Goal: Task Accomplishment & Management: Manage account settings

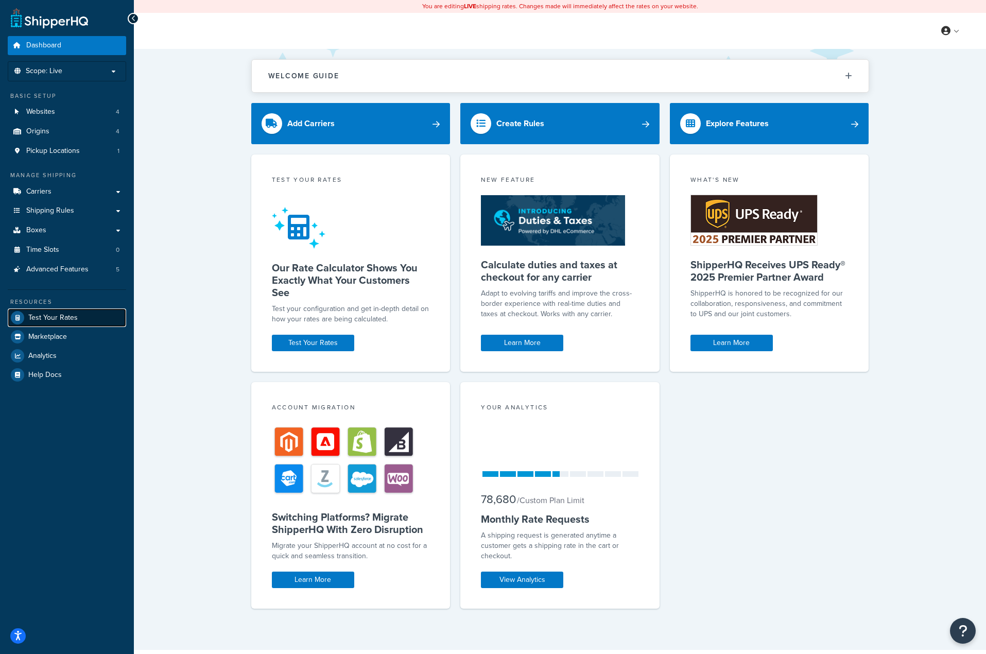
click at [42, 315] on span "Test Your Rates" at bounding box center [52, 317] width 49 height 9
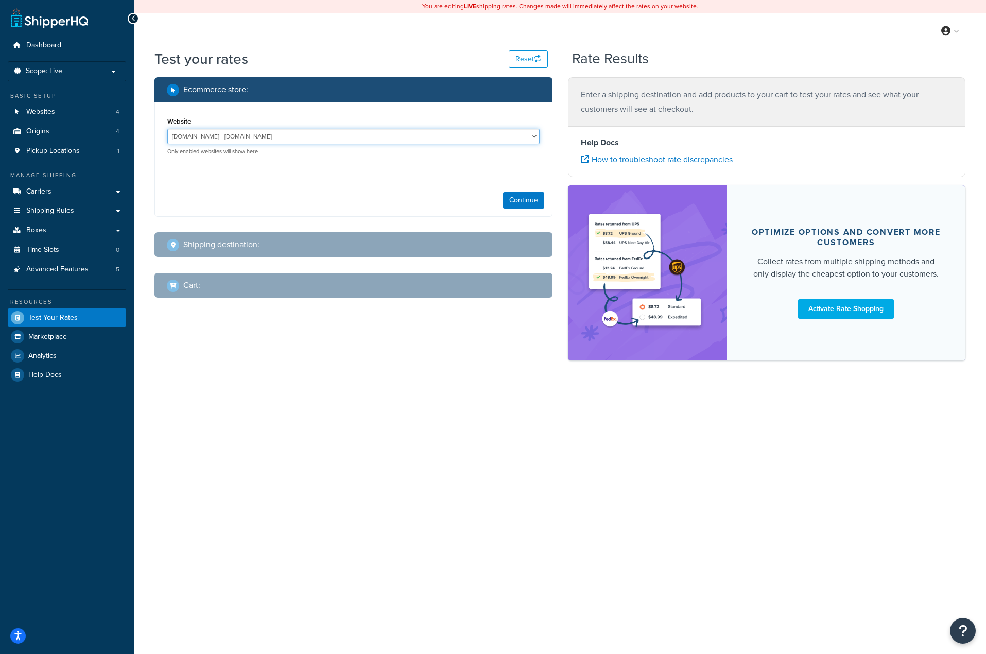
click at [498, 130] on select "jomashop-m2.ddev.site - jomashop-m2.ddev.site Live Jomashop - https://www.jomas…" at bounding box center [353, 136] width 372 height 15
select select "c593598c520429d542d6944a9ea1c6d4"
click at [167, 129] on select "jomashop-m2.ddev.site - jomashop-m2.ddev.site Live Jomashop - https://www.jomas…" at bounding box center [353, 136] width 372 height 15
click at [512, 202] on button "Continue" at bounding box center [523, 200] width 41 height 16
select select "[GEOGRAPHIC_DATA]"
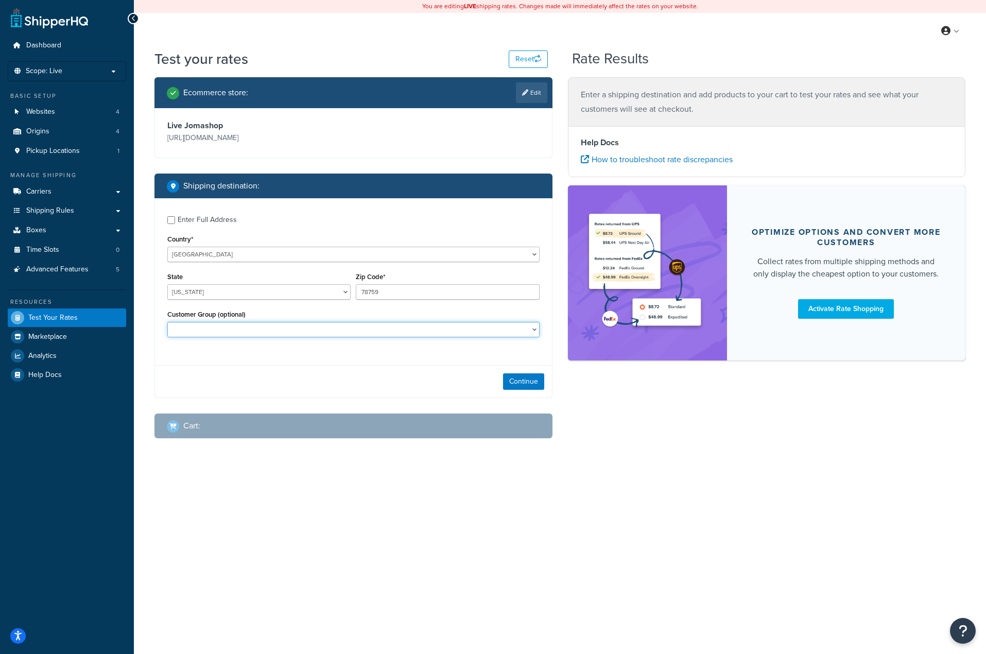
click at [330, 330] on select "Balaan Group General magento_admin NOT LOGGED IN Poizon Group Retailer Tax Exem…" at bounding box center [353, 329] width 372 height 15
select select "General"
click at [167, 323] on select "Balaan Group General magento_admin NOT LOGGED IN Poizon Group Retailer Tax Exem…" at bounding box center [353, 329] width 372 height 15
click at [521, 387] on button "Continue" at bounding box center [523, 381] width 41 height 16
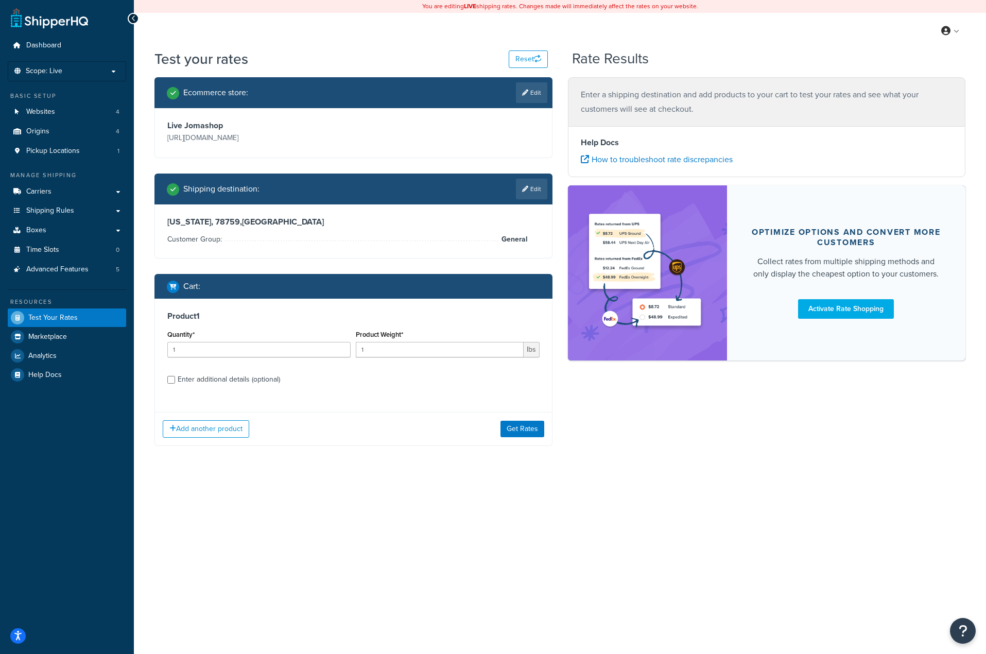
click at [227, 380] on div "Enter additional details (optional)" at bounding box center [229, 379] width 102 height 14
click at [175, 380] on input "Enter additional details (optional)" at bounding box center [171, 380] width 8 height 8
checkbox input "true"
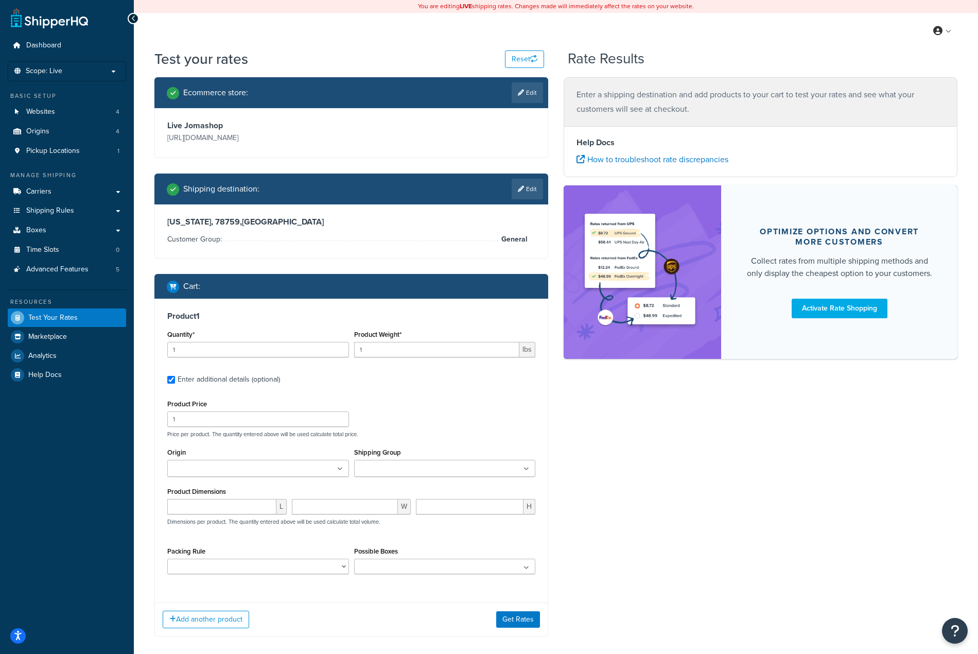
click at [421, 472] on input "Shipping Group" at bounding box center [402, 468] width 91 height 11
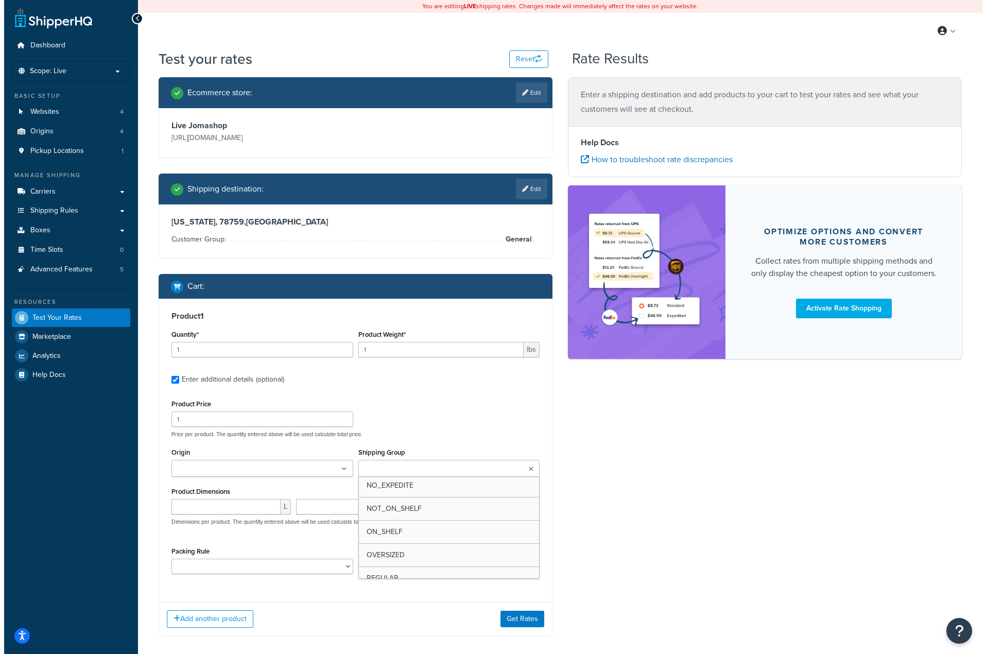
scroll to position [206, 0]
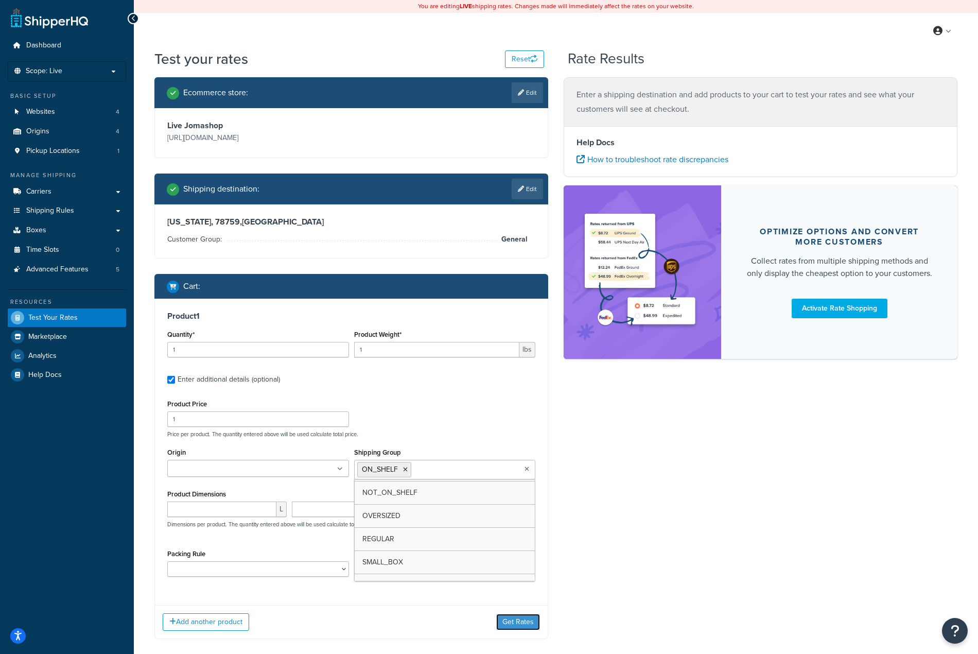
click at [531, 627] on button "Get Rates" at bounding box center [518, 622] width 44 height 16
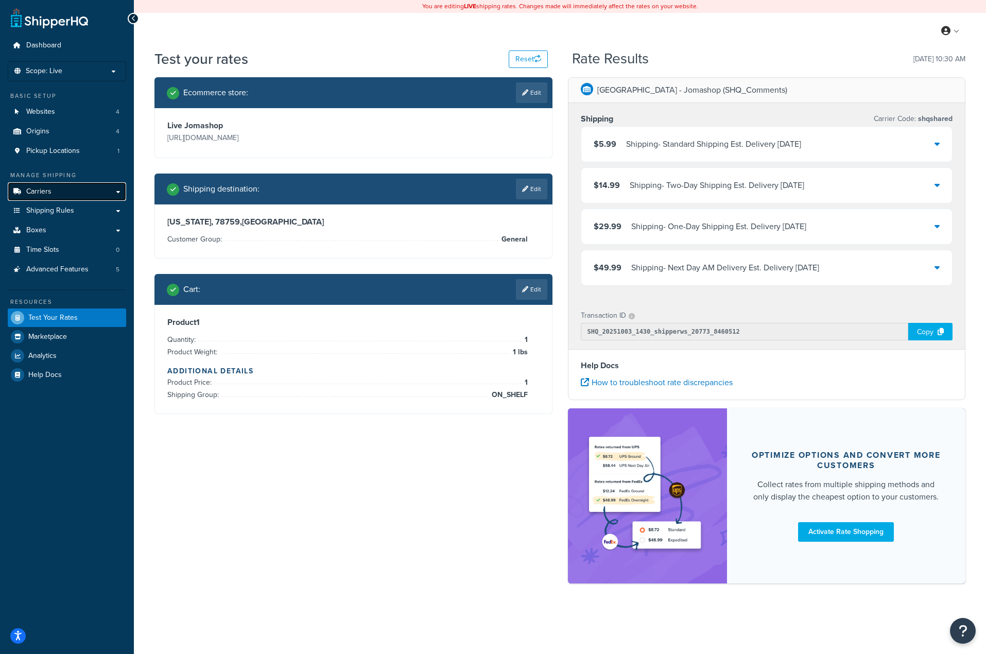
click at [113, 190] on link "Carriers" at bounding box center [67, 191] width 118 height 19
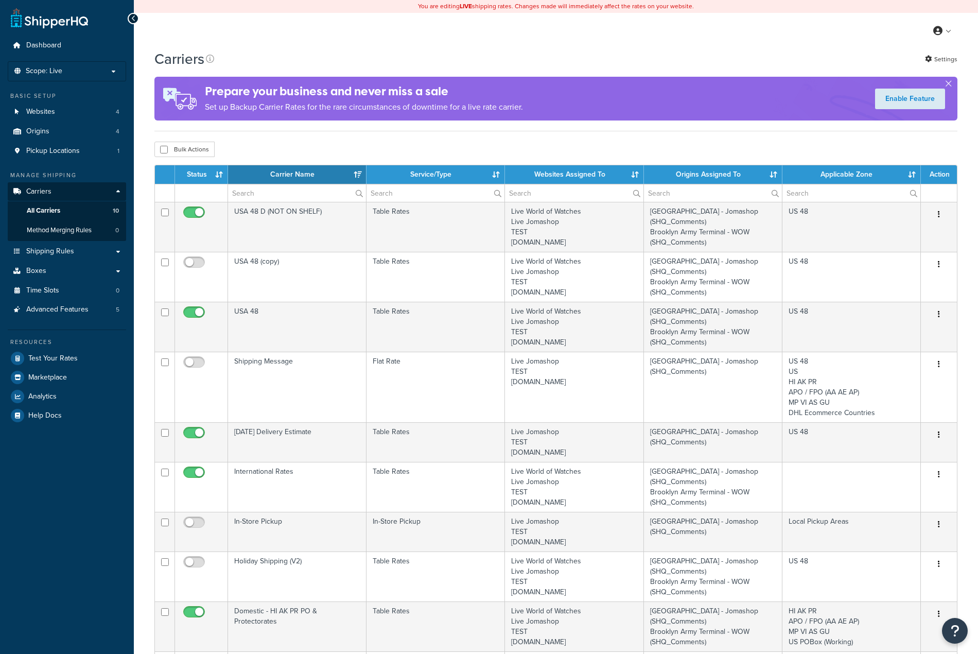
select select "15"
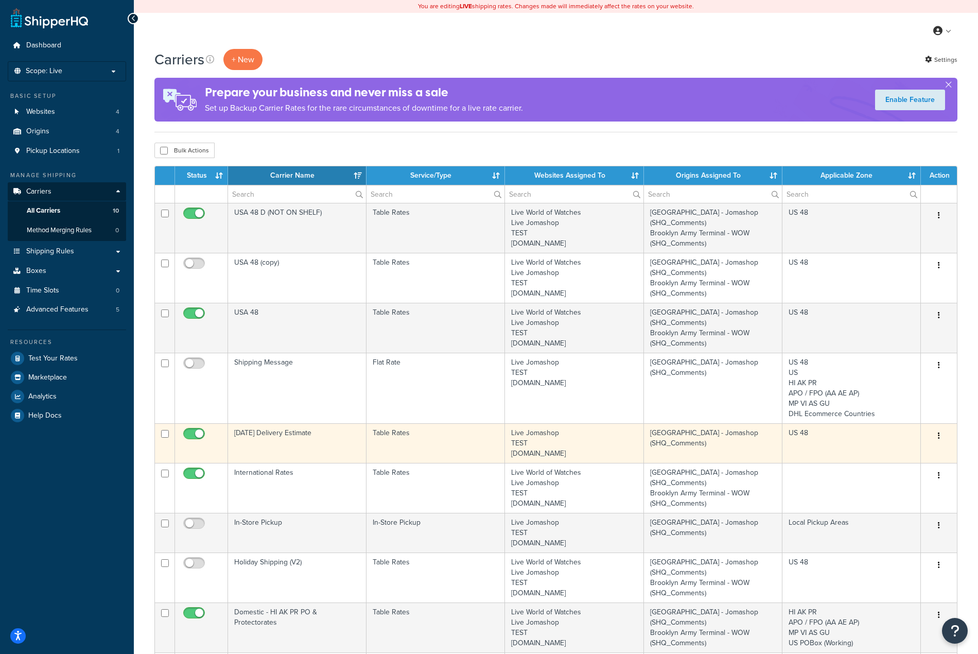
click at [940, 437] on button "button" at bounding box center [939, 436] width 14 height 16
click at [891, 456] on link "Edit" at bounding box center [896, 456] width 81 height 21
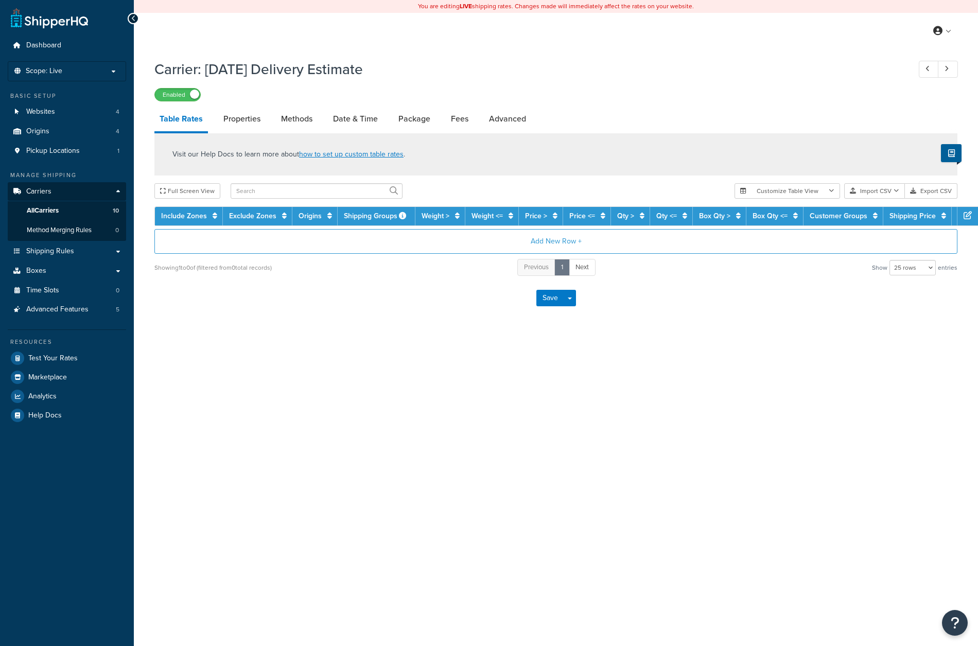
select select "25"
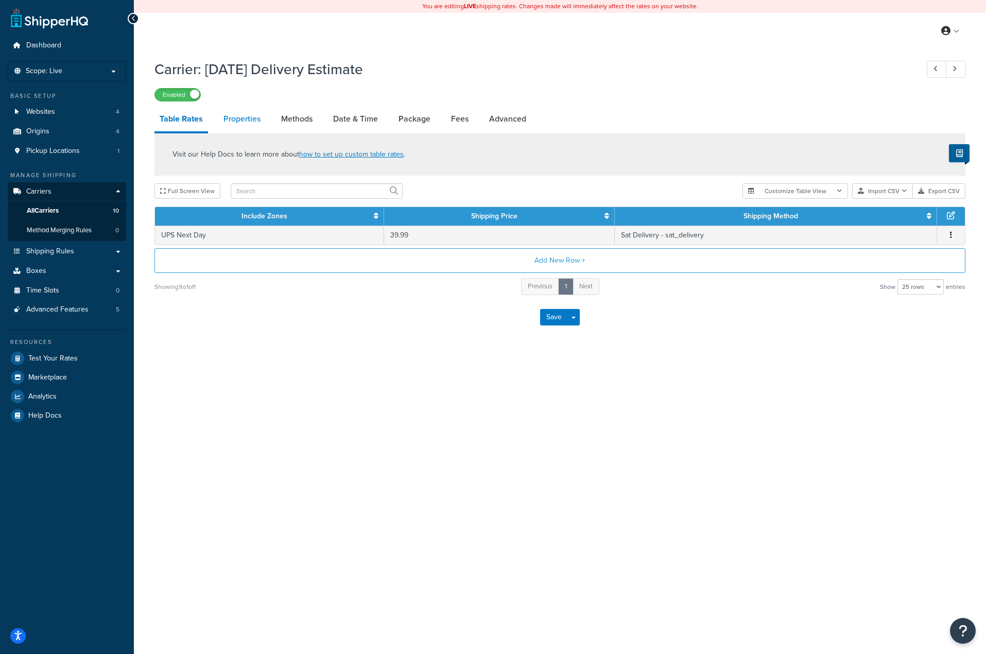
click at [225, 114] on link "Properties" at bounding box center [241, 119] width 47 height 25
select select "HIGHEST"
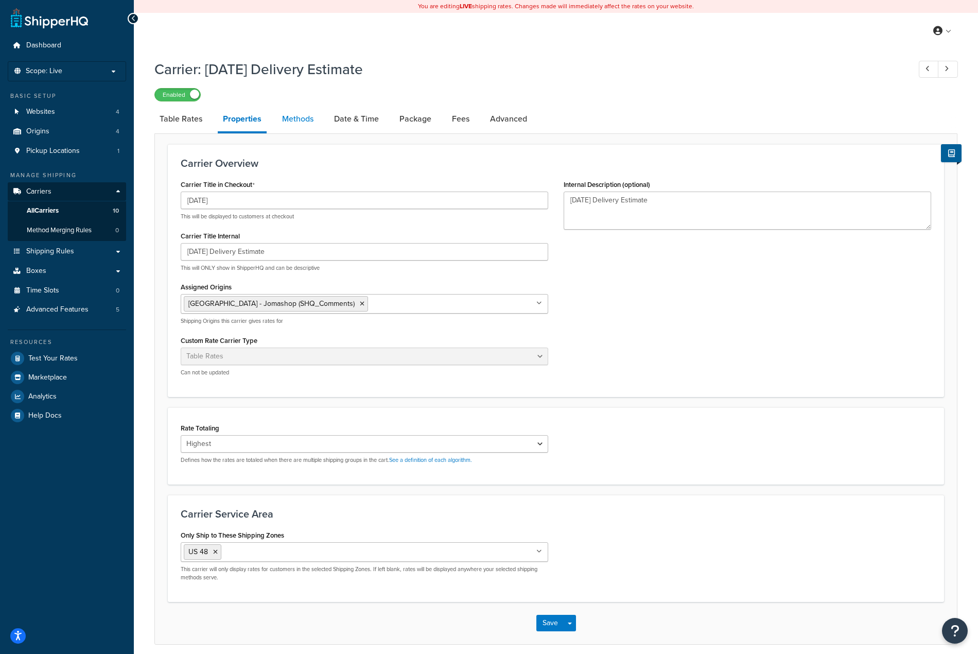
click at [301, 122] on link "Methods" at bounding box center [298, 119] width 42 height 25
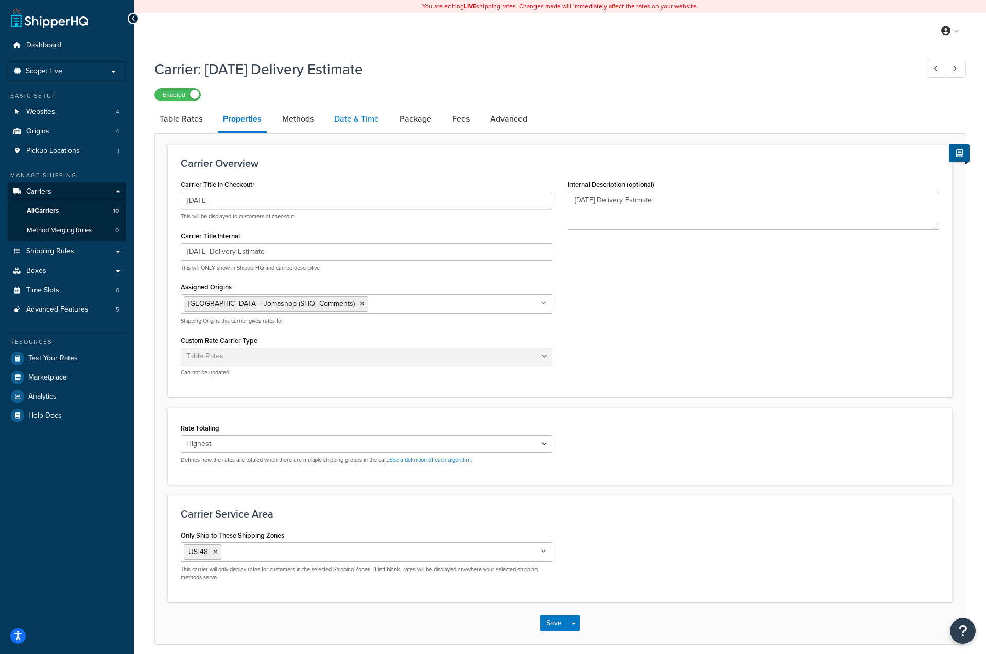
select select "25"
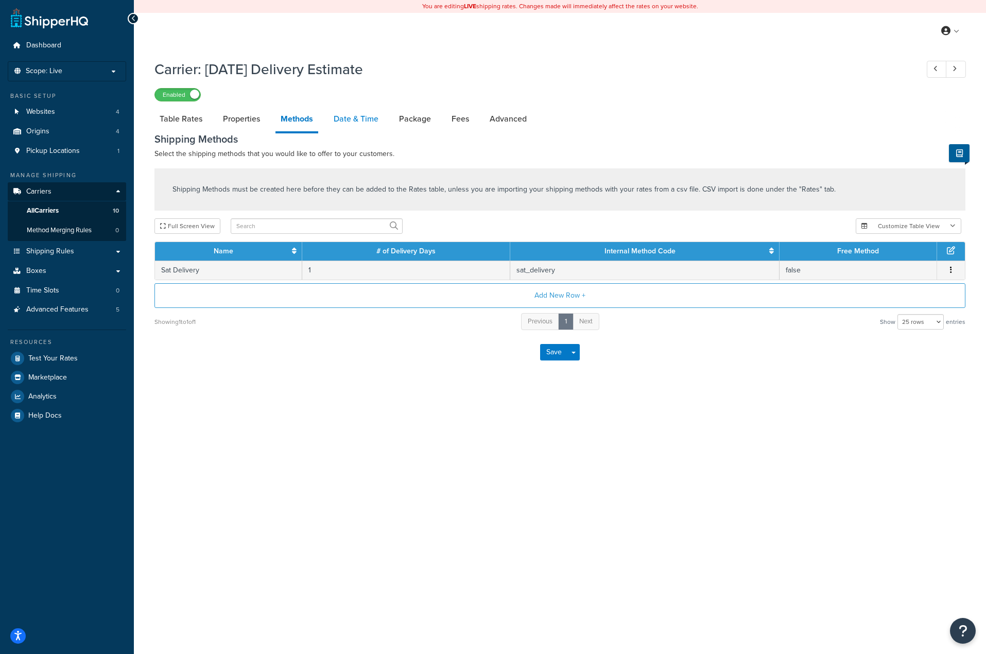
click at [343, 125] on link "Date & Time" at bounding box center [355, 119] width 55 height 25
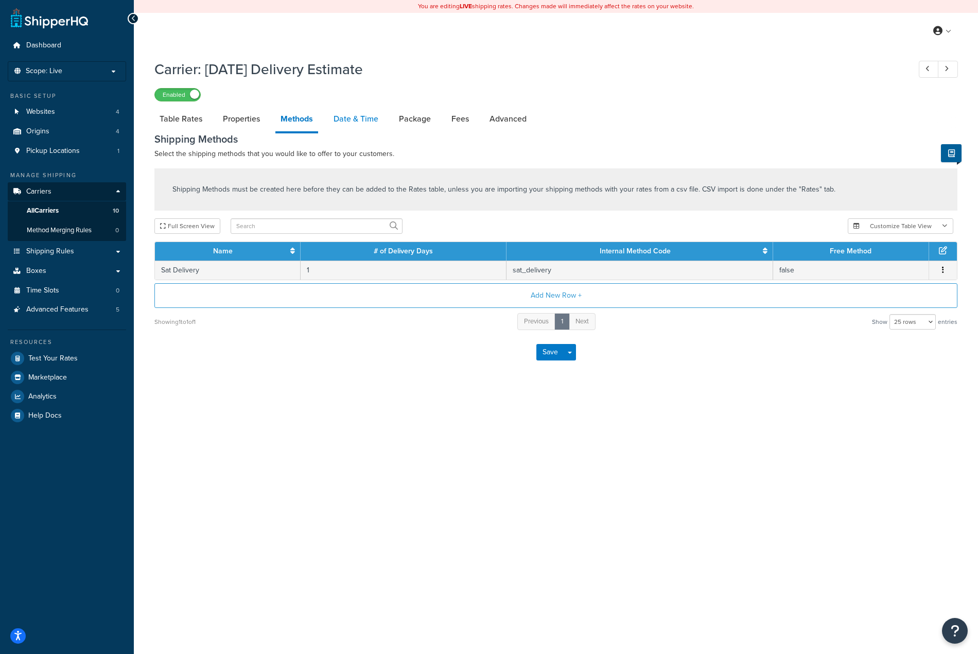
select select "yMMMEd"
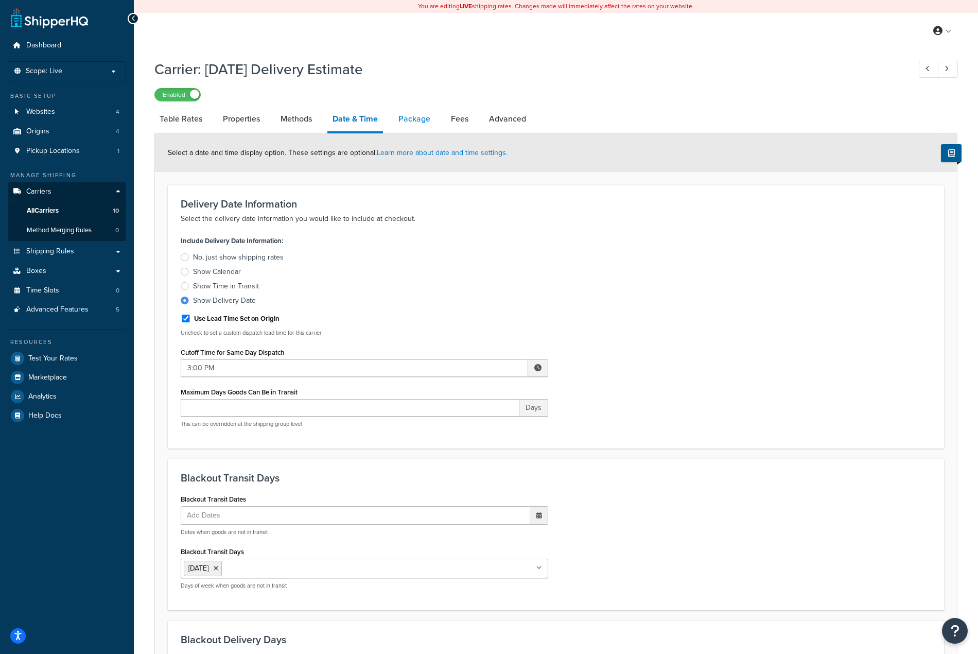
click at [413, 124] on link "Package" at bounding box center [414, 119] width 42 height 25
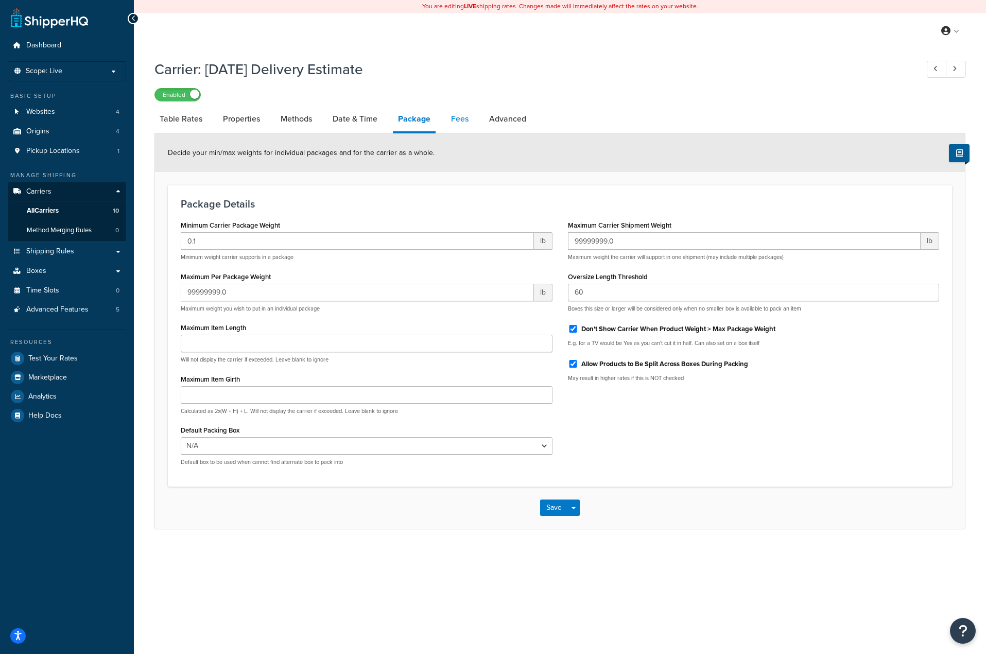
click at [460, 125] on link "Fees" at bounding box center [460, 119] width 28 height 25
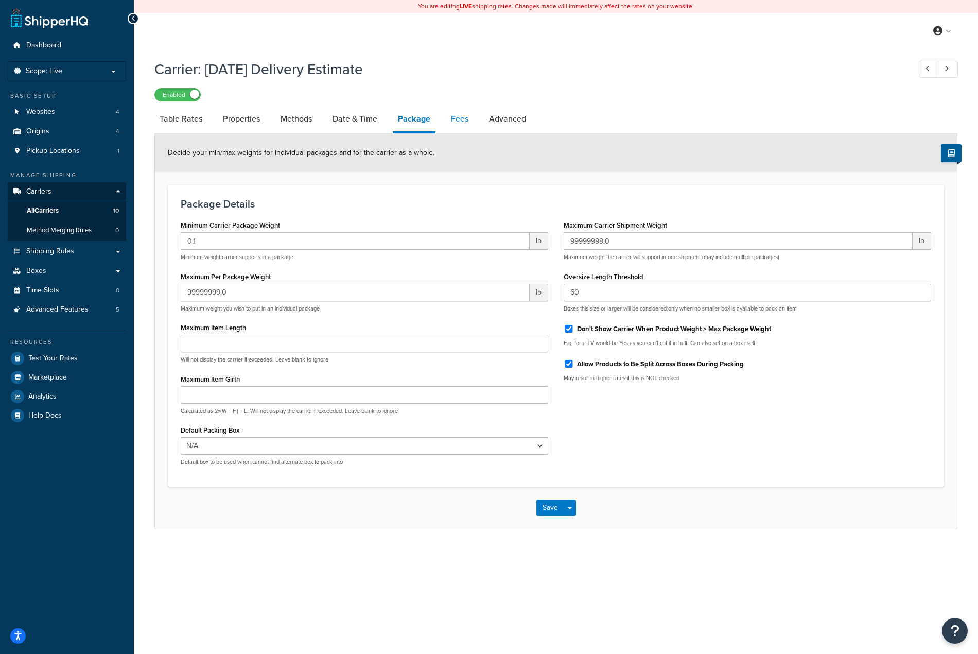
select select "AFTER"
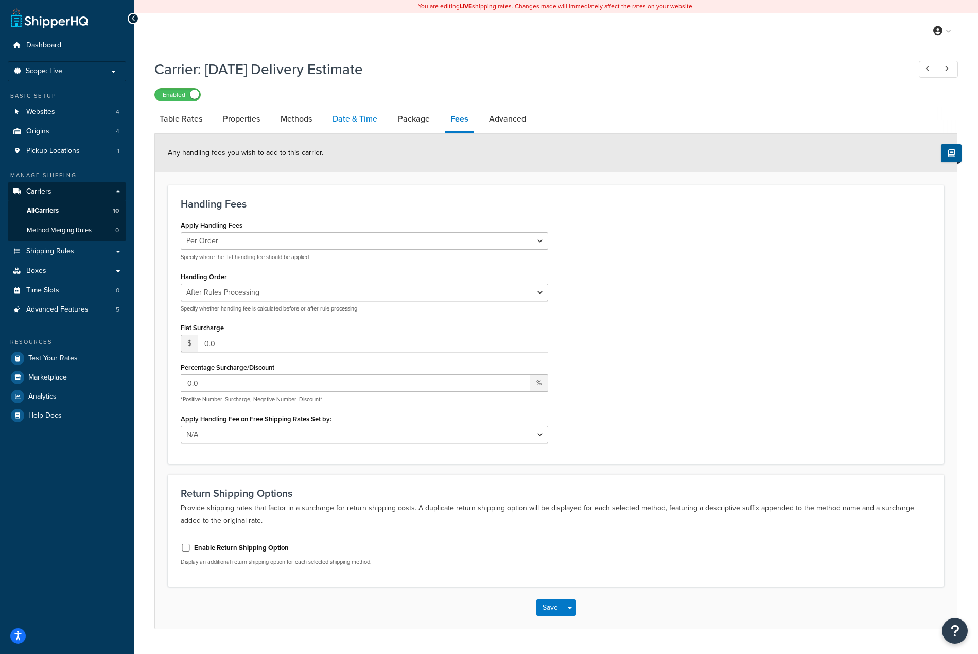
click at [380, 125] on link "Date & Time" at bounding box center [354, 119] width 55 height 25
select select "yMMMEd"
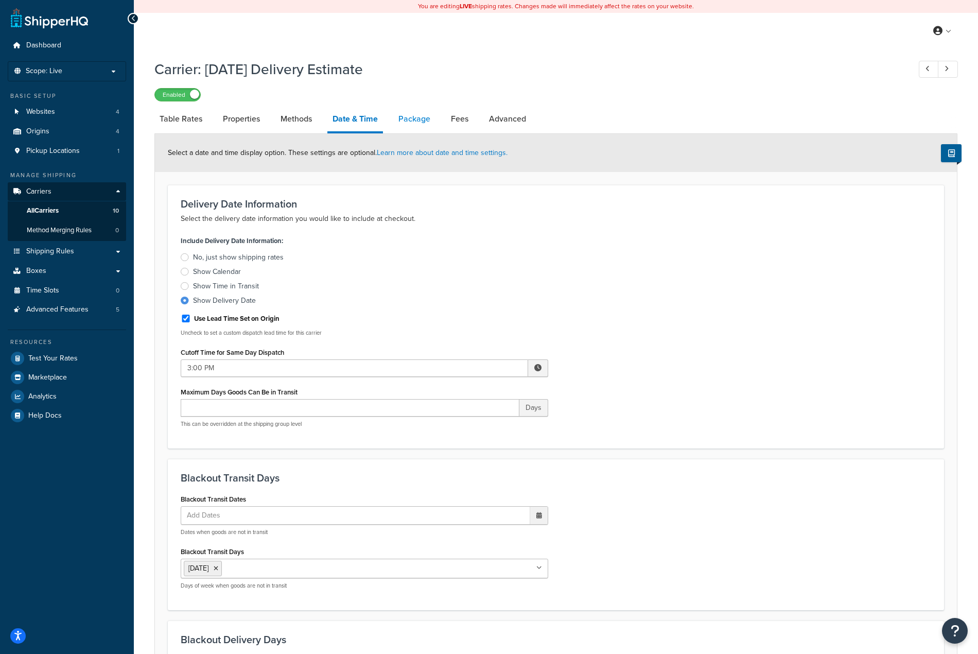
click at [413, 119] on link "Package" at bounding box center [414, 119] width 42 height 25
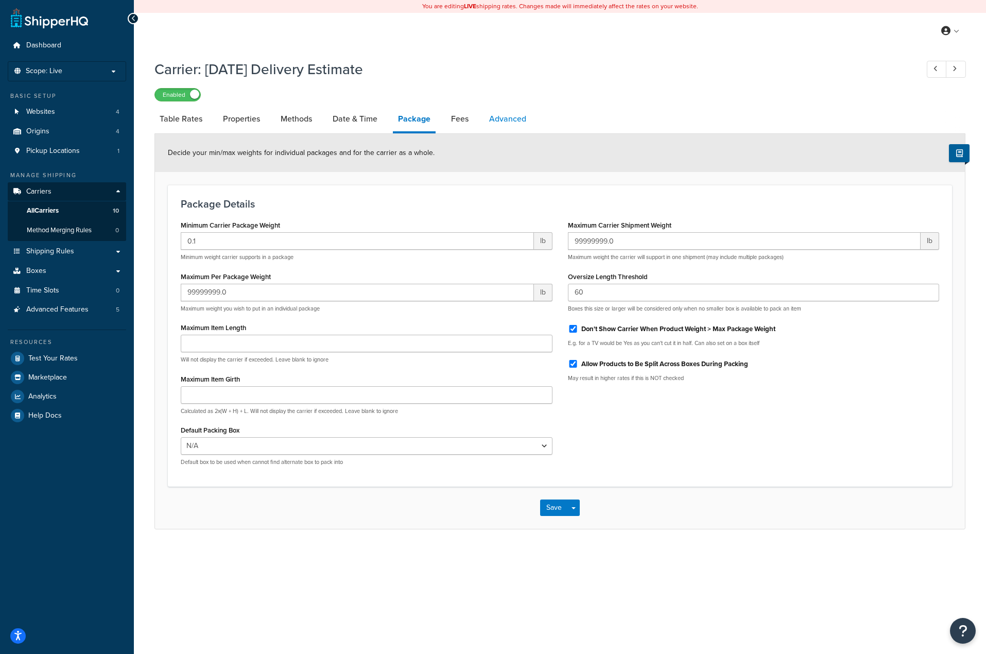
click at [500, 128] on link "Advanced" at bounding box center [507, 119] width 47 height 25
select select "false"
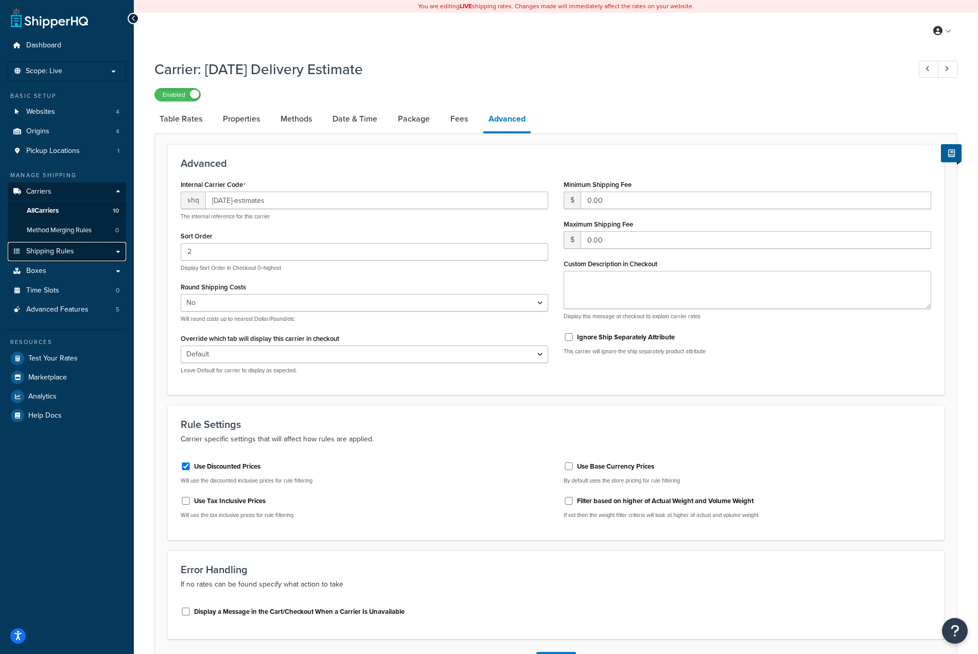
click at [63, 251] on span "Shipping Rules" at bounding box center [50, 251] width 48 height 9
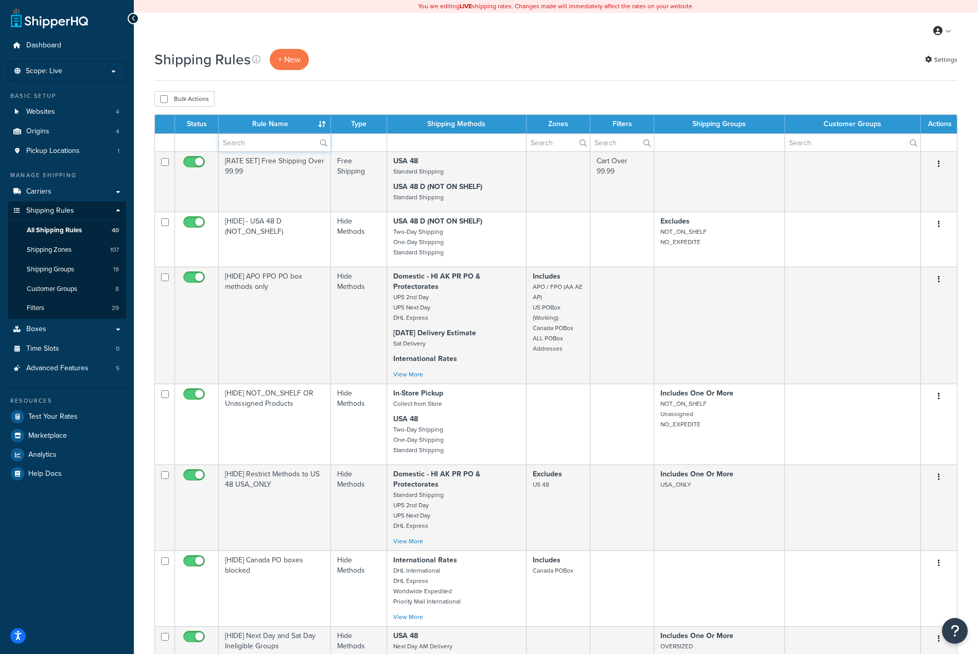
click at [267, 141] on input "text" at bounding box center [275, 142] width 112 height 17
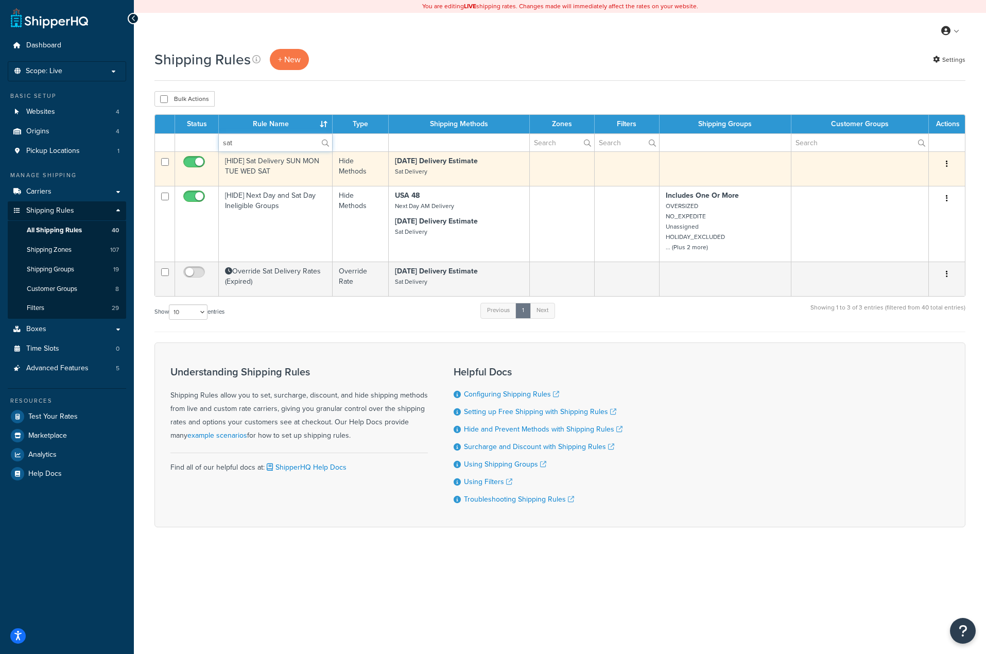
type input "sat"
click at [948, 166] on button "button" at bounding box center [946, 164] width 14 height 16
click at [911, 184] on link "Edit" at bounding box center [912, 183] width 81 height 21
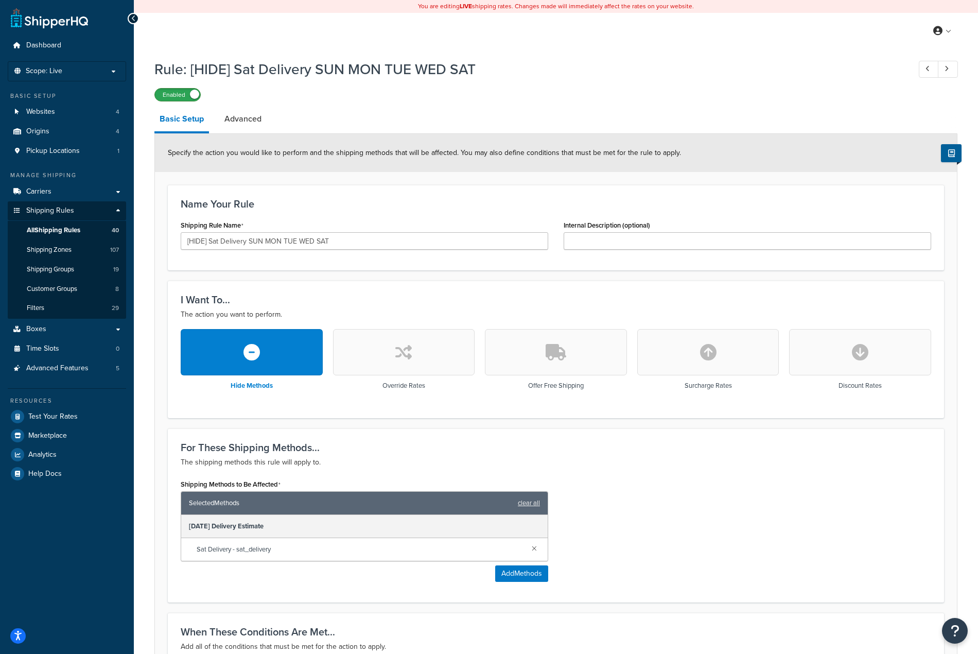
click at [184, 92] on label "Enabled" at bounding box center [177, 95] width 45 height 12
drag, startPoint x: 163, startPoint y: 97, endPoint x: 301, endPoint y: 92, distance: 138.0
click at [301, 92] on div "Disabled" at bounding box center [555, 94] width 803 height 14
click at [229, 120] on link "Advanced" at bounding box center [242, 119] width 47 height 25
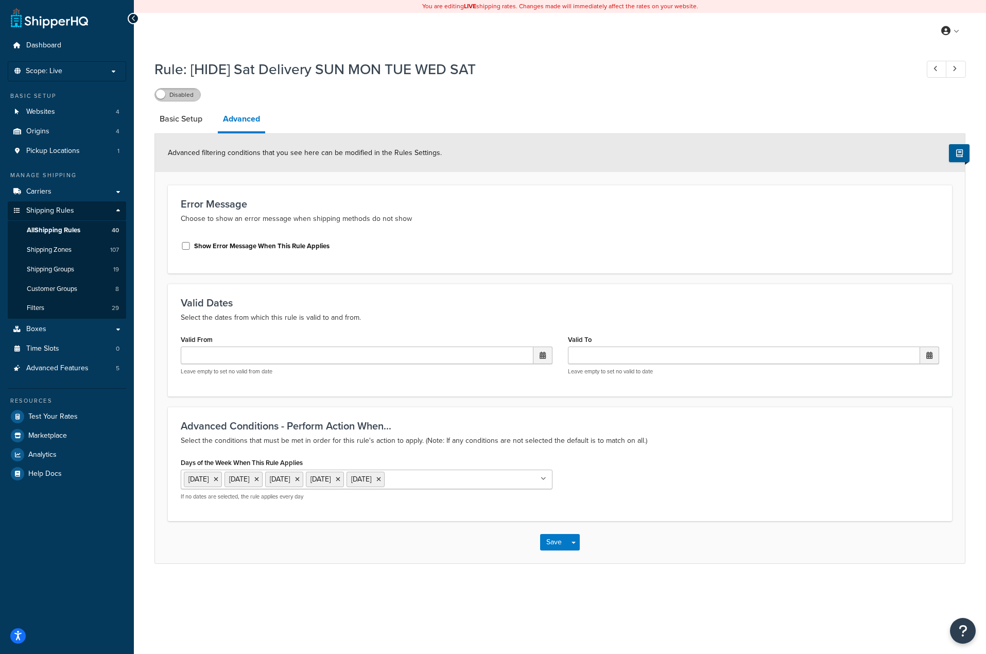
click at [176, 98] on label "Disabled" at bounding box center [177, 95] width 45 height 12
click at [956, 156] on icon at bounding box center [959, 153] width 7 height 8
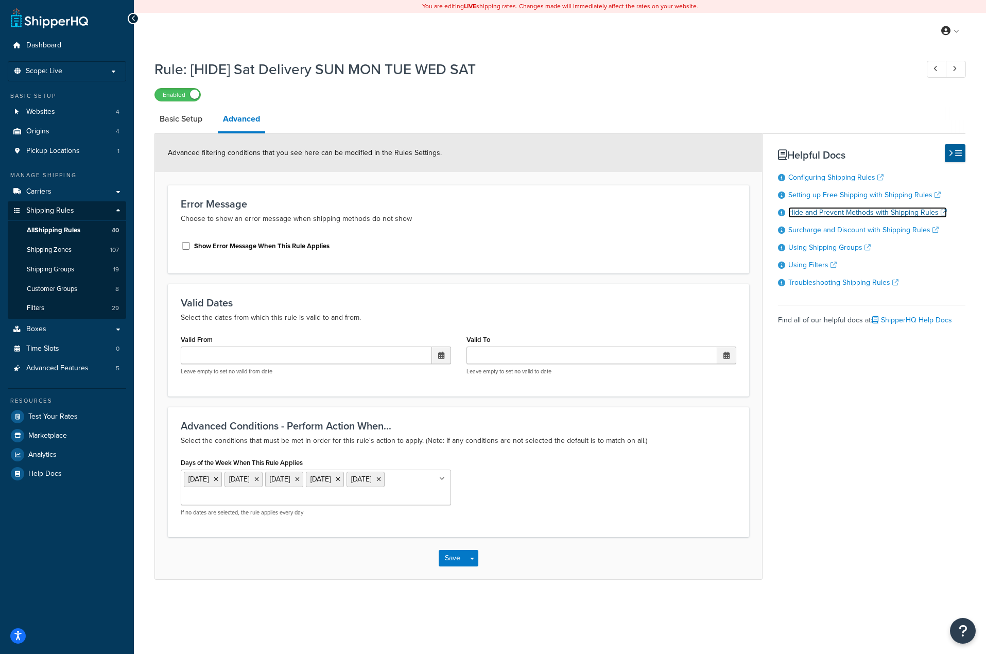
click at [882, 217] on link "Hide and Prevent Methods with Shipping Rules" at bounding box center [867, 212] width 159 height 11
click at [951, 636] on button "Open Resource Center" at bounding box center [963, 631] width 28 height 28
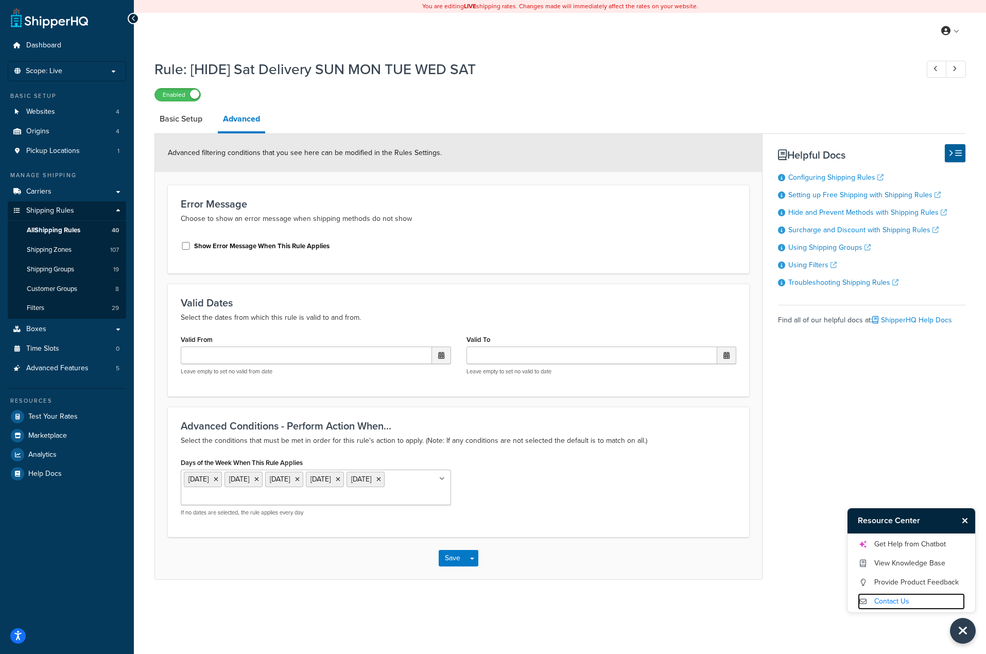
click at [890, 603] on link "Contact Us" at bounding box center [910, 601] width 107 height 16
click at [908, 547] on link "Get Help from Chatbot" at bounding box center [910, 544] width 107 height 16
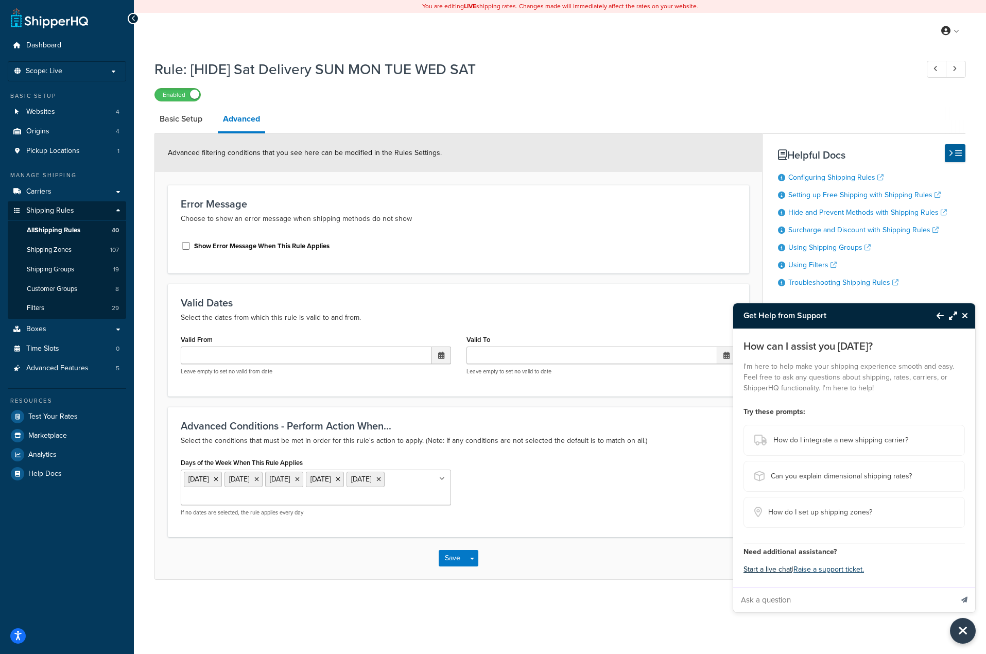
click at [769, 568] on button "Start a live chat" at bounding box center [767, 569] width 48 height 14
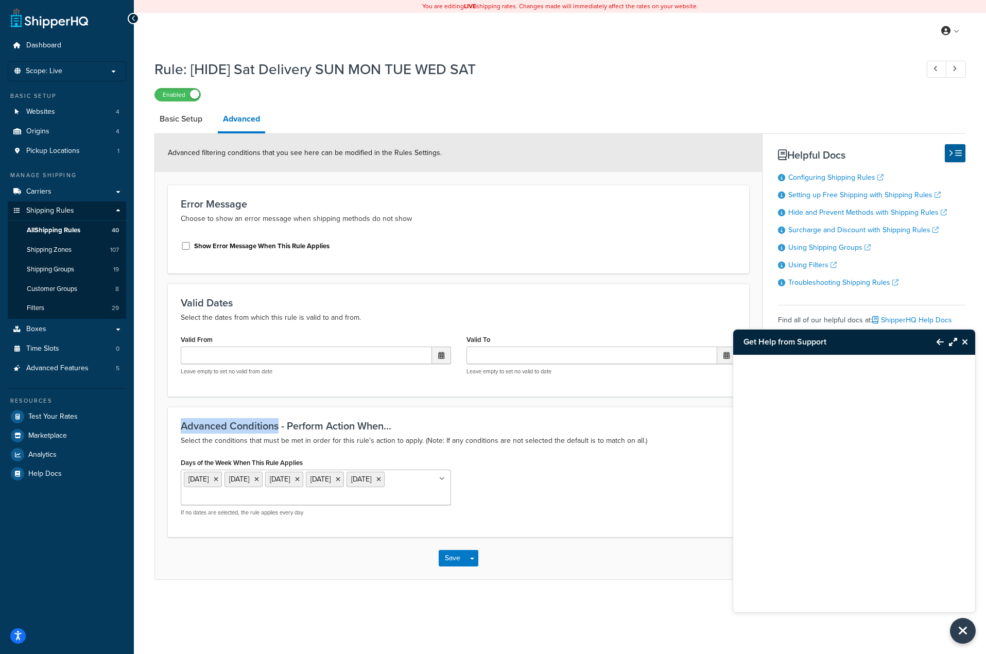
drag, startPoint x: 181, startPoint y: 425, endPoint x: 277, endPoint y: 430, distance: 96.4
click at [277, 430] on h3 "Advanced Conditions - Perform Action When..." at bounding box center [458, 425] width 555 height 11
copy h3 "Advanced Conditions"
drag, startPoint x: 183, startPoint y: 457, endPoint x: 320, endPoint y: 452, distance: 137.0
click at [320, 452] on div "Advanced Conditions - Perform Action When... Select the conditions that must be…" at bounding box center [458, 472] width 581 height 130
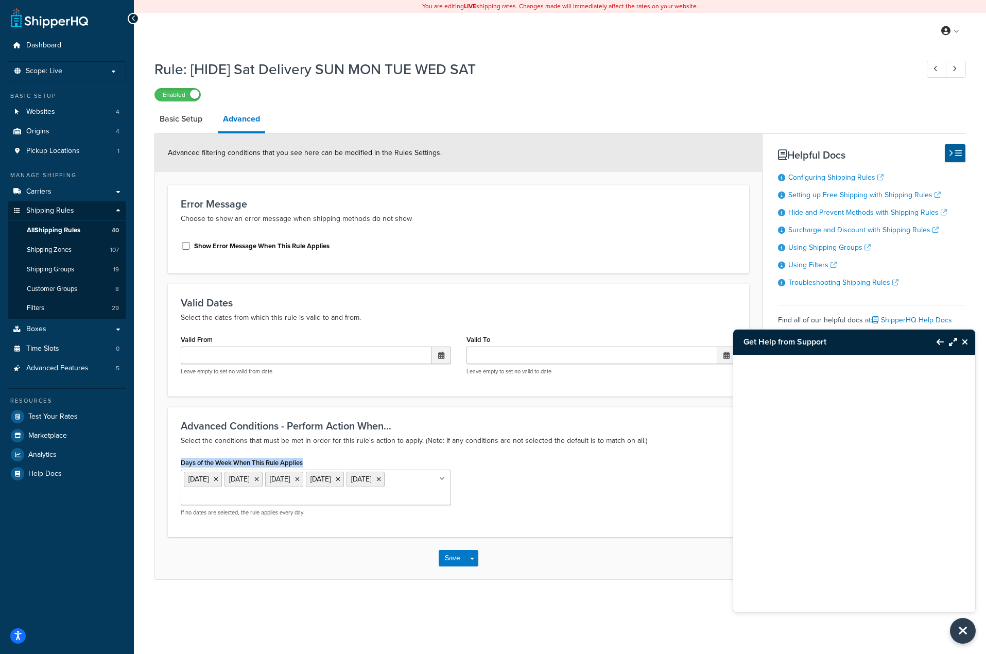
copy label "Days of the Week When This Rule Applies"
click at [329, 460] on div "Days of the Week When This Rule Applies Monday Tuesday Wednesday Saturday Sunda…" at bounding box center [316, 485] width 270 height 61
click at [617, 533] on div "Advanced Conditions - Perform Action When... Select the conditions that must be…" at bounding box center [458, 472] width 581 height 130
click at [584, 73] on h1 "Rule: [HIDE] Sat Delivery SUN MON TUE WED SAT" at bounding box center [530, 69] width 753 height 20
click at [71, 231] on span "All Shipping Rules" at bounding box center [54, 230] width 54 height 9
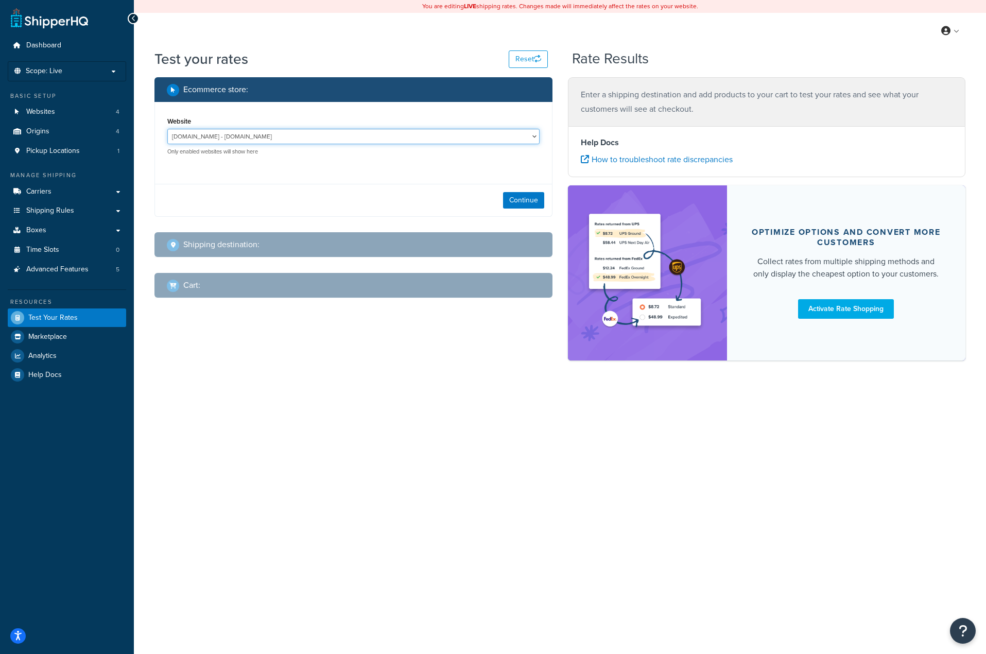
click at [496, 135] on select "[DOMAIN_NAME] - [DOMAIN_NAME] Live Jomashop - [URL][DOMAIN_NAME] TEST - [DOMAIN…" at bounding box center [353, 136] width 372 height 15
select select "c593598c520429d542d6944a9ea1c6d4"
click at [167, 129] on select "[DOMAIN_NAME] - [DOMAIN_NAME] Live Jomashop - [URL][DOMAIN_NAME] TEST - [DOMAIN…" at bounding box center [353, 136] width 372 height 15
click at [523, 204] on button "Continue" at bounding box center [523, 200] width 41 height 16
select select "[GEOGRAPHIC_DATA]"
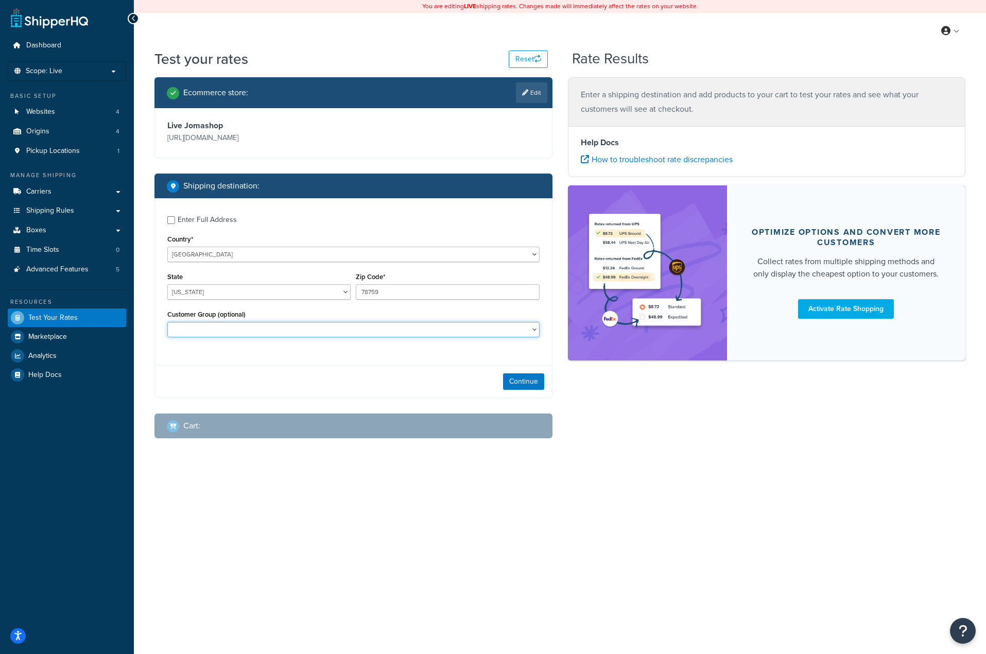
click at [389, 328] on select "Balaan Group General magento_admin NOT LOGGED IN Poizon Group Retailer Tax Exem…" at bounding box center [353, 329] width 372 height 15
select select "General"
click at [167, 323] on select "Balaan Group General magento_admin NOT LOGGED IN Poizon Group Retailer Tax Exem…" at bounding box center [353, 329] width 372 height 15
click at [530, 382] on button "Continue" at bounding box center [523, 381] width 41 height 16
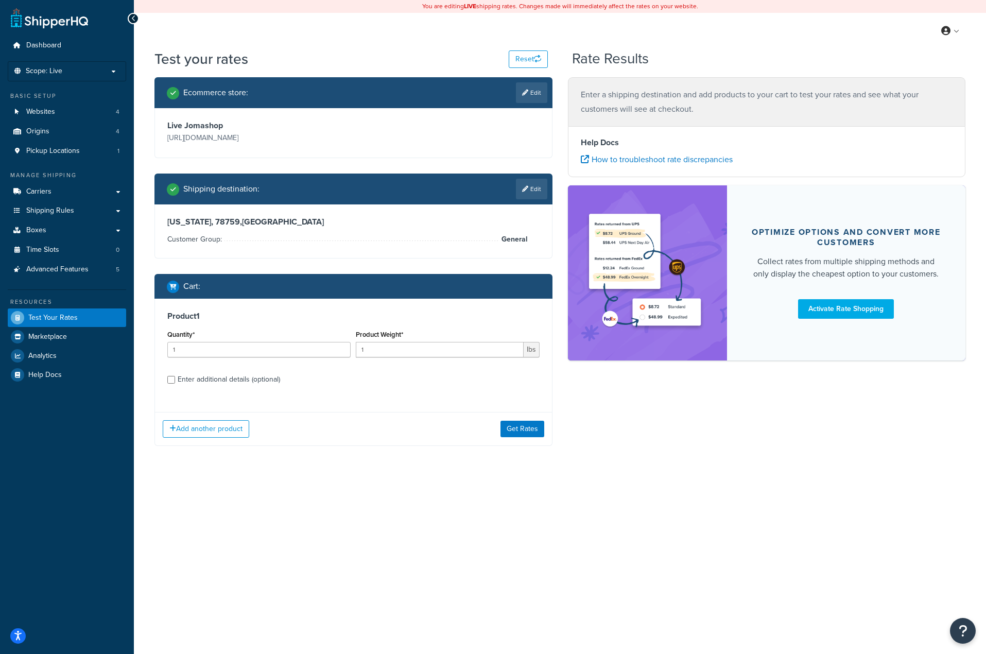
click at [356, 517] on div "You are editing LIVE shipping rates. Changes made will immediately affect the r…" at bounding box center [560, 327] width 852 height 654
click at [521, 423] on button "Get Rates" at bounding box center [522, 429] width 44 height 16
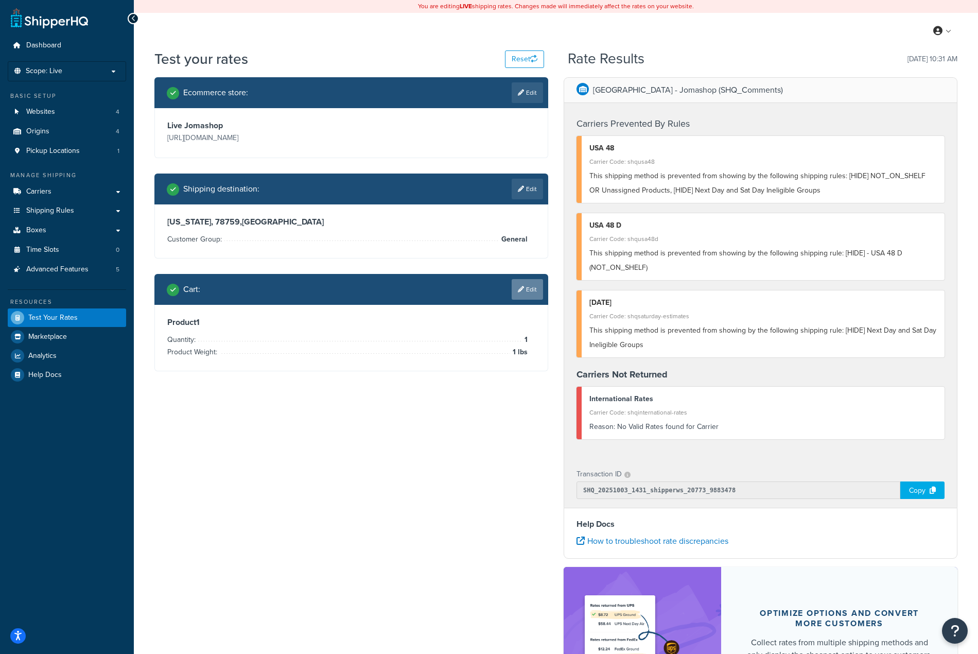
click at [520, 285] on link "Edit" at bounding box center [527, 289] width 31 height 21
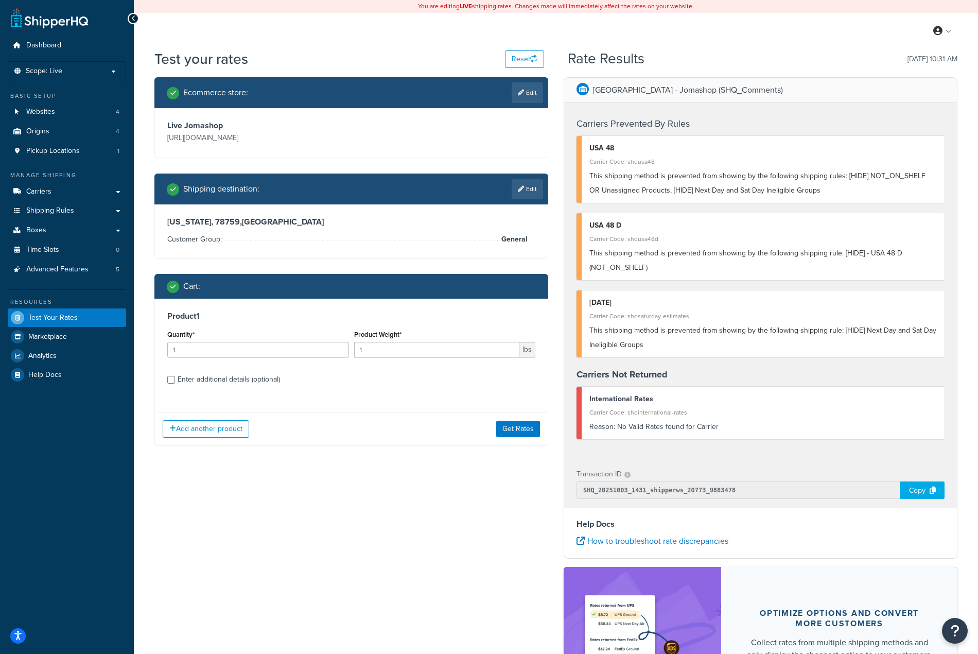
click at [213, 382] on div "Enter additional details (optional)" at bounding box center [229, 379] width 102 height 14
click at [175, 382] on input "Enter additional details (optional)" at bounding box center [171, 380] width 8 height 8
checkbox input "true"
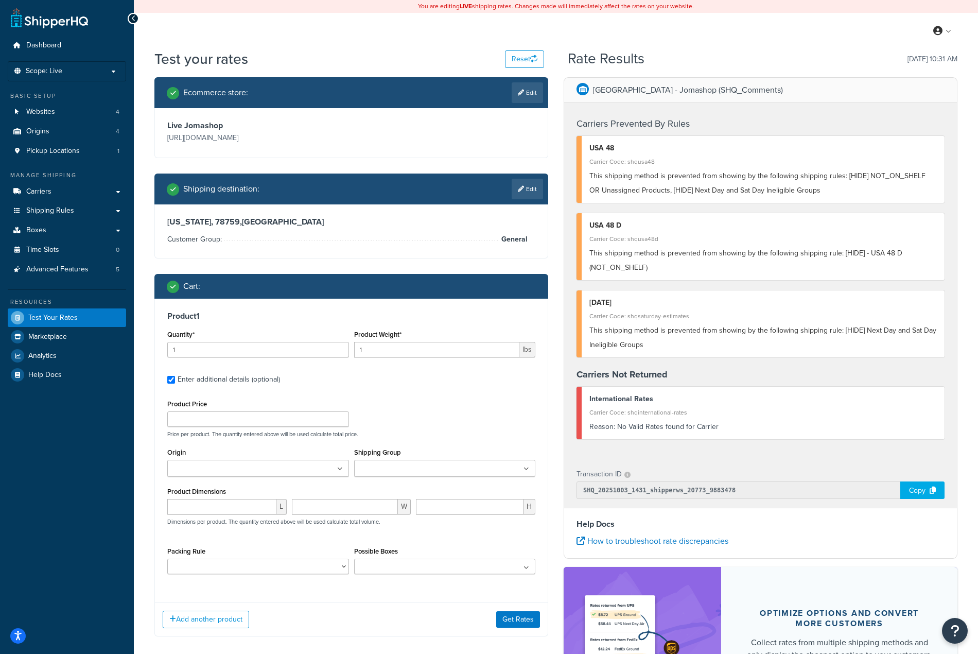
click at [442, 464] on ul at bounding box center [445, 468] width 182 height 17
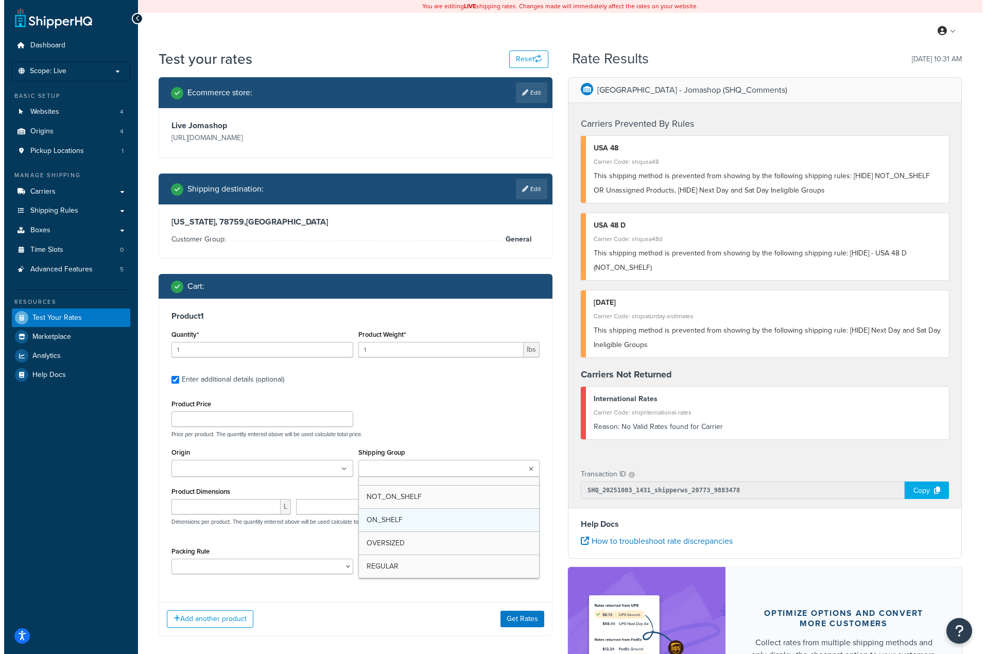
scroll to position [206, 0]
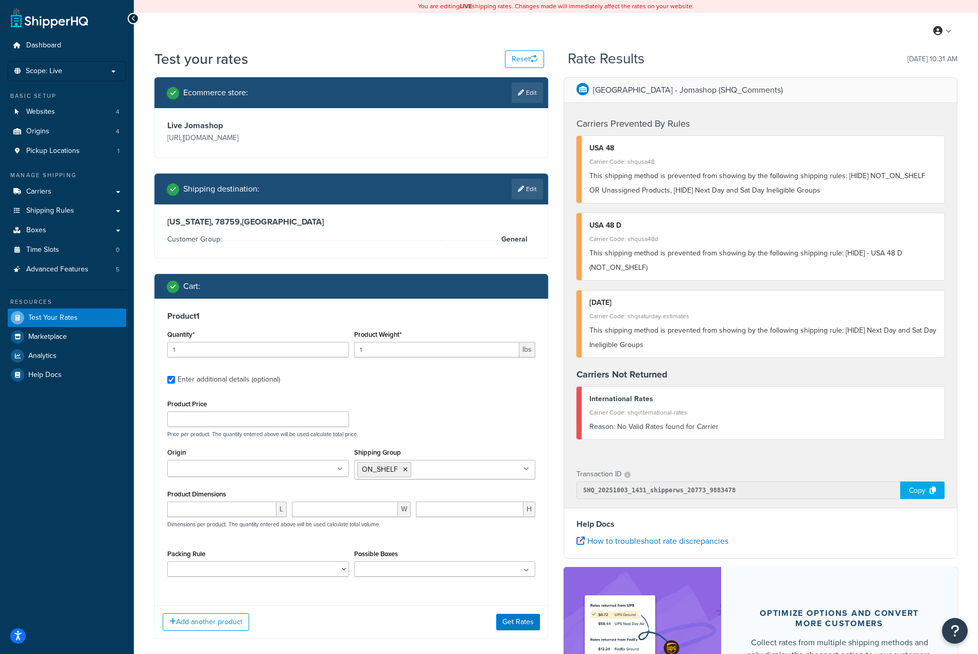
drag, startPoint x: 389, startPoint y: 621, endPoint x: 410, endPoint y: 617, distance: 21.4
click at [389, 621] on div "Add another product Get Rates" at bounding box center [351, 621] width 393 height 33
click at [500, 623] on button "Get Rates" at bounding box center [518, 621] width 44 height 16
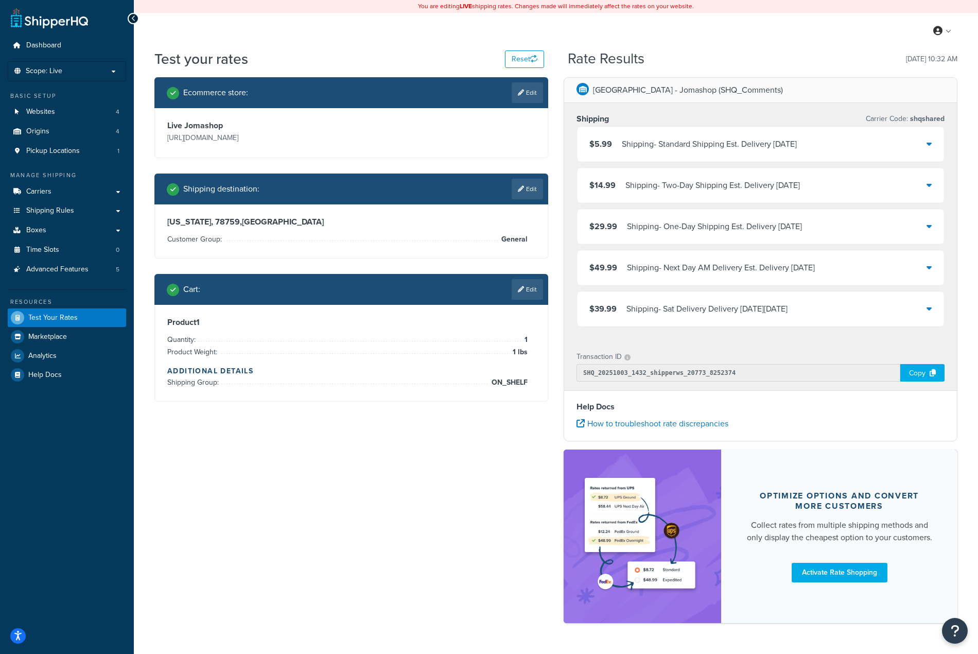
click at [763, 307] on div "Shipping - Sat Delivery Delivery on Sat, Oct 4, 2025" at bounding box center [706, 309] width 161 height 14
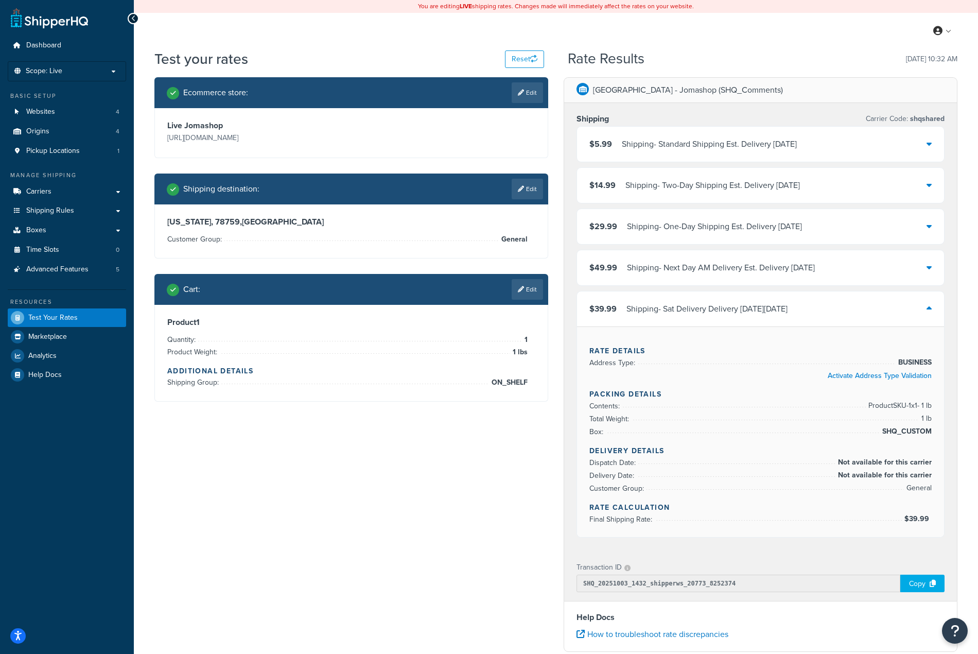
click at [730, 315] on div "Shipping - Sat Delivery Delivery on Sat, Oct 4, 2025" at bounding box center [706, 309] width 161 height 14
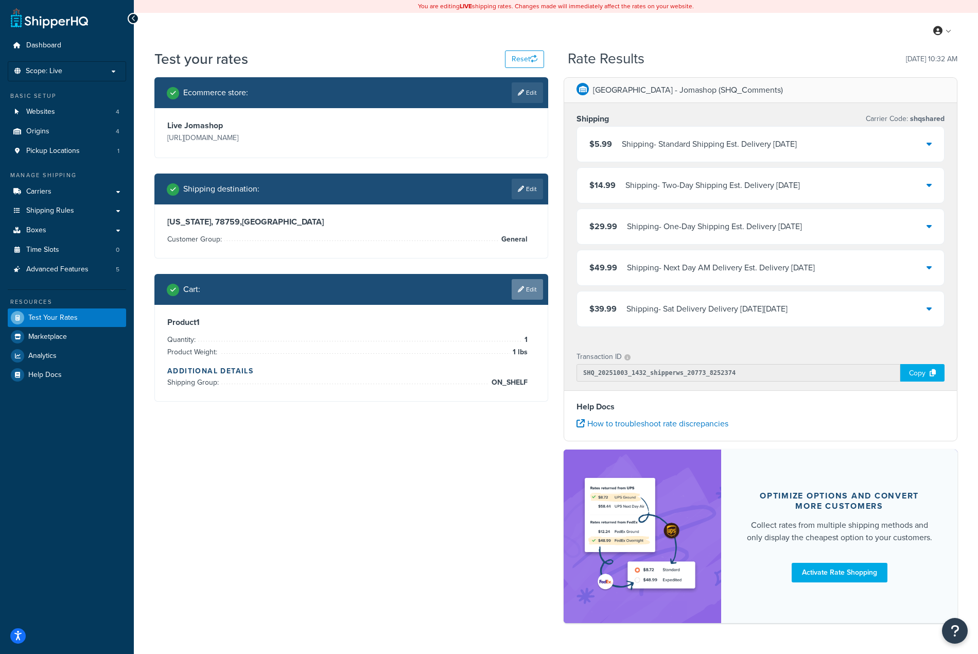
click at [521, 290] on icon at bounding box center [521, 289] width 6 height 6
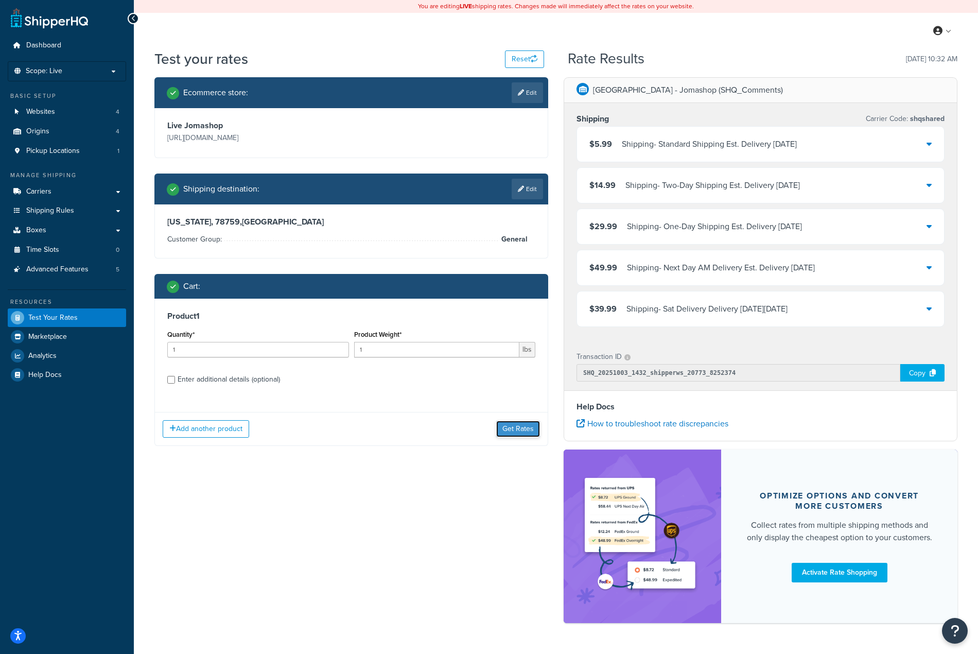
click at [509, 427] on button "Get Rates" at bounding box center [518, 429] width 44 height 16
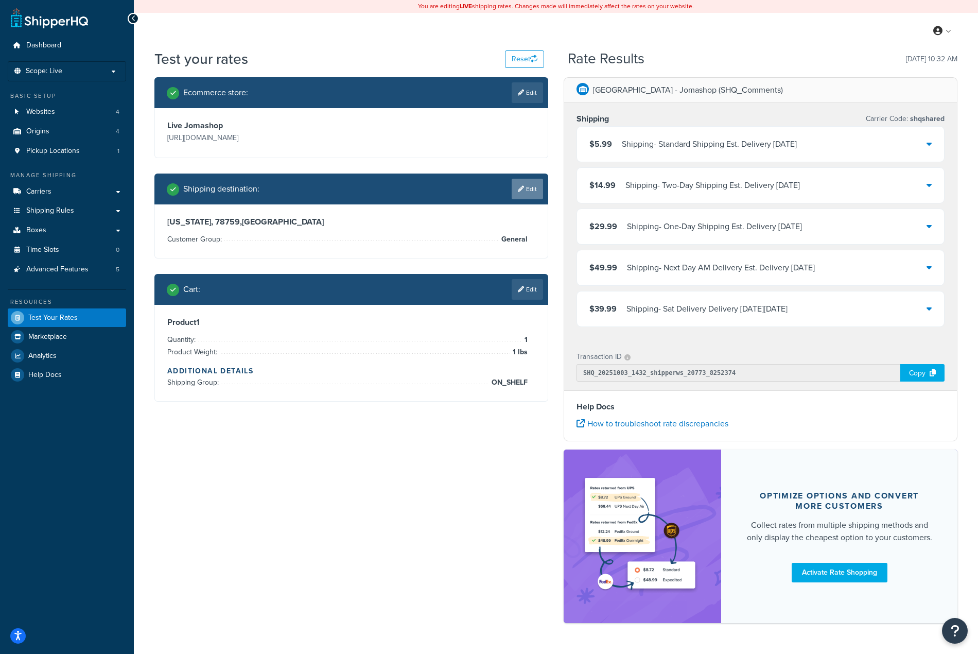
click at [524, 195] on link "Edit" at bounding box center [527, 189] width 31 height 21
select select "TX"
select select "General"
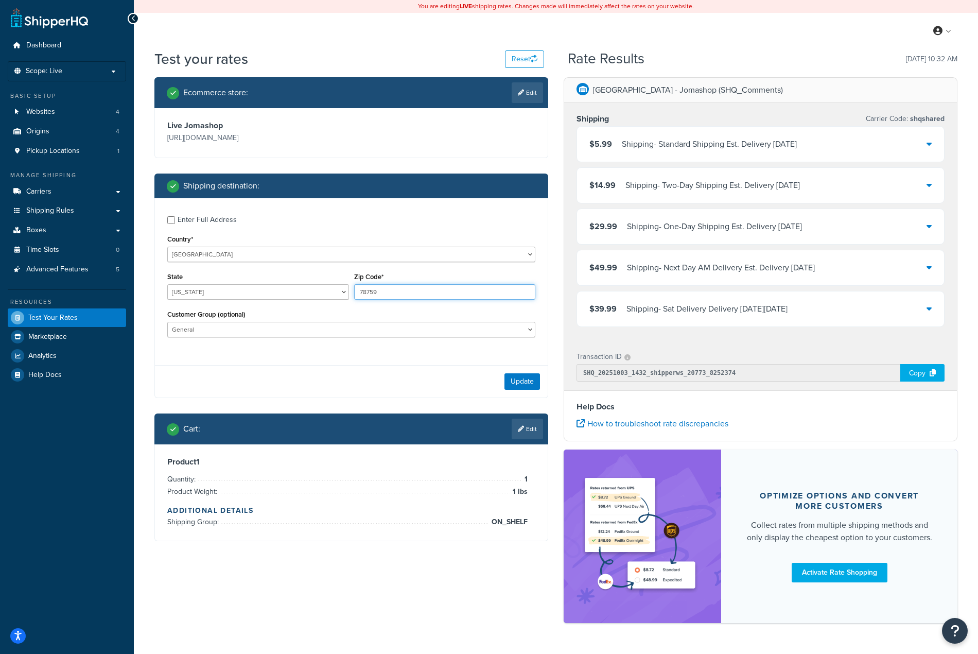
drag, startPoint x: 446, startPoint y: 297, endPoint x: 369, endPoint y: 297, distance: 77.2
click at [369, 297] on input "78759" at bounding box center [445, 291] width 182 height 15
type input "78760"
drag, startPoint x: 377, startPoint y: 389, endPoint x: 400, endPoint y: 387, distance: 23.7
click at [377, 389] on div "Update" at bounding box center [351, 381] width 393 height 32
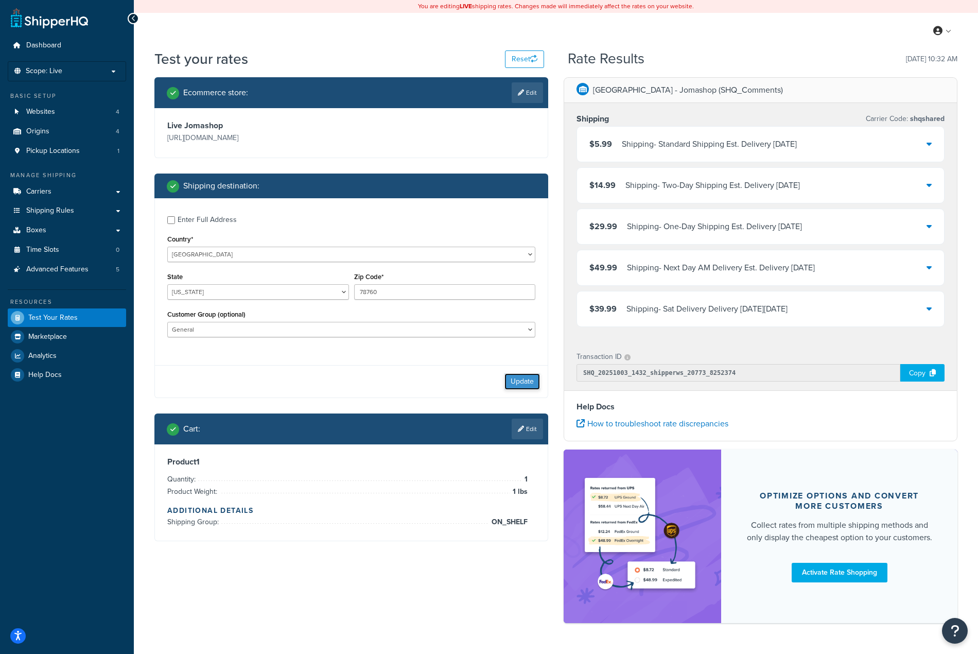
click at [533, 384] on button "Update" at bounding box center [522, 381] width 36 height 16
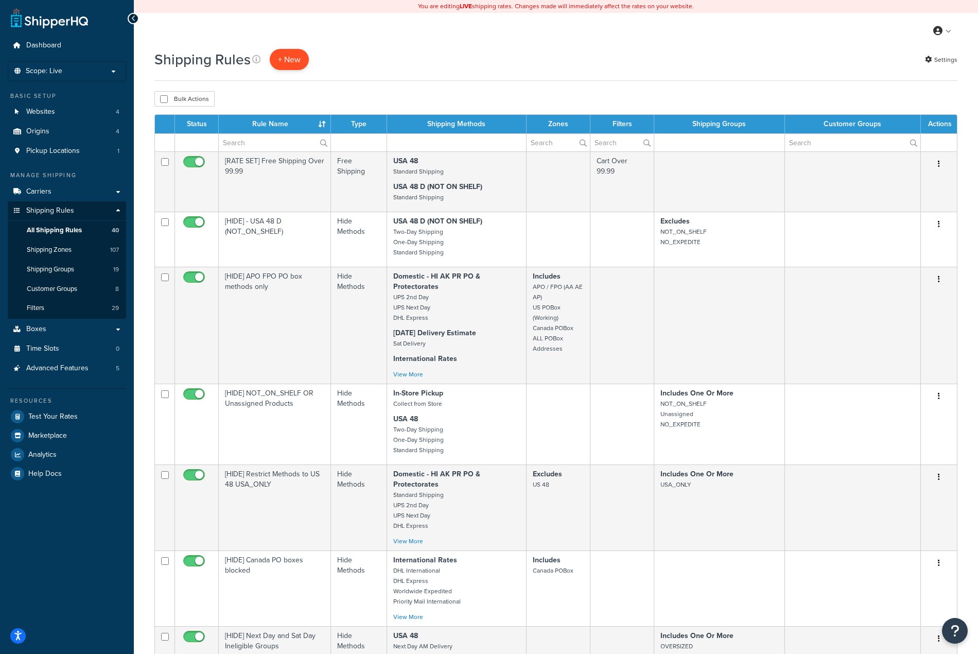
click at [298, 50] on p "+ New" at bounding box center [289, 59] width 39 height 21
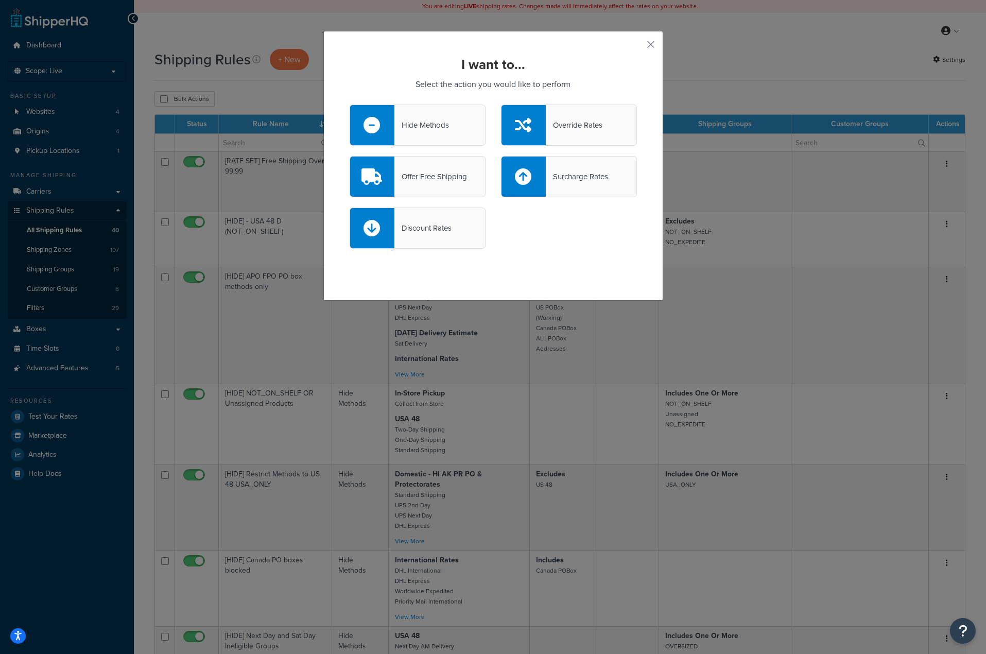
click at [402, 117] on div "Hide Methods" at bounding box center [417, 124] width 136 height 41
click at [0, 0] on input "Hide Methods" at bounding box center [0, 0] width 0 height 0
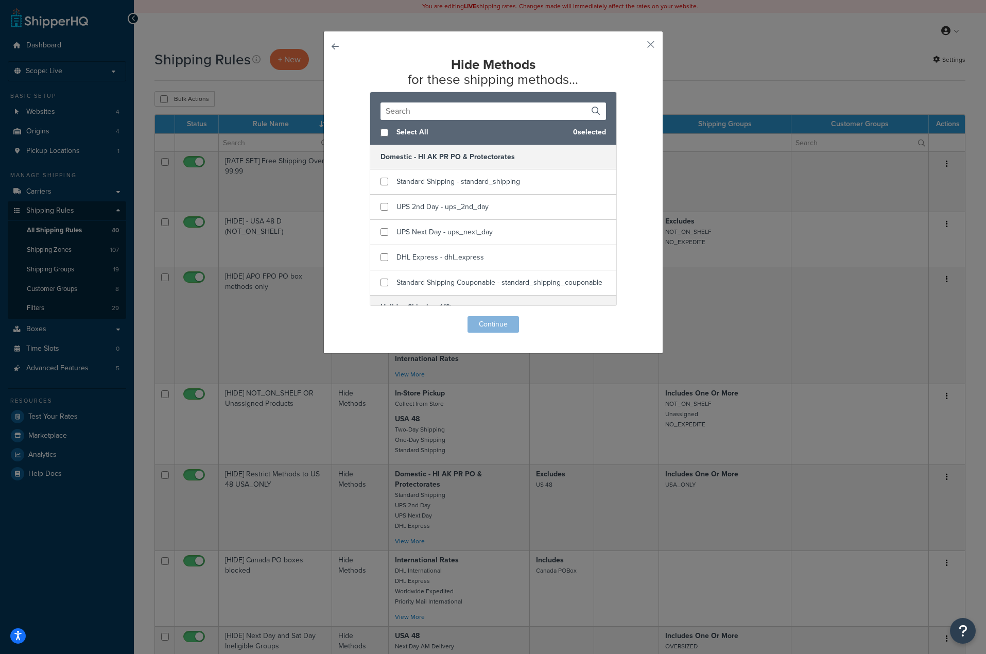
click at [459, 114] on input "text" at bounding box center [492, 110] width 225 height 17
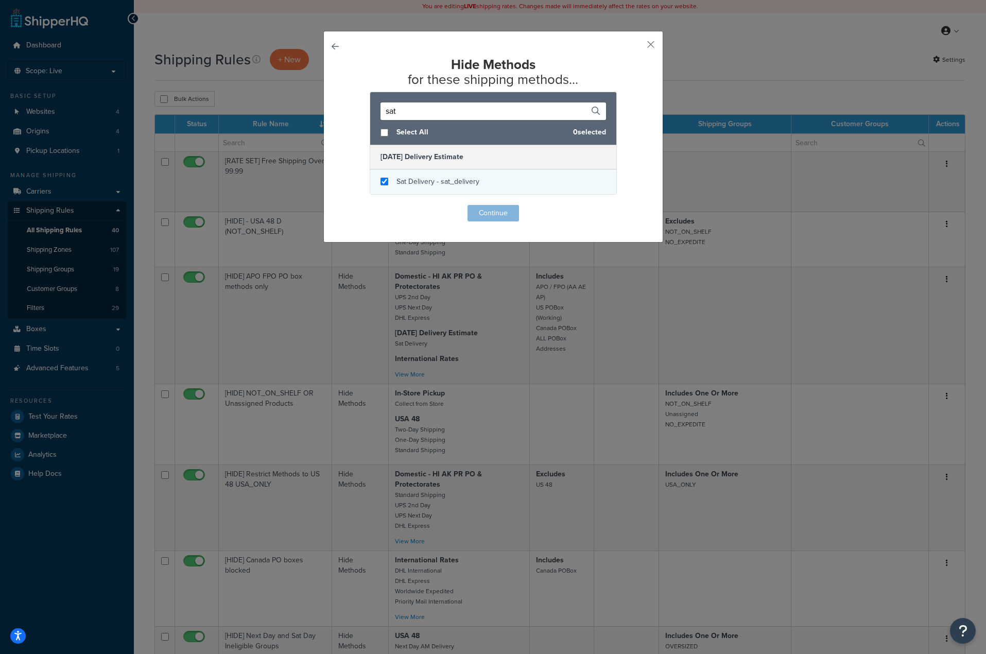
type input "sat"
checkbox input "true"
click at [456, 185] on span "Sat Delivery - sat_delivery" at bounding box center [437, 181] width 83 height 11
click at [485, 213] on button "Continue" at bounding box center [492, 213] width 51 height 16
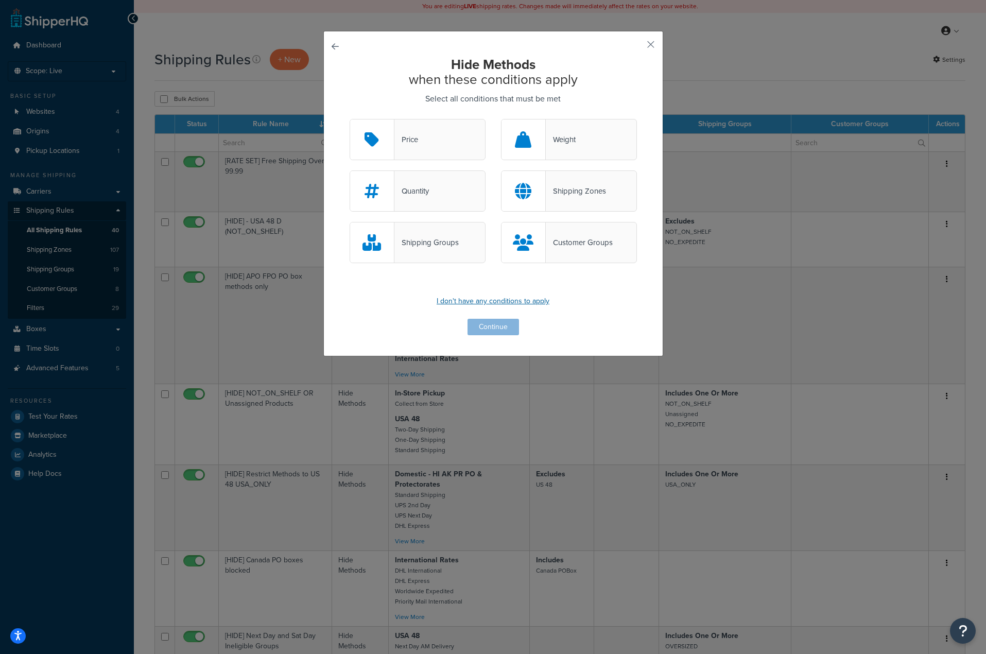
click at [498, 305] on p "I don't have any conditions to apply" at bounding box center [492, 301] width 287 height 14
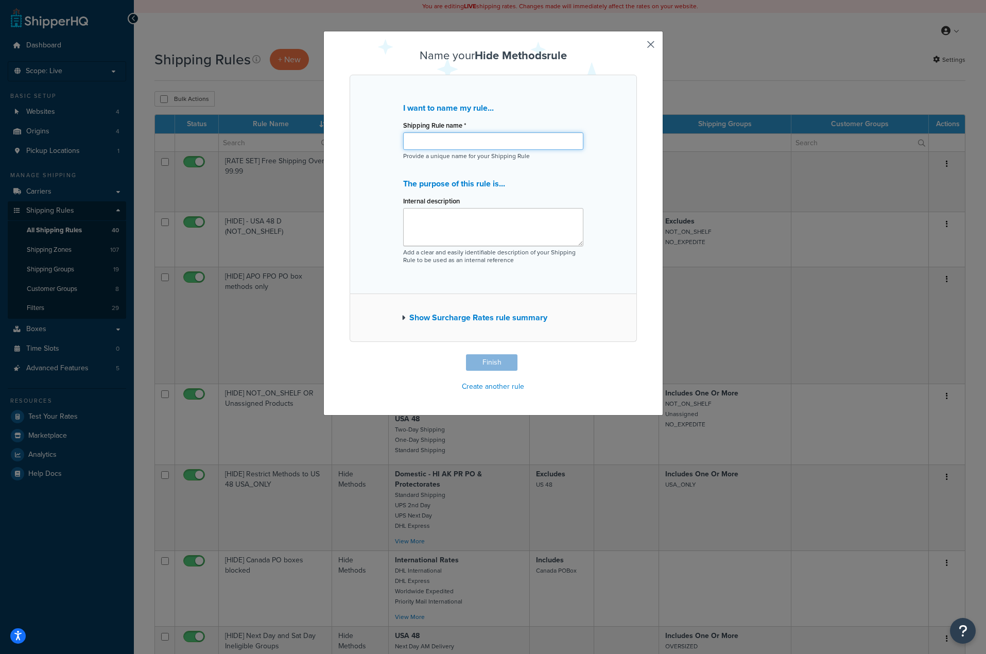
click at [439, 146] on input "Shipping Rule name *" at bounding box center [493, 140] width 180 height 17
type input "H"
type input "[HIDE] Sat Delivery when not [DATE]"
click at [485, 361] on button "Finish" at bounding box center [491, 362] width 51 height 16
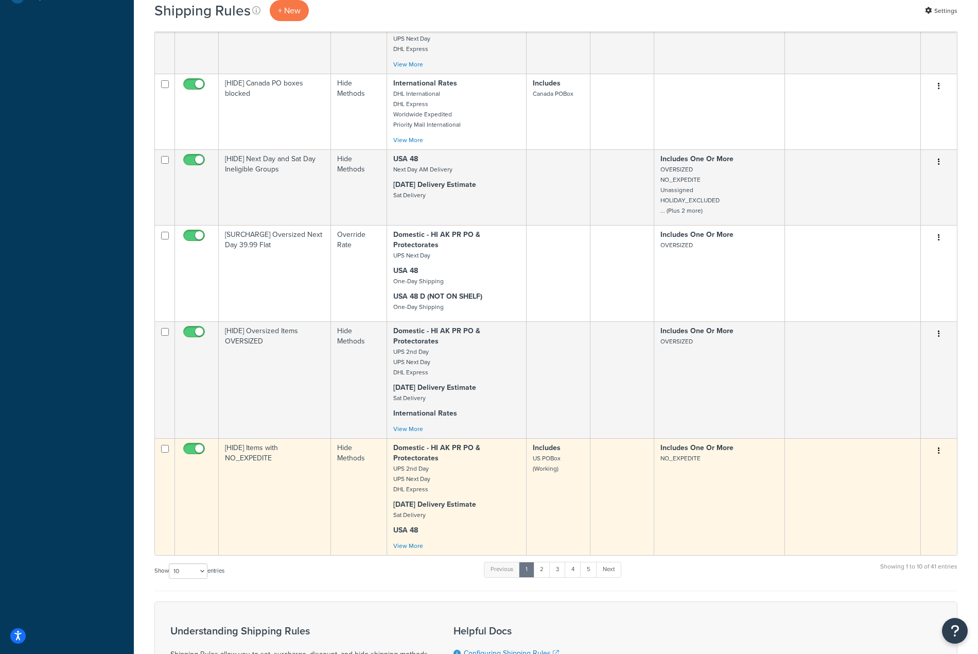
scroll to position [674, 0]
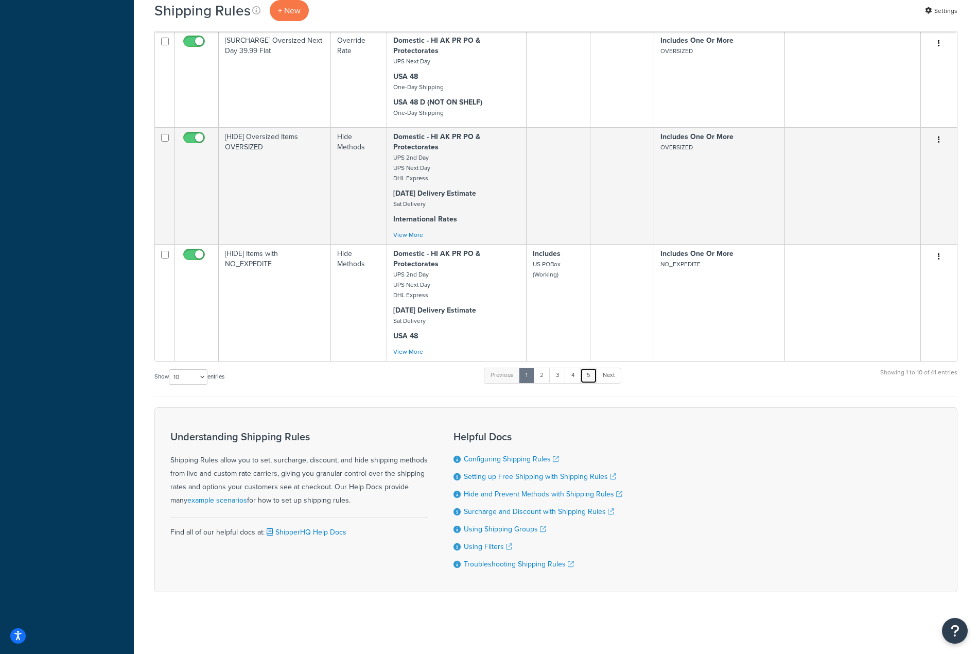
click at [592, 374] on link "5" at bounding box center [588, 374] width 17 height 15
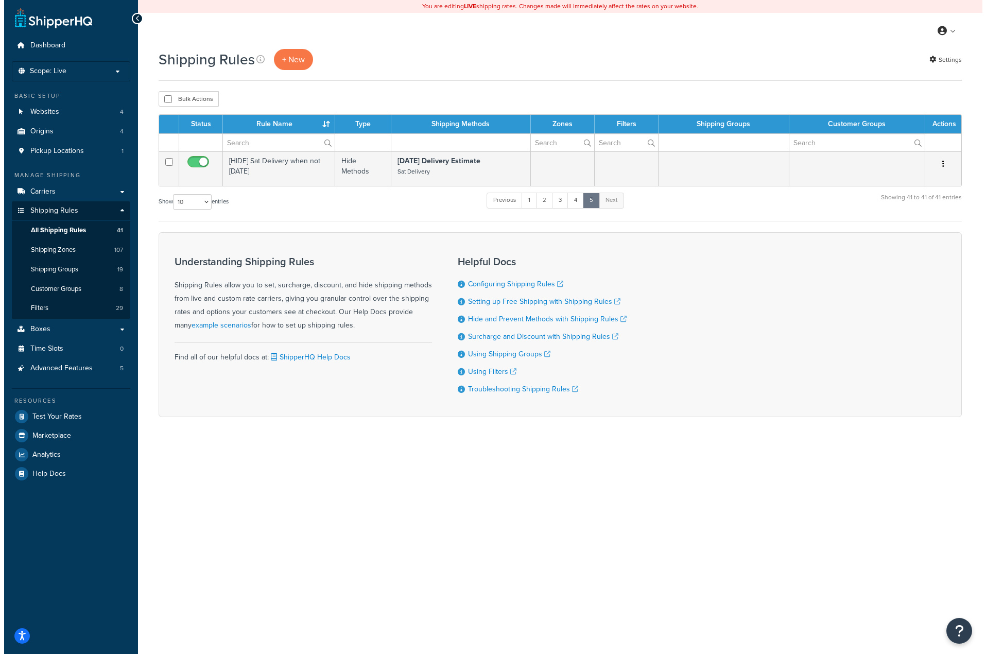
scroll to position [0, 0]
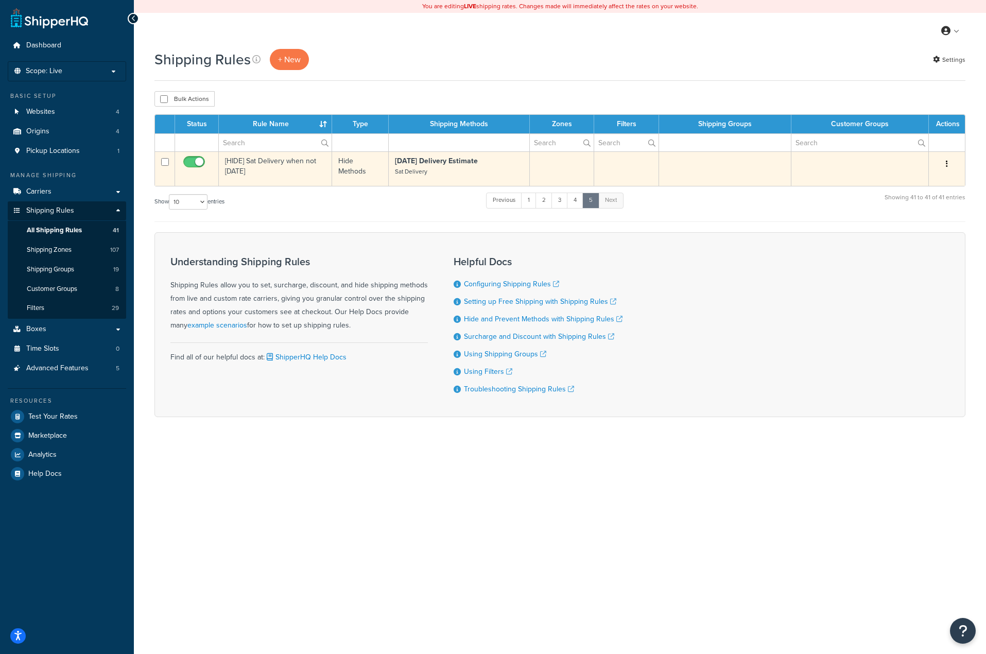
click at [491, 163] on p "Saturday Delivery Estimate Sat Delivery" at bounding box center [459, 166] width 128 height 21
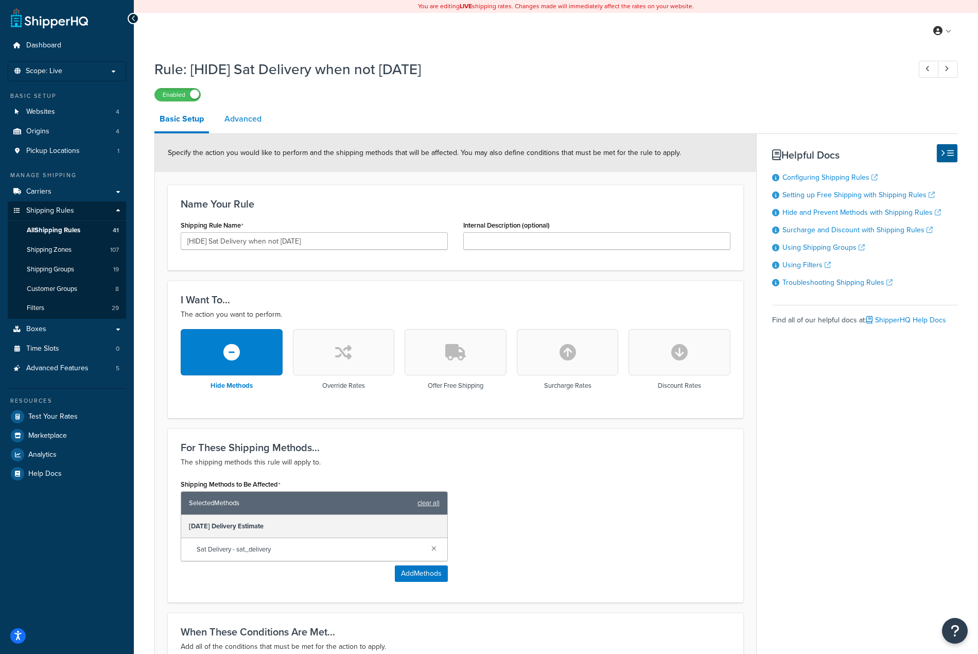
click at [259, 124] on link "Advanced" at bounding box center [242, 119] width 47 height 25
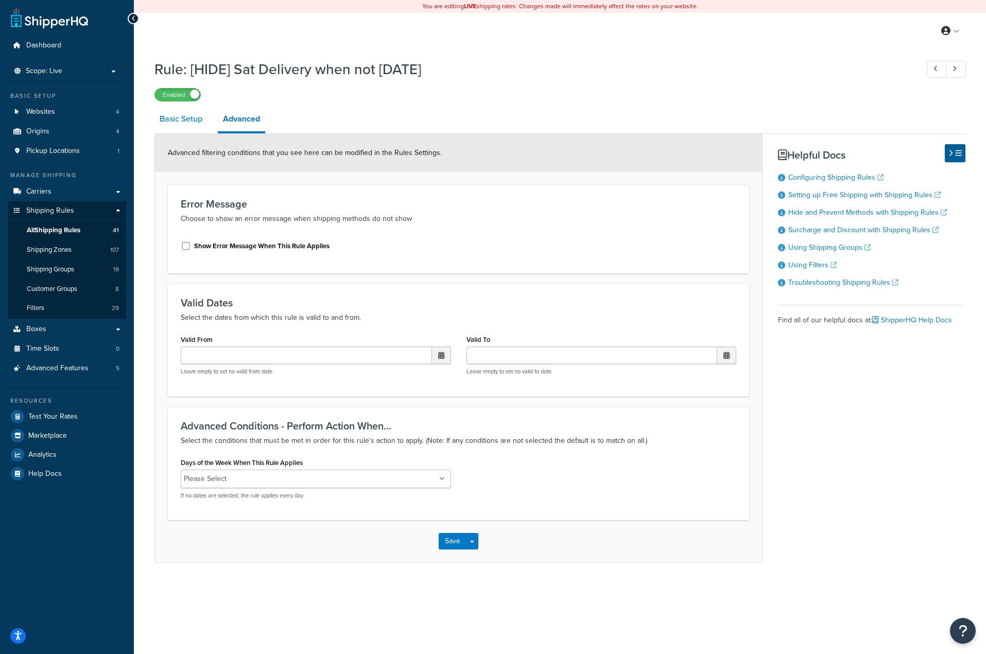
click at [167, 113] on link "Basic Setup" at bounding box center [180, 119] width 53 height 25
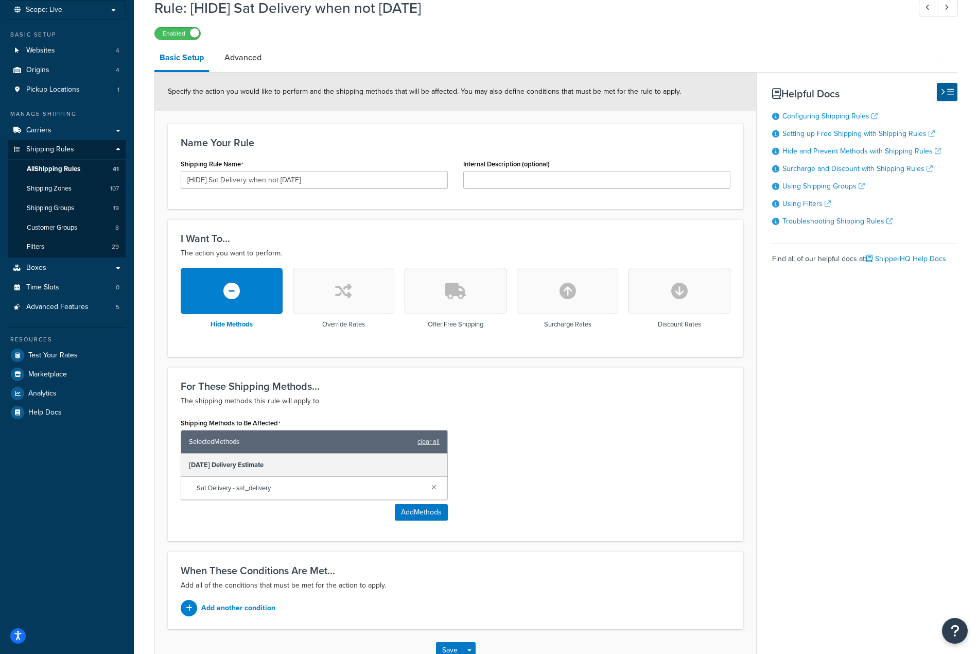
scroll to position [132, 0]
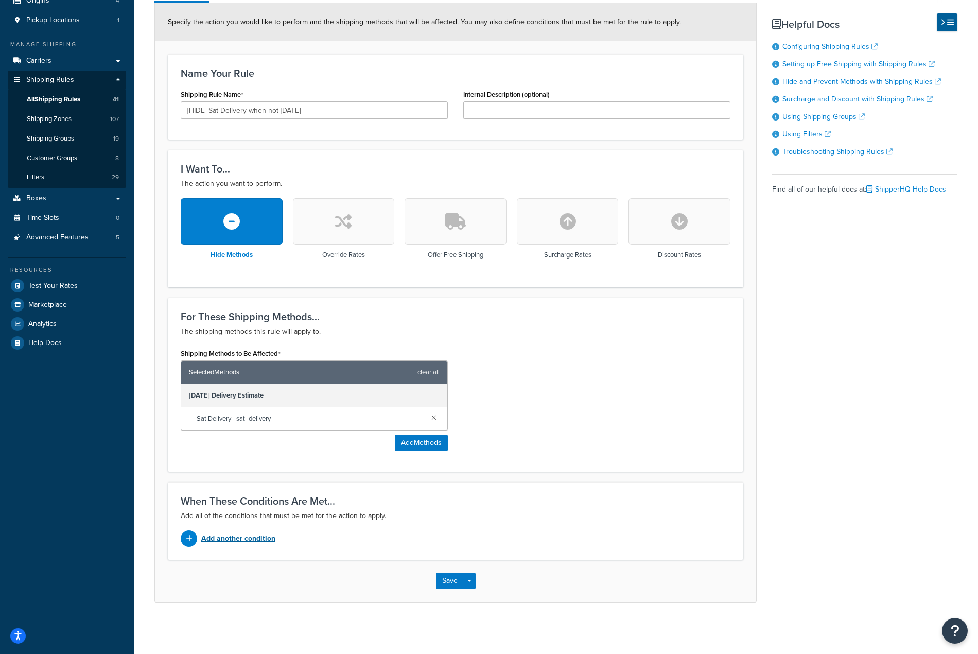
click at [233, 546] on div "Add another condition" at bounding box center [314, 538] width 267 height 16
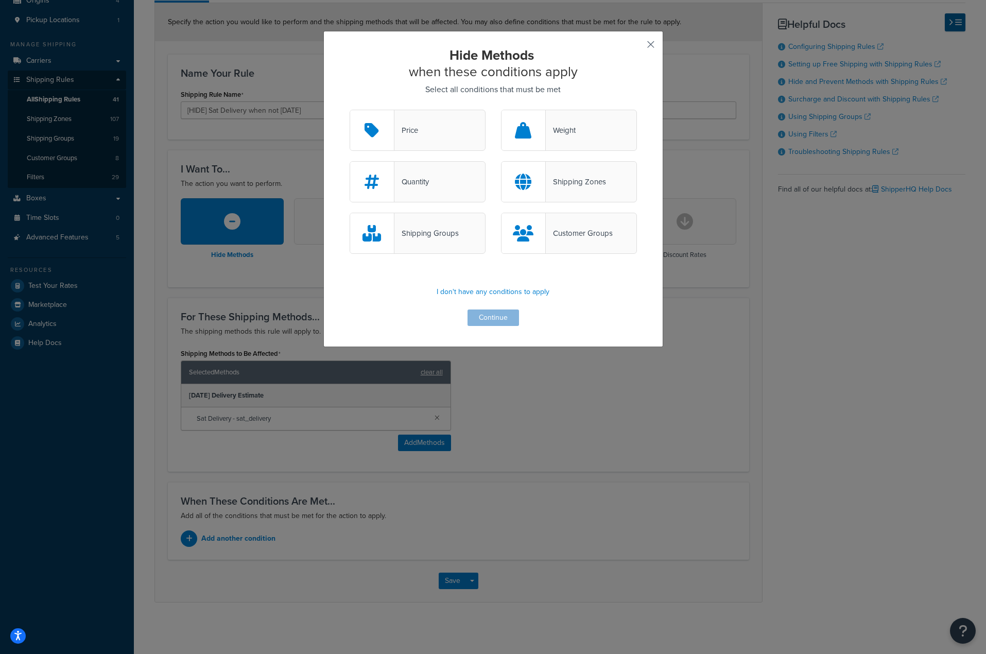
click at [637, 47] on button "button" at bounding box center [635, 48] width 3 height 3
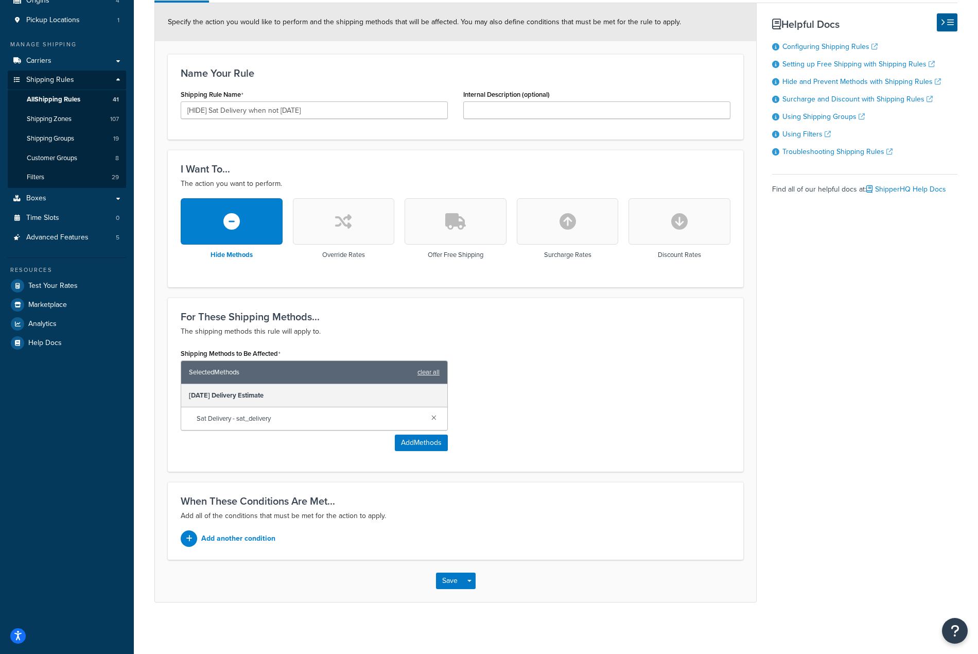
click at [223, 551] on div "When These Conditions Are Met... Add all of the conditions that must be met for…" at bounding box center [455, 521] width 575 height 78
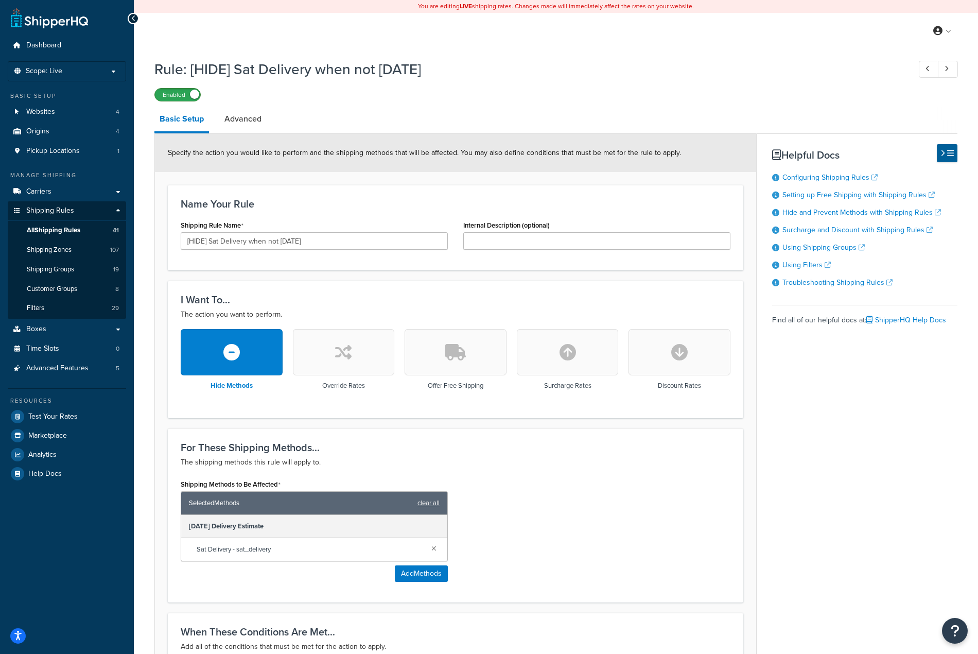
click at [186, 89] on label "Enabled" at bounding box center [177, 95] width 45 height 12
click at [958, 639] on button "Open Resource Center" at bounding box center [955, 631] width 28 height 28
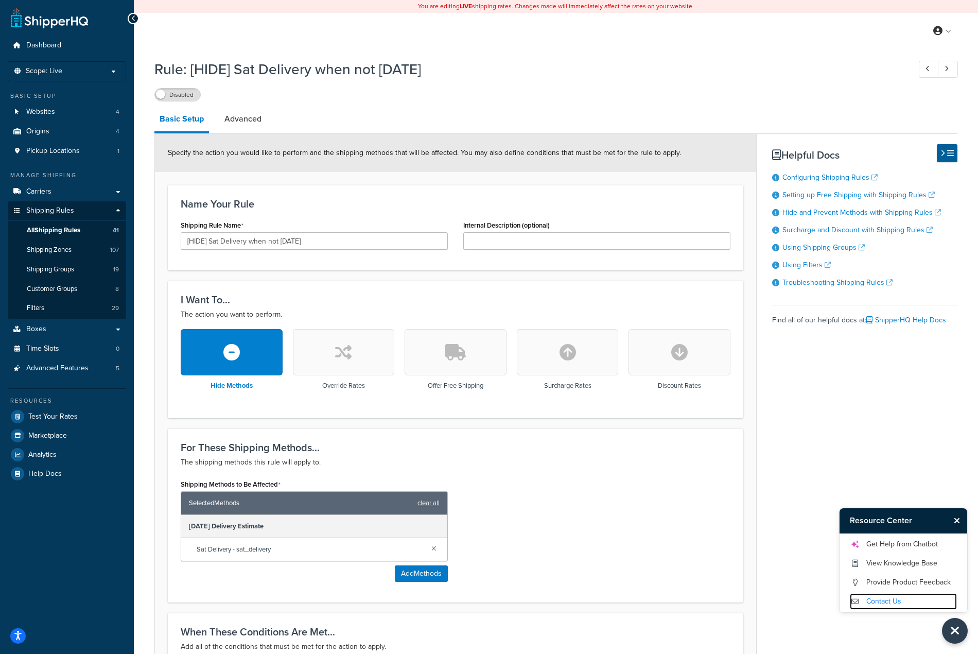
click at [907, 601] on link "Contact Us" at bounding box center [903, 601] width 107 height 16
click at [889, 535] on div "Get Help from Chatbot View Knowledge Base Provide Product Feedback Contact Us" at bounding box center [903, 572] width 128 height 79
click at [893, 541] on link "Get Help from Chatbot" at bounding box center [903, 544] width 107 height 16
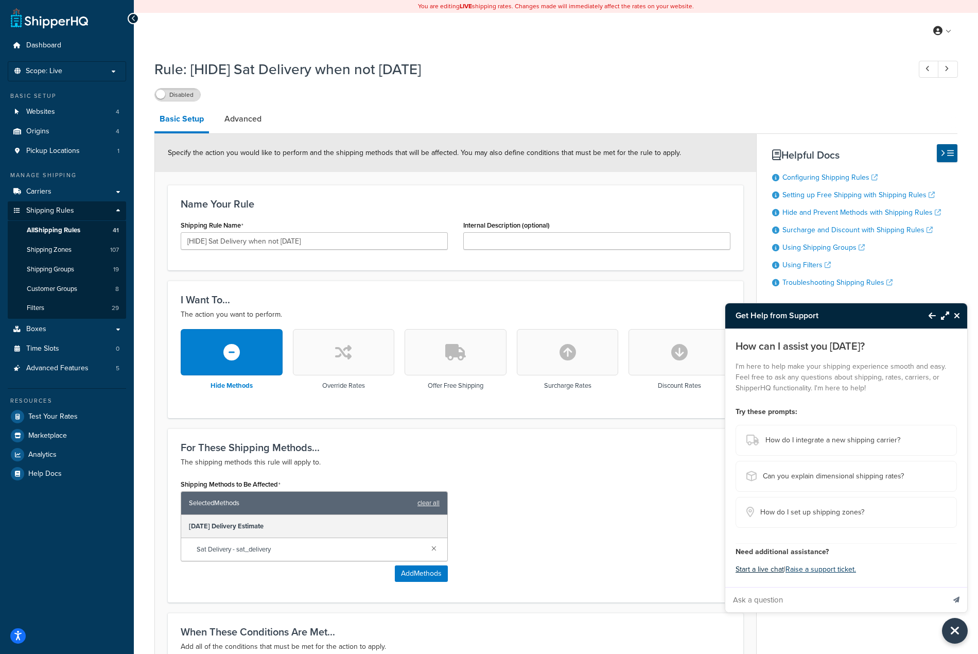
click at [773, 570] on button "Start a live chat" at bounding box center [760, 569] width 48 height 14
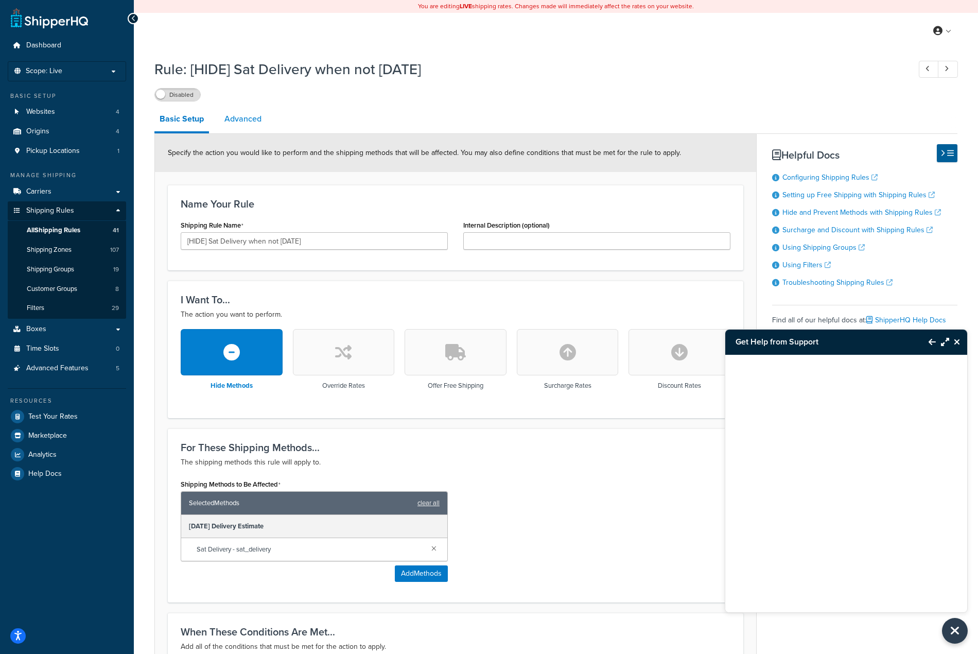
click at [241, 119] on link "Advanced" at bounding box center [242, 119] width 47 height 25
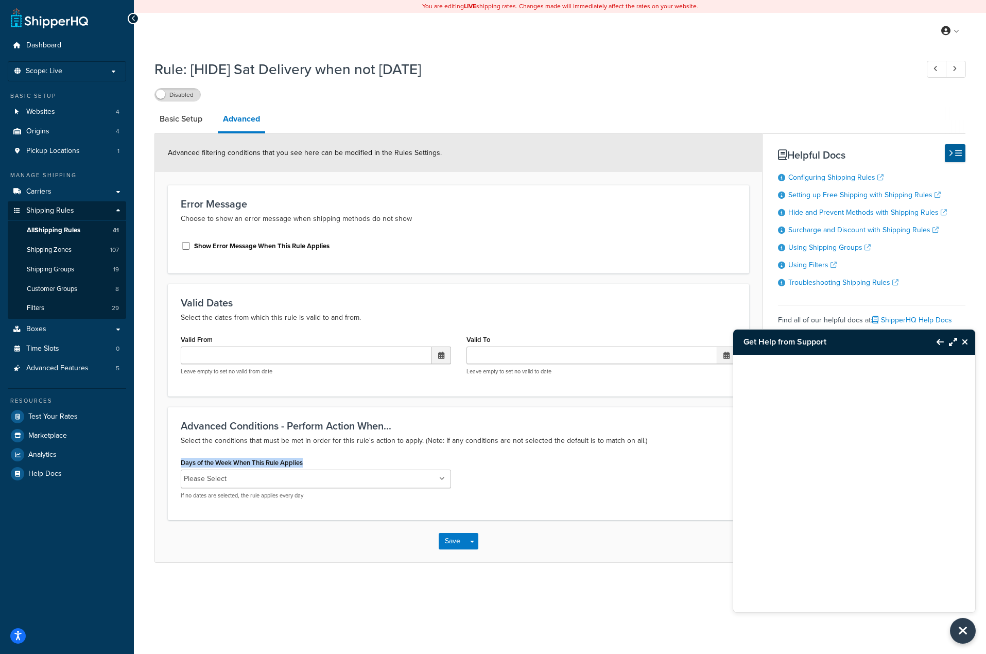
drag, startPoint x: 322, startPoint y: 465, endPoint x: 170, endPoint y: 460, distance: 151.4
click at [170, 460] on div "Advanced Conditions - Perform Action When... Select the conditions that must be…" at bounding box center [458, 463] width 581 height 113
copy label "Days of the Week When This Rule Applies"
click at [618, 463] on div "Days of the Week When This Rule Applies Please Select Monday Tuesday Wednesday …" at bounding box center [458, 481] width 571 height 52
click at [935, 71] on icon at bounding box center [935, 68] width 4 height 7
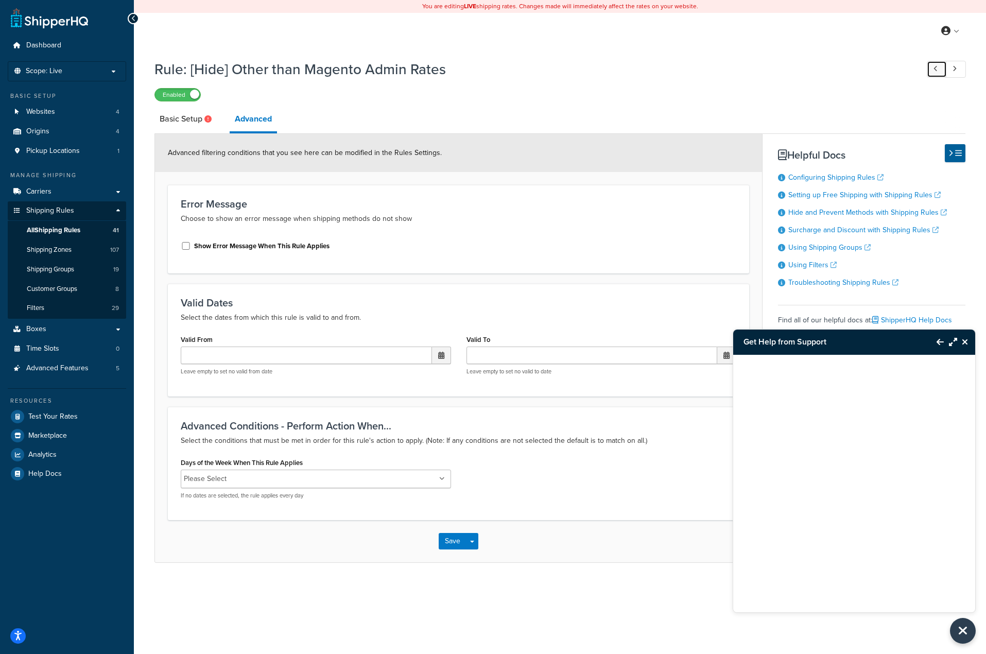
click at [933, 66] on icon at bounding box center [935, 68] width 4 height 7
click at [202, 122] on link "Basic Setup" at bounding box center [186, 119] width 65 height 25
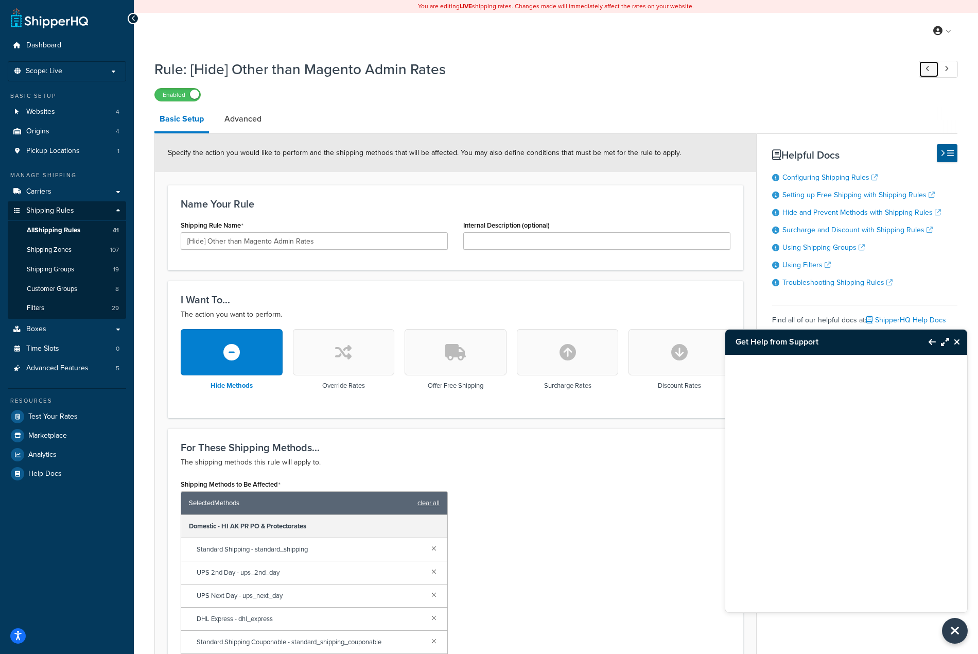
click at [930, 73] on link at bounding box center [929, 69] width 20 height 17
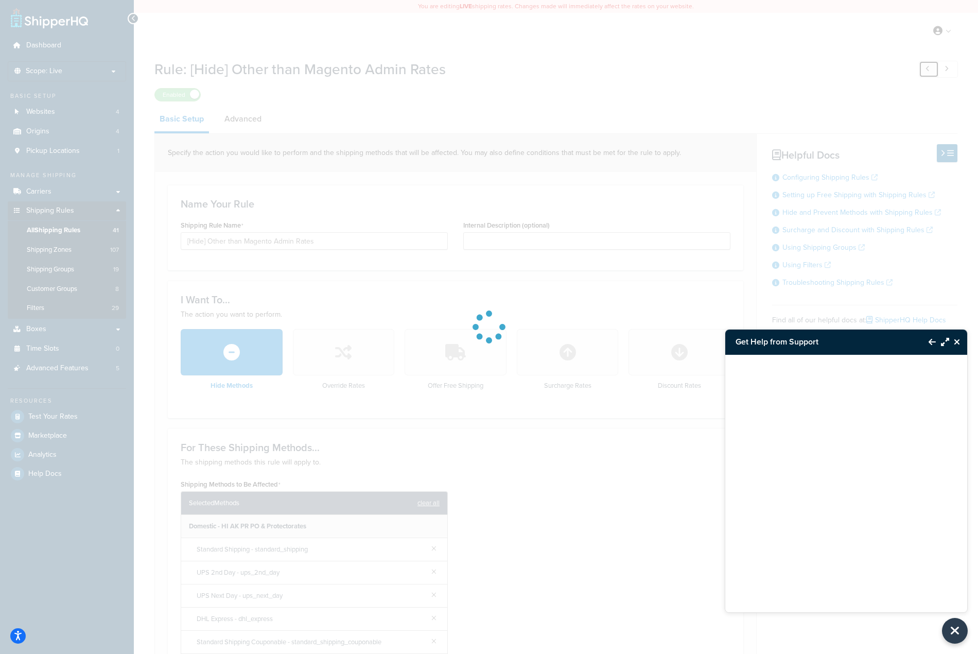
type input "[SURCHARGE] International Shipments (copy)"
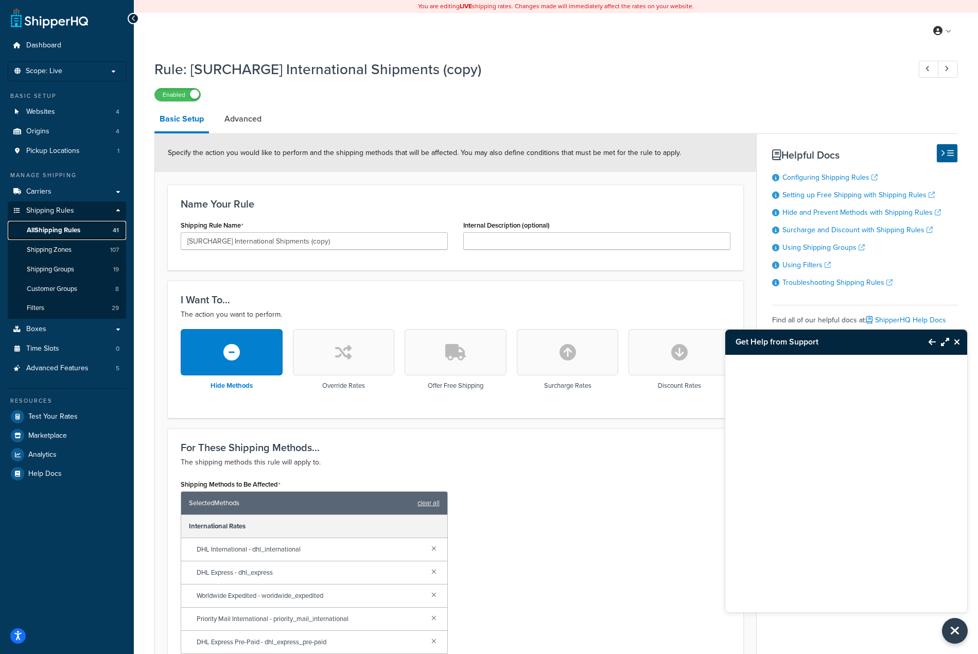
drag, startPoint x: 48, startPoint y: 227, endPoint x: 37, endPoint y: 232, distance: 12.7
click at [37, 232] on span "All Shipping Rules" at bounding box center [54, 230] width 54 height 9
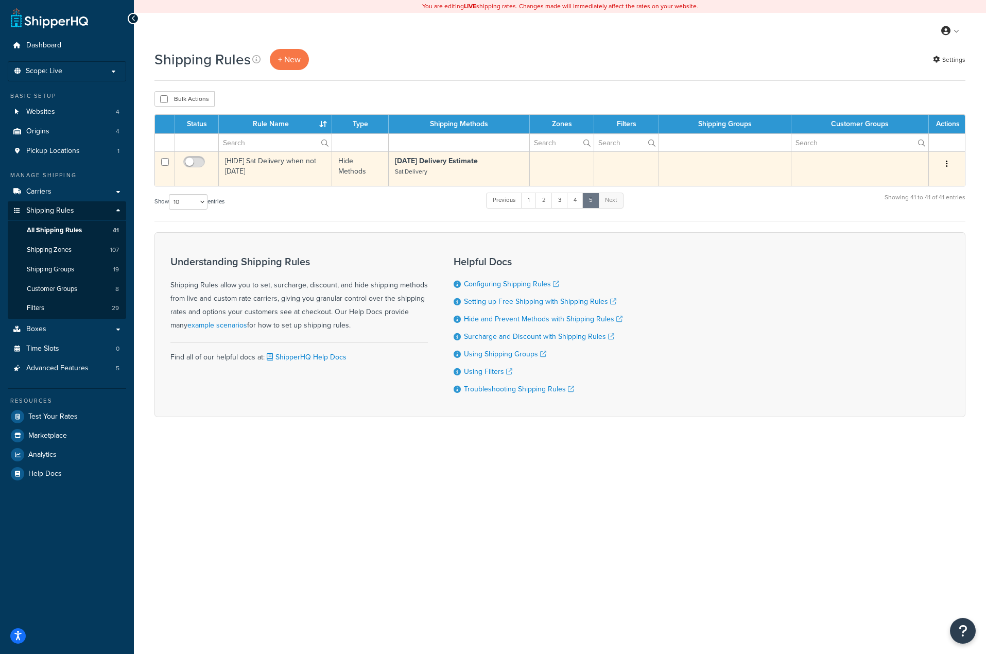
drag, startPoint x: 165, startPoint y: 163, endPoint x: 246, endPoint y: 167, distance: 81.4
click at [165, 163] on input "checkbox" at bounding box center [165, 162] width 8 height 8
checkbox input "true"
drag, startPoint x: 946, startPoint y: 159, endPoint x: 945, endPoint y: 164, distance: 5.2
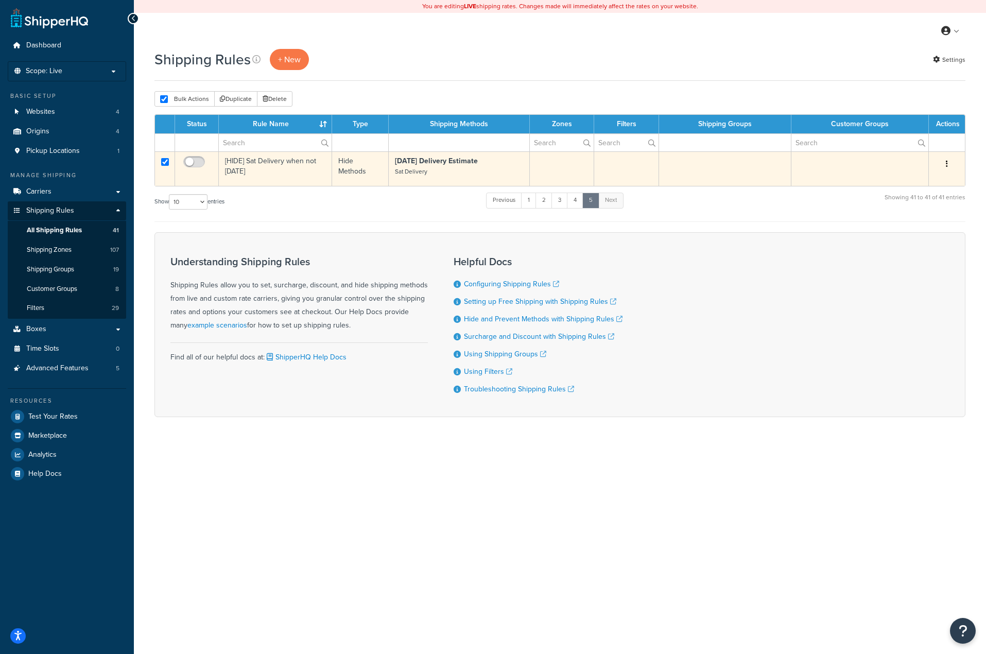
click at [945, 159] on button "button" at bounding box center [946, 164] width 14 height 16
click at [898, 232] on link "Delete" at bounding box center [912, 225] width 81 height 21
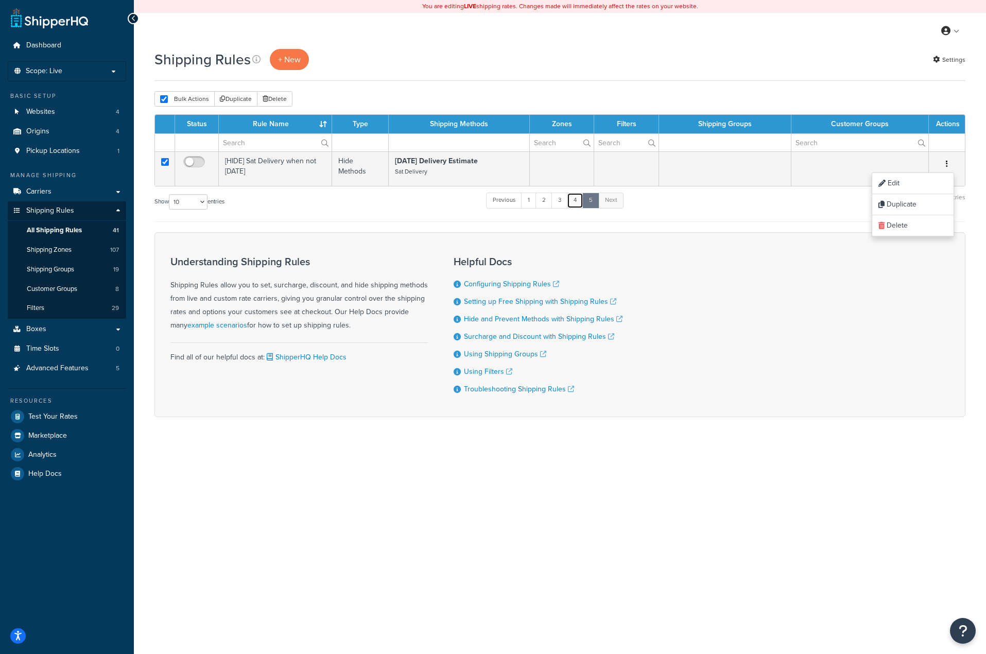
click at [576, 204] on link "4" at bounding box center [575, 199] width 16 height 15
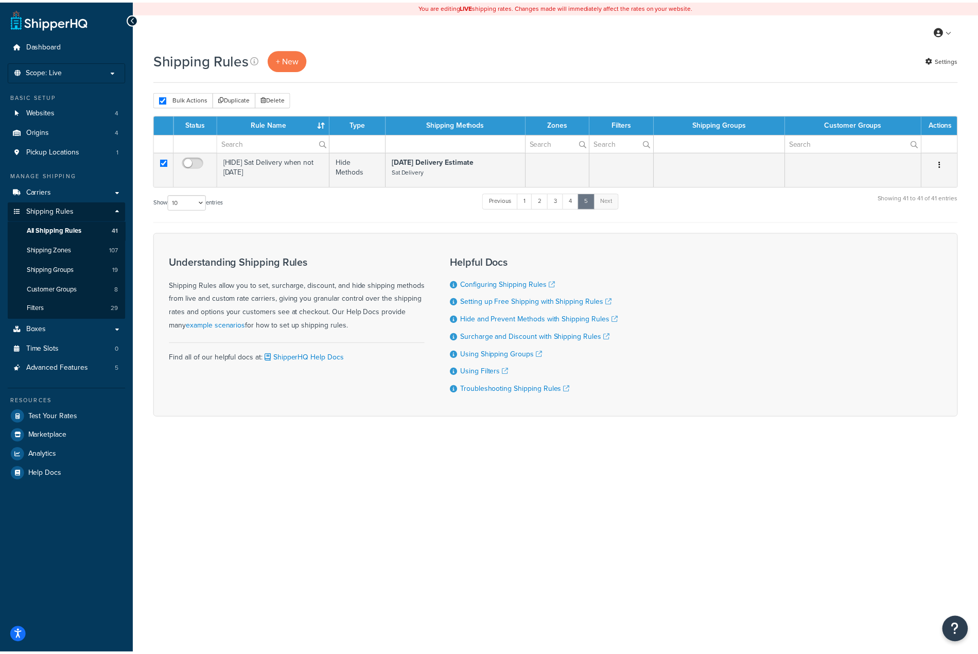
scroll to position [638, 0]
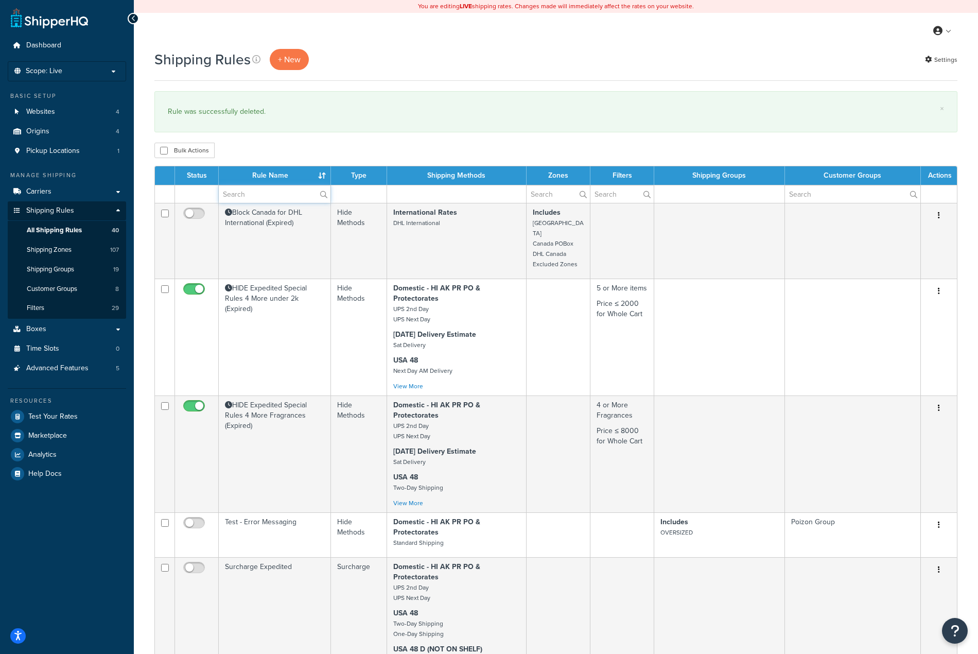
click at [254, 189] on input "text" at bounding box center [275, 193] width 112 height 17
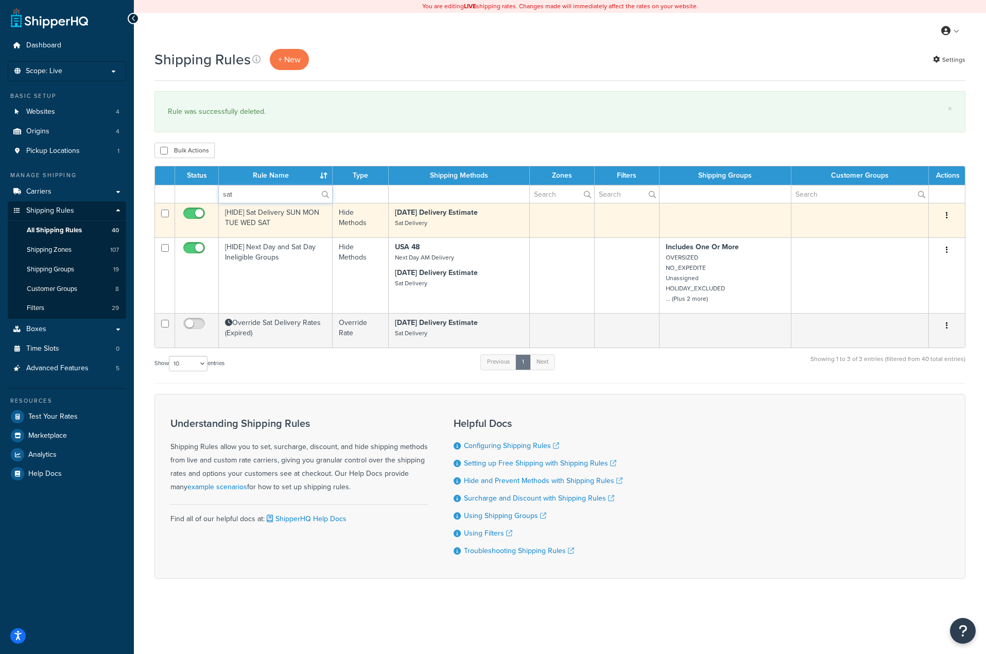
type input "sat"
click at [946, 224] on button "button" at bounding box center [946, 215] width 14 height 16
click at [923, 235] on link "Edit" at bounding box center [912, 234] width 81 height 21
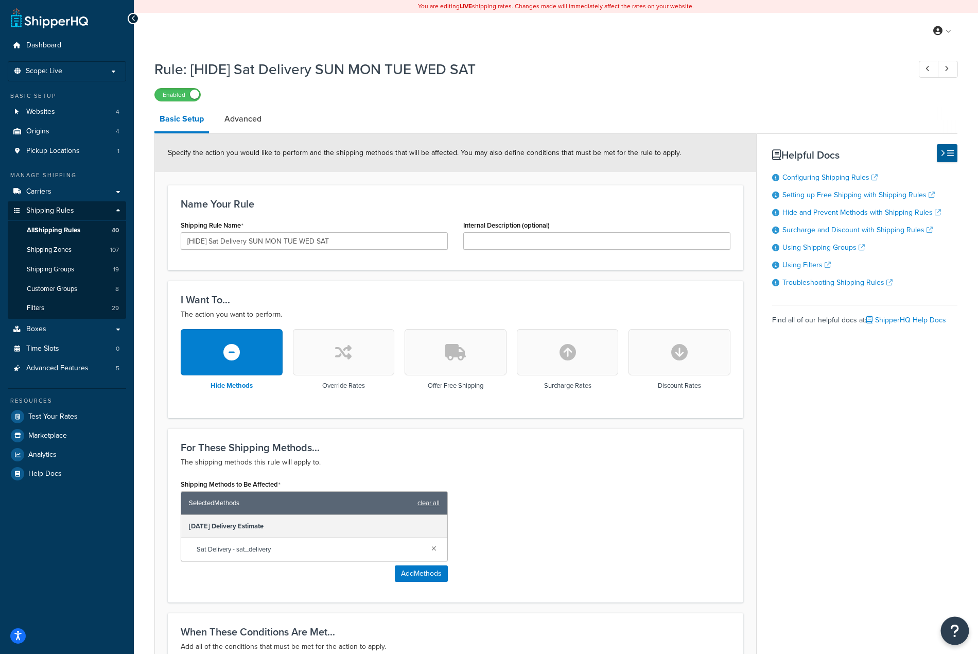
click at [966, 636] on button "Open Resource Center" at bounding box center [955, 631] width 28 height 28
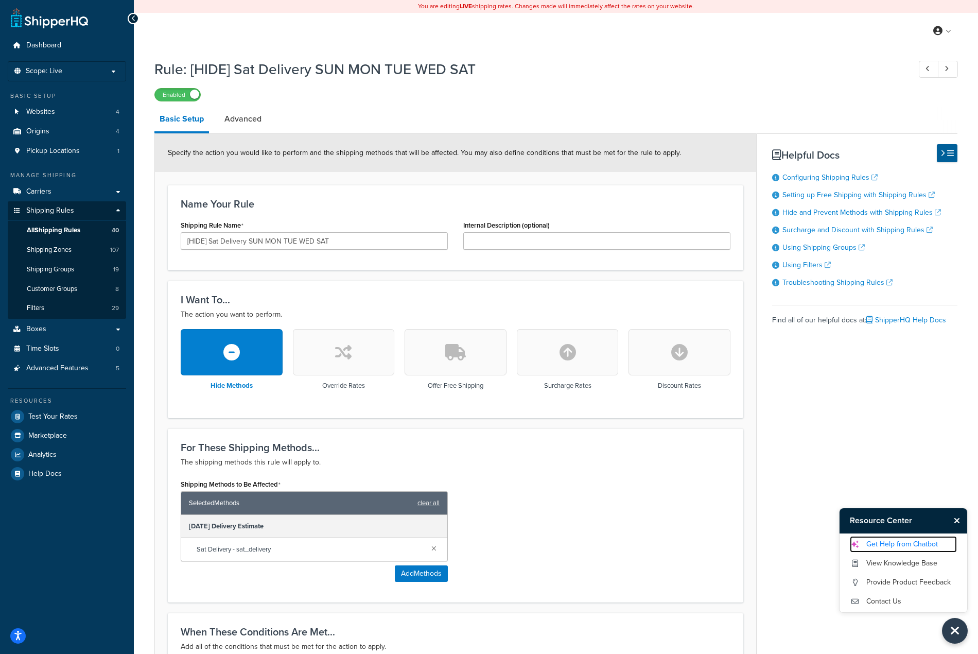
click at [900, 545] on link "Get Help from Chatbot" at bounding box center [903, 544] width 107 height 16
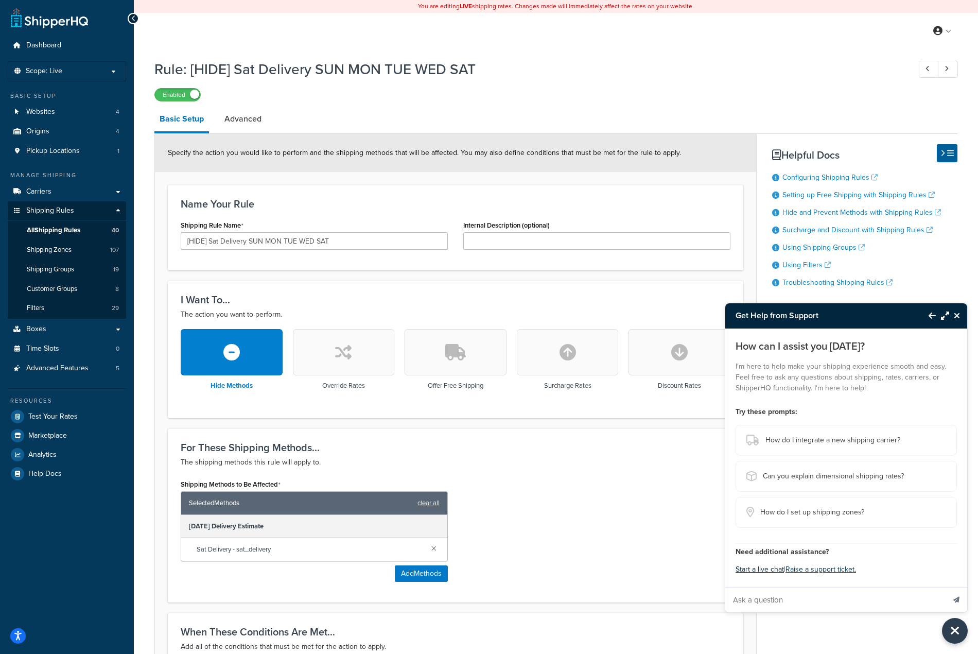
click at [772, 567] on button "Start a live chat" at bounding box center [760, 569] width 48 height 14
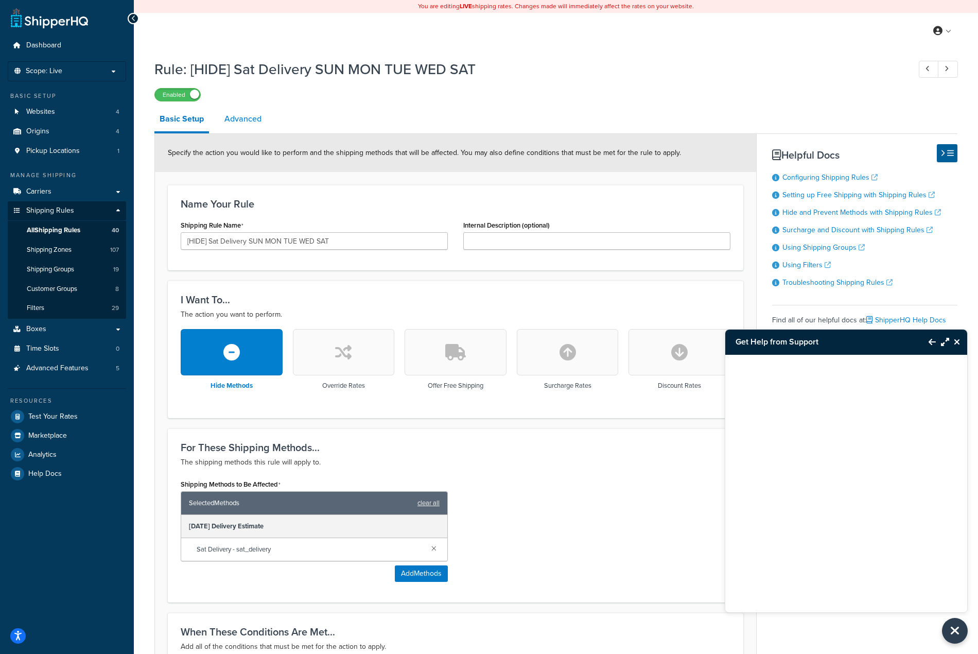
click at [253, 119] on link "Advanced" at bounding box center [242, 119] width 47 height 25
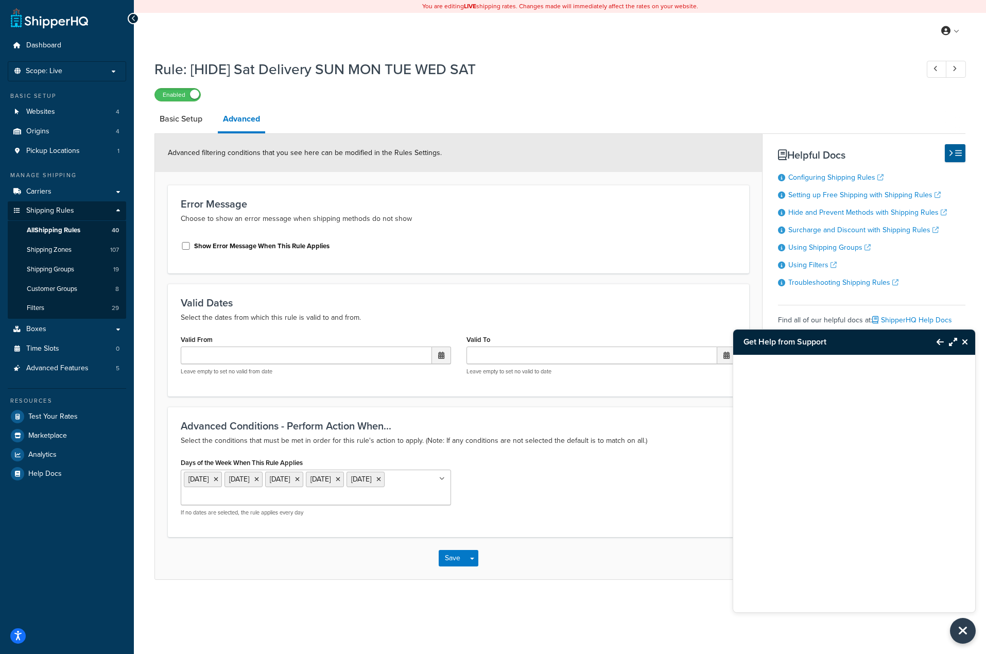
click at [216, 559] on div "Save Save Dropdown Save and Edit Save and Duplicate Save and Create New" at bounding box center [458, 558] width 607 height 42
click at [340, 481] on icon at bounding box center [338, 479] width 5 height 6
click at [394, 486] on ul "Monday Tuesday Wednesday Sunday" at bounding box center [316, 487] width 270 height 36
click at [454, 562] on button "Save" at bounding box center [453, 558] width 28 height 16
click at [181, 125] on link "Basic Setup" at bounding box center [180, 119] width 53 height 25
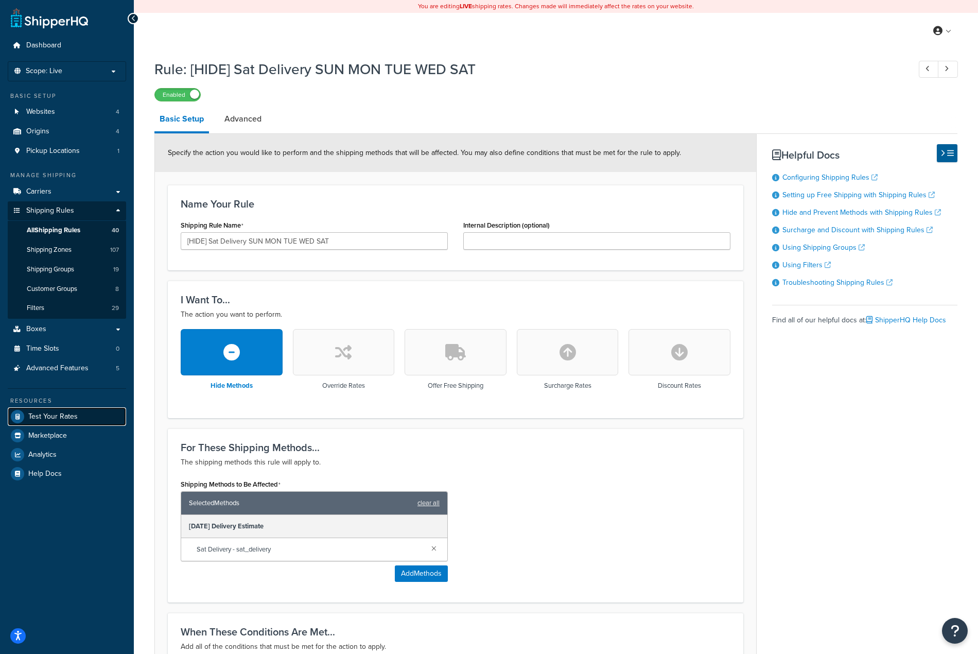
click at [59, 414] on span "Test Your Rates" at bounding box center [52, 416] width 49 height 9
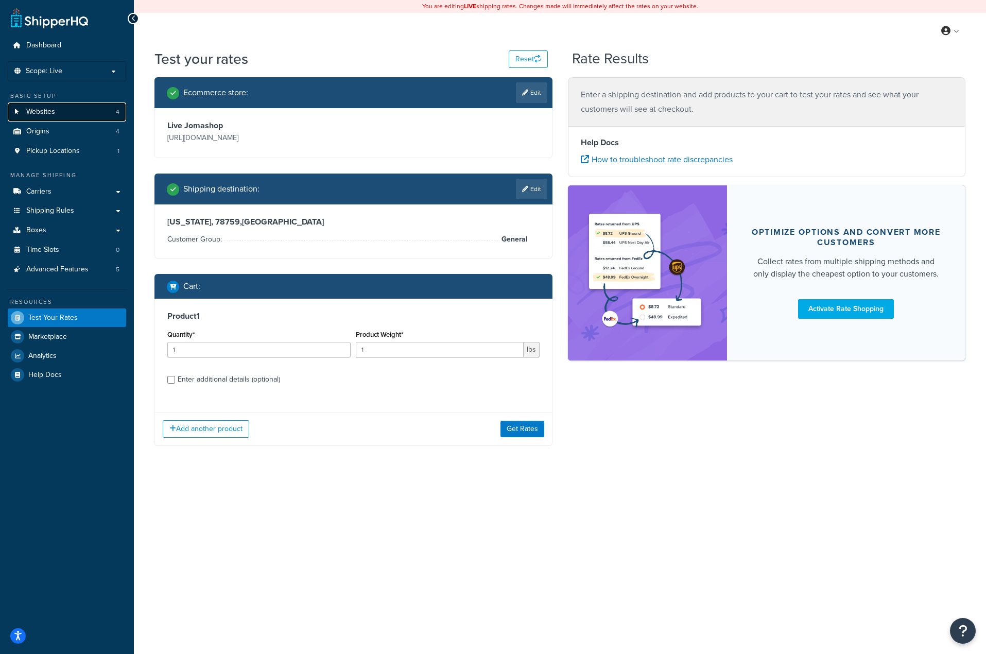
click at [61, 112] on link "Websites 4" at bounding box center [67, 111] width 118 height 19
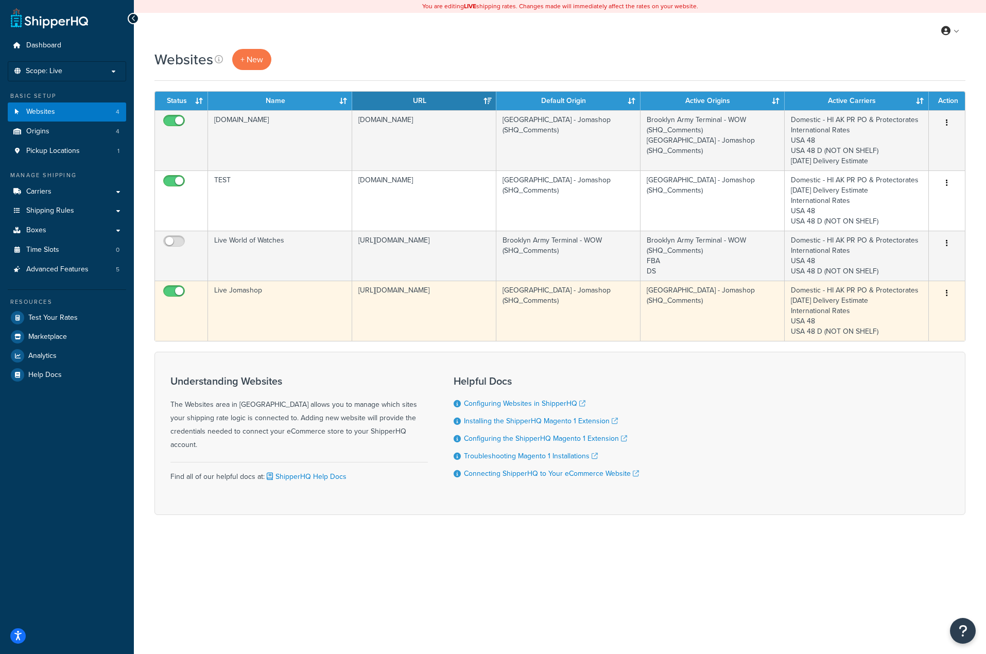
click at [949, 296] on button "button" at bounding box center [946, 293] width 14 height 16
click at [919, 310] on link "Edit" at bounding box center [904, 313] width 81 height 21
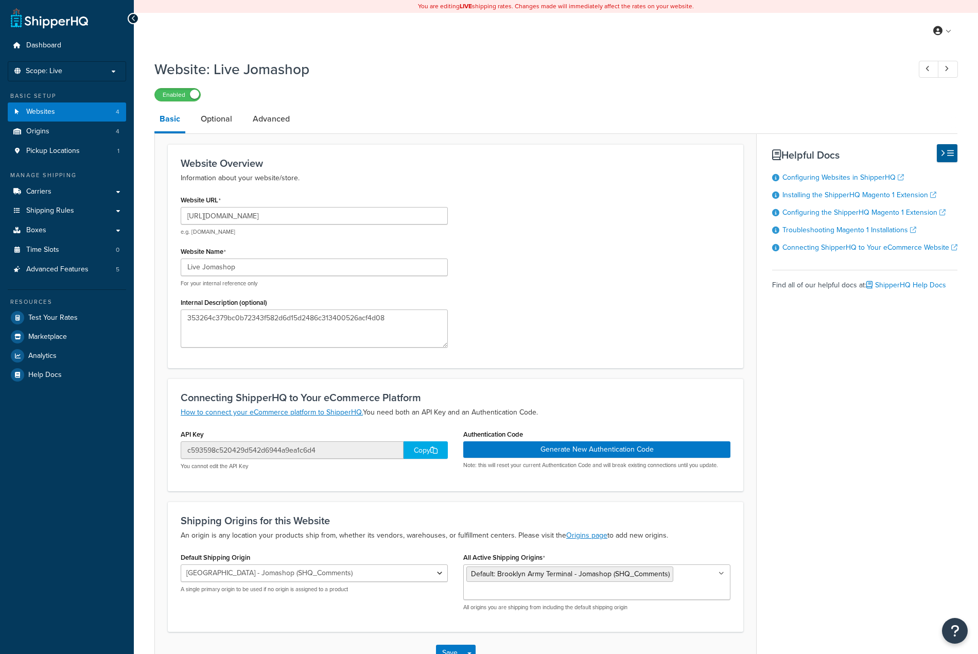
select select "43834"
drag, startPoint x: 634, startPoint y: 387, endPoint x: 649, endPoint y: 387, distance: 14.4
click at [634, 387] on div "Connecting ShipperHQ to Your eCommerce Platform How to connect your eCommerce p…" at bounding box center [455, 434] width 575 height 112
click at [43, 133] on span "Origins" at bounding box center [37, 131] width 23 height 9
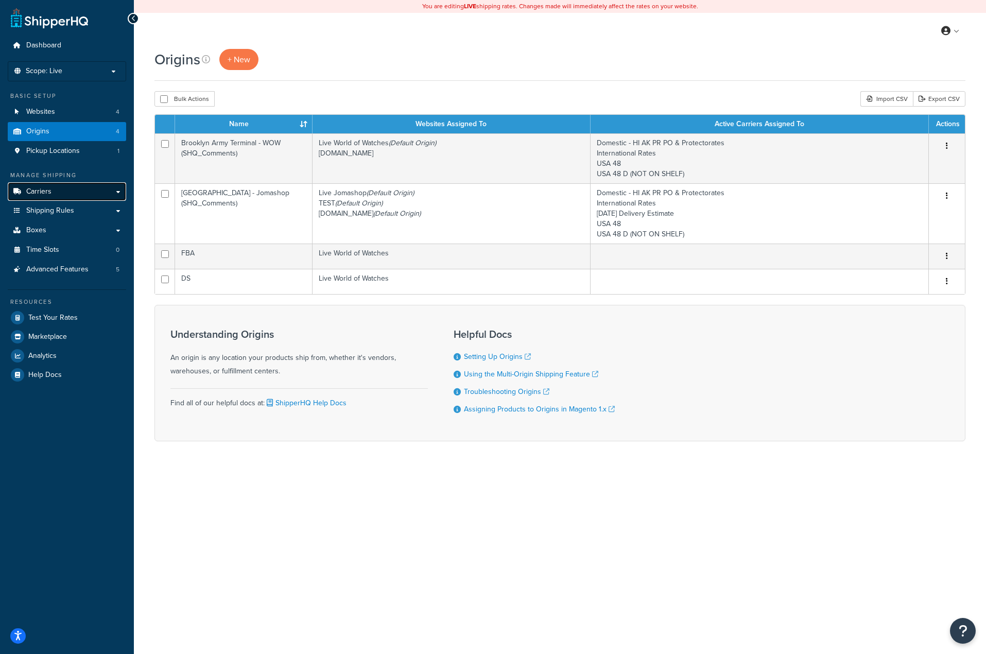
click at [80, 190] on link "Carriers" at bounding box center [67, 191] width 118 height 19
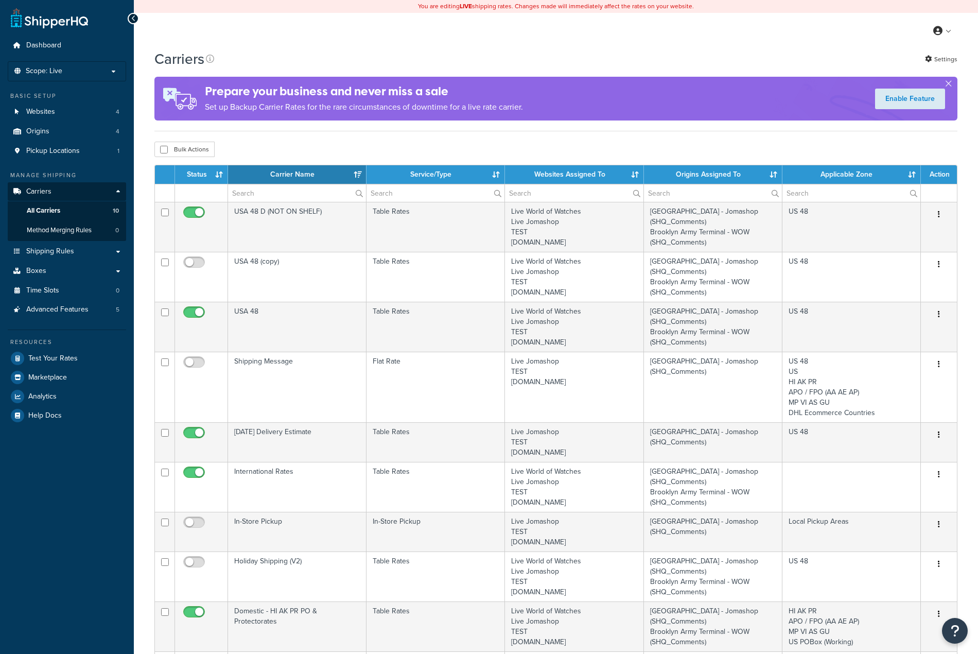
select select "15"
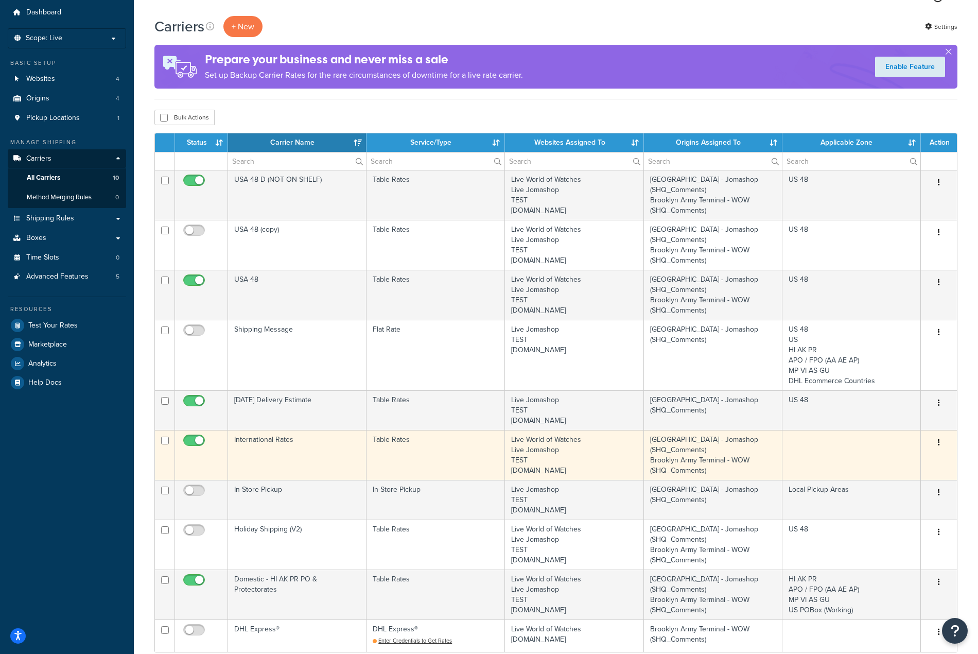
scroll to position [51, 0]
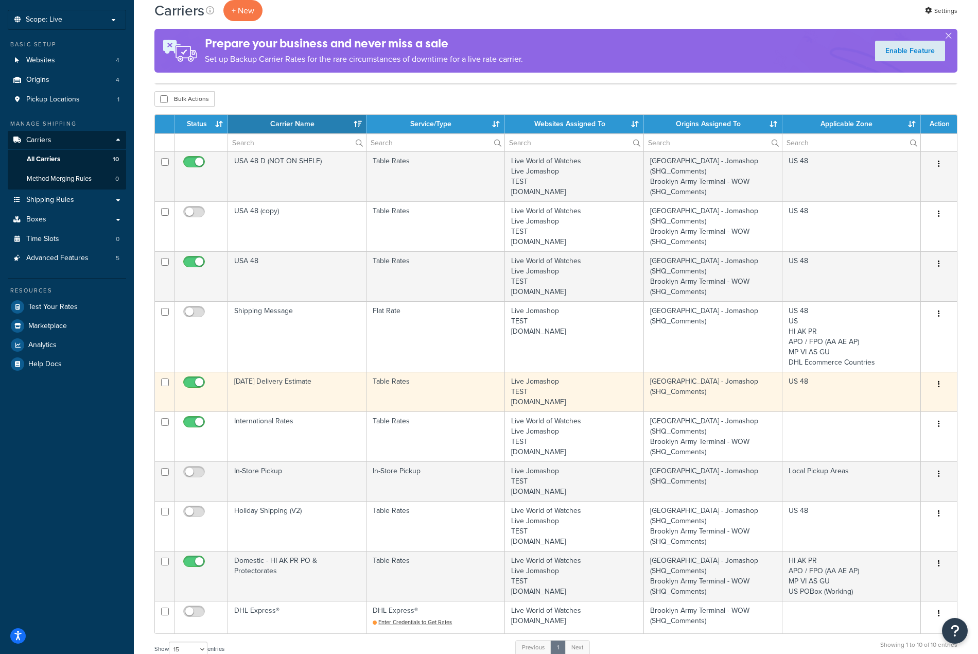
click at [940, 387] on button "button" at bounding box center [939, 384] width 14 height 16
click at [896, 400] on link "Edit" at bounding box center [896, 405] width 81 height 21
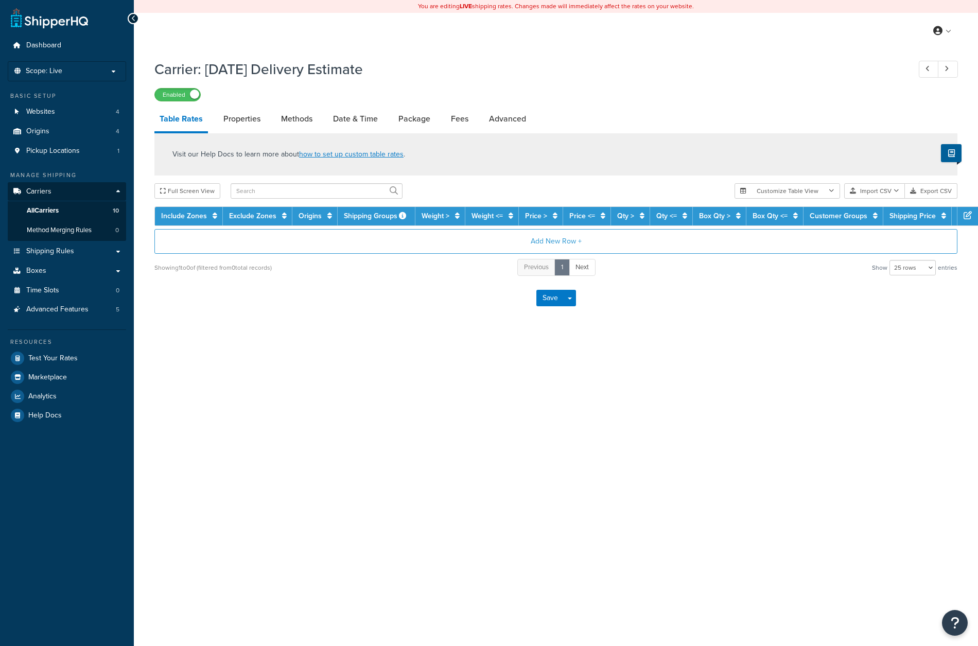
select select "25"
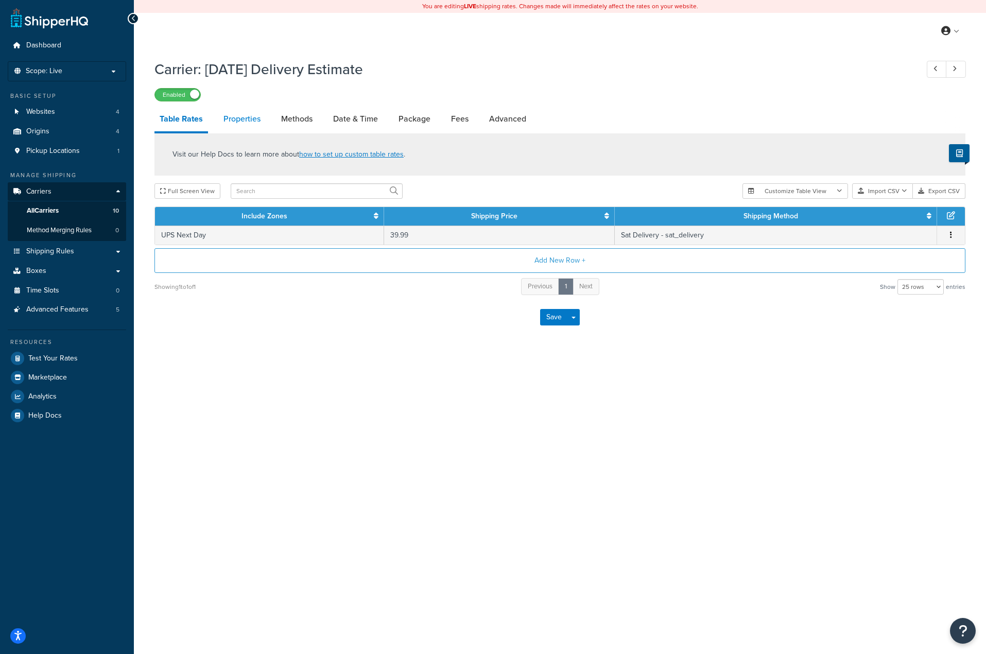
click at [238, 117] on link "Properties" at bounding box center [241, 119] width 47 height 25
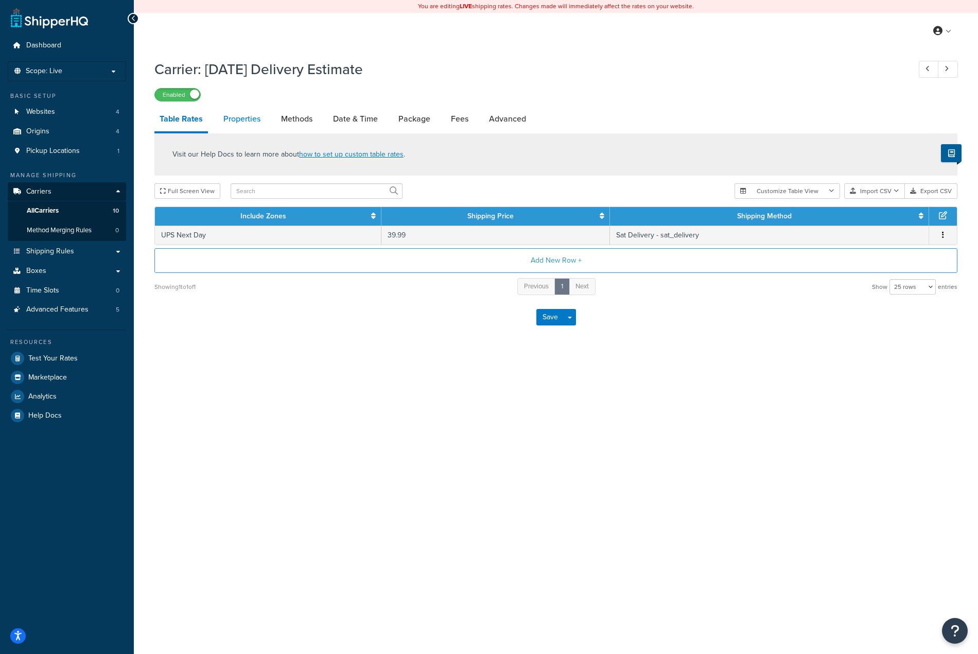
select select "HIGHEST"
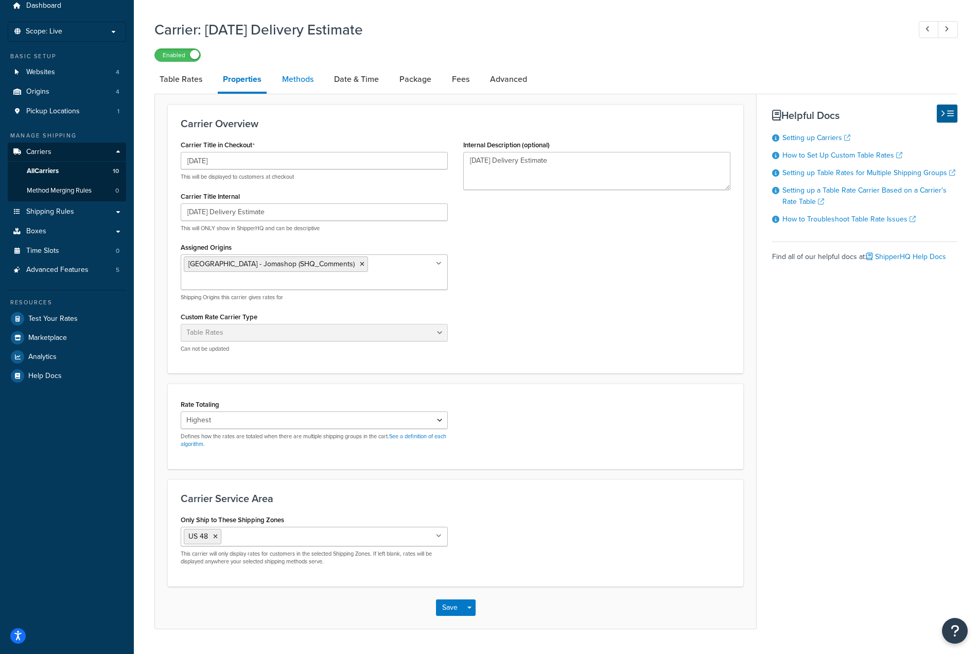
scroll to position [16, 0]
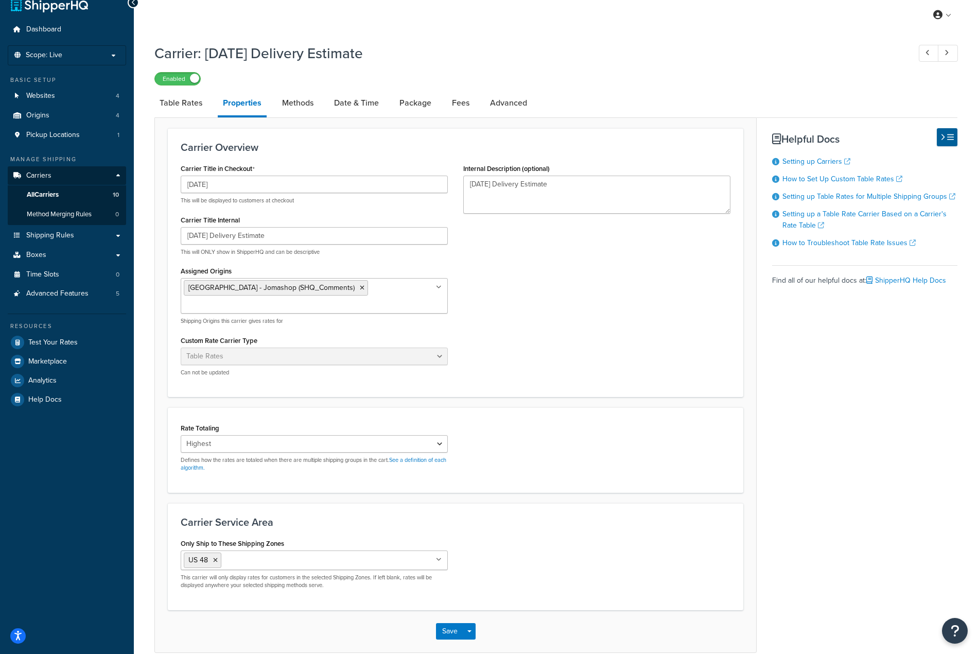
click at [297, 100] on link "Methods" at bounding box center [298, 103] width 42 height 25
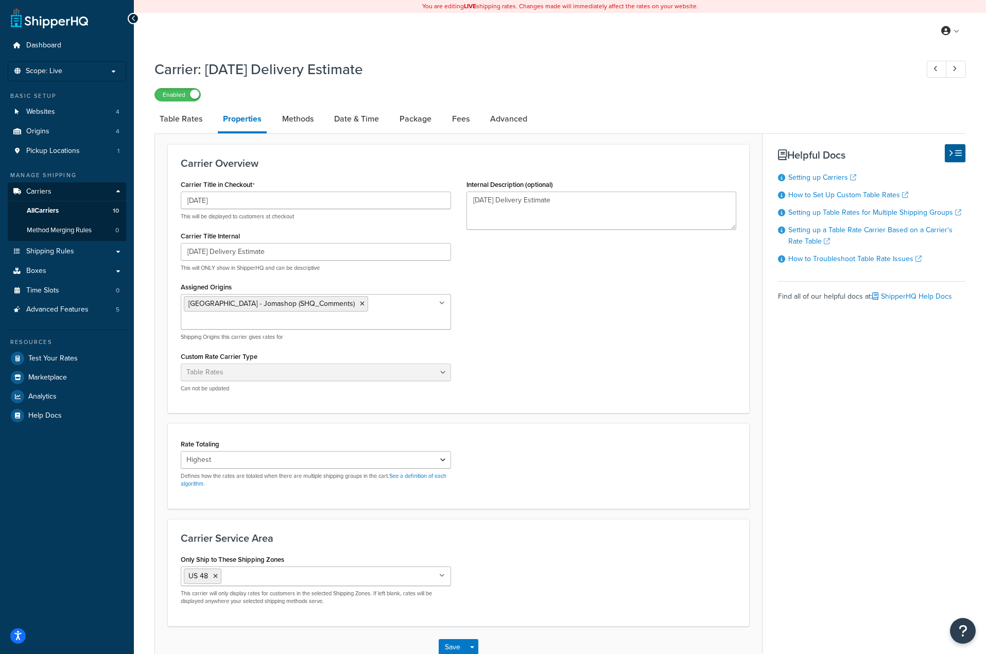
select select "25"
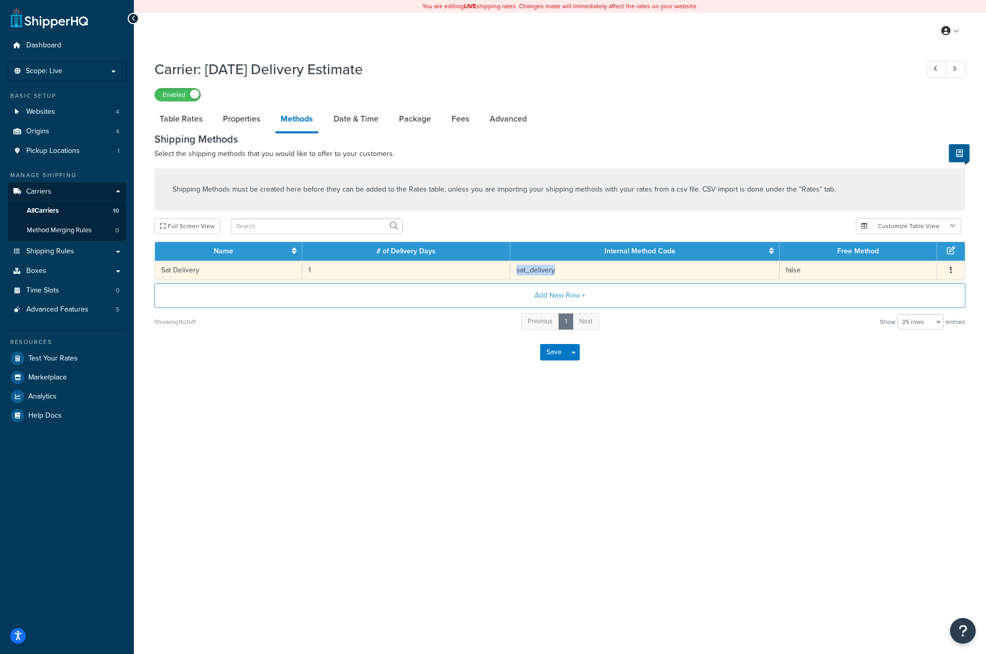
copy tr "sat_delivery"
drag, startPoint x: 566, startPoint y: 274, endPoint x: 478, endPoint y: 343, distance: 111.8
click at [501, 272] on tr "Sat Delivery 1 sat_delivery false Edit Delete" at bounding box center [560, 269] width 810 height 19
copy tr "sat_delivery"
click at [375, 363] on div "Save Save Dropdown Save and Edit" at bounding box center [559, 352] width 811 height 42
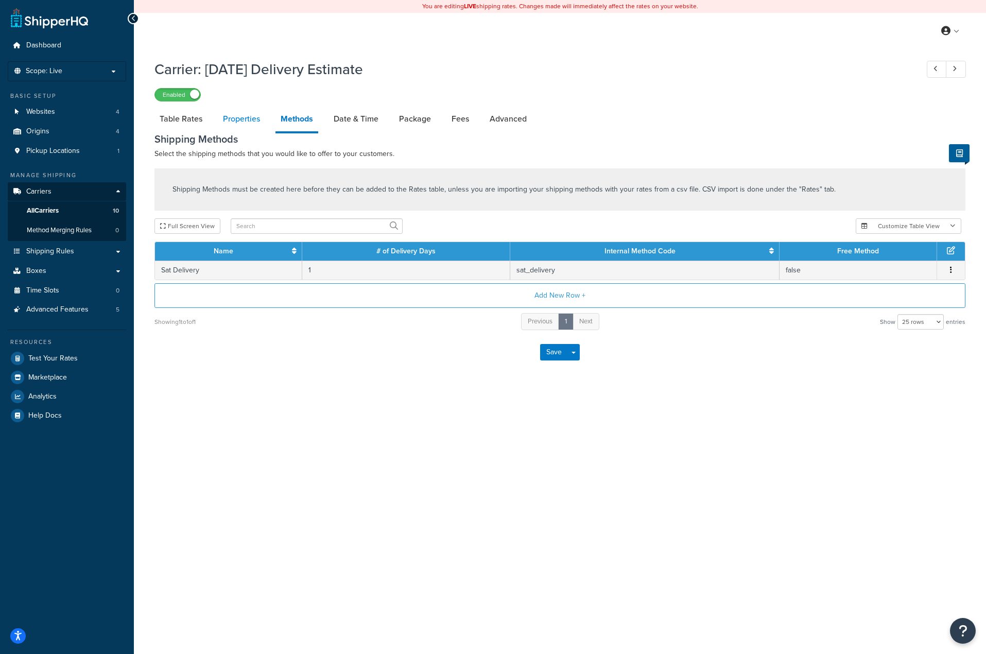
click at [241, 116] on link "Properties" at bounding box center [241, 119] width 47 height 25
select select "HIGHEST"
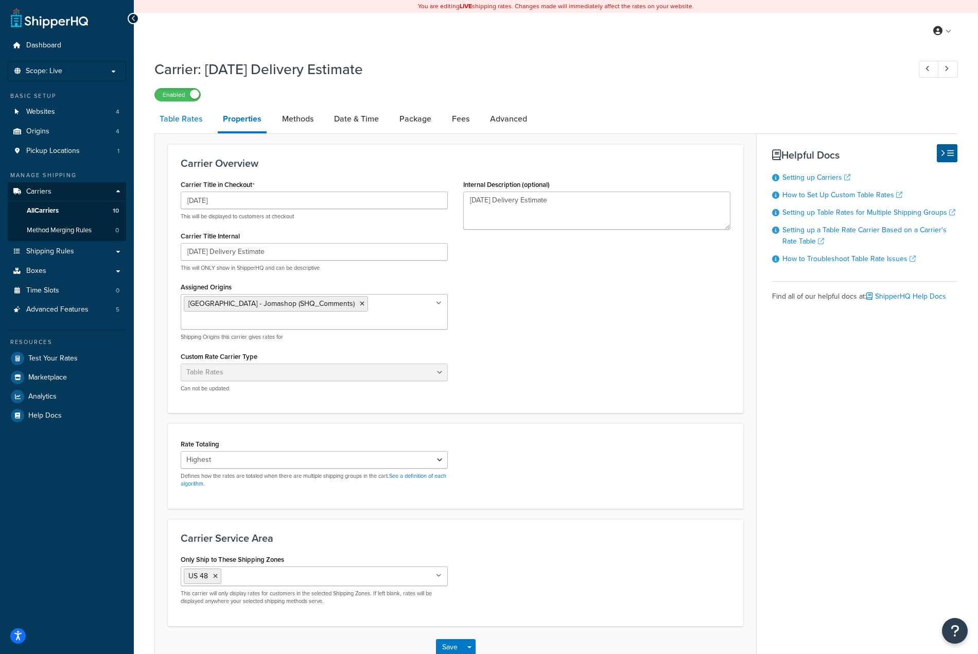
click at [194, 116] on link "Table Rates" at bounding box center [180, 119] width 53 height 25
select select "25"
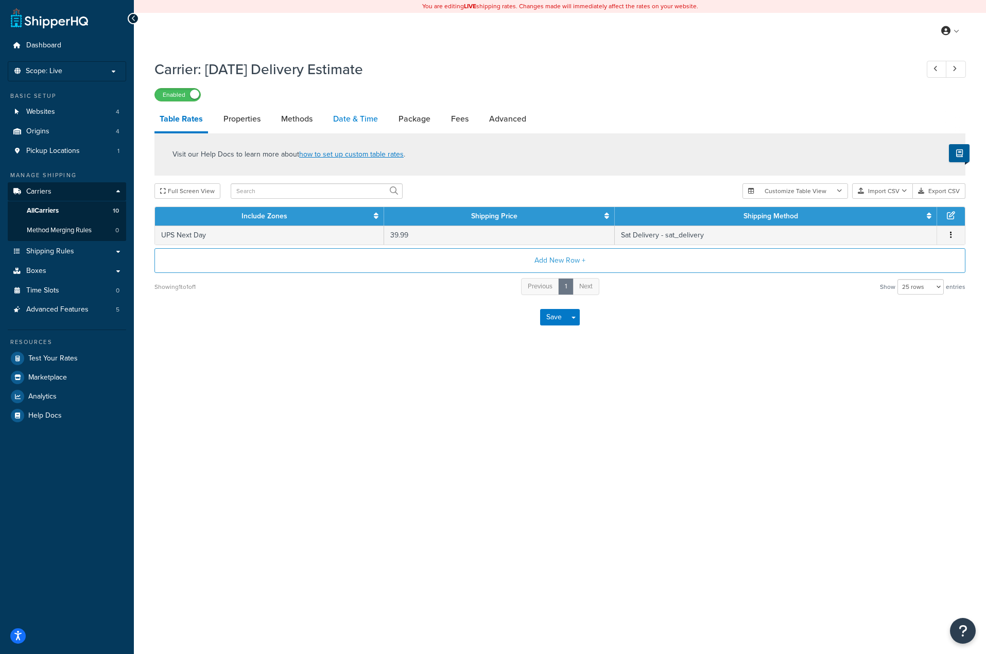
click at [337, 118] on link "Date & Time" at bounding box center [355, 119] width 55 height 25
select select "yMMMEd"
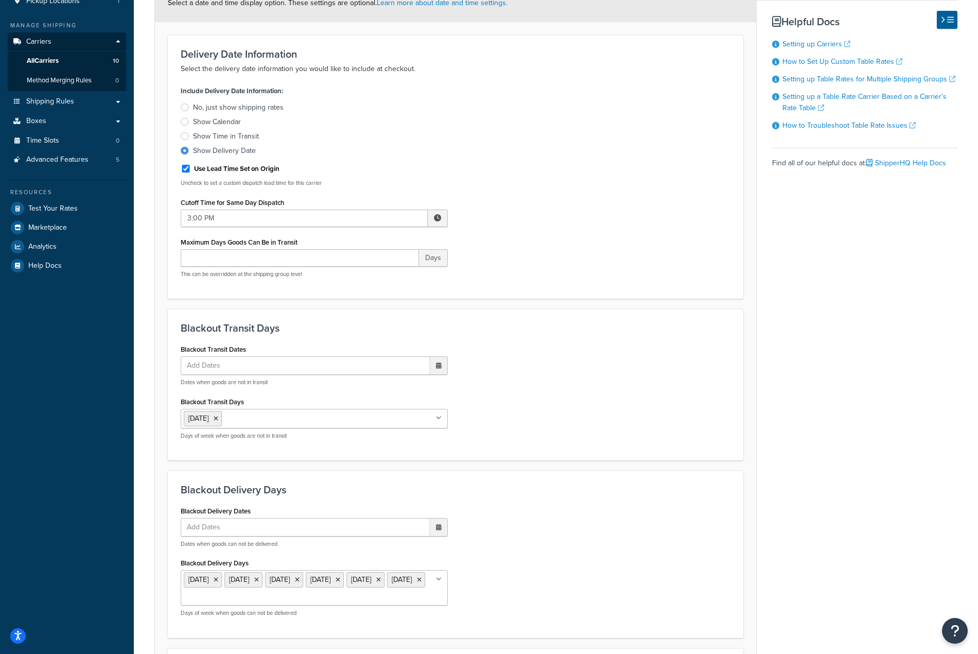
scroll to position [339, 0]
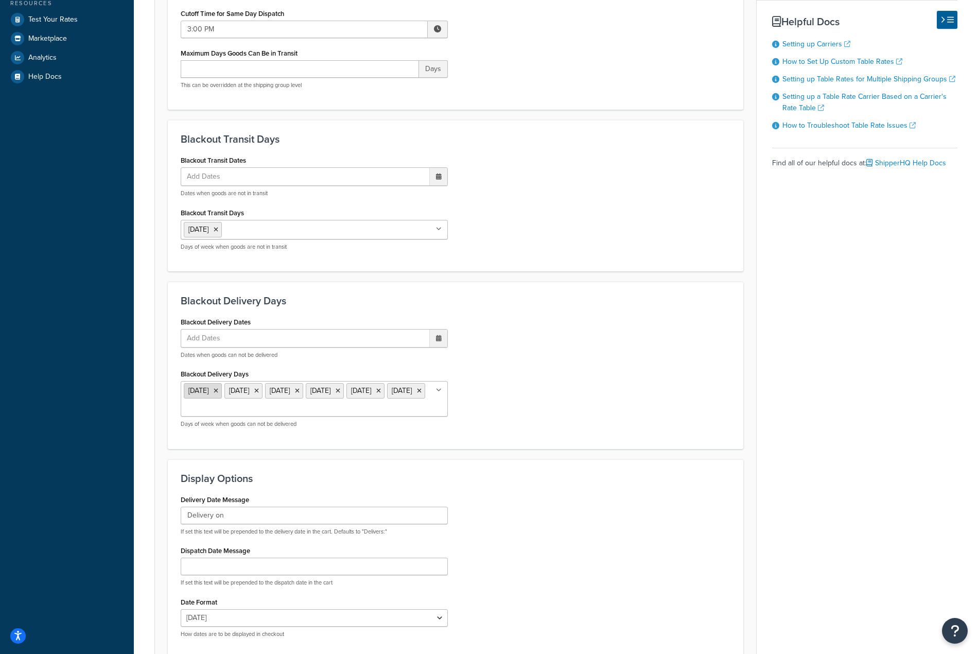
click at [218, 394] on icon at bounding box center [216, 391] width 5 height 6
click at [208, 395] on span "Wednesday" at bounding box center [198, 390] width 20 height 11
click at [222, 395] on li "[DATE]" at bounding box center [203, 390] width 38 height 15
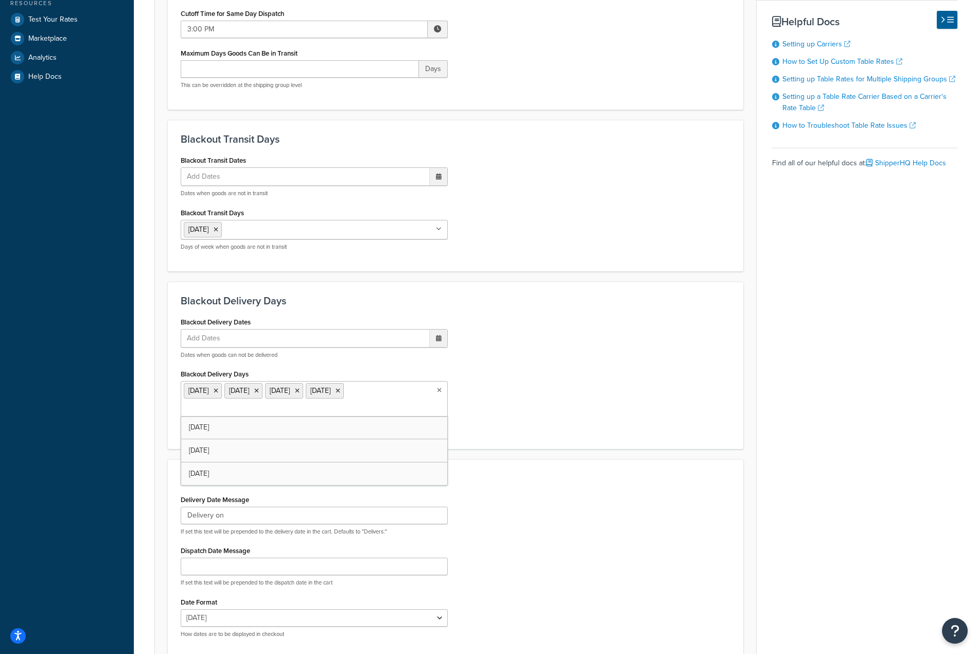
click at [218, 393] on icon at bounding box center [216, 391] width 5 height 6
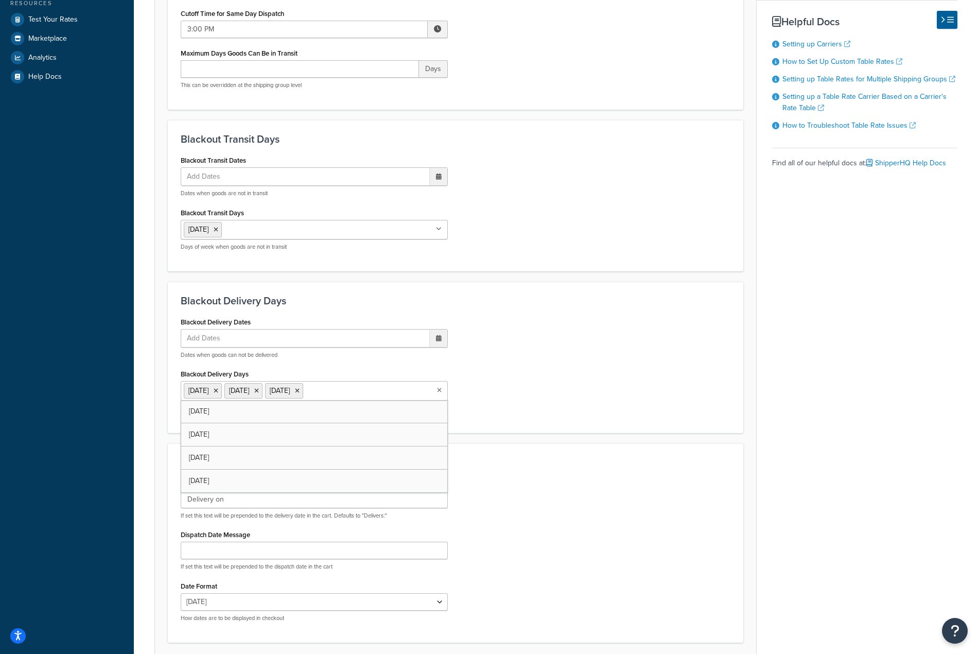
click at [232, 393] on ul "Thursday Friday Sunday" at bounding box center [314, 391] width 267 height 20
click at [218, 393] on icon at bounding box center [216, 391] width 5 height 6
click at [217, 392] on icon at bounding box center [216, 391] width 5 height 6
click at [607, 306] on h3 "Blackout Delivery Days" at bounding box center [456, 300] width 550 height 11
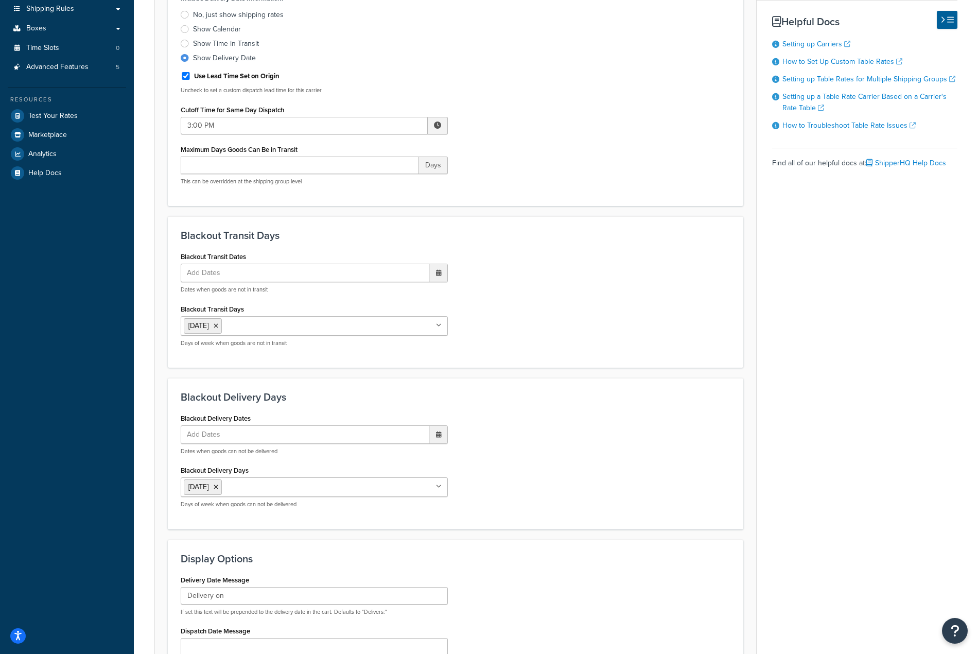
scroll to position [423, 0]
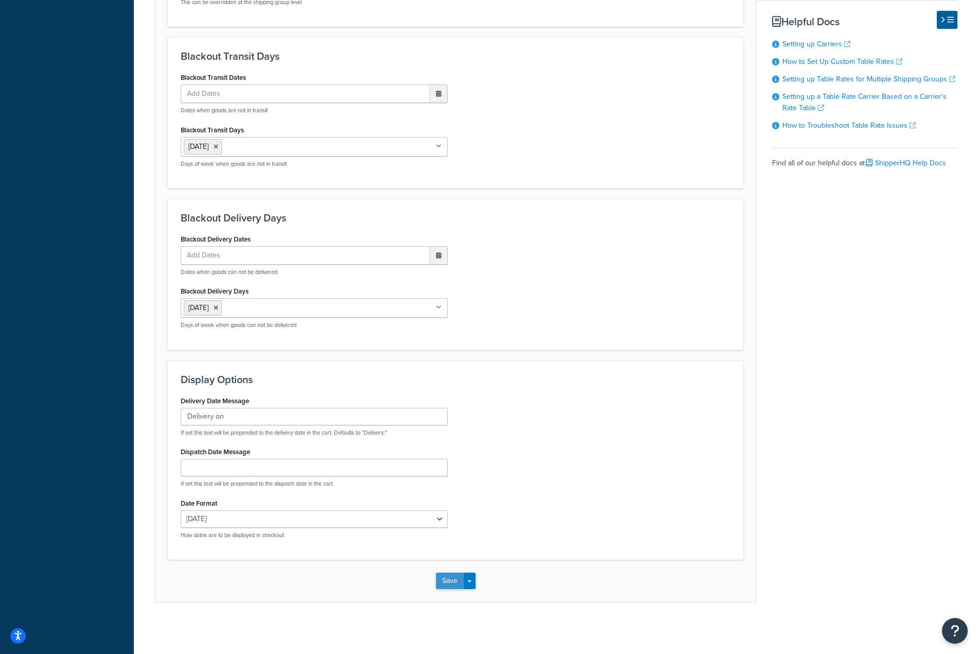
click at [449, 585] on button "Save" at bounding box center [450, 580] width 28 height 16
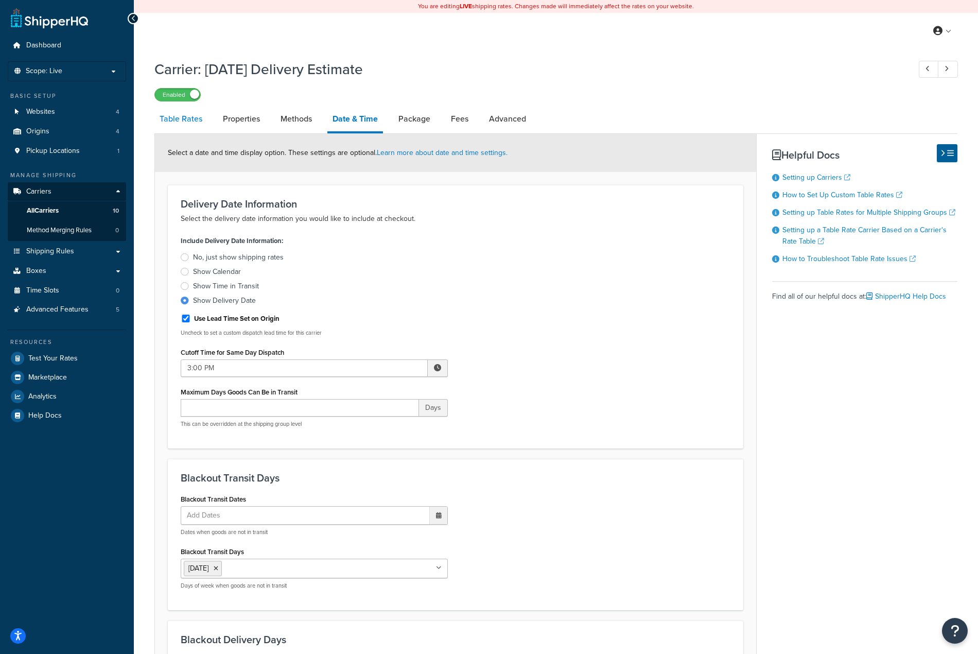
click at [187, 117] on link "Table Rates" at bounding box center [180, 119] width 53 height 25
select select "25"
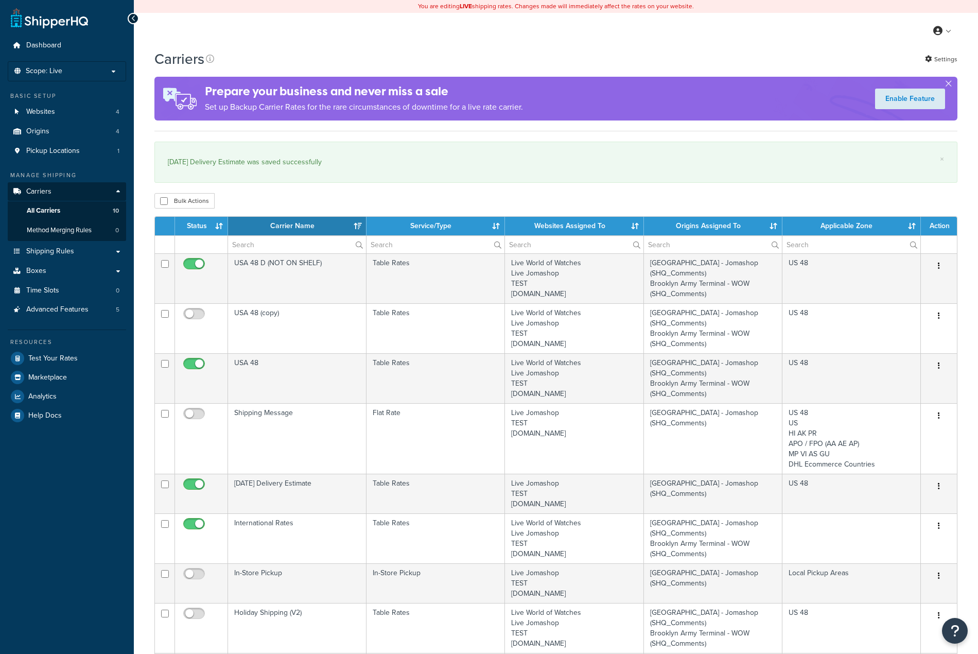
select select "15"
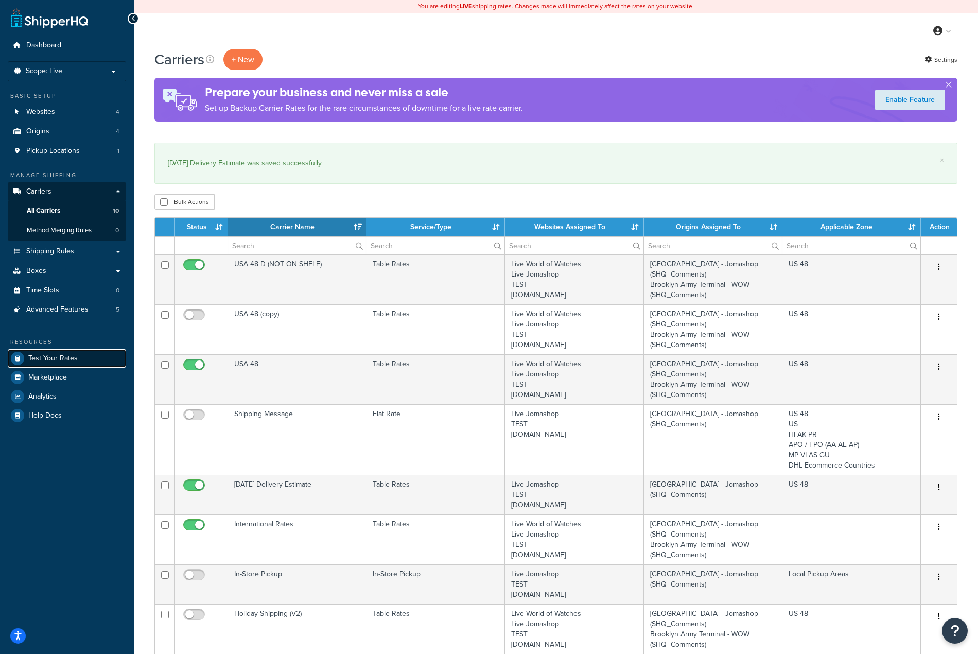
click at [73, 357] on span "Test Your Rates" at bounding box center [52, 358] width 49 height 9
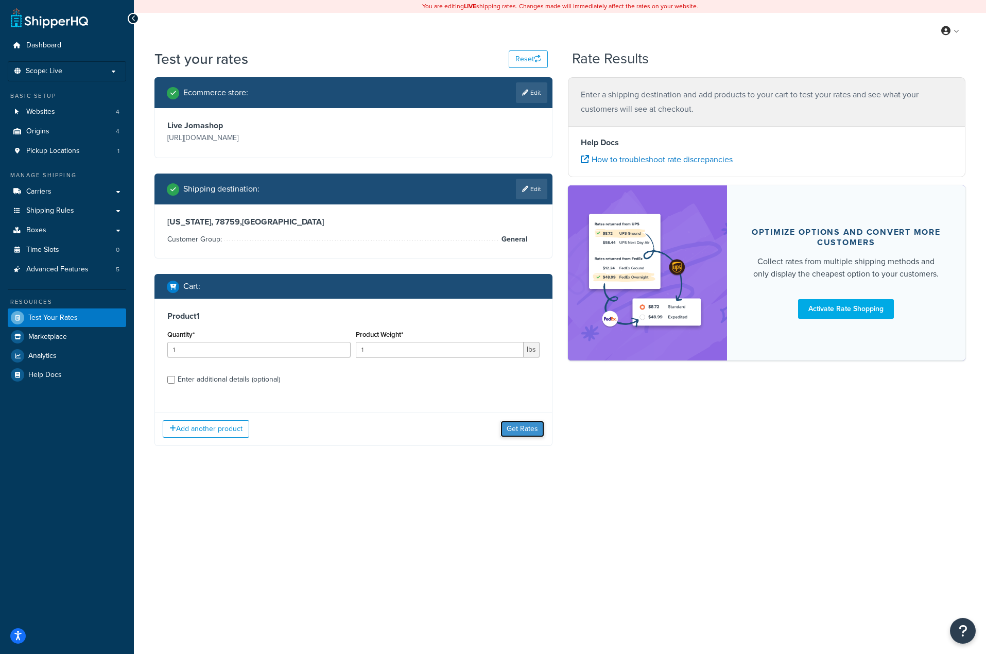
click at [524, 425] on button "Get Rates" at bounding box center [522, 429] width 44 height 16
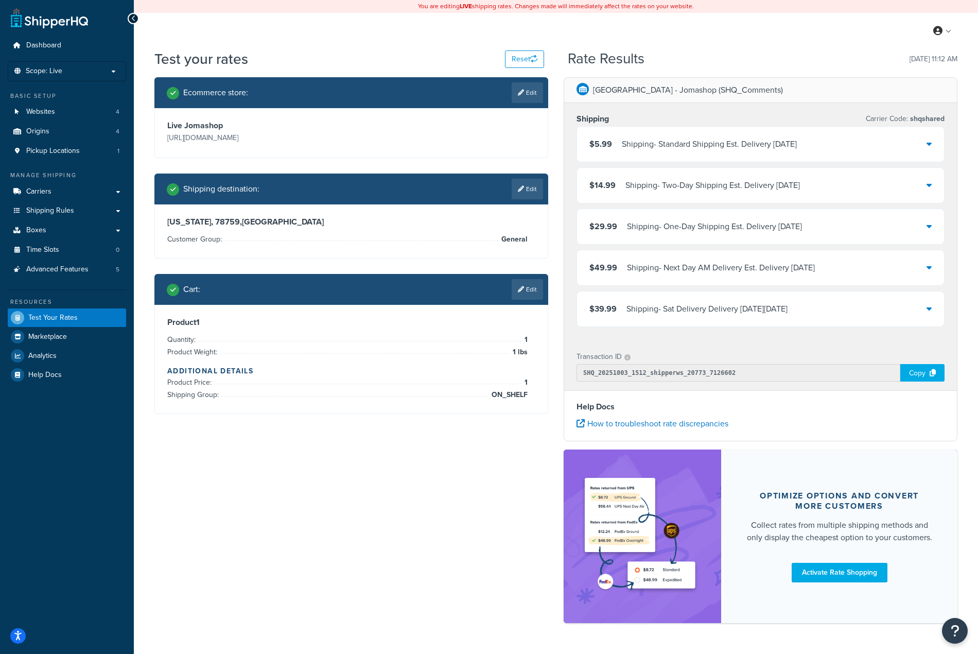
click at [692, 311] on div "Shipping - Sat Delivery Delivery on Sat, Oct 4, 2025" at bounding box center [706, 309] width 161 height 14
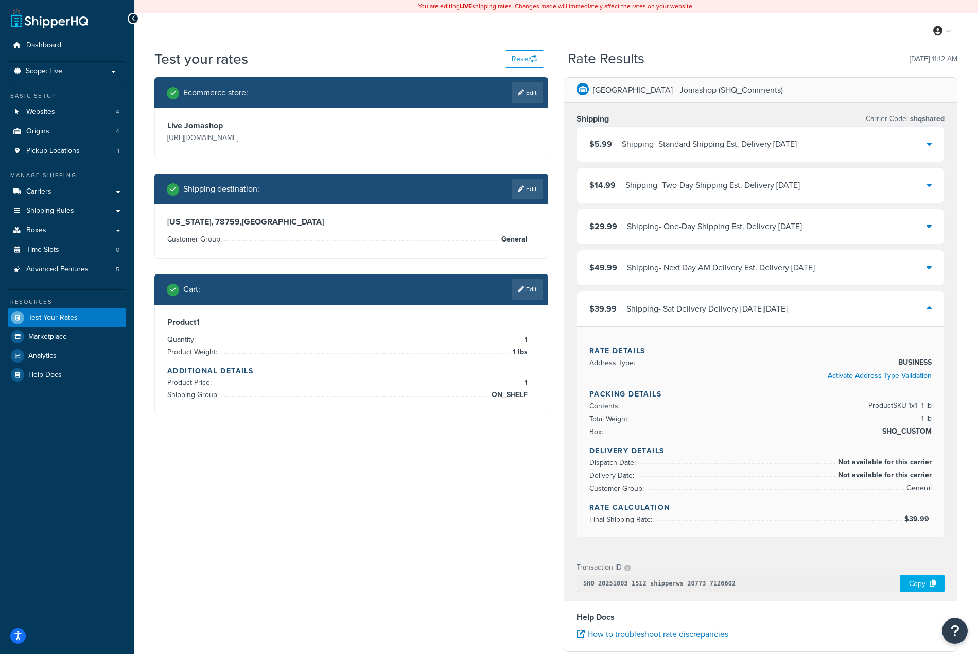
click at [787, 312] on div "Shipping - Sat Delivery Delivery on Sat, Oct 4, 2025" at bounding box center [706, 309] width 161 height 14
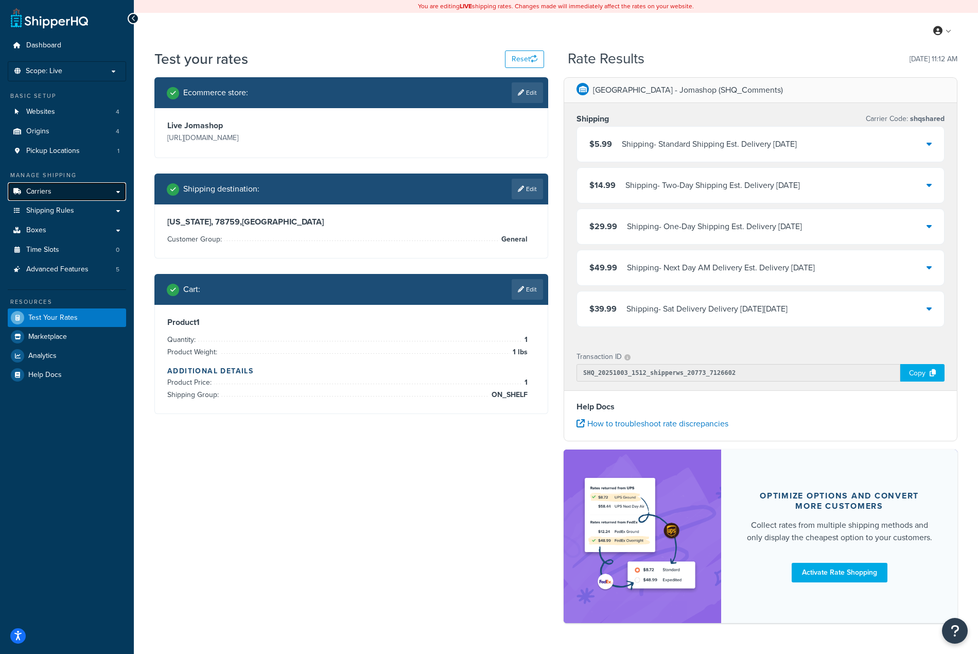
click at [42, 191] on span "Carriers" at bounding box center [38, 191] width 25 height 9
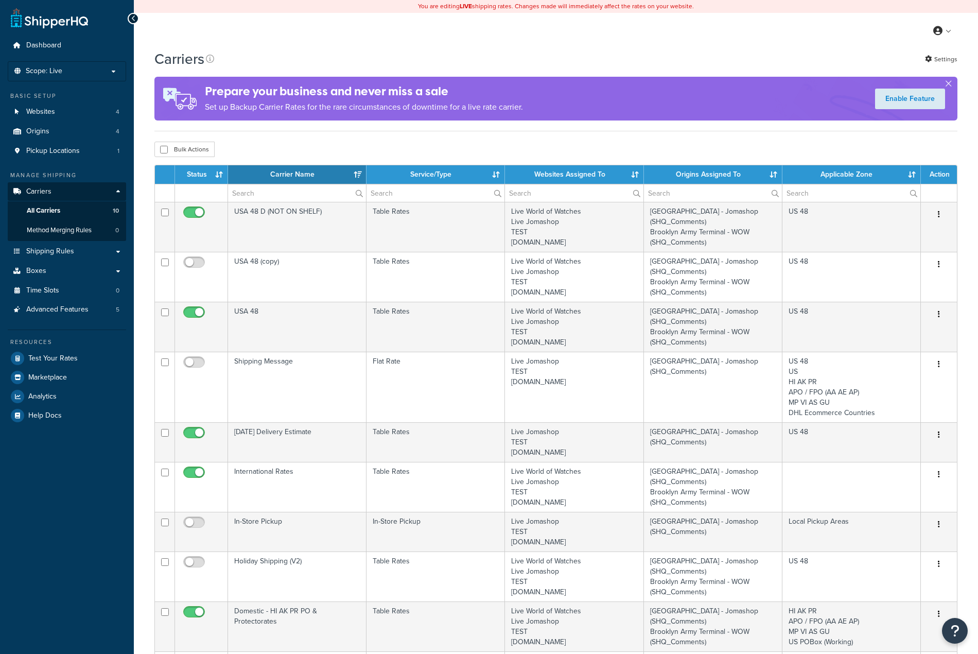
select select "15"
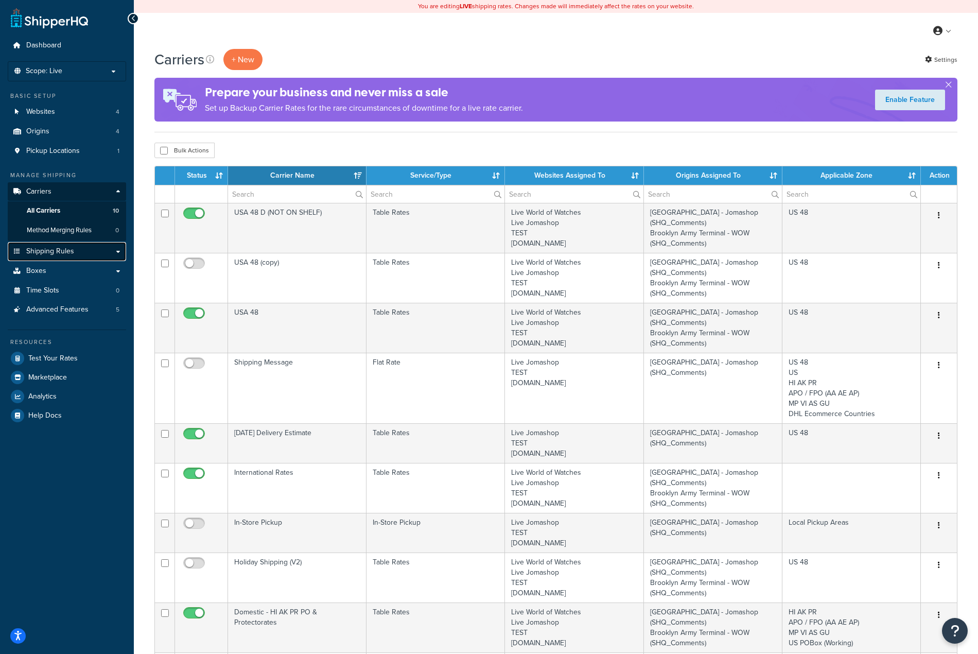
click at [50, 250] on span "Shipping Rules" at bounding box center [50, 251] width 48 height 9
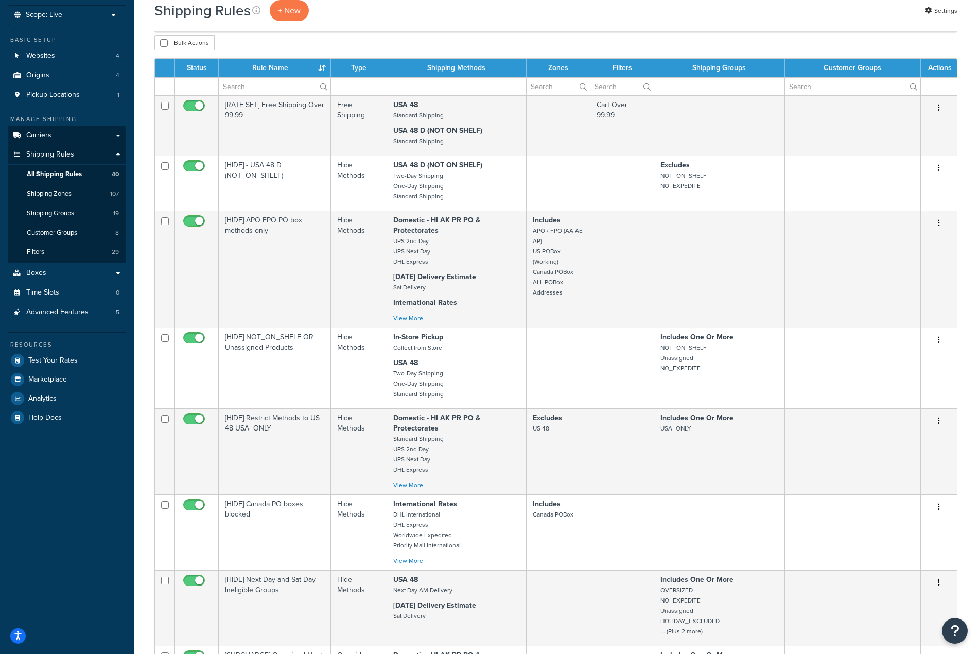
scroll to position [51, 0]
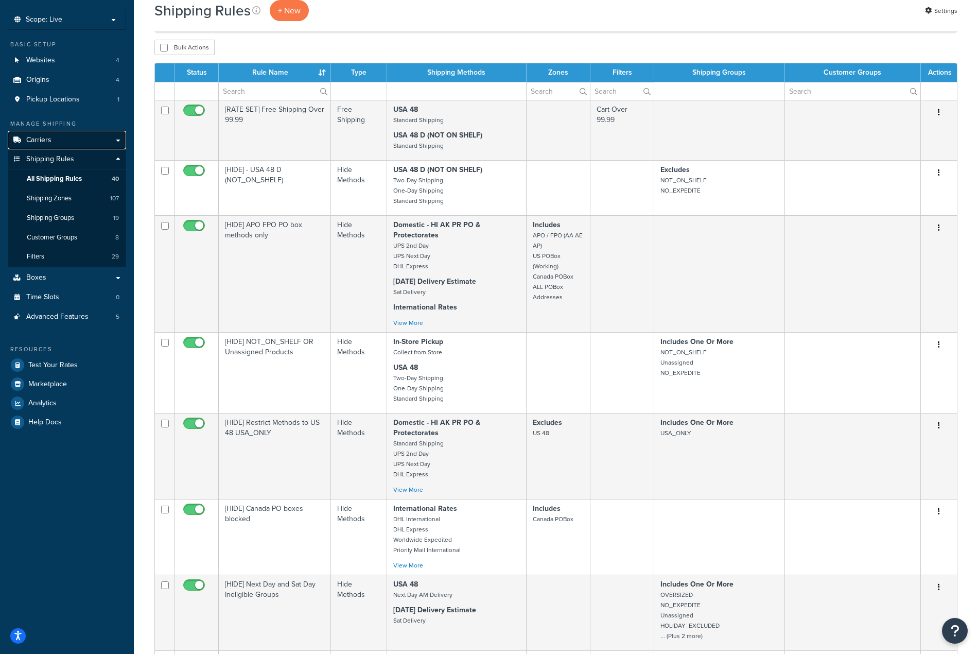
click at [42, 136] on span "Carriers" at bounding box center [38, 140] width 25 height 9
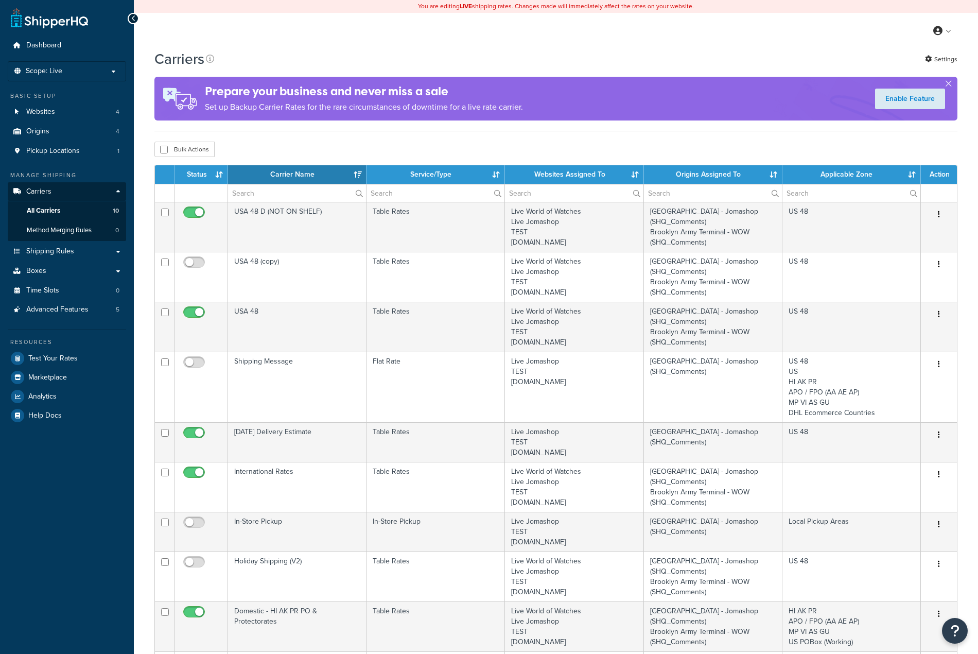
select select "15"
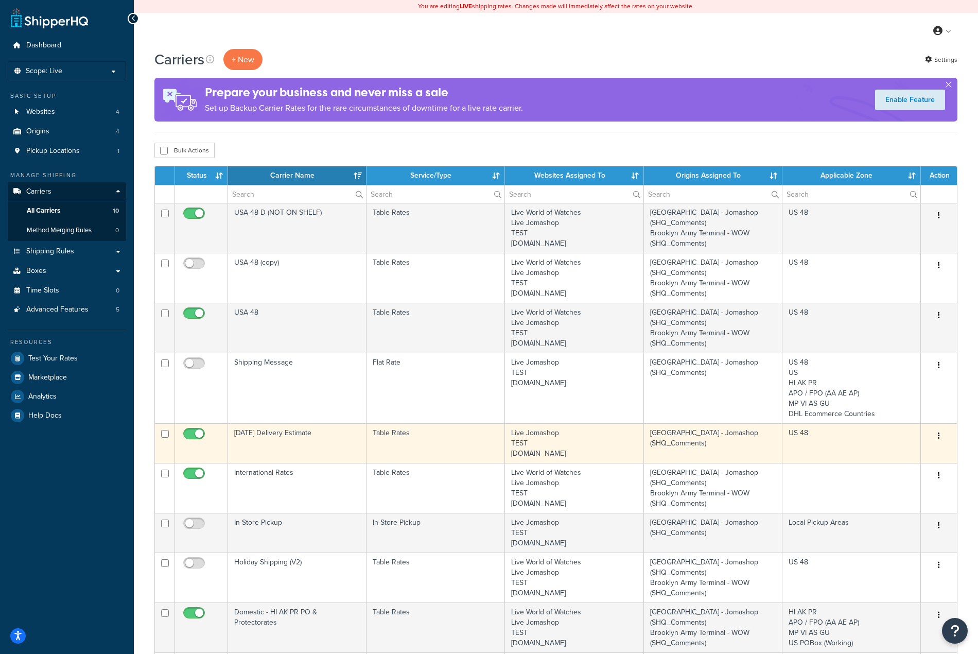
click at [942, 435] on button "button" at bounding box center [939, 436] width 14 height 16
click at [912, 451] on link "Edit" at bounding box center [896, 456] width 81 height 21
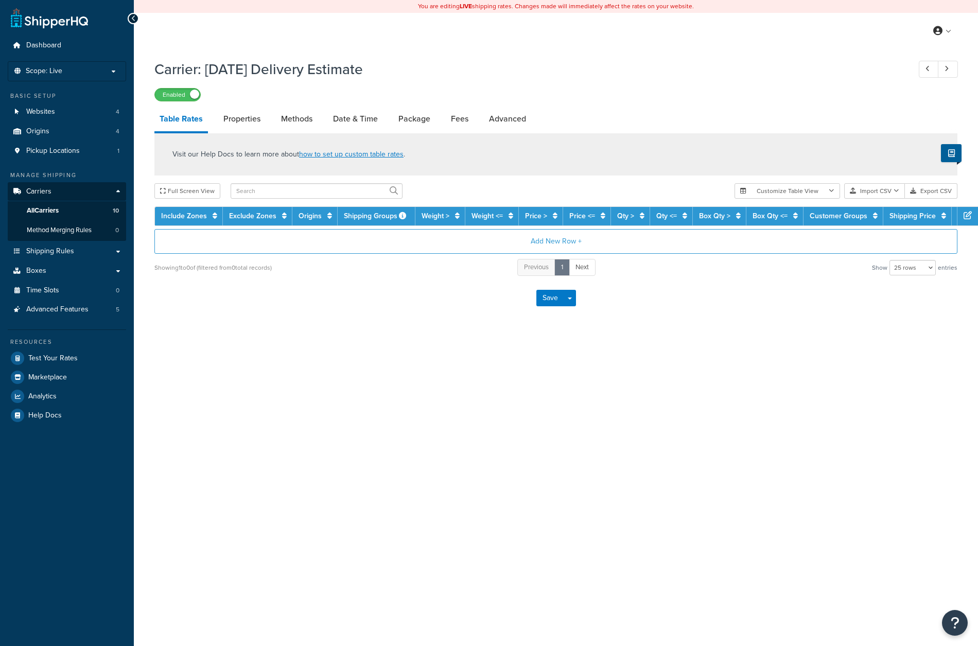
select select "25"
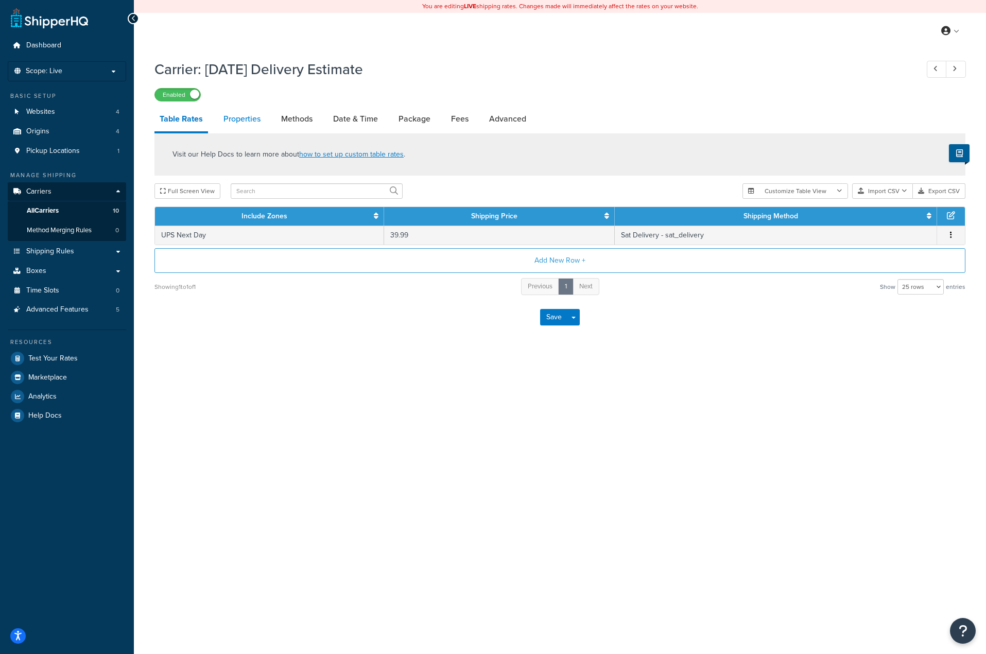
drag, startPoint x: 250, startPoint y: 120, endPoint x: 264, endPoint y: 127, distance: 15.4
click at [250, 119] on link "Properties" at bounding box center [241, 119] width 47 height 25
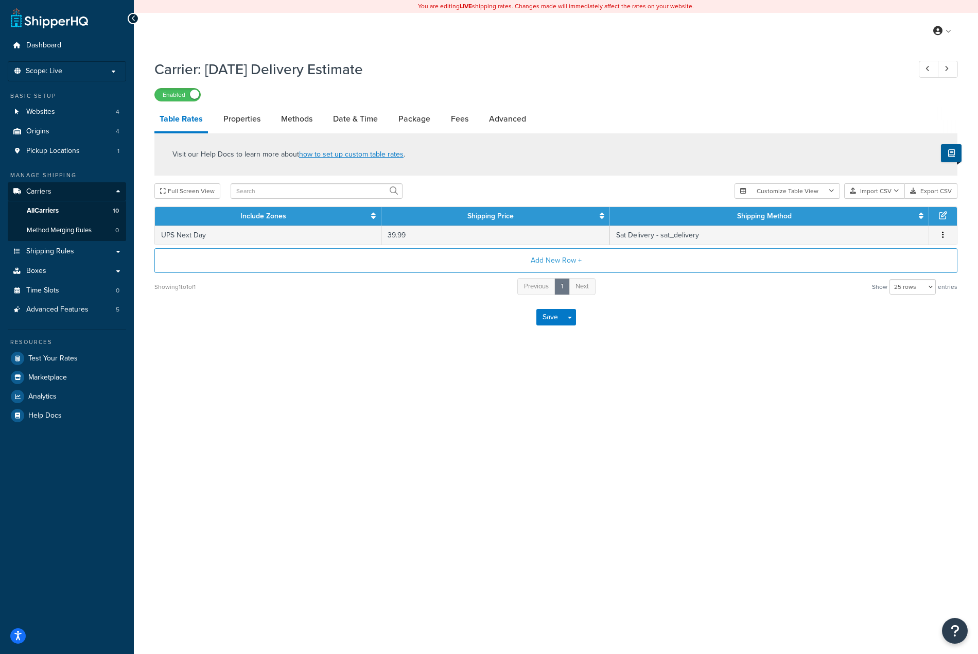
select select "HIGHEST"
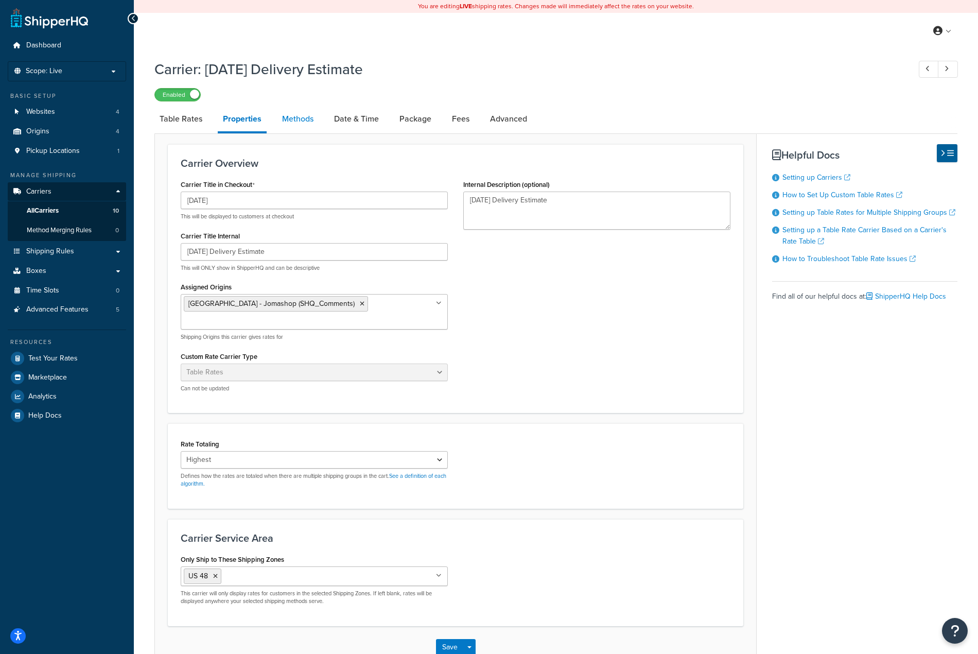
click at [296, 127] on link "Methods" at bounding box center [298, 119] width 42 height 25
select select "25"
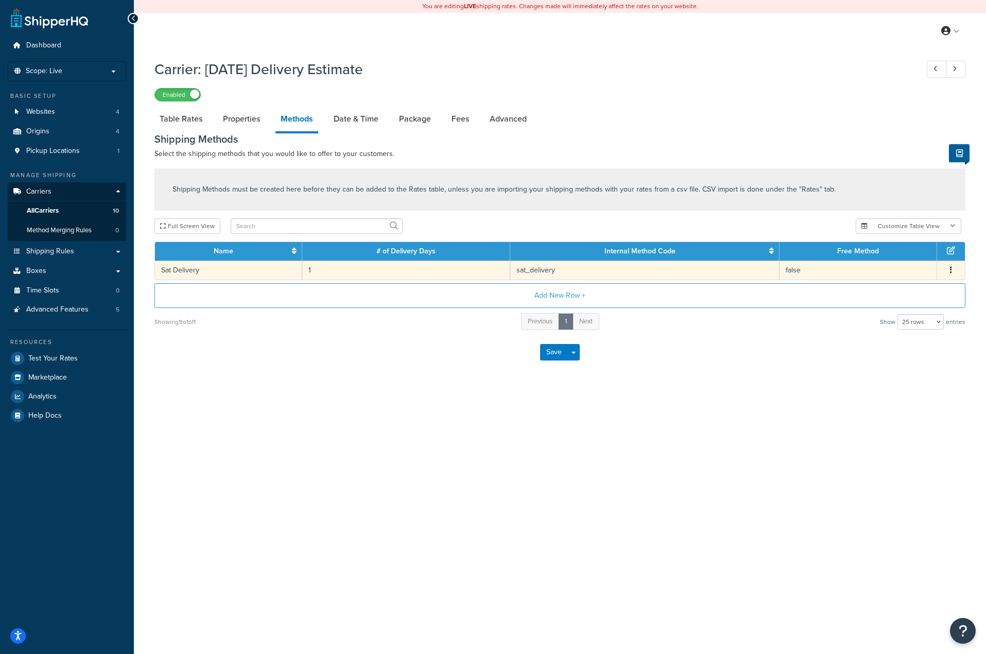
click at [951, 271] on icon "button" at bounding box center [951, 269] width 2 height 7
click at [891, 257] on div "Edit" at bounding box center [898, 261] width 73 height 21
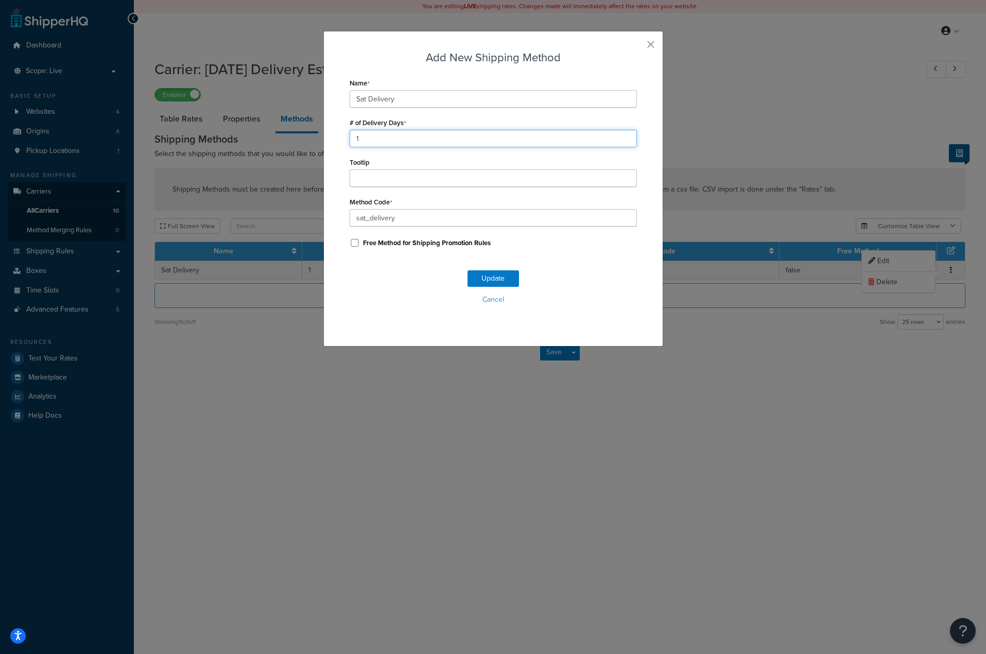
drag, startPoint x: 371, startPoint y: 137, endPoint x: 335, endPoint y: 144, distance: 36.1
click at [318, 130] on div "Add New Shipping Method Name Sat Delivery # of Delivery Days 1 Tooltip Method C…" at bounding box center [493, 327] width 986 height 654
type input "2"
click at [498, 272] on button "Update" at bounding box center [492, 278] width 51 height 16
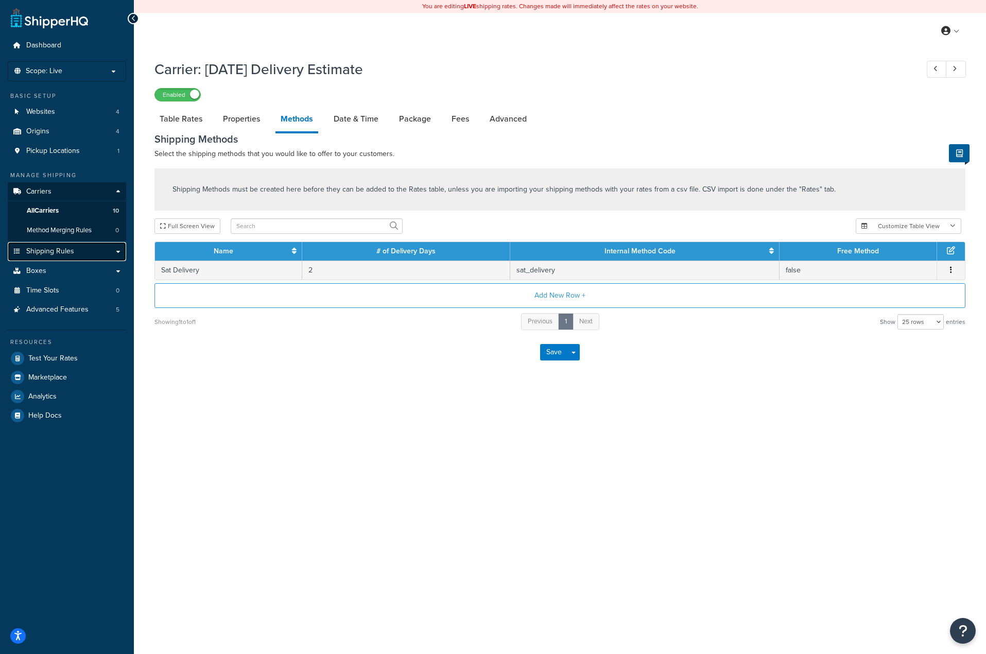
click at [50, 250] on span "Shipping Rules" at bounding box center [50, 251] width 48 height 9
click at [353, 124] on link "Date & Time" at bounding box center [355, 119] width 55 height 25
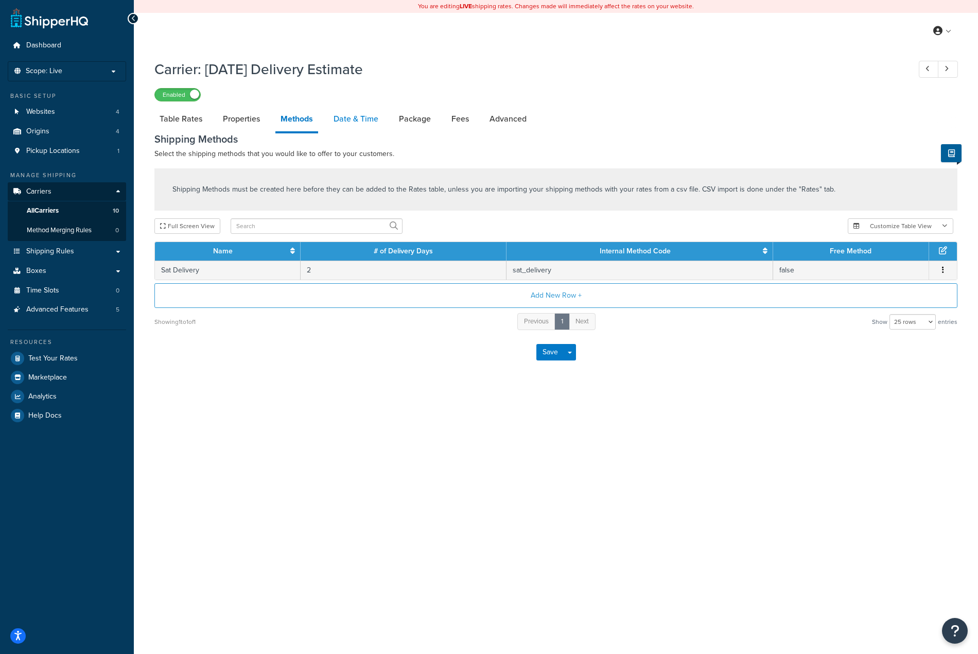
select select "yMMMEd"
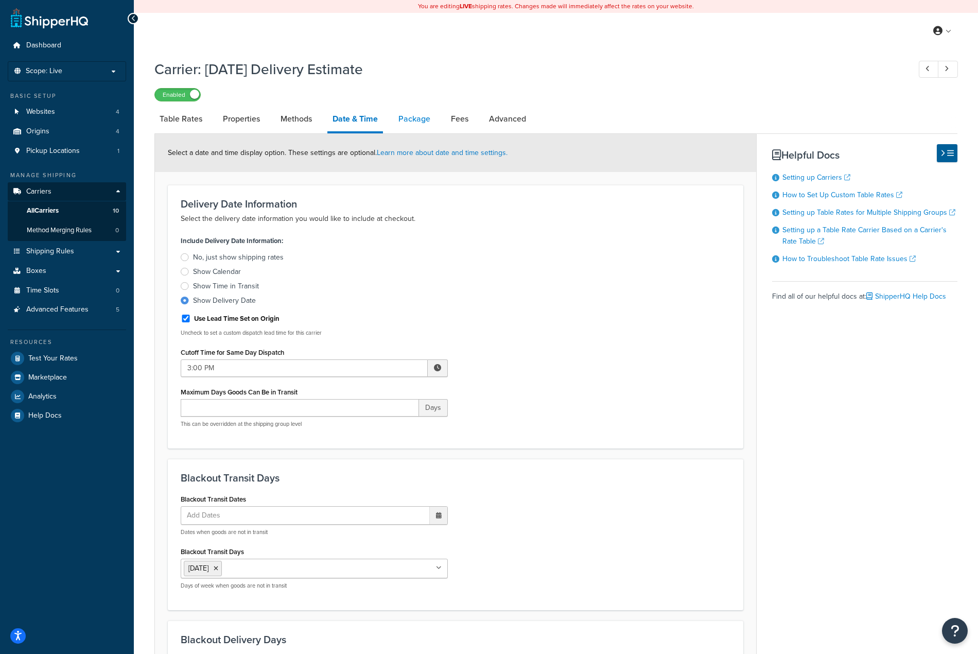
click at [408, 115] on link "Package" at bounding box center [414, 119] width 42 height 25
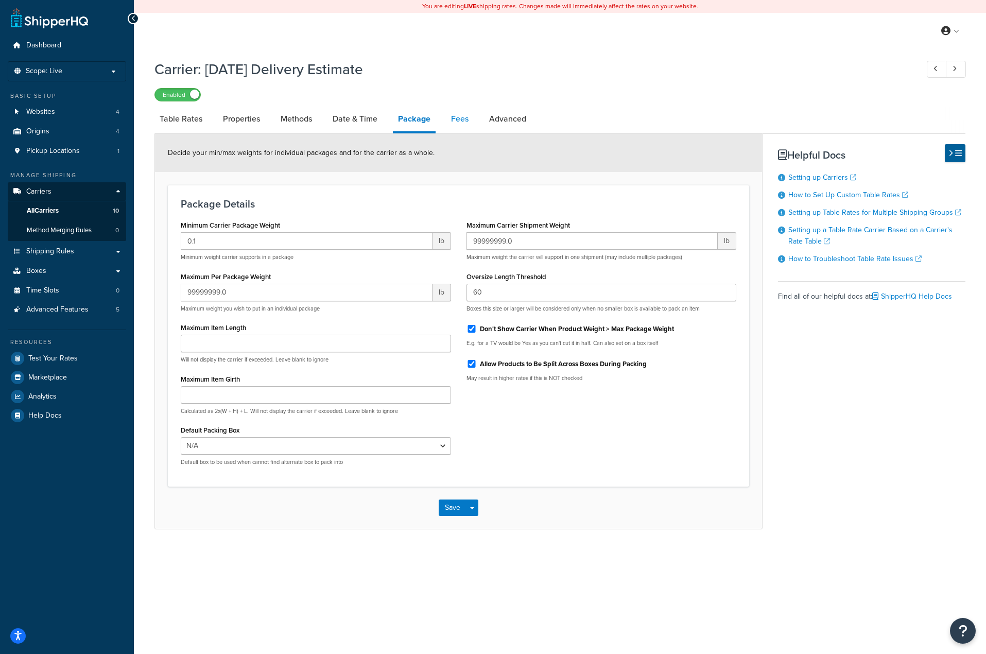
click at [456, 119] on link "Fees" at bounding box center [460, 119] width 28 height 25
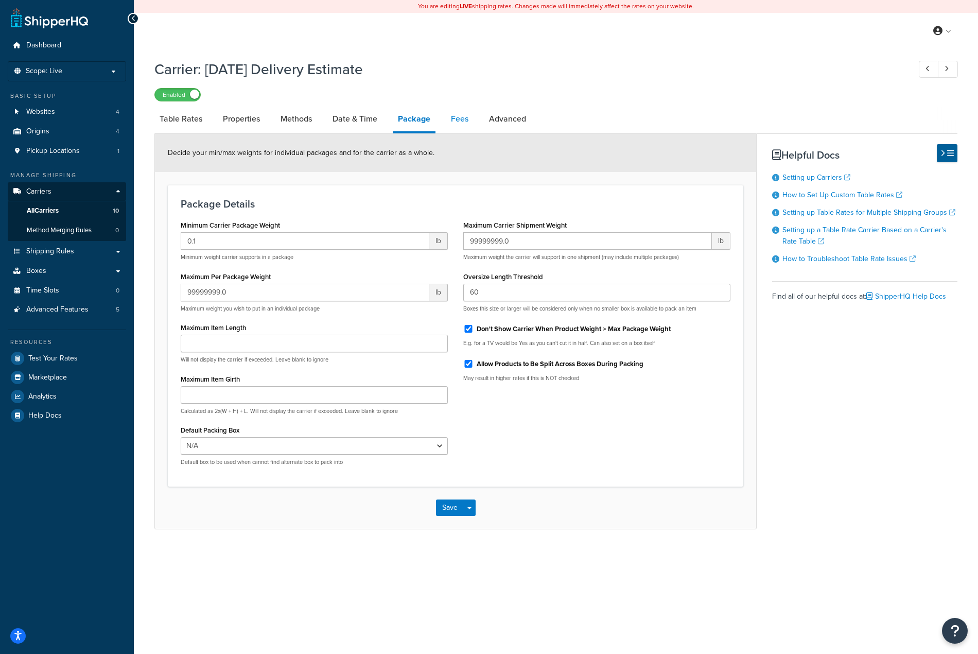
select select "AFTER"
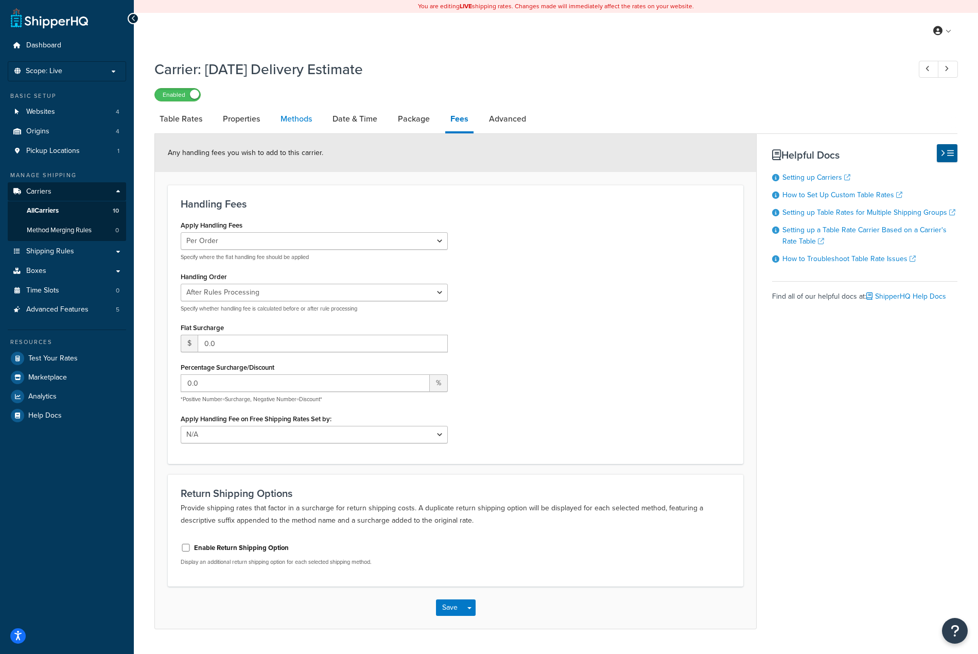
click at [317, 124] on link "Methods" at bounding box center [296, 119] width 42 height 25
select select "25"
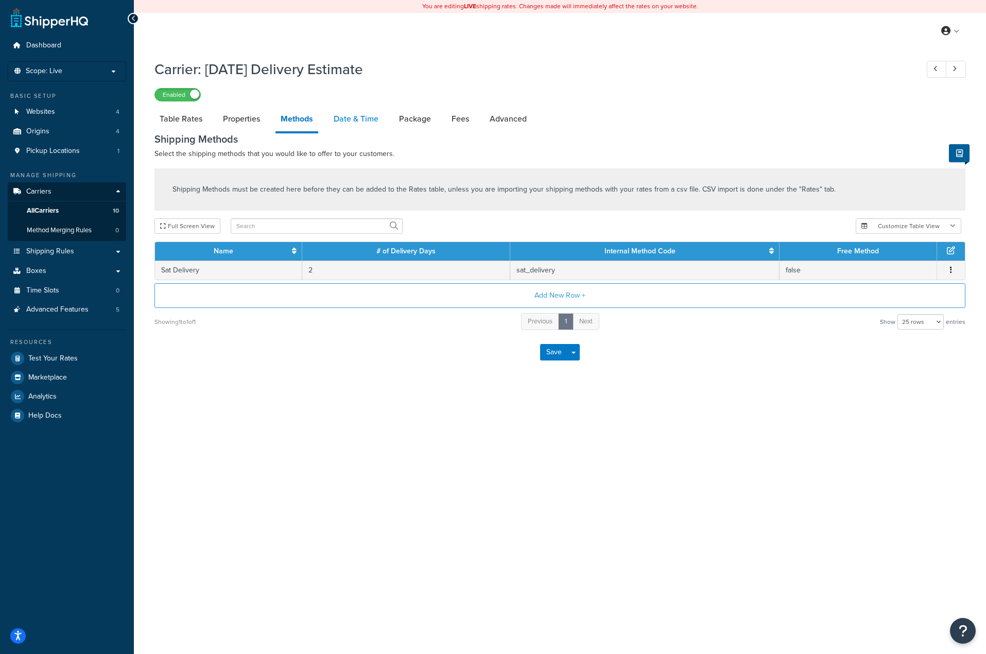
click at [340, 121] on link "Date & Time" at bounding box center [355, 119] width 55 height 25
select select "yMMMEd"
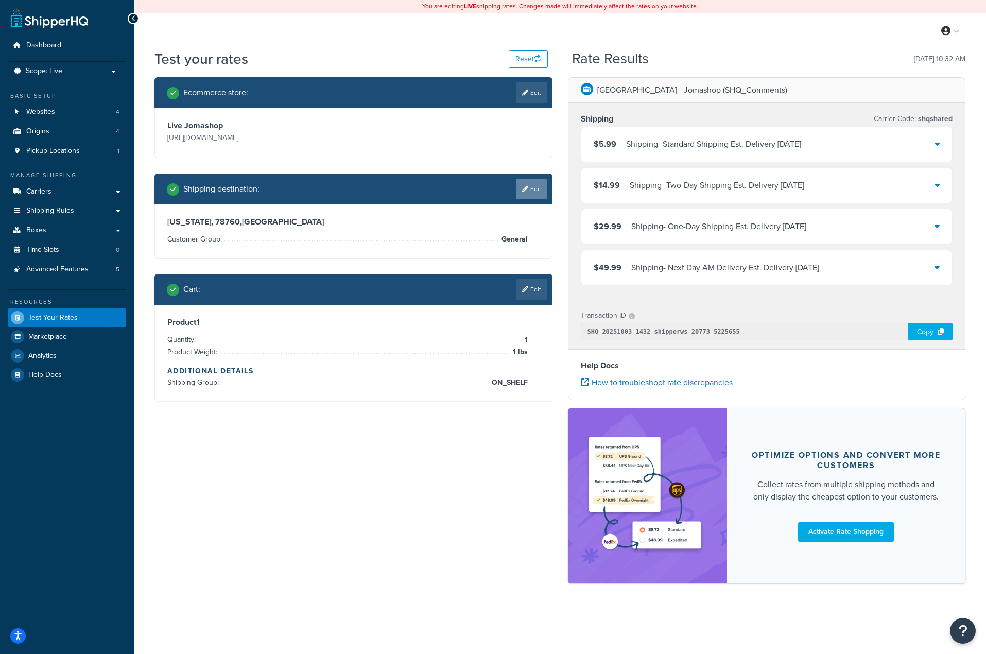
click at [531, 192] on link "Edit" at bounding box center [531, 189] width 31 height 21
select select "[GEOGRAPHIC_DATA]"
select select "General"
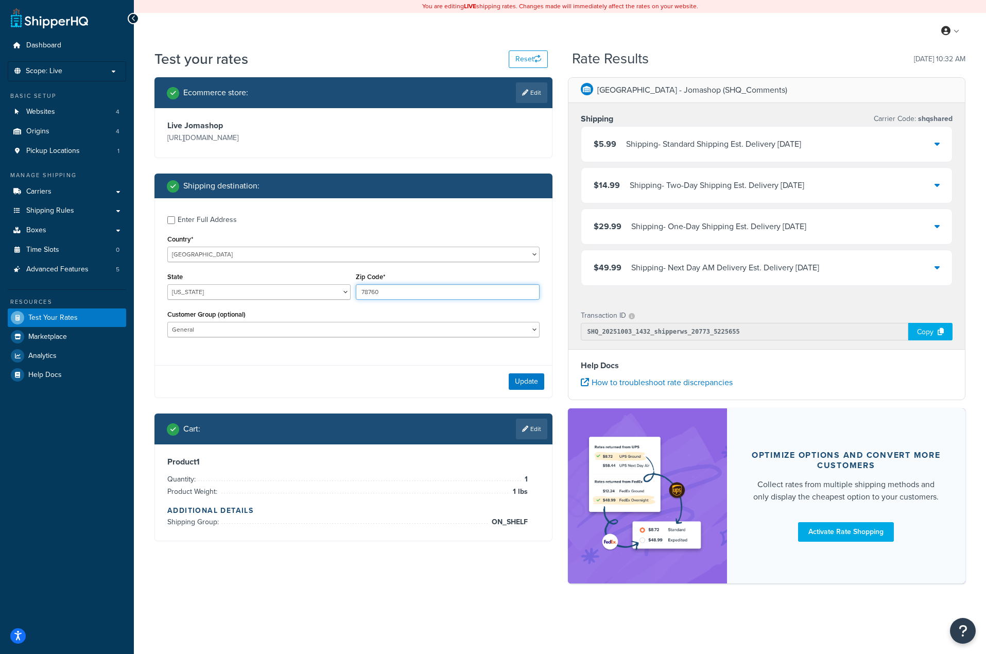
click at [467, 292] on input "78760" at bounding box center [447, 291] width 183 height 15
type input "78761"
click at [521, 378] on button "Update" at bounding box center [527, 381] width 36 height 16
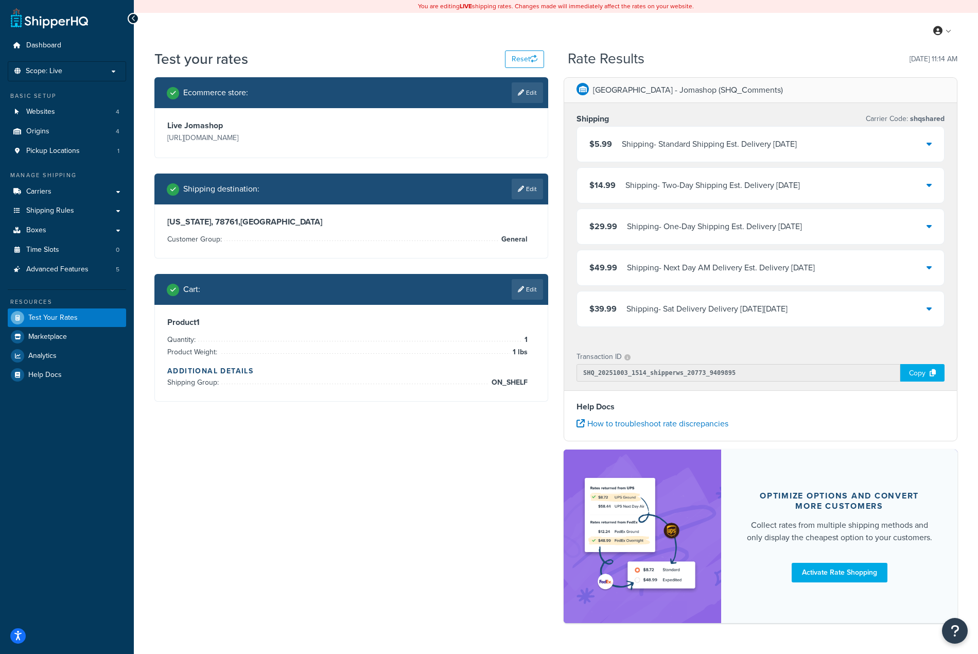
click at [750, 314] on div "Shipping - Sat Delivery Delivery on Sat, Oct 11, 2025" at bounding box center [706, 309] width 161 height 14
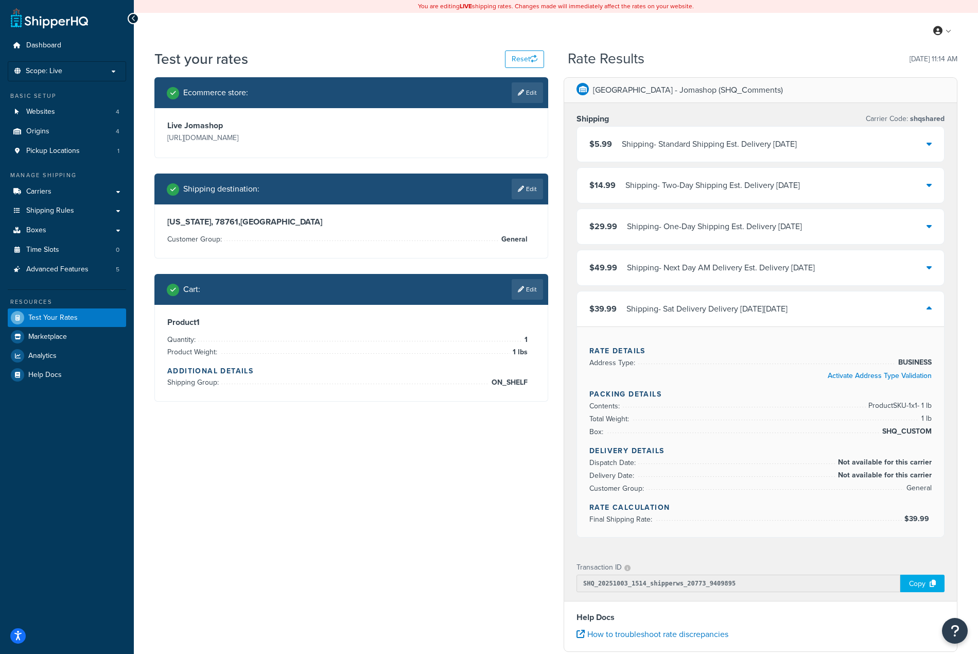
click at [777, 311] on div "Shipping - Sat Delivery Delivery on Sat, Oct 11, 2025" at bounding box center [706, 309] width 161 height 14
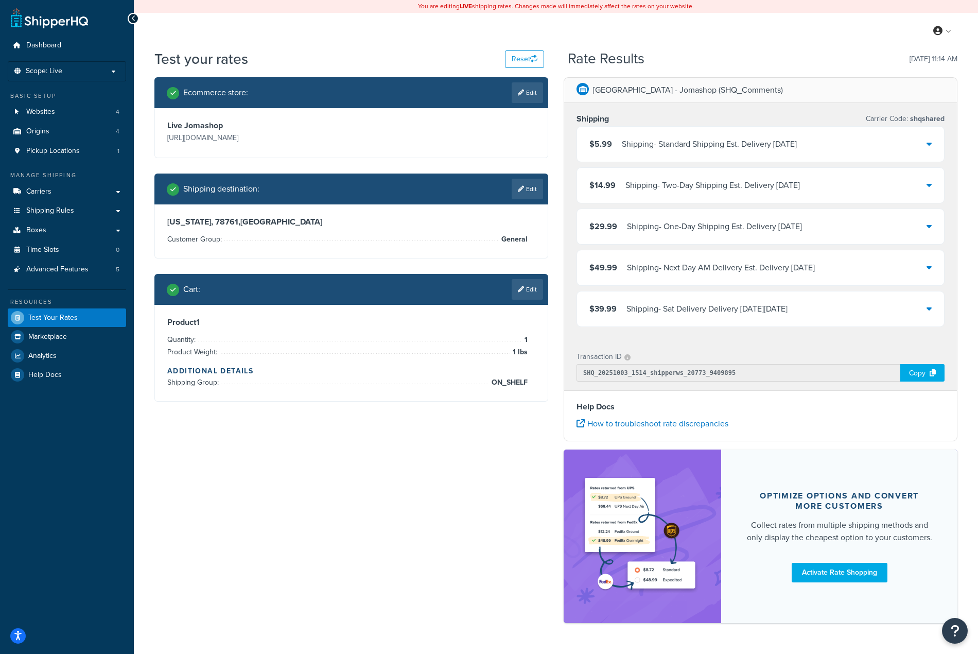
click at [777, 311] on div "Shipping - Sat Delivery Delivery on Sat, Oct 11, 2025" at bounding box center [706, 309] width 161 height 14
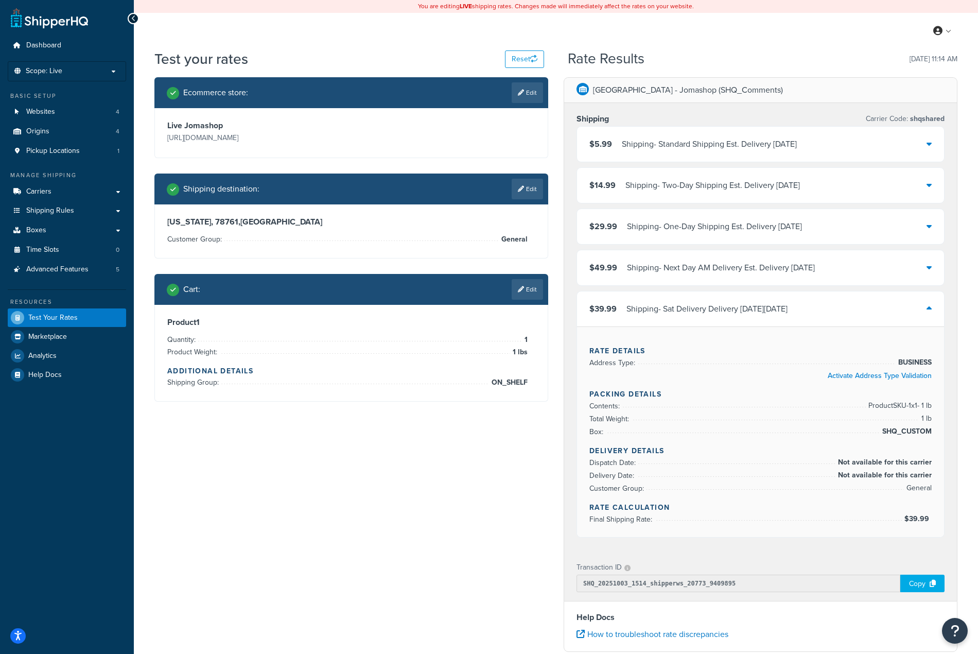
click at [766, 308] on div "Shipping - Sat Delivery Delivery on Sat, Oct 11, 2025" at bounding box center [706, 309] width 161 height 14
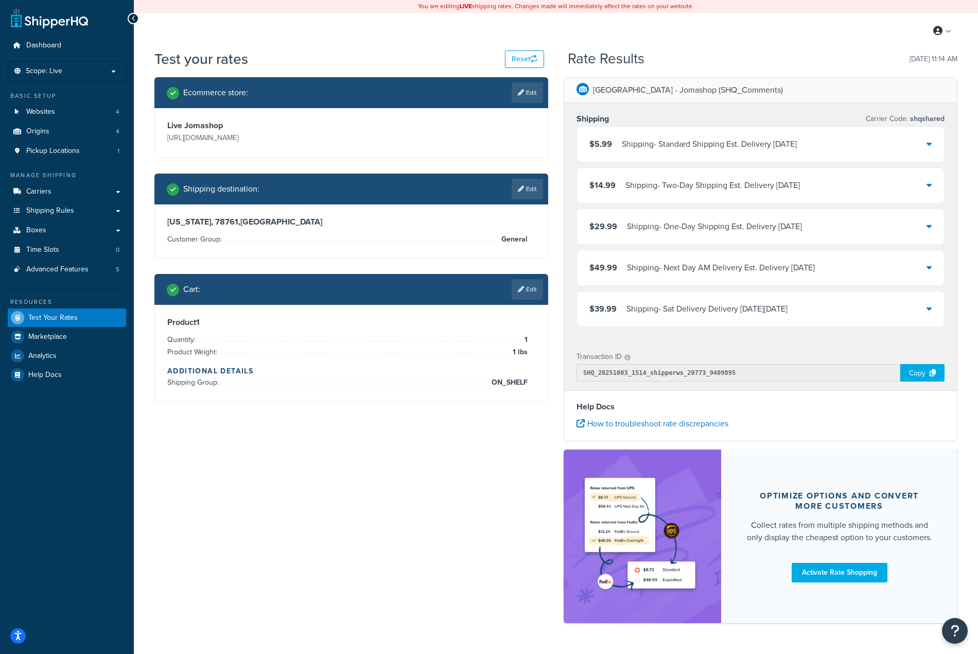
click at [766, 308] on div "Shipping - Sat Delivery Delivery on Sat, Oct 11, 2025" at bounding box center [706, 309] width 161 height 14
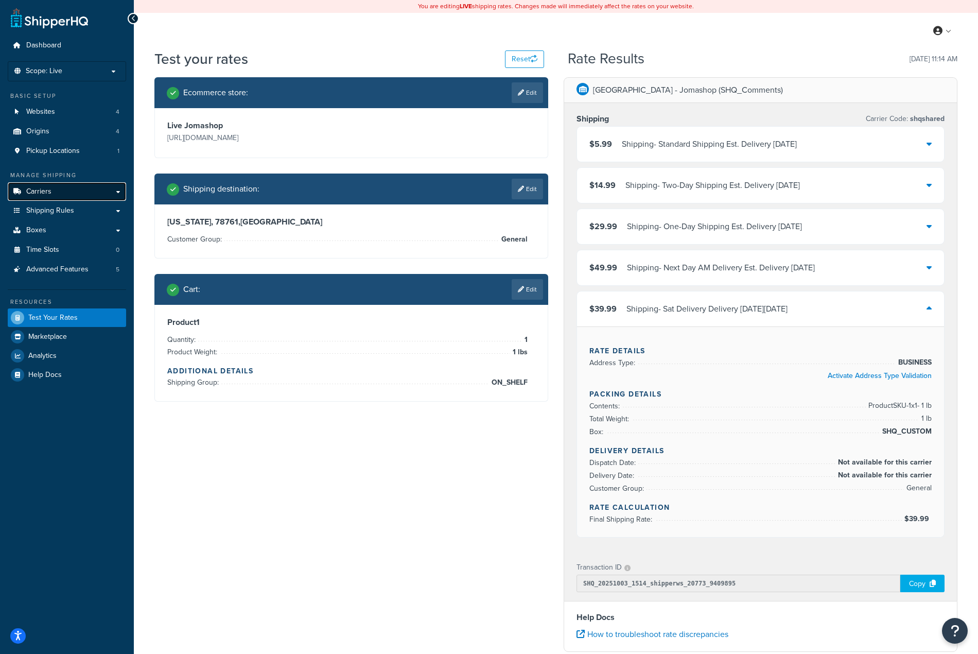
click at [19, 190] on icon at bounding box center [17, 191] width 10 height 6
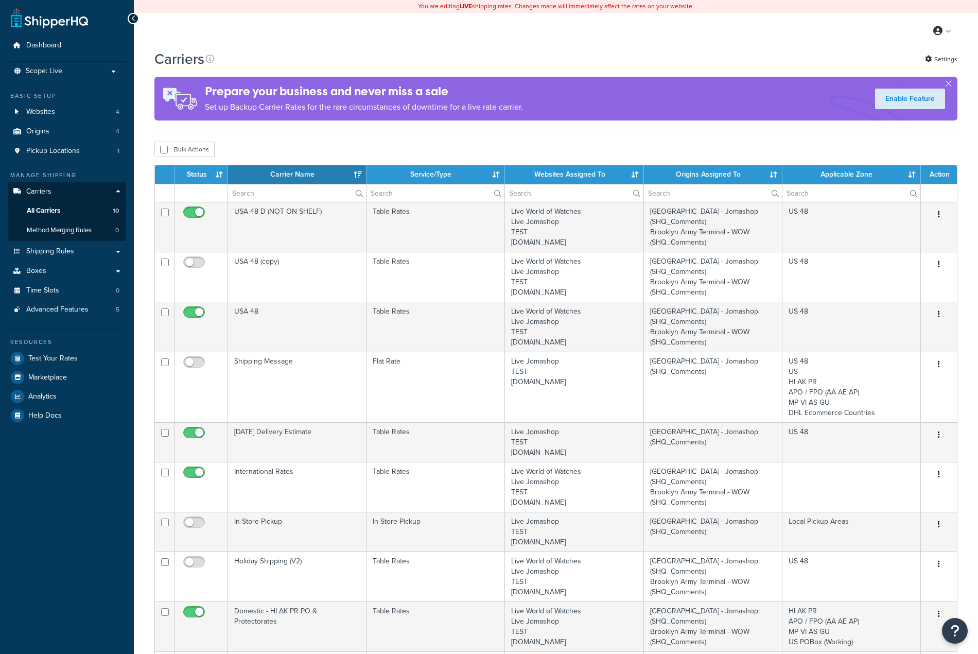
select select "15"
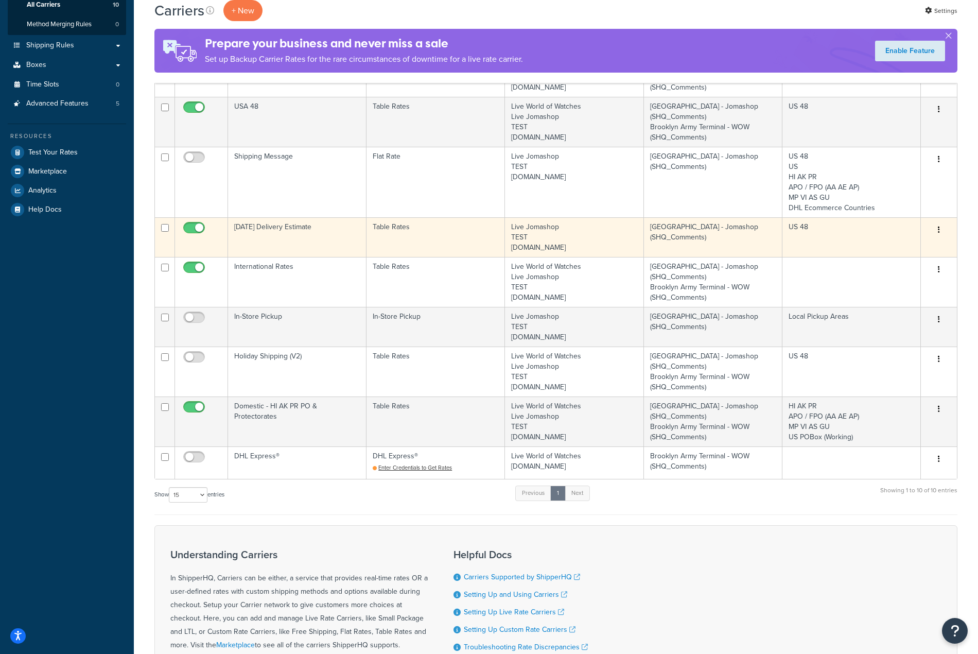
click at [944, 230] on button "button" at bounding box center [939, 230] width 14 height 16
click at [901, 248] on link "Edit" at bounding box center [896, 250] width 81 height 21
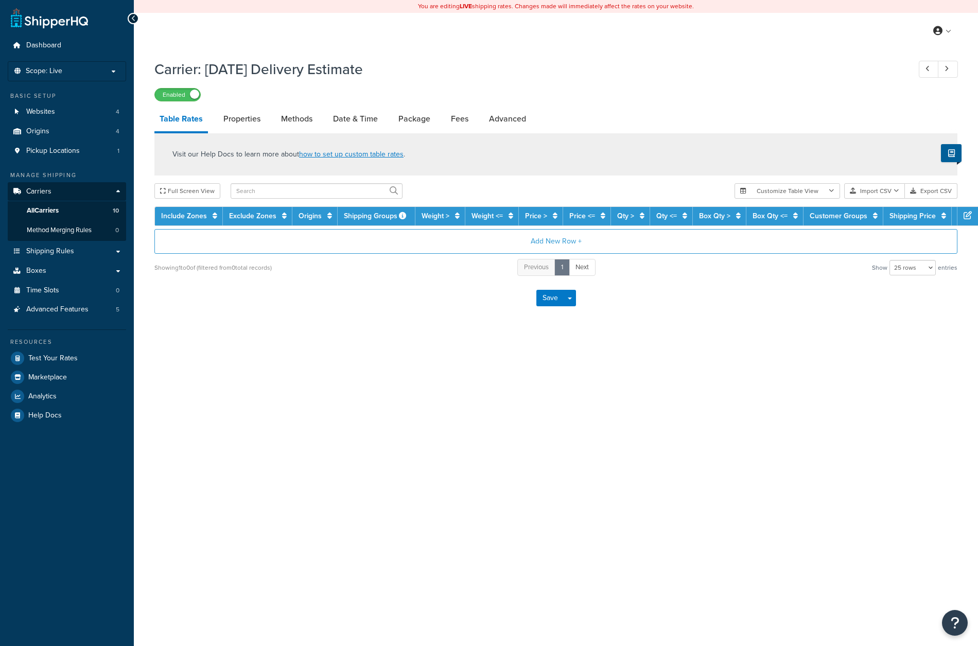
select select "25"
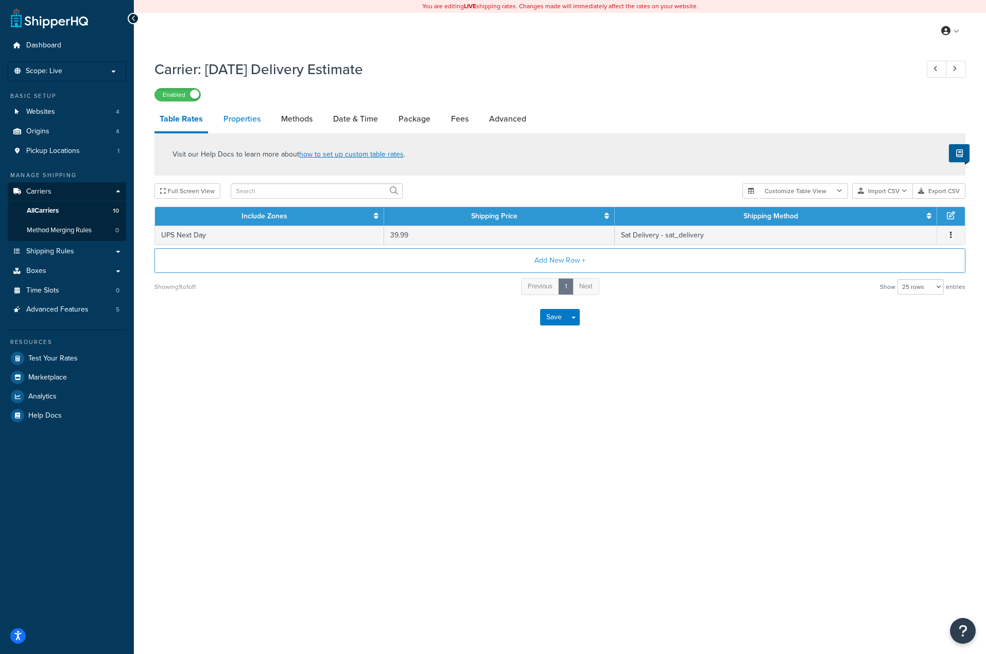
click at [249, 116] on link "Properties" at bounding box center [241, 119] width 47 height 25
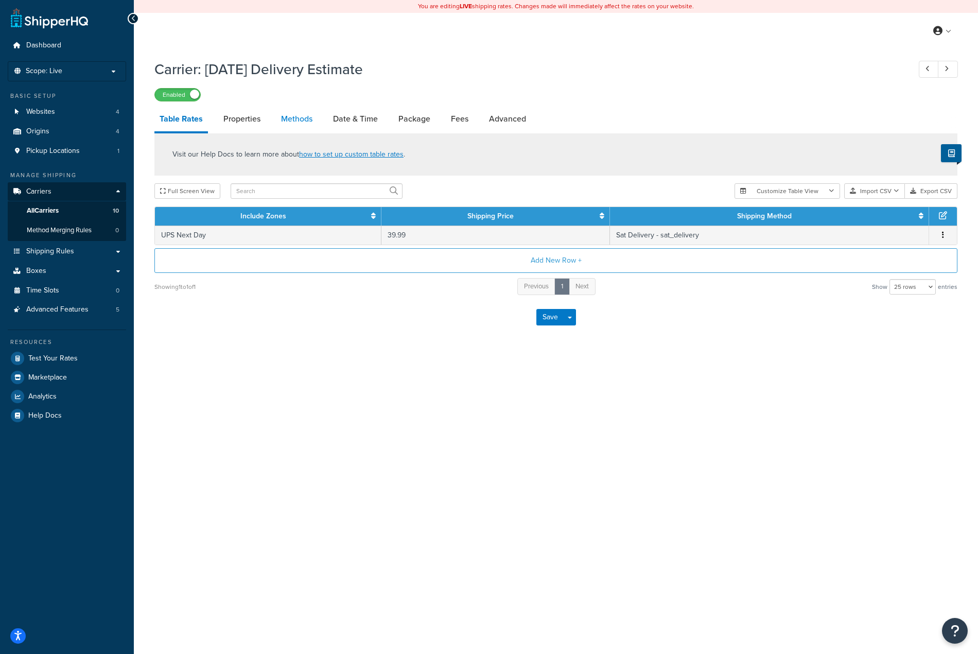
select select "HIGHEST"
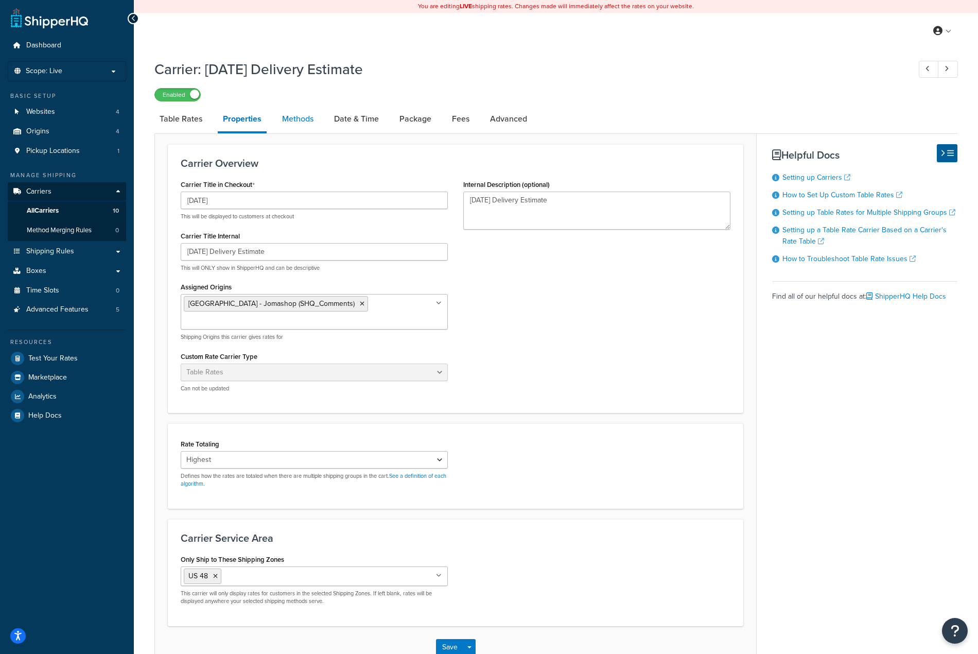
click at [300, 123] on link "Methods" at bounding box center [298, 119] width 42 height 25
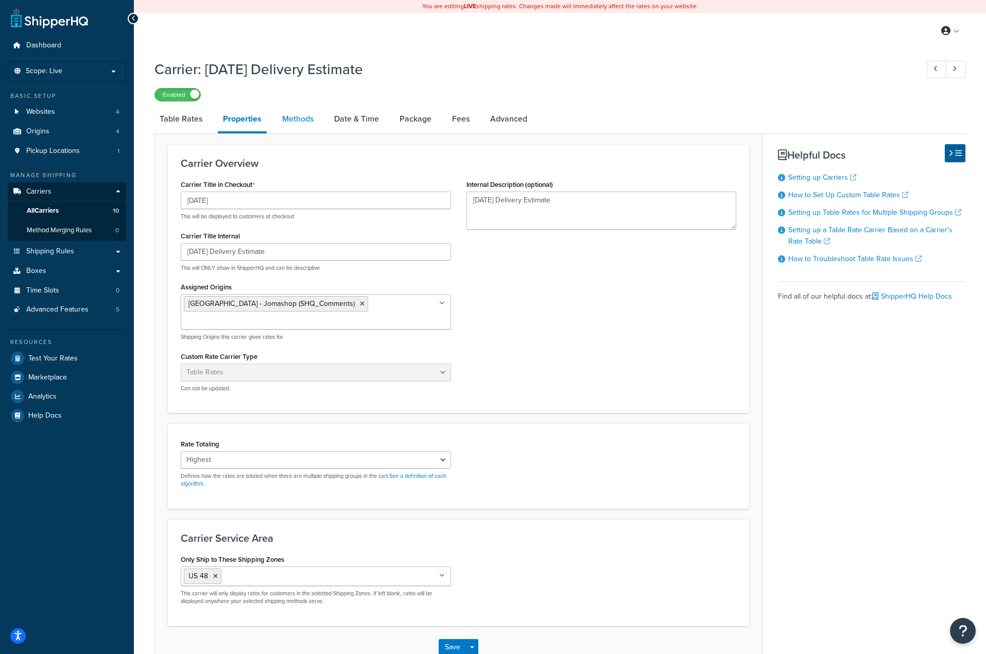
select select "25"
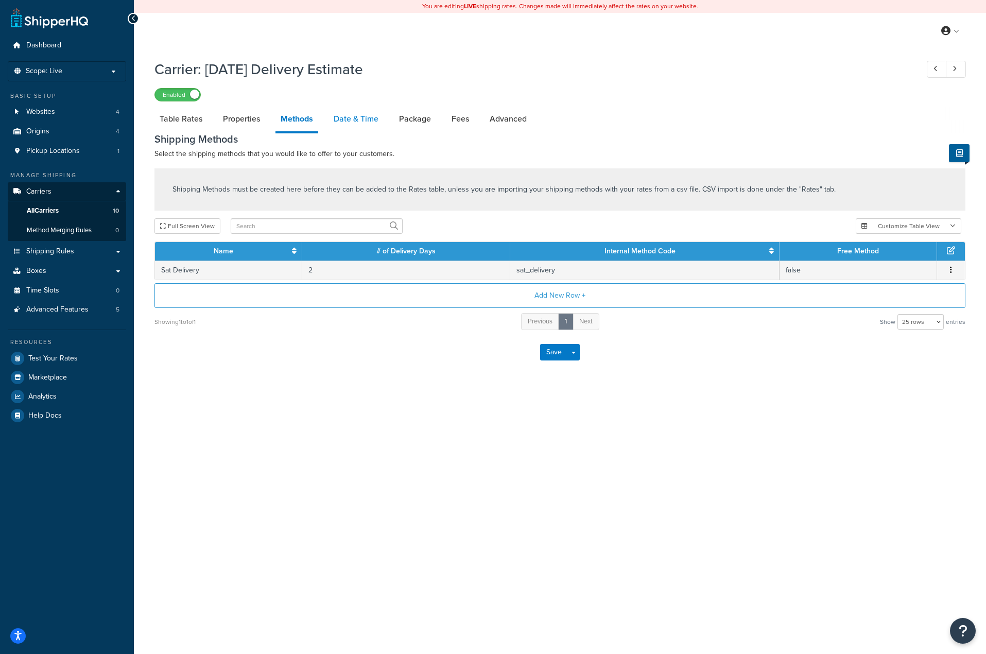
click at [380, 121] on link "Date & Time" at bounding box center [355, 119] width 55 height 25
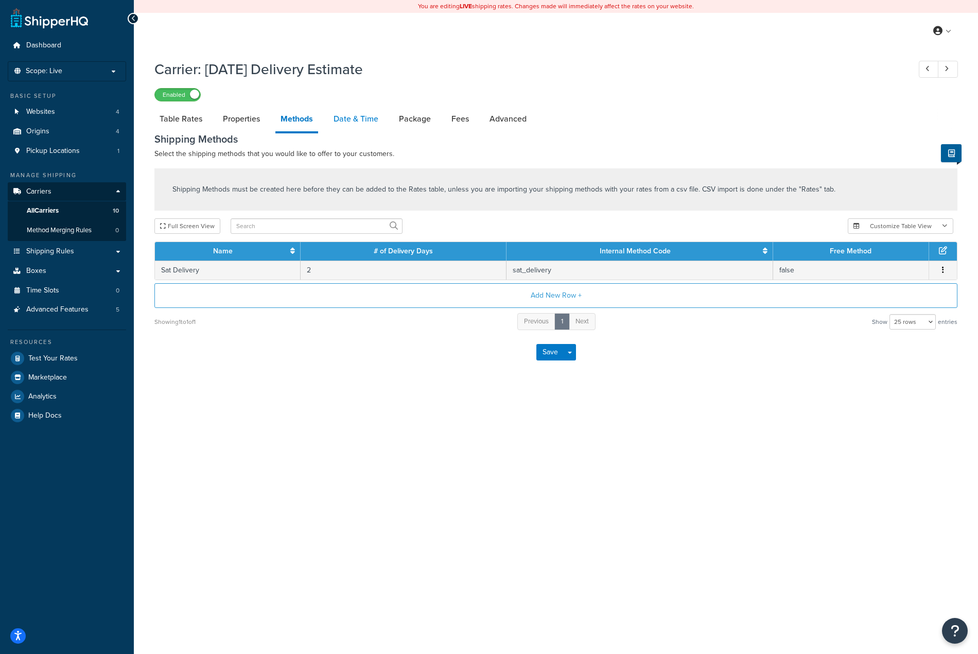
select select "yMMMEd"
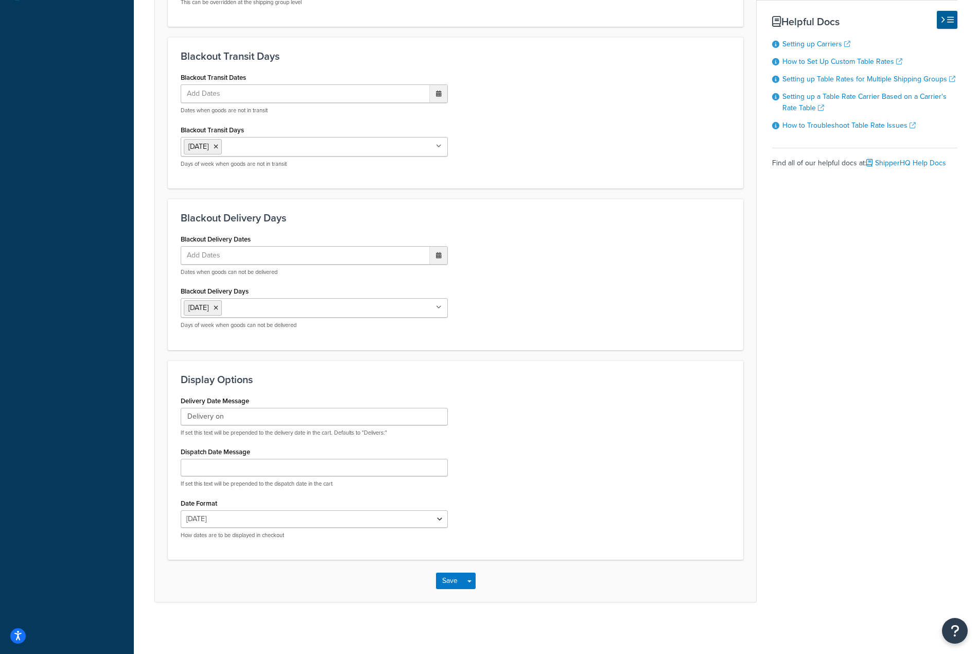
scroll to position [63, 0]
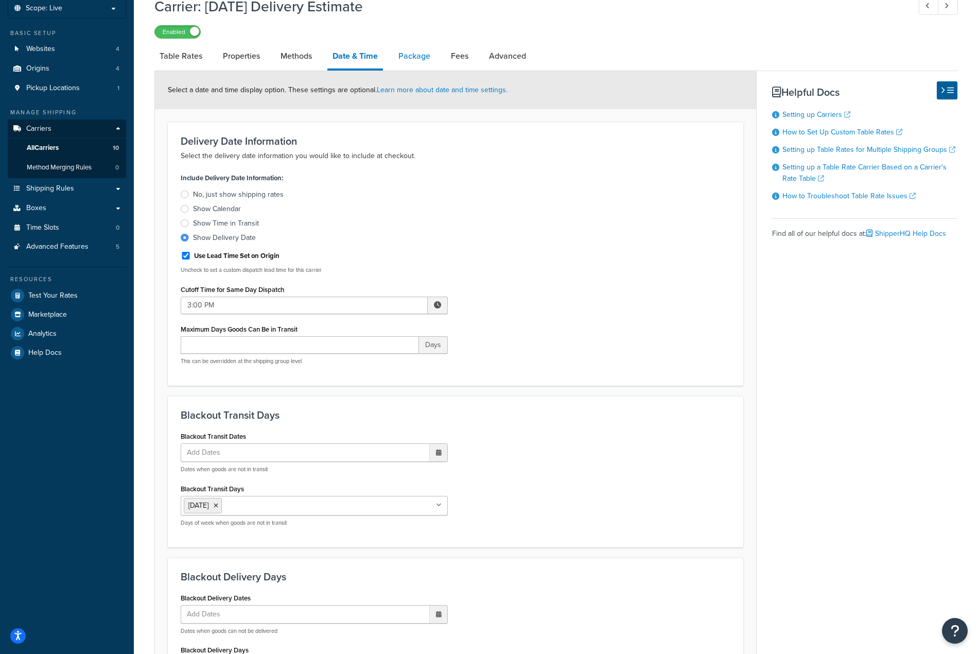
click at [414, 59] on link "Package" at bounding box center [414, 56] width 42 height 25
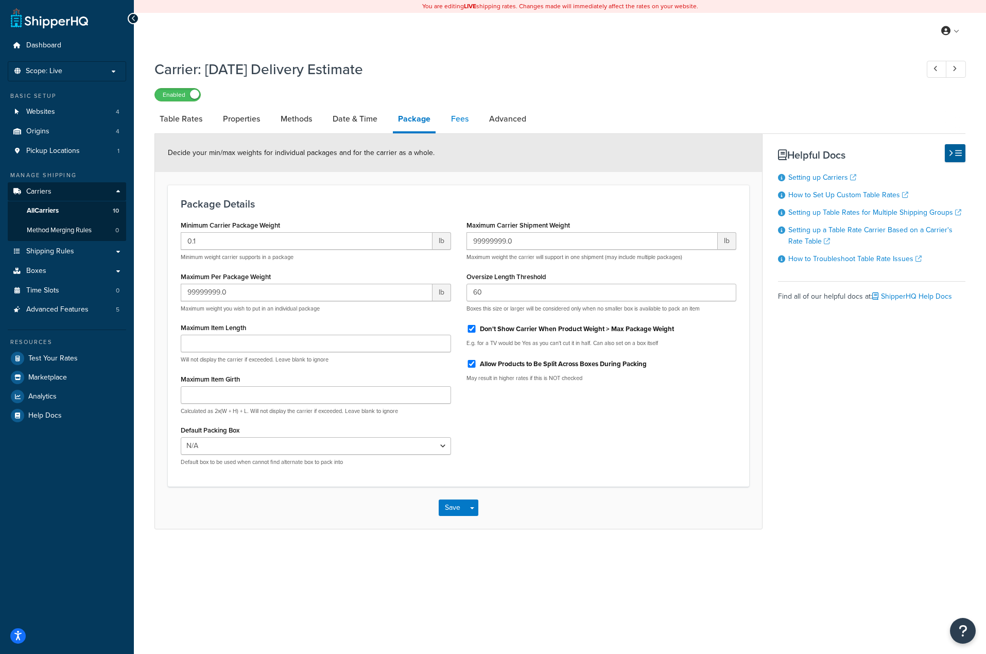
click at [452, 117] on link "Fees" at bounding box center [460, 119] width 28 height 25
select select "AFTER"
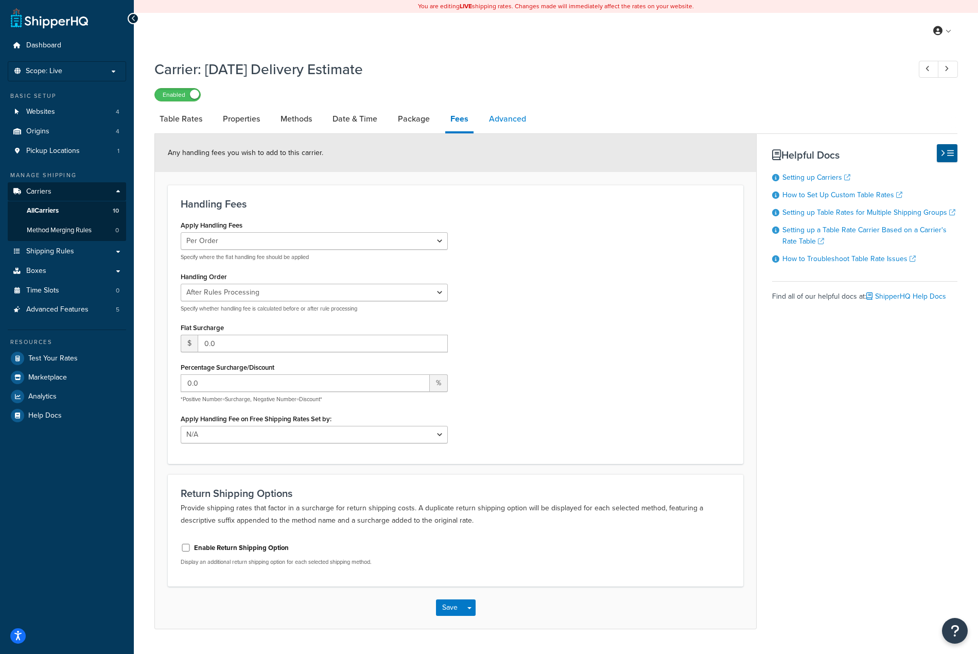
click at [501, 117] on link "Advanced" at bounding box center [507, 119] width 47 height 25
select select "false"
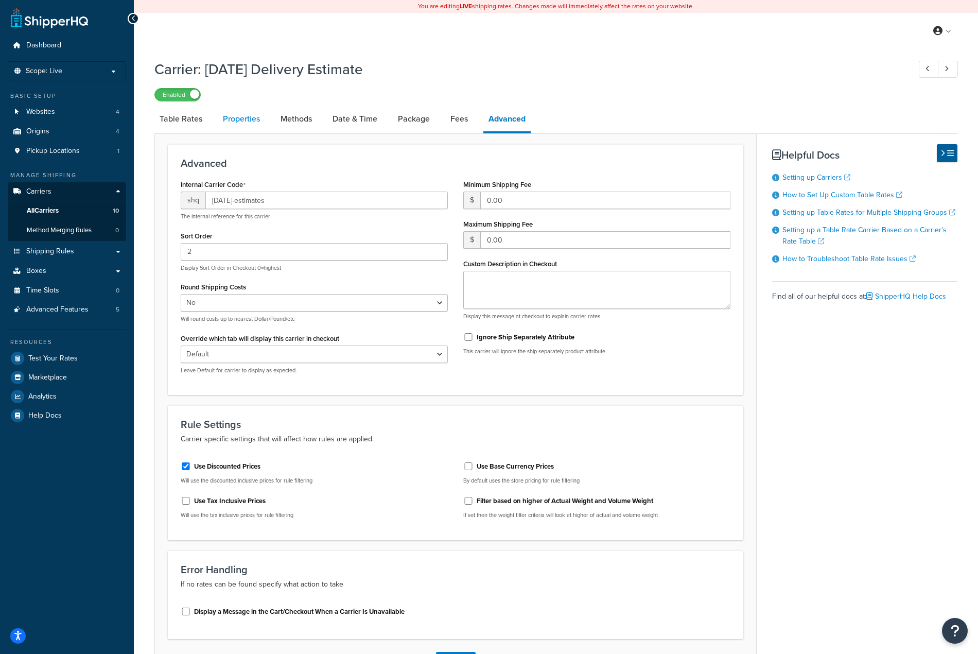
click at [247, 117] on link "Properties" at bounding box center [241, 119] width 47 height 25
select select "HIGHEST"
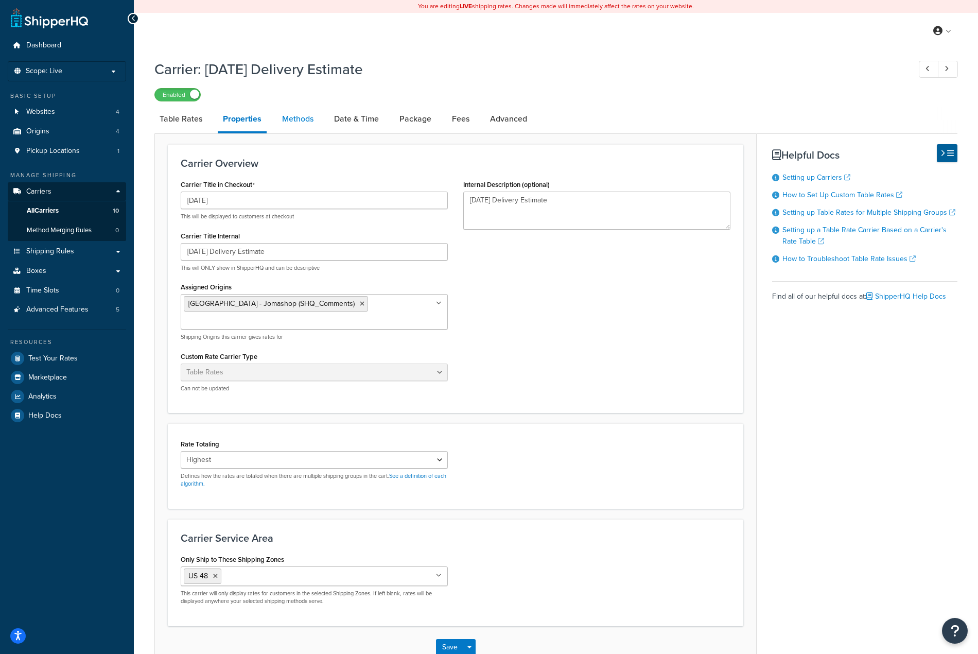
click at [309, 120] on link "Methods" at bounding box center [298, 119] width 42 height 25
select select "25"
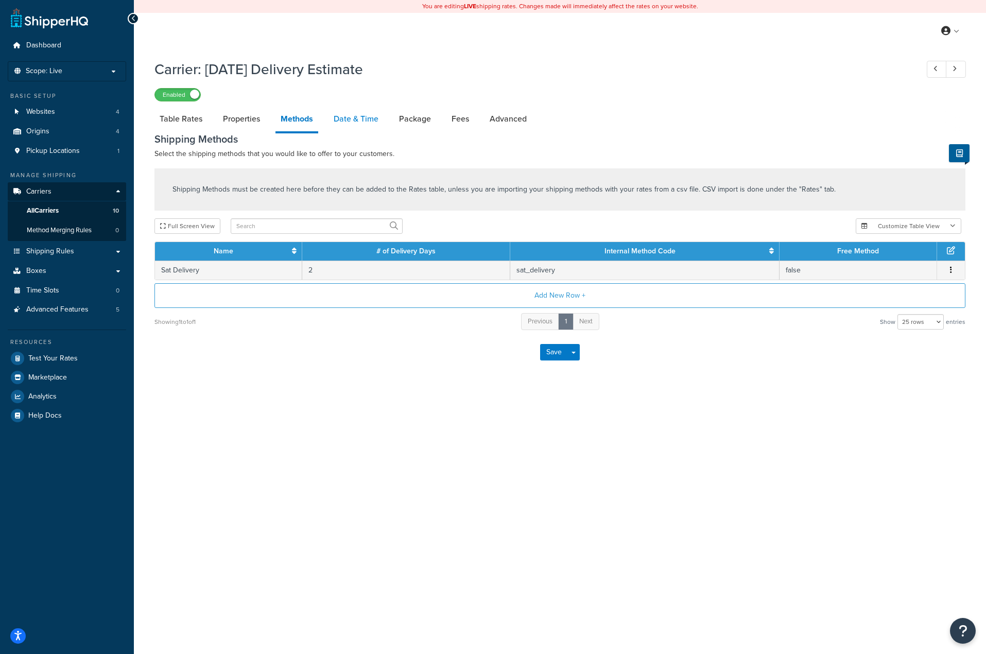
click at [352, 122] on link "Date & Time" at bounding box center [355, 119] width 55 height 25
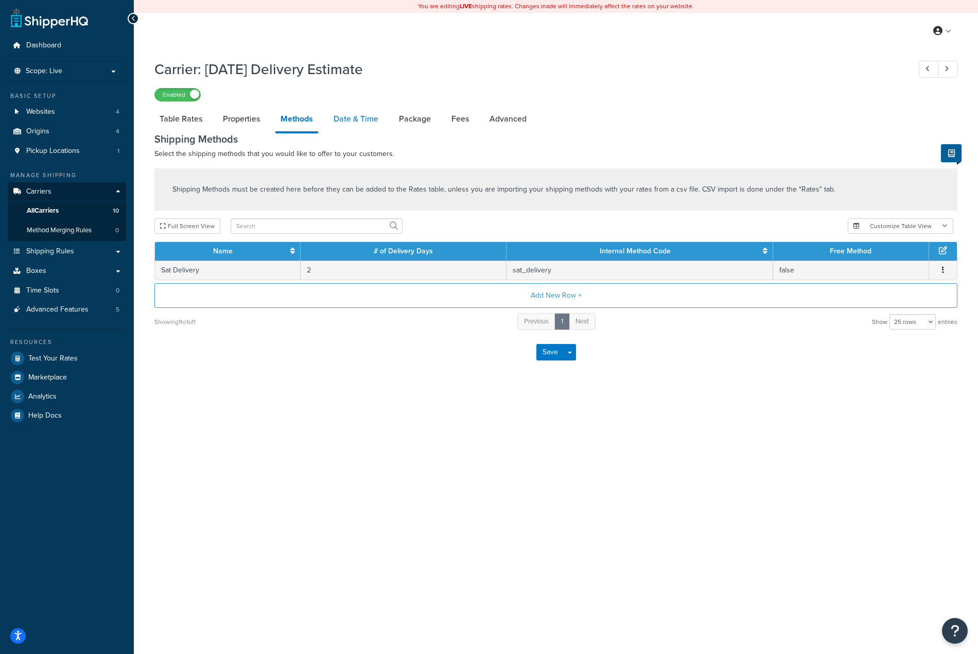
select select "yMMMEd"
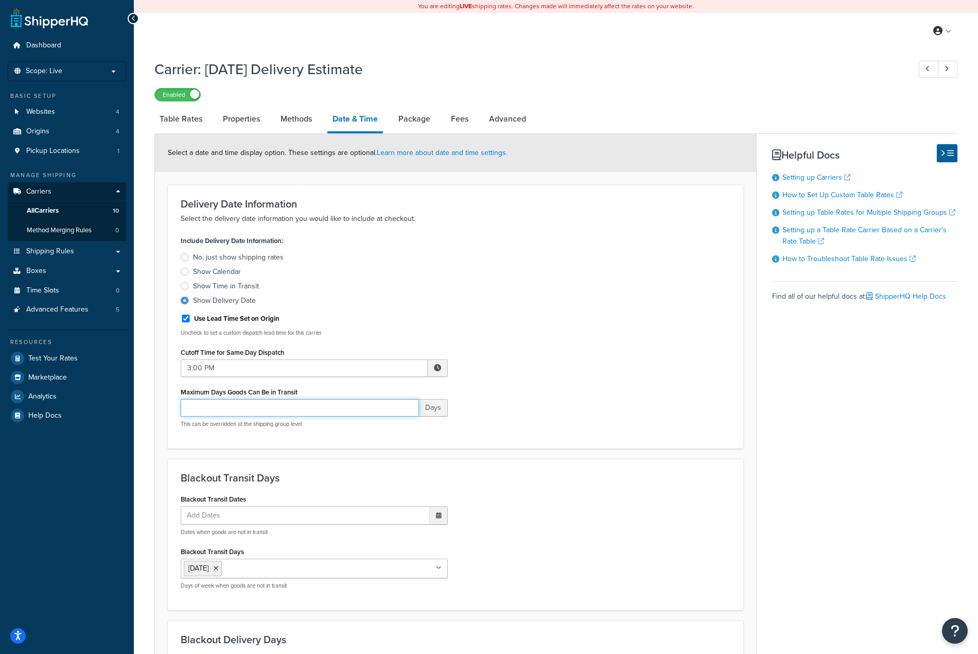
click at [278, 413] on input "Maximum Days Goods Can Be in Transit" at bounding box center [300, 407] width 238 height 17
click at [533, 391] on div "Include Delivery Date Information: No, just show shipping rates Show Calendar S…" at bounding box center [455, 334] width 565 height 202
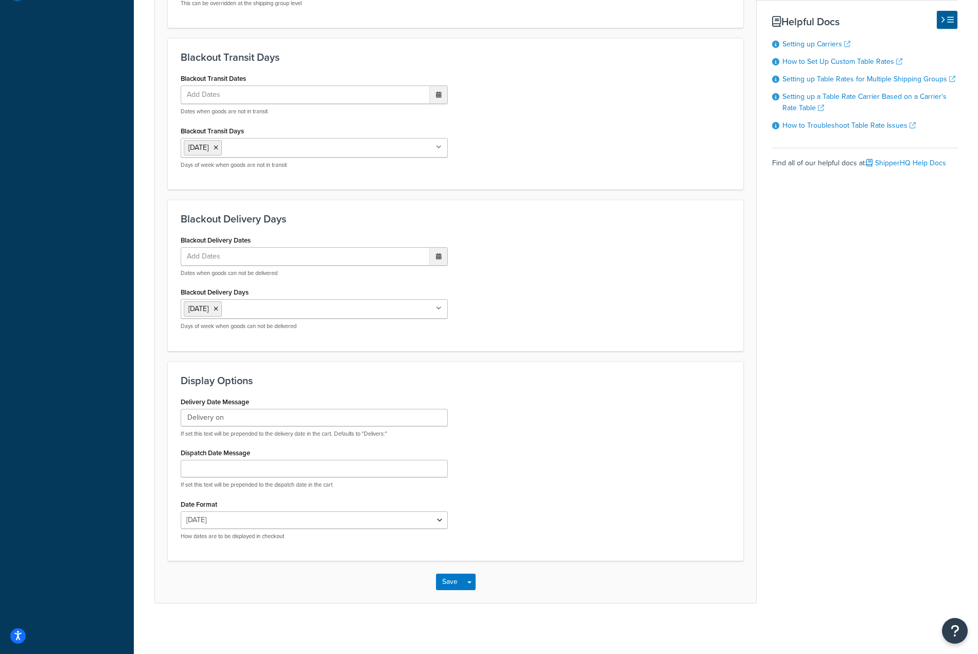
scroll to position [423, 0]
click at [445, 578] on button "Save" at bounding box center [450, 580] width 28 height 16
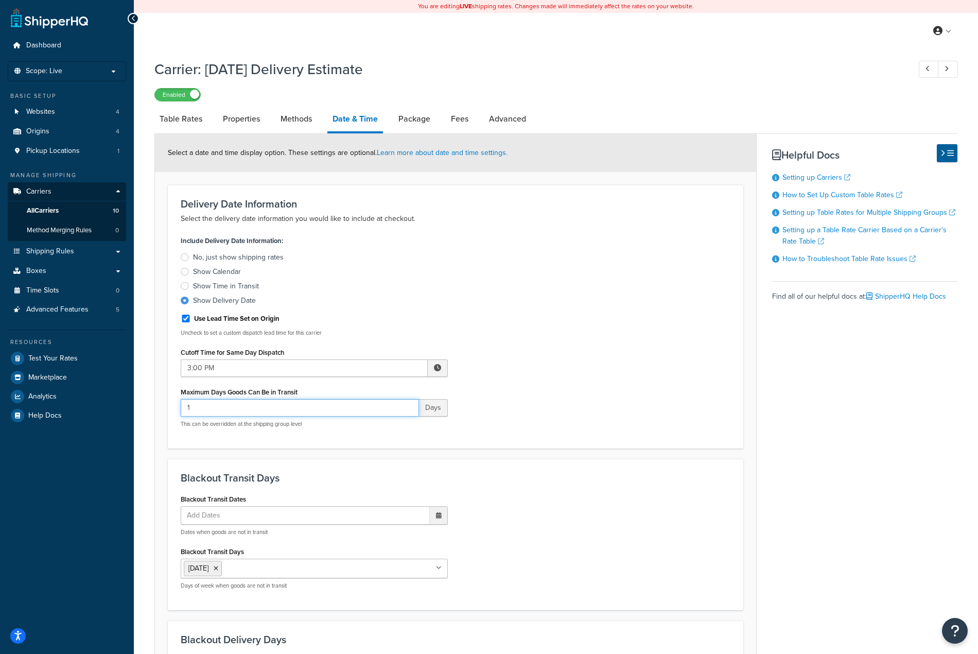
drag, startPoint x: 206, startPoint y: 407, endPoint x: 161, endPoint y: 408, distance: 45.8
click at [160, 408] on form "Select a date and time display option. These settings are optional. Learn more …" at bounding box center [455, 578] width 601 height 889
type input "2"
click at [585, 458] on form "Select a date and time display option. These settings are optional. Learn more …" at bounding box center [455, 578] width 601 height 889
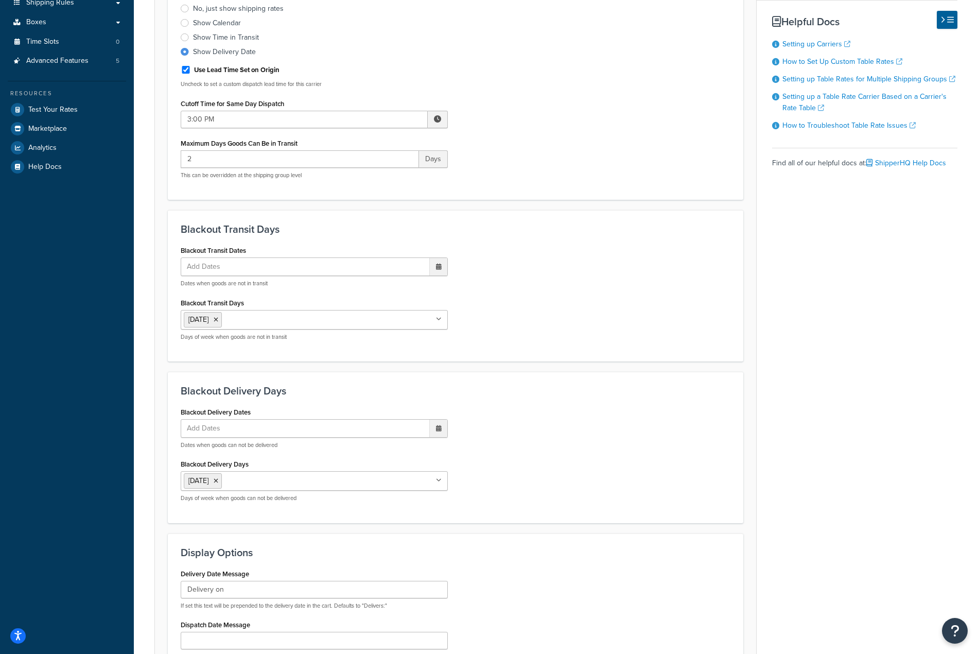
scroll to position [360, 0]
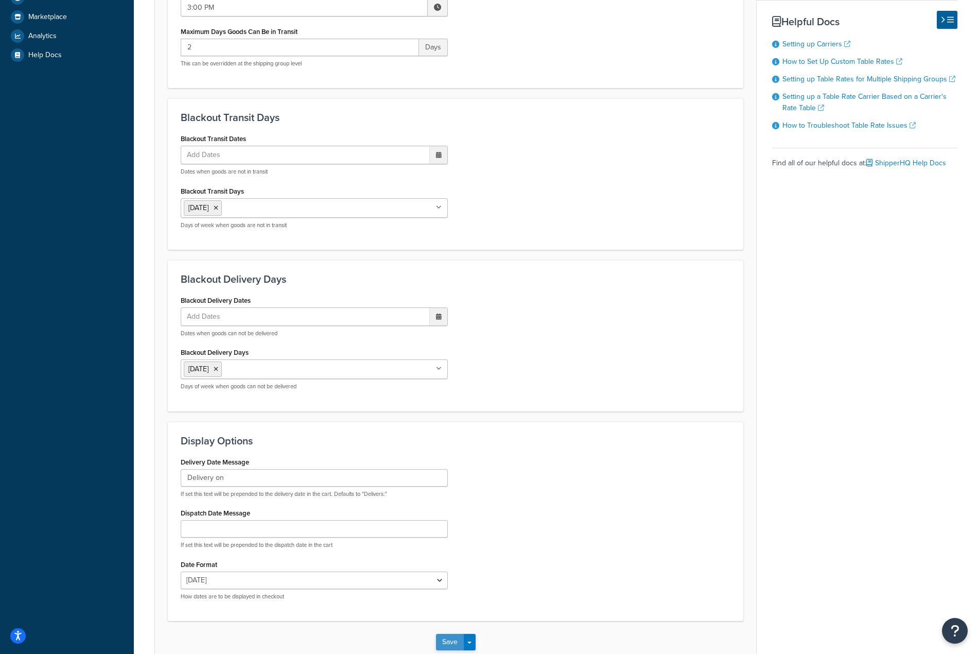
click at [446, 640] on button "Save" at bounding box center [450, 642] width 28 height 16
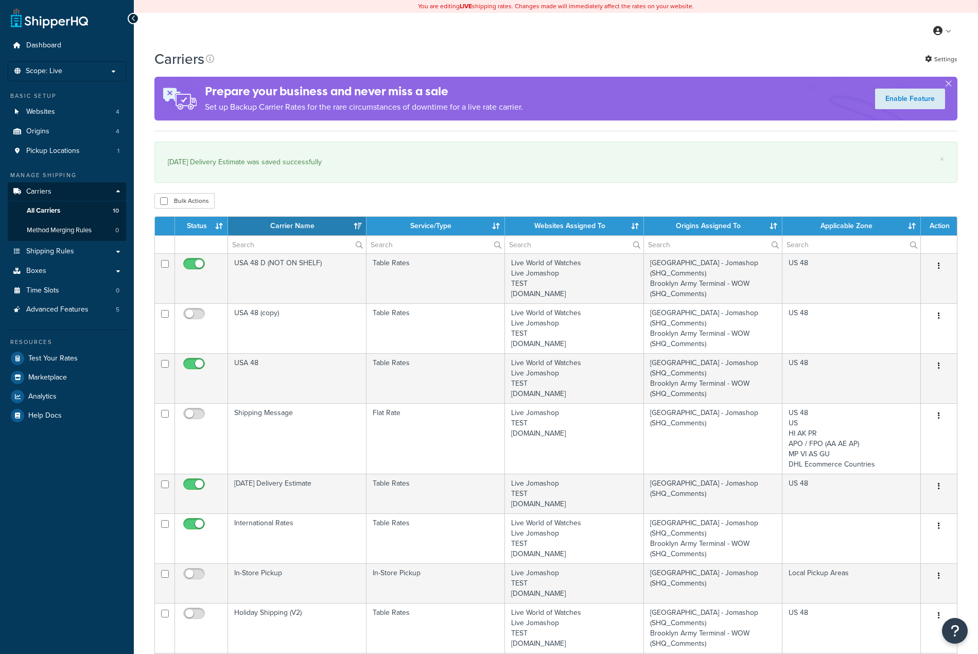
select select "15"
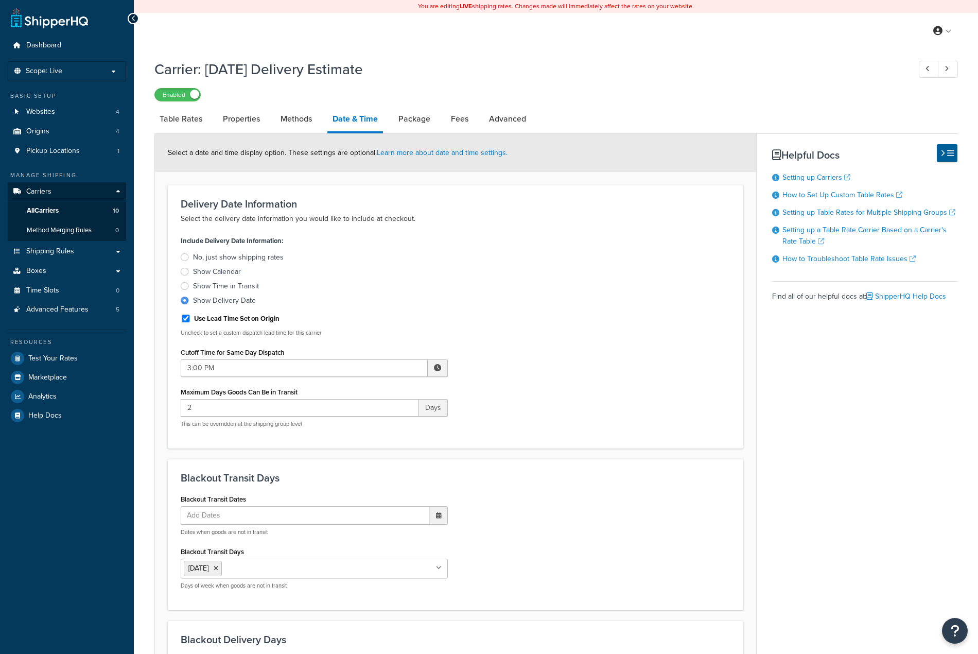
select select "yMMMEd"
click at [52, 355] on span "Test Your Rates" at bounding box center [52, 358] width 49 height 9
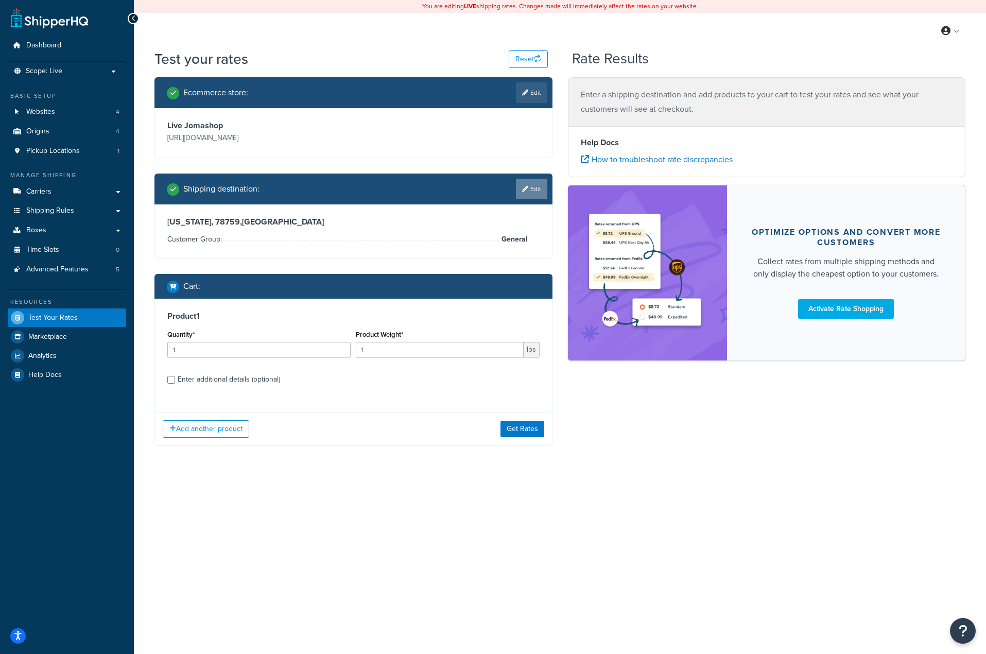
click at [526, 187] on icon at bounding box center [525, 189] width 6 height 6
select select "[GEOGRAPHIC_DATA]"
select select "General"
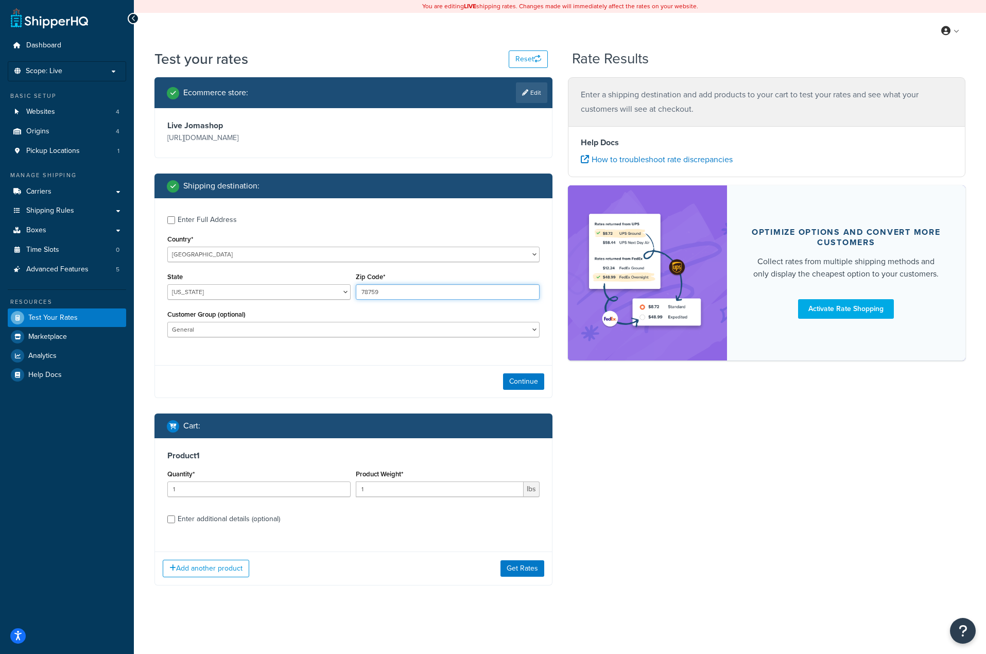
click at [394, 289] on input "78759" at bounding box center [447, 291] width 183 height 15
type input "78760"
click at [530, 389] on button "Continue" at bounding box center [523, 381] width 41 height 16
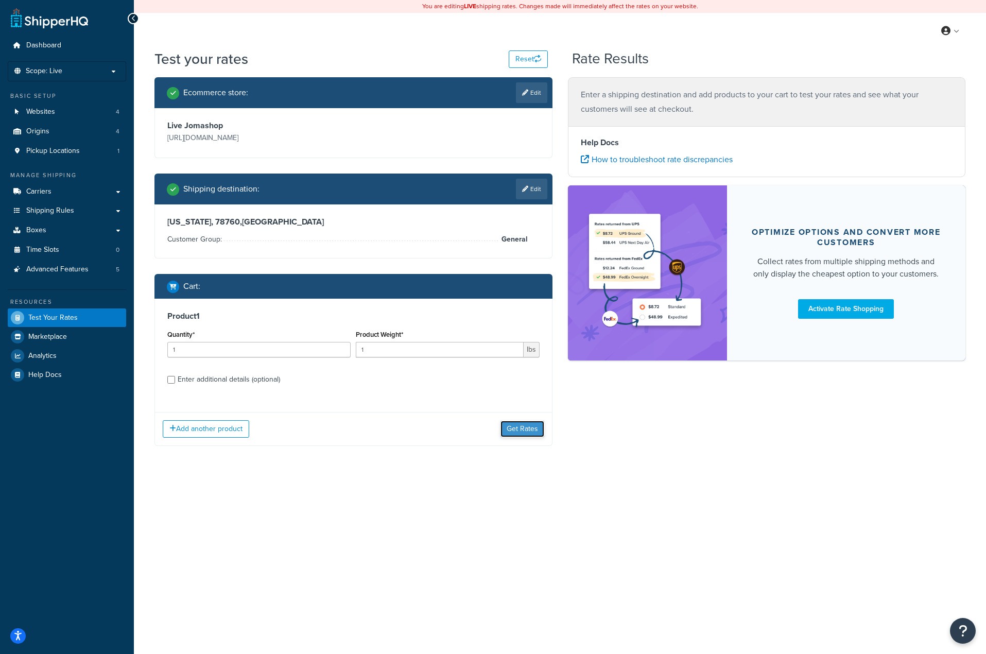
click at [529, 429] on button "Get Rates" at bounding box center [522, 429] width 44 height 16
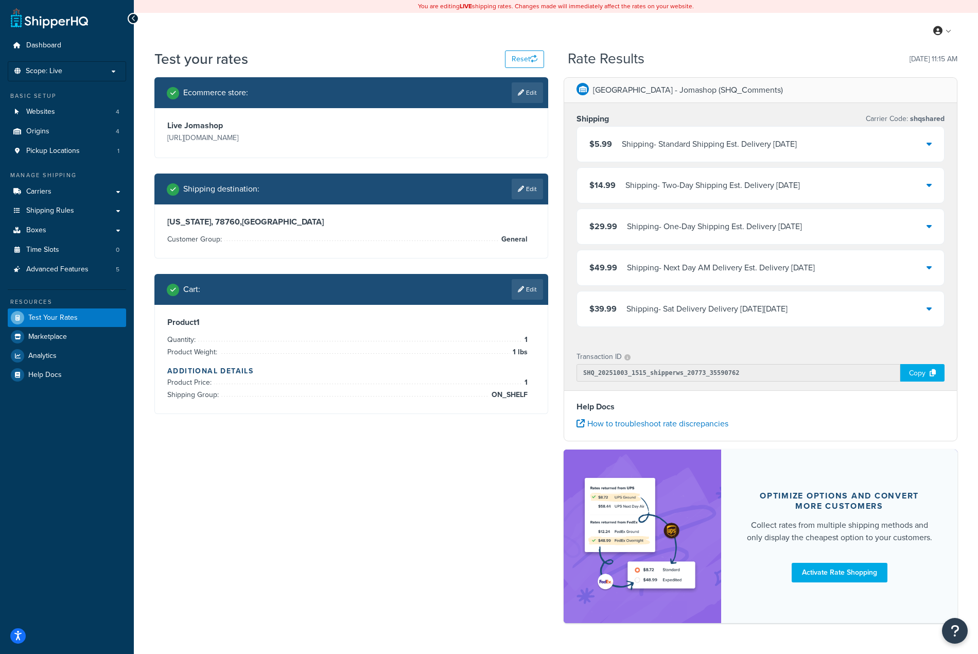
click at [654, 311] on div "Shipping - Sat Delivery Delivery [DATE][DATE]" at bounding box center [706, 309] width 161 height 14
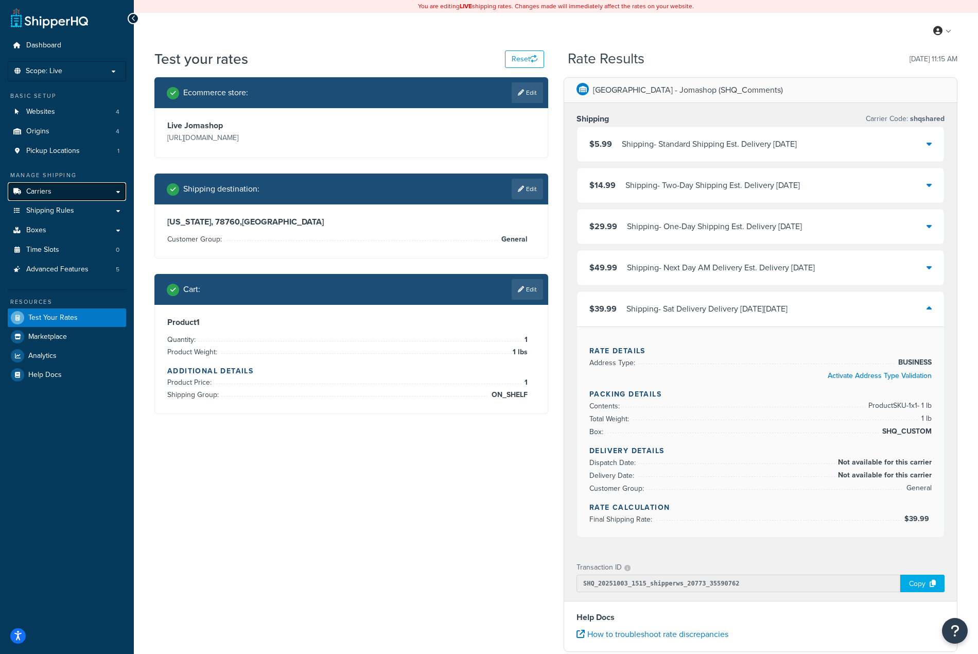
click at [115, 193] on link "Carriers" at bounding box center [67, 191] width 118 height 19
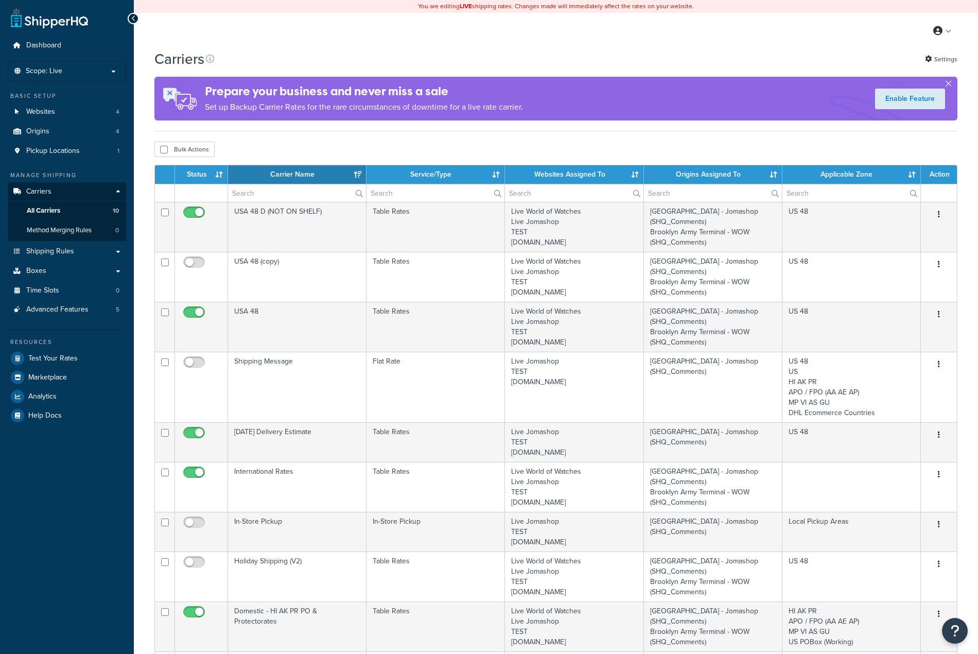
select select "15"
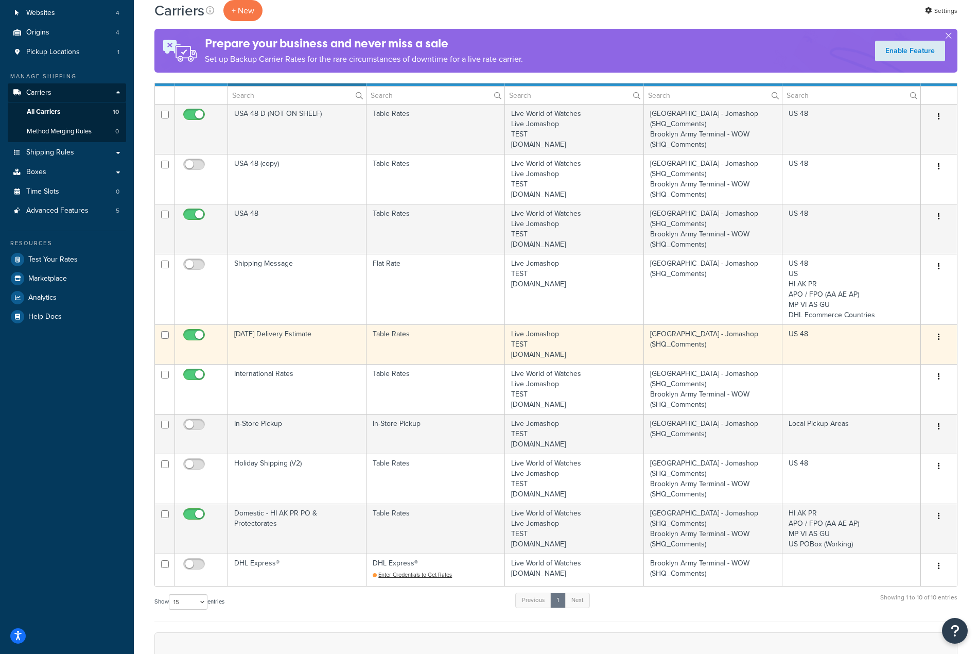
scroll to position [103, 0]
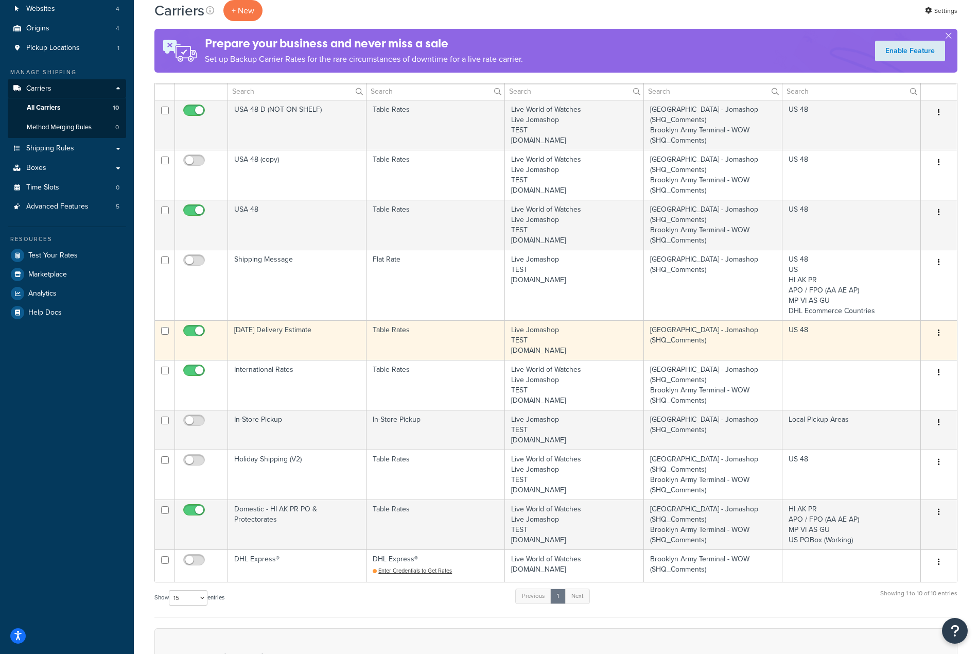
click at [941, 335] on button "button" at bounding box center [939, 333] width 14 height 16
click at [895, 354] on link "Edit" at bounding box center [896, 353] width 81 height 21
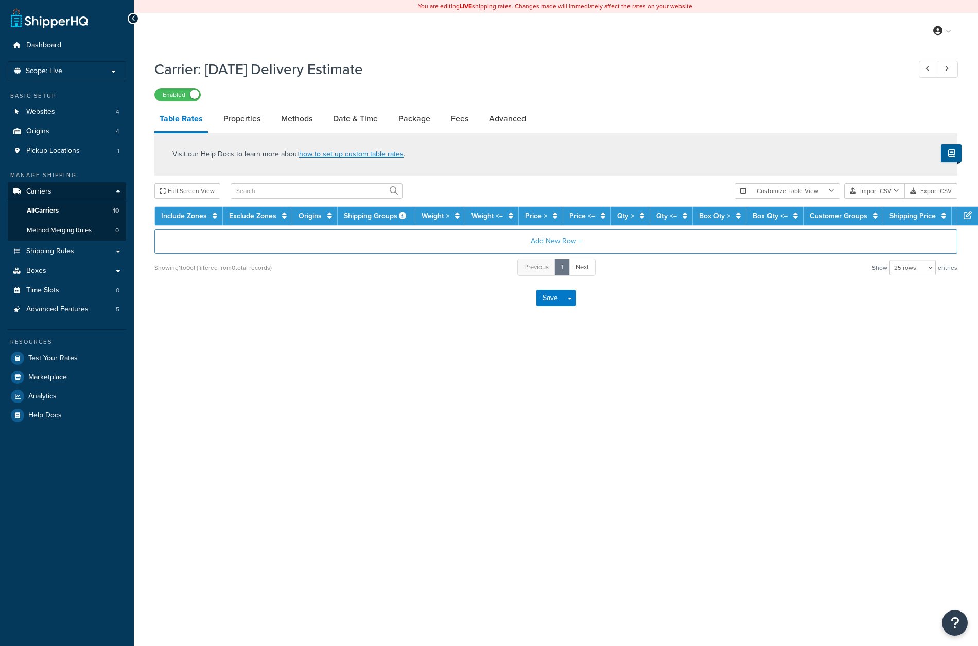
select select "25"
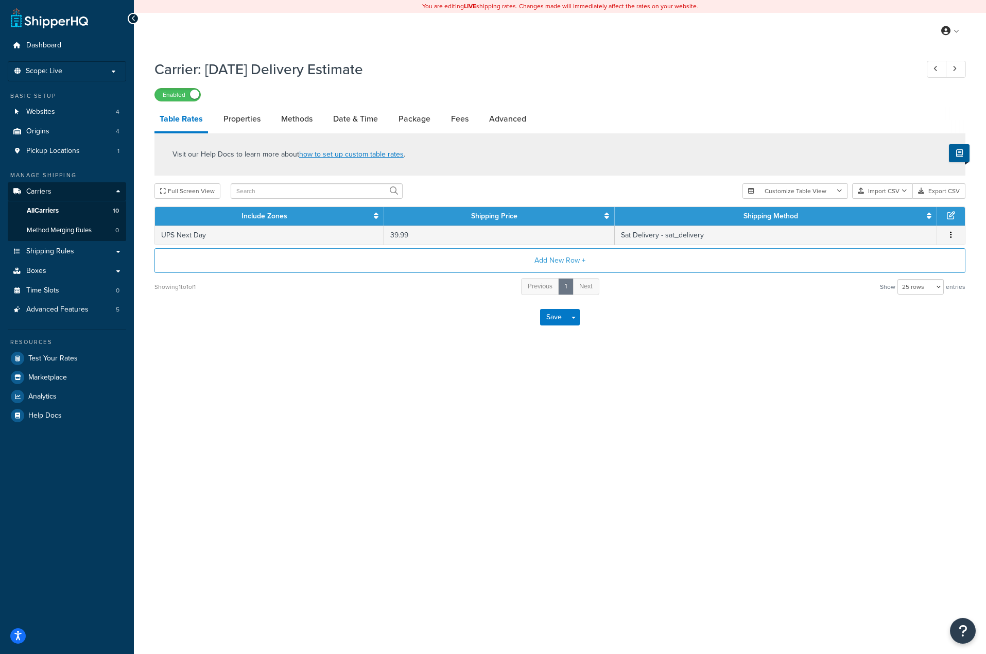
drag, startPoint x: 243, startPoint y: 120, endPoint x: 269, endPoint y: 128, distance: 27.4
click at [244, 121] on link "Properties" at bounding box center [241, 119] width 47 height 25
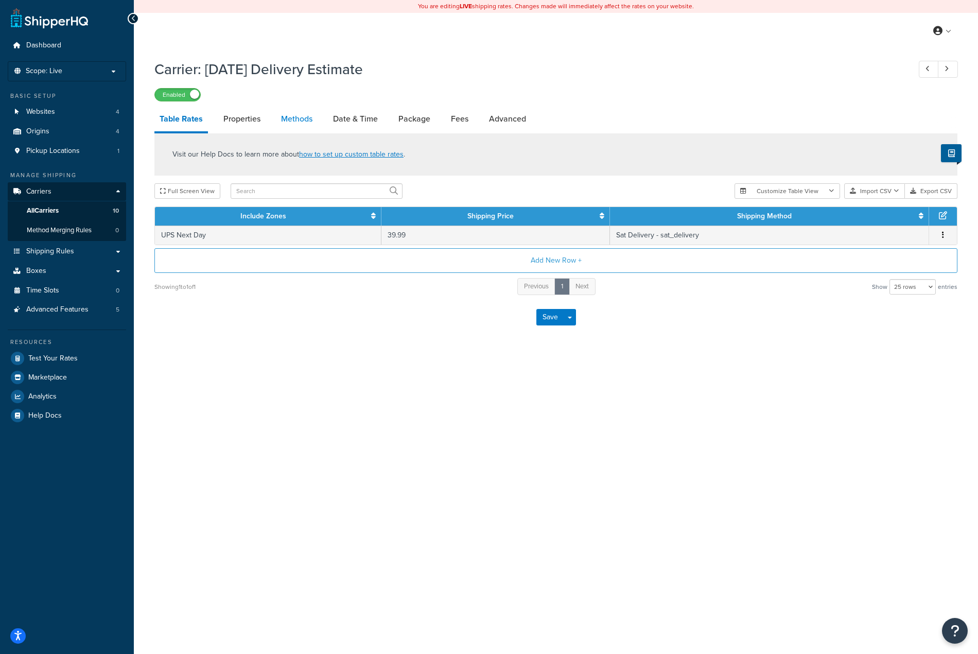
select select "HIGHEST"
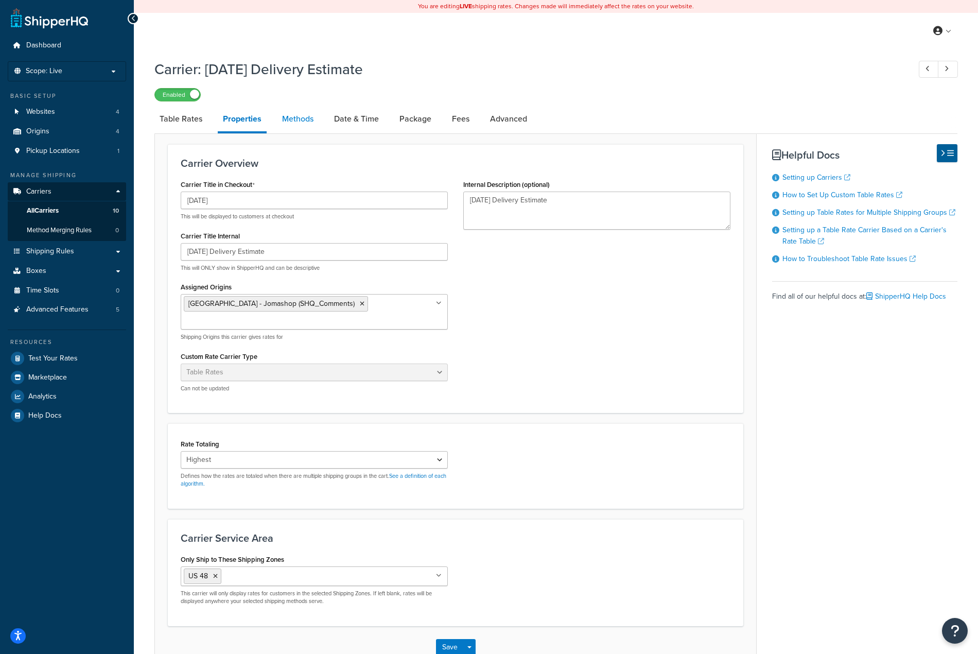
click at [302, 121] on link "Methods" at bounding box center [298, 119] width 42 height 25
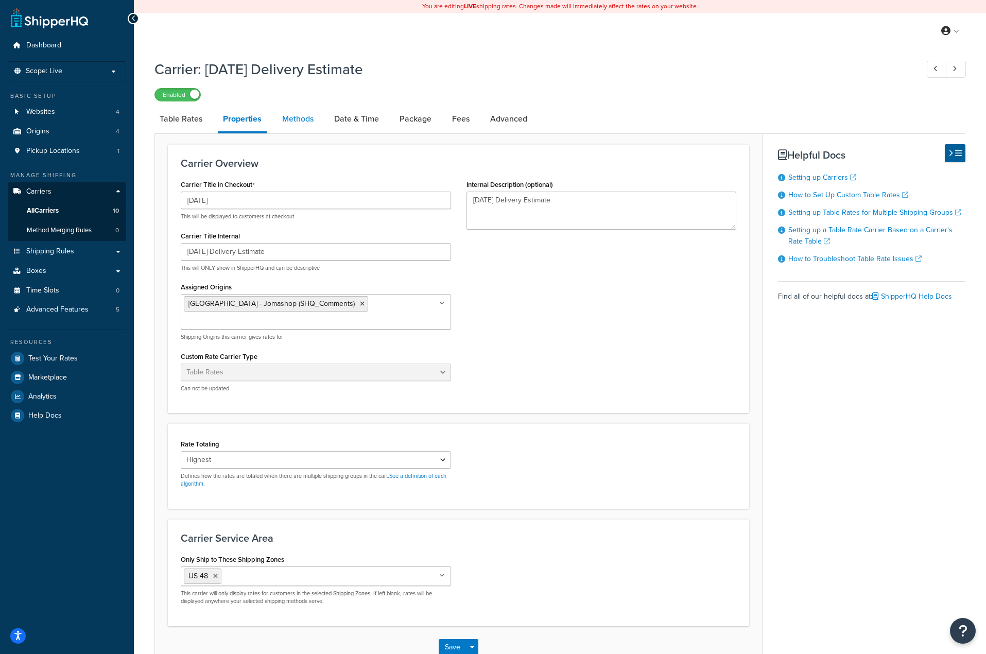
select select "25"
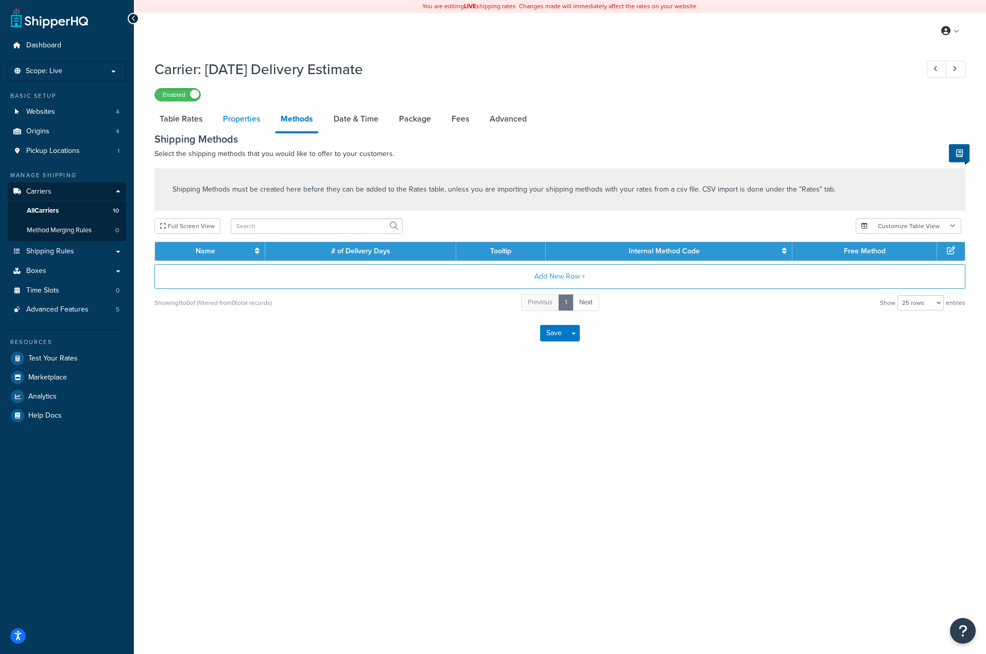
click at [242, 124] on link "Properties" at bounding box center [241, 119] width 47 height 25
select select "HIGHEST"
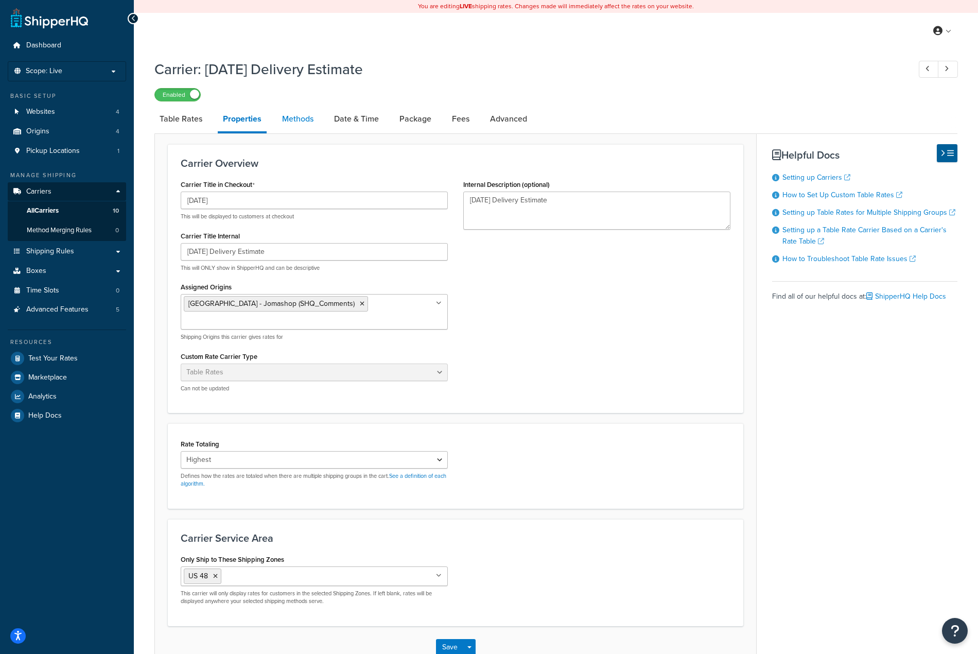
click at [290, 120] on link "Methods" at bounding box center [298, 119] width 42 height 25
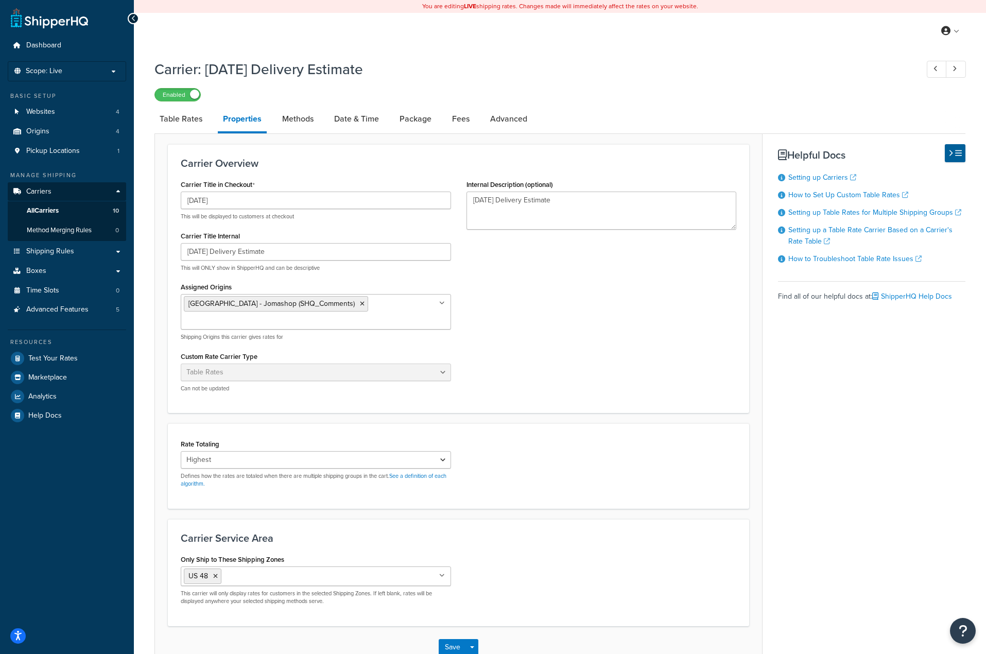
select select "25"
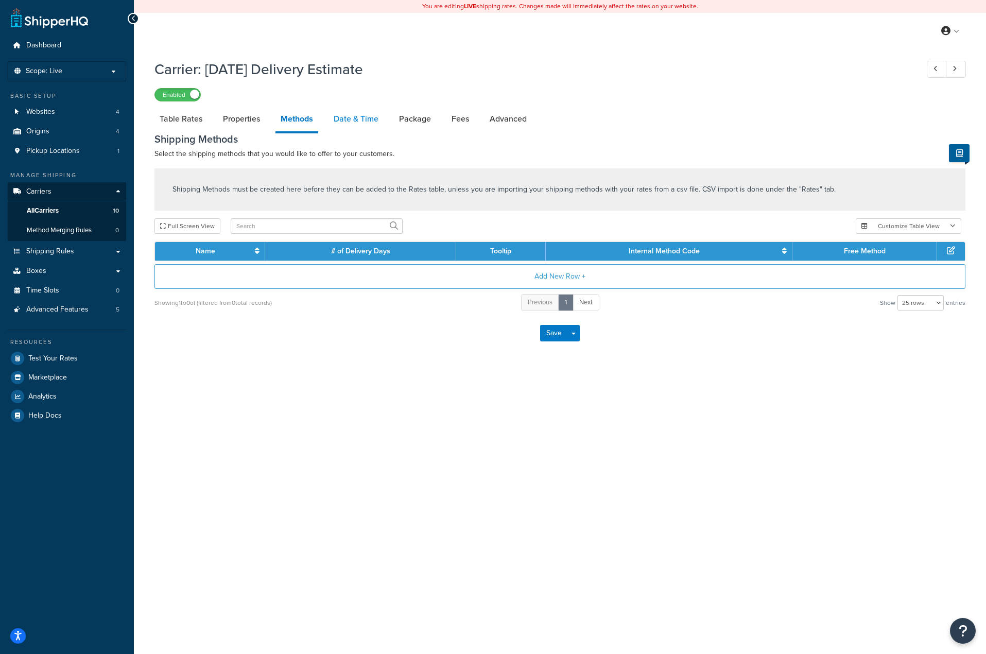
click at [344, 123] on link "Date & Time" at bounding box center [355, 119] width 55 height 25
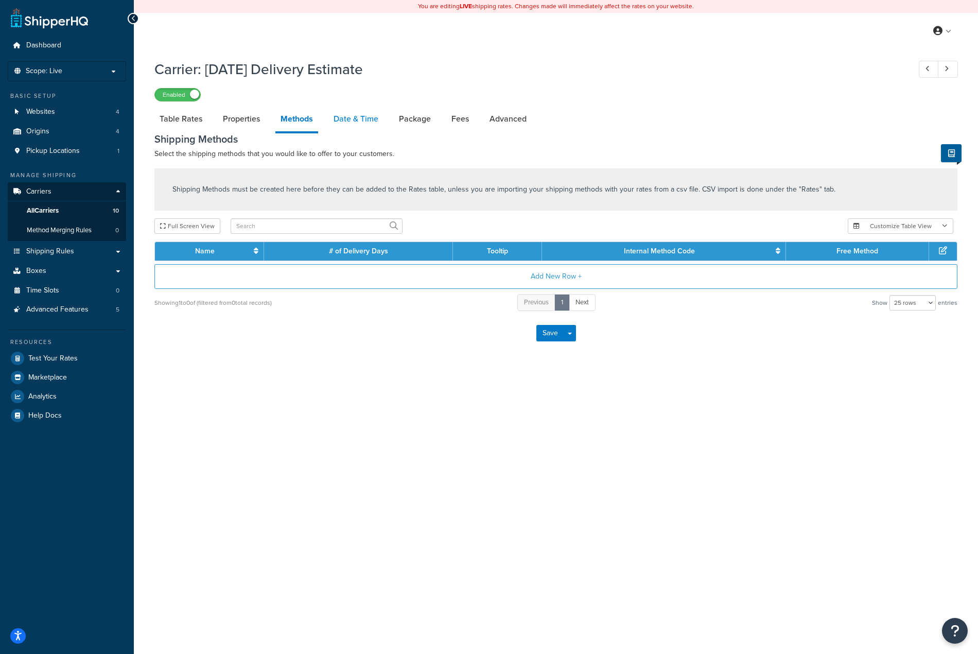
select select "yMMMEd"
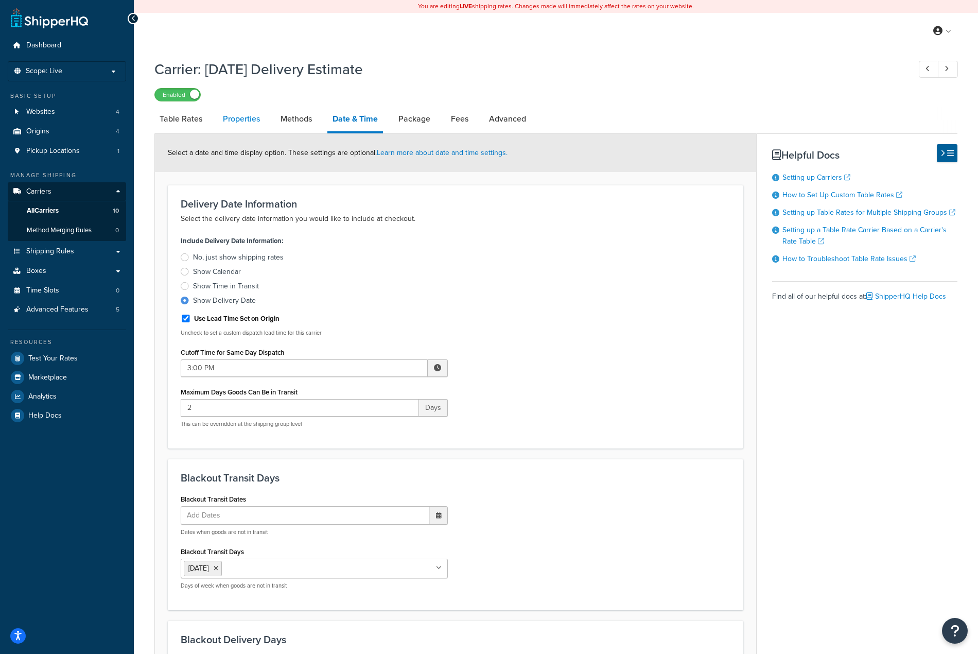
click at [235, 113] on link "Properties" at bounding box center [241, 119] width 47 height 25
select select "HIGHEST"
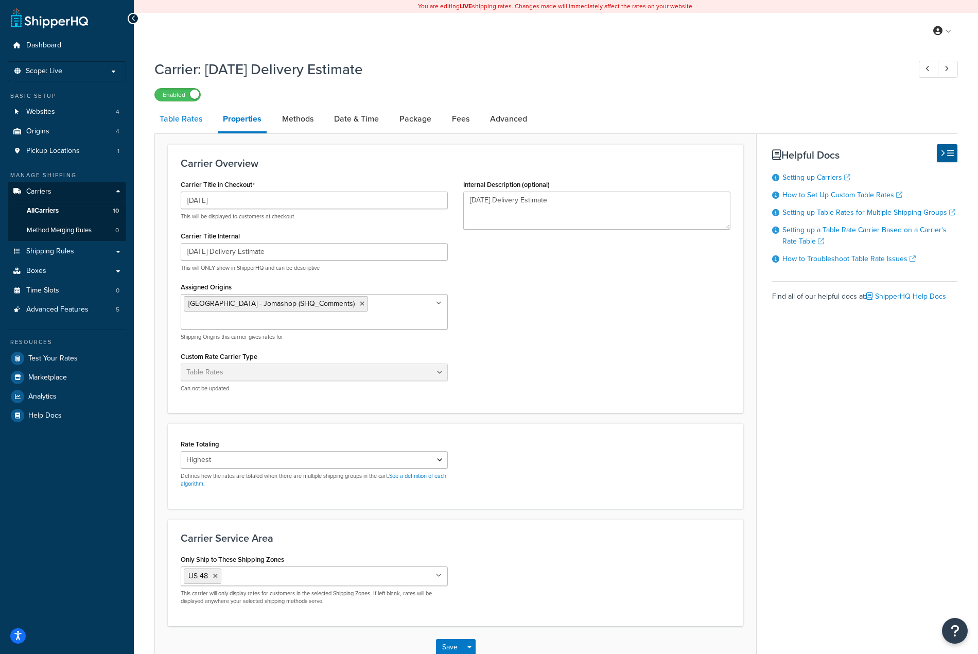
click at [174, 125] on link "Table Rates" at bounding box center [180, 119] width 53 height 25
select select "25"
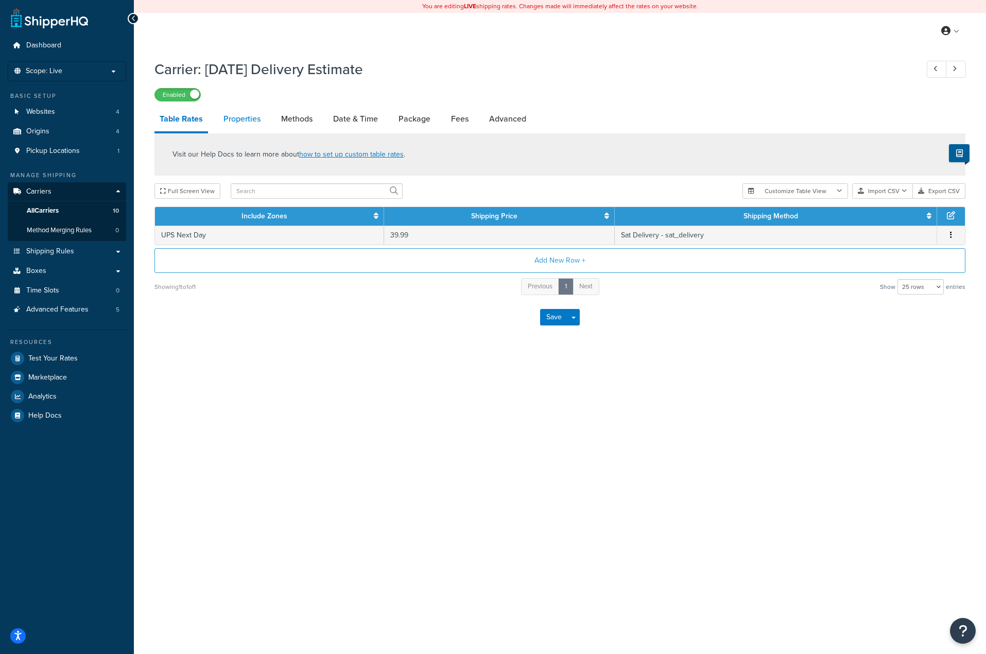
click at [230, 118] on link "Properties" at bounding box center [241, 119] width 47 height 25
select select "HIGHEST"
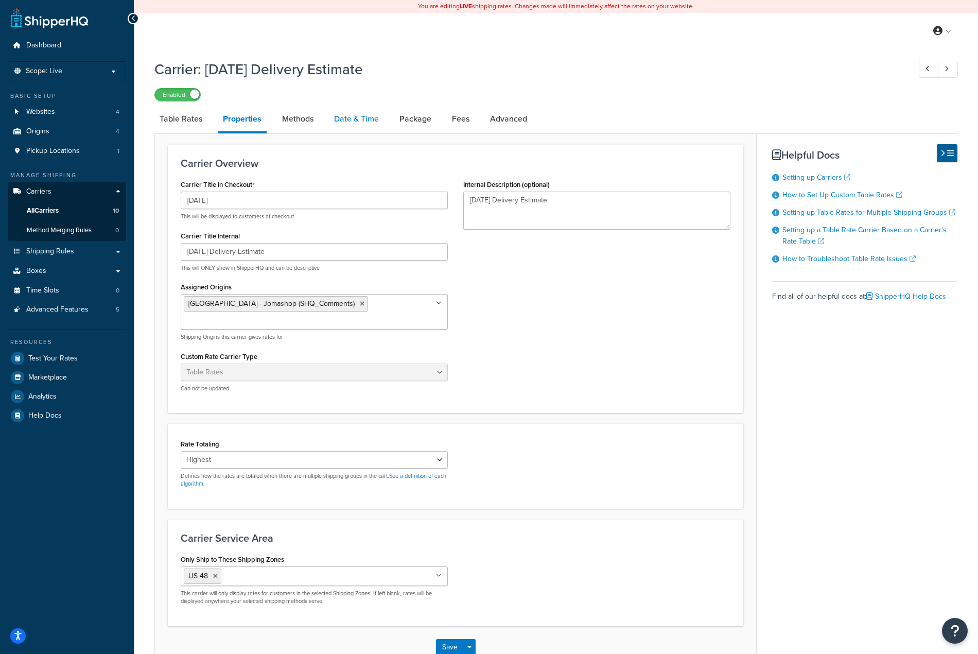
click at [363, 118] on link "Date & Time" at bounding box center [356, 119] width 55 height 25
select select "yMMMEd"
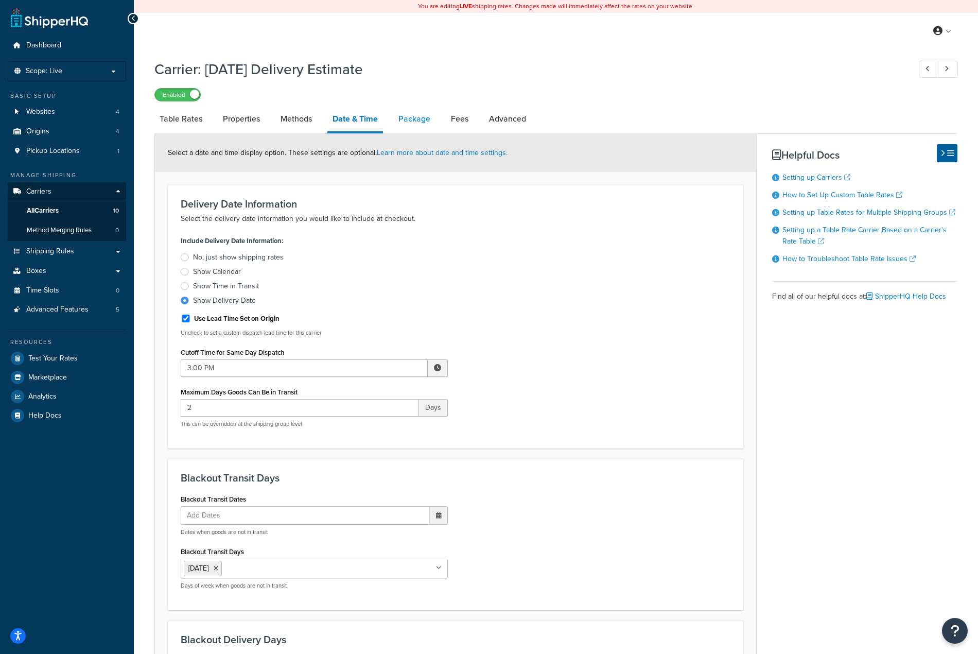
click at [426, 124] on link "Package" at bounding box center [414, 119] width 42 height 25
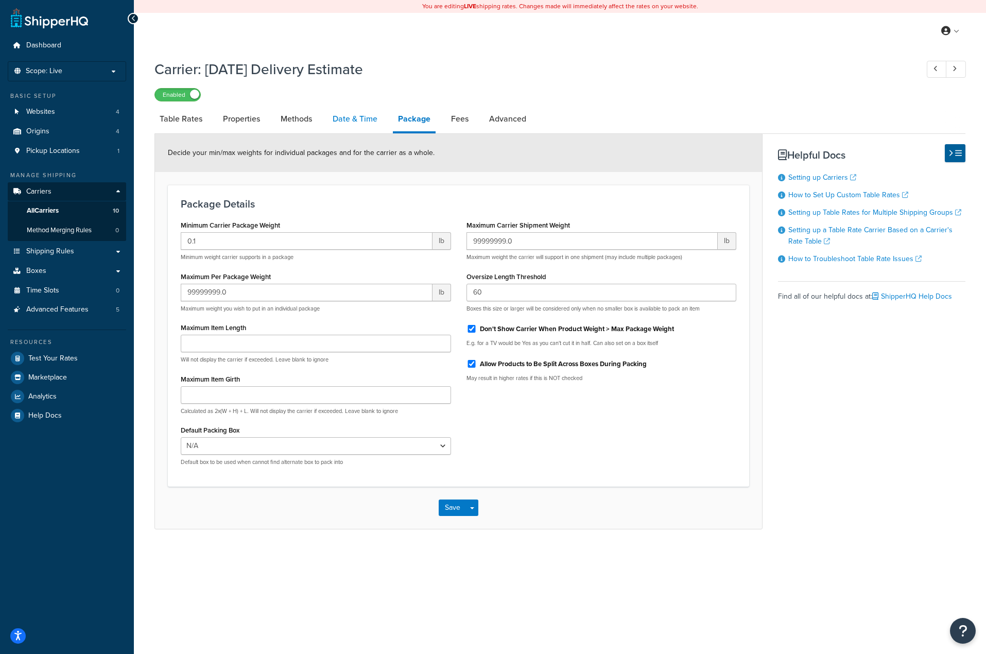
click at [353, 126] on link "Date & Time" at bounding box center [354, 119] width 55 height 25
select select "yMMMEd"
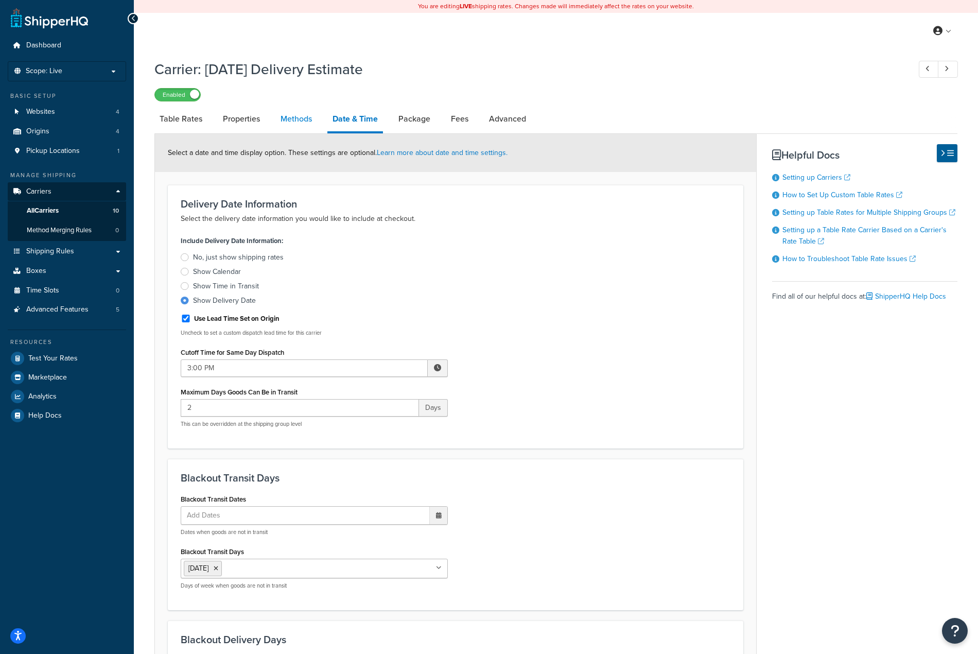
click at [289, 121] on link "Methods" at bounding box center [296, 119] width 42 height 25
select select "25"
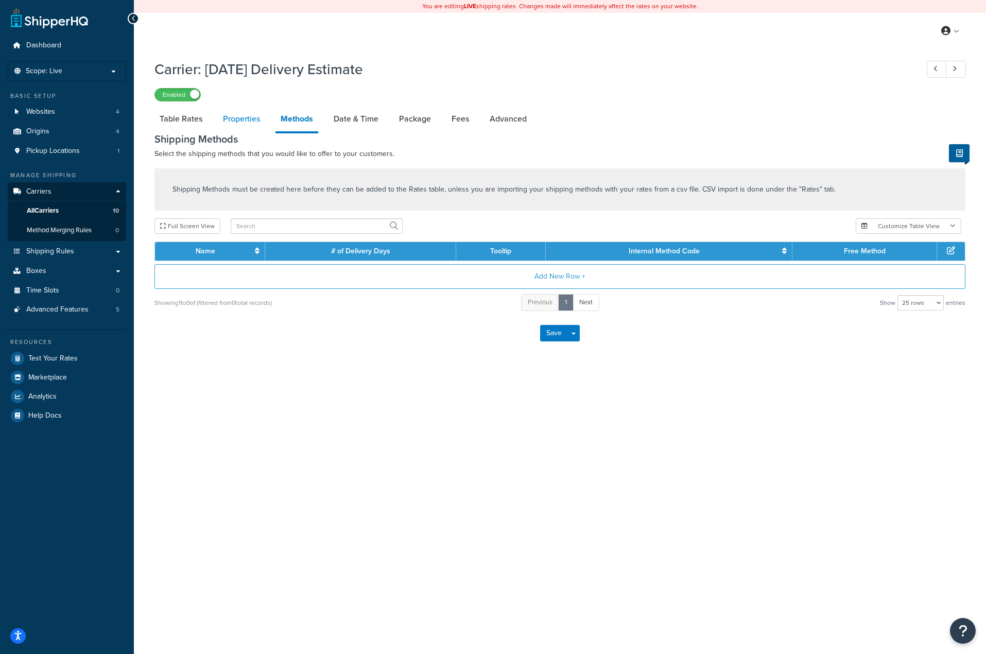
click at [245, 120] on link "Properties" at bounding box center [241, 119] width 47 height 25
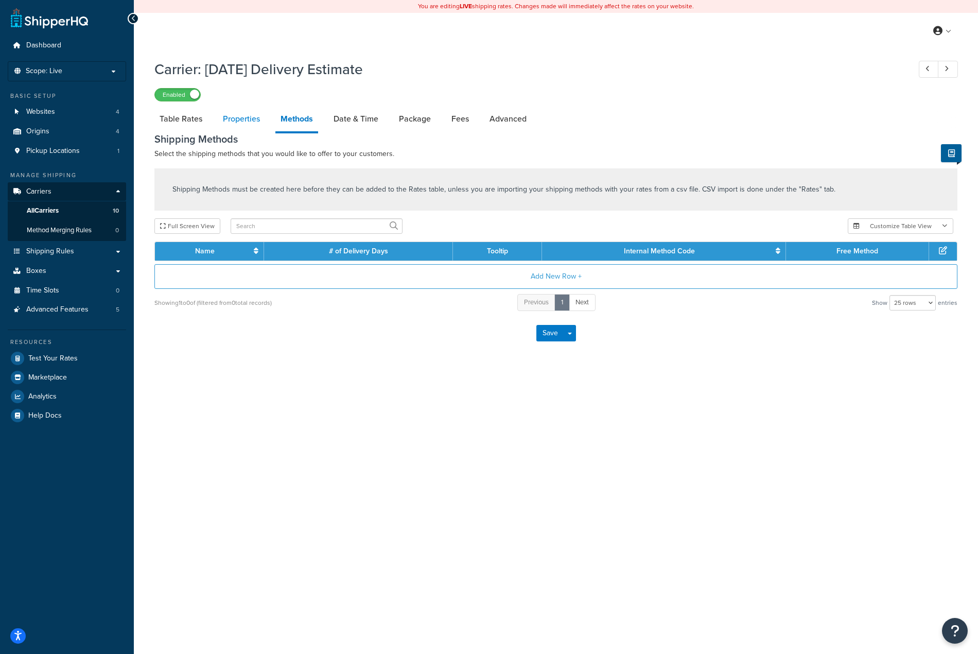
select select "HIGHEST"
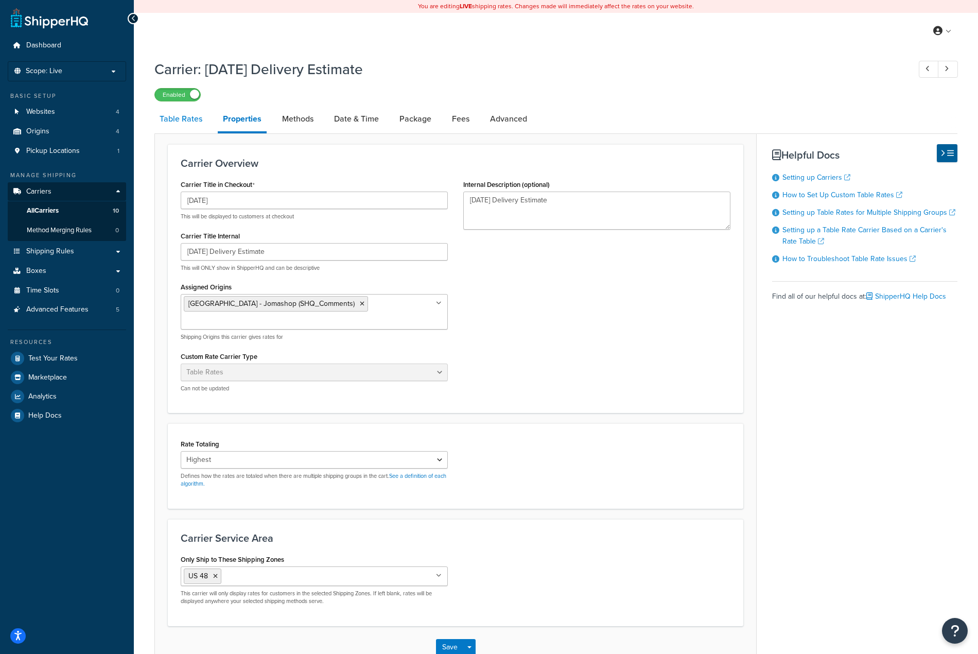
click at [197, 121] on link "Table Rates" at bounding box center [180, 119] width 53 height 25
select select "25"
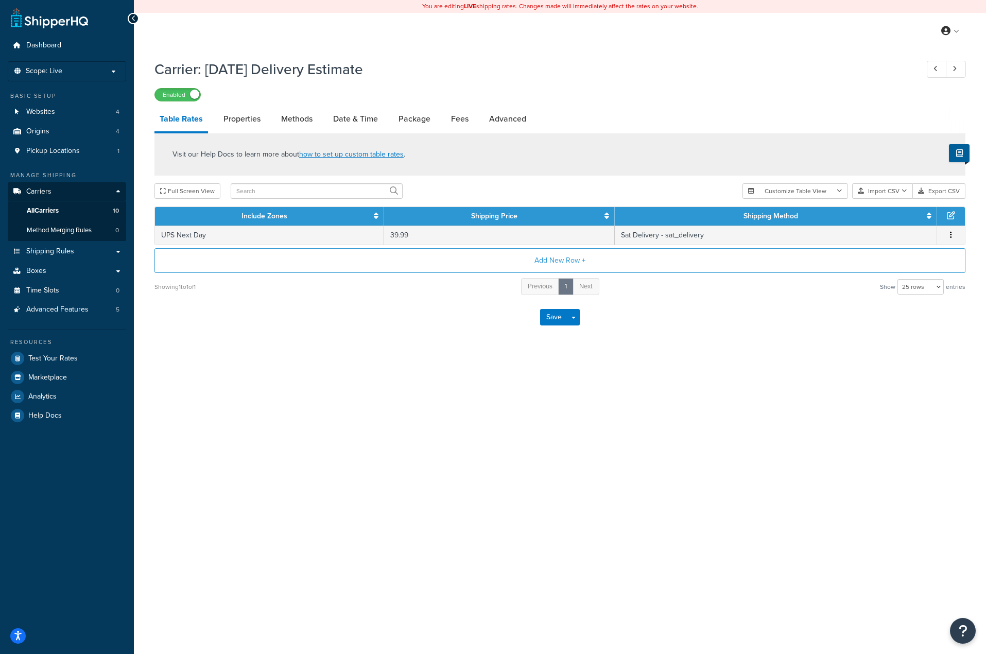
click at [272, 124] on li "Properties" at bounding box center [247, 119] width 58 height 25
drag, startPoint x: 314, startPoint y: 120, endPoint x: 323, endPoint y: 120, distance: 8.7
click at [314, 120] on link "Methods" at bounding box center [297, 119] width 42 height 25
select select "25"
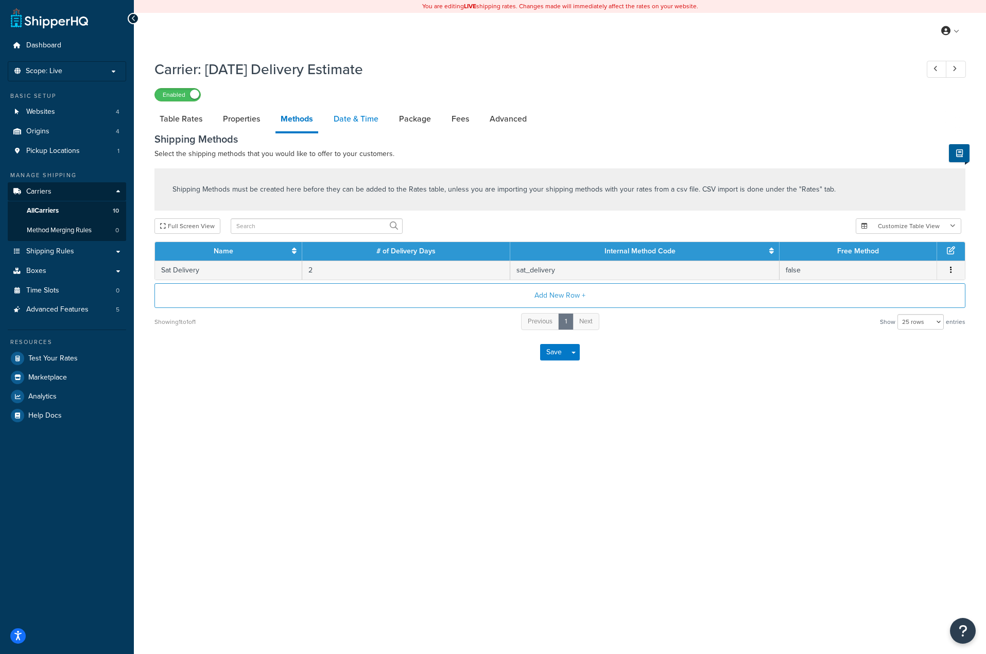
click at [339, 117] on link "Date & Time" at bounding box center [355, 119] width 55 height 25
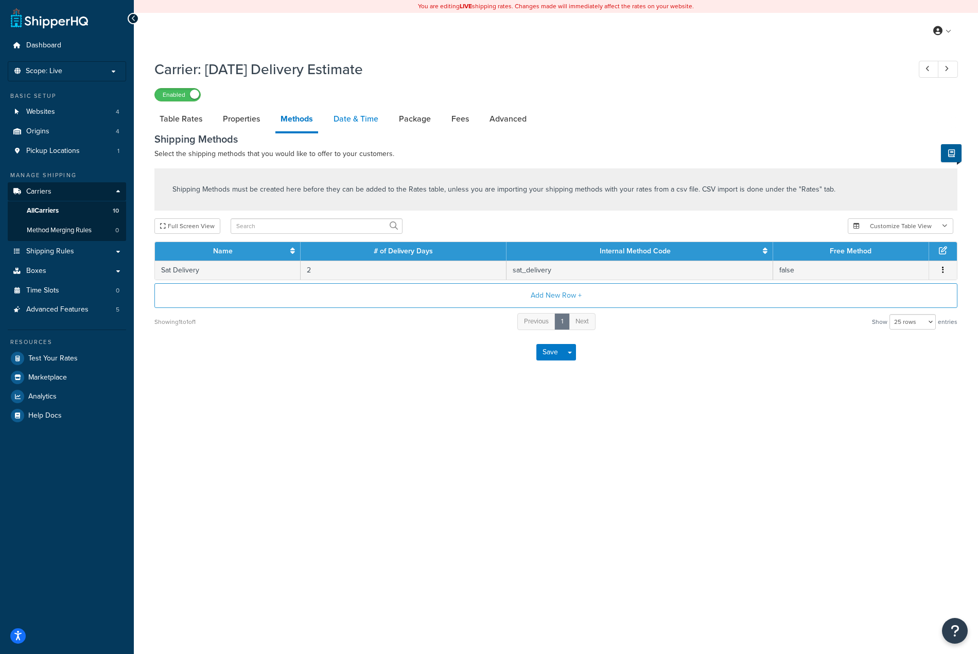
select select "yMMMEd"
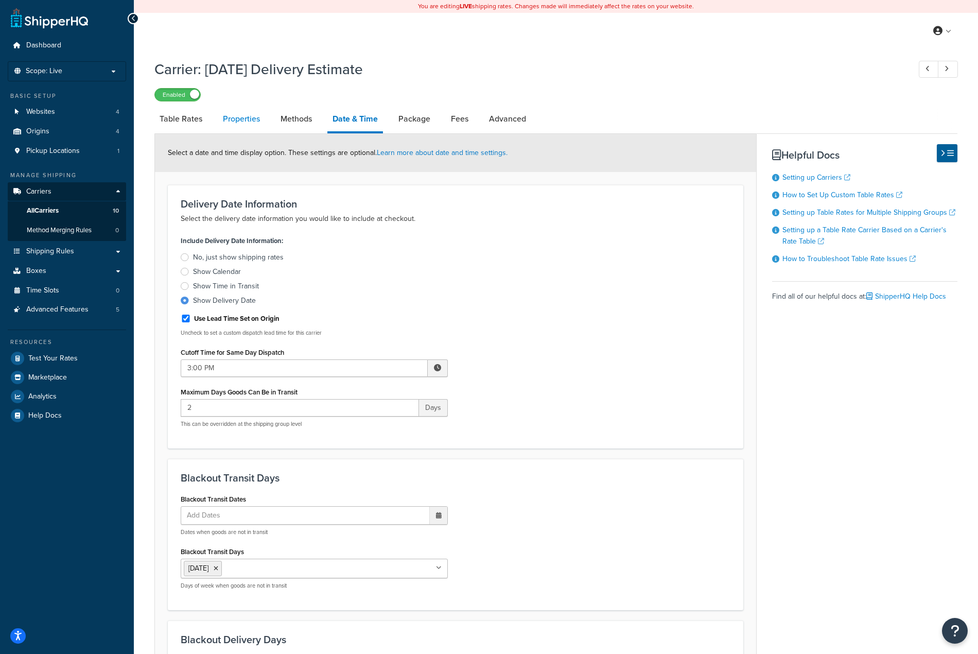
click at [238, 127] on link "Properties" at bounding box center [241, 119] width 47 height 25
select select "HIGHEST"
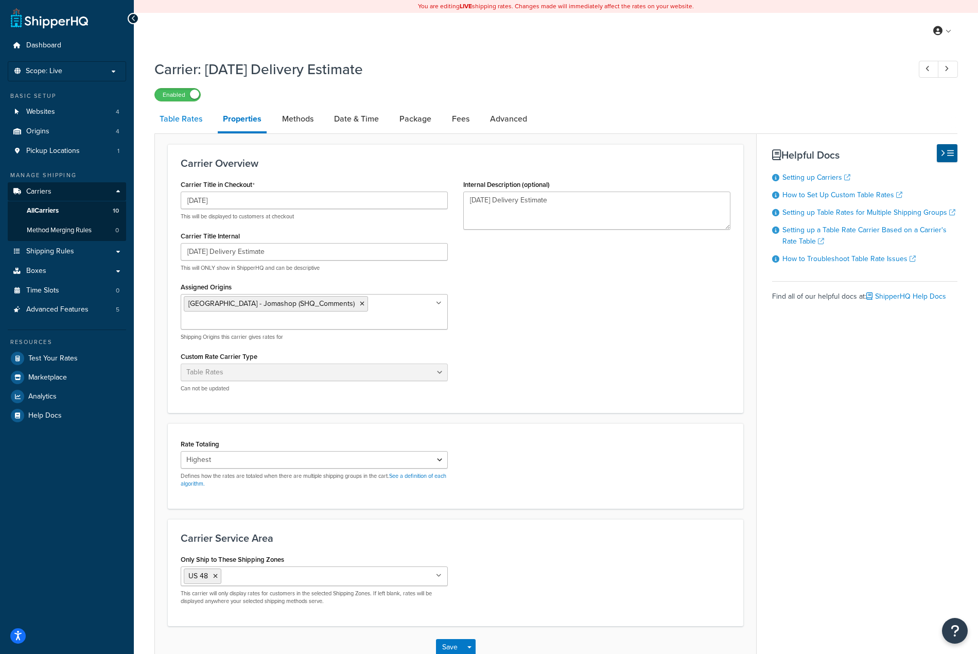
click at [179, 126] on link "Table Rates" at bounding box center [180, 119] width 53 height 25
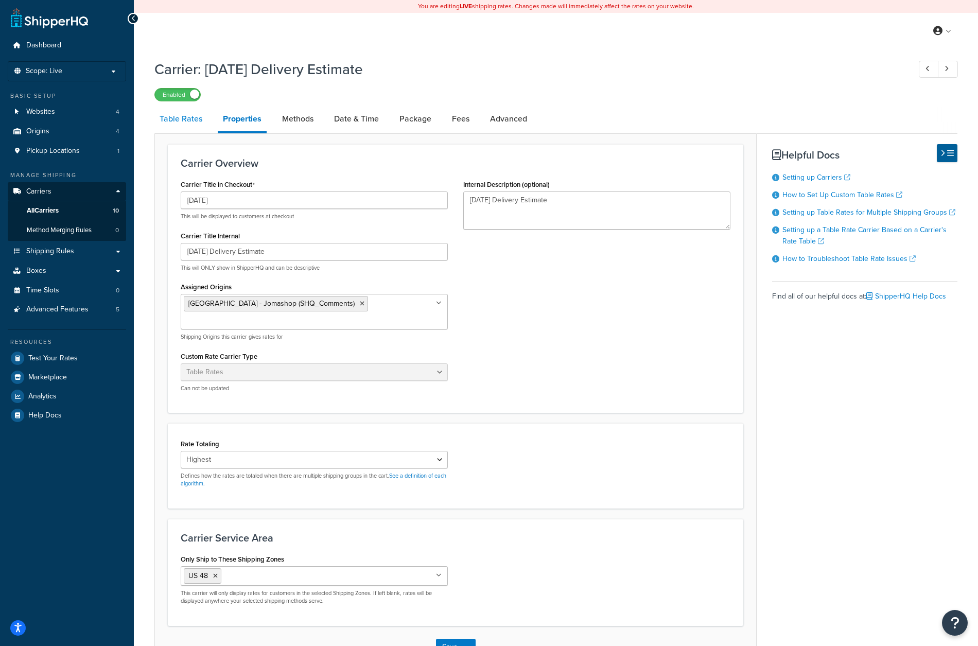
select select "25"
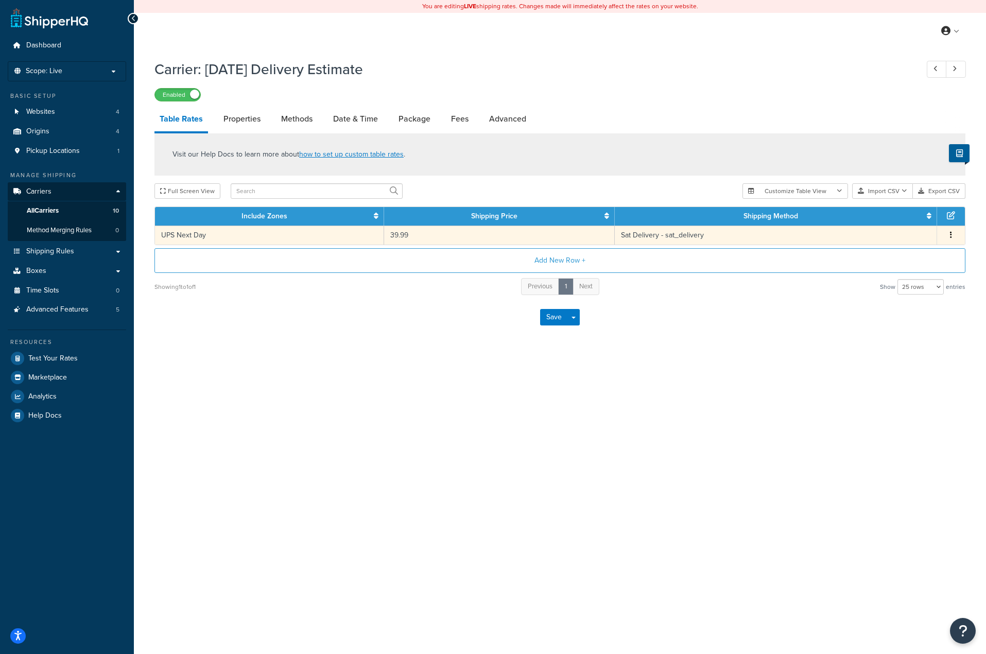
click at [425, 232] on td "39.99" at bounding box center [499, 234] width 231 height 19
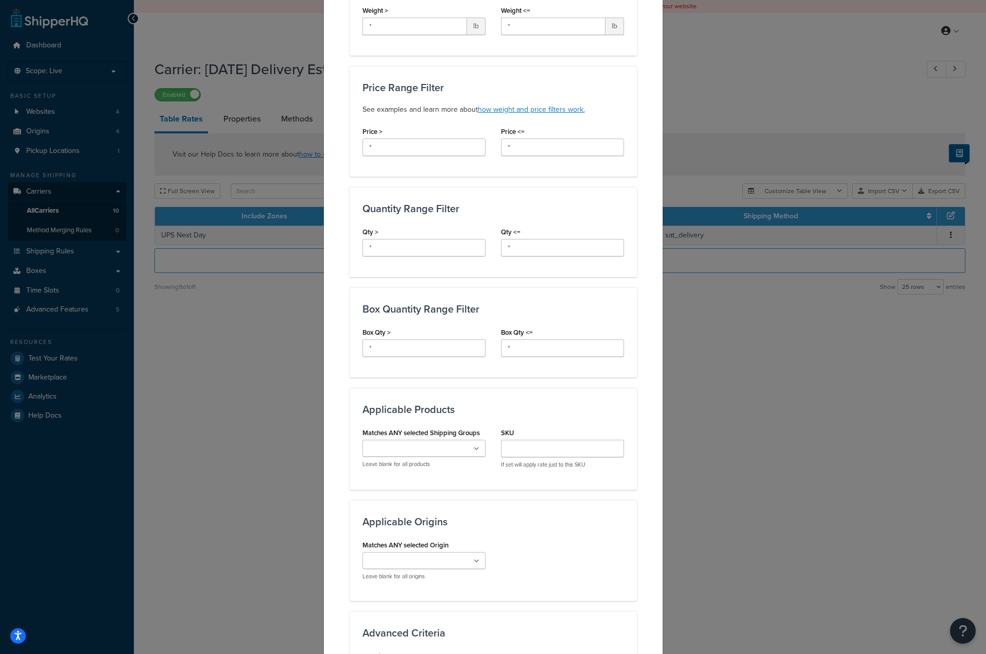
scroll to position [103, 0]
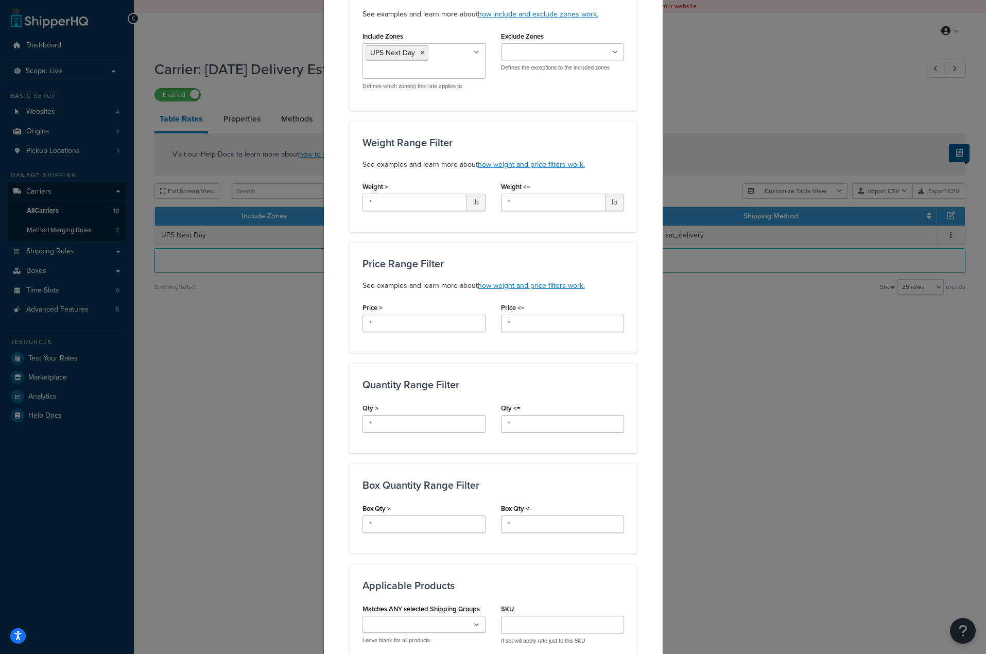
click at [860, 376] on div "Update Table Rate Applicable Zones See examples and learn more about how includ…" at bounding box center [493, 327] width 986 height 654
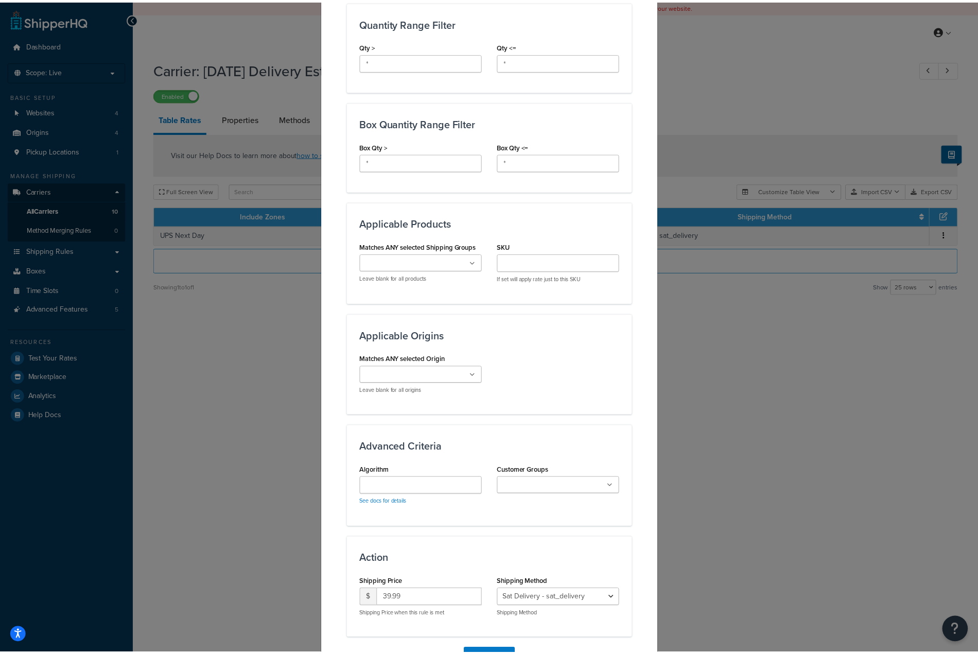
scroll to position [526, 0]
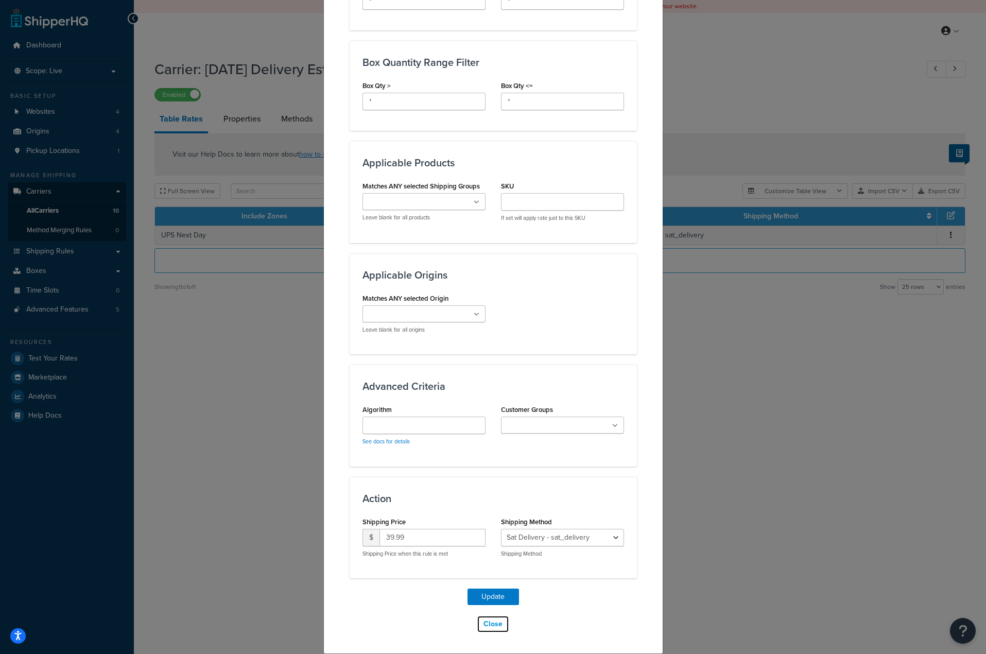
click at [491, 621] on button "Close" at bounding box center [493, 623] width 32 height 17
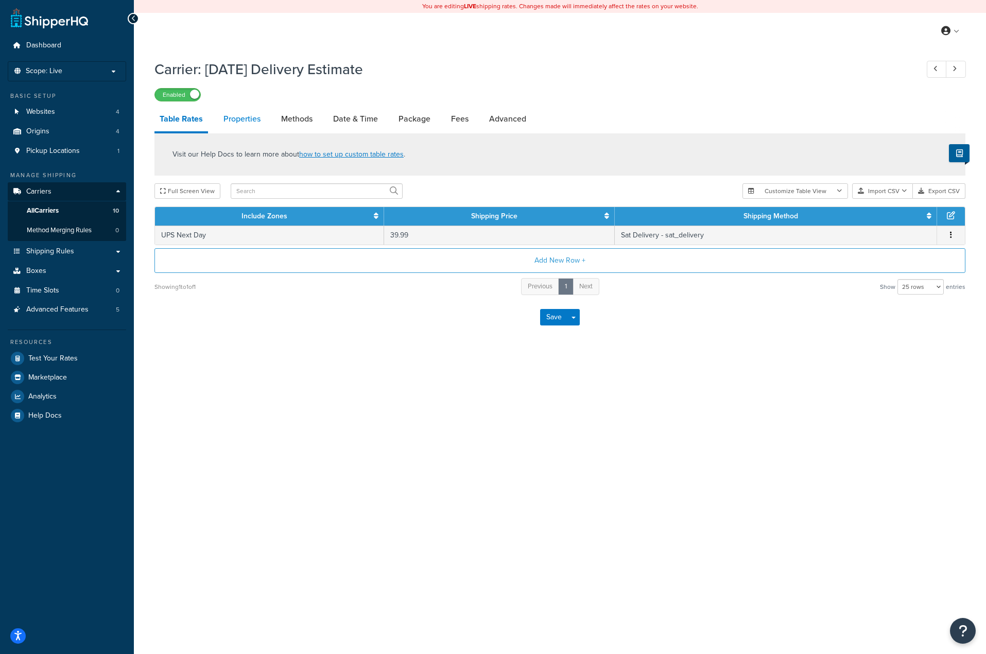
click at [232, 110] on link "Properties" at bounding box center [241, 119] width 47 height 25
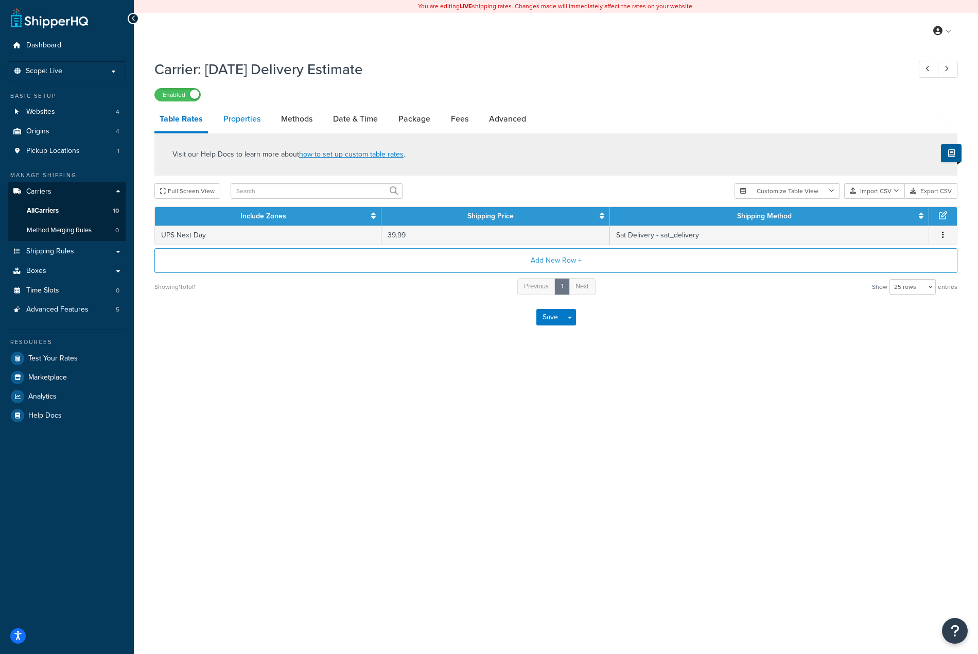
select select "HIGHEST"
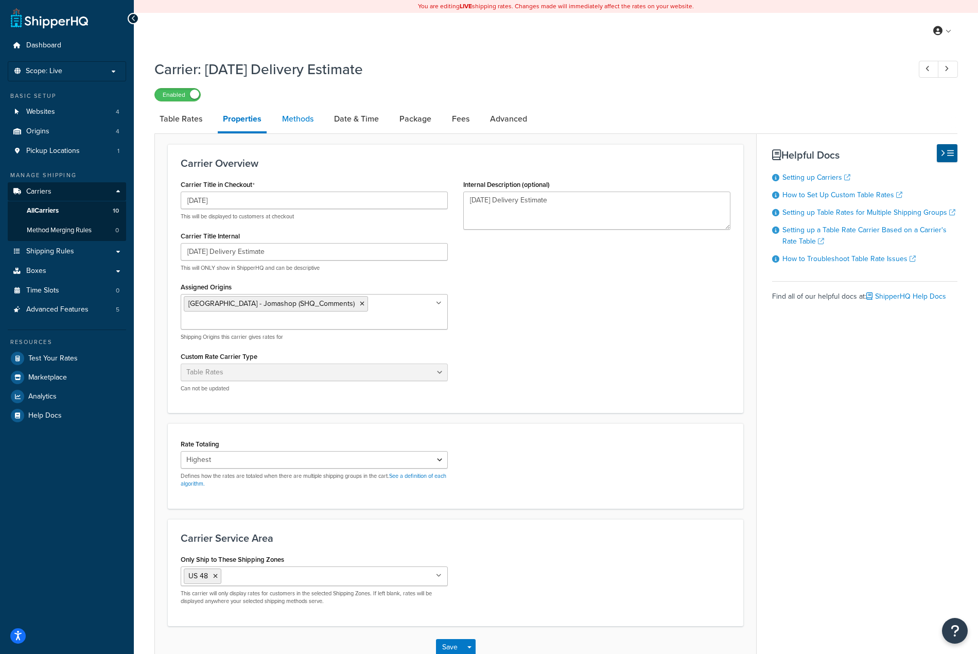
click at [290, 112] on link "Methods" at bounding box center [298, 119] width 42 height 25
select select "25"
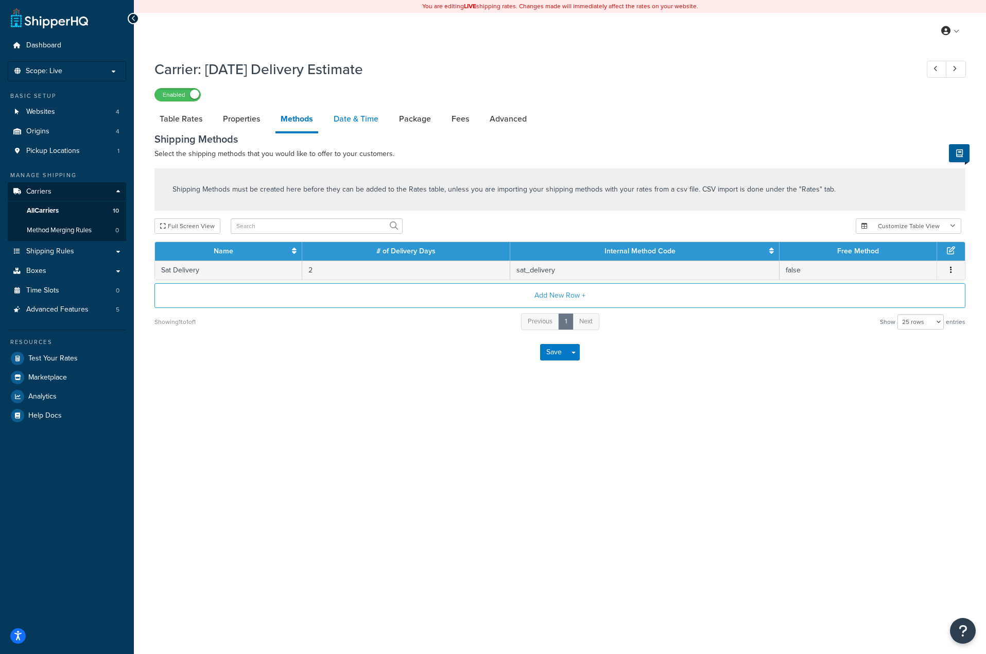
click at [346, 127] on link "Date & Time" at bounding box center [355, 119] width 55 height 25
select select "yMMMEd"
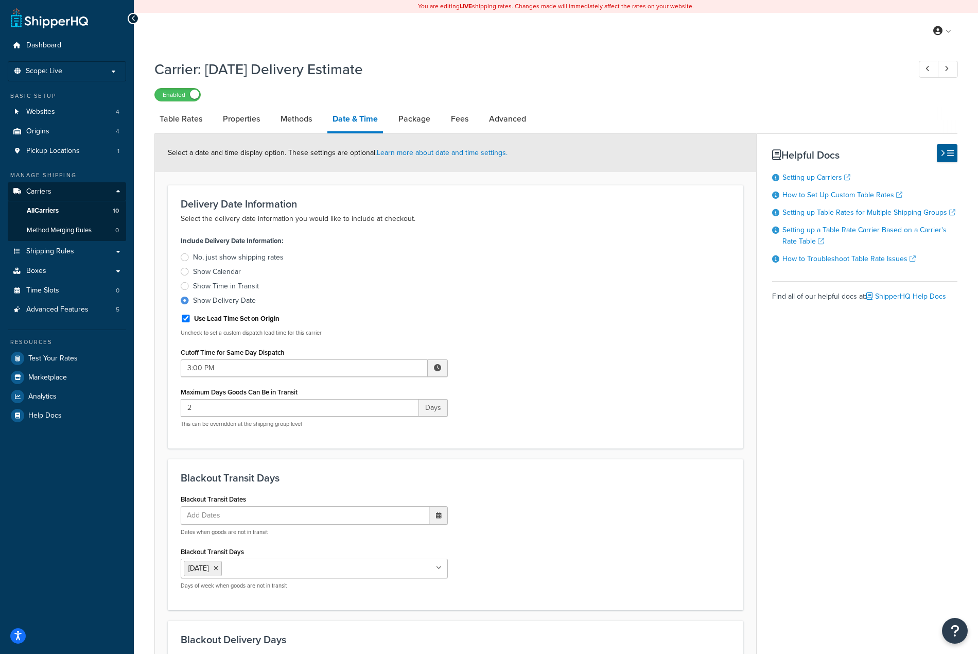
click at [497, 127] on link "Advanced" at bounding box center [507, 119] width 47 height 25
select select "false"
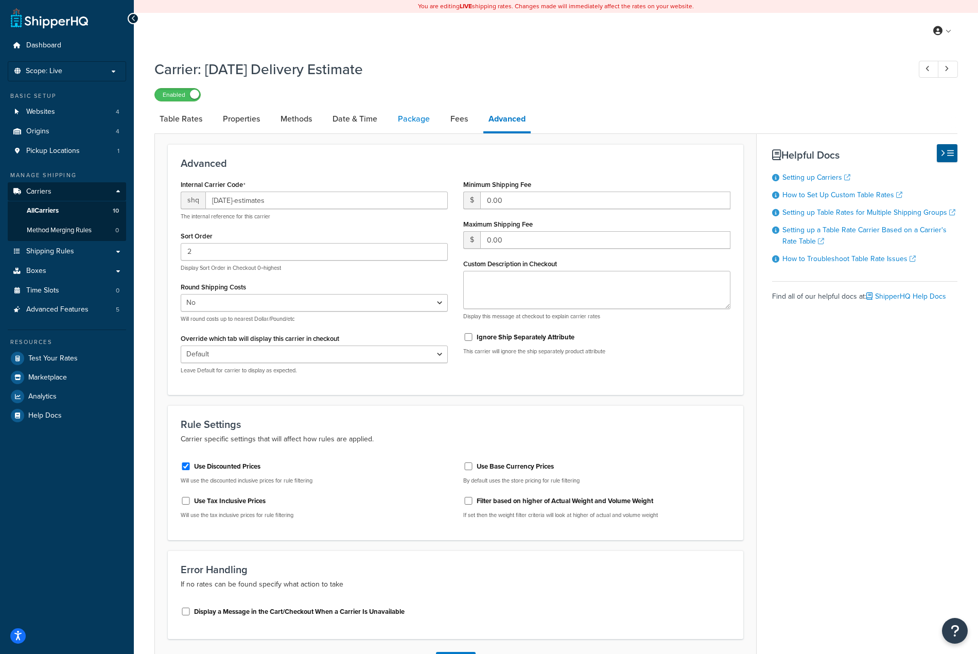
click at [401, 122] on link "Package" at bounding box center [414, 119] width 42 height 25
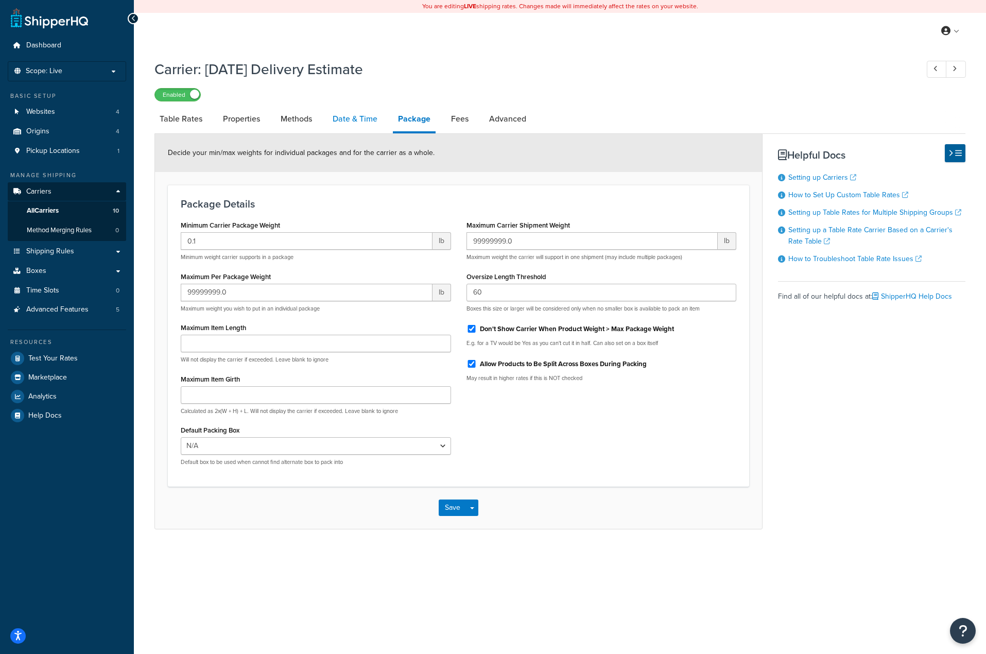
click at [338, 115] on link "Date & Time" at bounding box center [354, 119] width 55 height 25
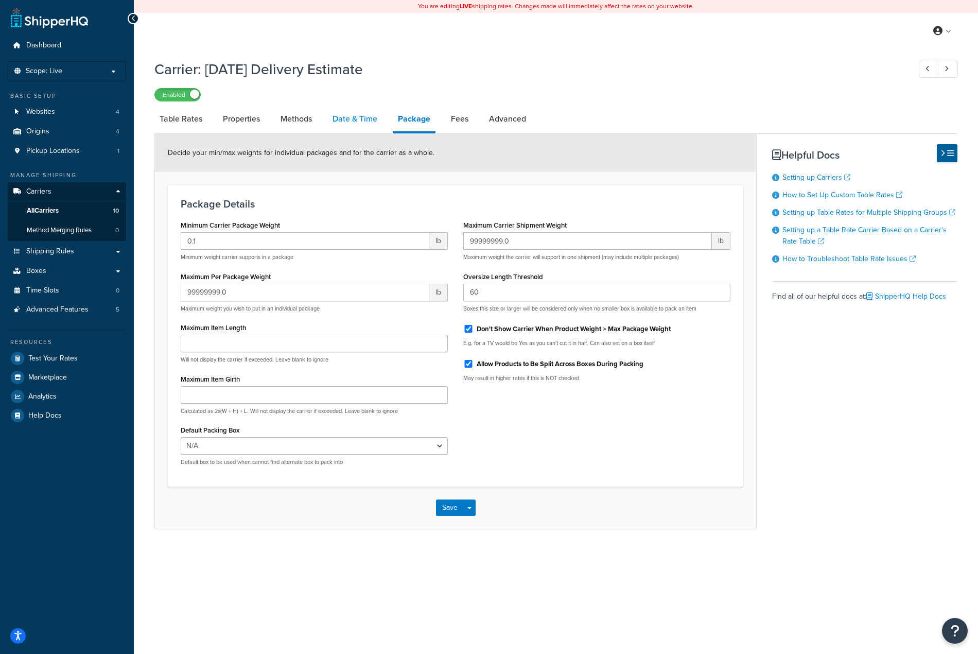
select select "yMMMEd"
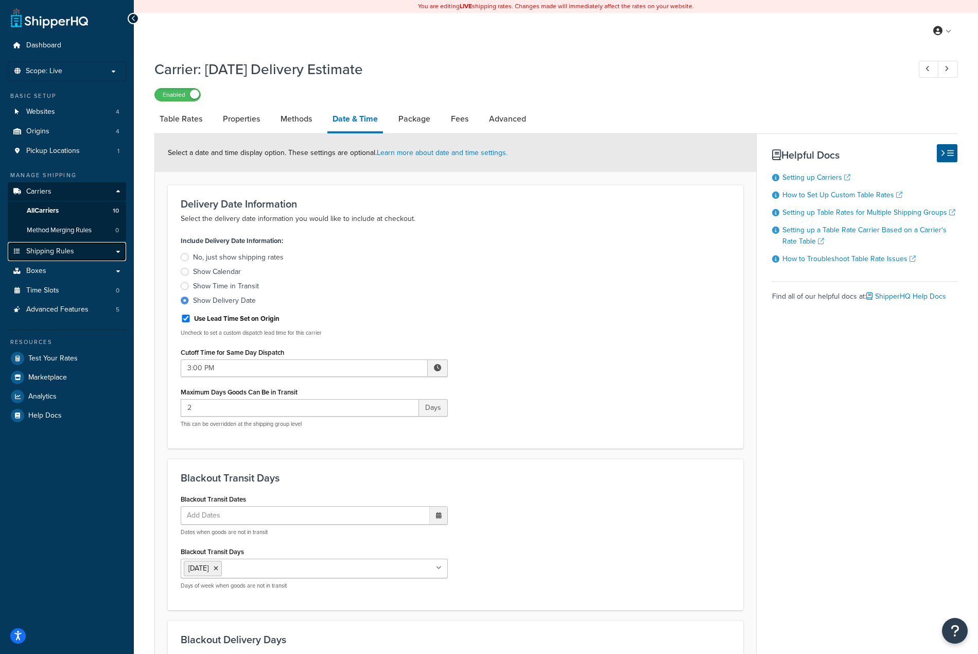
click at [112, 253] on link "Shipping Rules" at bounding box center [67, 251] width 118 height 19
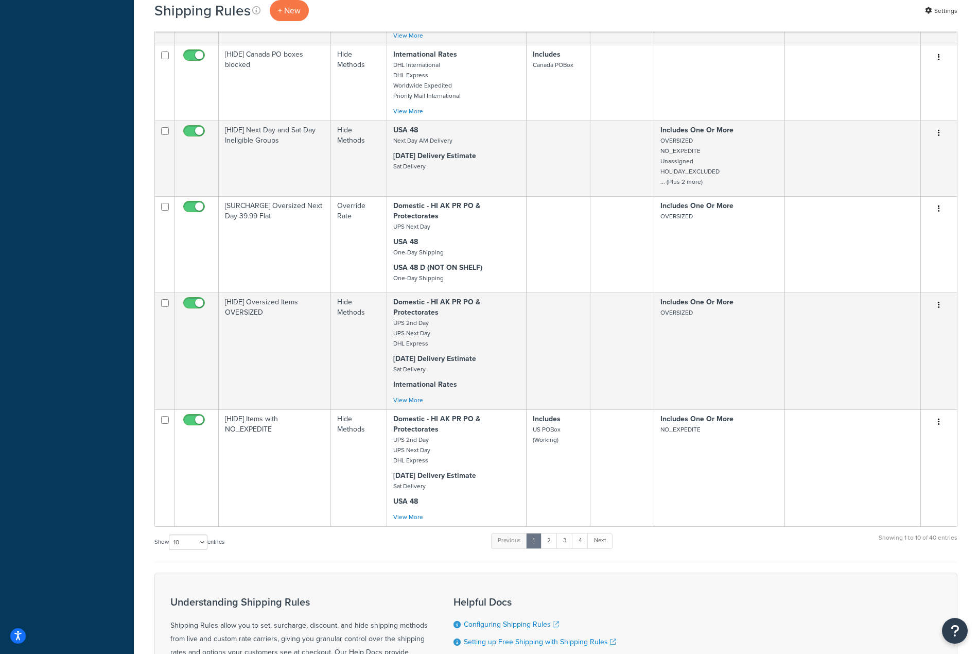
scroll to position [674, 0]
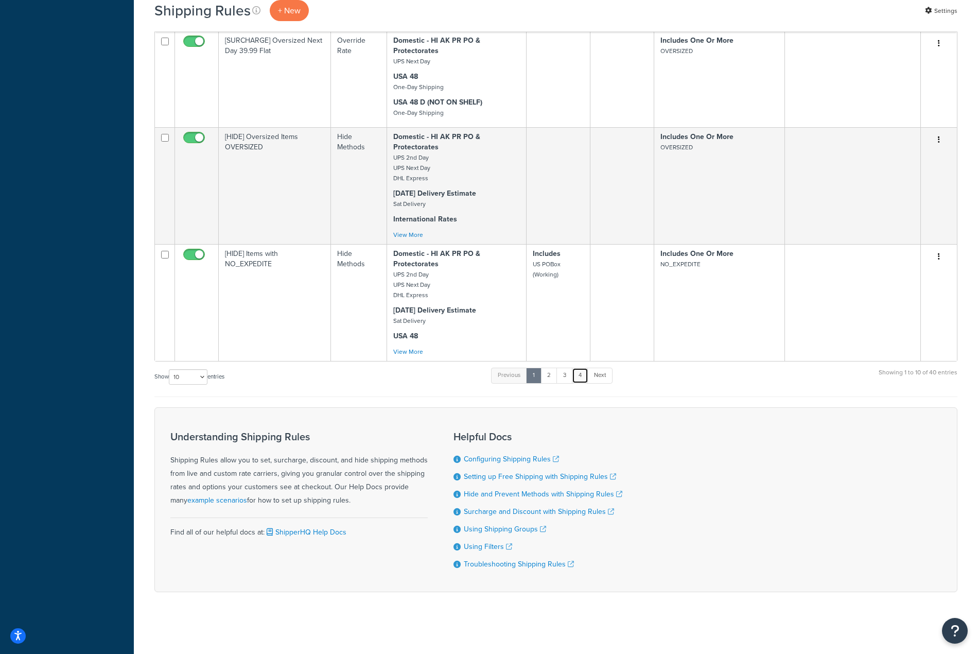
click at [582, 369] on link "4" at bounding box center [580, 374] width 16 height 15
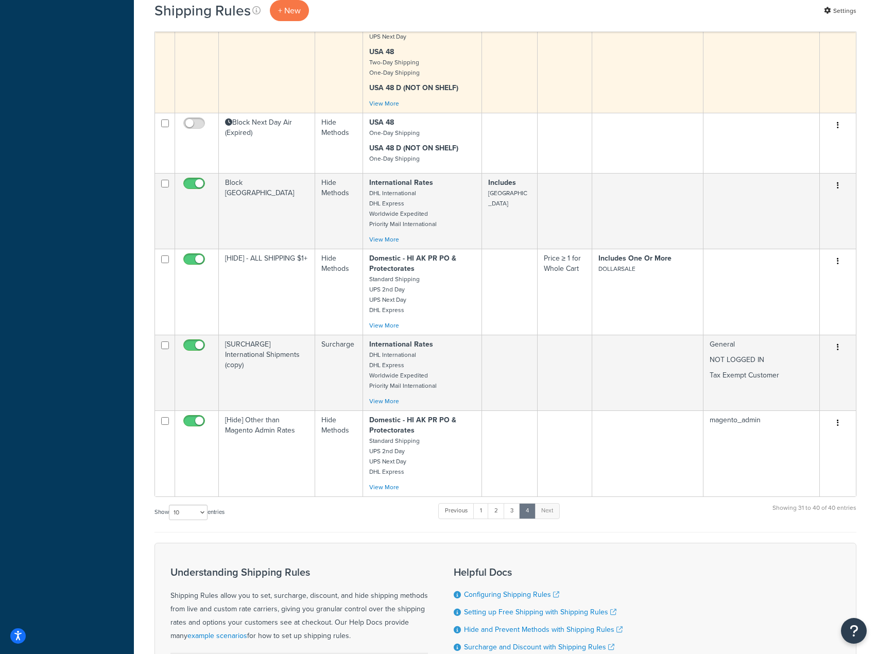
scroll to position [649, 0]
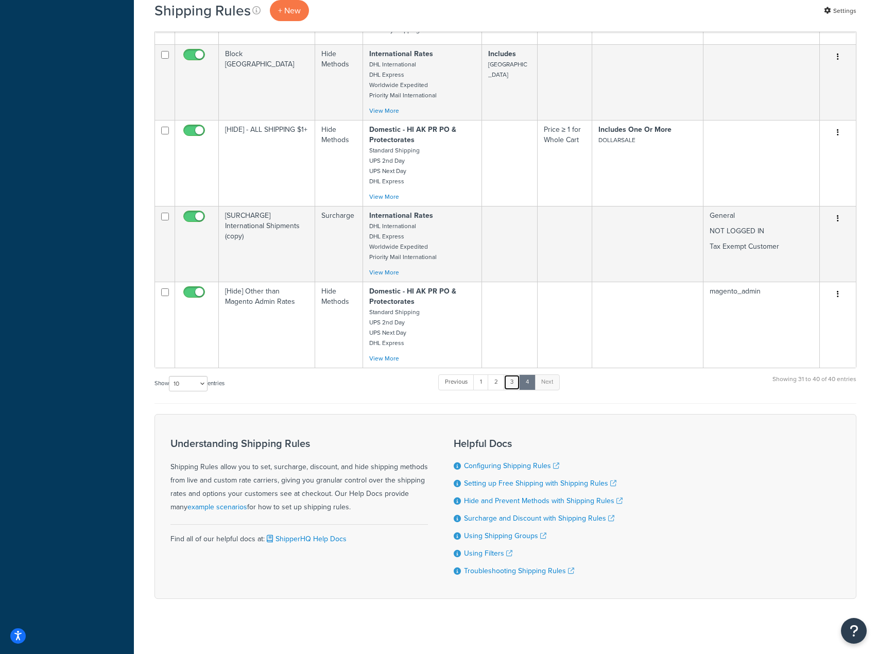
click at [515, 374] on link "3" at bounding box center [511, 381] width 16 height 15
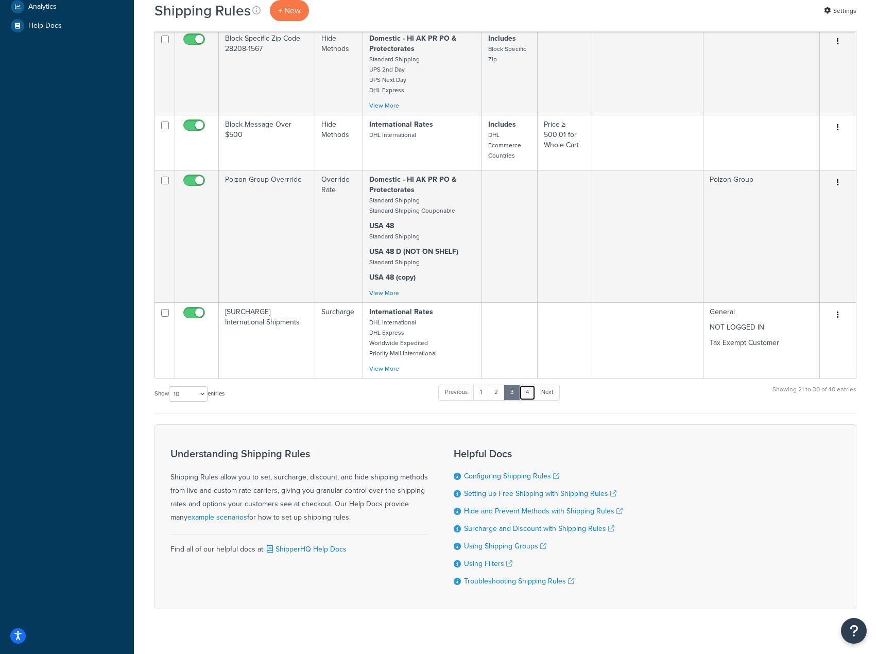
click at [526, 384] on link "4" at bounding box center [527, 391] width 16 height 15
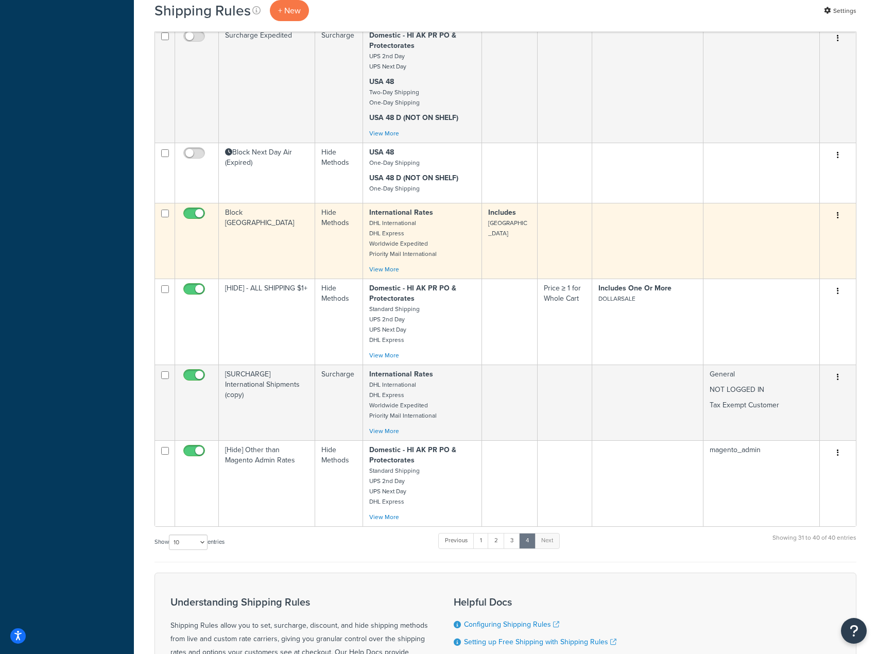
scroll to position [515, 0]
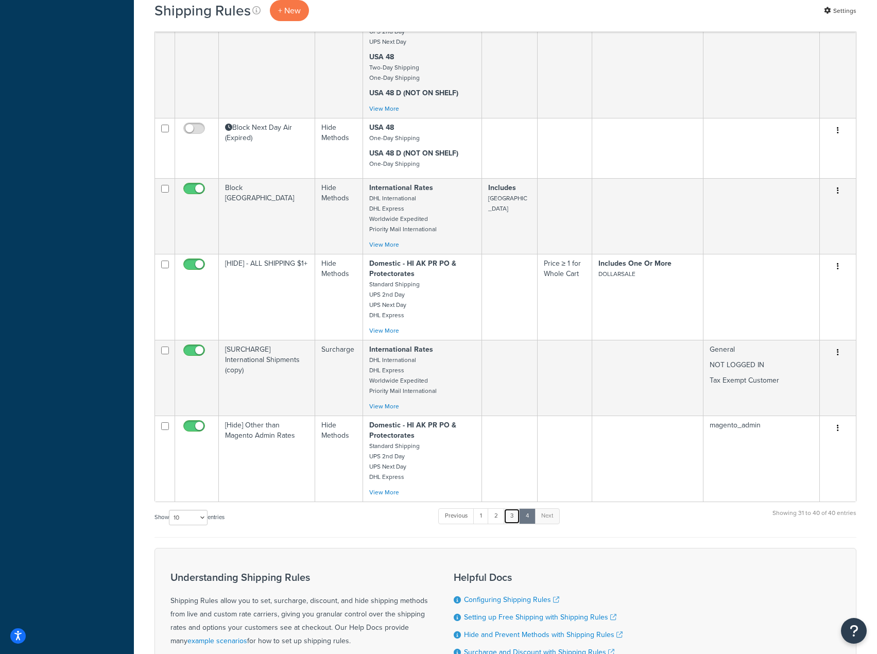
click at [518, 508] on link "3" at bounding box center [511, 515] width 16 height 15
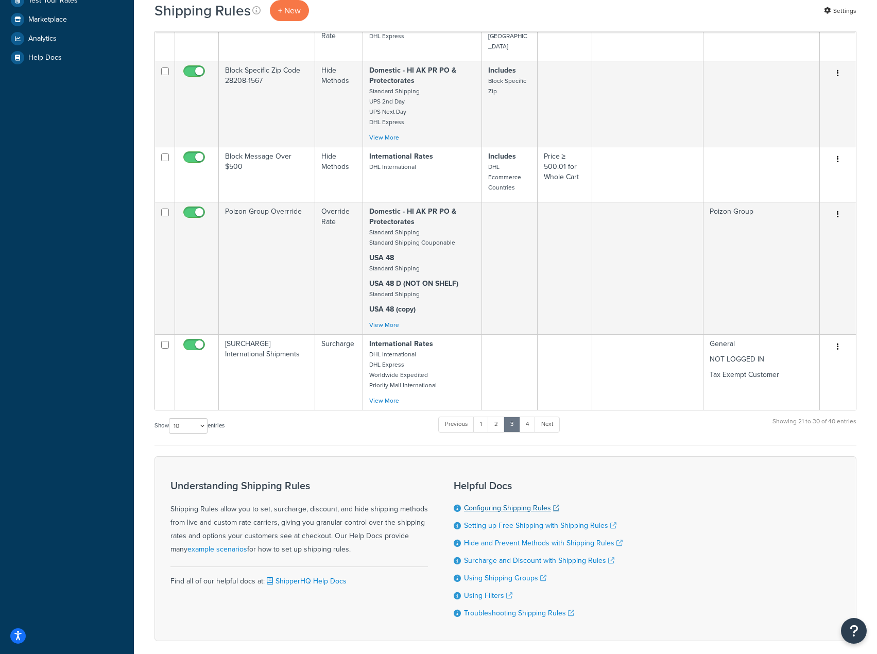
scroll to position [448, 0]
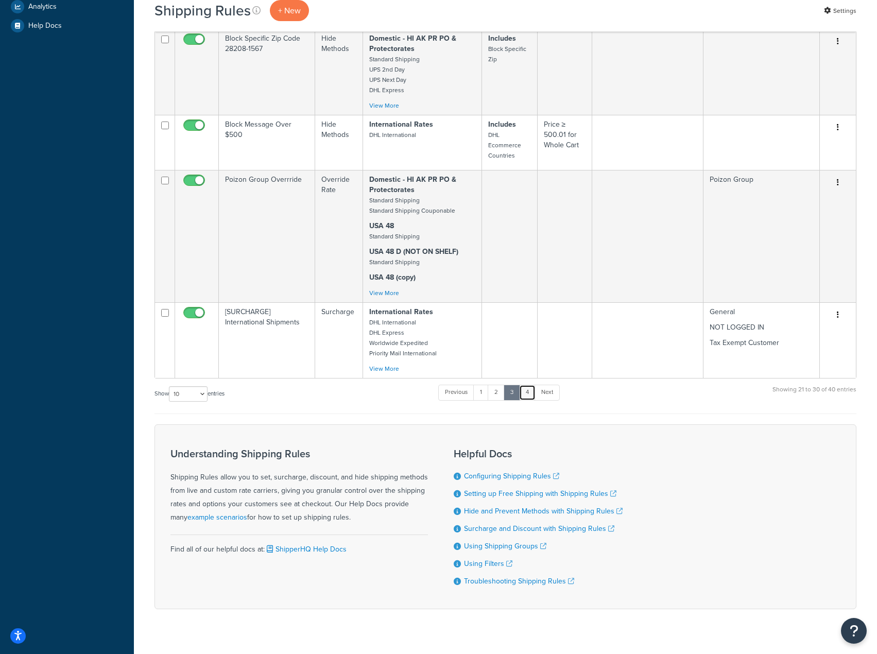
click at [527, 384] on link "4" at bounding box center [527, 391] width 16 height 15
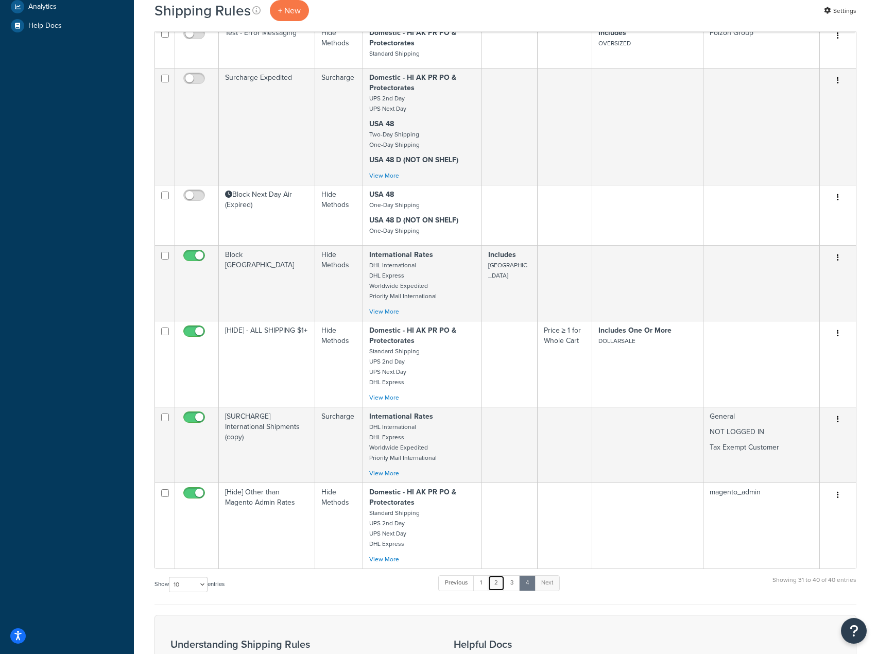
click at [494, 575] on link "2" at bounding box center [495, 582] width 17 height 15
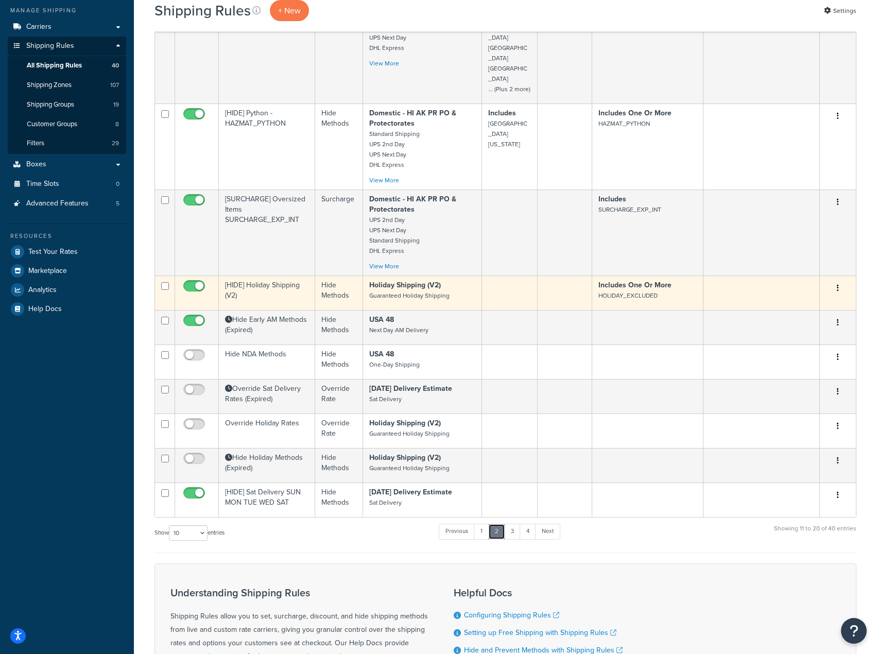
scroll to position [190, 0]
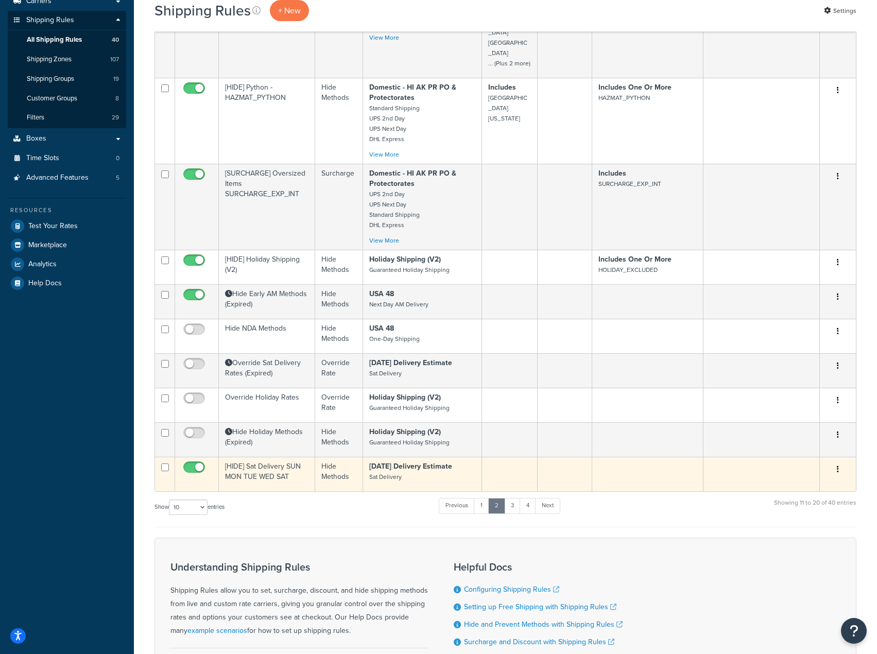
click at [839, 461] on button "button" at bounding box center [837, 469] width 14 height 16
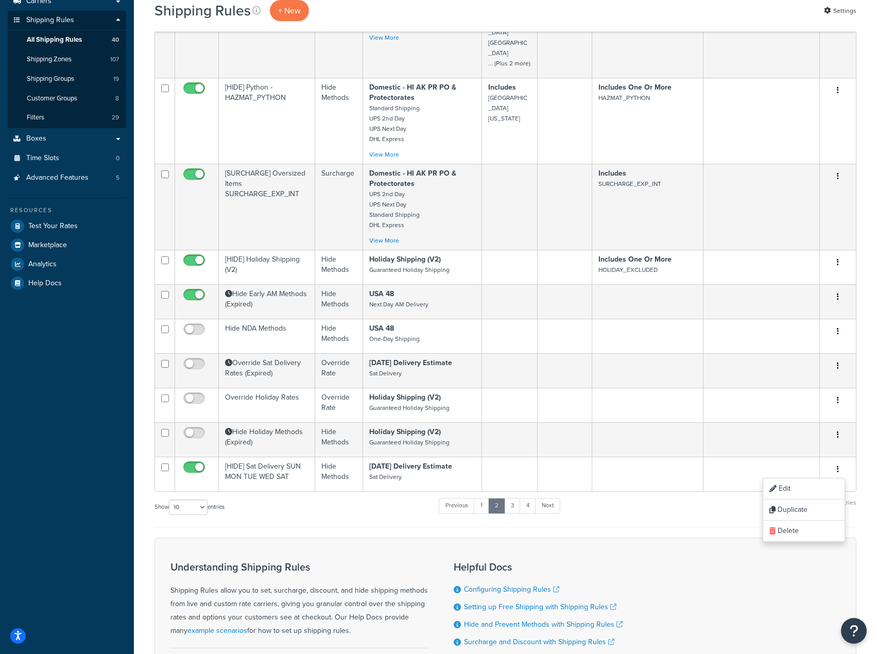
click at [650, 537] on div "Understanding Shipping Rules Shipping Rules allow you to set, surcharge, discou…" at bounding box center [505, 629] width 702 height 185
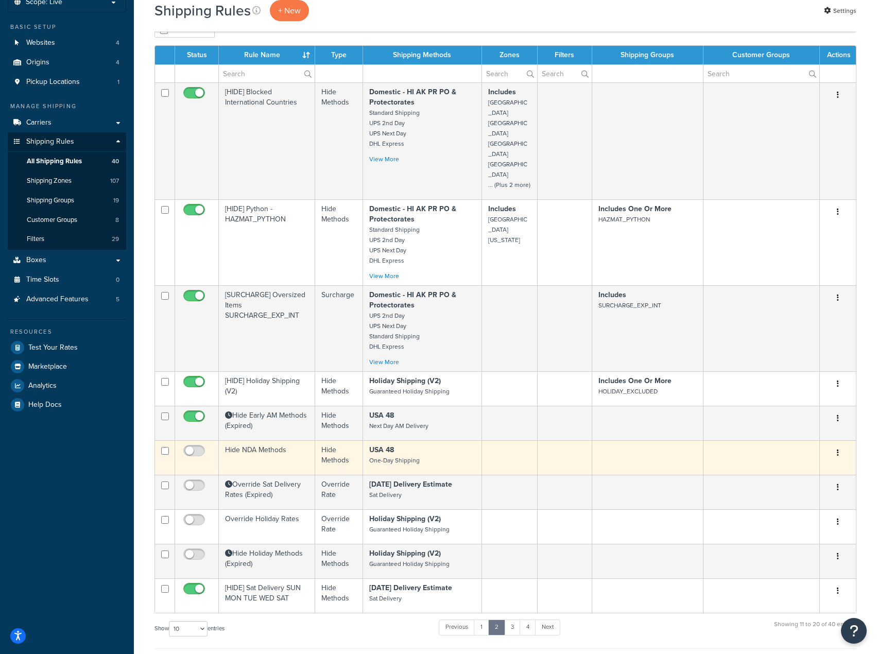
scroll to position [0, 0]
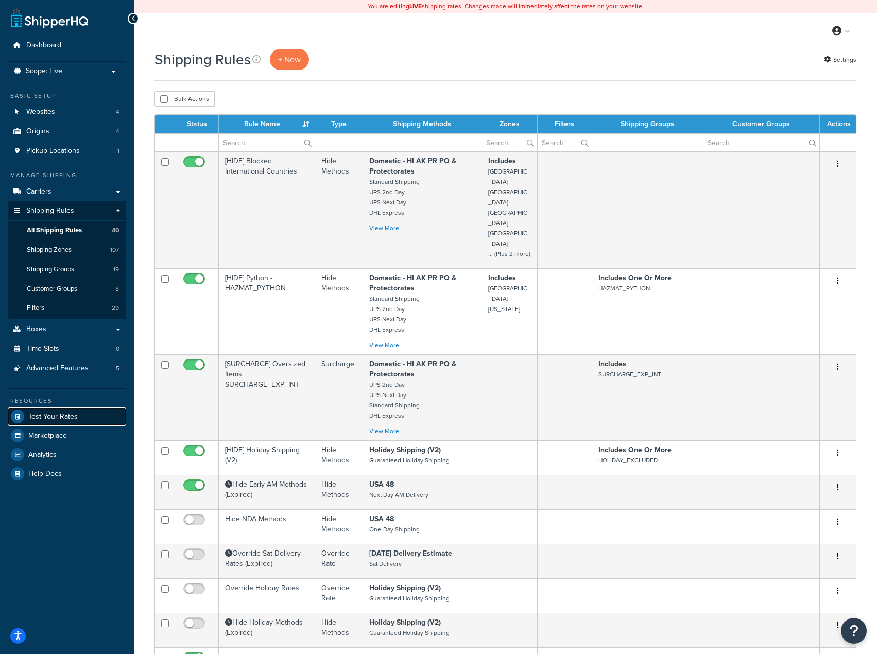
click at [61, 422] on link "Test Your Rates" at bounding box center [67, 416] width 118 height 19
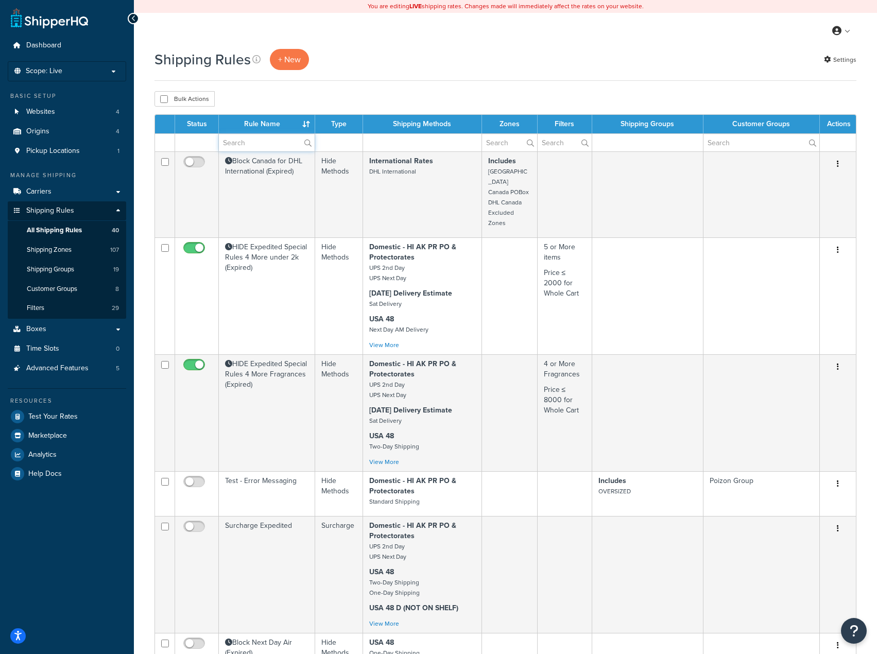
click at [261, 142] on input "text" at bounding box center [267, 142] width 96 height 17
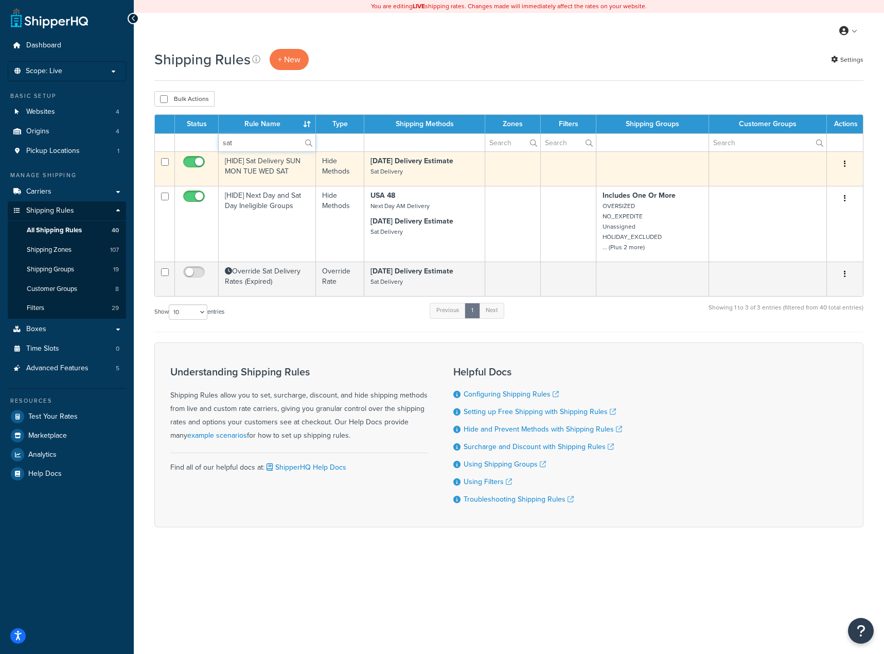
type input "sat"
click at [284, 173] on td "[HIDE] Sat Delivery SUN MON TUE WED SAT" at bounding box center [267, 168] width 97 height 34
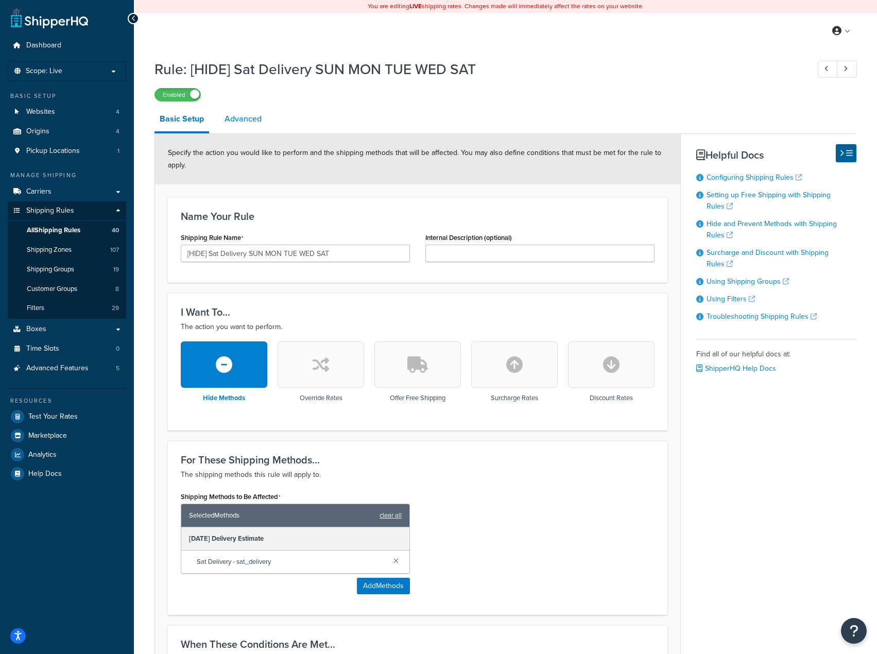
click at [240, 113] on link "Advanced" at bounding box center [242, 119] width 47 height 25
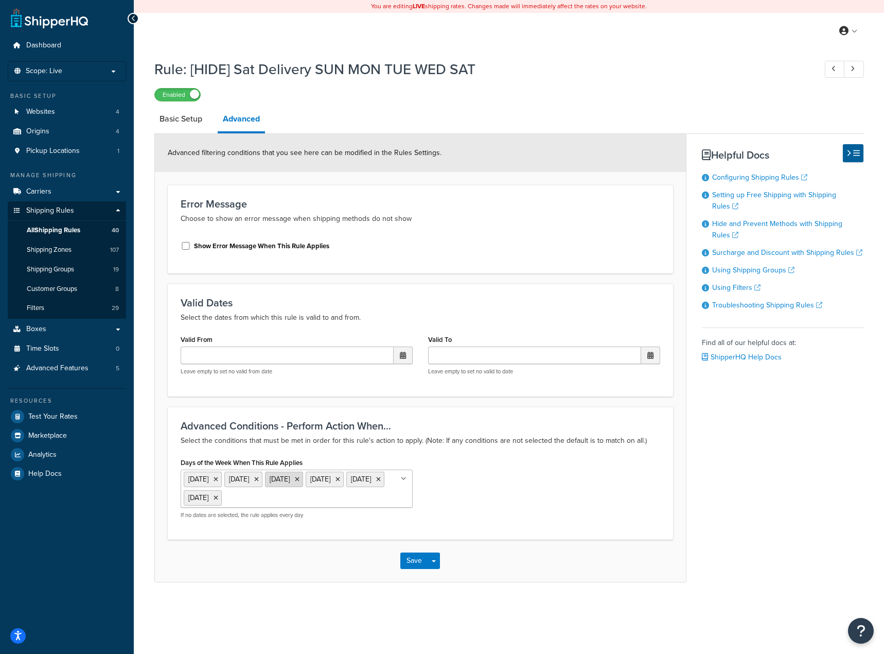
click at [300, 479] on icon at bounding box center [297, 479] width 5 height 6
click at [478, 559] on div "Save Save Dropdown Save and Edit Save and Duplicate Save and Create New" at bounding box center [420, 558] width 531 height 42
click at [435, 559] on span "button" at bounding box center [434, 558] width 4 height 2
click at [440, 580] on button "Save and Edit" at bounding box center [449, 577] width 99 height 22
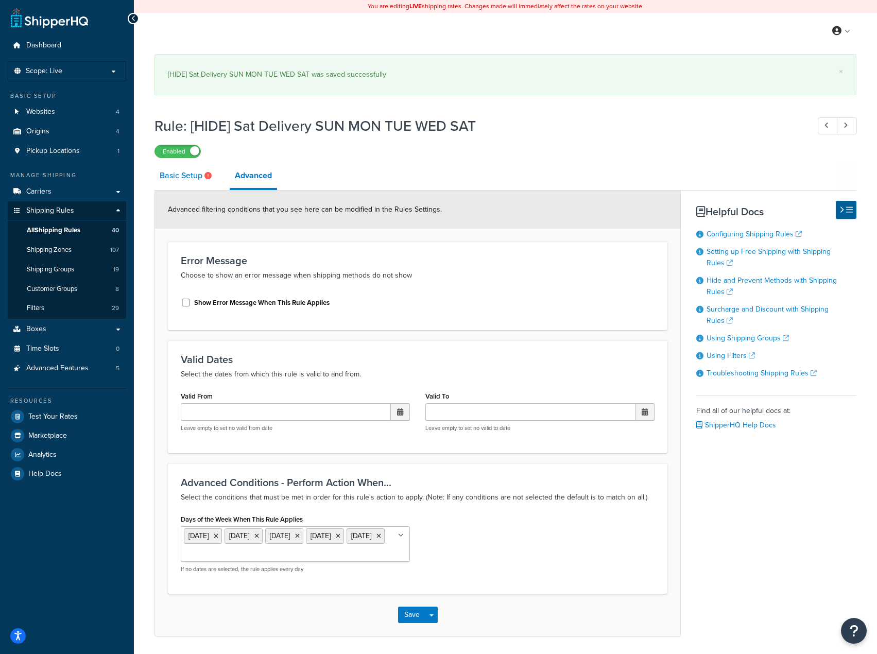
click at [190, 174] on link "Basic Setup" at bounding box center [186, 175] width 65 height 25
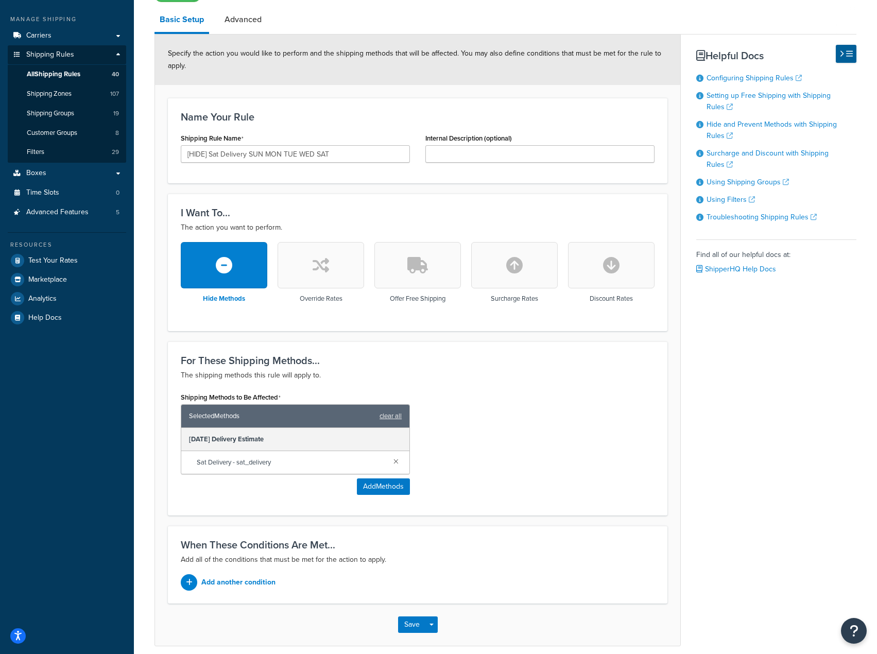
scroll to position [201, 0]
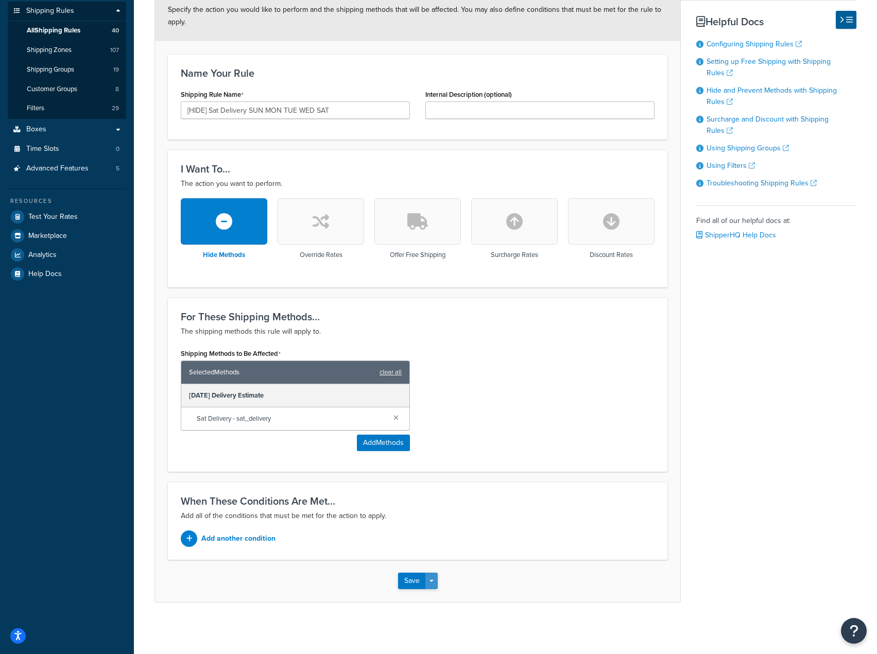
click at [426, 577] on button "Save Dropdown" at bounding box center [431, 580] width 12 height 16
click at [428, 594] on button "Save and Edit" at bounding box center [447, 600] width 99 height 22
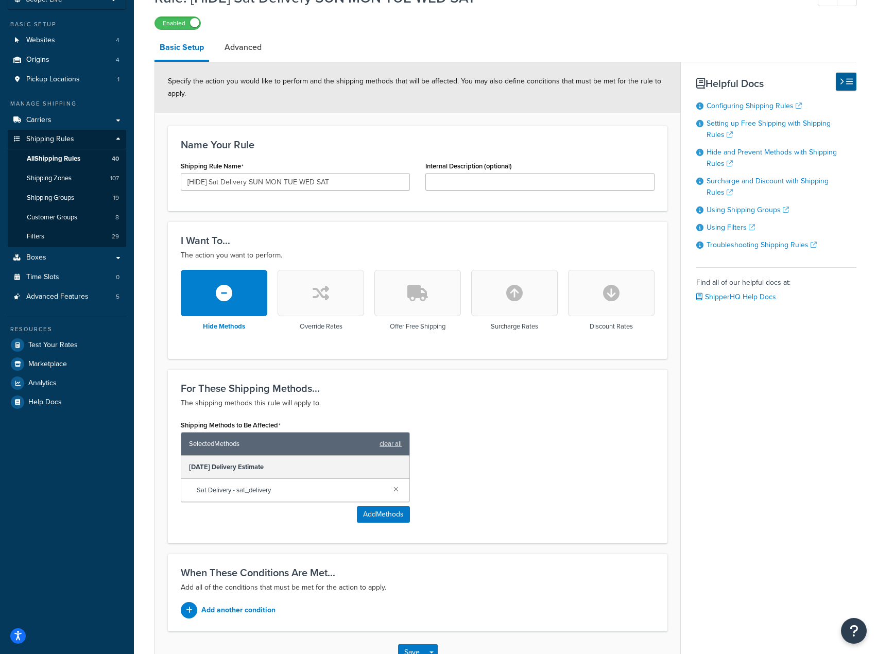
scroll to position [0, 0]
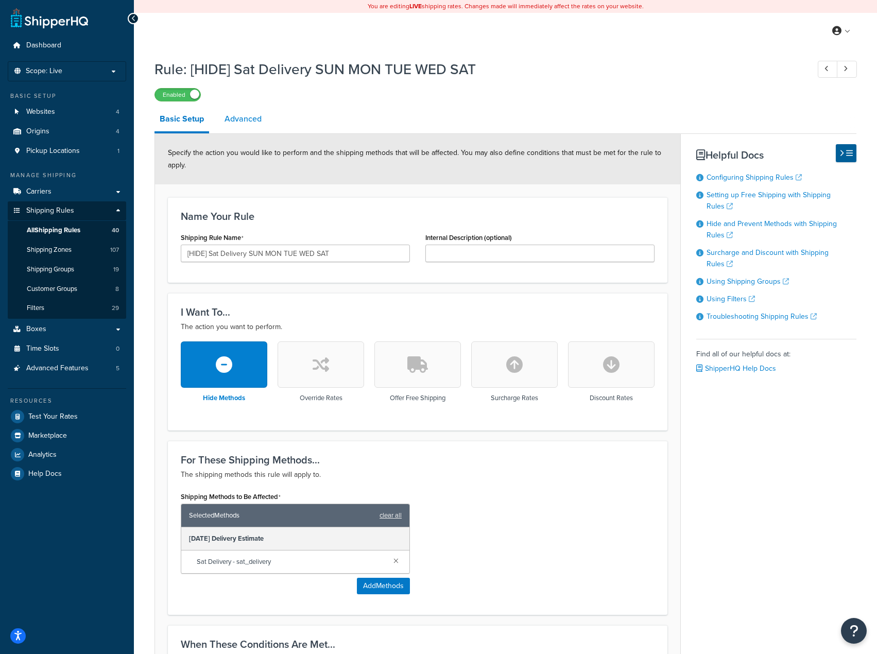
click at [240, 112] on link "Advanced" at bounding box center [242, 119] width 47 height 25
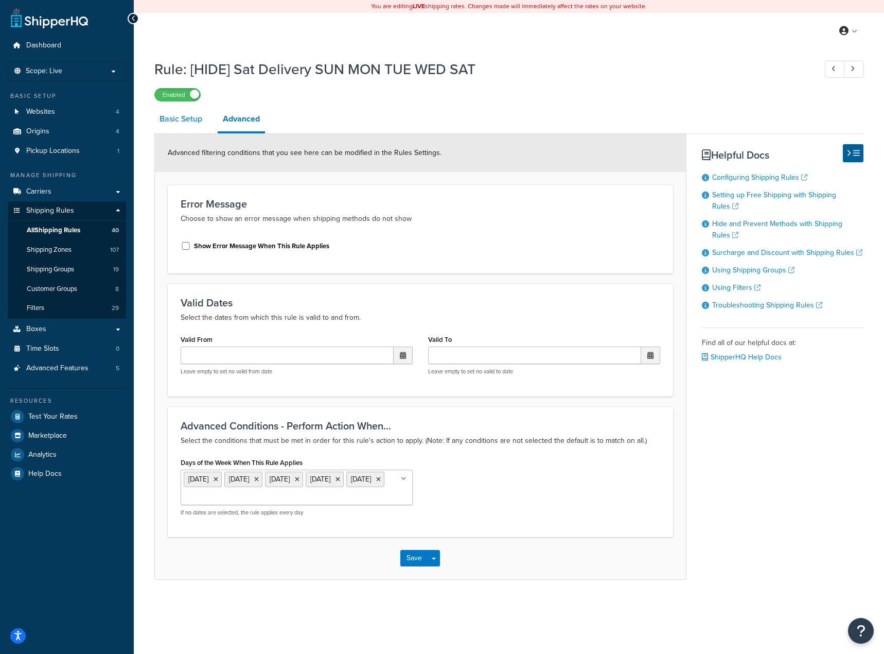
click at [180, 123] on link "Basic Setup" at bounding box center [180, 119] width 53 height 25
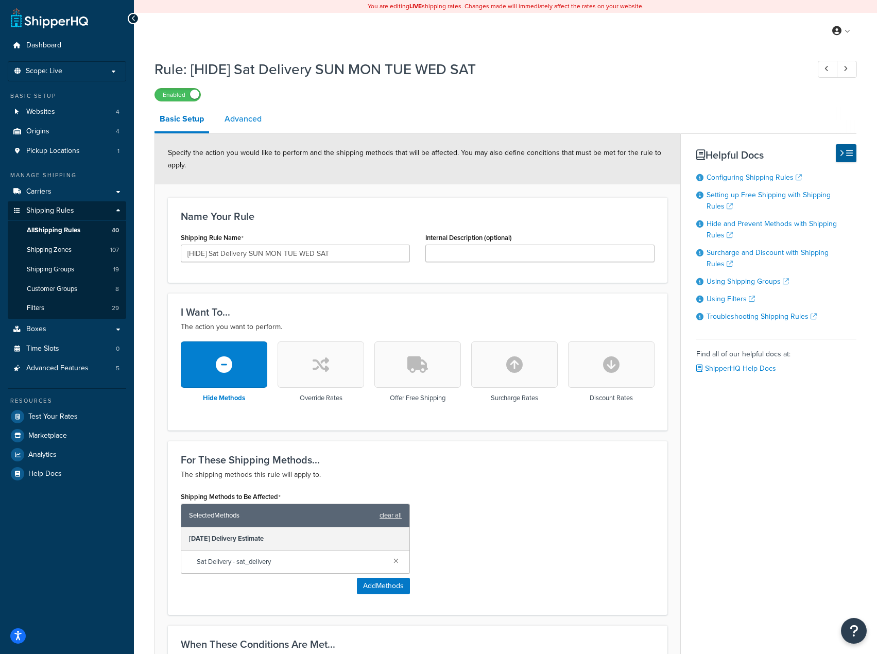
click at [238, 122] on link "Advanced" at bounding box center [242, 119] width 47 height 25
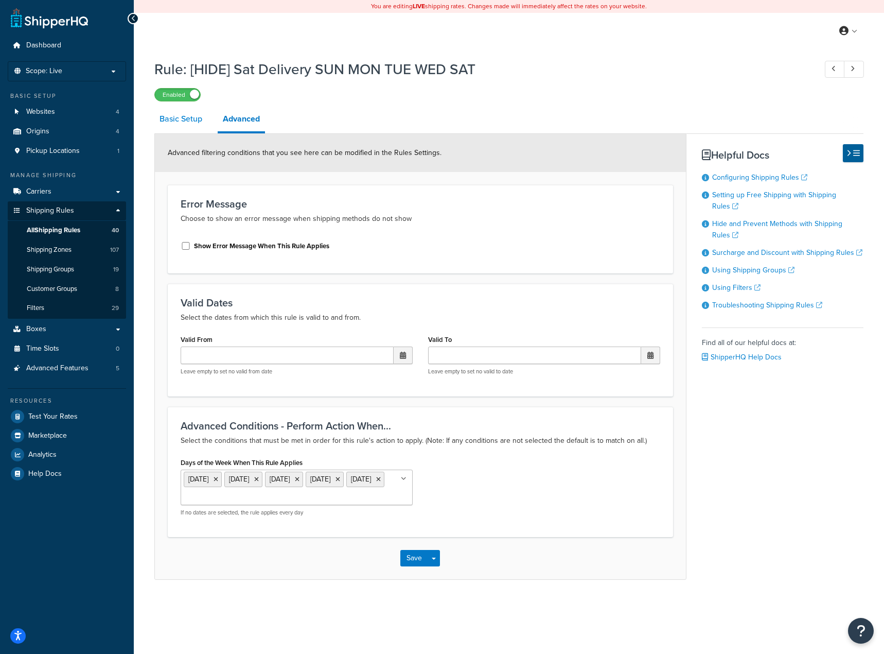
click at [183, 122] on link "Basic Setup" at bounding box center [180, 119] width 53 height 25
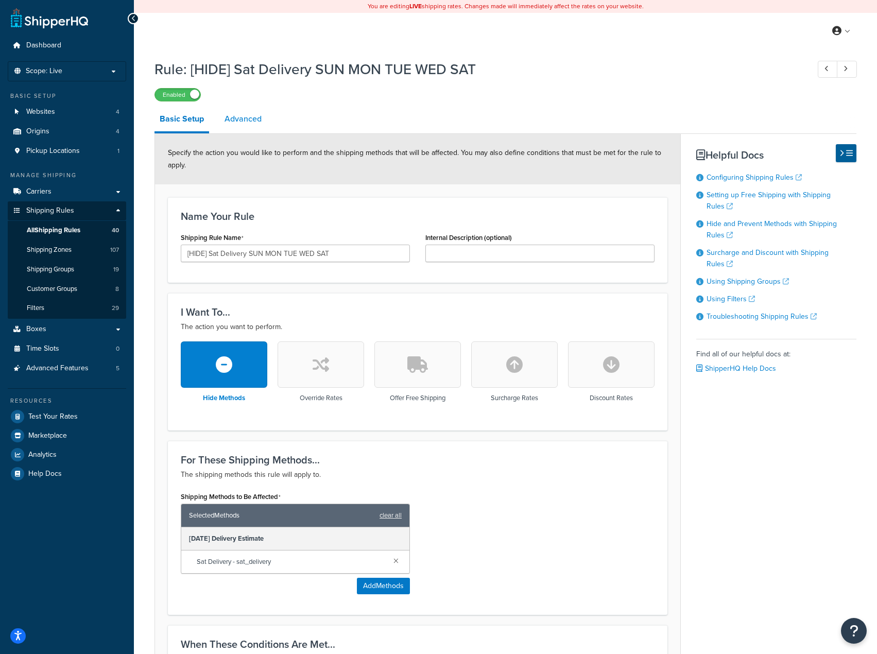
click at [254, 128] on link "Advanced" at bounding box center [242, 119] width 47 height 25
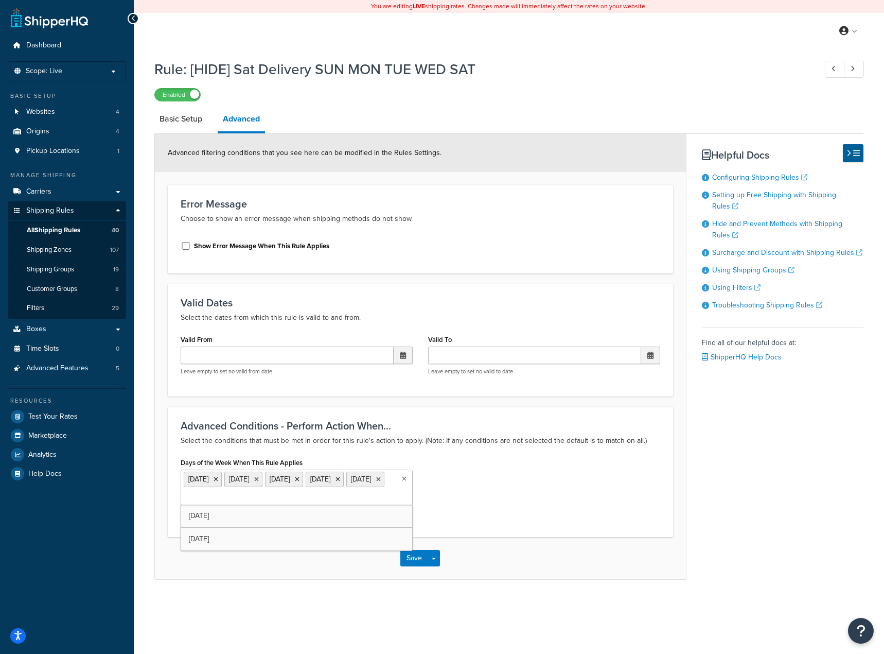
click at [289, 505] on ul "Monday Tuesday Thursday Friday Sunday" at bounding box center [297, 487] width 232 height 36
drag, startPoint x: 687, startPoint y: 588, endPoint x: 694, endPoint y: 591, distance: 8.3
click at [687, 589] on div "Rule: [HIDE] Sat Delivery SUN MON TUE WED SAT Enabled Basic Setup Advanced Adva…" at bounding box center [509, 331] width 750 height 554
click at [435, 562] on span "button" at bounding box center [434, 561] width 4 height 2
click at [439, 581] on button "Save and Edit" at bounding box center [449, 580] width 99 height 22
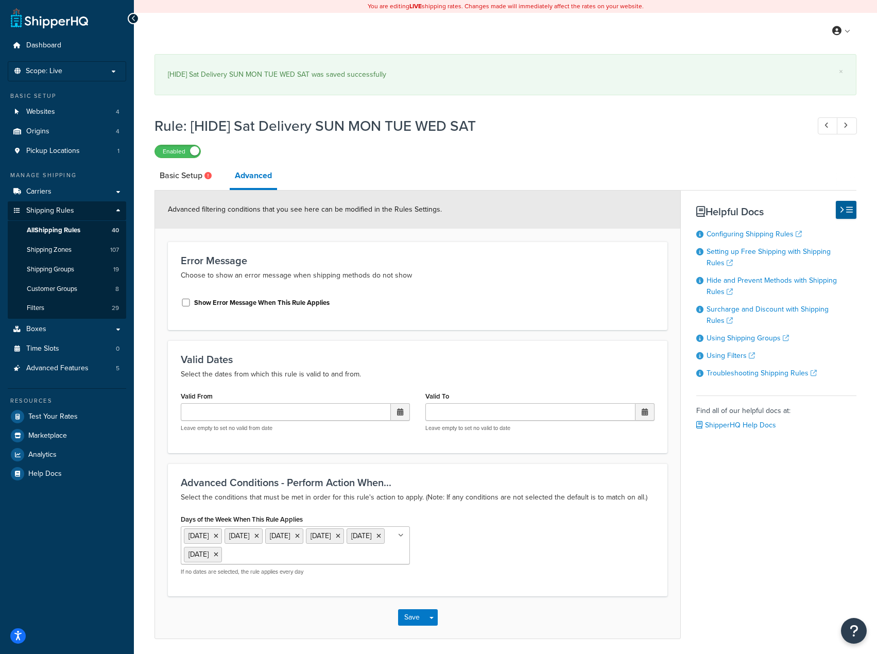
drag, startPoint x: 134, startPoint y: 324, endPoint x: 585, endPoint y: 558, distance: 508.1
click at [585, 558] on div "Days of the Week When This Rule Applies Monday Tuesday Wednesday Thursday Frida…" at bounding box center [417, 548] width 489 height 72
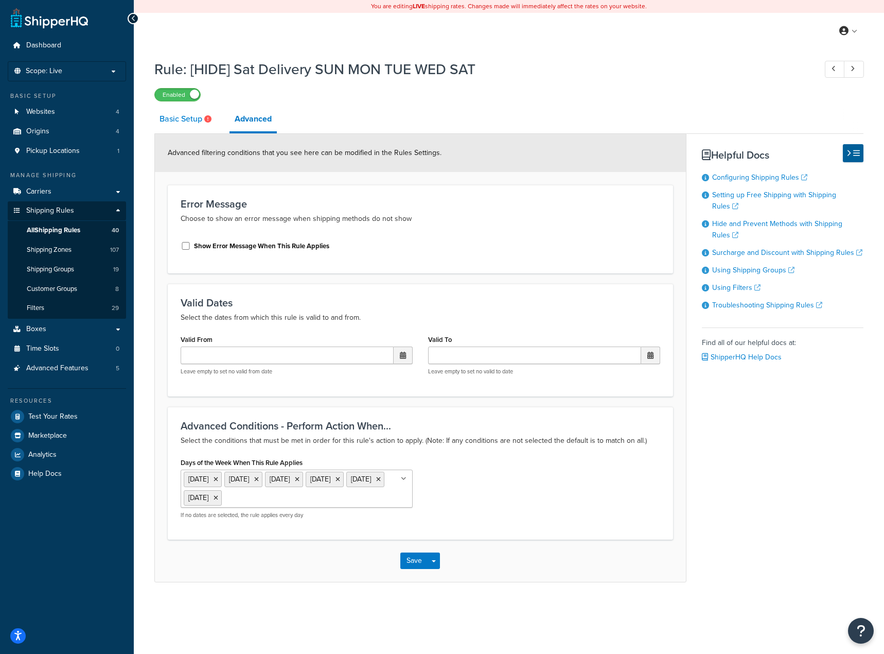
click at [175, 115] on link "Basic Setup" at bounding box center [186, 119] width 65 height 25
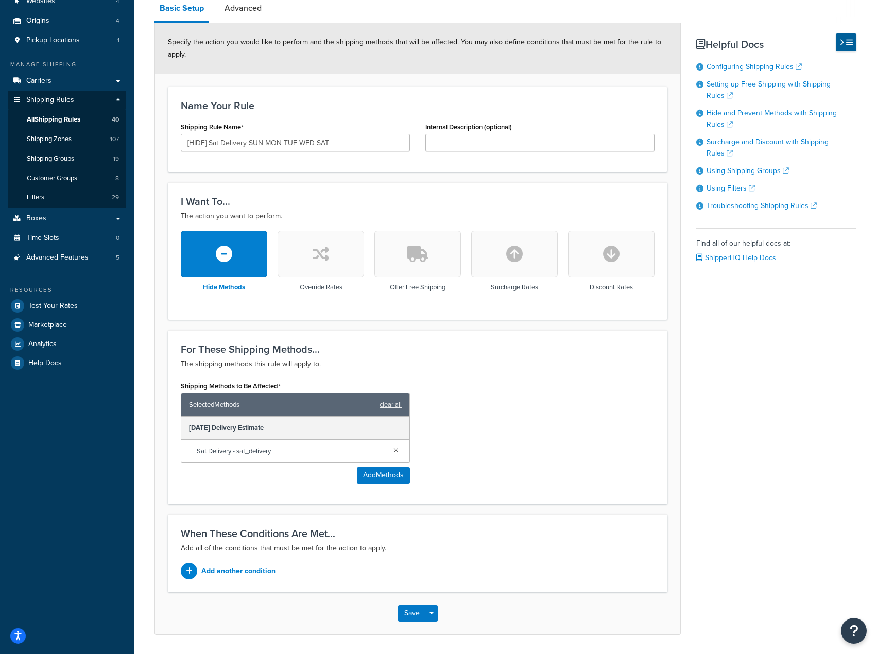
scroll to position [93, 0]
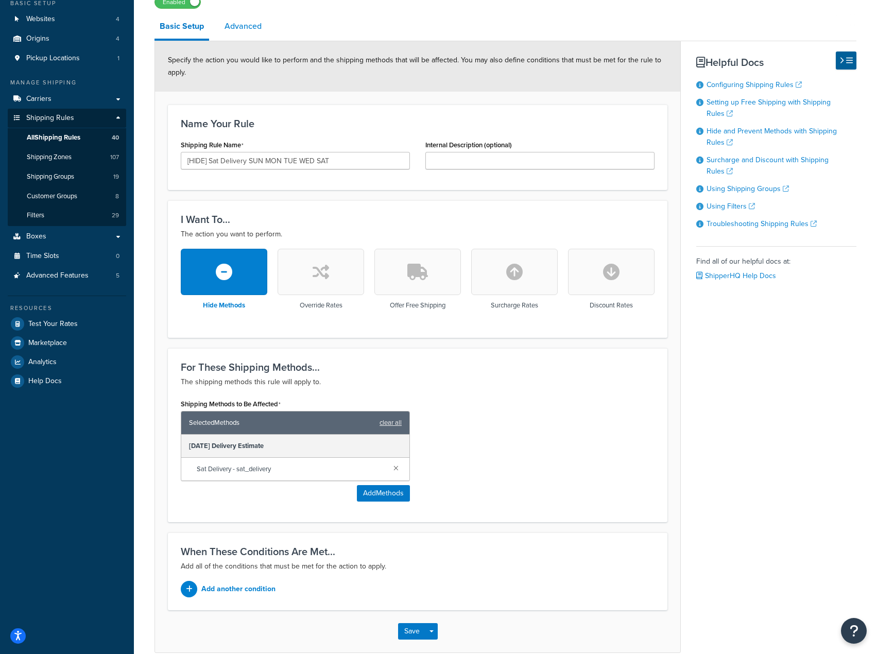
click at [237, 30] on link "Advanced" at bounding box center [242, 26] width 47 height 25
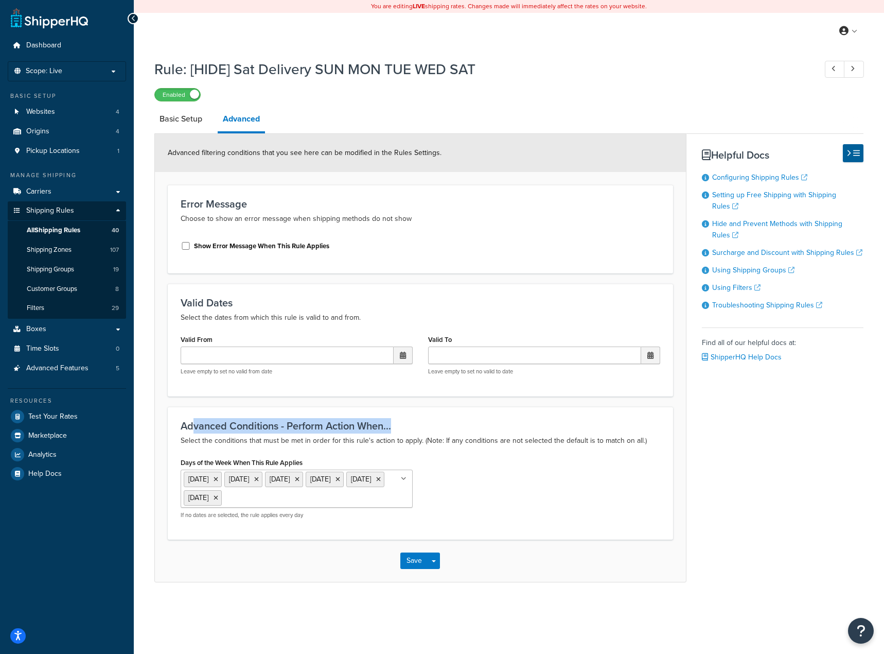
drag, startPoint x: 407, startPoint y: 419, endPoint x: 207, endPoint y: 432, distance: 200.1
click at [194, 420] on div "Advanced Conditions - Perform Action When... Select the conditions that must be…" at bounding box center [420, 473] width 505 height 133
click at [308, 456] on div "Days of the Week When This Rule Applies Monday Tuesday Wednesday Thursday Frida…" at bounding box center [297, 487] width 232 height 64
drag, startPoint x: 317, startPoint y: 461, endPoint x: 177, endPoint y: 461, distance: 139.5
click at [177, 461] on div "Days of the Week When This Rule Applies Monday Tuesday Wednesday Thursday Frida…" at bounding box center [297, 491] width 248 height 72
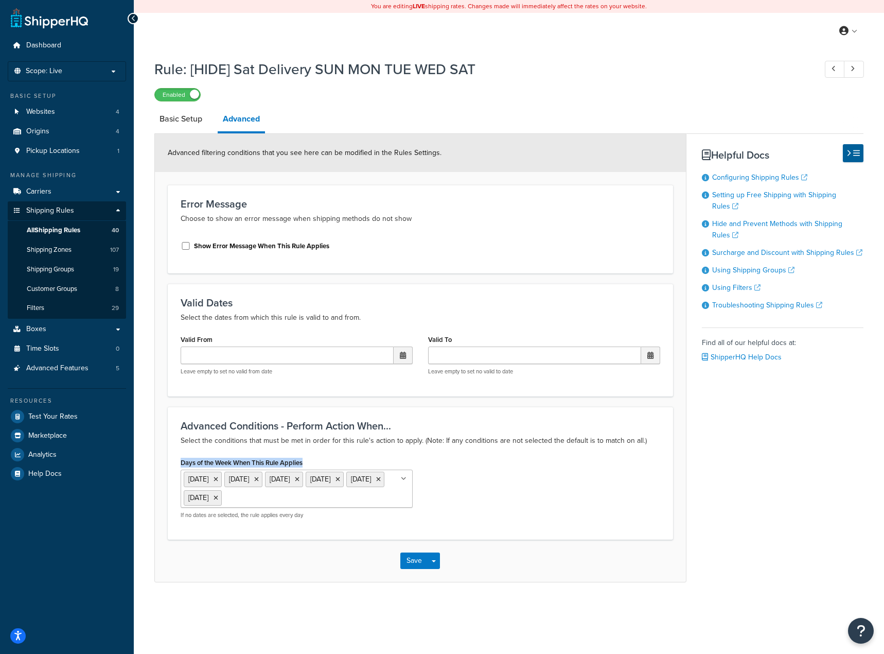
copy label "Days of the Week When This Rule Applies"
click at [181, 113] on link "Basic Setup" at bounding box center [180, 119] width 53 height 25
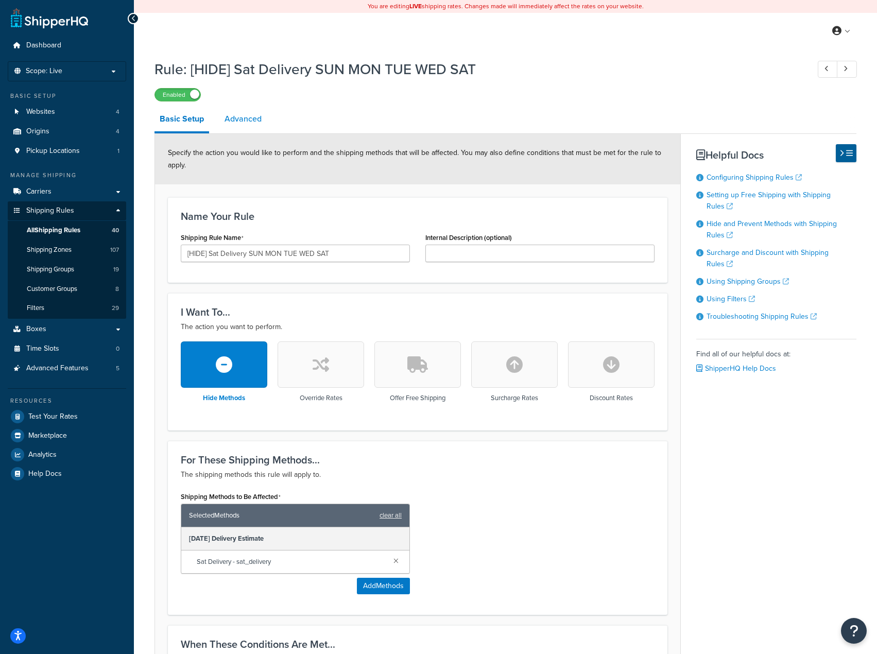
click at [255, 116] on link "Advanced" at bounding box center [242, 119] width 47 height 25
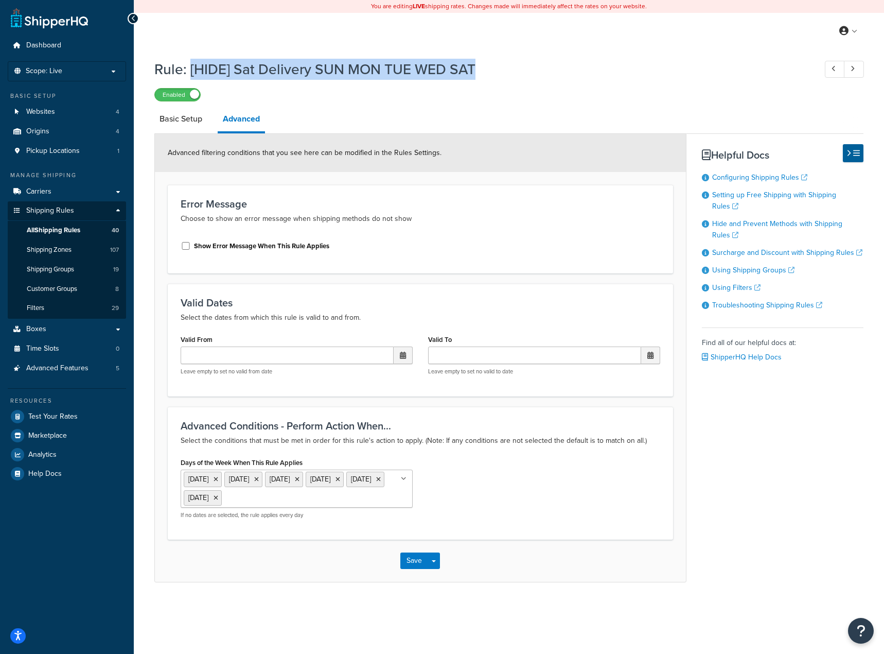
drag, startPoint x: 491, startPoint y: 64, endPoint x: 188, endPoint y: 71, distance: 302.7
click at [188, 71] on h1 "Rule: [HIDE] Sat Delivery SUN MON TUE WED SAT" at bounding box center [480, 69] width 652 height 20
copy h1 "[HIDE] Sat Delivery SUN MON TUE WED SAT"
click at [311, 621] on div "You are editing LIVE shipping rates. Changes made will immediately affect the r…" at bounding box center [509, 327] width 750 height 654
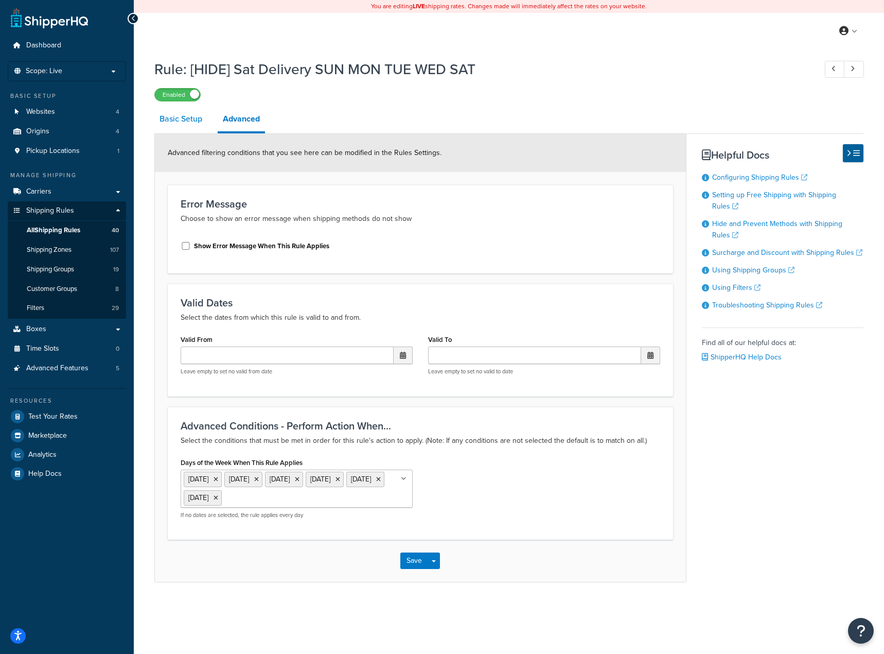
click at [176, 124] on link "Basic Setup" at bounding box center [180, 119] width 53 height 25
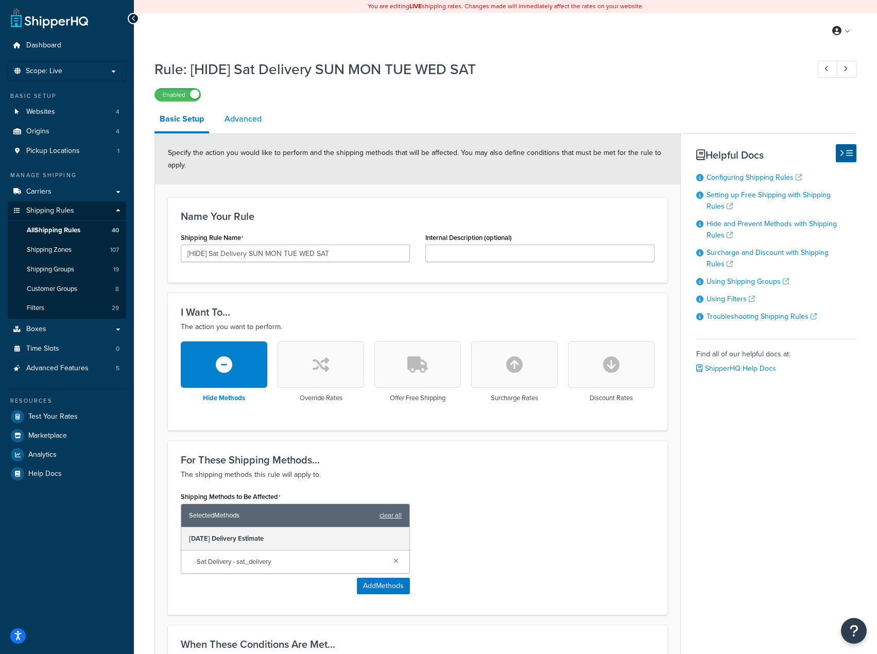
click at [239, 120] on link "Advanced" at bounding box center [242, 119] width 47 height 25
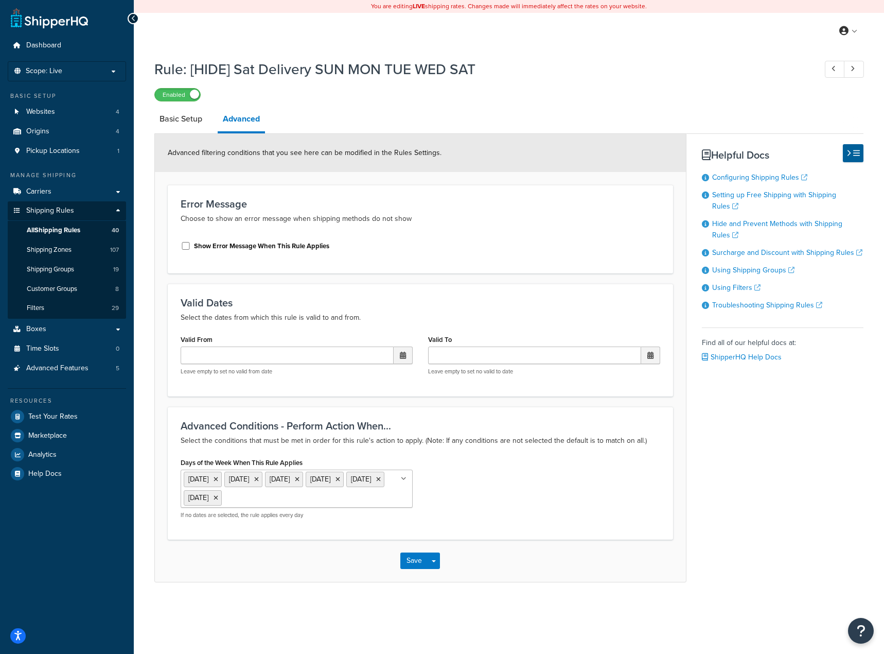
click at [444, 433] on div "Advanced Conditions - Perform Action When... Select the conditions that must be…" at bounding box center [421, 433] width 480 height 27
click at [751, 352] on link "ShipperHQ Help Docs" at bounding box center [742, 357] width 80 height 11
click at [652, 521] on div "Days of the Week When This Rule Applies Monday Tuesday Wednesday Thursday Frida…" at bounding box center [420, 491] width 495 height 72
drag, startPoint x: 124, startPoint y: 271, endPoint x: 305, endPoint y: 143, distance: 221.6
click at [305, 143] on div "Advanced filtering conditions that you see here can be modified in the Rules Se…" at bounding box center [420, 153] width 531 height 38
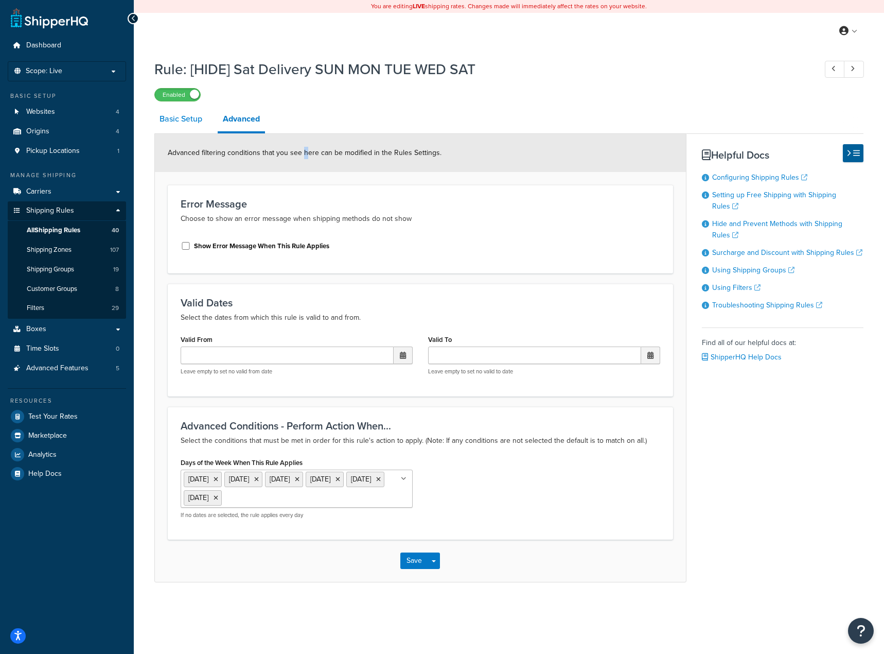
click at [189, 116] on link "Basic Setup" at bounding box center [180, 119] width 53 height 25
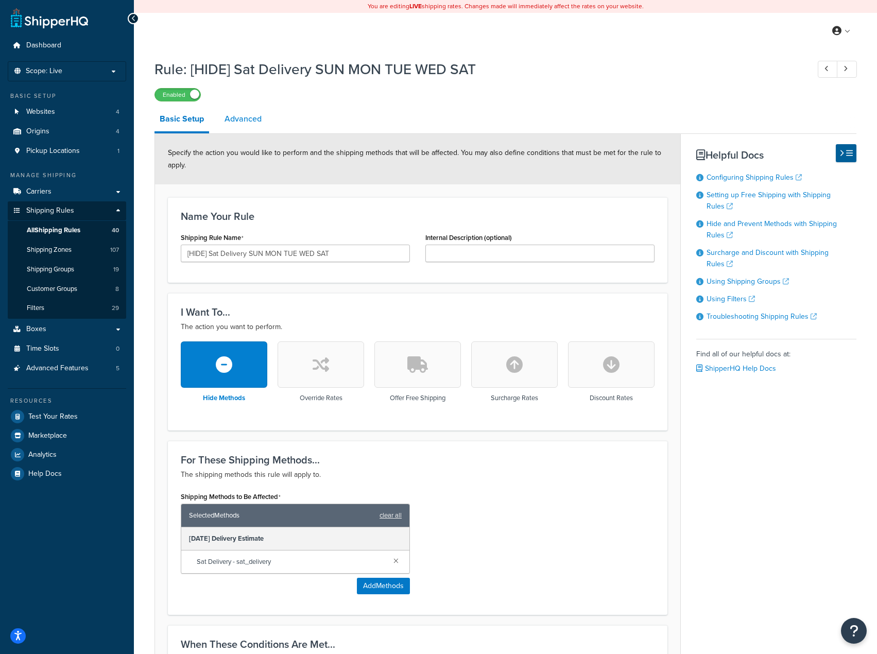
click at [254, 127] on link "Advanced" at bounding box center [242, 119] width 47 height 25
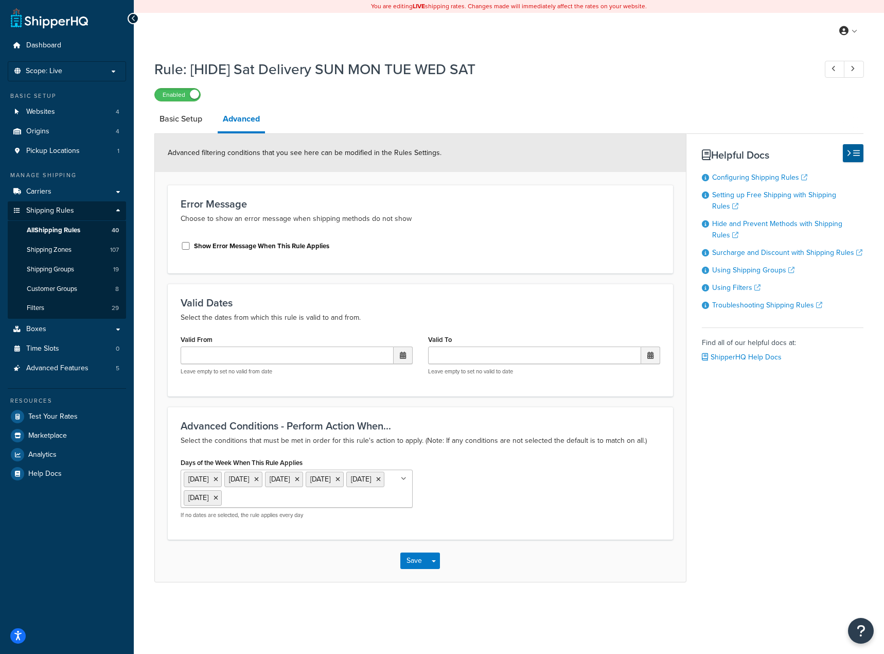
click at [288, 495] on input "Days of the Week When This Rule Applies" at bounding box center [269, 497] width 91 height 11
click at [344, 480] on li "[DATE]" at bounding box center [325, 478] width 38 height 15
click at [340, 477] on icon at bounding box center [338, 479] width 5 height 6
click at [433, 564] on button "Save Dropdown" at bounding box center [434, 560] width 12 height 16
click at [433, 580] on button "Save and Edit" at bounding box center [449, 580] width 99 height 22
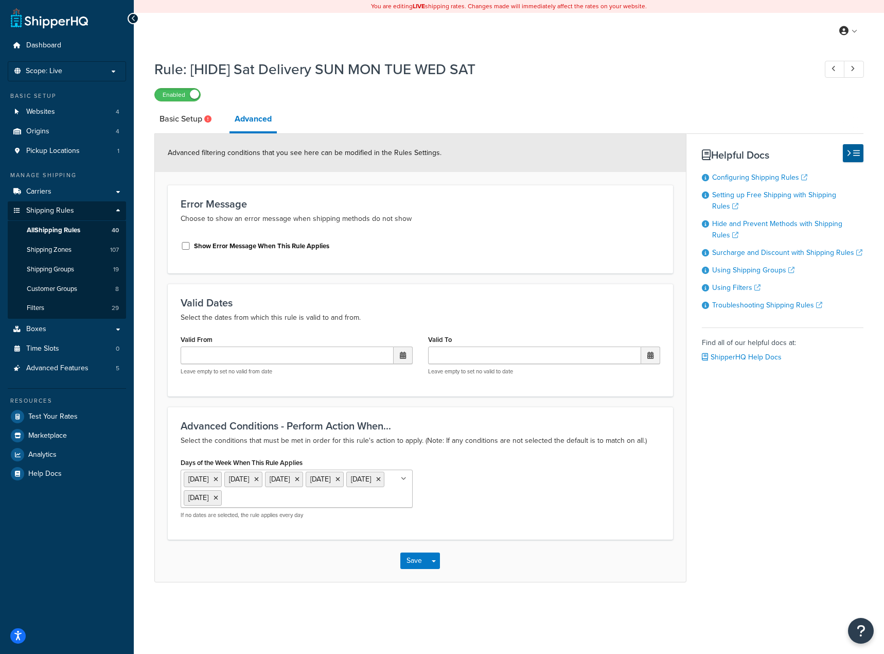
click at [325, 504] on ul "Monday Tuesday Wednesday Friday Saturday Sunday" at bounding box center [297, 488] width 232 height 38
click at [407, 565] on button "Save" at bounding box center [414, 560] width 28 height 16
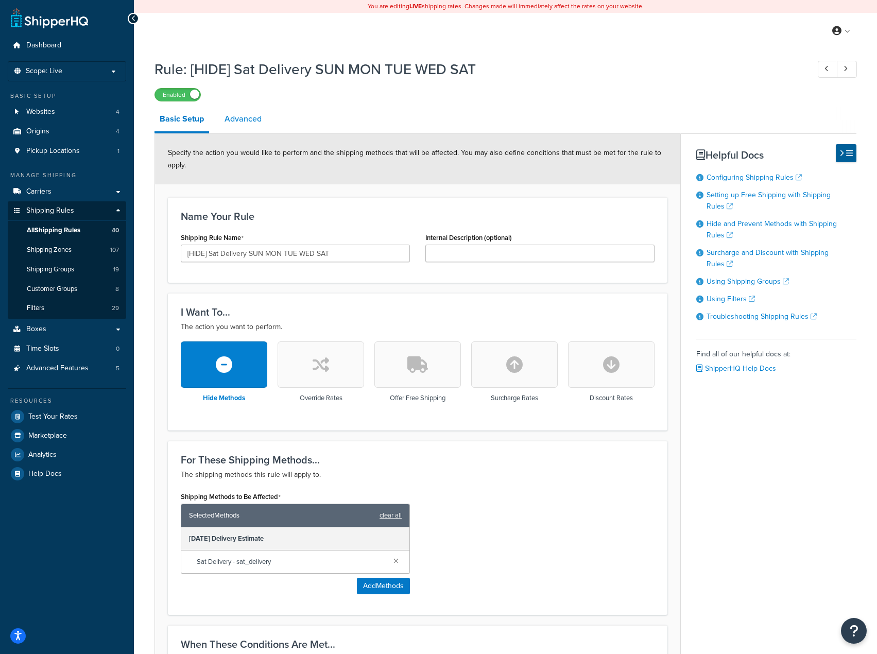
click at [236, 122] on link "Advanced" at bounding box center [242, 119] width 47 height 25
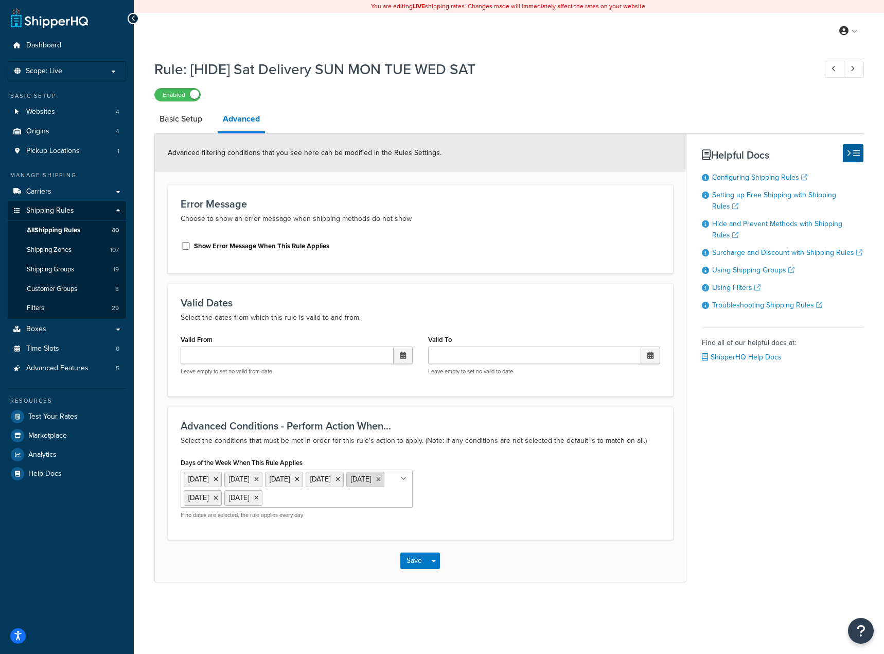
click at [376, 482] on icon at bounding box center [378, 479] width 5 height 6
click at [416, 561] on button "Save" at bounding box center [414, 560] width 28 height 16
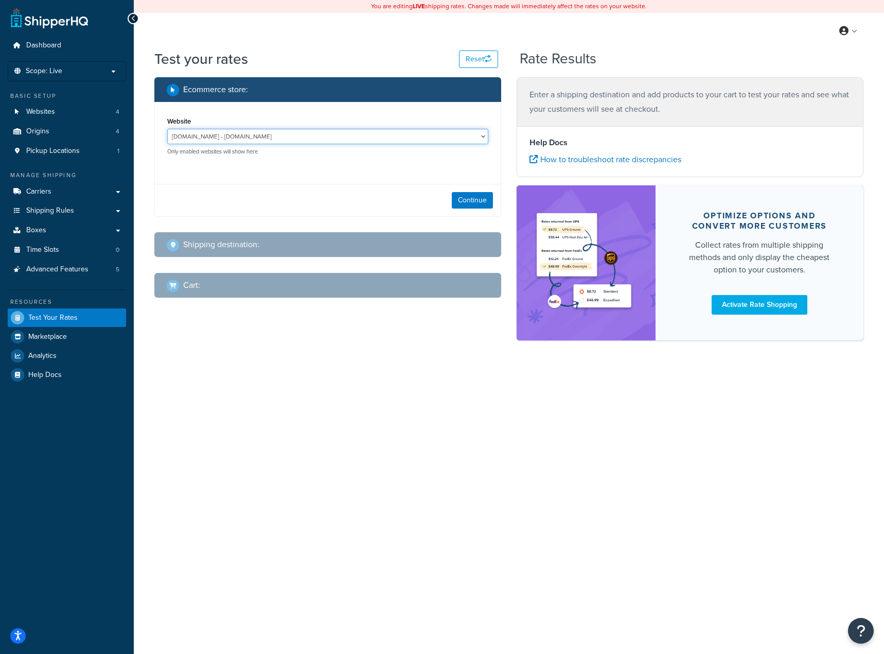
click at [468, 133] on select "[DOMAIN_NAME] - [DOMAIN_NAME] Live Jomashop - [URL][DOMAIN_NAME] TEST - [DOMAIN…" at bounding box center [327, 136] width 321 height 15
click at [167, 129] on select "[DOMAIN_NAME] - [DOMAIN_NAME] Live Jomashop - [URL][DOMAIN_NAME] TEST - [DOMAIN…" at bounding box center [327, 136] width 321 height 15
click at [359, 141] on select "jomashop-m2.ddev.site - jomashop-m2.ddev.site Live Jomashop - https://www.jomas…" at bounding box center [327, 136] width 321 height 15
select select "c593598c520429d542d6944a9ea1c6d4"
click at [167, 129] on select "jomashop-m2.ddev.site - jomashop-m2.ddev.site Live Jomashop - https://www.jomas…" at bounding box center [327, 136] width 321 height 15
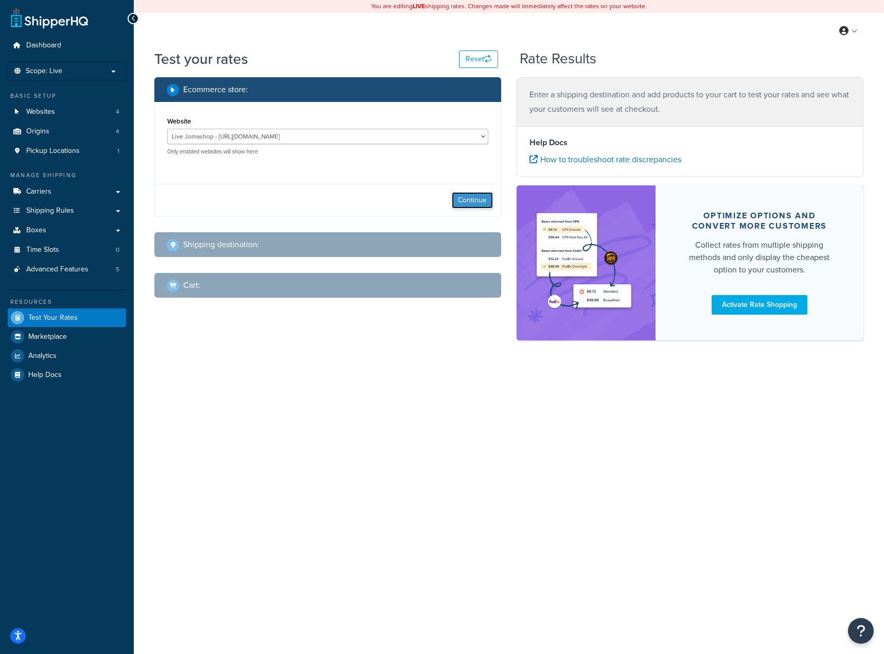
click at [471, 205] on button "Continue" at bounding box center [472, 200] width 41 height 16
select select "TX"
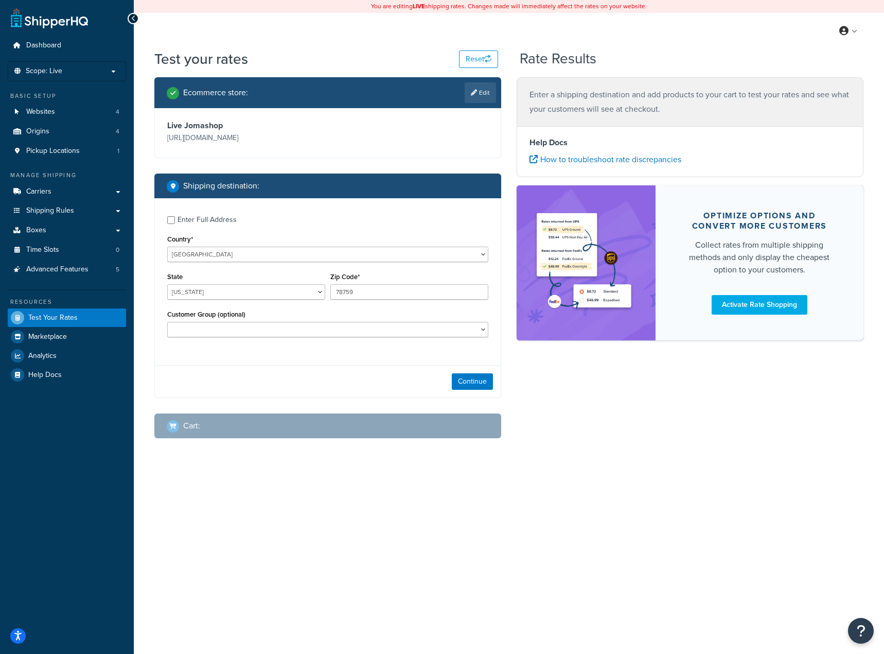
click at [358, 322] on div "Balaan Group General magento_admin NOT LOGGED IN Poizon Group Retailer Tax Exem…" at bounding box center [327, 329] width 321 height 15
click at [351, 327] on select "Balaan Group General magento_admin NOT LOGGED IN Poizon Group Retailer Tax Exem…" at bounding box center [327, 329] width 321 height 15
select select "General"
click at [167, 323] on select "Balaan Group General magento_admin NOT LOGGED IN Poizon Group Retailer Tax Exem…" at bounding box center [327, 329] width 321 height 15
click at [376, 287] on input "78759" at bounding box center [409, 291] width 158 height 15
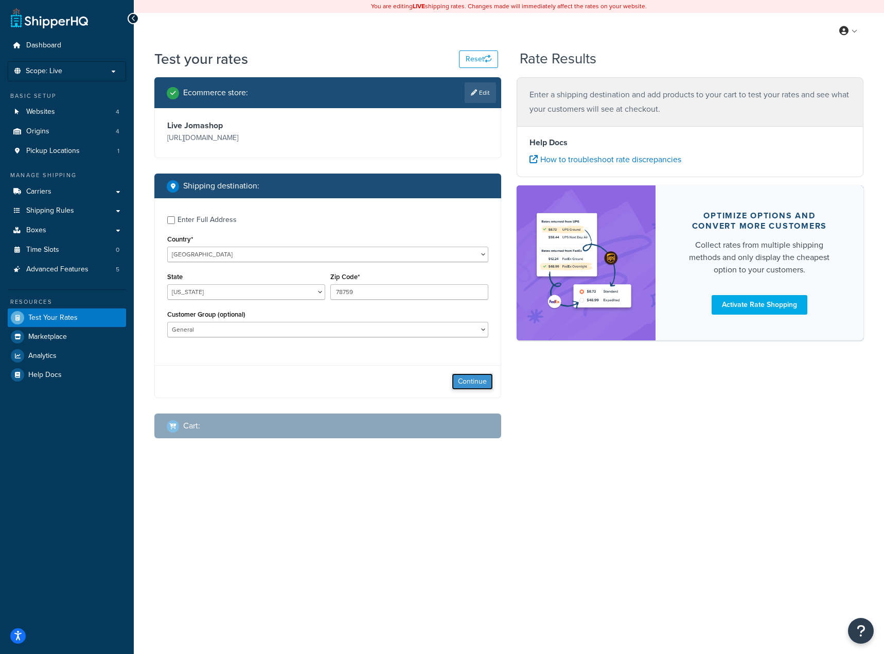
click at [476, 389] on button "Continue" at bounding box center [472, 381] width 41 height 16
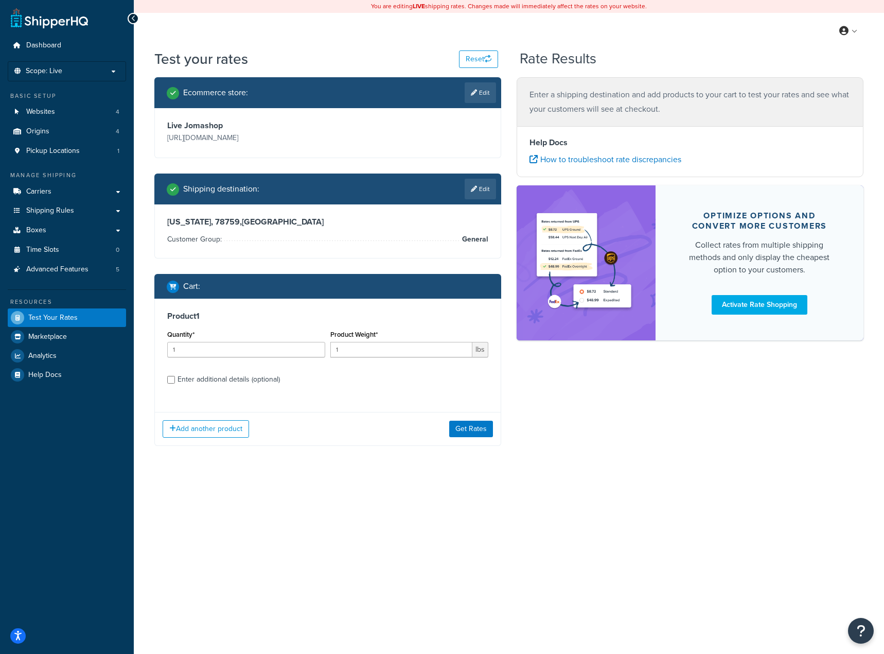
click at [238, 388] on div "Product 1 Quantity* 1 Product Weight* 1 lbs Enter additional details (optional)" at bounding box center [328, 352] width 346 height 106
drag, startPoint x: 248, startPoint y: 382, endPoint x: 327, endPoint y: 393, distance: 80.1
click at [248, 382] on div "Enter additional details (optional)" at bounding box center [229, 379] width 102 height 14
click at [222, 380] on div "Enter additional details (optional)" at bounding box center [229, 379] width 102 height 14
click at [175, 380] on input "Enter additional details (optional)" at bounding box center [171, 380] width 8 height 8
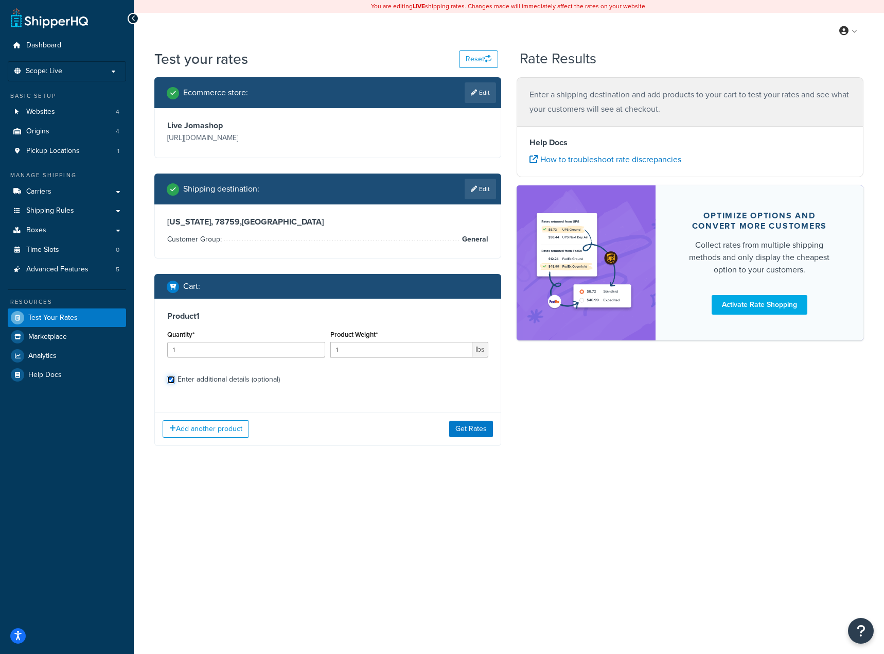
checkbox input "true"
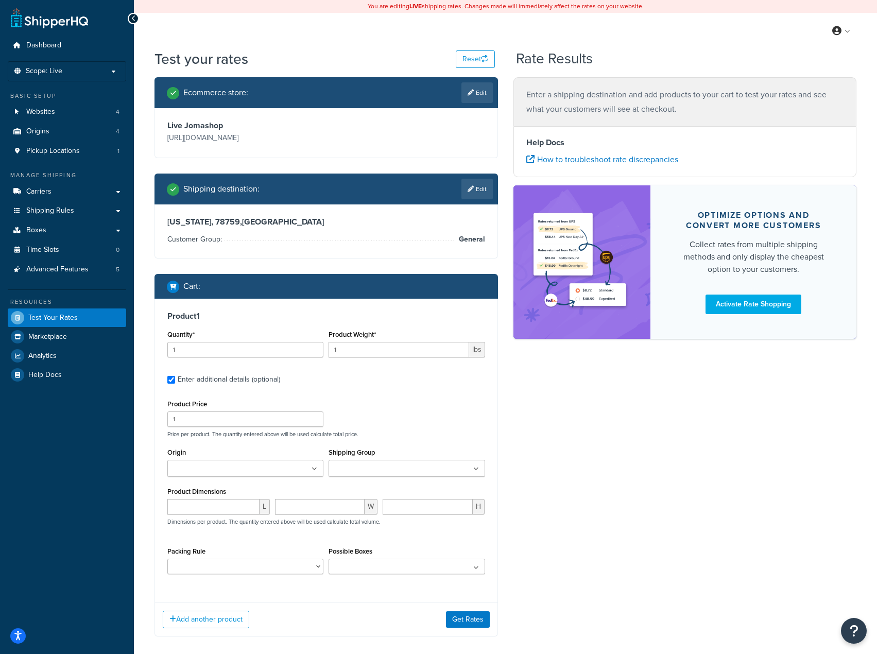
click at [425, 466] on ul at bounding box center [406, 468] width 156 height 17
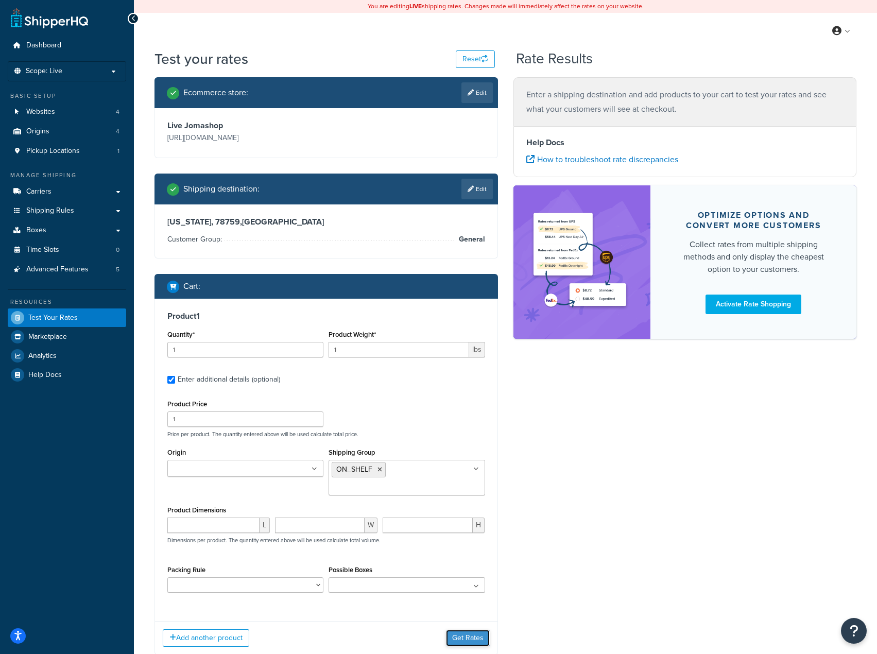
click at [451, 624] on div "Add another product Get Rates" at bounding box center [326, 637] width 342 height 33
click at [475, 636] on button "Get Rates" at bounding box center [468, 637] width 44 height 16
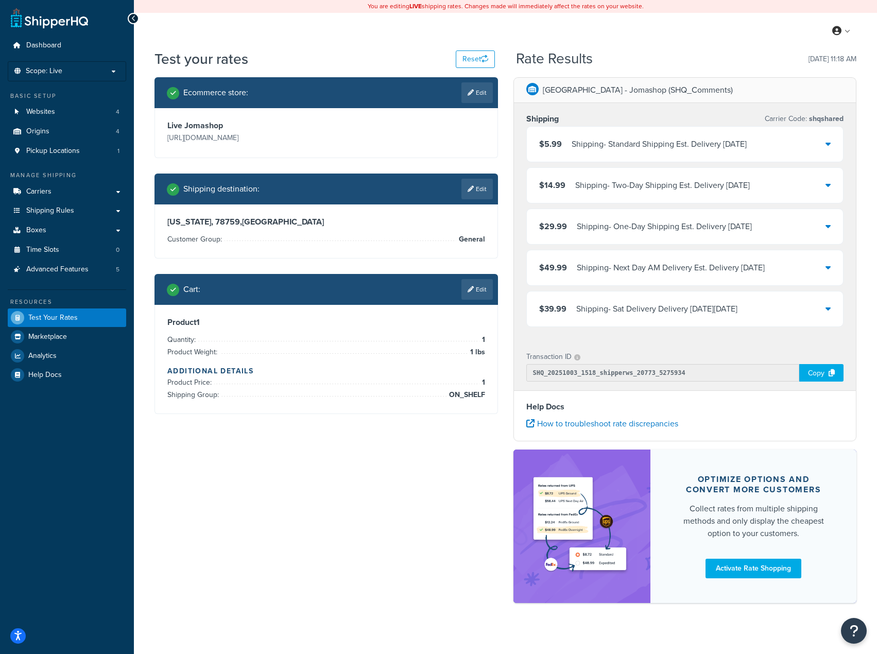
click at [652, 297] on div "$39.99 Shipping - Sat Delivery Delivery on Wed, Oct 8, 2025" at bounding box center [685, 308] width 317 height 35
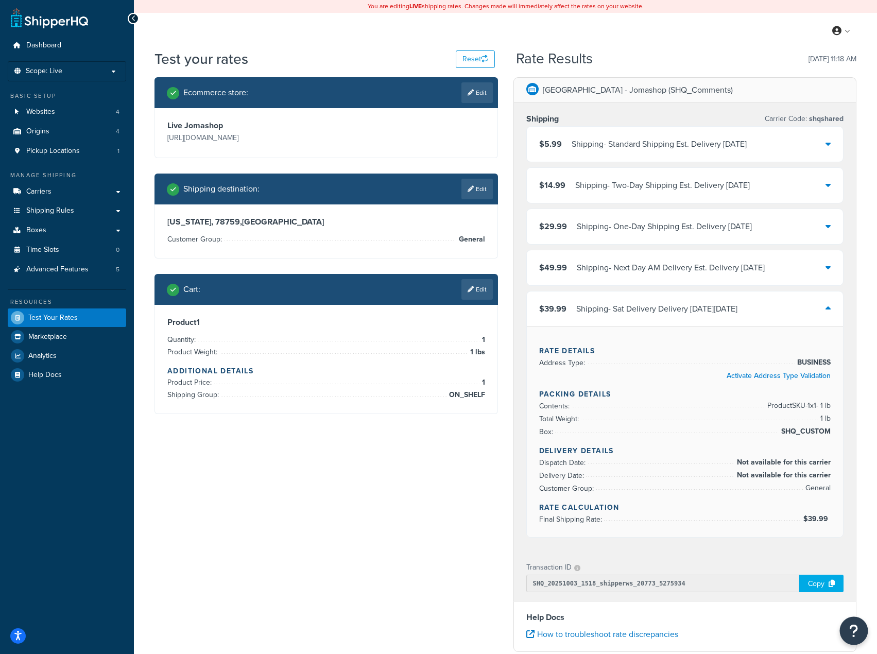
click at [846, 633] on button "Open Resource Center" at bounding box center [853, 631] width 28 height 28
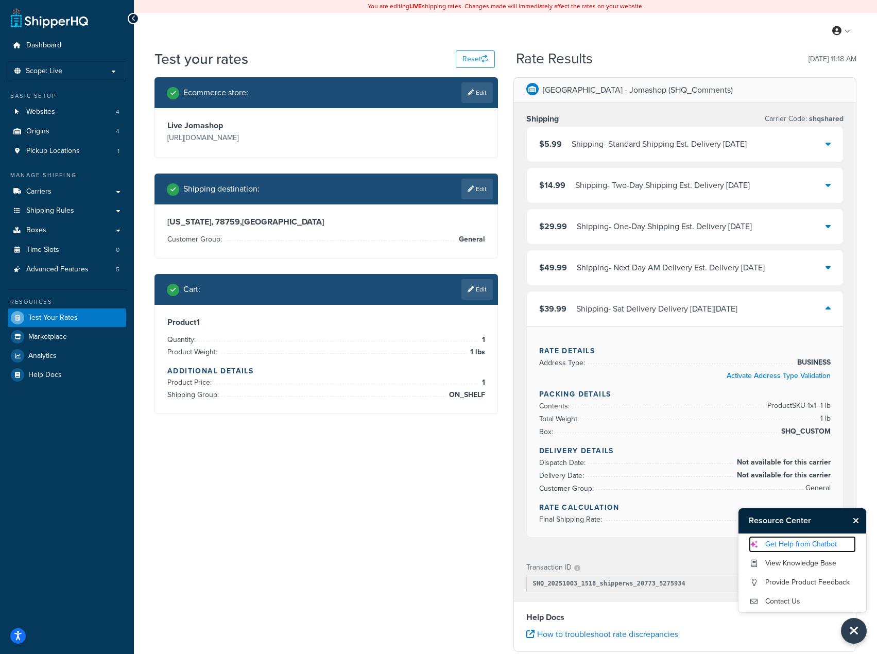
click at [808, 543] on link "Get Help from Chatbot" at bounding box center [801, 544] width 107 height 16
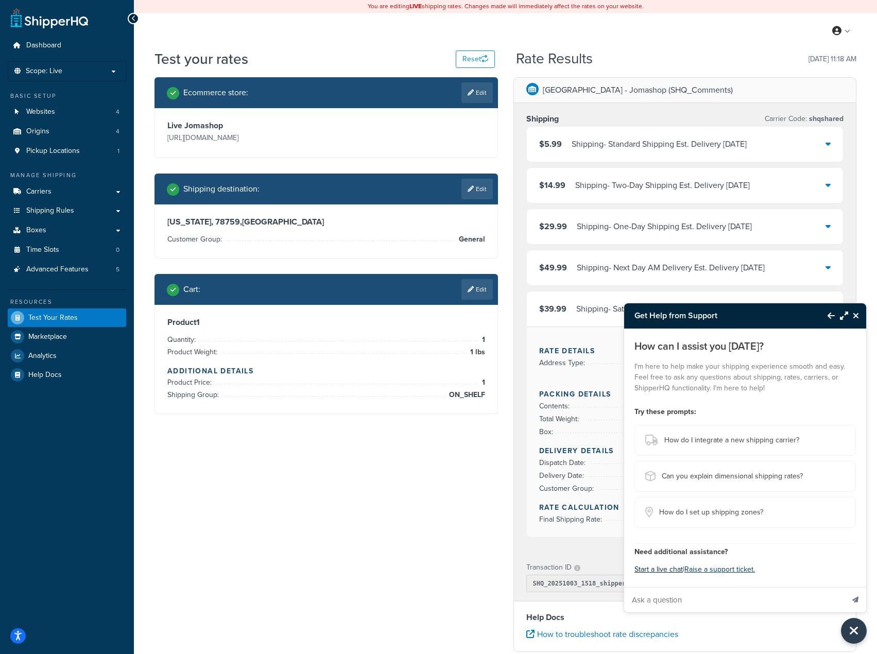
click at [663, 573] on button "Start a live chat" at bounding box center [658, 569] width 48 height 14
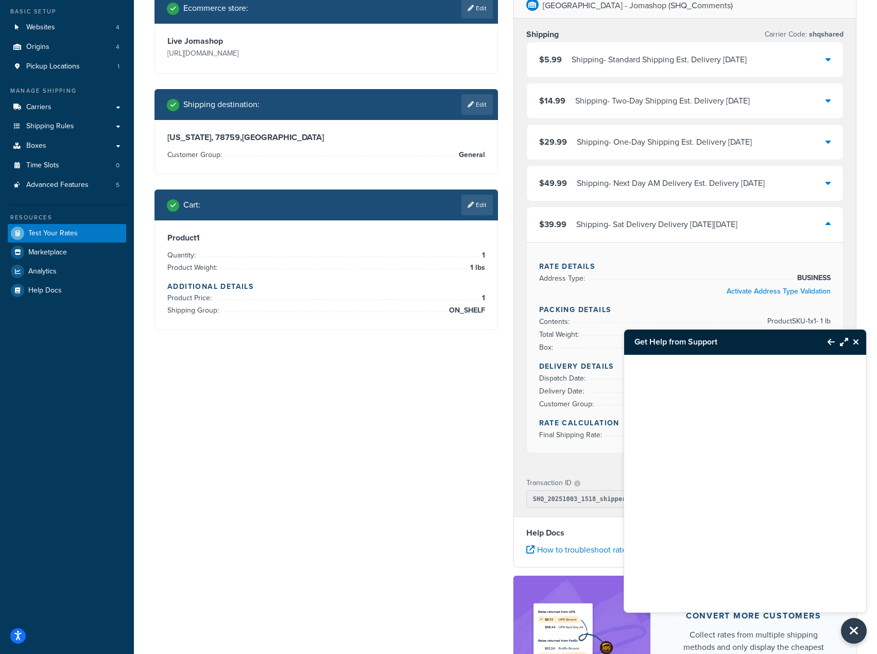
scroll to position [103, 0]
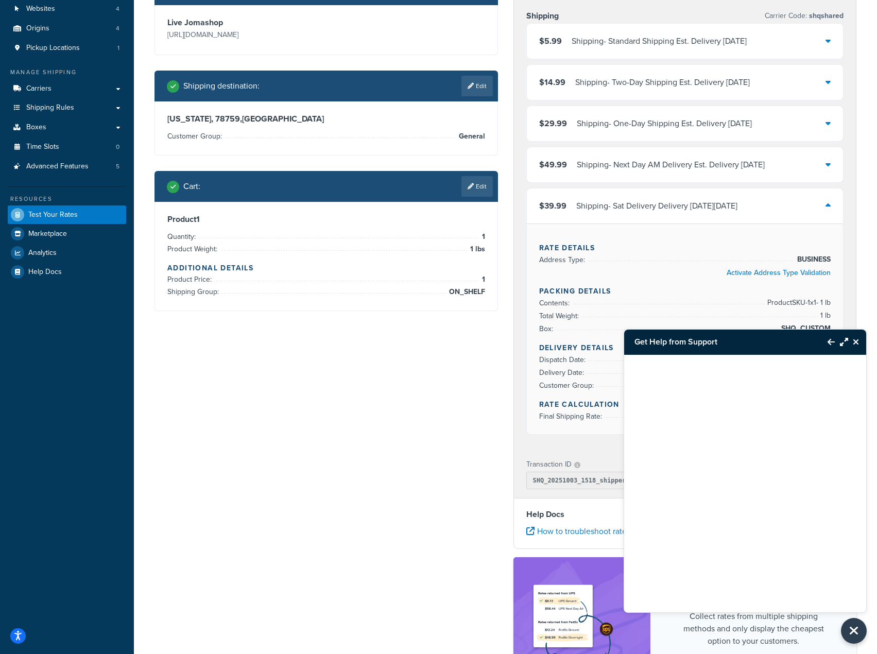
click at [834, 339] on icon "Back to Resource Center" at bounding box center [830, 342] width 7 height 8
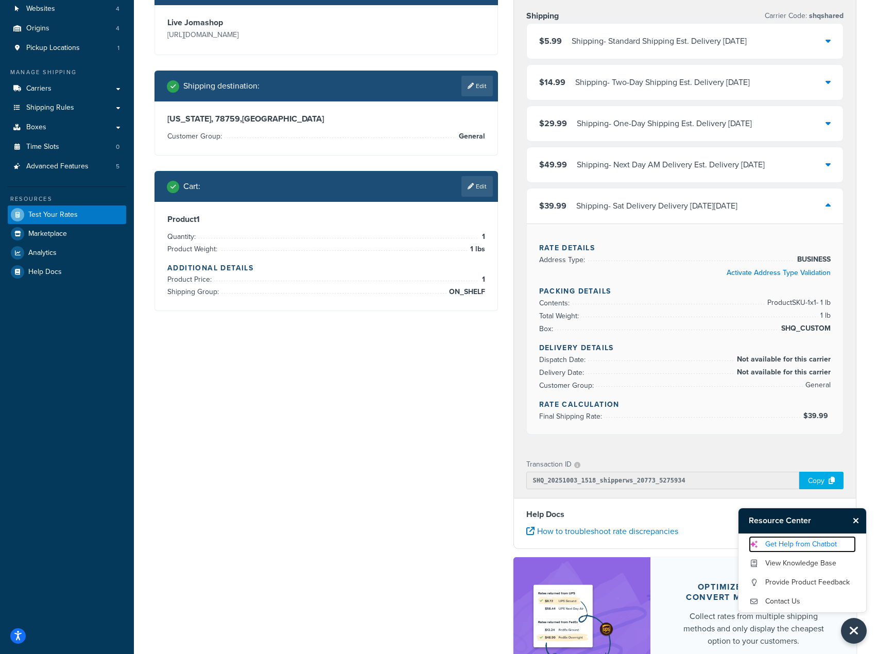
click at [799, 545] on link "Get Help from Chatbot" at bounding box center [801, 544] width 107 height 16
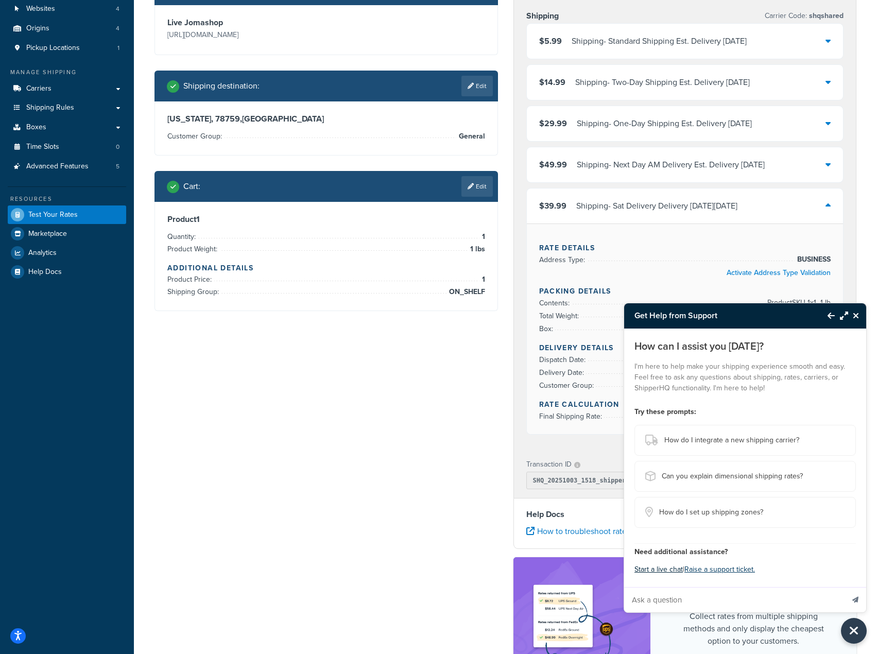
click at [657, 567] on button "Start a live chat" at bounding box center [658, 569] width 48 height 14
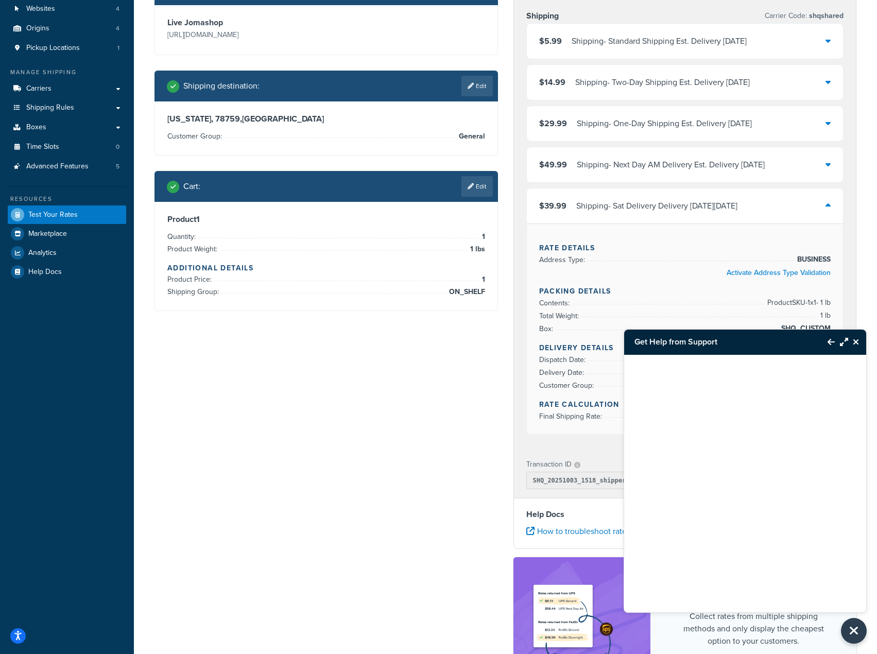
click at [282, 420] on div "Ecommerce store : Edit Live Jomashop https://www.jomashop.com Shipping destinat…" at bounding box center [505, 347] width 717 height 746
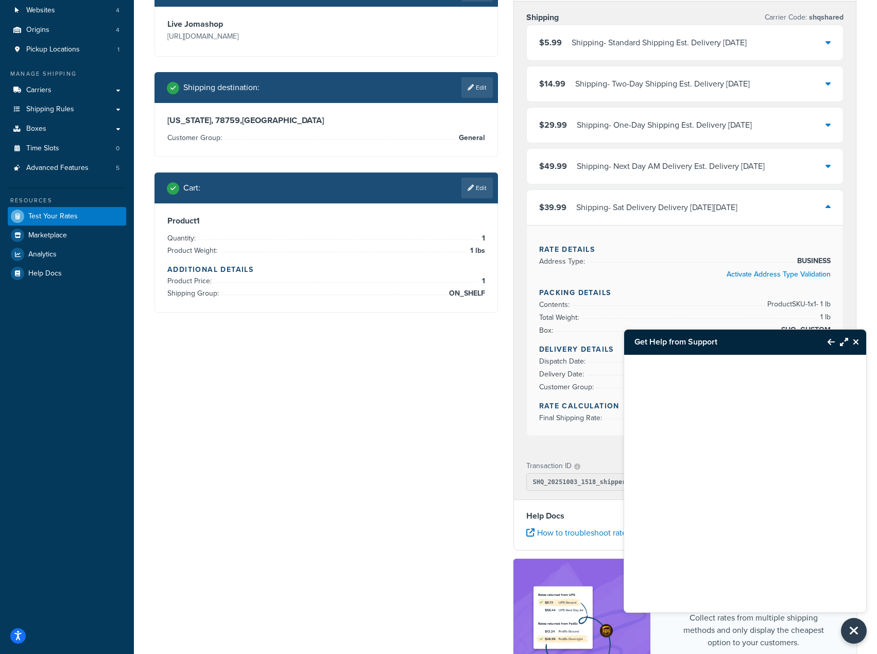
scroll to position [0, 0]
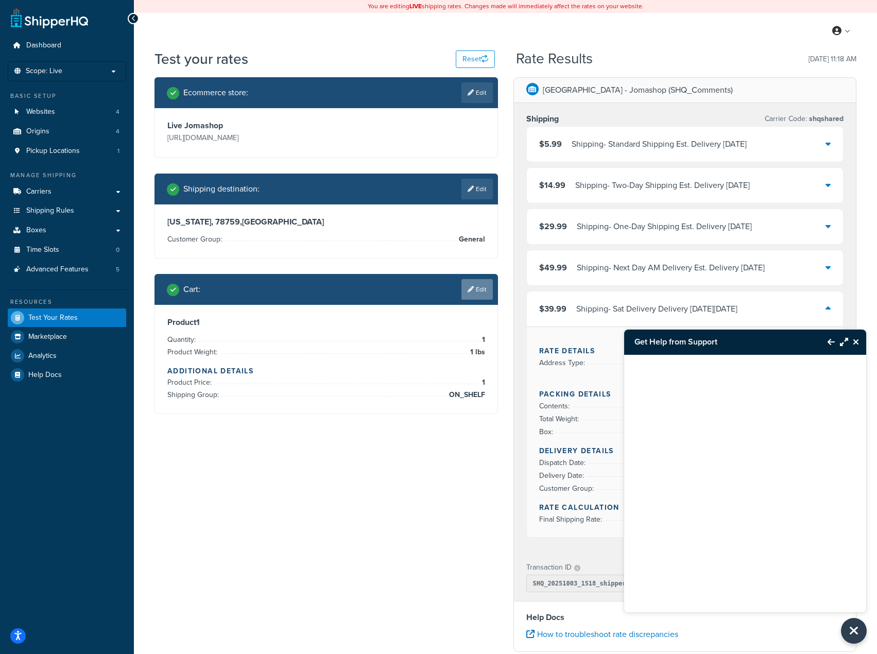
click at [474, 297] on link "Edit" at bounding box center [476, 289] width 31 height 21
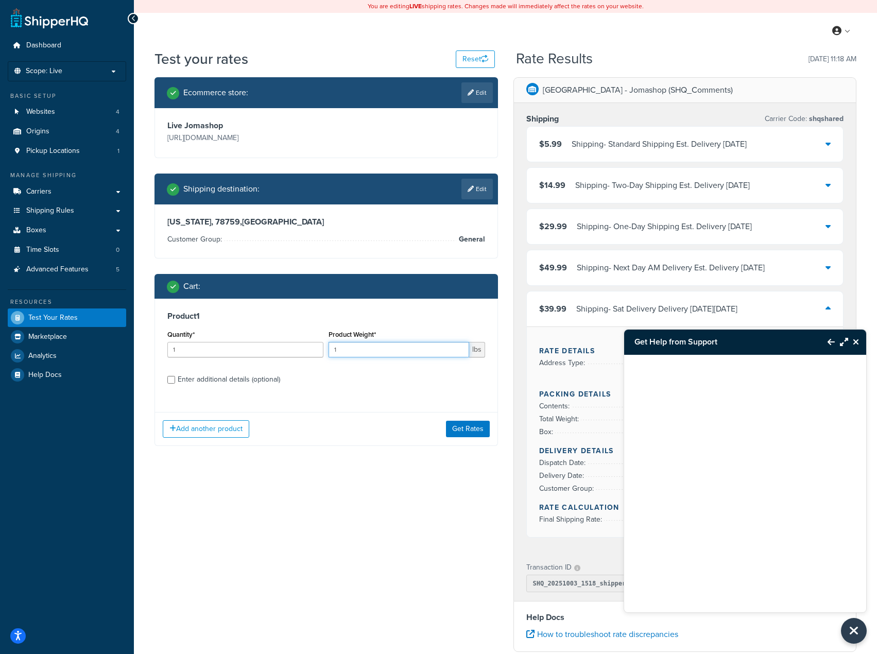
click at [409, 351] on input "1" at bounding box center [398, 349] width 140 height 15
type input "2"
click at [494, 430] on div "Add another product Get Rates" at bounding box center [326, 428] width 342 height 33
click at [465, 431] on button "Get Rates" at bounding box center [468, 429] width 44 height 16
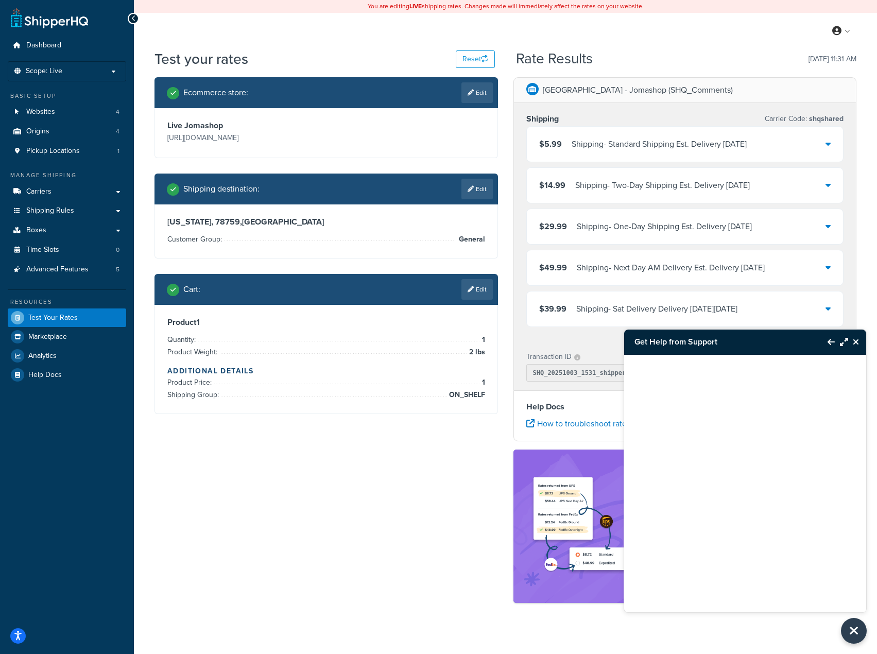
click at [585, 318] on div "$39.99 Shipping - Sat Delivery Delivery on Sat, Oct 11, 2025" at bounding box center [685, 308] width 317 height 35
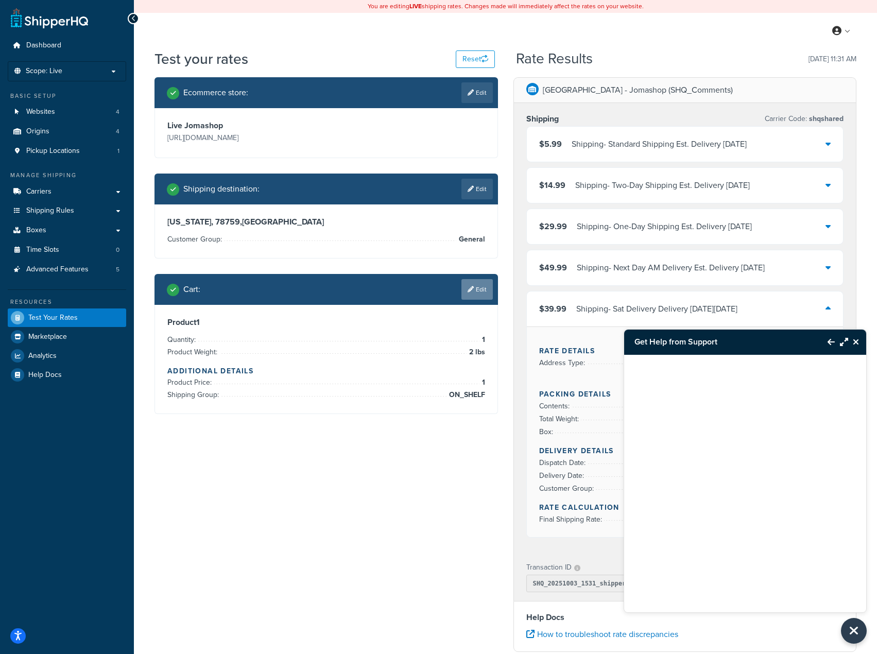
click at [474, 296] on link "Edit" at bounding box center [476, 289] width 31 height 21
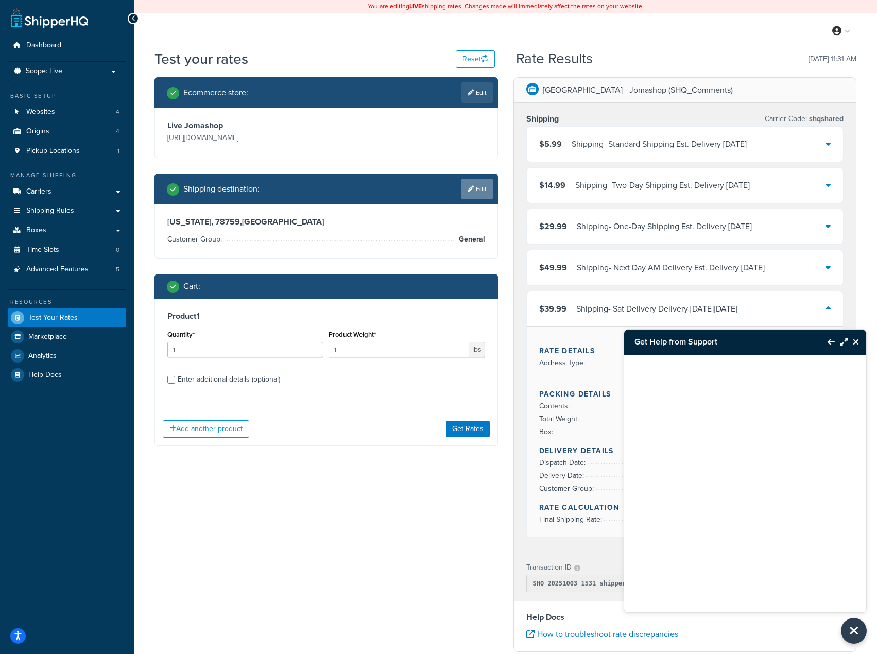
click at [472, 190] on icon at bounding box center [470, 189] width 6 height 6
select select "TX"
select select "General"
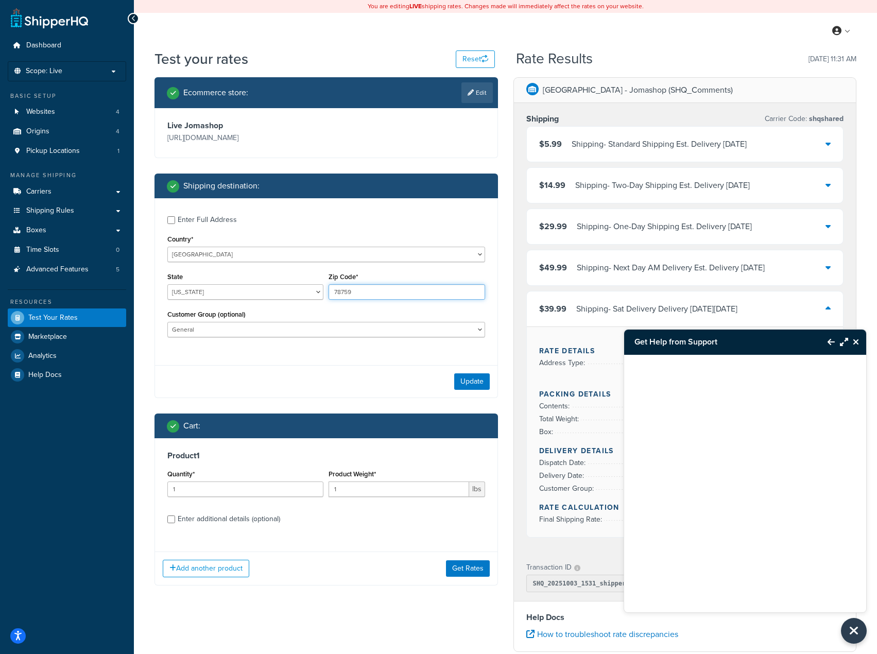
click at [384, 290] on input "78759" at bounding box center [406, 291] width 156 height 15
type input "78763"
click at [309, 352] on div "Enter Full Address Country* United States United Kingdom Afghanistan Åland Isla…" at bounding box center [326, 277] width 342 height 159
click at [478, 384] on button "Update" at bounding box center [472, 381] width 36 height 16
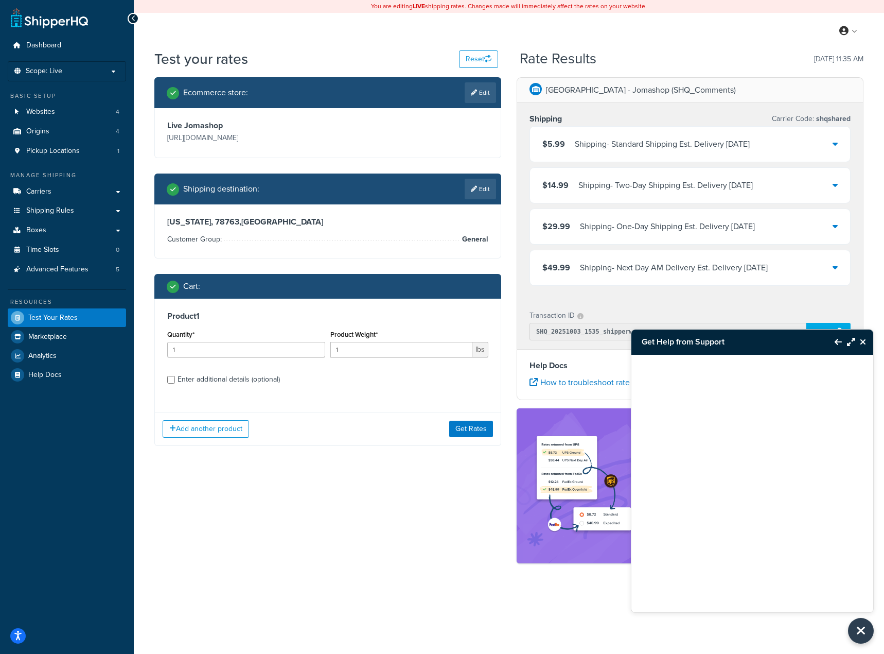
click at [365, 496] on div "Ecommerce store : Edit Live Jomashop https://www.jomashop.com Shipping destinat…" at bounding box center [509, 325] width 725 height 496
click at [481, 426] on button "Get Rates" at bounding box center [471, 429] width 44 height 16
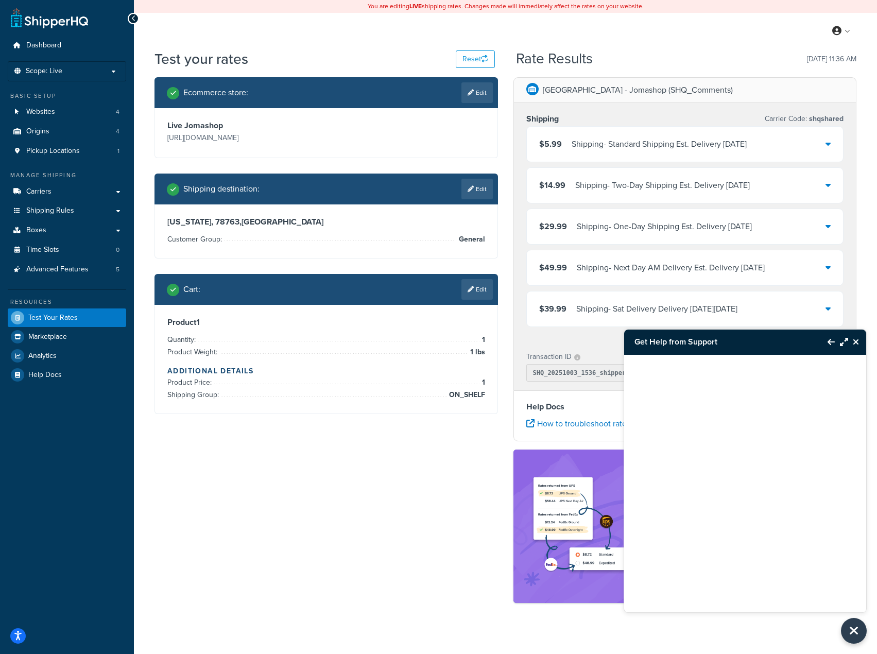
click at [281, 515] on div "Ecommerce store : Edit Live Jomashop https://www.jomashop.com Shipping destinat…" at bounding box center [505, 344] width 717 height 535
click at [475, 287] on link "Edit" at bounding box center [476, 289] width 31 height 21
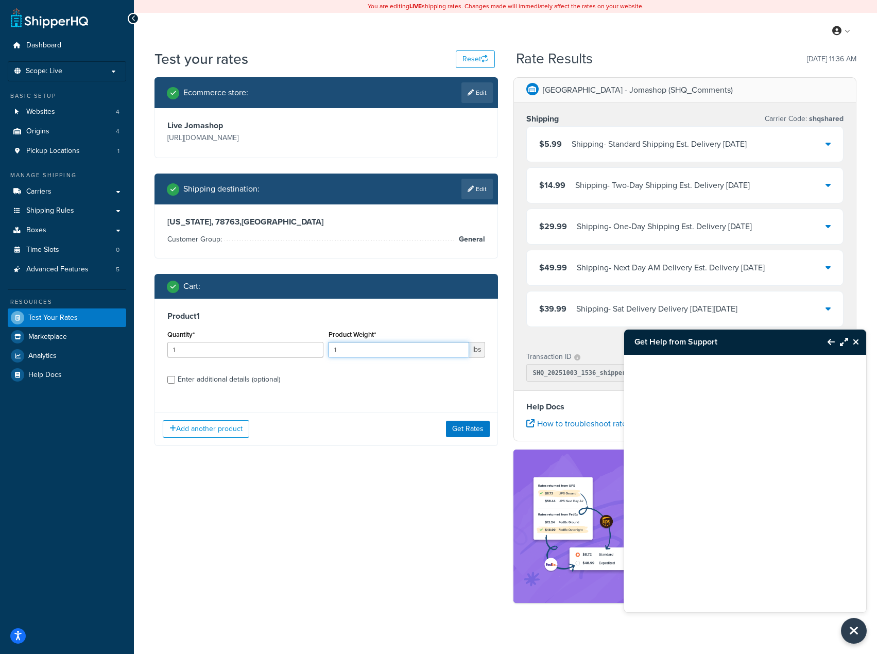
drag, startPoint x: 393, startPoint y: 344, endPoint x: 345, endPoint y: 365, distance: 52.1
click at [286, 346] on div "Quantity* 1 Product Weight* 1 lbs" at bounding box center [326, 346] width 323 height 38
type input "2"
click at [464, 429] on button "Get Rates" at bounding box center [468, 429] width 44 height 16
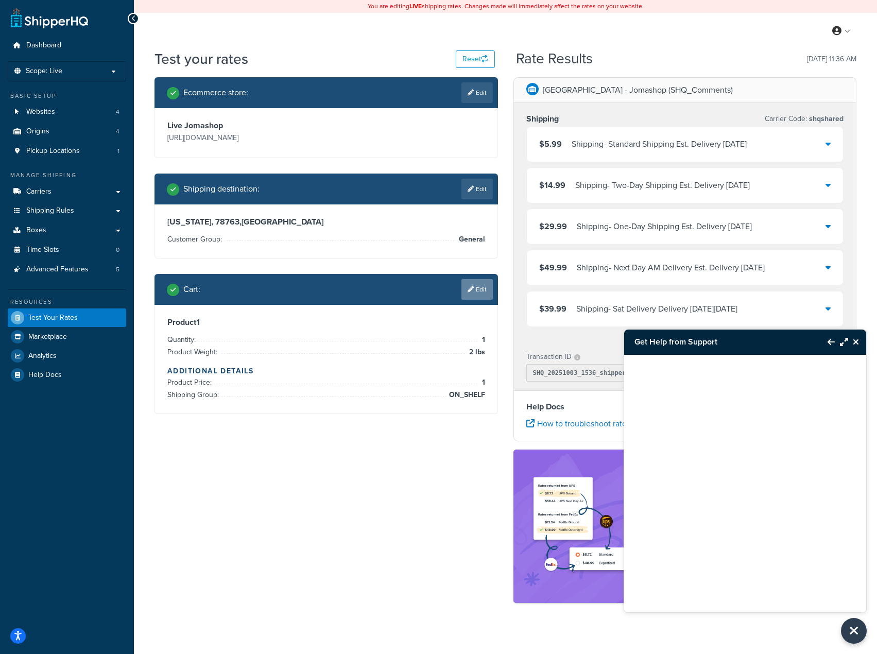
click at [479, 284] on link "Edit" at bounding box center [476, 289] width 31 height 21
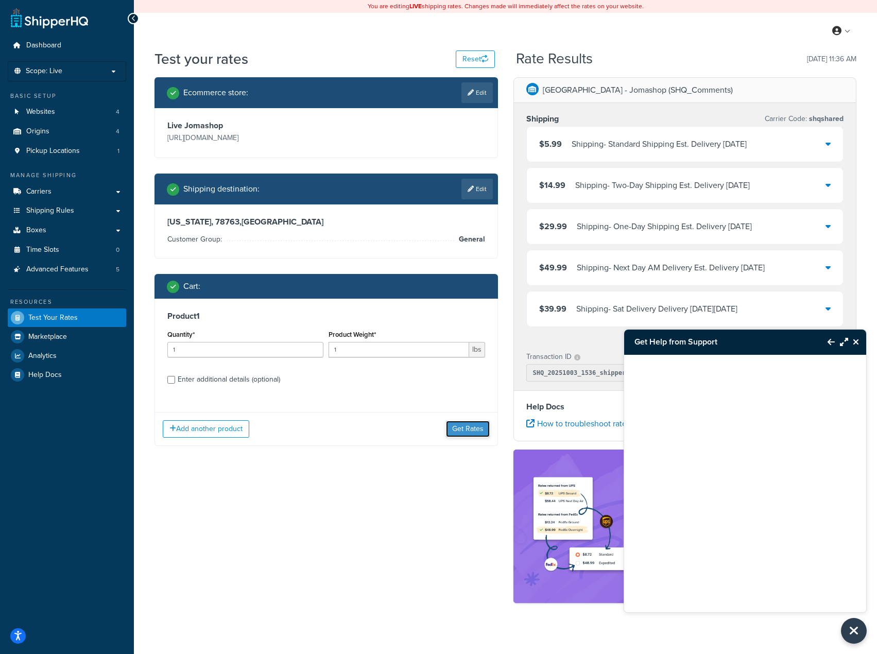
click at [469, 432] on button "Get Rates" at bounding box center [468, 429] width 44 height 16
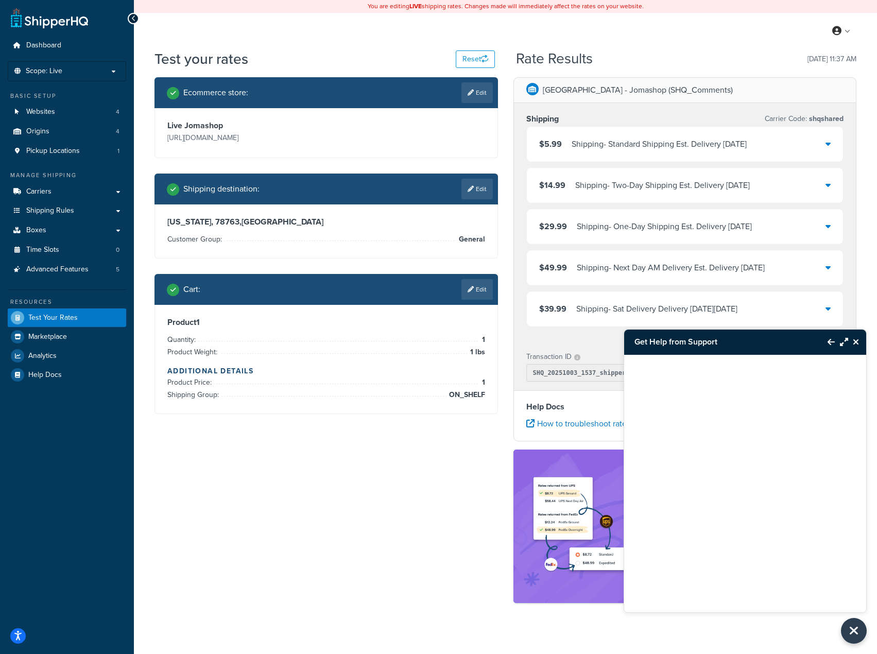
scroll to position [11, 0]
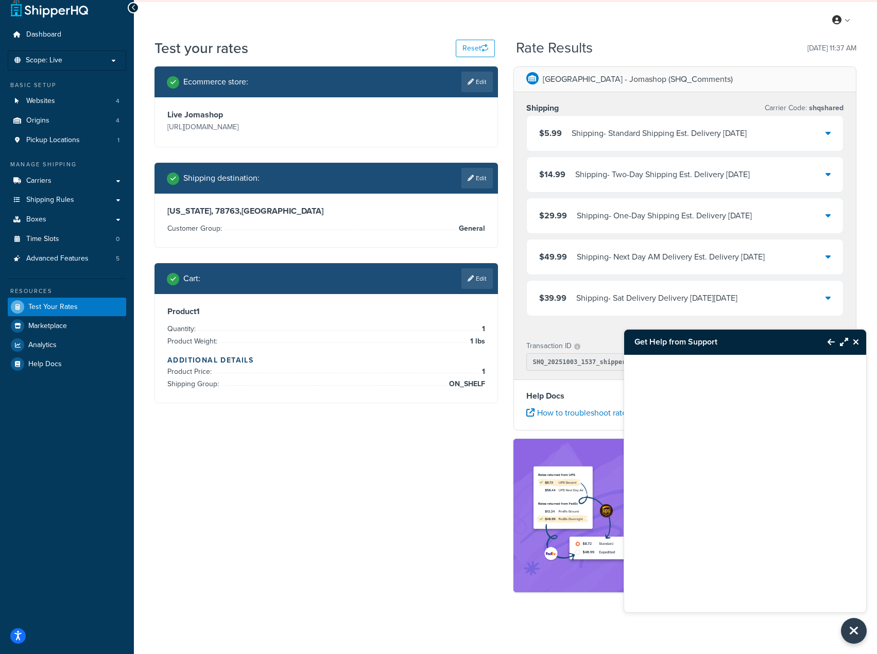
click at [359, 492] on div "Ecommerce store : Edit Live Jomashop https://www.jomashop.com Shipping destinat…" at bounding box center [505, 333] width 717 height 535
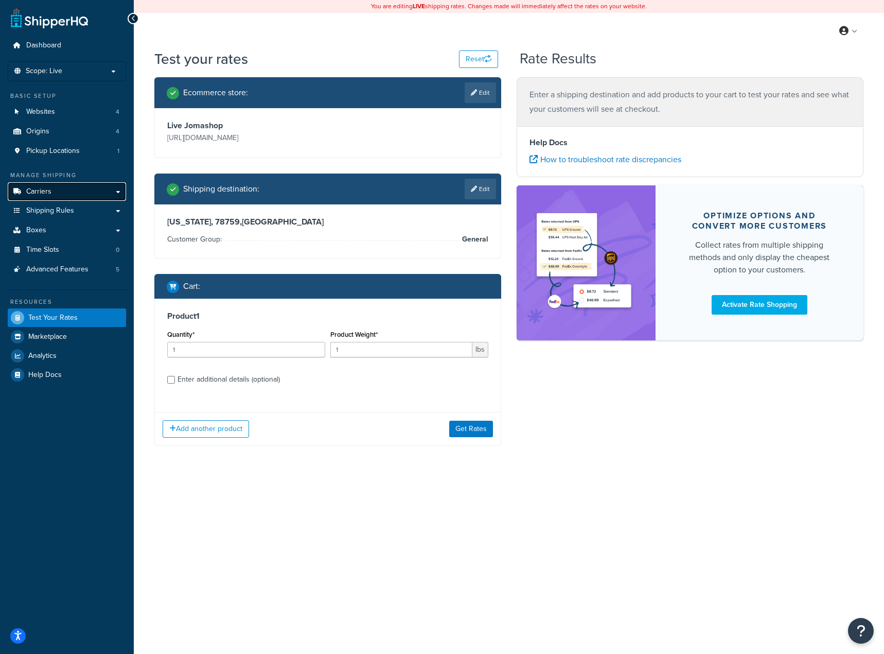
click at [66, 192] on link "Carriers" at bounding box center [67, 191] width 118 height 19
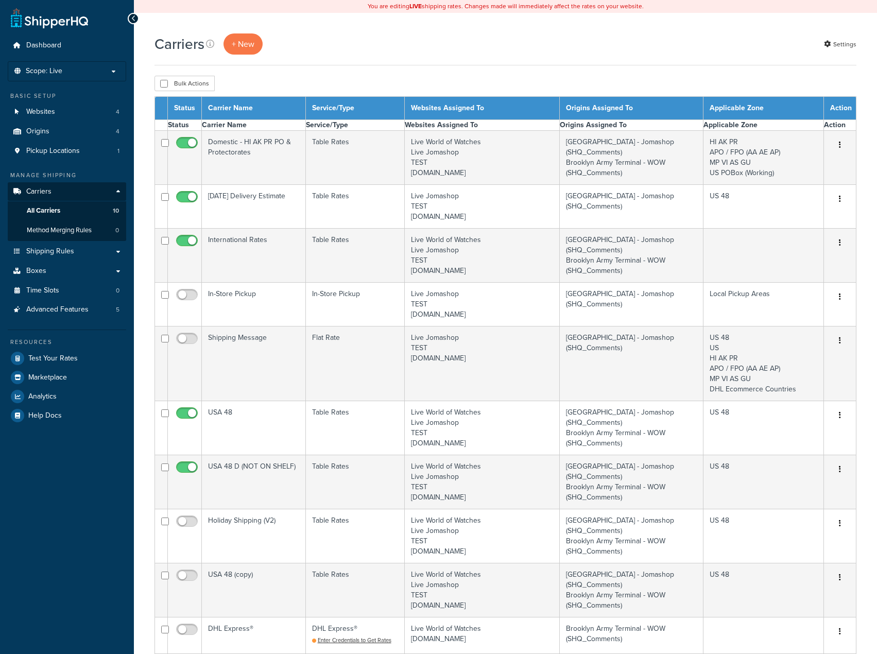
select select "15"
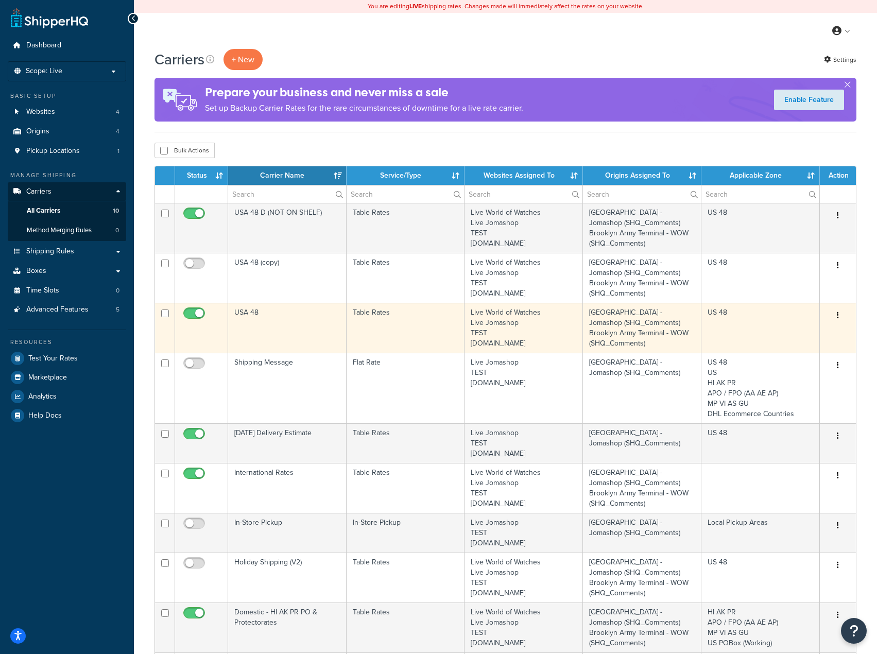
click at [838, 318] on button "button" at bounding box center [837, 315] width 14 height 16
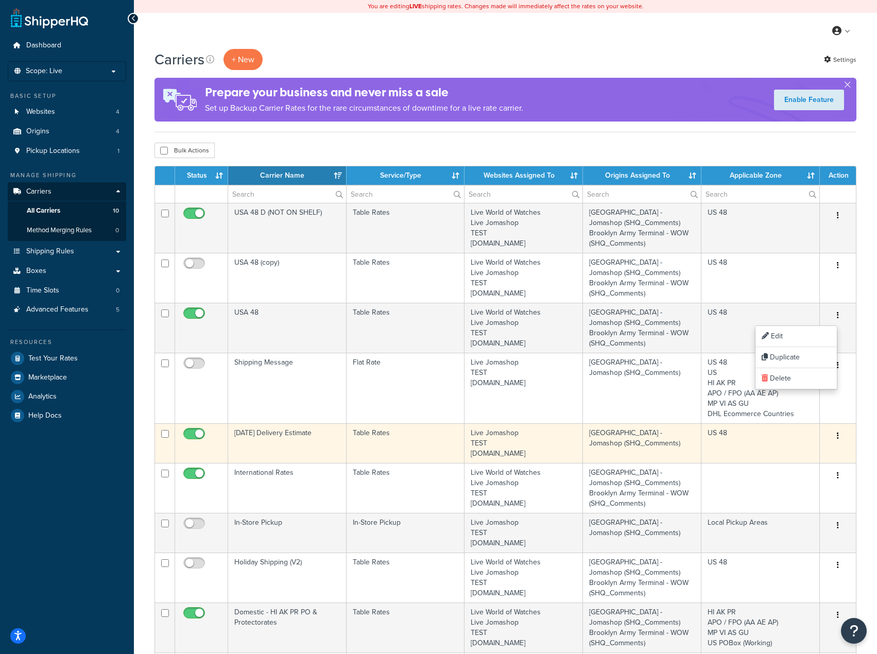
click at [841, 435] on button "button" at bounding box center [837, 436] width 14 height 16
click at [808, 458] on link "Edit" at bounding box center [795, 456] width 81 height 21
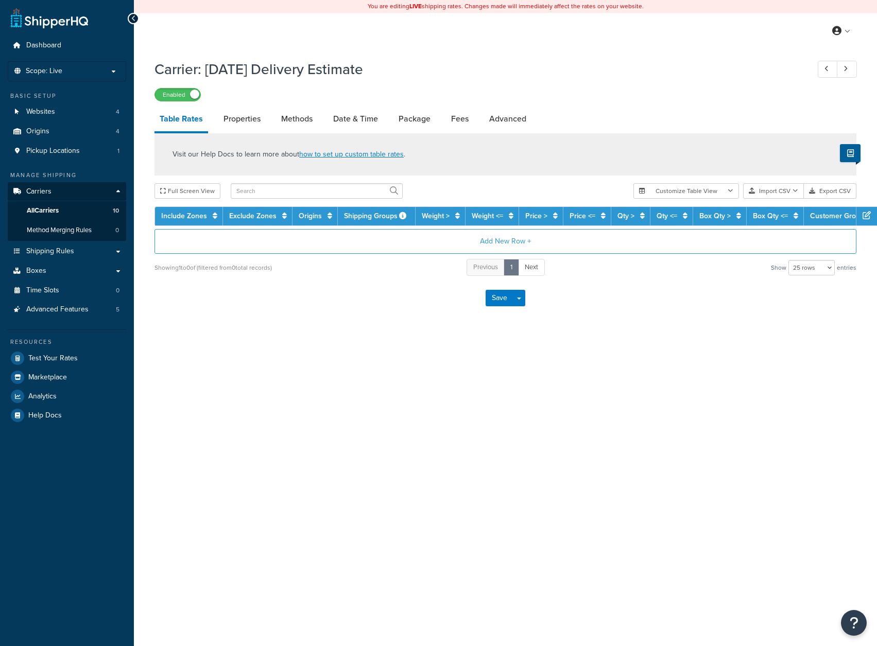
select select "25"
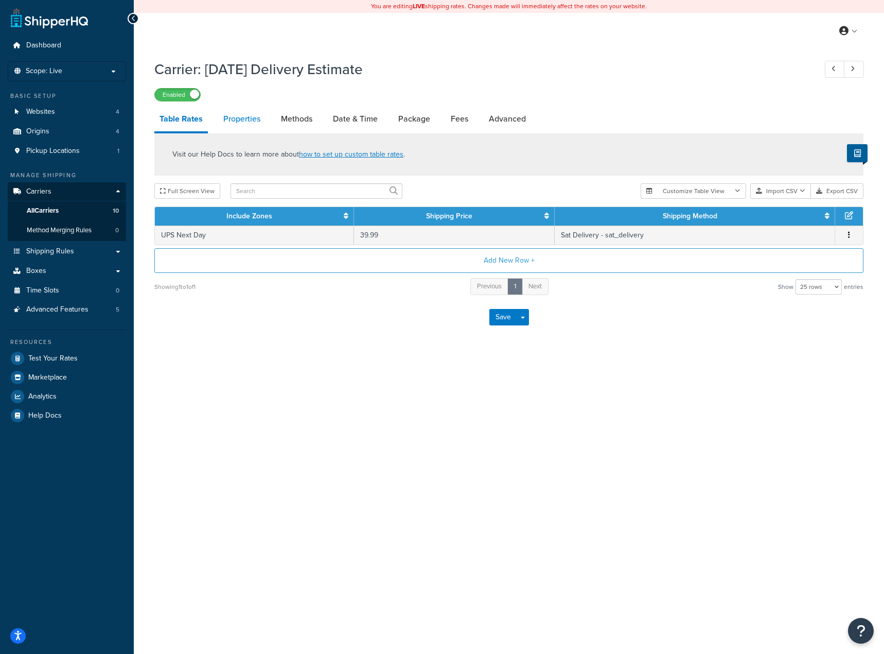
click at [239, 116] on link "Properties" at bounding box center [241, 119] width 47 height 25
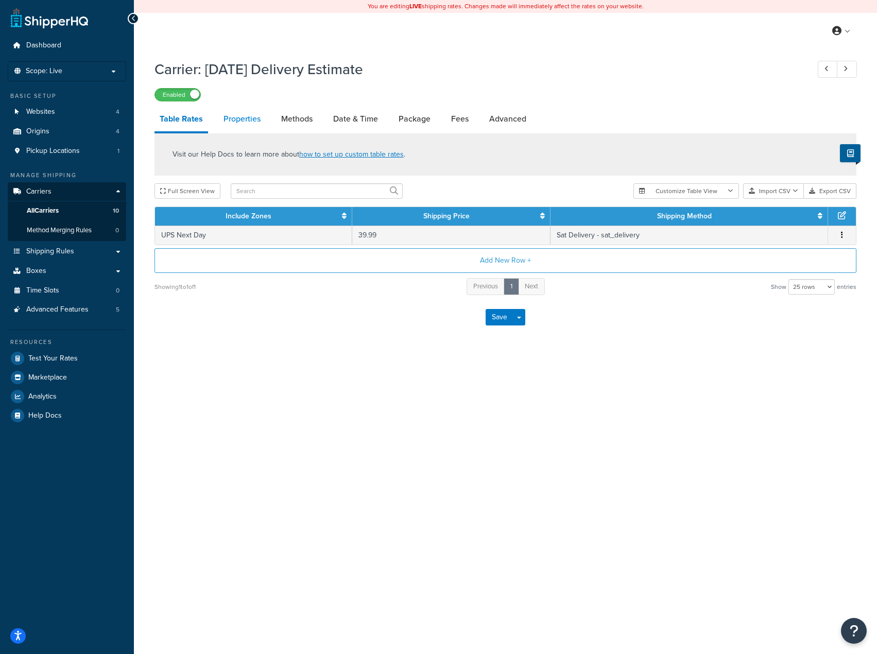
select select "HIGHEST"
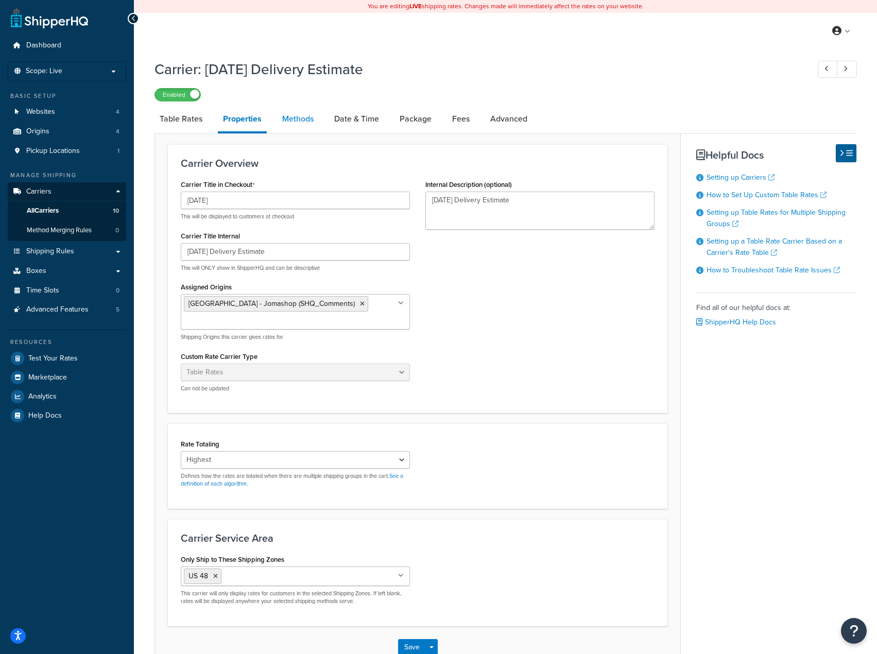
click at [287, 118] on link "Methods" at bounding box center [298, 119] width 42 height 25
select select "25"
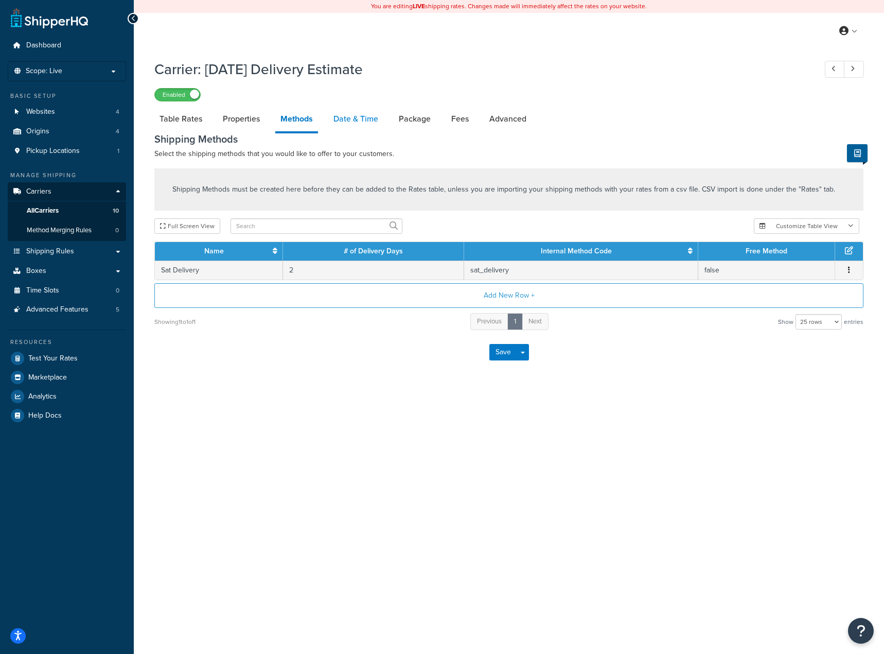
click at [349, 124] on link "Date & Time" at bounding box center [355, 119] width 55 height 25
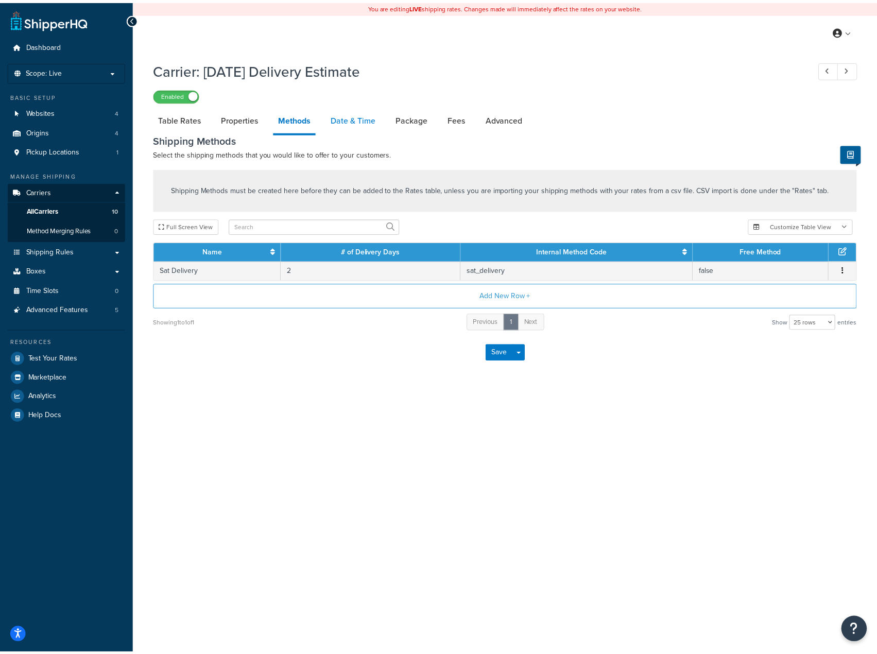
select select "yMMMEd"
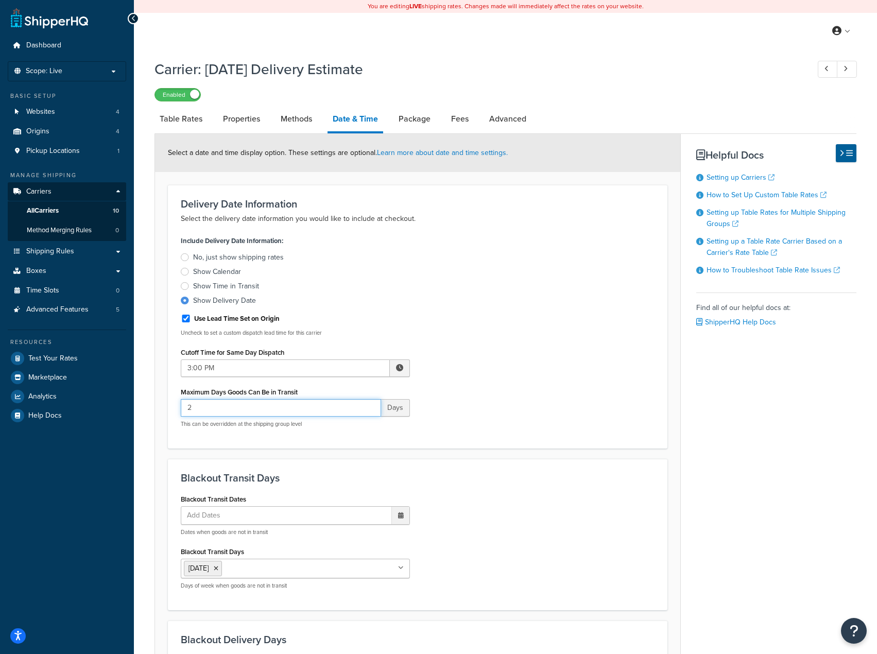
drag, startPoint x: 190, startPoint y: 405, endPoint x: 151, endPoint y: 405, distance: 39.1
click at [153, 404] on div "Carrier: Saturday Delivery Estimate Enabled Table Rates Properties Methods Date…" at bounding box center [505, 551] width 743 height 995
click at [516, 430] on div "Include Delivery Date Information: No, just show shipping rates Show Calendar S…" at bounding box center [417, 334] width 489 height 202
drag, startPoint x: 199, startPoint y: 432, endPoint x: 332, endPoint y: 426, distance: 133.9
click at [322, 427] on div "Include Delivery Date Information: No, just show shipping rates Show Calendar S…" at bounding box center [295, 334] width 244 height 202
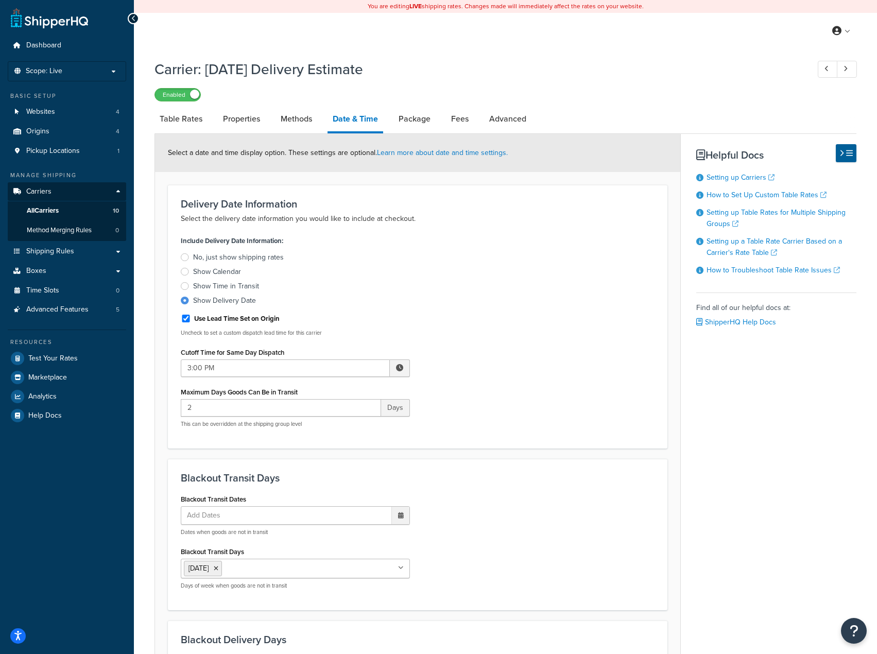
click at [373, 451] on form "Select a date and time display option. These settings are optional. Learn more …" at bounding box center [417, 578] width 525 height 889
drag, startPoint x: 349, startPoint y: 404, endPoint x: 128, endPoint y: 396, distance: 222.0
click at [170, 400] on div "Delivery Date Information Select the delivery date information you would like t…" at bounding box center [417, 317] width 499 height 264
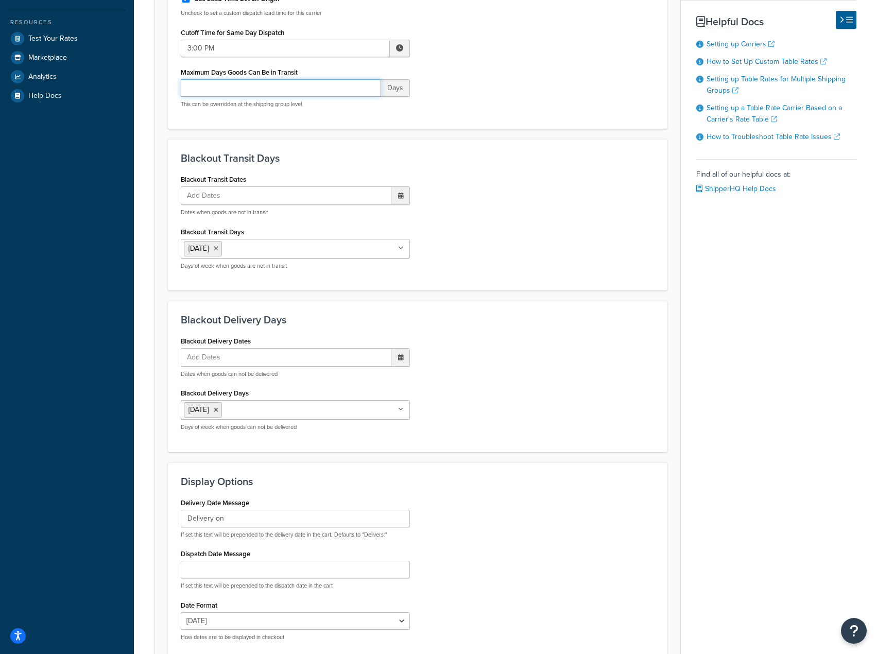
scroll to position [423, 0]
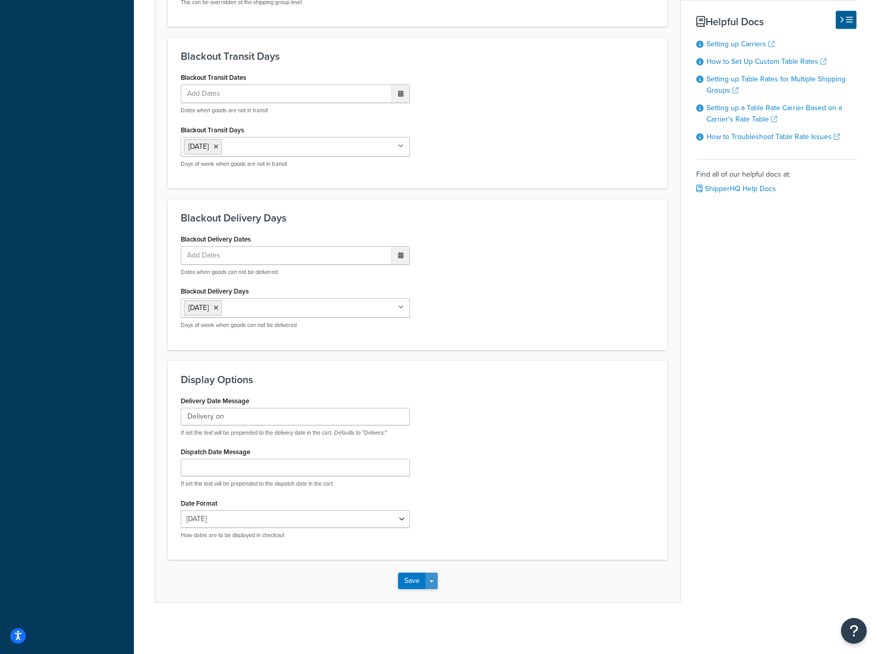
click at [434, 586] on button "Save Dropdown" at bounding box center [431, 580] width 12 height 16
click at [423, 603] on button "Save and Edit" at bounding box center [435, 600] width 75 height 22
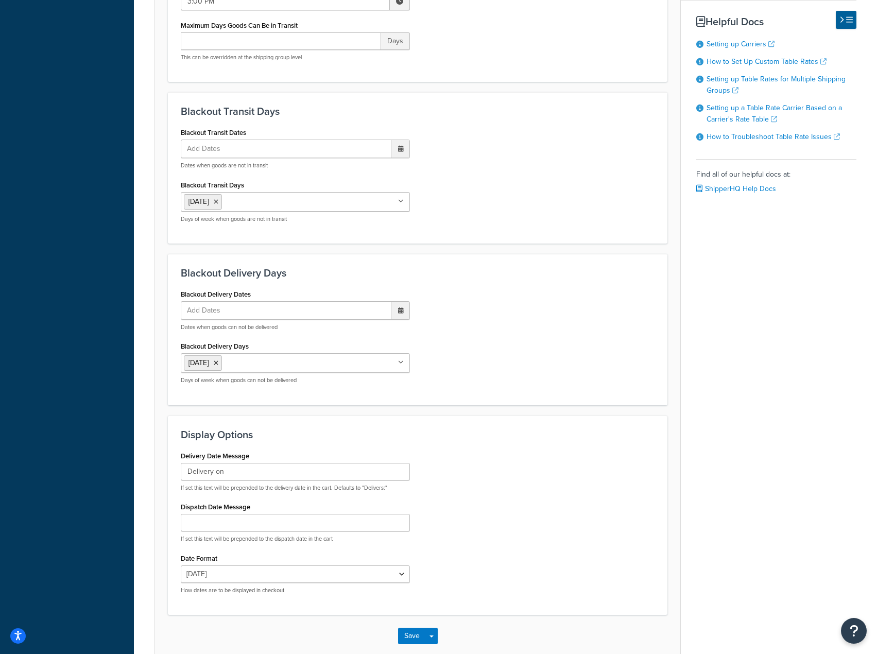
scroll to position [0, 0]
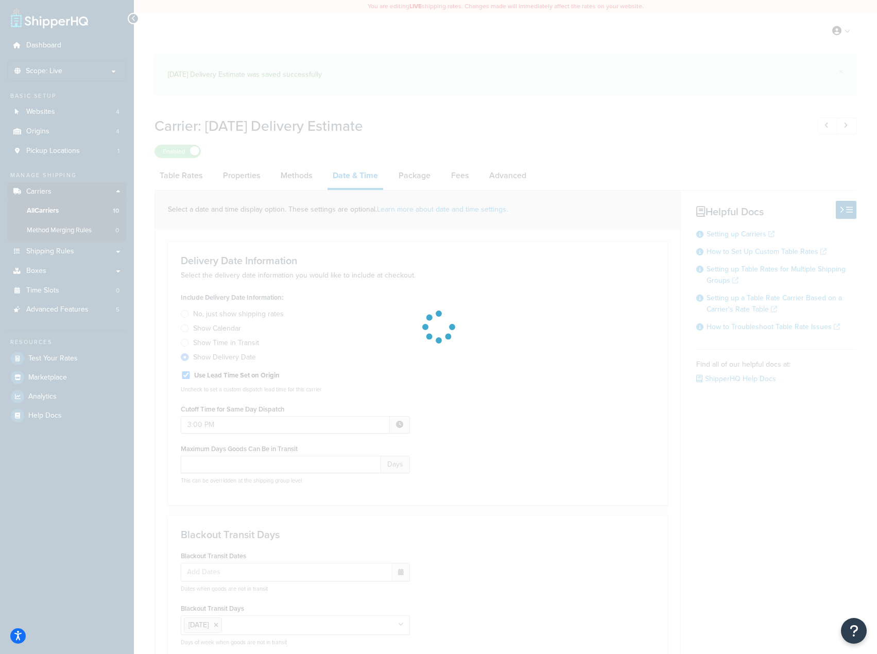
select select "yMMMEd"
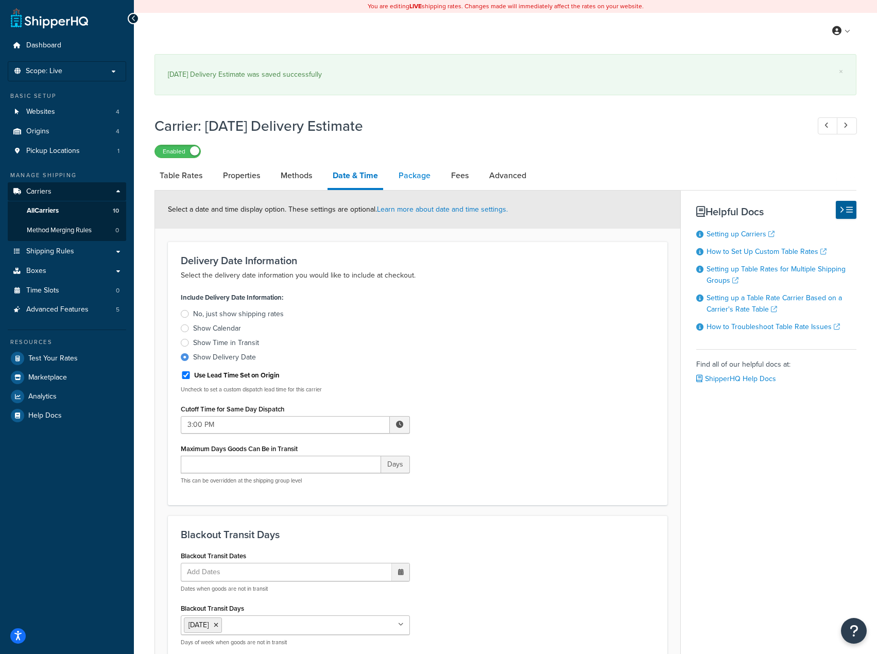
click at [398, 179] on link "Package" at bounding box center [414, 175] width 42 height 25
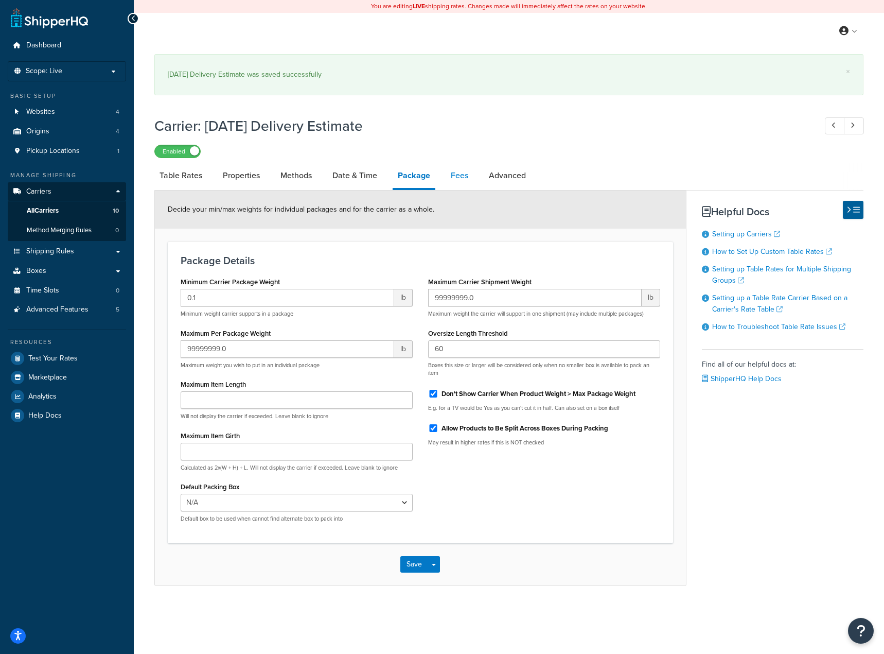
click at [453, 177] on link "Fees" at bounding box center [460, 175] width 28 height 25
select select "AFTER"
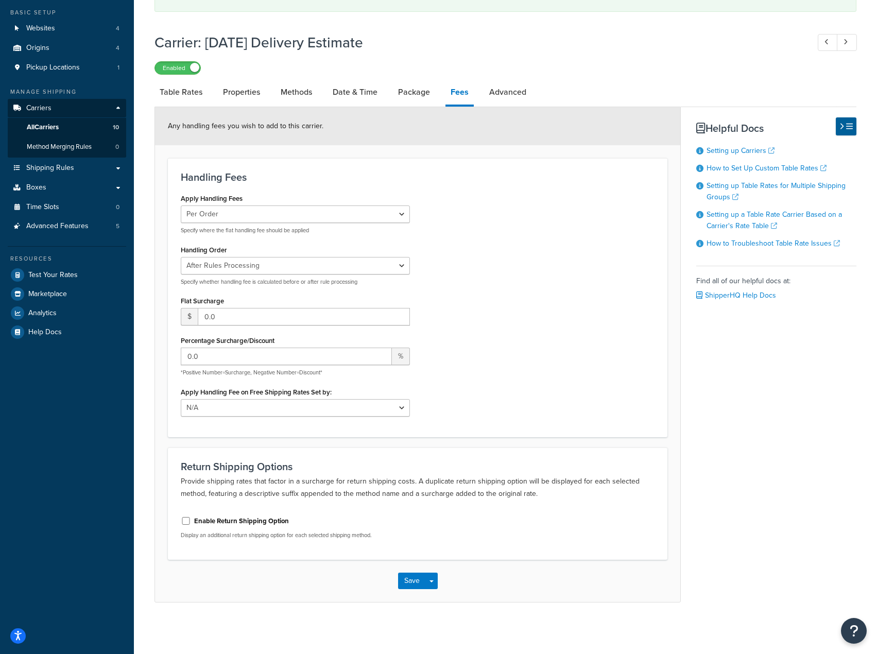
scroll to position [84, 0]
click at [500, 98] on link "Advanced" at bounding box center [507, 92] width 47 height 25
select select "false"
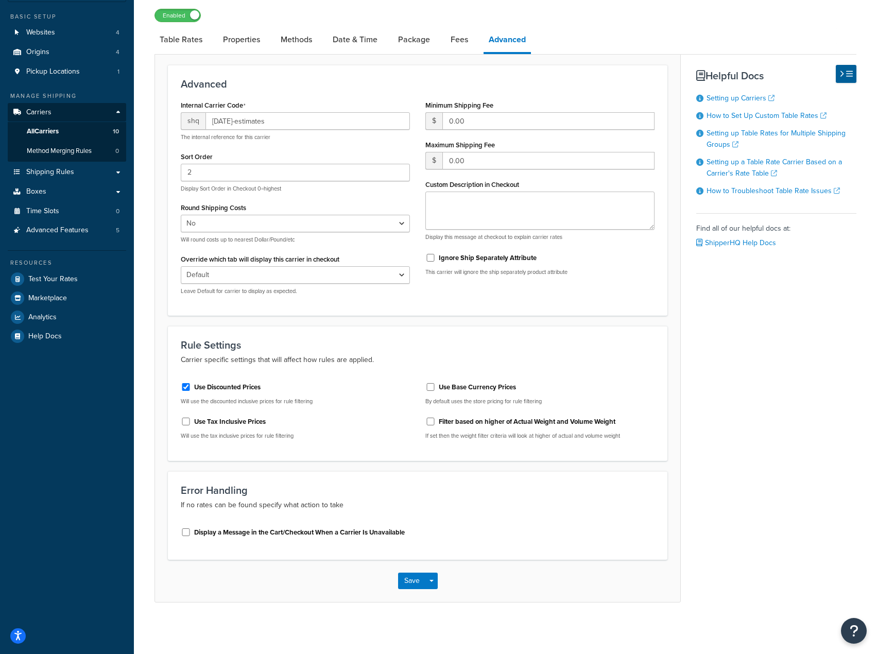
scroll to position [80, 0]
click at [287, 535] on label "Display a Message in the Cart/Checkout When a Carrier Is Unavailable" at bounding box center [299, 532] width 211 height 9
click at [191, 535] on input "Display a Message in the Cart/Checkout When a Carrier Is Unavailable" at bounding box center [186, 532] width 10 height 8
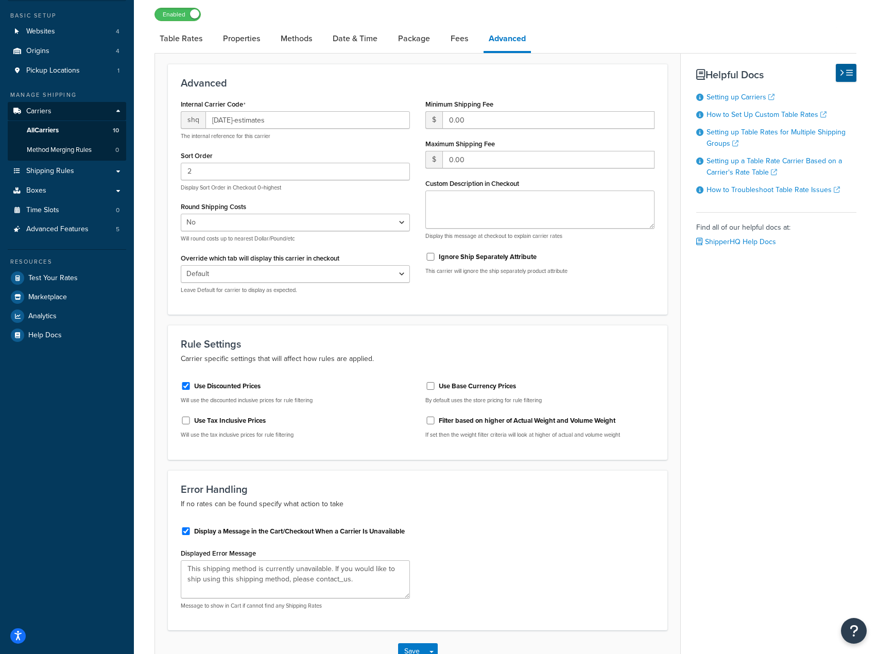
click at [288, 534] on label "Display a Message in the Cart/Checkout When a Carrier Is Unavailable" at bounding box center [299, 531] width 211 height 9
click at [191, 534] on input "Display a Message in the Cart/Checkout When a Carrier Is Unavailable" at bounding box center [186, 531] width 10 height 8
checkbox input "false"
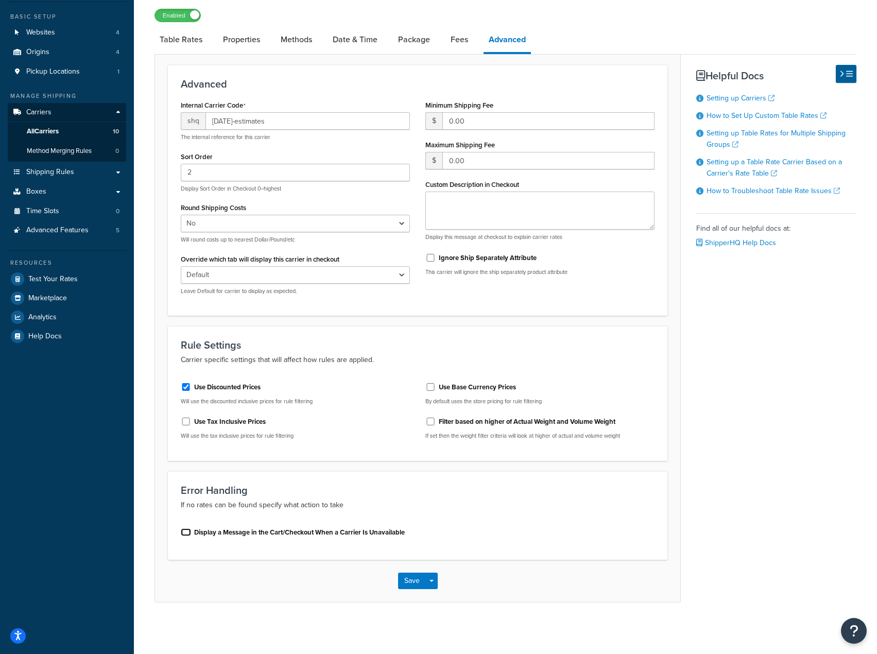
scroll to position [0, 0]
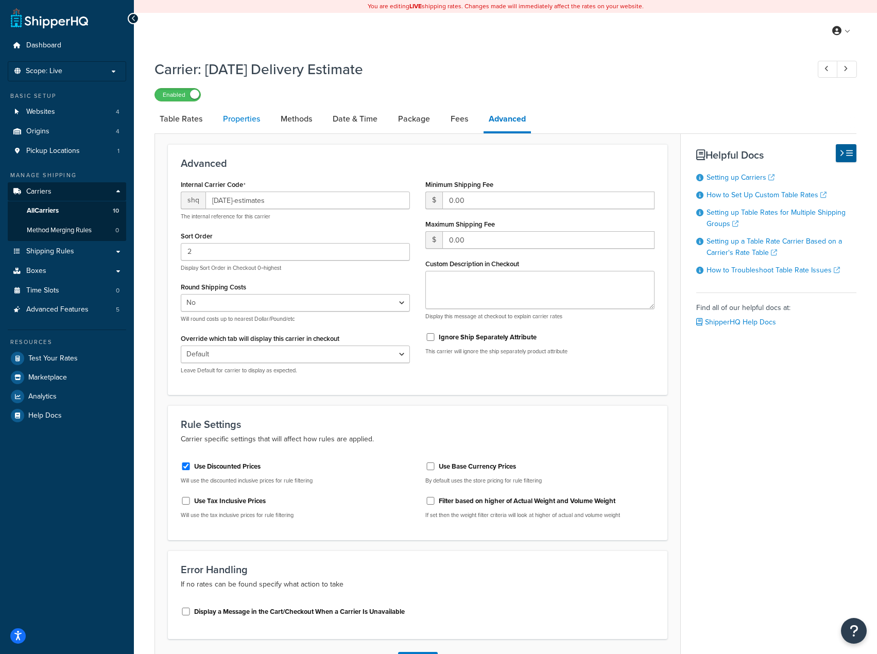
click at [232, 119] on link "Properties" at bounding box center [241, 119] width 47 height 25
select select "HIGHEST"
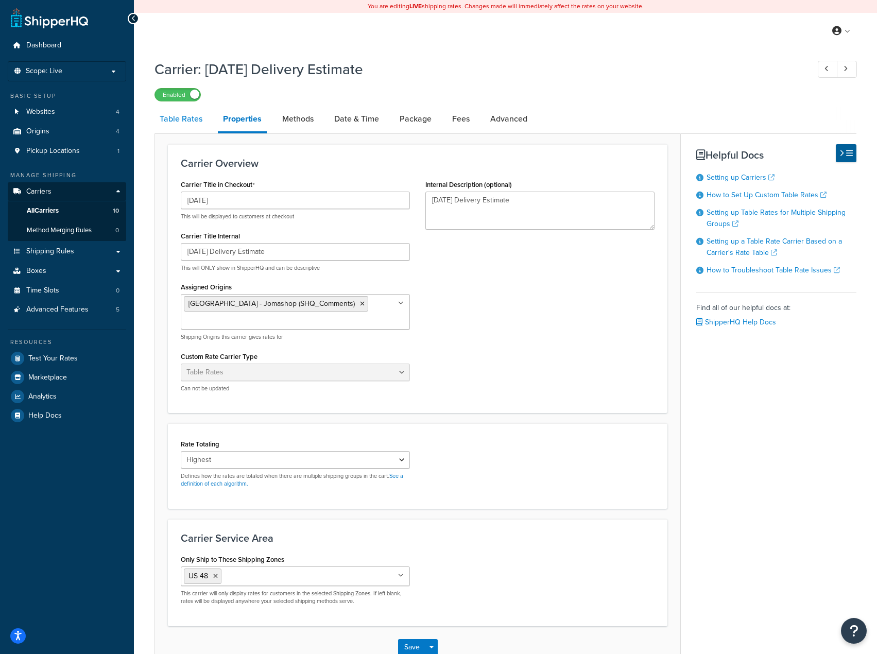
click at [183, 115] on link "Table Rates" at bounding box center [180, 119] width 53 height 25
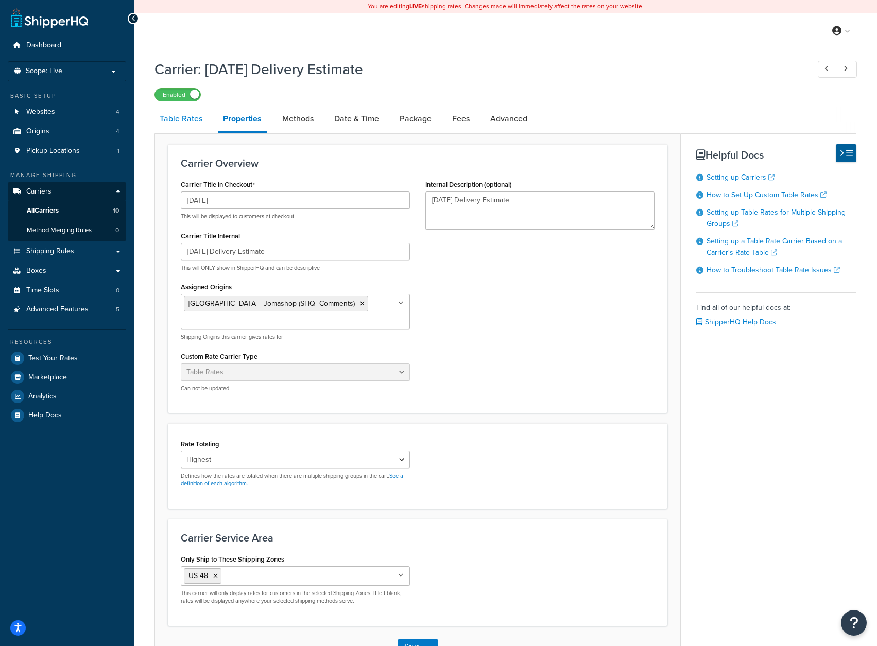
select select "25"
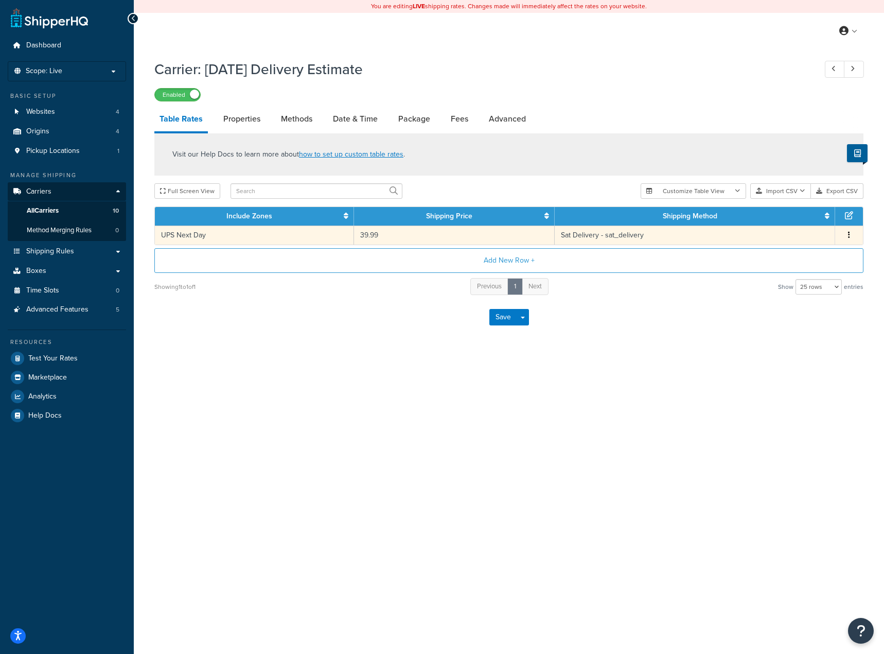
click at [230, 237] on td "UPS Next Day" at bounding box center [254, 234] width 199 height 19
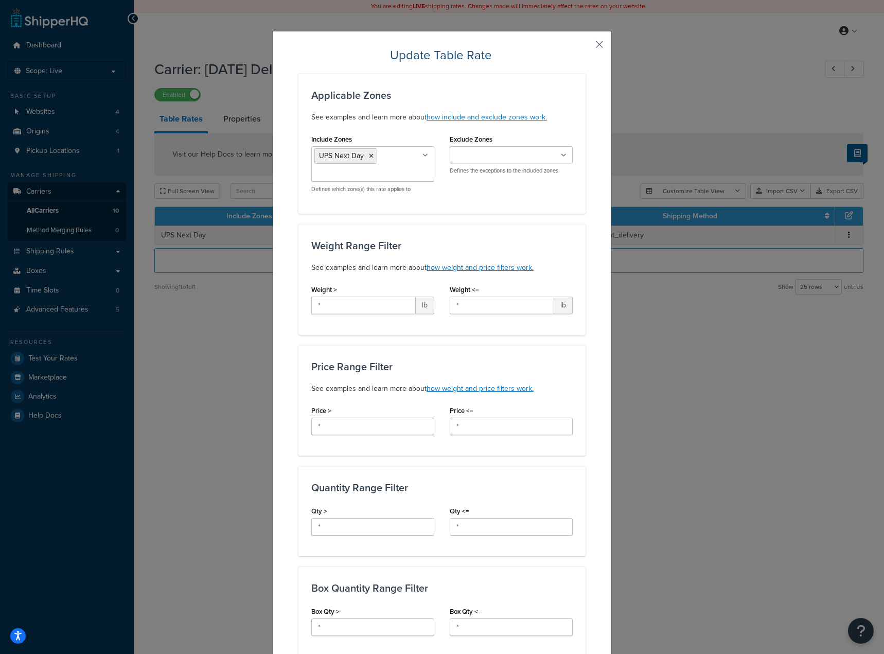
click at [586, 48] on button "button" at bounding box center [584, 48] width 3 height 3
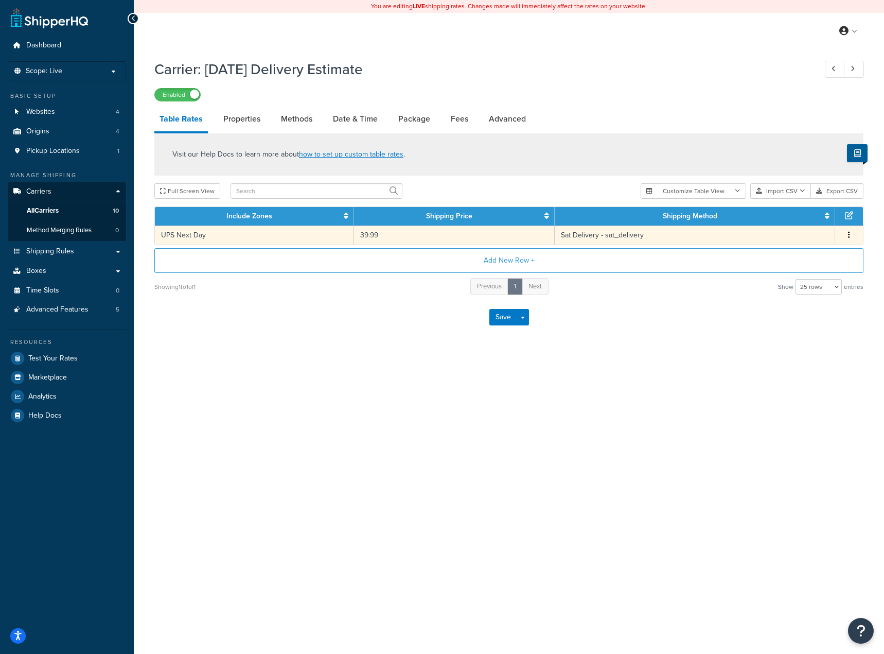
click at [411, 232] on td "39.99" at bounding box center [454, 234] width 201 height 19
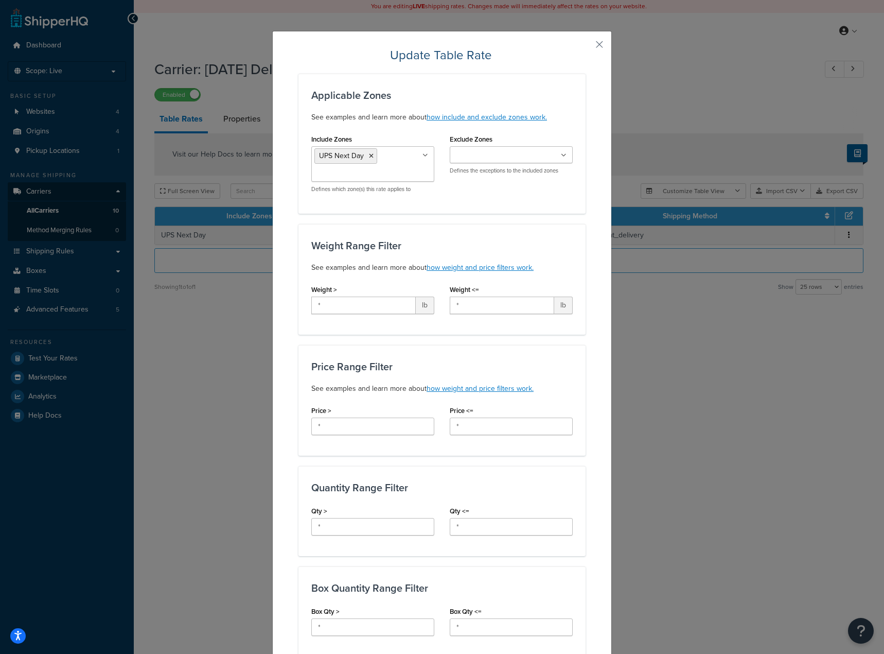
click at [590, 50] on div "Update Table Rate Applicable Zones See examples and learn more about how includ…" at bounding box center [442, 605] width 340 height 1148
click at [586, 47] on button "button" at bounding box center [584, 48] width 3 height 3
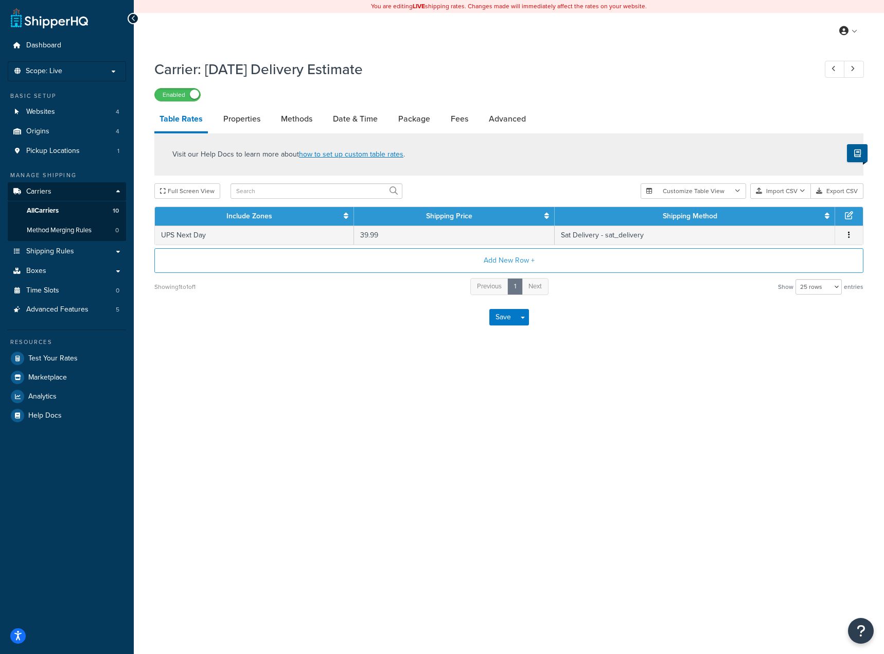
click at [701, 474] on div "You are editing LIVE shipping rates. Changes made will immediately affect the r…" at bounding box center [509, 327] width 750 height 654
click at [287, 127] on link "Methods" at bounding box center [297, 119] width 42 height 25
select select "25"
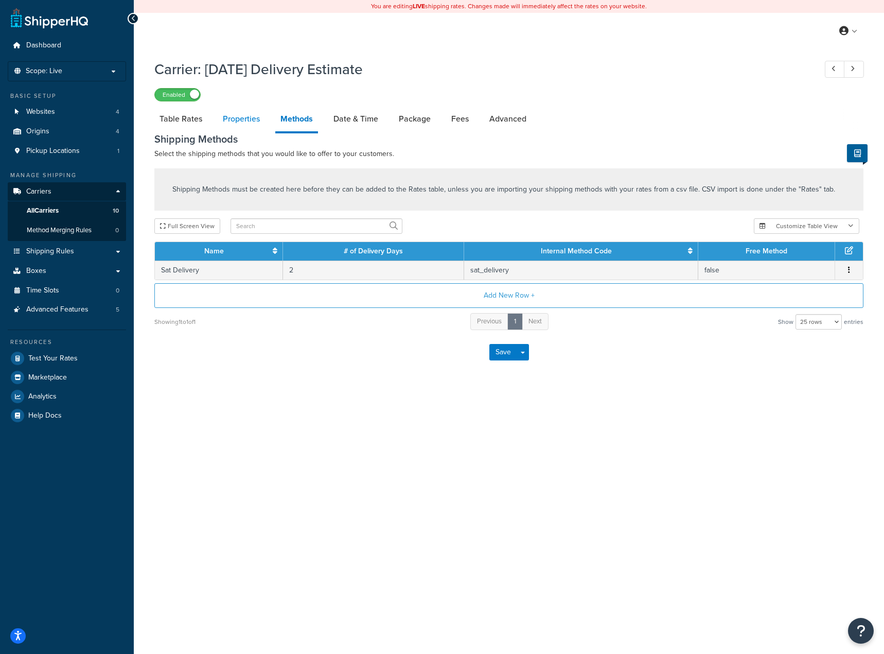
click at [254, 125] on link "Properties" at bounding box center [241, 119] width 47 height 25
select select "HIGHEST"
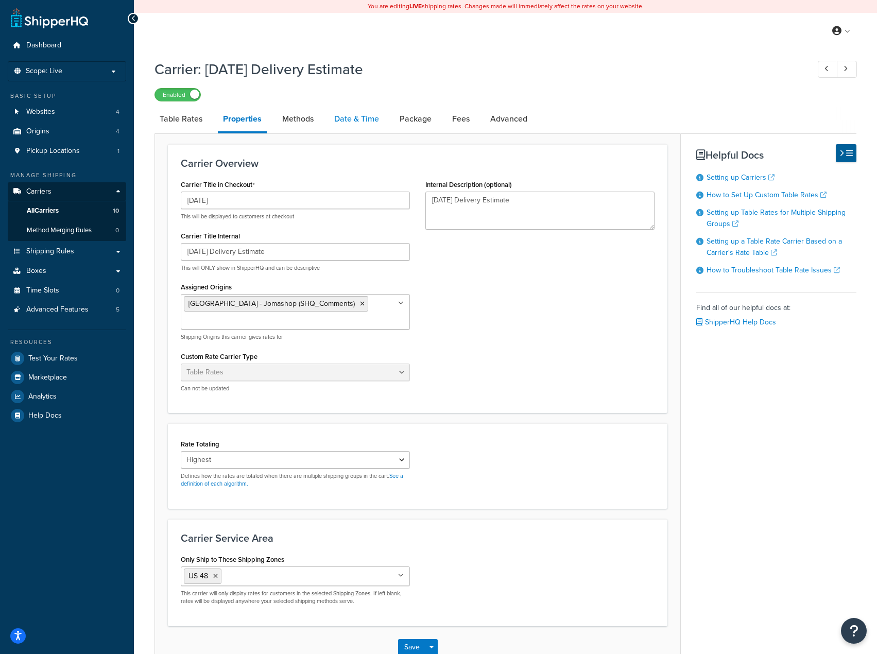
click at [343, 120] on link "Date & Time" at bounding box center [356, 119] width 55 height 25
select select "yMMMEd"
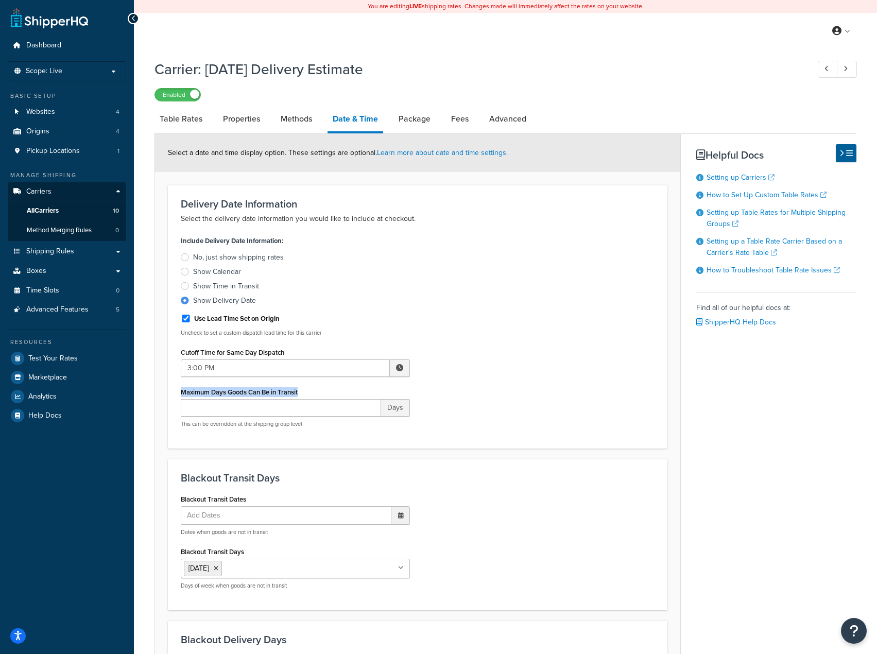
drag, startPoint x: 302, startPoint y: 389, endPoint x: 179, endPoint y: 391, distance: 123.0
click at [179, 391] on div "Include Delivery Date Information: No, just show shipping rates Show Calendar S…" at bounding box center [295, 334] width 244 height 202
copy label "Maximum Days Goods Can Be in Transit"
click at [251, 409] on input "Maximum Days Goods Can Be in Transit" at bounding box center [281, 407] width 200 height 17
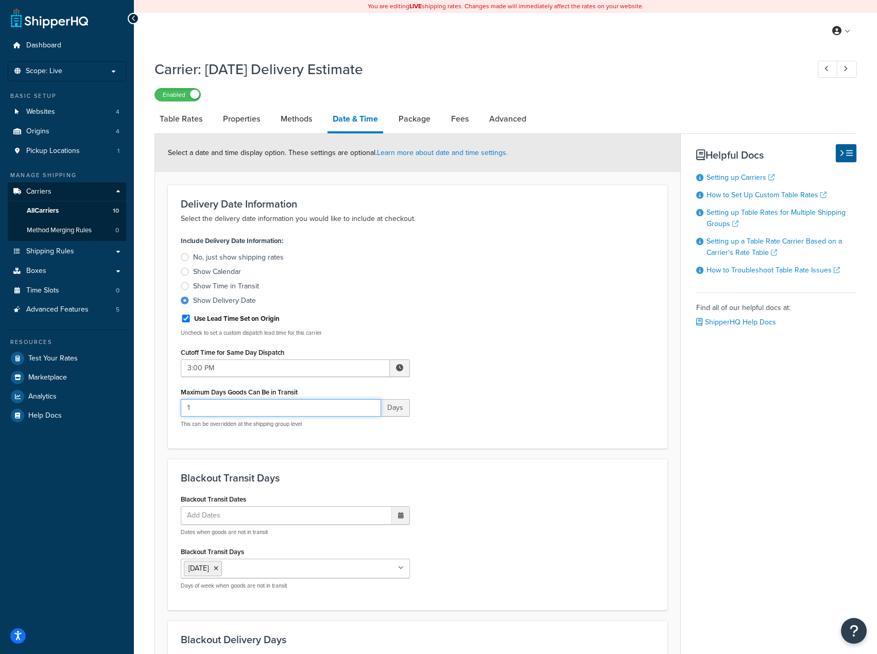
type input "1"
click at [586, 471] on div "Blackout Transit Days Blackout Transit Dates Add Dates ‹ October 2025 › Su Mo T…" at bounding box center [417, 534] width 499 height 151
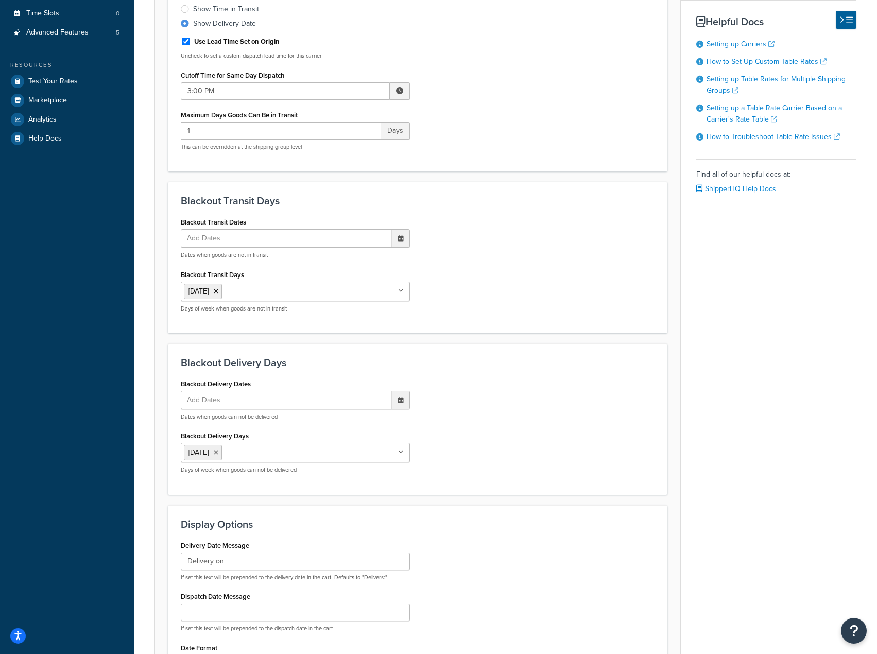
scroll to position [423, 0]
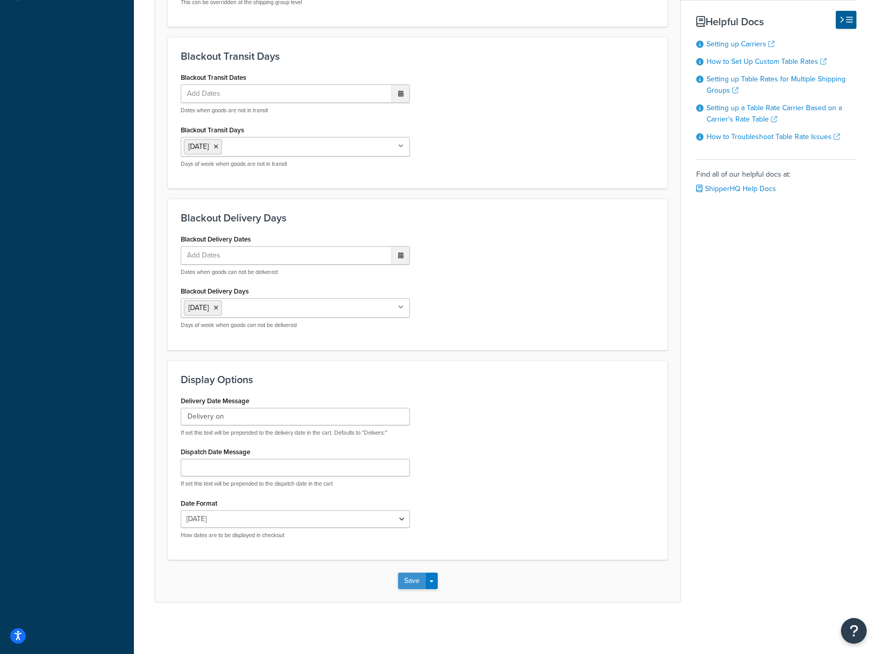
click at [410, 579] on button "Save" at bounding box center [412, 580] width 28 height 16
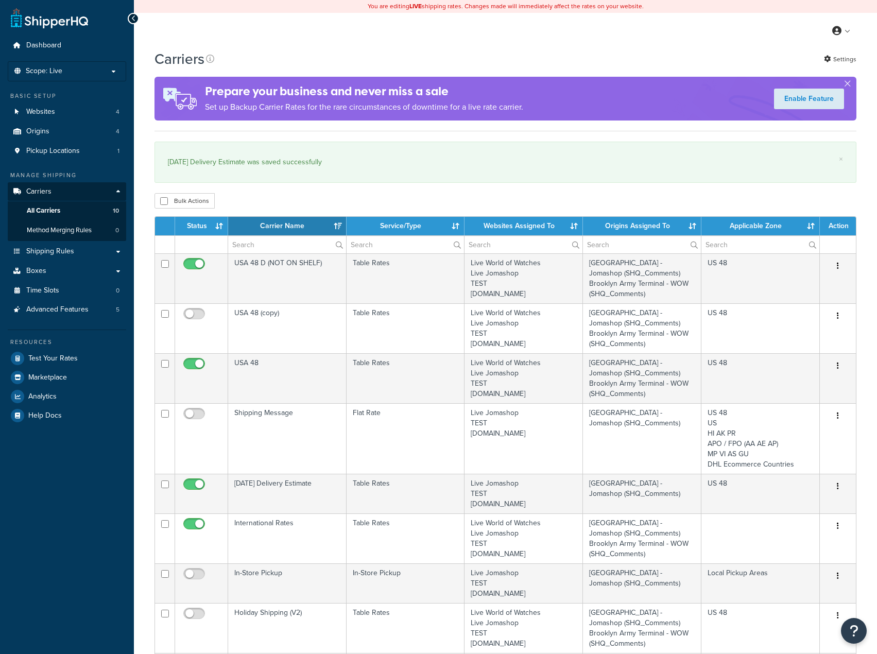
select select "15"
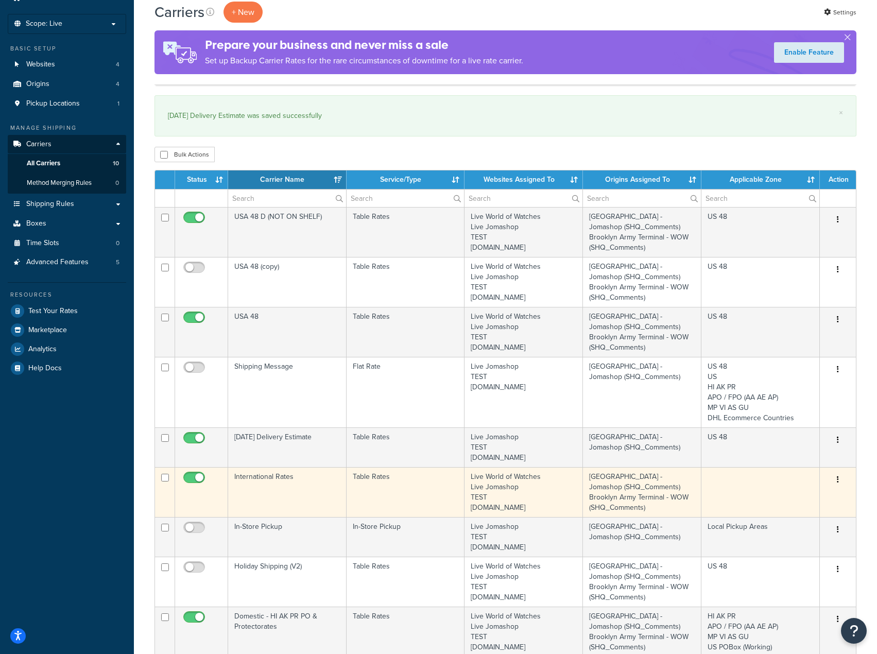
scroll to position [103, 0]
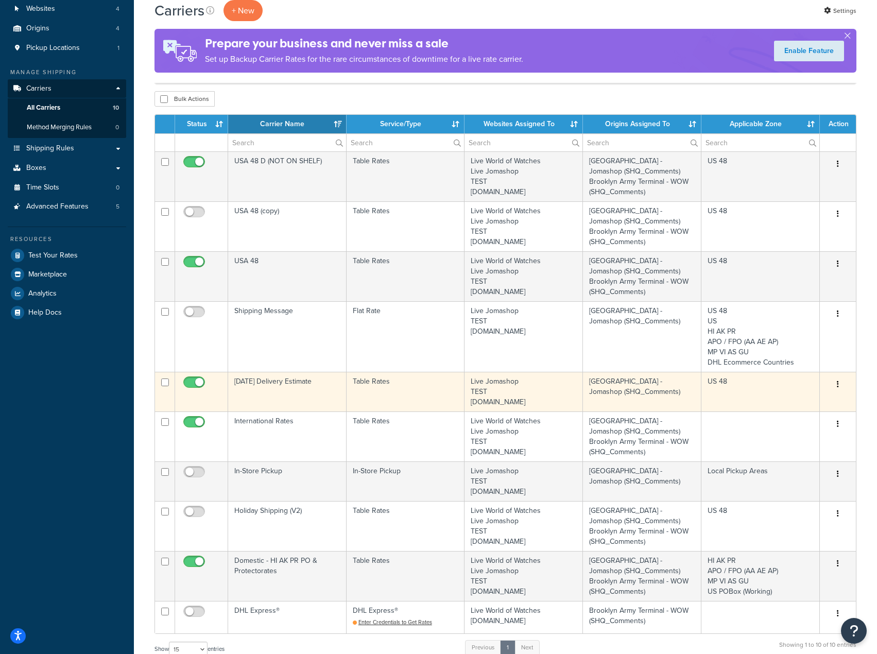
click at [842, 384] on button "button" at bounding box center [837, 384] width 14 height 16
click at [817, 404] on link "Edit" at bounding box center [795, 405] width 81 height 21
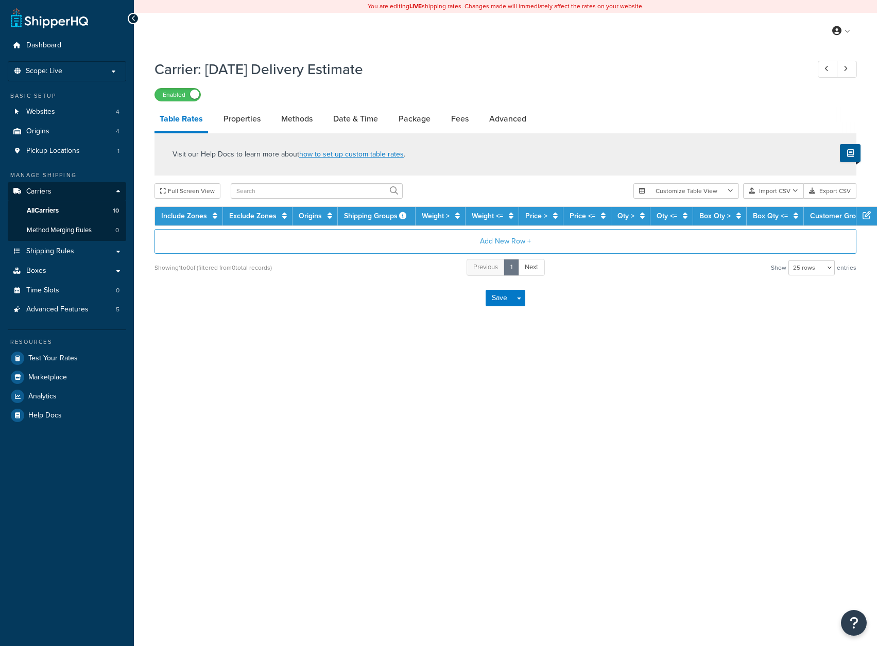
select select "25"
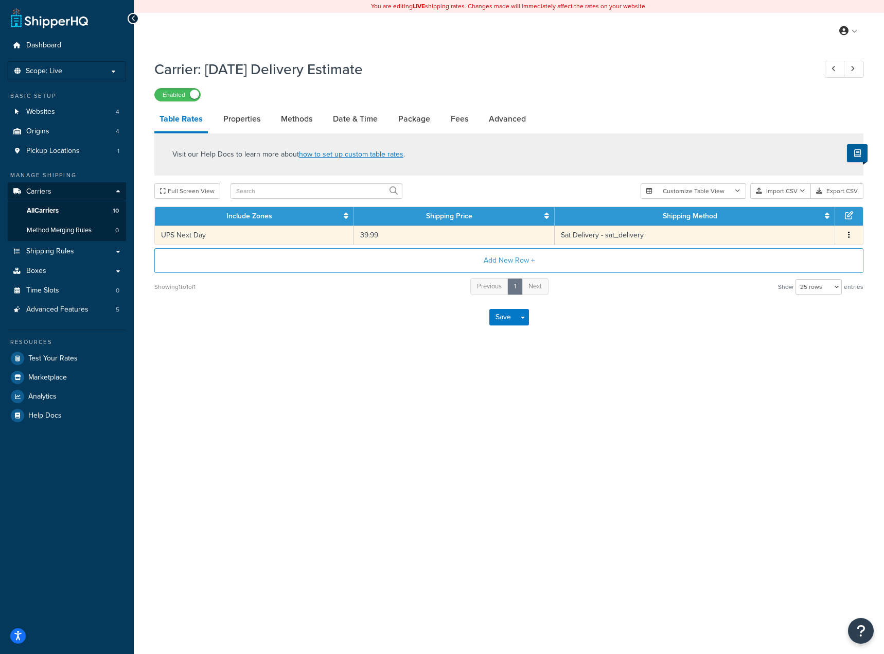
click at [608, 236] on td "Sat Delivery - sat_delivery" at bounding box center [695, 234] width 281 height 19
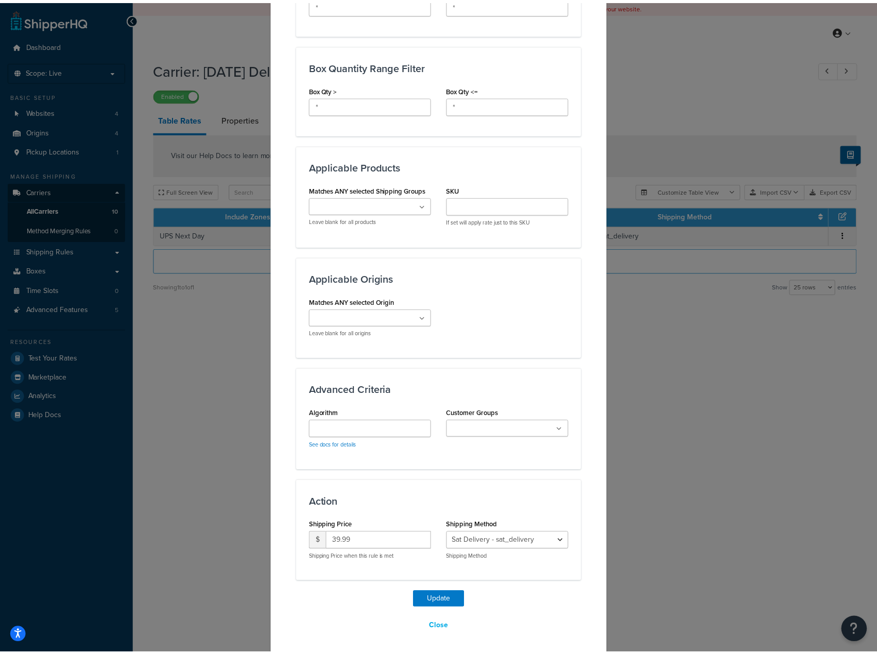
scroll to position [526, 0]
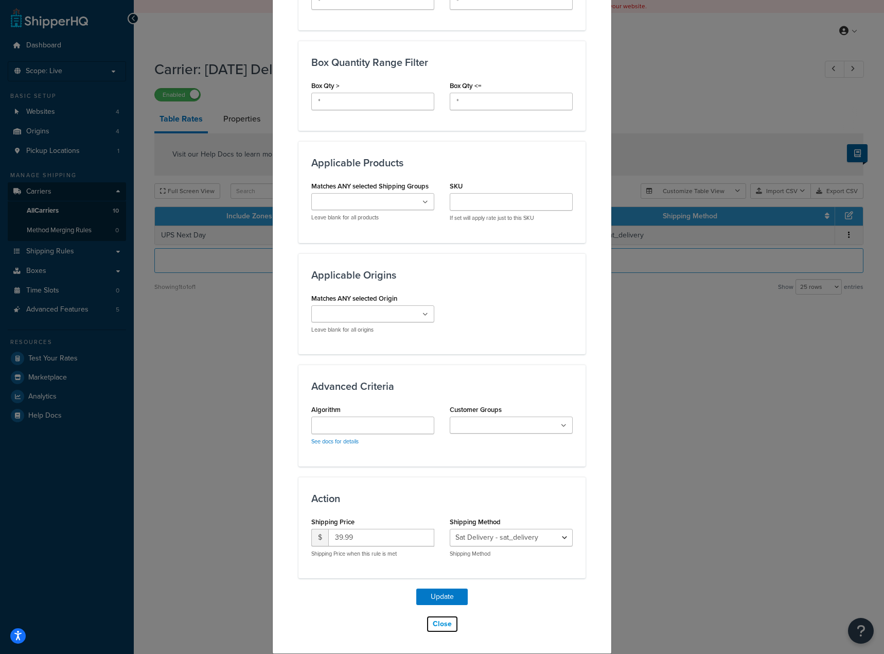
click at [445, 625] on button "Close" at bounding box center [442, 623] width 32 height 17
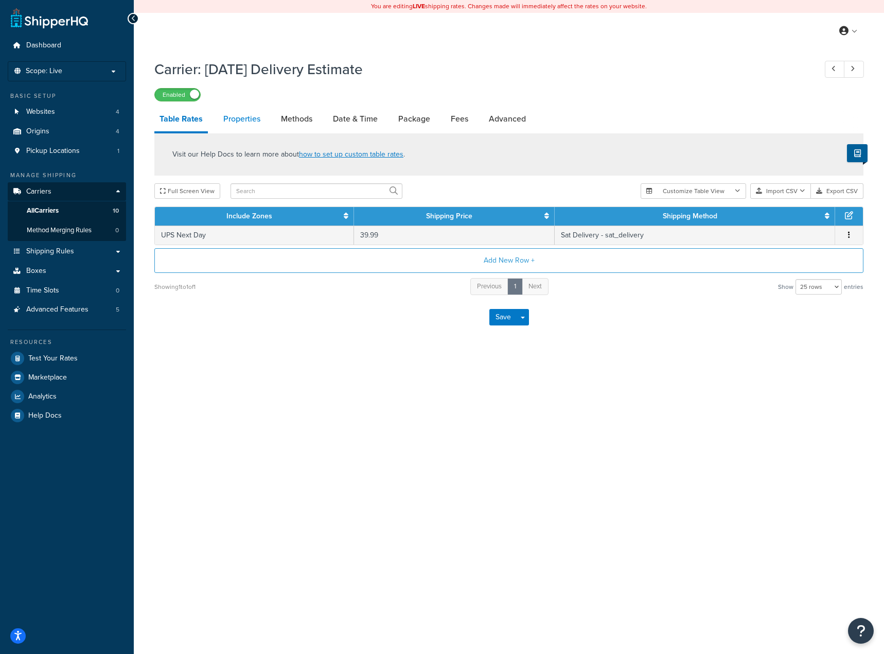
click at [247, 121] on link "Properties" at bounding box center [241, 119] width 47 height 25
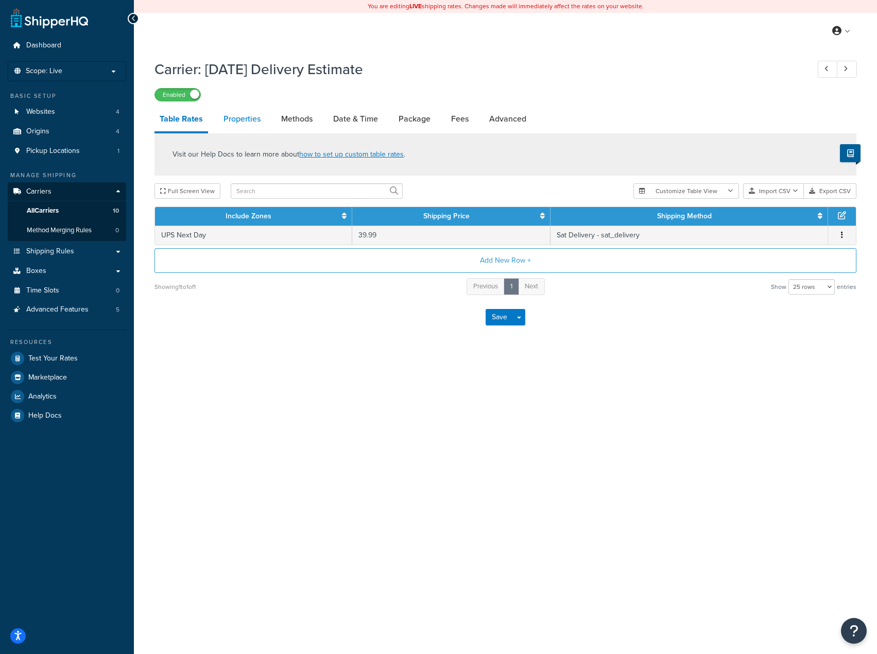
select select "HIGHEST"
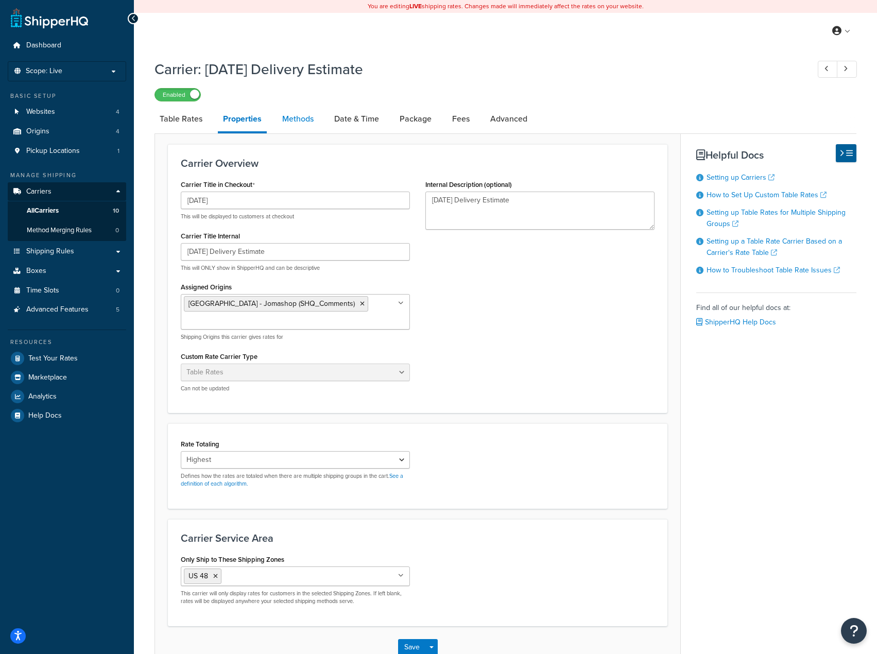
click at [285, 114] on link "Methods" at bounding box center [298, 119] width 42 height 25
select select "25"
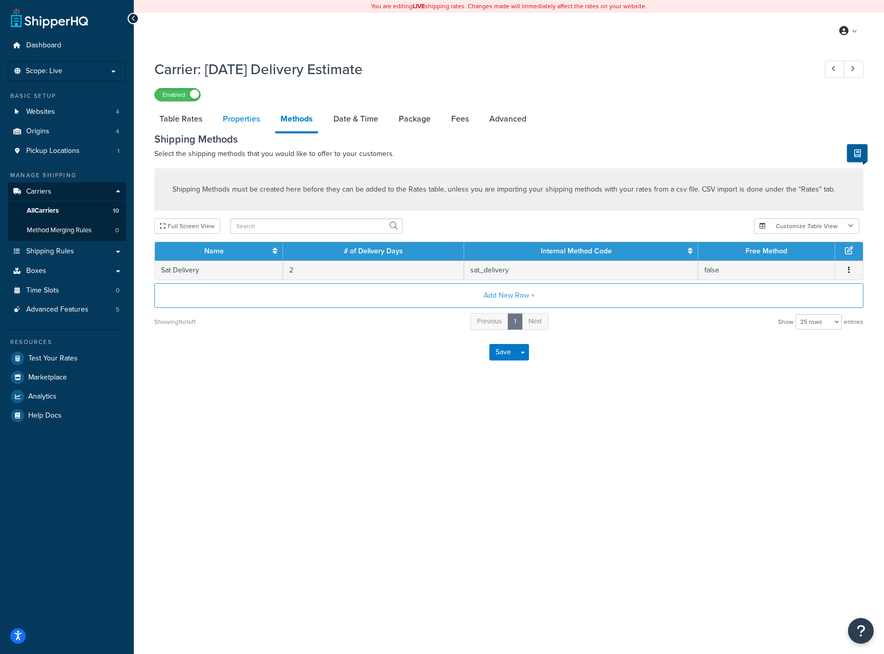
click at [246, 125] on link "Properties" at bounding box center [241, 119] width 47 height 25
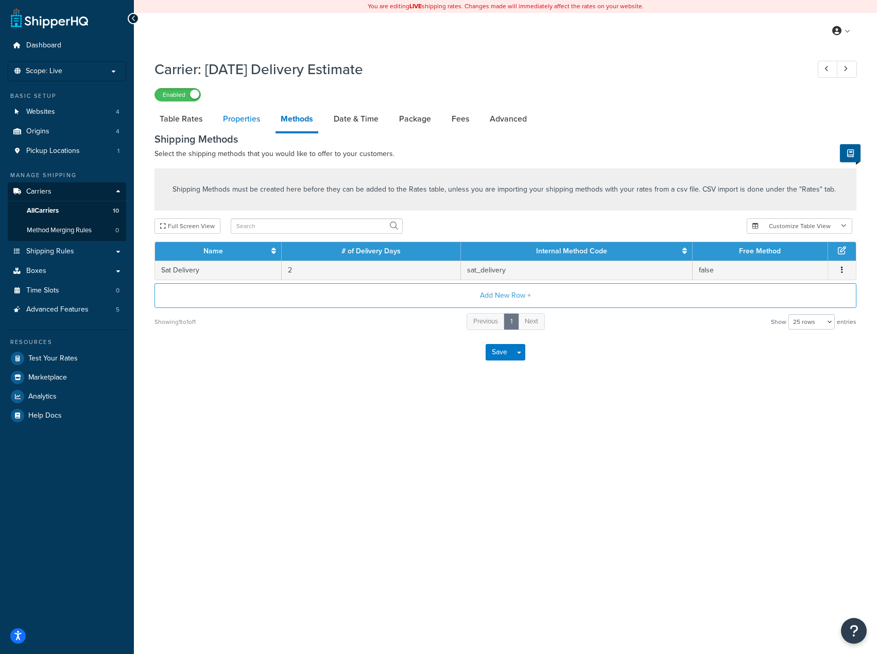
select select "HIGHEST"
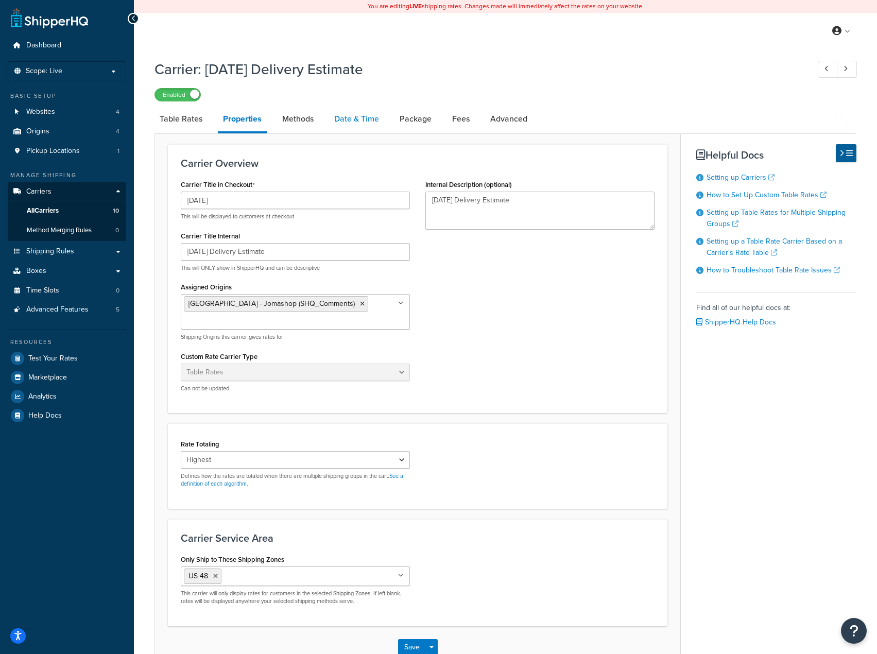
click at [347, 121] on link "Date & Time" at bounding box center [356, 119] width 55 height 25
select select "yMMMEd"
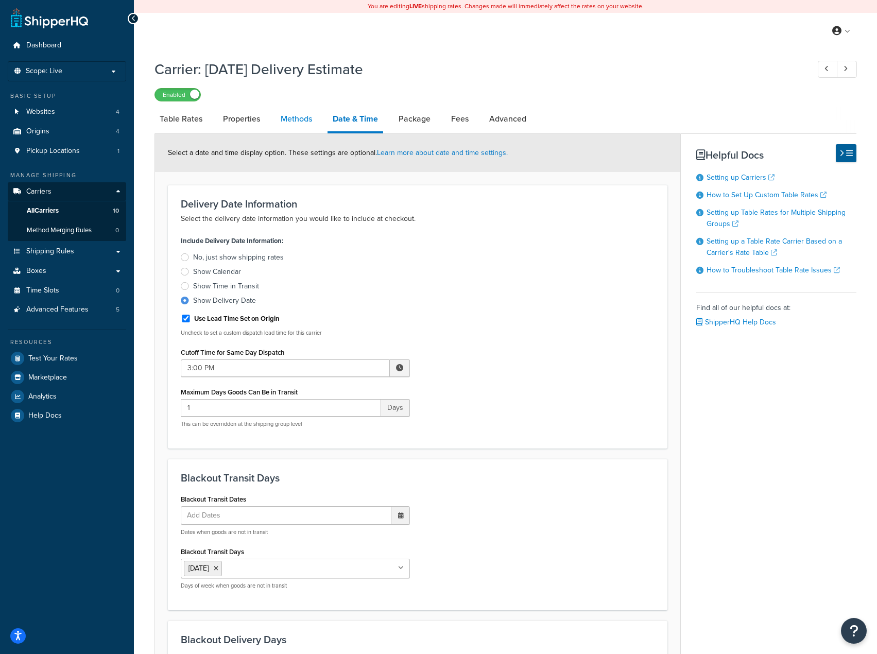
click at [286, 119] on link "Methods" at bounding box center [296, 119] width 42 height 25
select select "25"
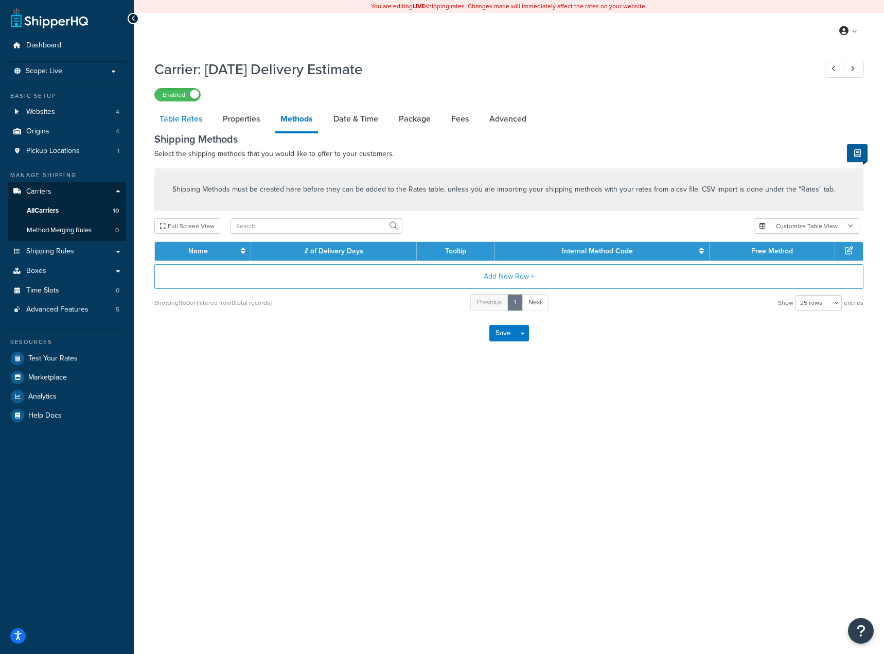
click at [160, 114] on link "Table Rates" at bounding box center [180, 119] width 53 height 25
select select "25"
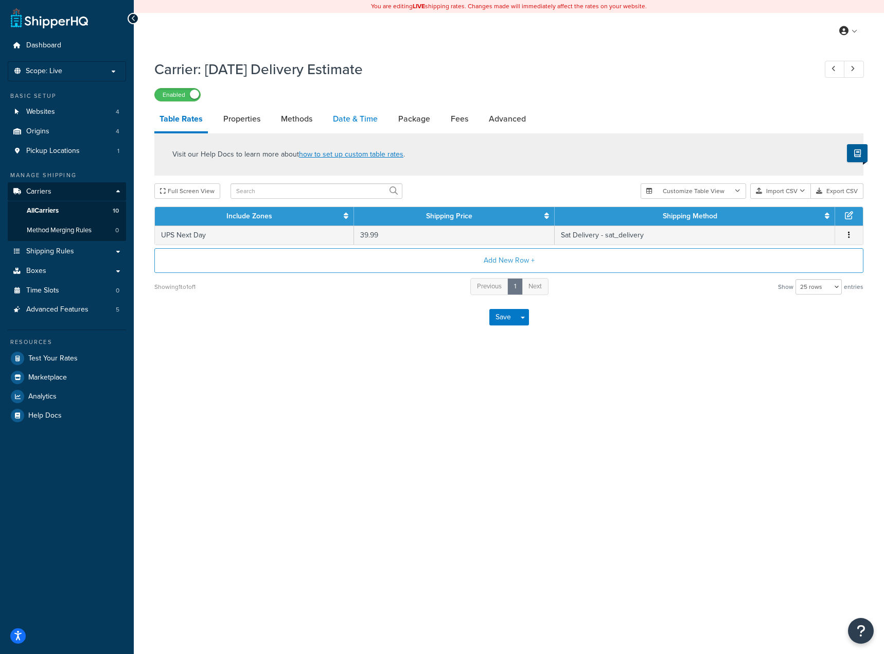
click at [341, 125] on link "Date & Time" at bounding box center [355, 119] width 55 height 25
select select "yMMMEd"
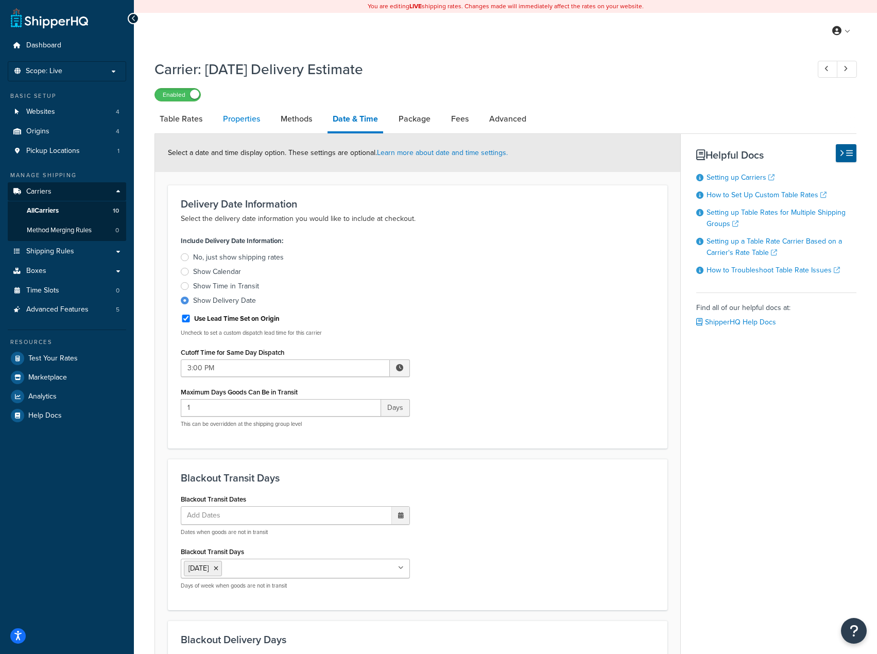
click at [231, 125] on link "Properties" at bounding box center [241, 119] width 47 height 25
select select "HIGHEST"
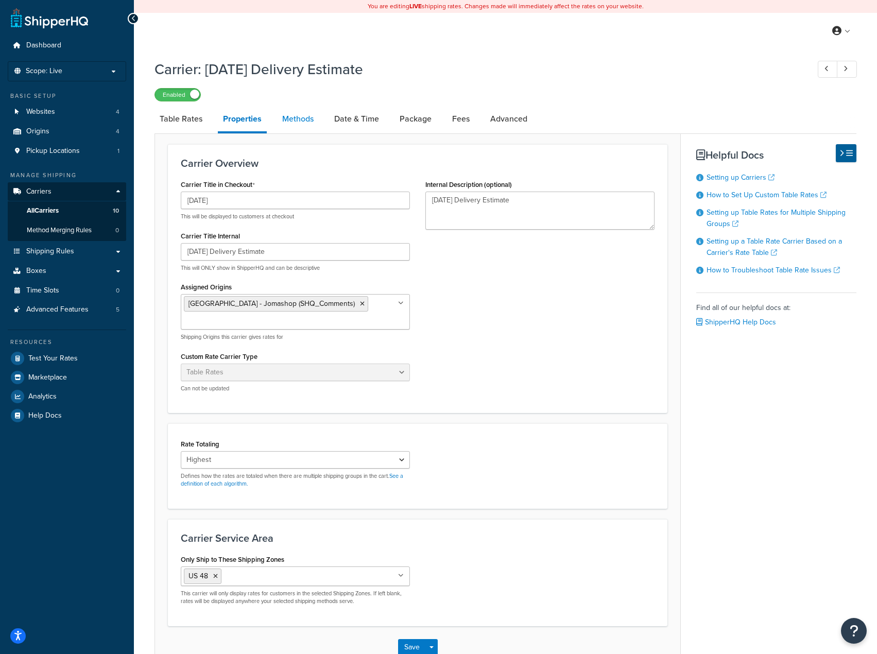
click at [314, 121] on link "Methods" at bounding box center [298, 119] width 42 height 25
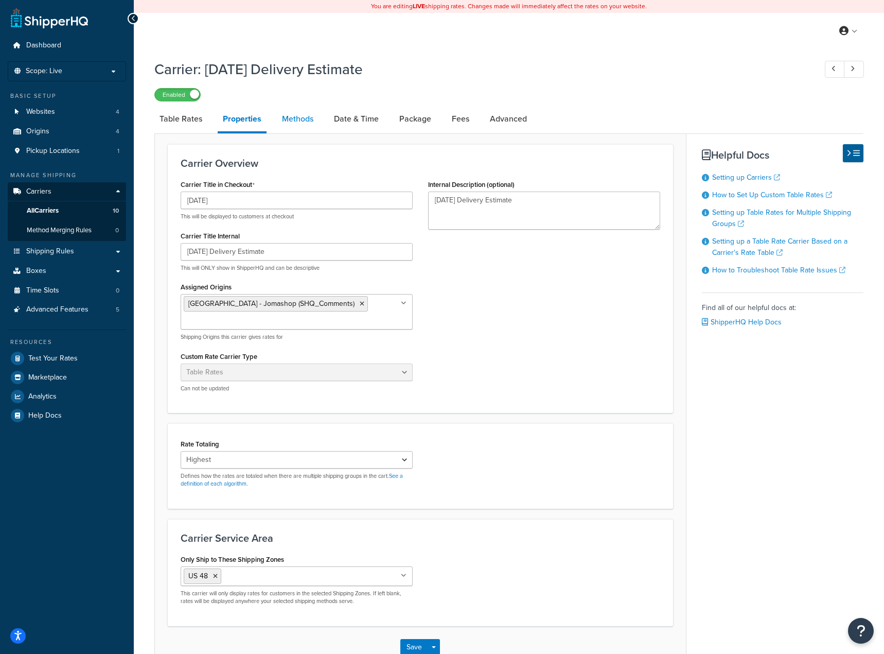
select select "25"
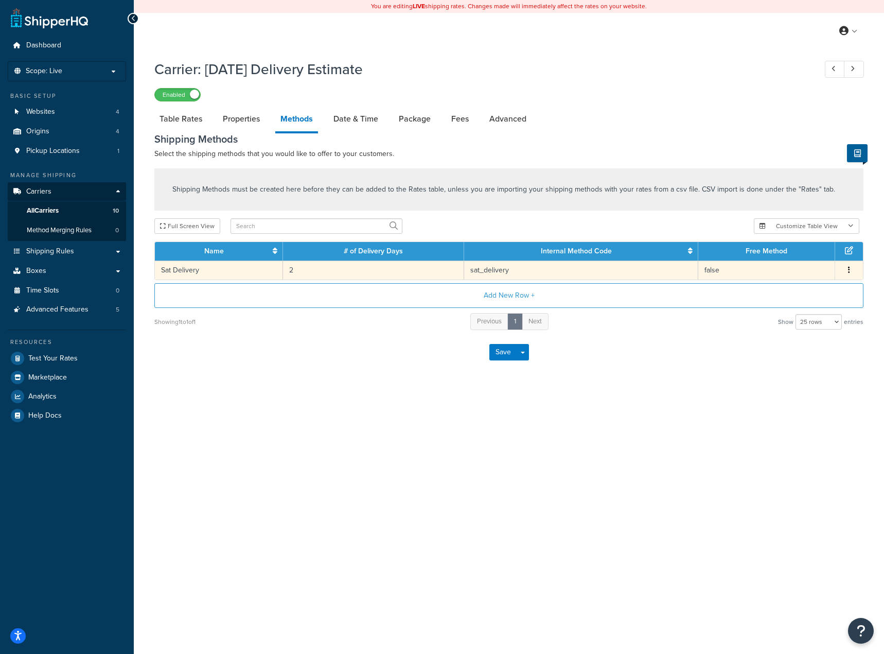
click at [847, 273] on button "button" at bounding box center [849, 270] width 8 height 11
click at [793, 261] on div "Edit" at bounding box center [796, 261] width 73 height 21
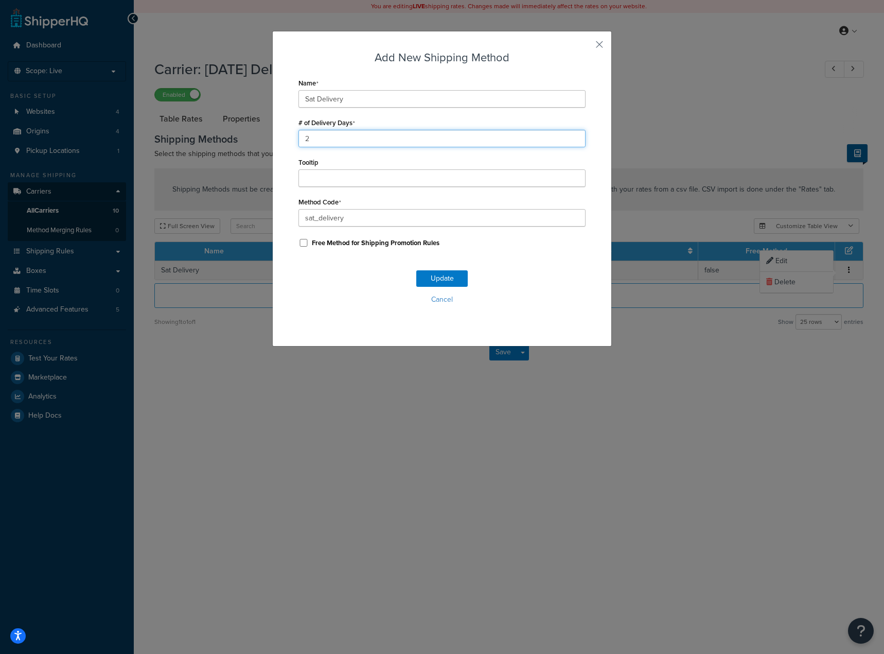
drag, startPoint x: 322, startPoint y: 142, endPoint x: 254, endPoint y: 138, distance: 68.6
click at [261, 138] on div "Add New Shipping Method Name Sat Delivery # of Delivery Days 2 Tooltip Method C…" at bounding box center [442, 327] width 884 height 654
type input "1"
click at [439, 279] on button "Update" at bounding box center [441, 278] width 51 height 16
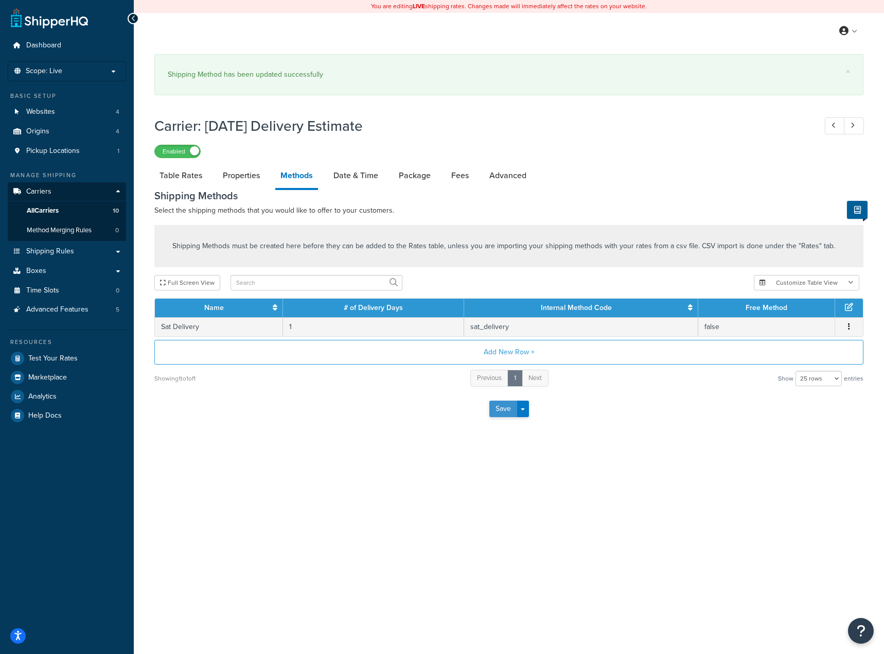
click at [502, 400] on button "Save" at bounding box center [503, 408] width 28 height 16
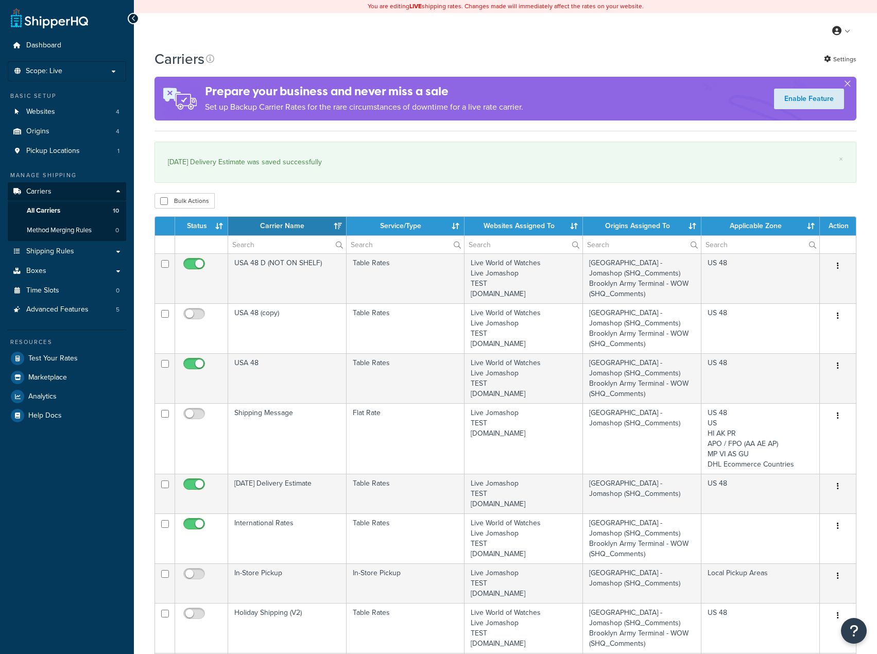
select select "15"
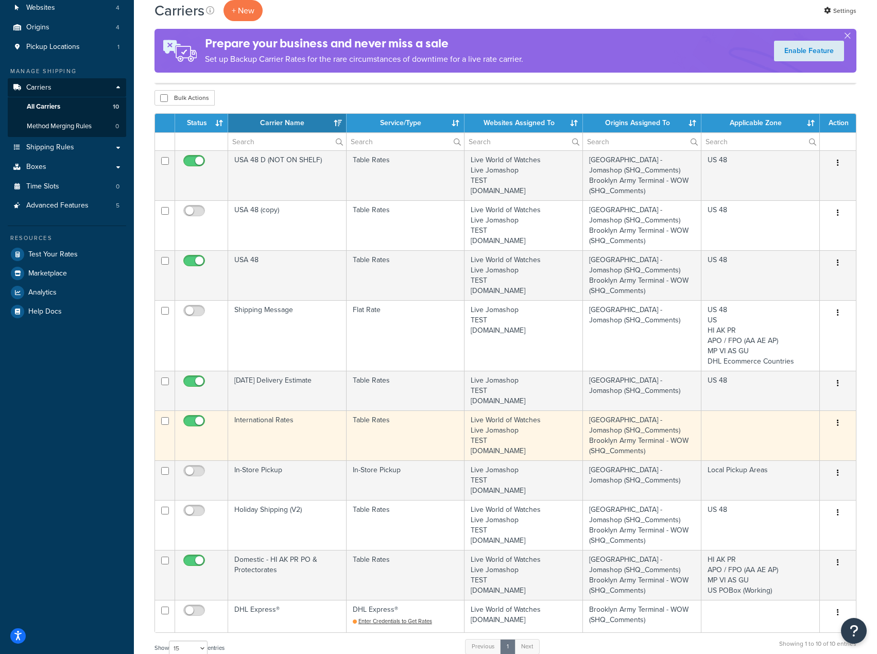
scroll to position [103, 0]
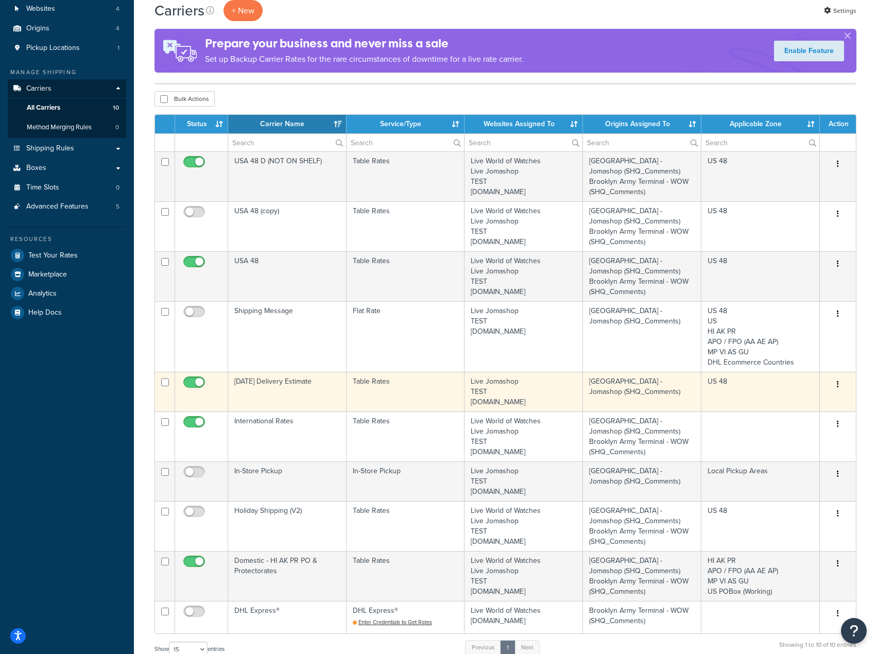
click at [837, 388] on icon "button" at bounding box center [837, 383] width 2 height 7
click at [809, 404] on link "Edit" at bounding box center [795, 405] width 81 height 21
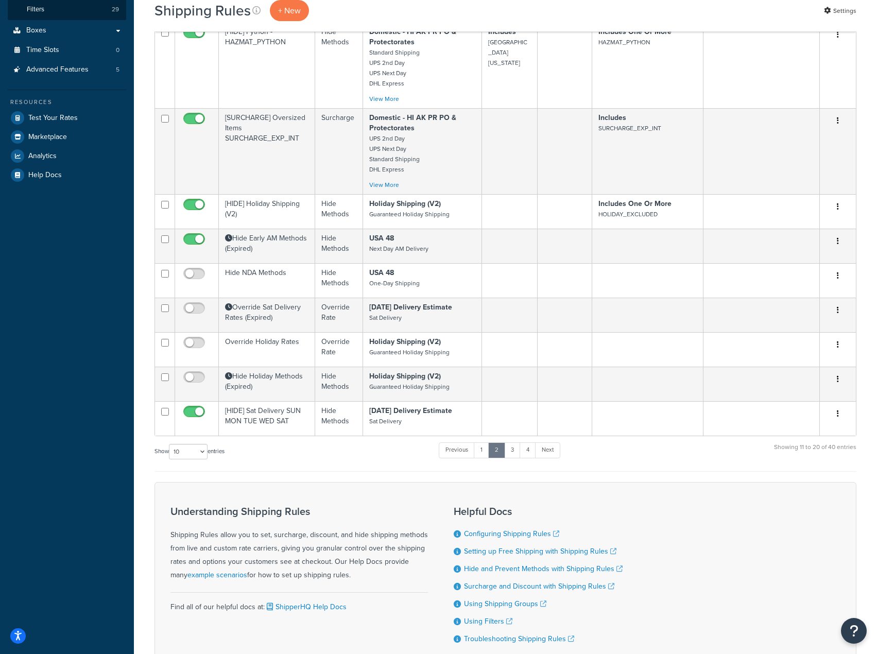
scroll to position [346, 0]
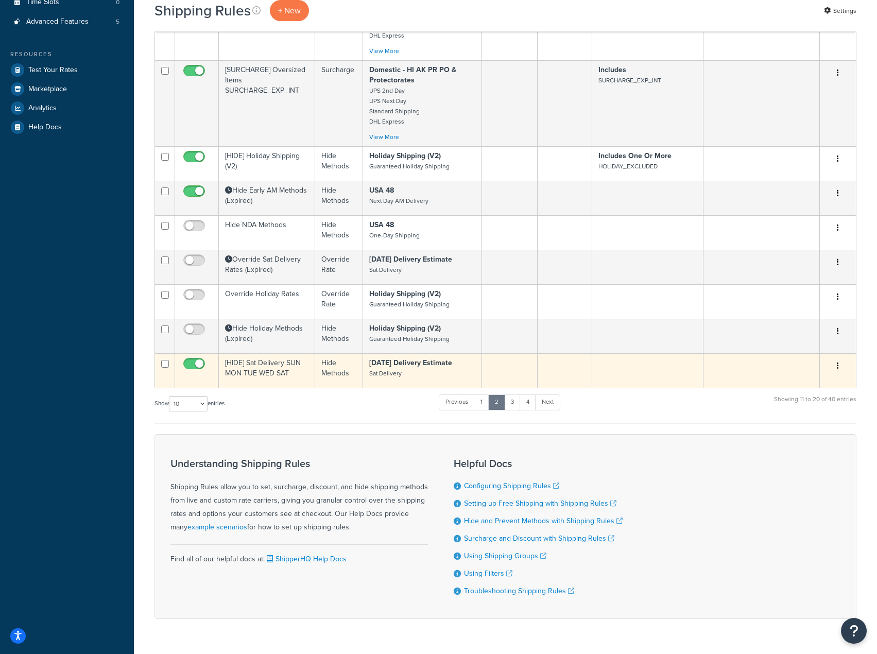
click at [192, 360] on input "checkbox" at bounding box center [195, 366] width 28 height 13
checkbox input "false"
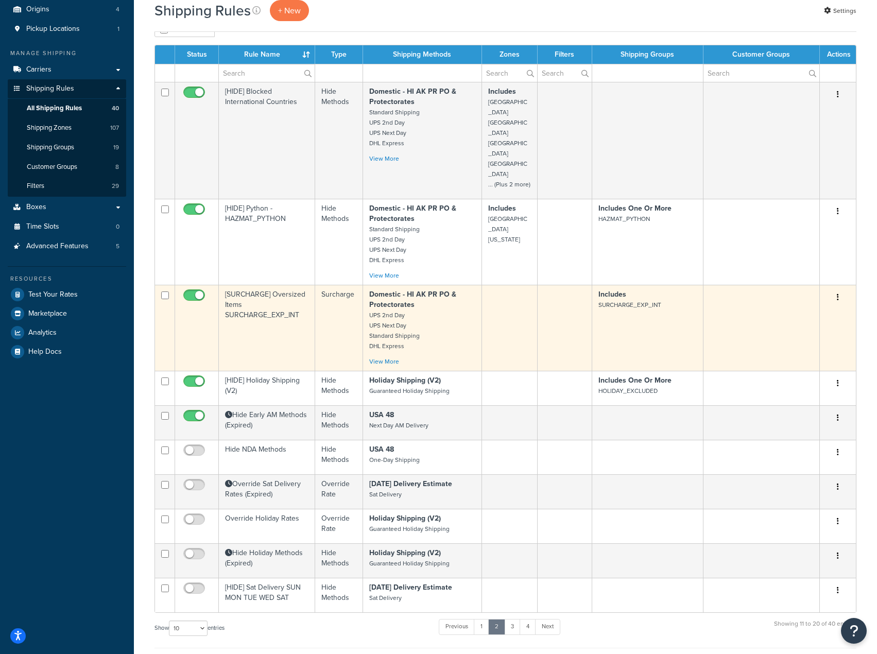
scroll to position [0, 0]
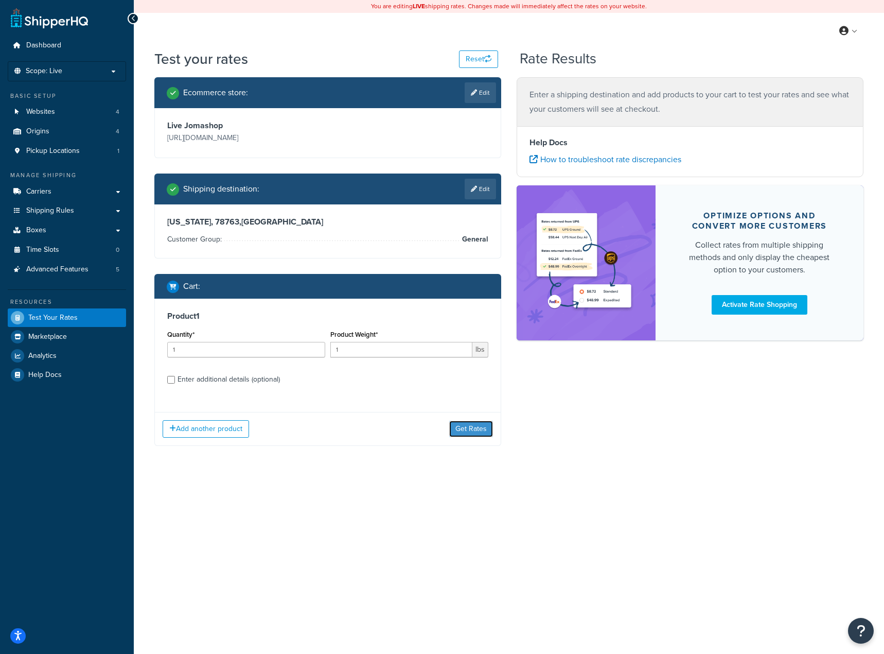
click at [471, 435] on button "Get Rates" at bounding box center [471, 429] width 44 height 16
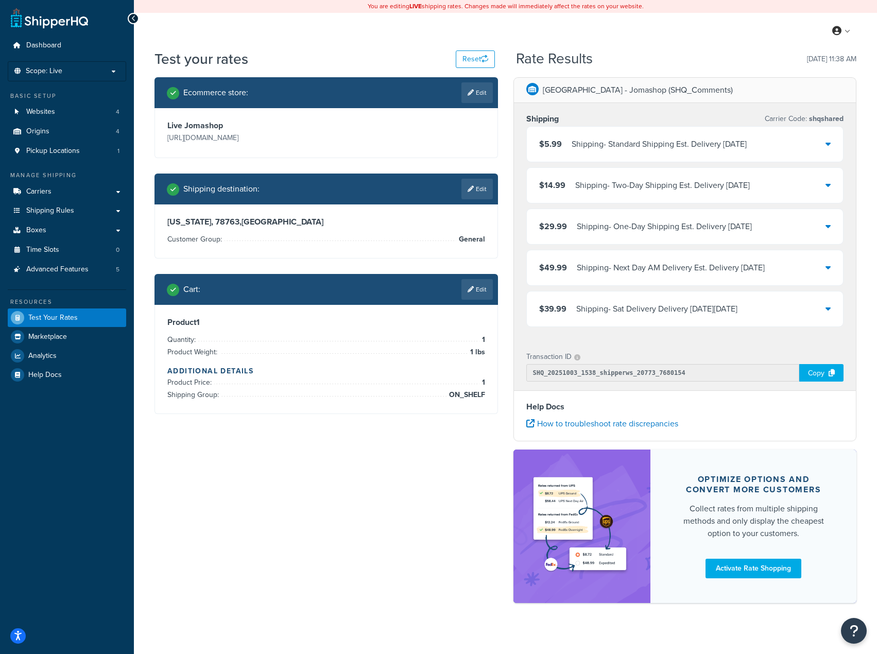
click at [722, 311] on div "Shipping - Sat Delivery Delivery [DATE][DATE]" at bounding box center [656, 309] width 161 height 14
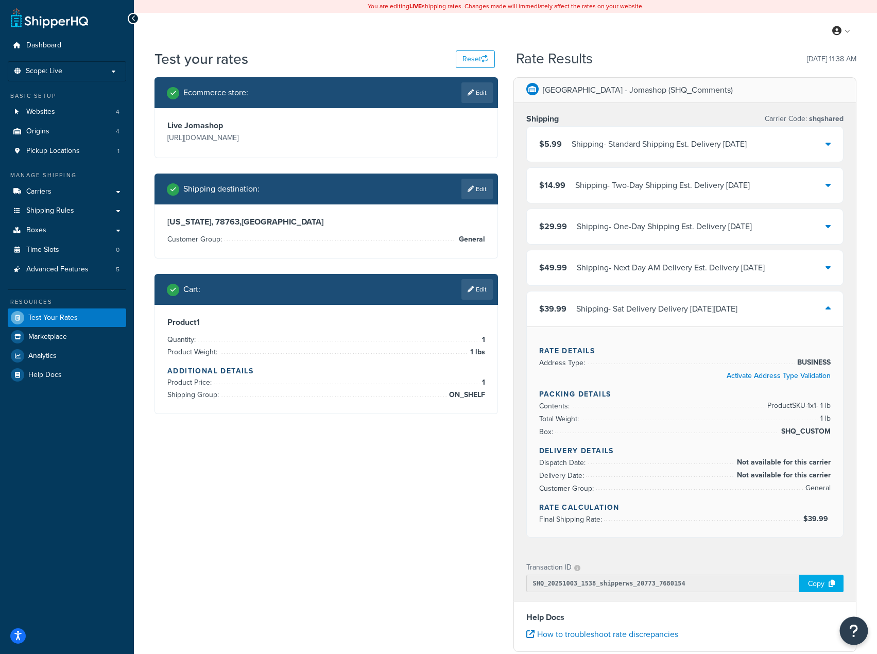
click at [849, 638] on button "Open Resource Center" at bounding box center [853, 631] width 28 height 28
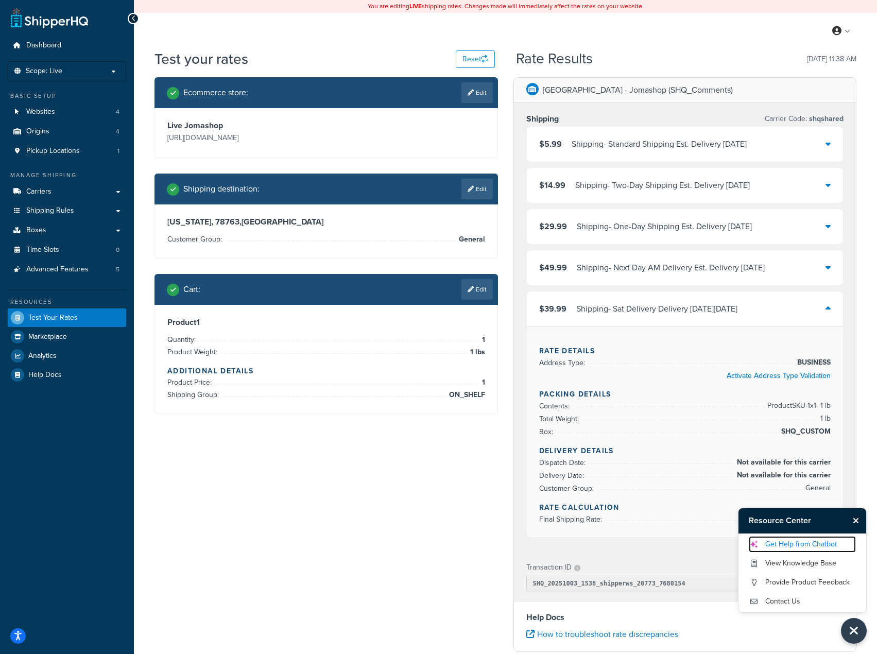
click at [805, 544] on link "Get Help from Chatbot" at bounding box center [801, 544] width 107 height 16
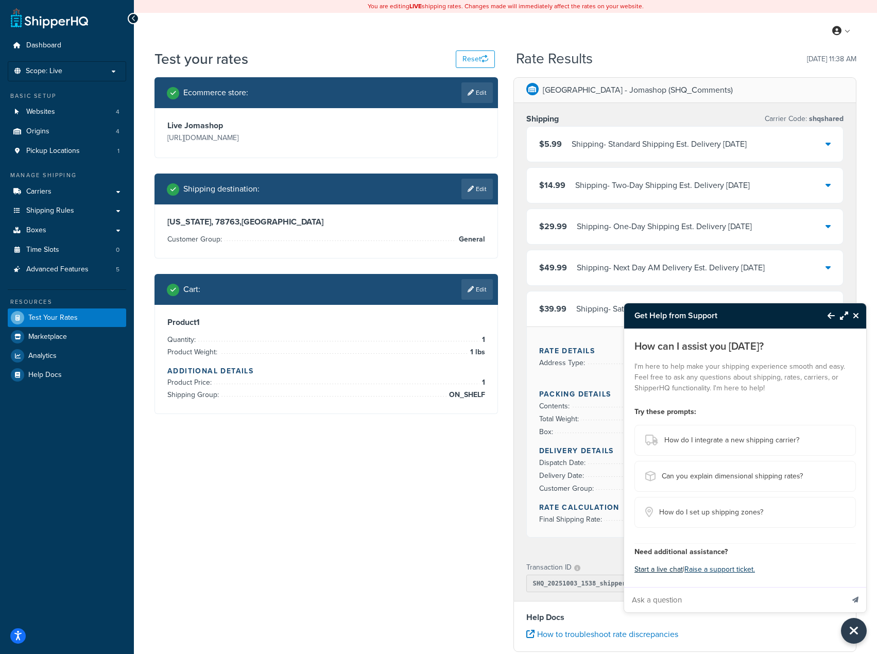
click at [663, 568] on button "Start a live chat" at bounding box center [658, 569] width 48 height 14
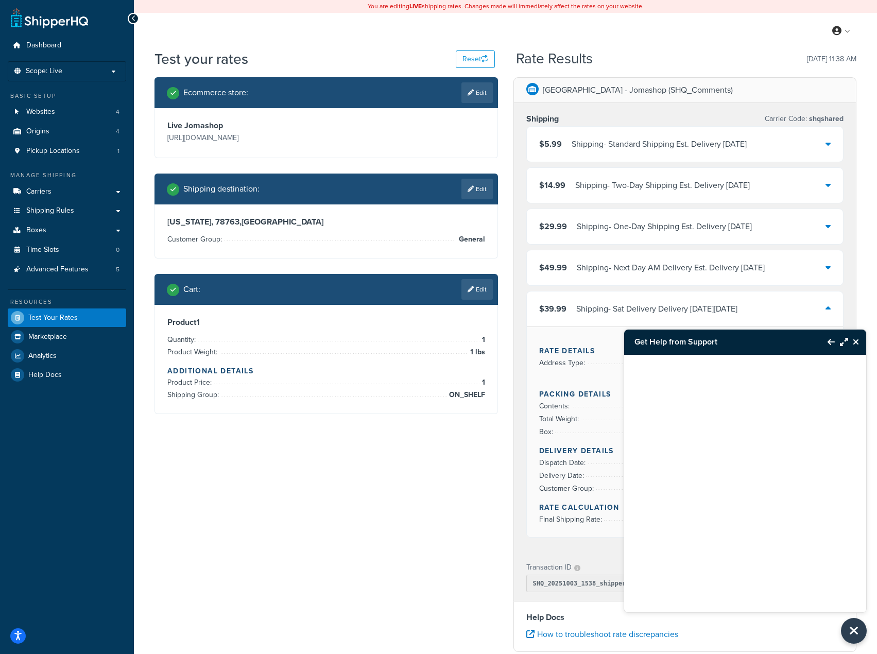
click at [365, 528] on div "Ecommerce store : Edit Live Jomashop [URL][DOMAIN_NAME] Shipping destination : …" at bounding box center [505, 450] width 717 height 746
click at [470, 293] on link "Edit" at bounding box center [476, 289] width 31 height 21
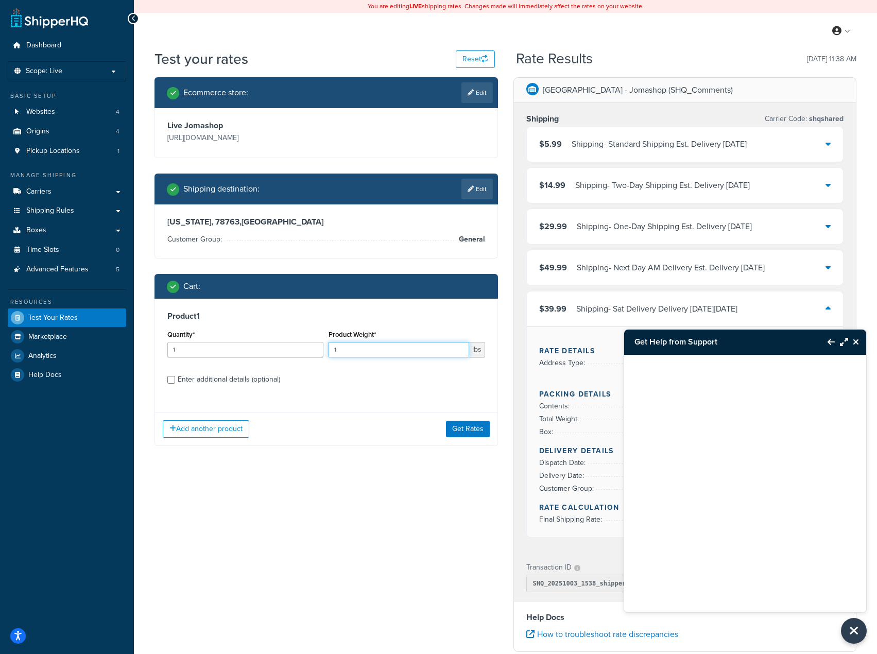
click at [416, 349] on input "1" at bounding box center [398, 349] width 140 height 15
drag, startPoint x: 376, startPoint y: 349, endPoint x: 296, endPoint y: 343, distance: 79.5
click at [299, 344] on div "Quantity* 1 Product Weight* 1 lbs" at bounding box center [326, 346] width 323 height 38
type input "2"
click at [475, 430] on button "Get Rates" at bounding box center [468, 429] width 44 height 16
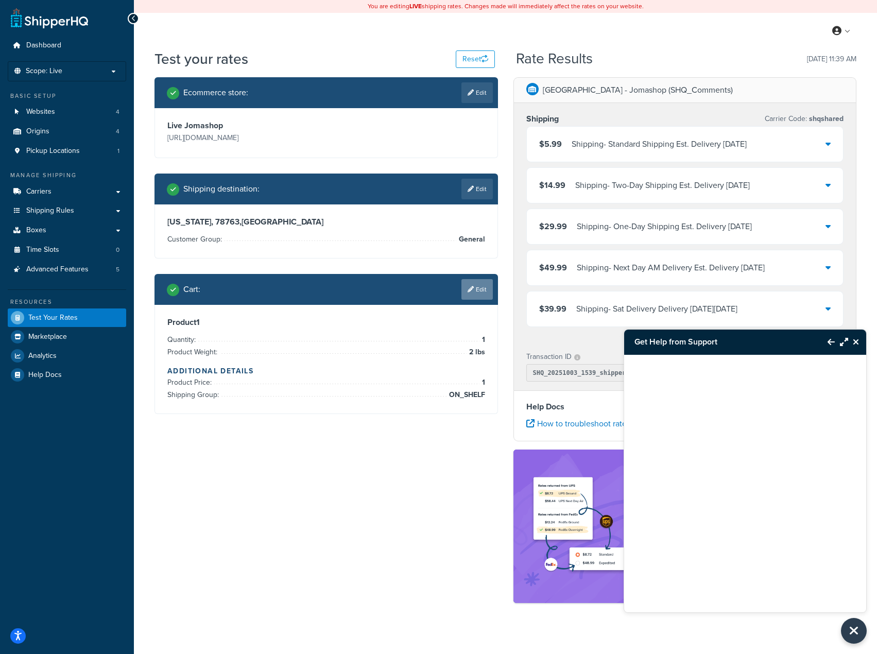
click at [479, 289] on link "Edit" at bounding box center [476, 289] width 31 height 21
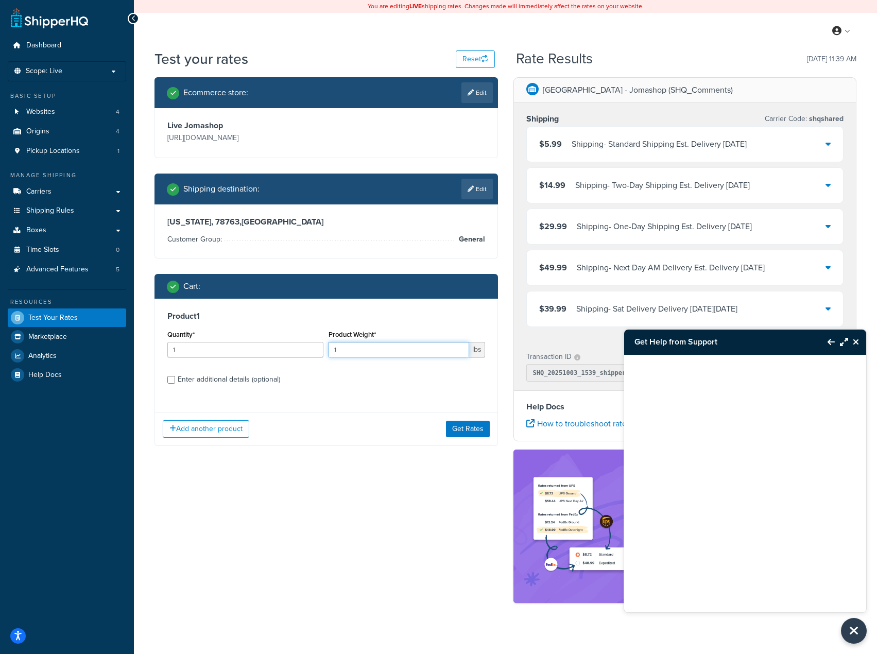
drag, startPoint x: 369, startPoint y: 350, endPoint x: 362, endPoint y: 350, distance: 6.7
click at [362, 350] on input "1" at bounding box center [398, 349] width 140 height 15
drag, startPoint x: 347, startPoint y: 351, endPoint x: 299, endPoint y: 346, distance: 48.7
click at [299, 346] on div "Quantity* 1 Product Weight* 1 lbs" at bounding box center [326, 346] width 323 height 38
type input "3"
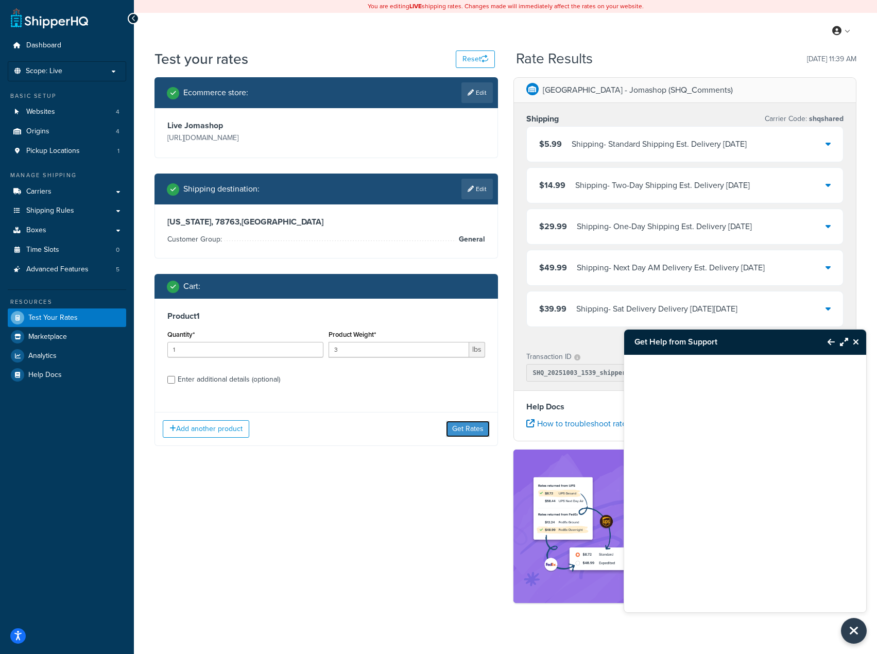
click at [463, 423] on button "Get Rates" at bounding box center [468, 429] width 44 height 16
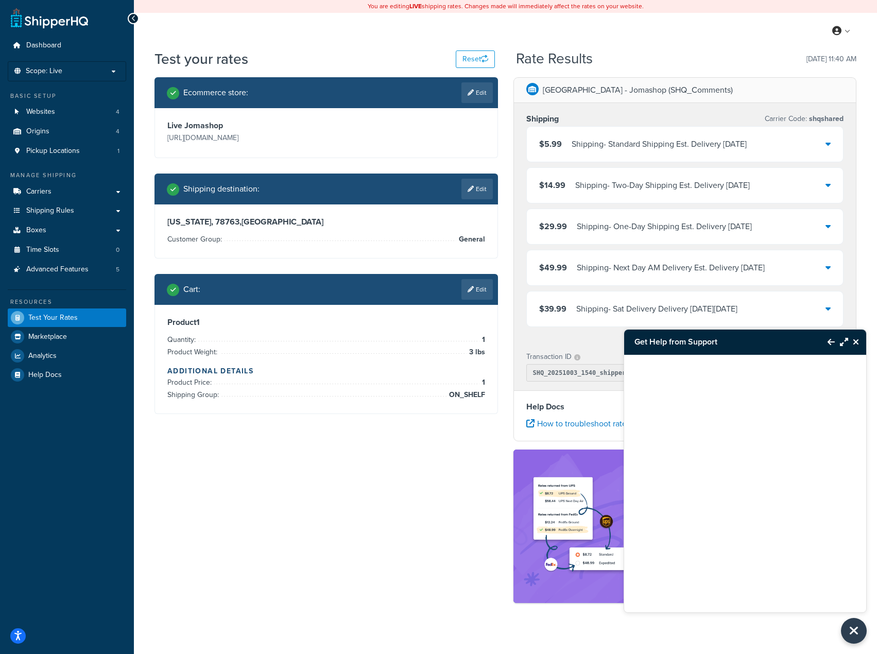
click at [600, 307] on div "Shipping - Sat Delivery Delivery on Fri, Oct 10, 2025" at bounding box center [656, 309] width 161 height 14
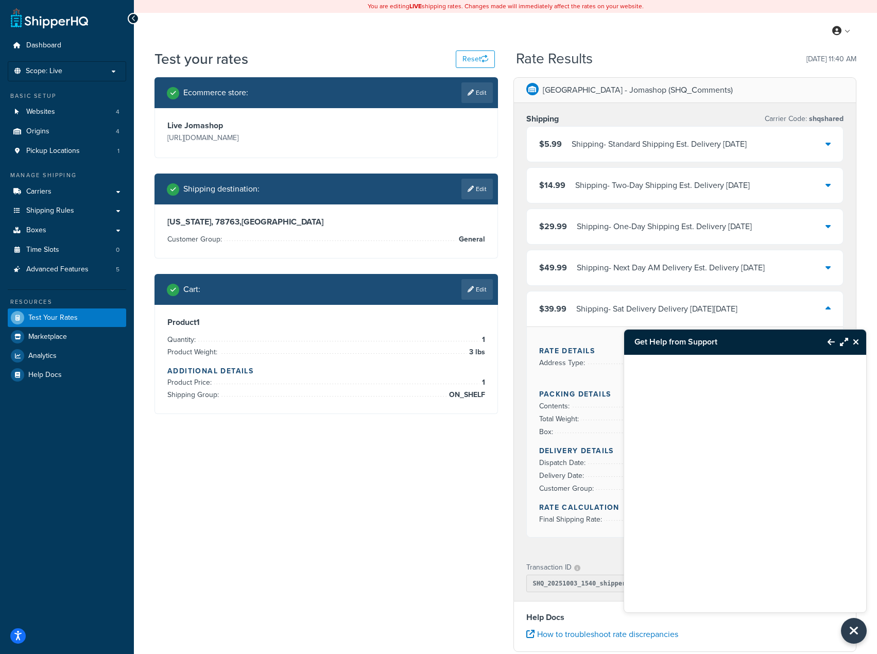
click at [565, 313] on span "$39.99" at bounding box center [552, 309] width 27 height 12
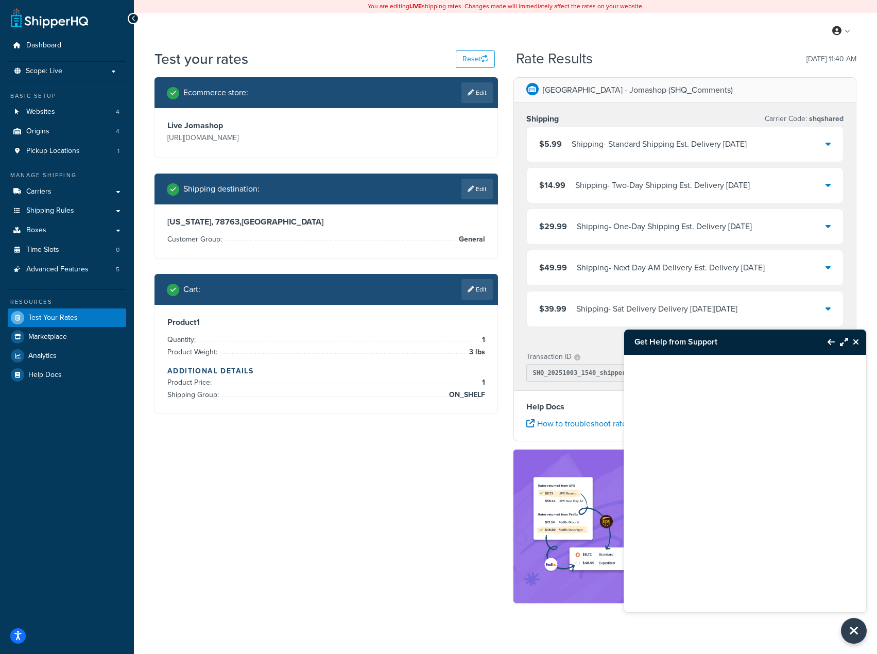
scroll to position [11, 0]
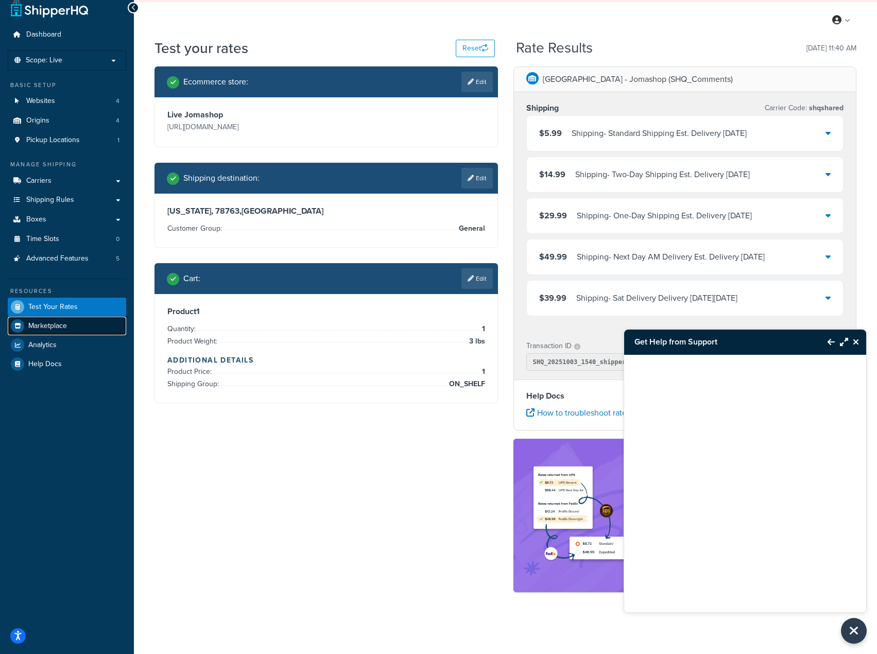
click at [63, 324] on span "Marketplace" at bounding box center [47, 326] width 39 height 9
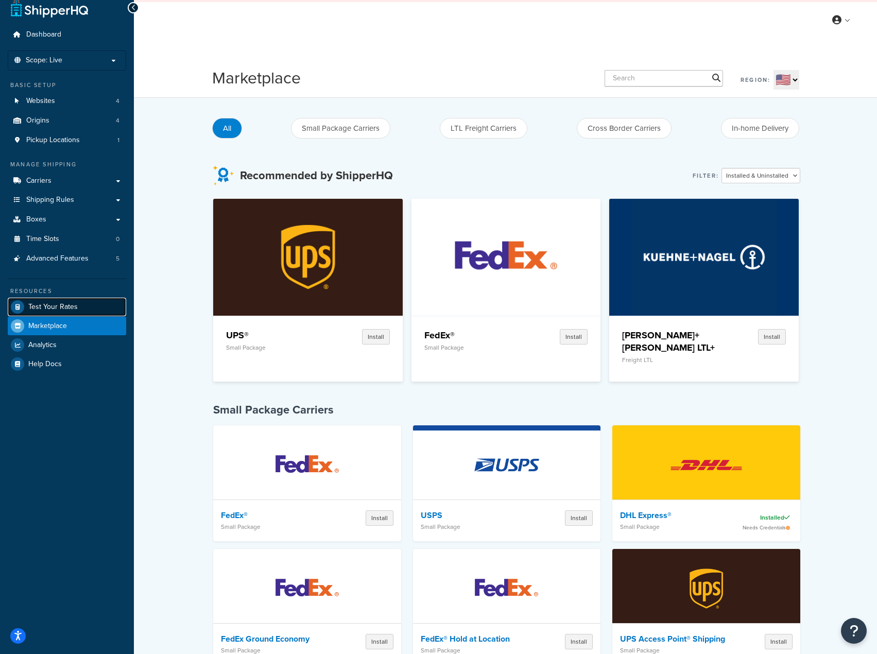
click at [68, 307] on span "Test Your Rates" at bounding box center [52, 307] width 49 height 9
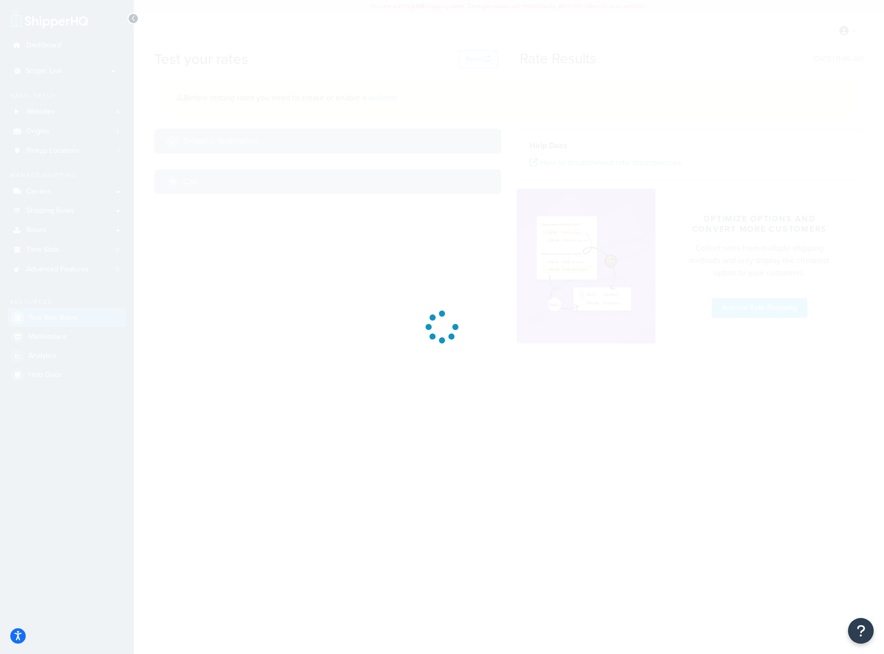
click at [66, 267] on div at bounding box center [442, 327] width 884 height 654
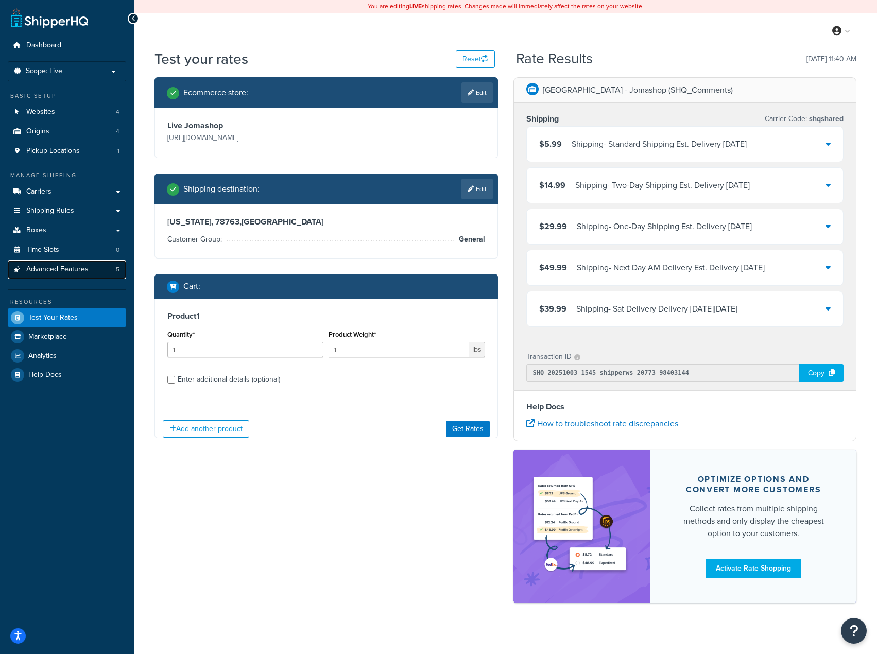
click at [68, 271] on span "Advanced Features" at bounding box center [57, 269] width 62 height 9
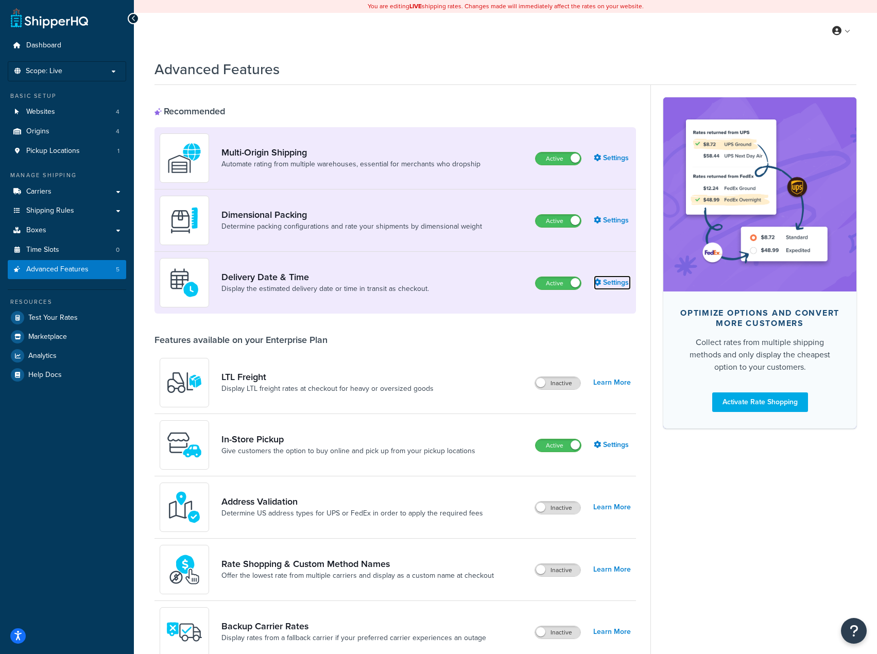
click at [618, 281] on link "Settings" at bounding box center [611, 282] width 37 height 14
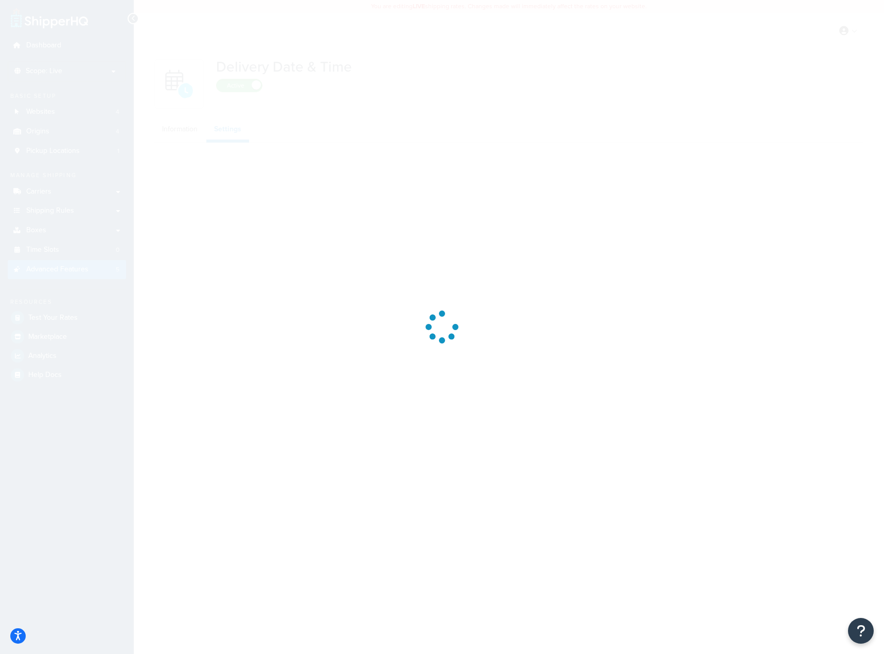
select select "false"
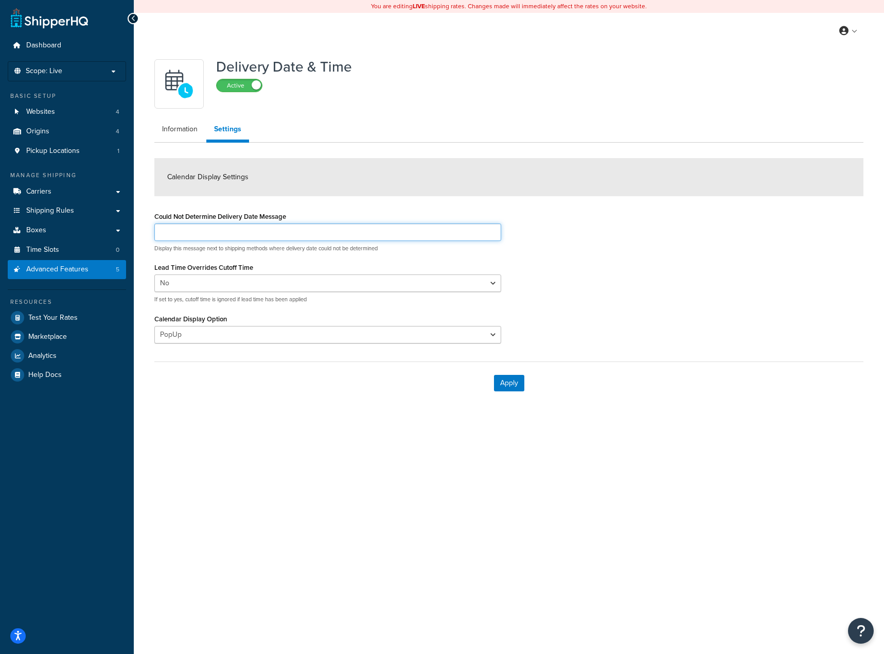
click at [268, 236] on input "Could Not Determine Delivery Date Message" at bounding box center [327, 231] width 347 height 17
click at [167, 124] on link "Information" at bounding box center [179, 129] width 51 height 21
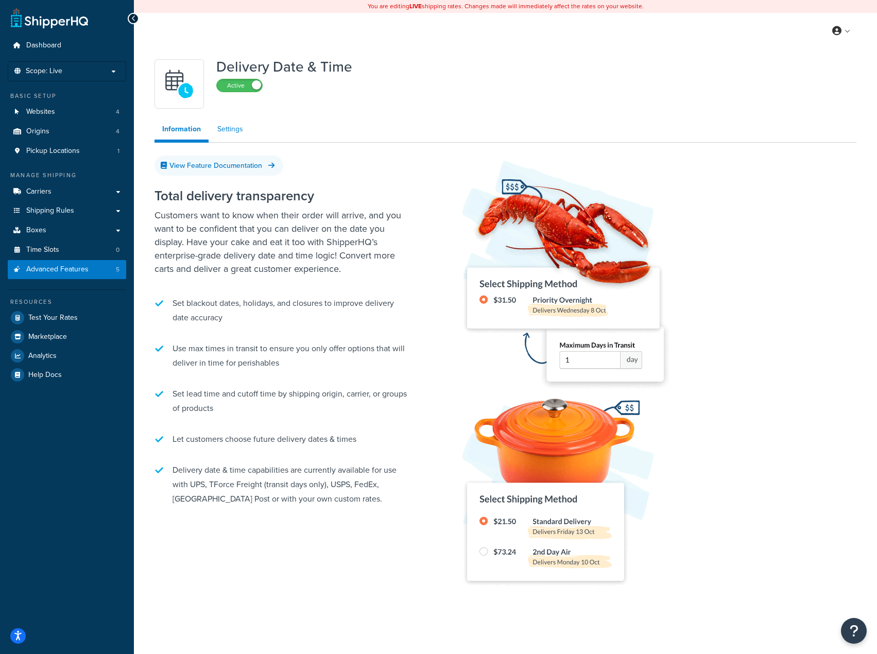
click at [224, 133] on link "Settings" at bounding box center [229, 129] width 41 height 21
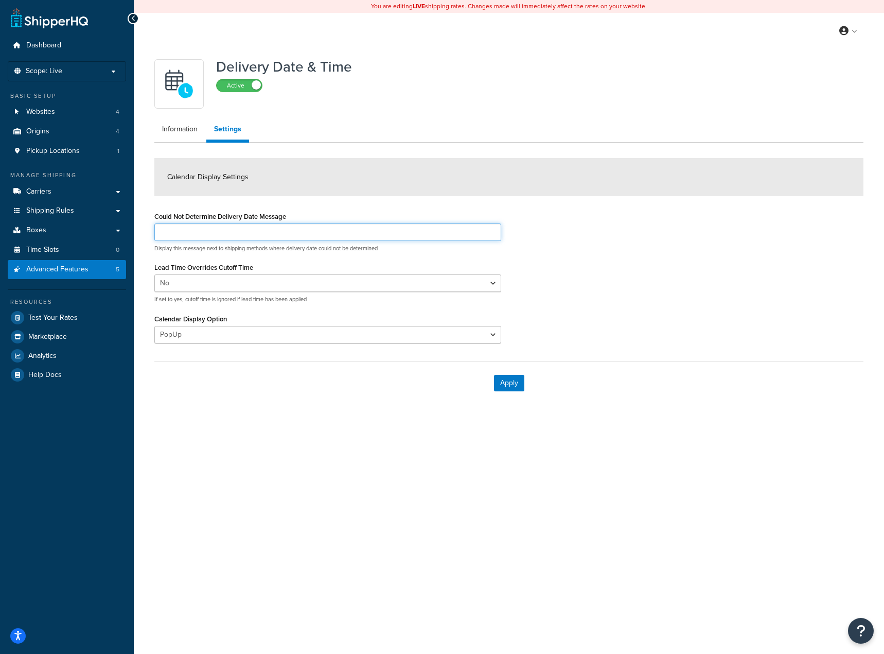
click at [261, 233] on input "Could Not Determine Delivery Date Message" at bounding box center [327, 231] width 347 height 17
click at [255, 282] on select "Yes No" at bounding box center [327, 282] width 347 height 17
select select "true"
click at [154, 274] on select "Yes No" at bounding box center [327, 282] width 347 height 17
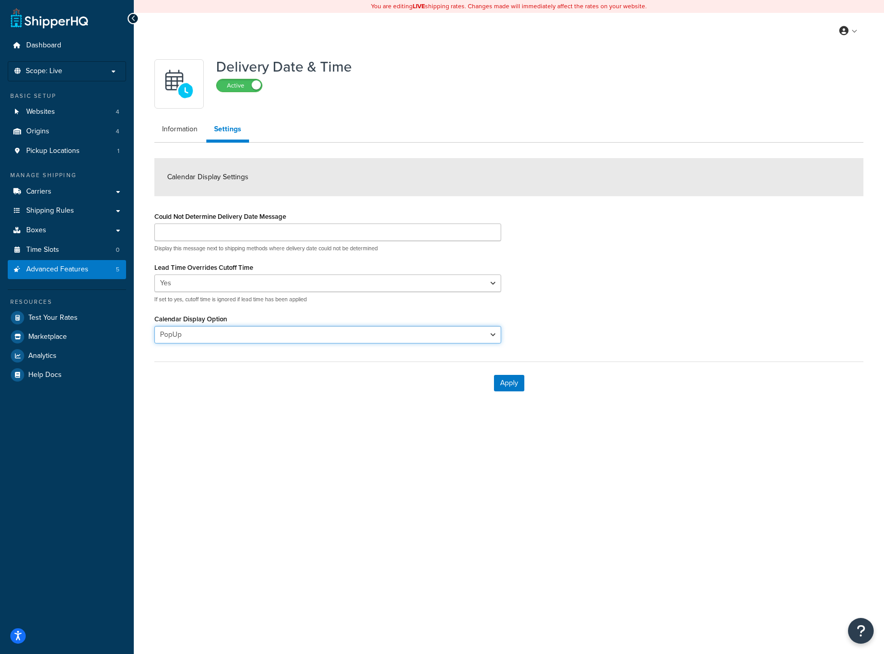
click at [237, 331] on select "PopUp Inline" at bounding box center [327, 334] width 347 height 17
select select "Inline"
click at [154, 326] on select "PopUp Inline" at bounding box center [327, 334] width 347 height 17
click at [223, 337] on select "PopUp Inline" at bounding box center [327, 334] width 347 height 17
click at [172, 114] on div "Delivery Date & Time Active Information Settings Calendar Display Settings Coul…" at bounding box center [509, 229] width 725 height 350
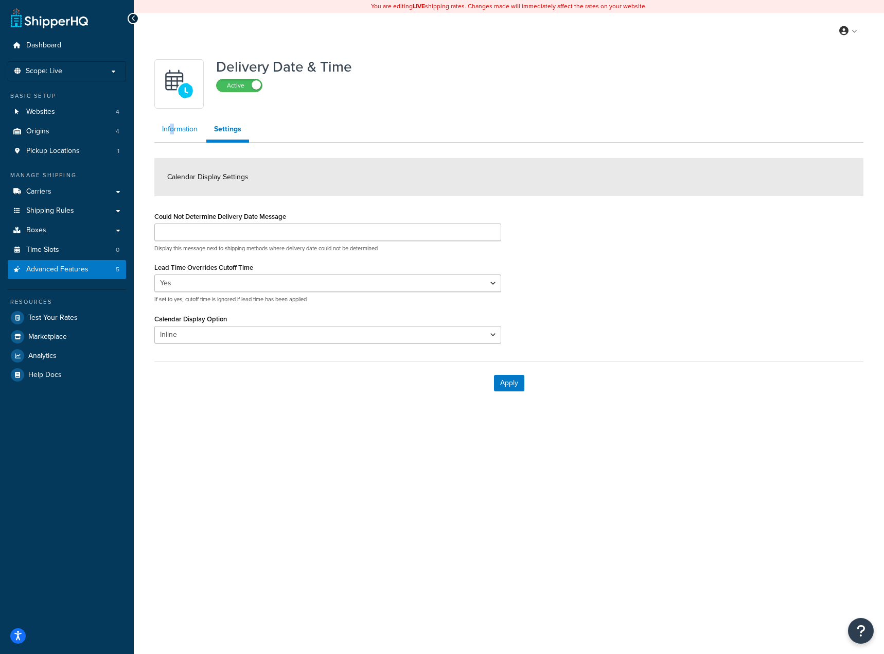
click at [177, 126] on link "Information" at bounding box center [179, 129] width 51 height 21
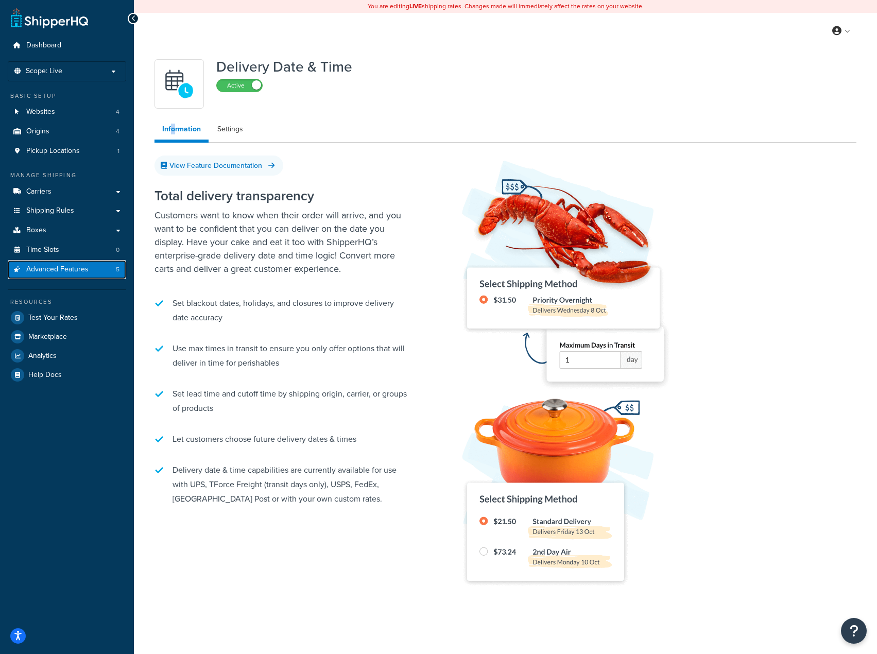
click at [61, 269] on span "Advanced Features" at bounding box center [57, 269] width 62 height 9
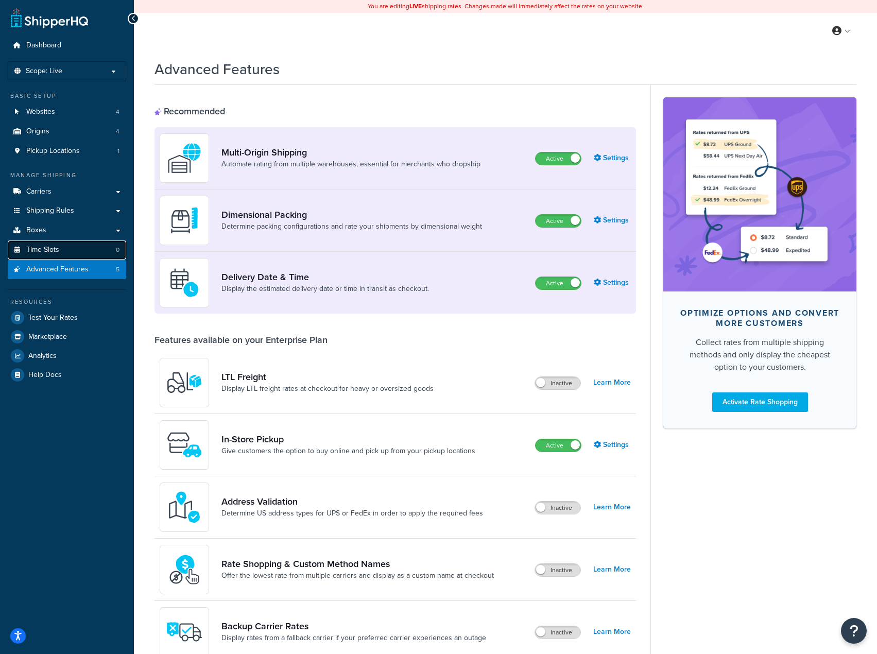
click at [56, 253] on span "Time Slots" at bounding box center [42, 250] width 33 height 9
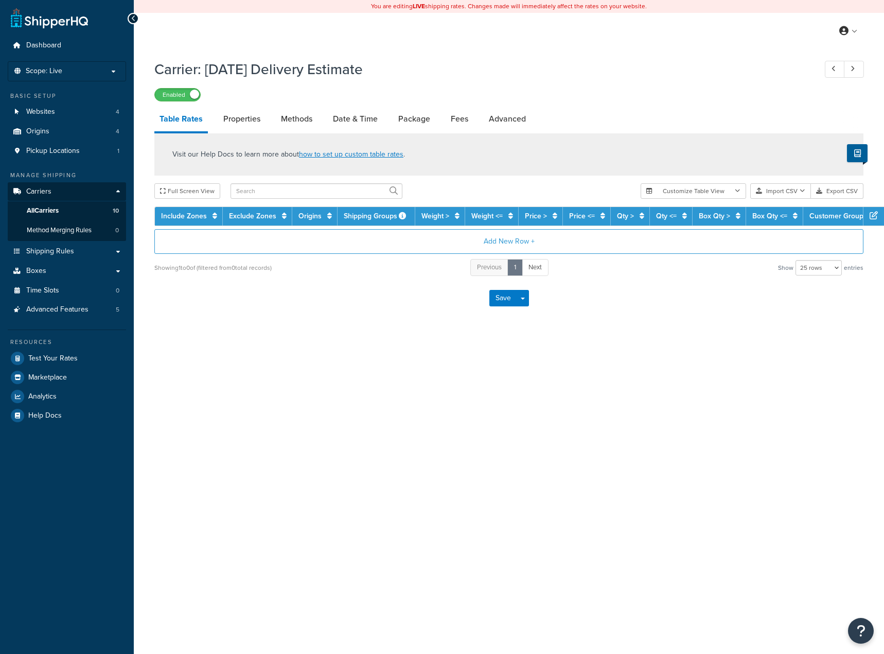
select select "25"
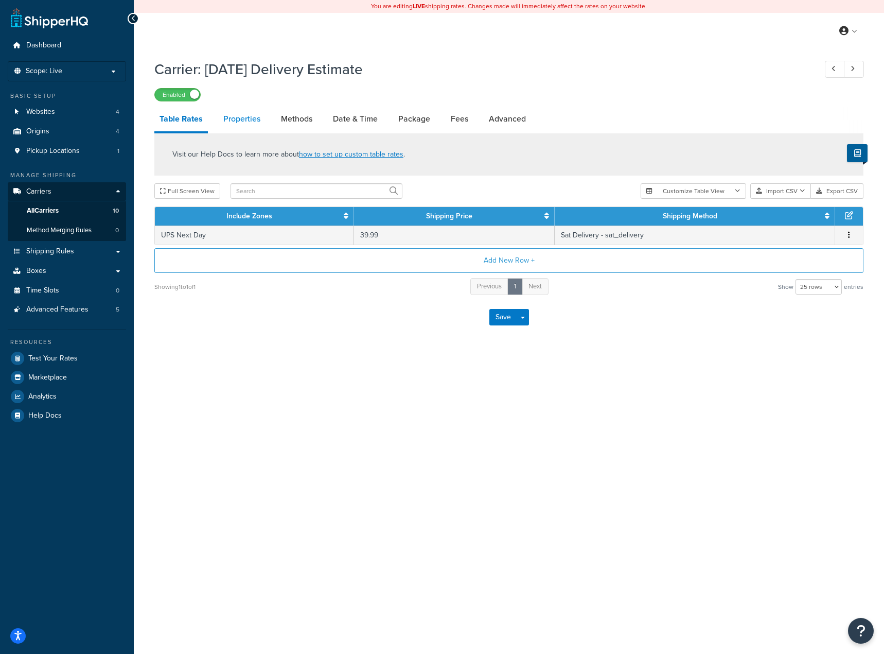
click at [233, 121] on link "Properties" at bounding box center [241, 119] width 47 height 25
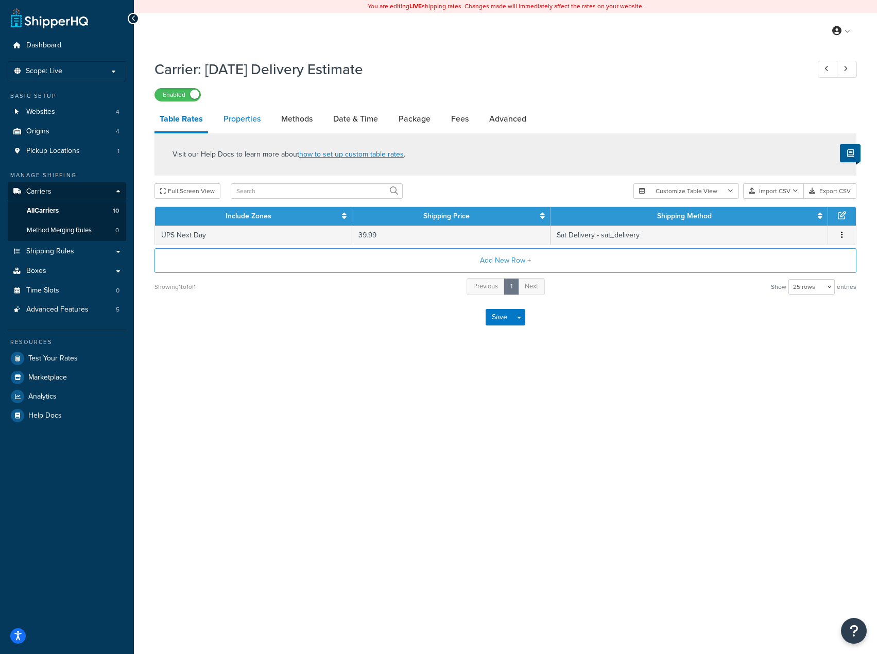
select select "HIGHEST"
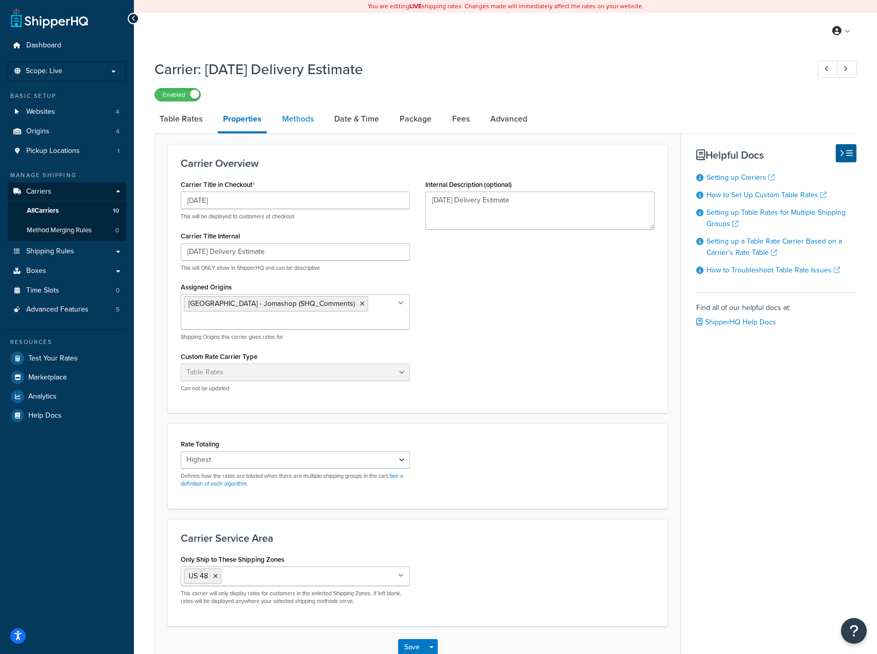
click at [303, 122] on link "Methods" at bounding box center [298, 119] width 42 height 25
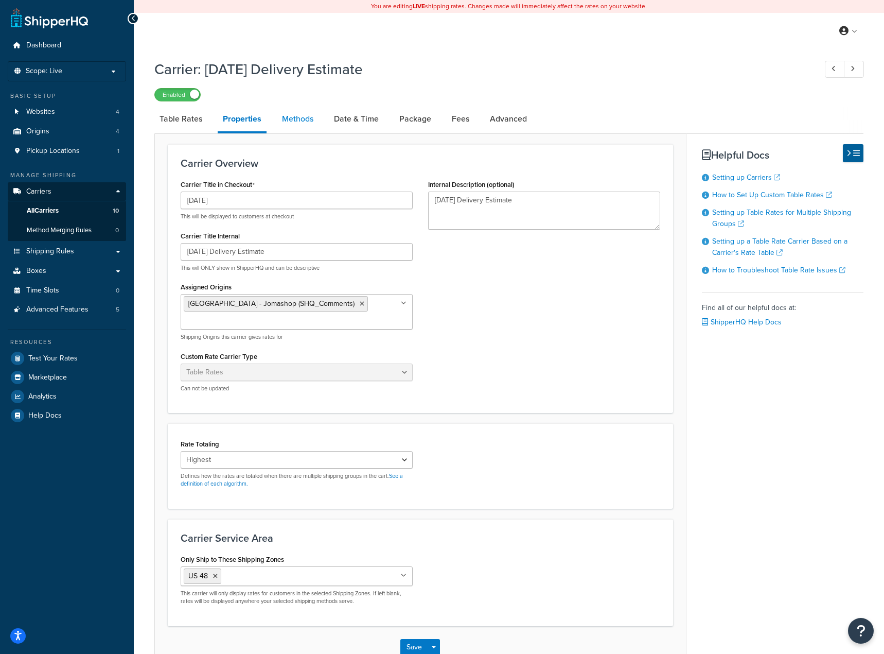
select select "25"
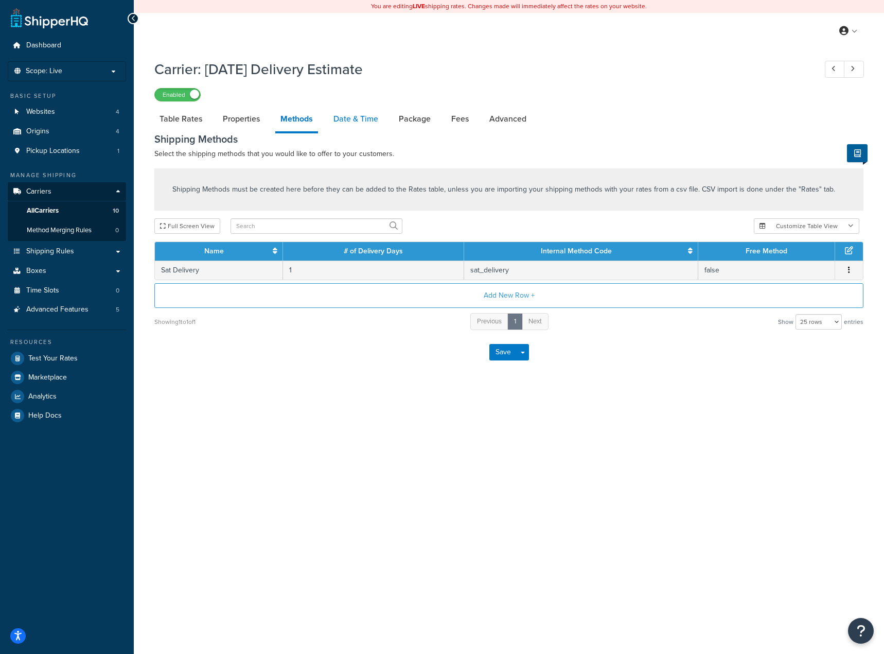
click at [355, 125] on link "Date & Time" at bounding box center [355, 119] width 55 height 25
select select "yMMMEd"
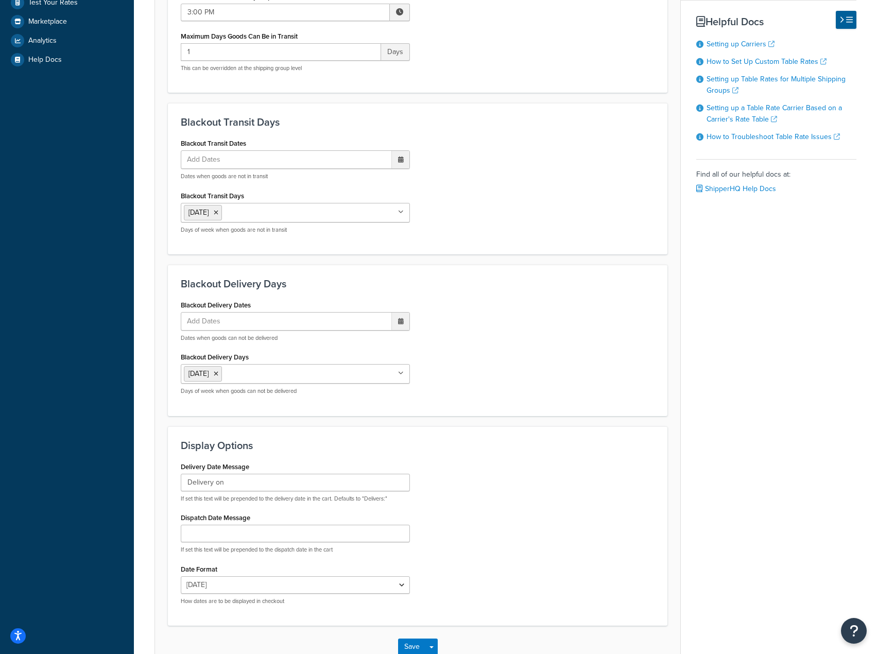
scroll to position [360, 0]
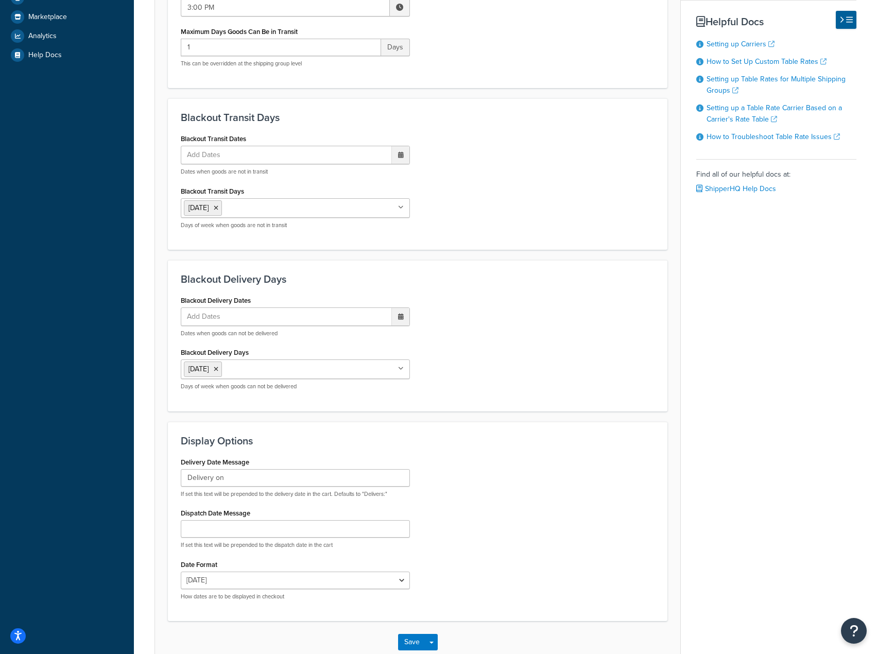
click at [252, 365] on input "Blackout Delivery Days" at bounding box center [269, 368] width 91 height 11
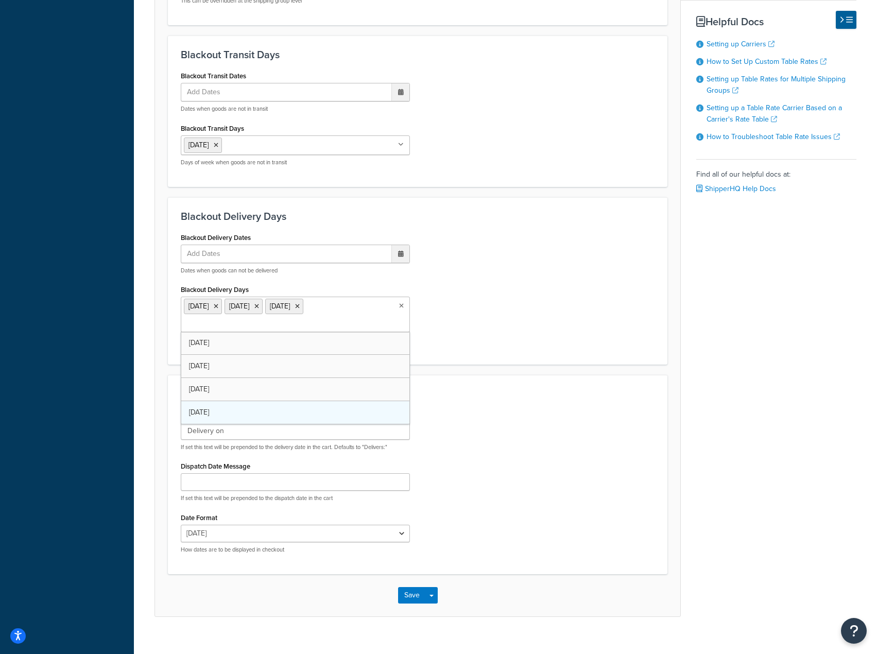
scroll to position [0, 0]
click at [214, 307] on icon at bounding box center [216, 306] width 5 height 6
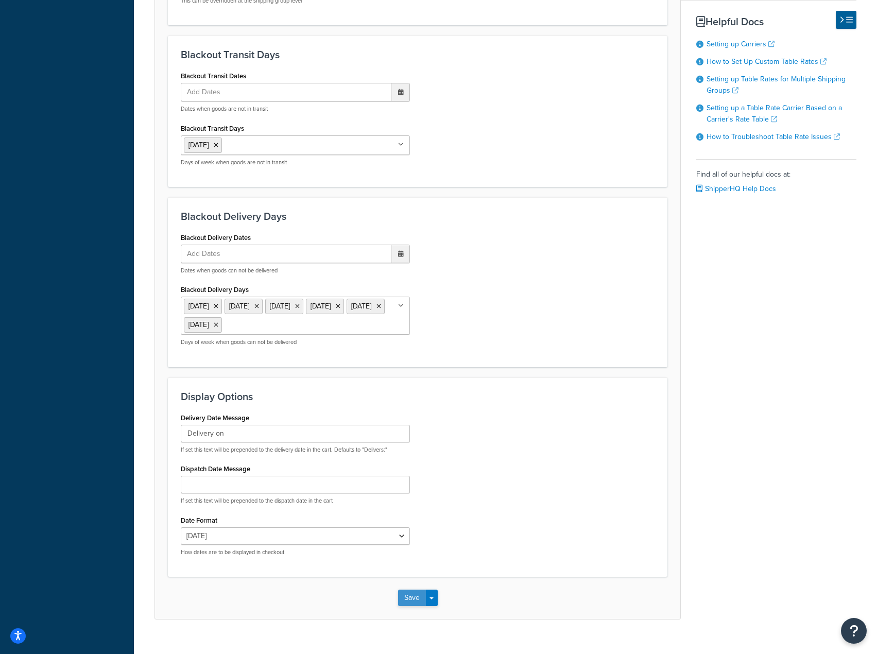
click at [410, 592] on button "Save" at bounding box center [412, 597] width 28 height 16
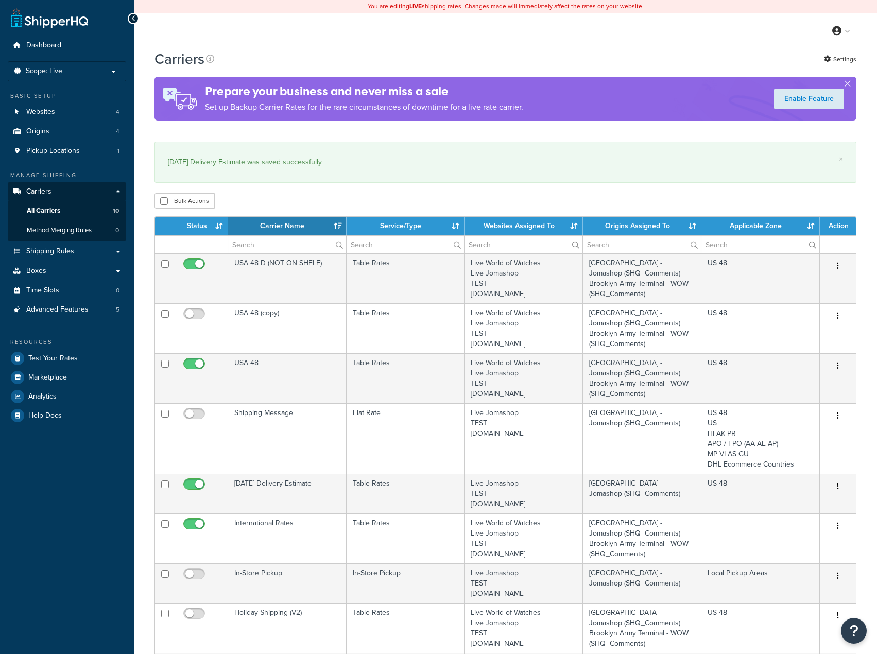
select select "15"
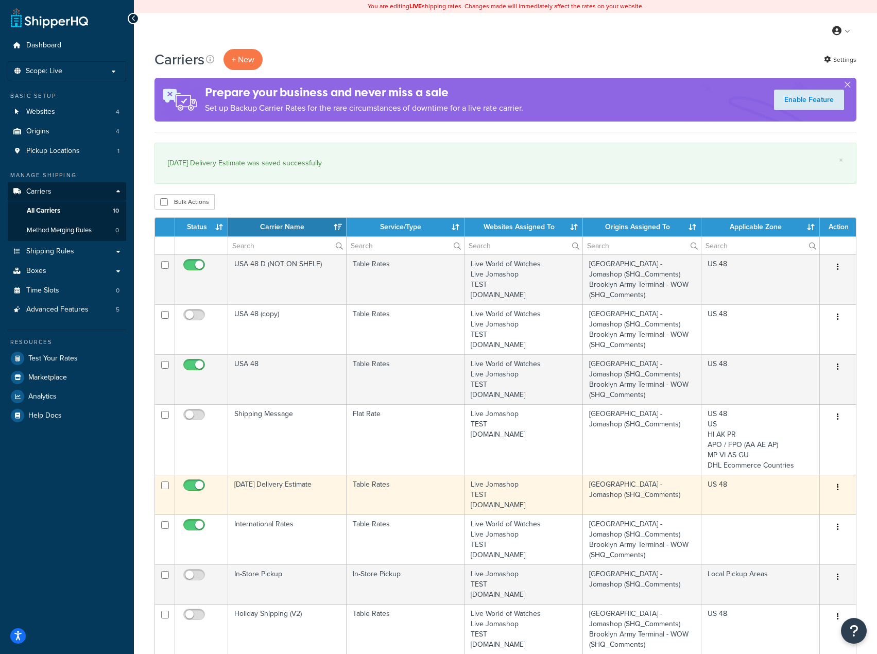
click at [276, 494] on td "[DATE] Delivery Estimate" at bounding box center [287, 495] width 118 height 40
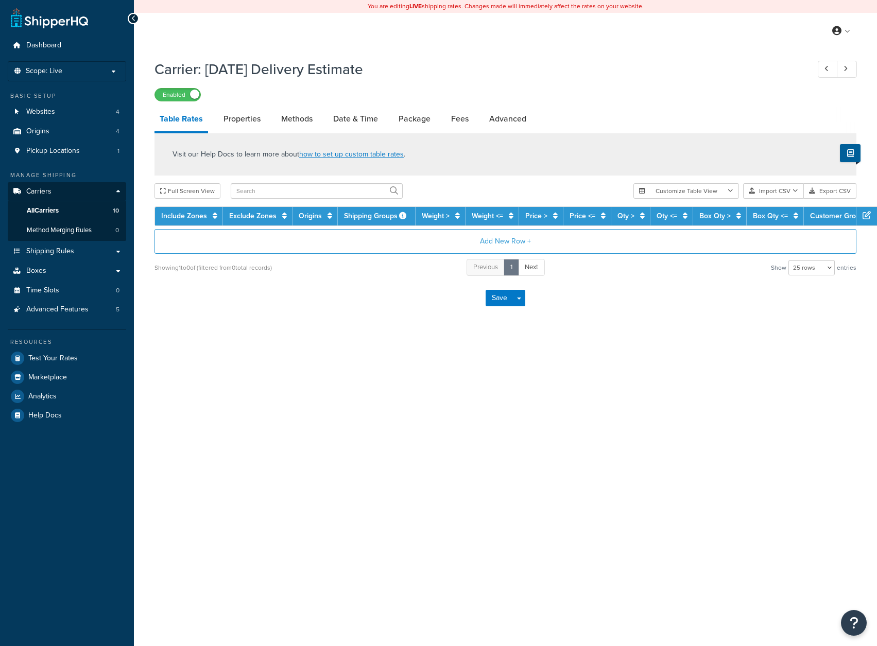
select select "25"
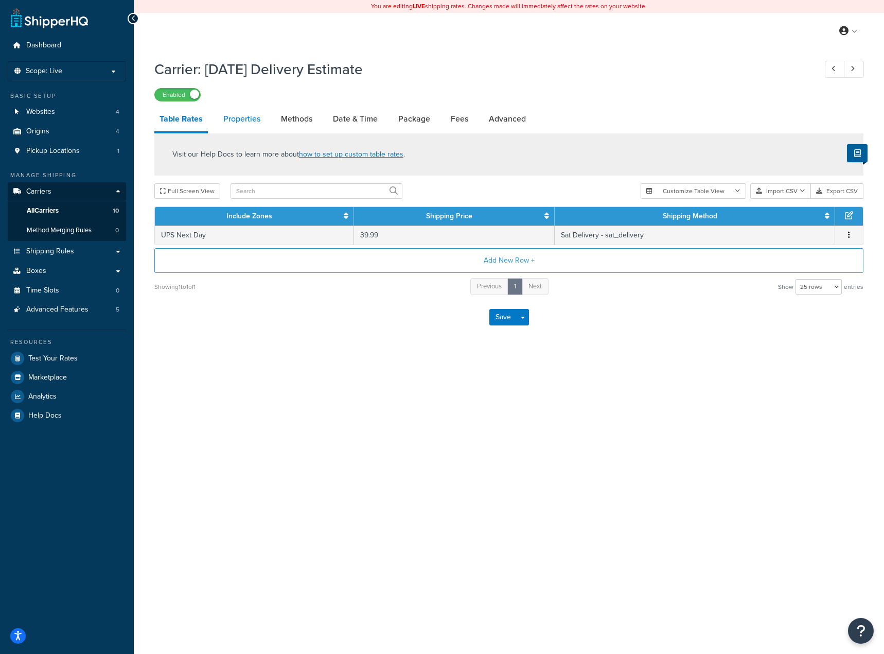
click at [240, 117] on link "Properties" at bounding box center [241, 119] width 47 height 25
select select "HIGHEST"
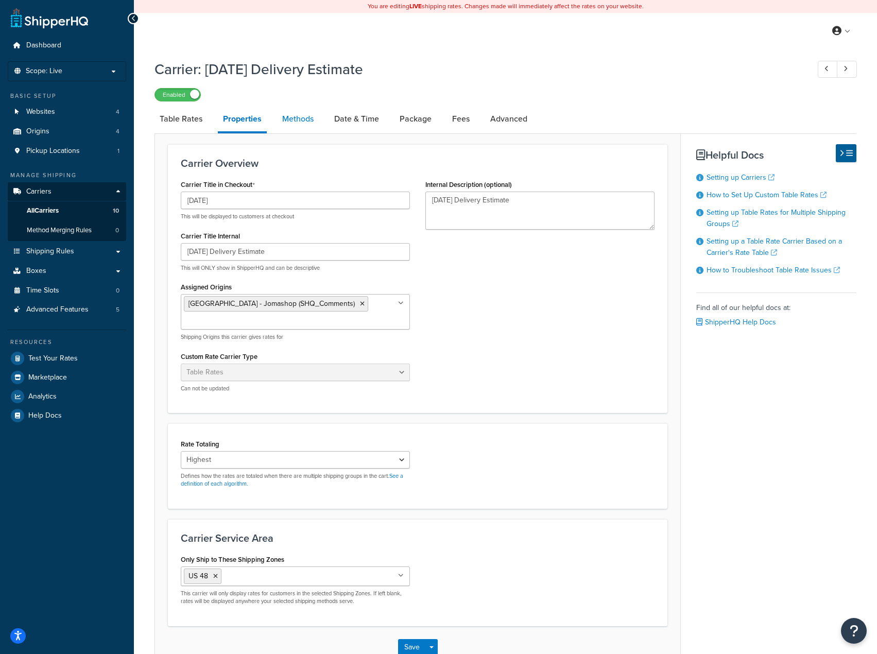
click at [293, 114] on link "Methods" at bounding box center [298, 119] width 42 height 25
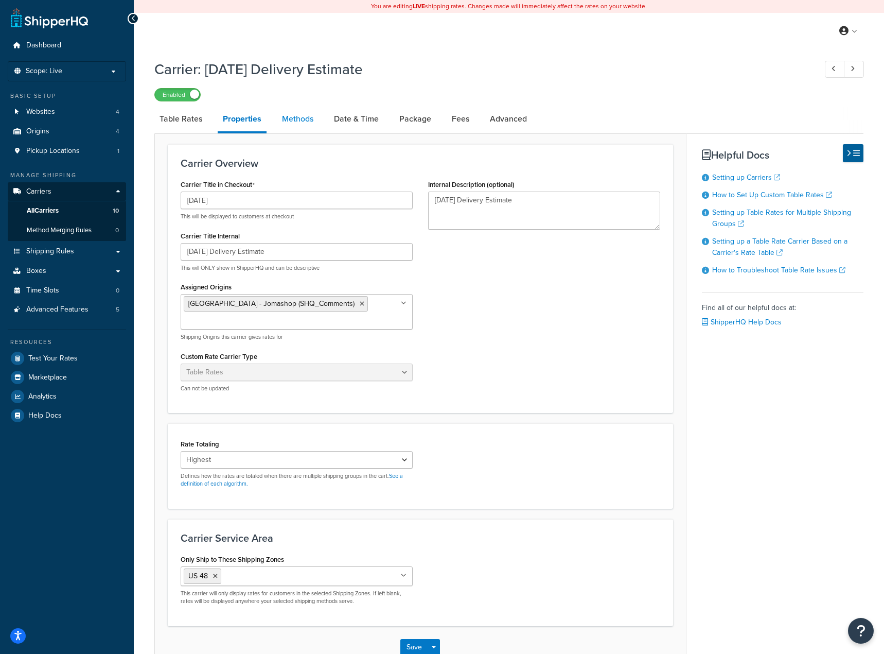
select select "25"
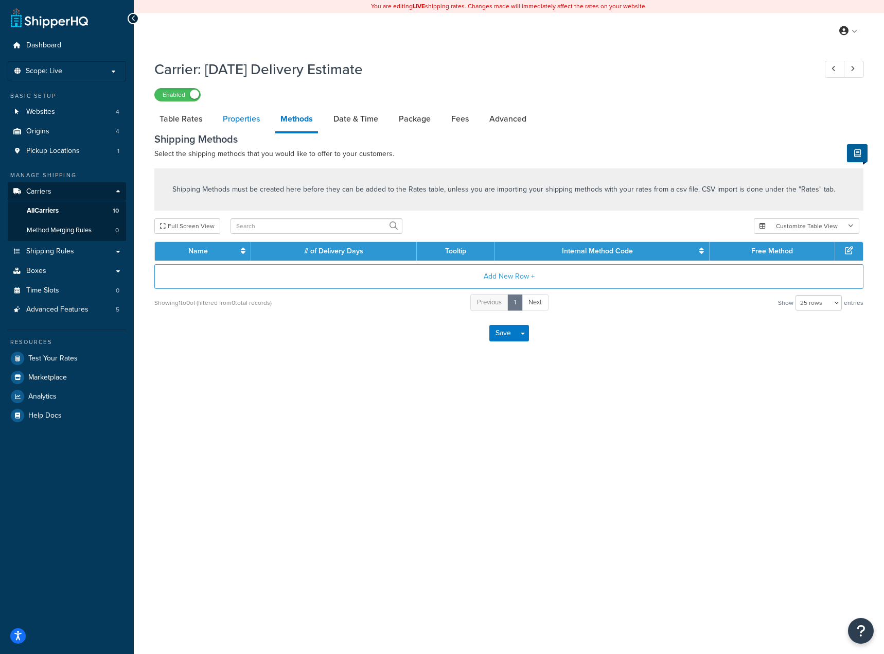
click at [256, 116] on link "Properties" at bounding box center [241, 119] width 47 height 25
select select "HIGHEST"
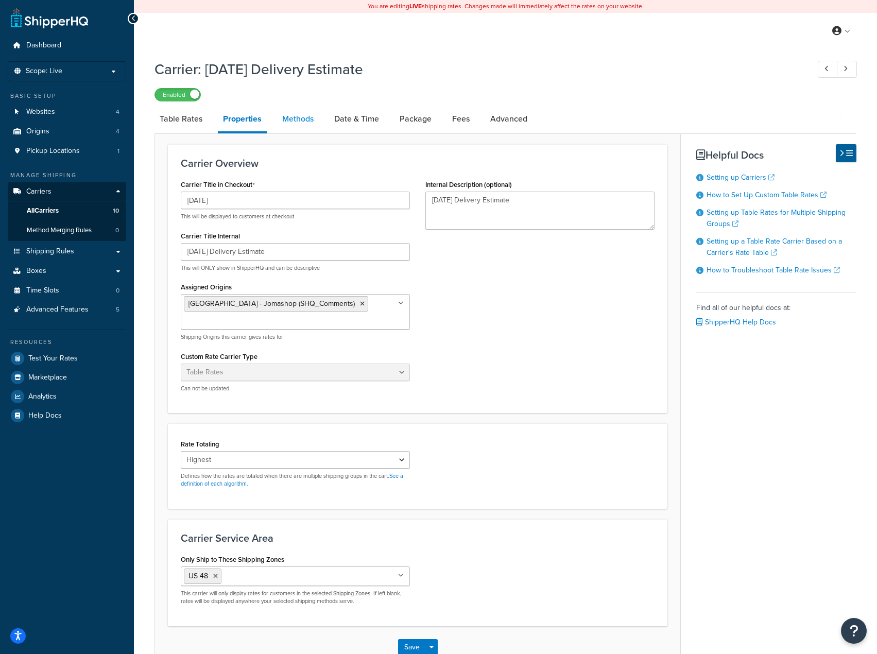
click at [298, 128] on link "Methods" at bounding box center [298, 119] width 42 height 25
select select "25"
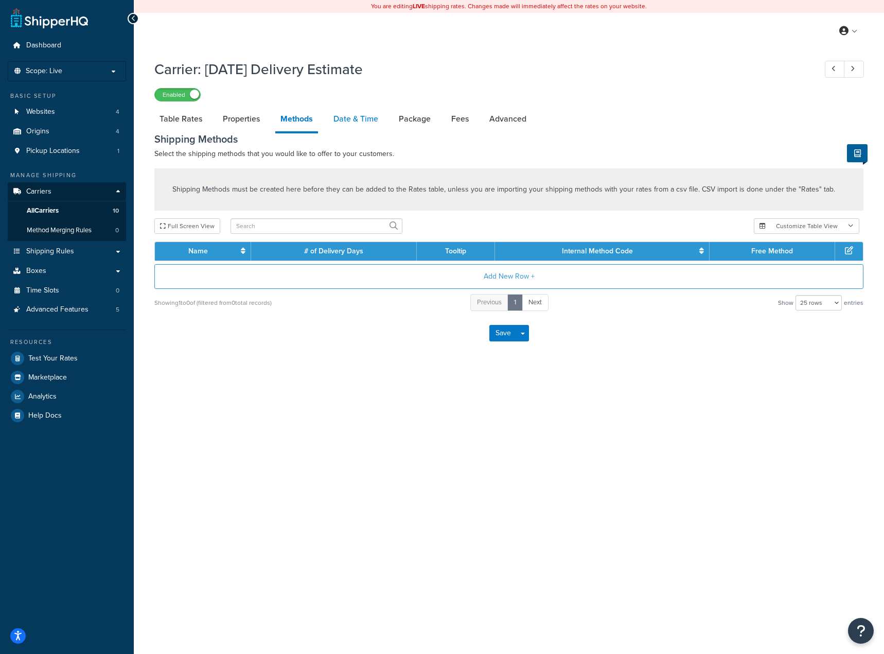
click at [350, 119] on link "Date & Time" at bounding box center [355, 119] width 55 height 25
select select "yMMMEd"
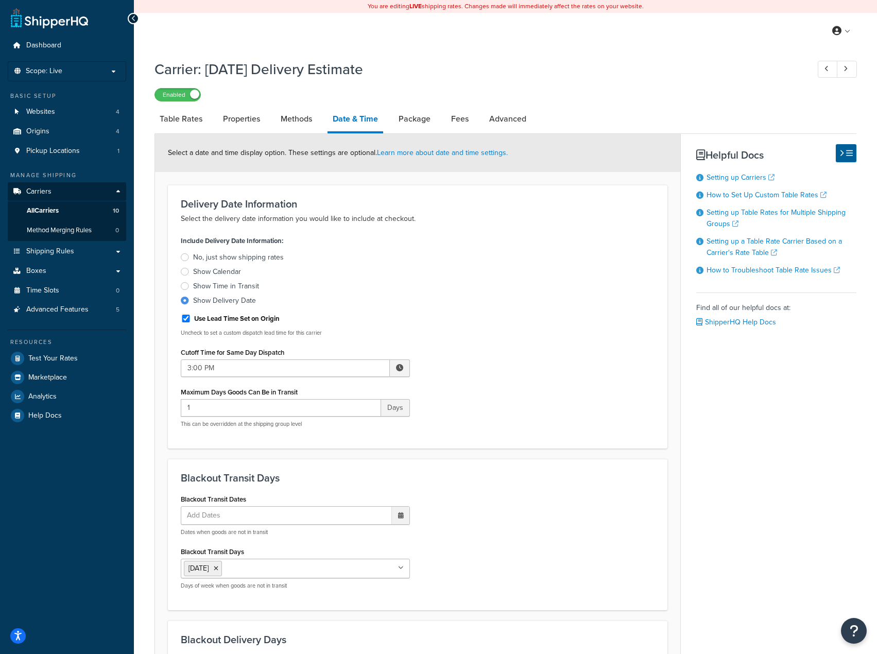
scroll to position [154, 0]
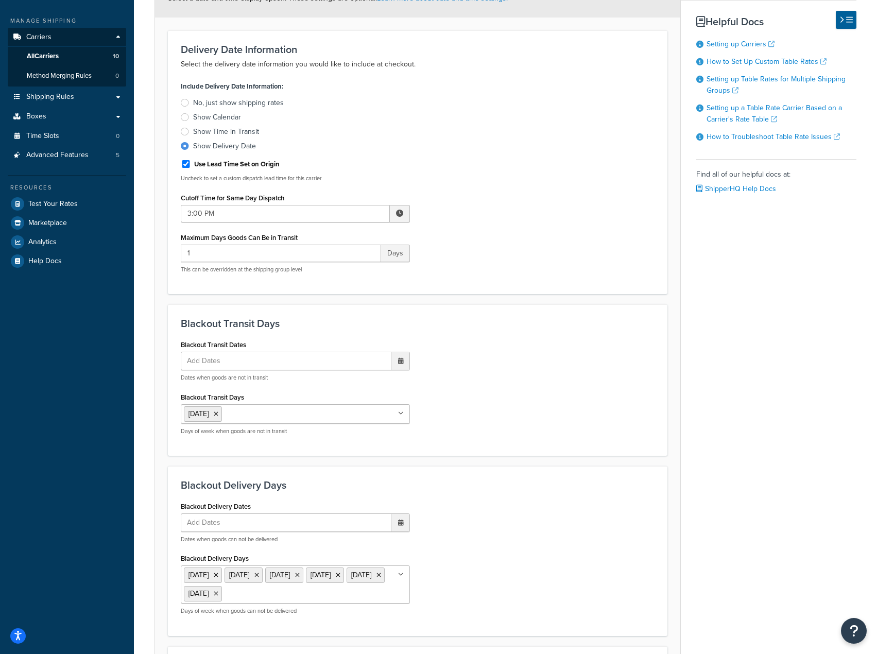
click at [311, 597] on input "Blackout Delivery Days" at bounding box center [269, 592] width 91 height 11
click at [376, 578] on icon at bounding box center [378, 575] width 5 height 6
click at [593, 590] on div "Blackout Delivery Dates Add Dates ‹ [DATE] › Su Mo Tu We Th Fr Sa 28 29 30 1 2 …" at bounding box center [417, 561] width 489 height 124
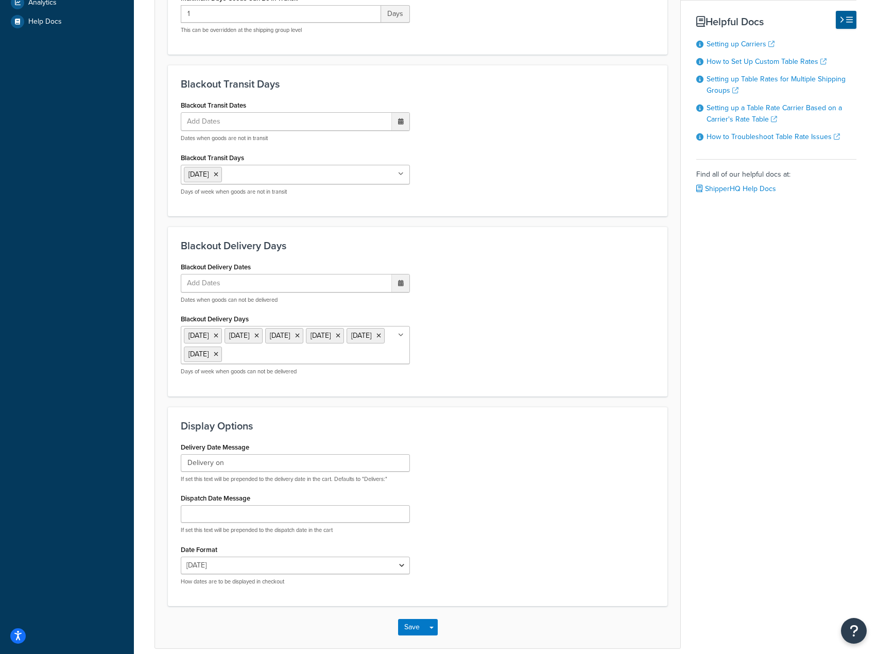
scroll to position [442, 0]
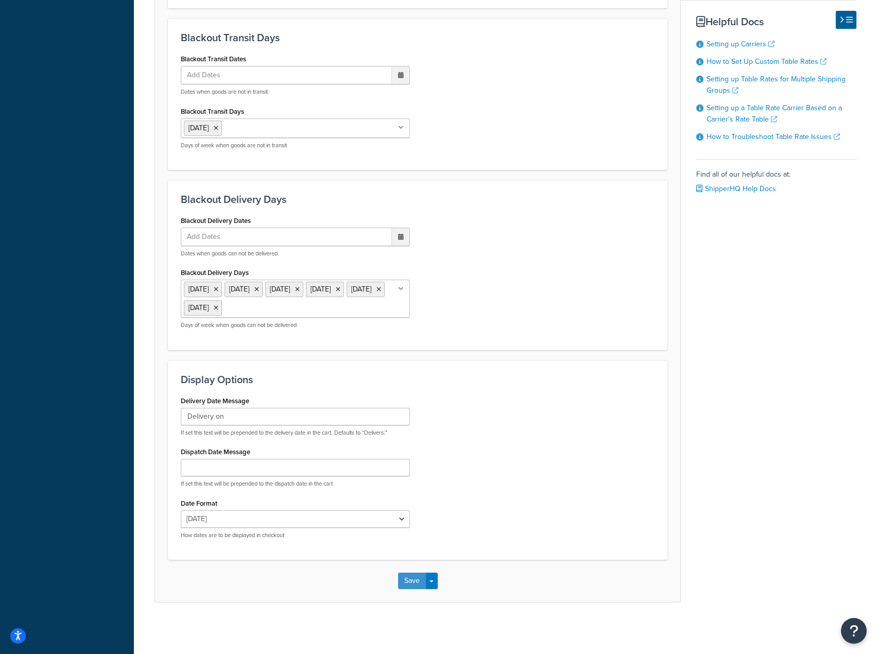
drag, startPoint x: 403, startPoint y: 586, endPoint x: 473, endPoint y: 495, distance: 114.9
click at [473, 495] on form "Select a date and time display option. These settings are optional. Learn more …" at bounding box center [417, 148] width 525 height 908
click at [403, 576] on button "Save" at bounding box center [412, 580] width 28 height 16
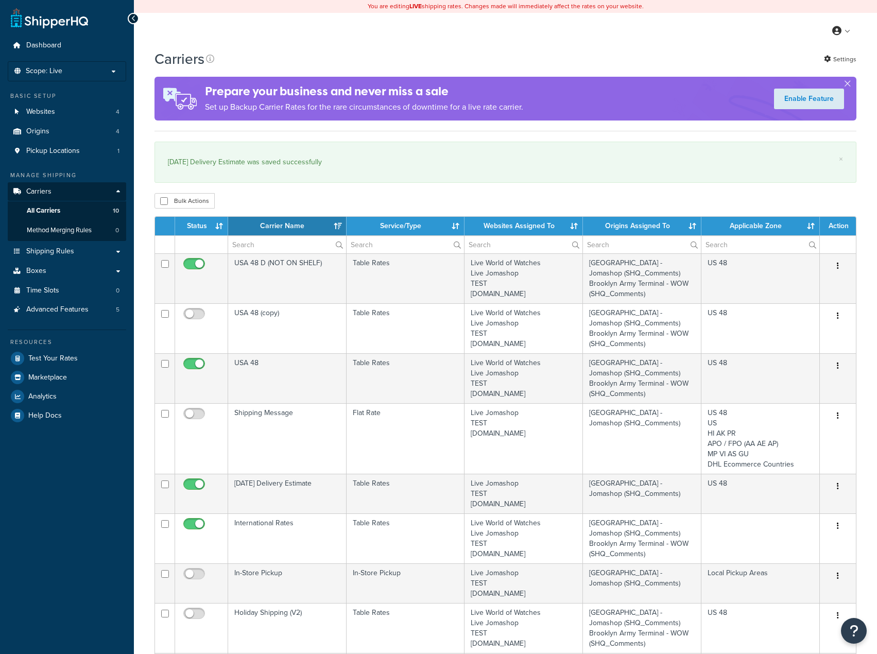
select select "15"
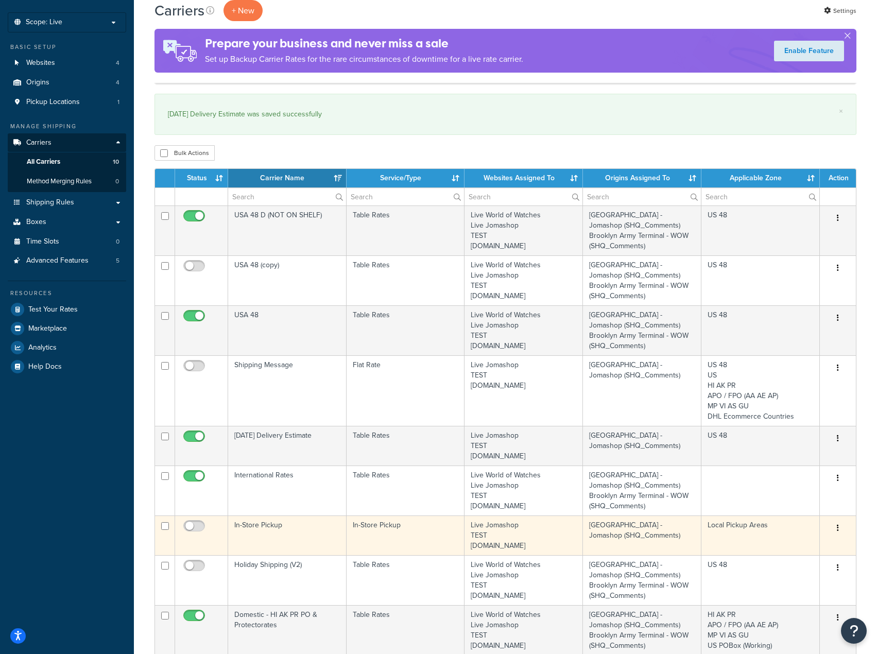
scroll to position [103, 0]
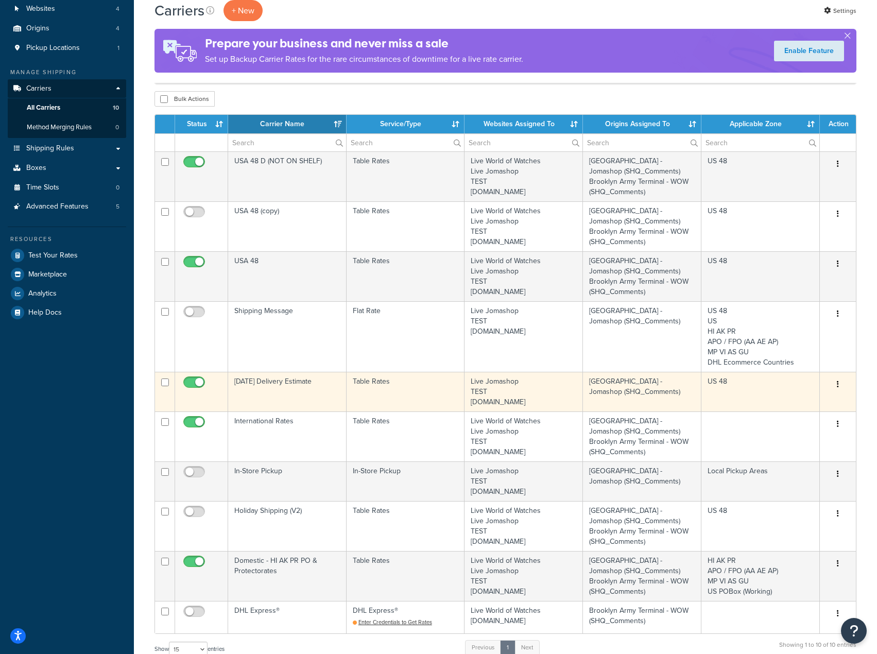
click at [837, 388] on icon "button" at bounding box center [837, 383] width 2 height 7
click at [805, 401] on link "Edit" at bounding box center [795, 405] width 81 height 21
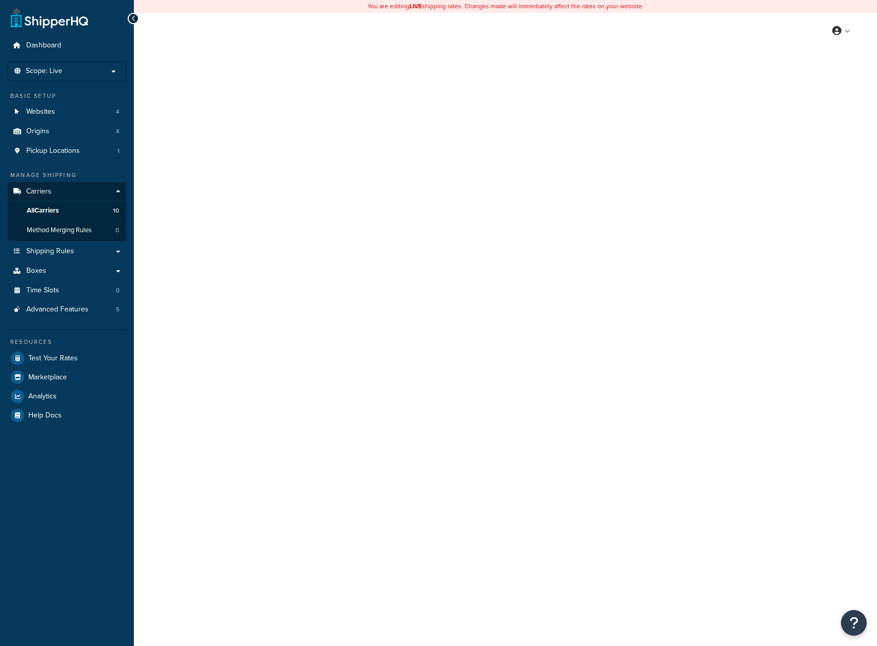
select select "25"
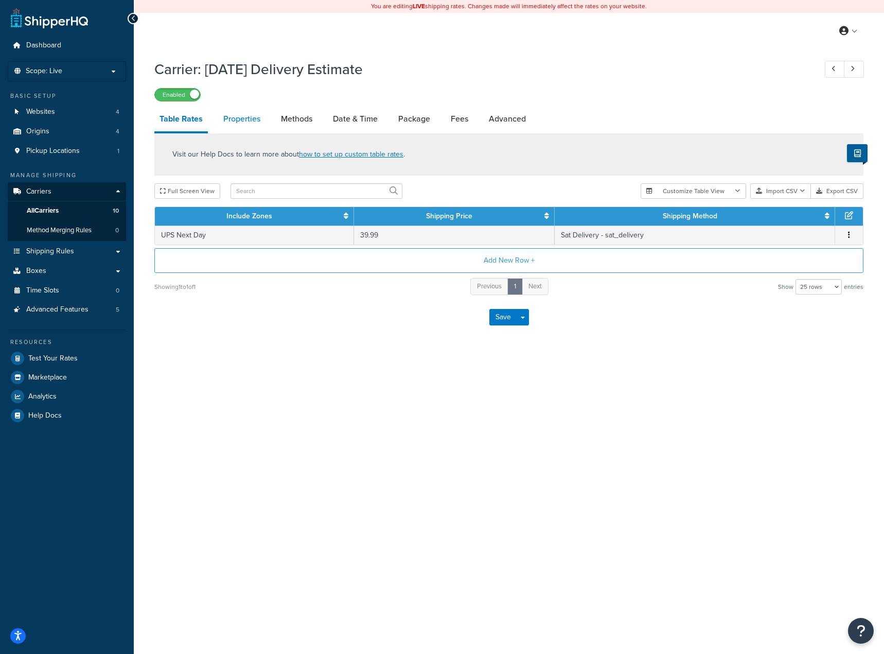
click at [243, 117] on link "Properties" at bounding box center [241, 119] width 47 height 25
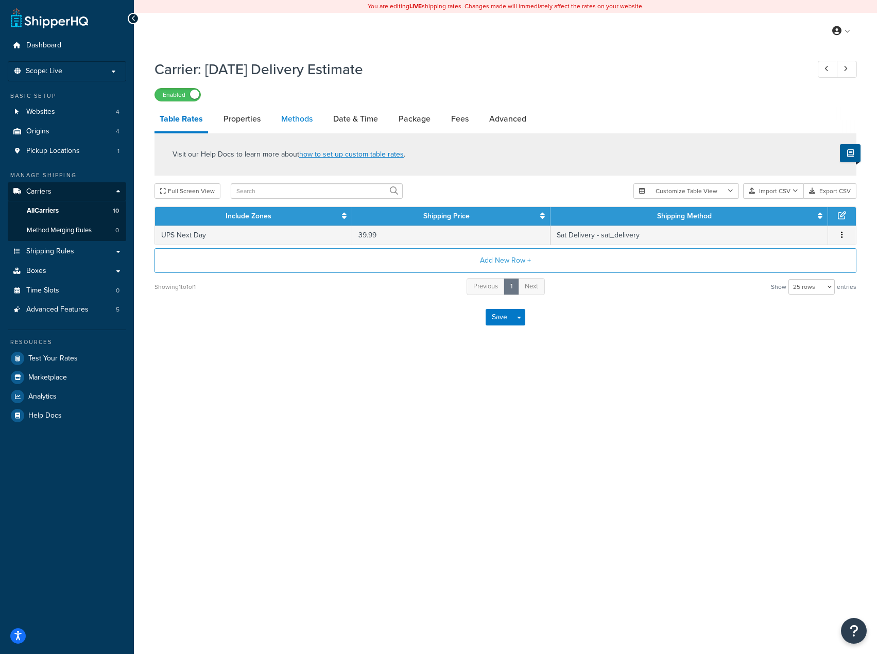
select select "HIGHEST"
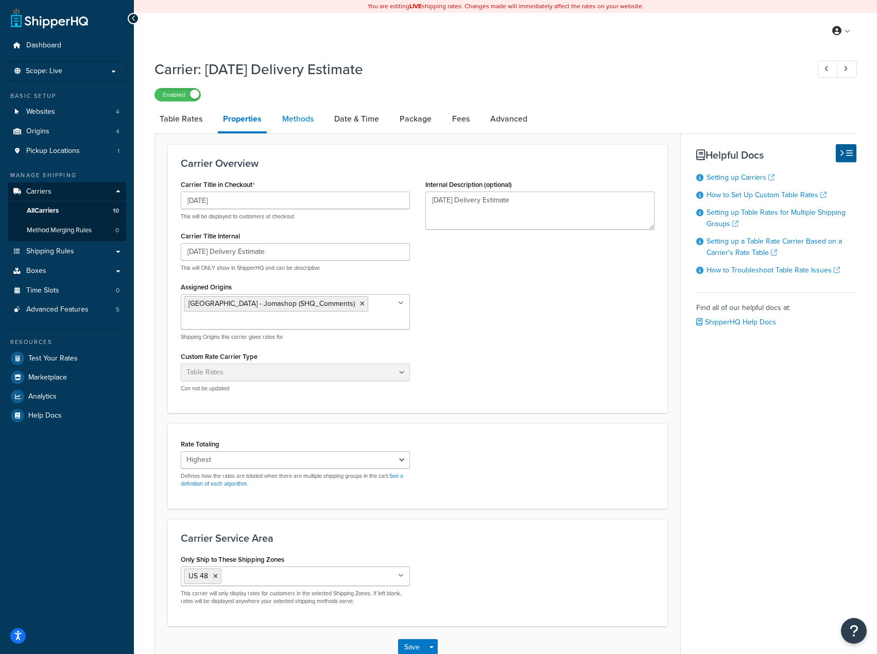
click at [299, 119] on link "Methods" at bounding box center [298, 119] width 42 height 25
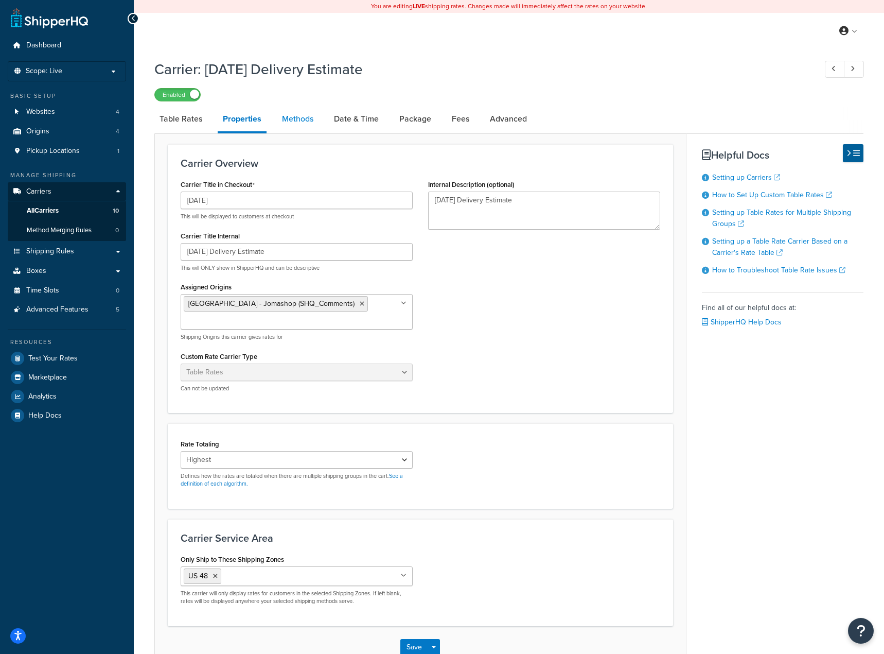
select select "25"
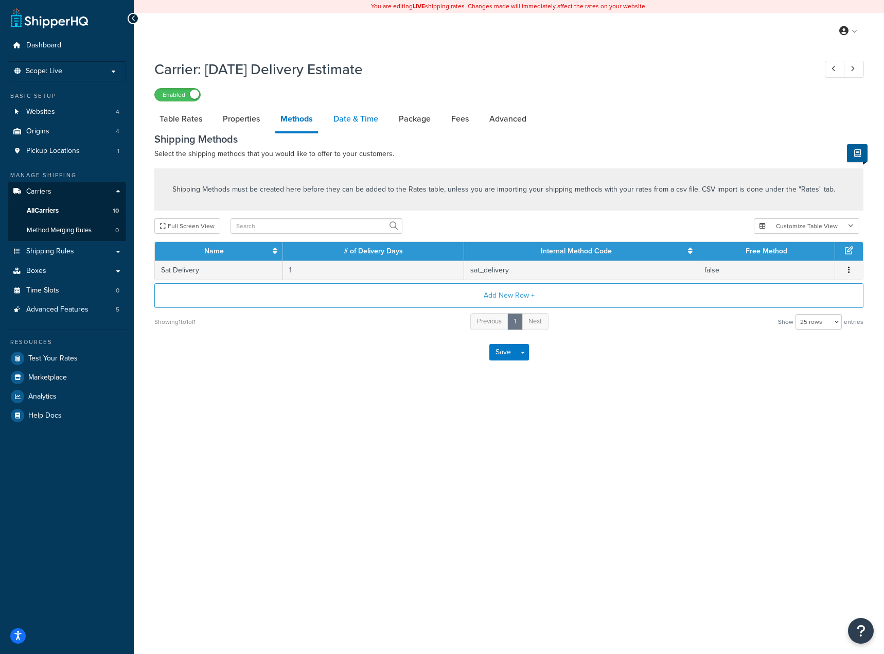
click at [364, 124] on link "Date & Time" at bounding box center [355, 119] width 55 height 25
select select "yMMMEd"
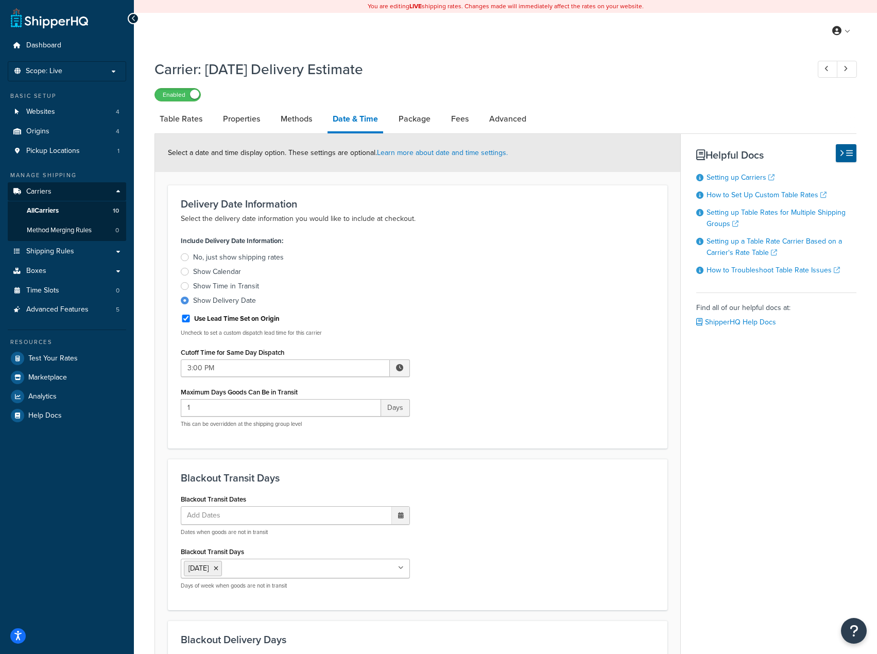
click at [249, 317] on label "Use Lead Time Set on Origin" at bounding box center [236, 318] width 85 height 9
click at [191, 317] on input "Use Lead Time Set on Origin" at bounding box center [186, 318] width 10 height 8
checkbox input "false"
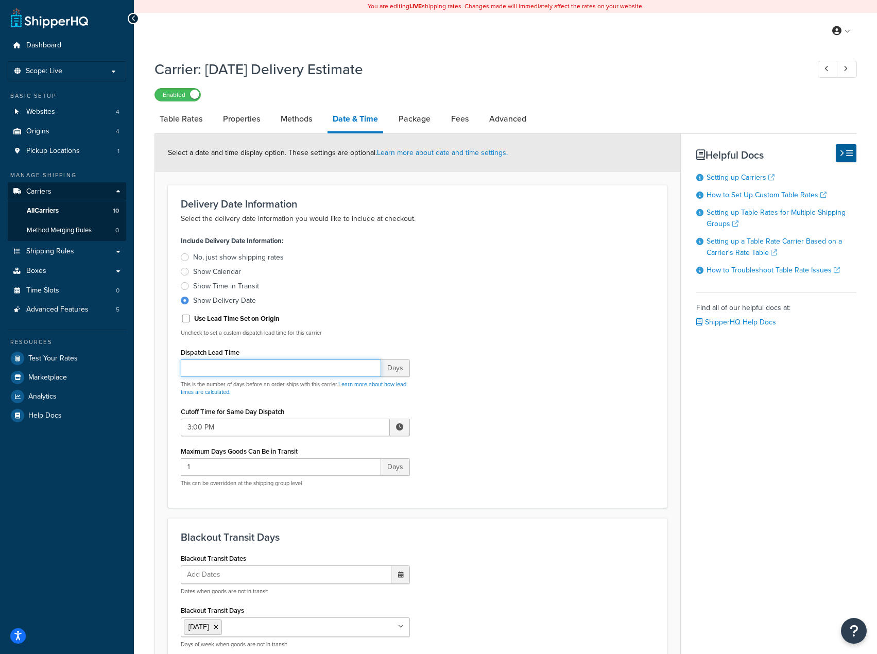
click at [292, 369] on input "Dispatch Lead Time" at bounding box center [281, 367] width 200 height 17
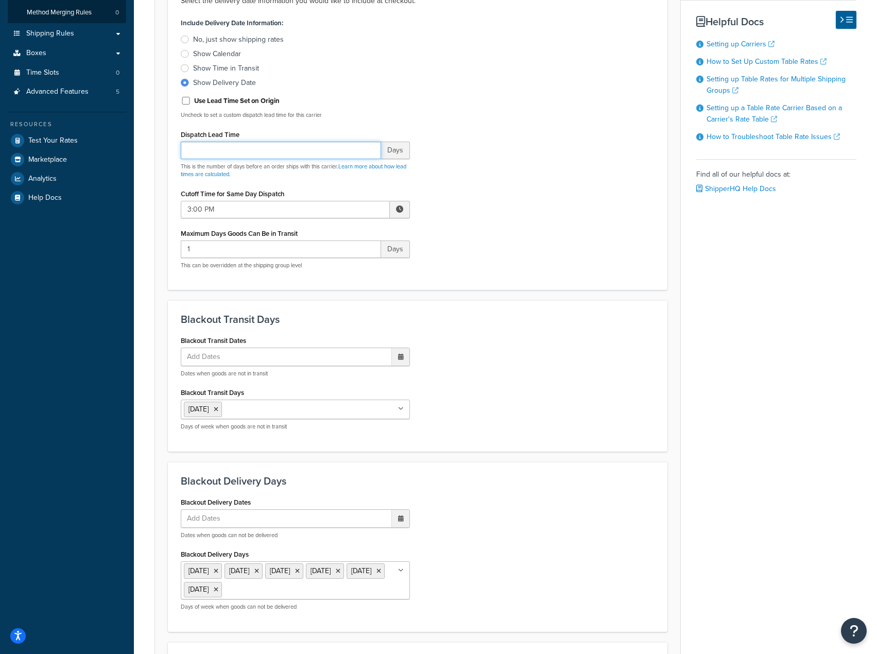
scroll to position [141, 0]
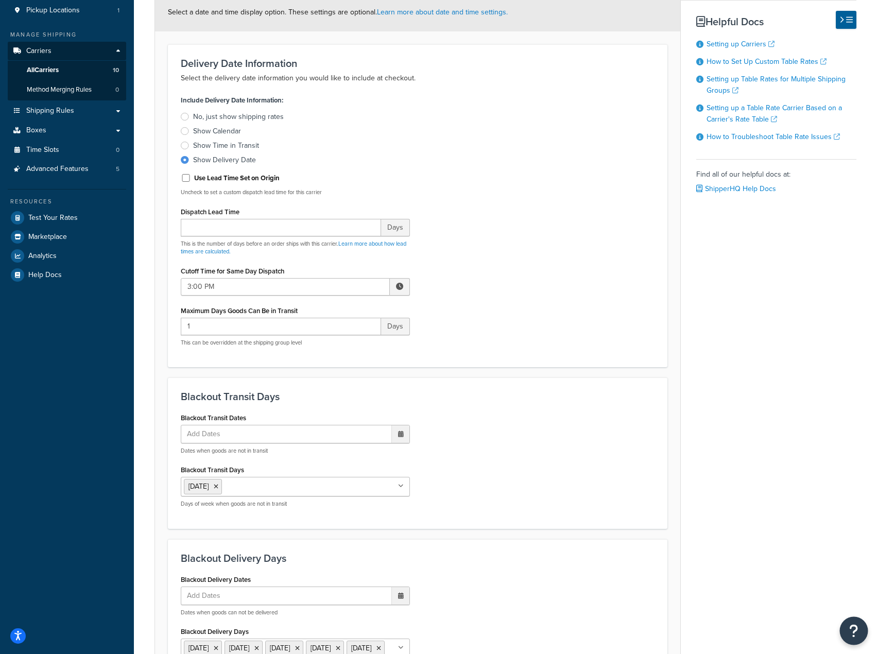
click at [851, 627] on icon "Open Resource Center" at bounding box center [854, 630] width 10 height 14
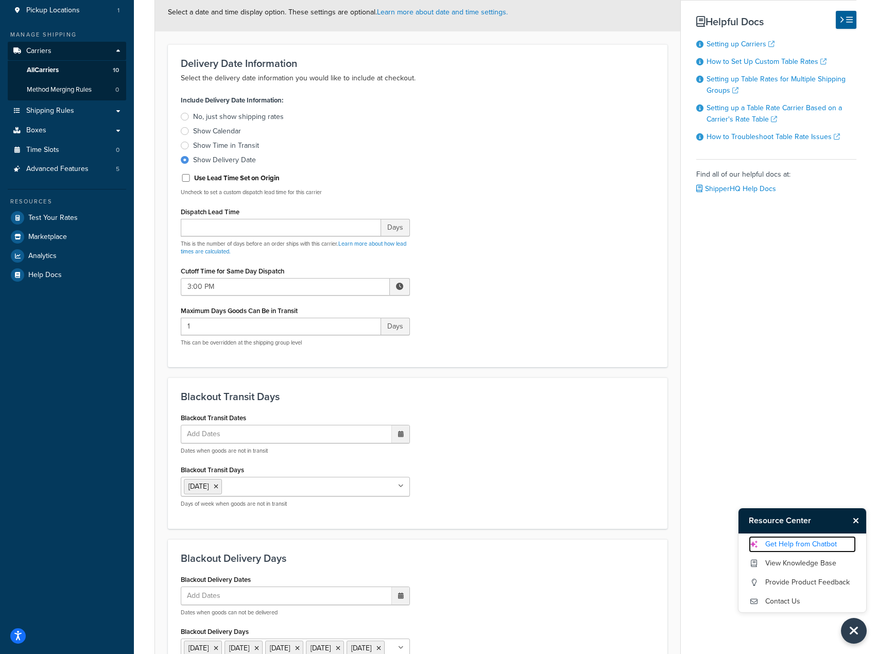
click at [796, 545] on link "Get Help from Chatbot" at bounding box center [801, 544] width 107 height 16
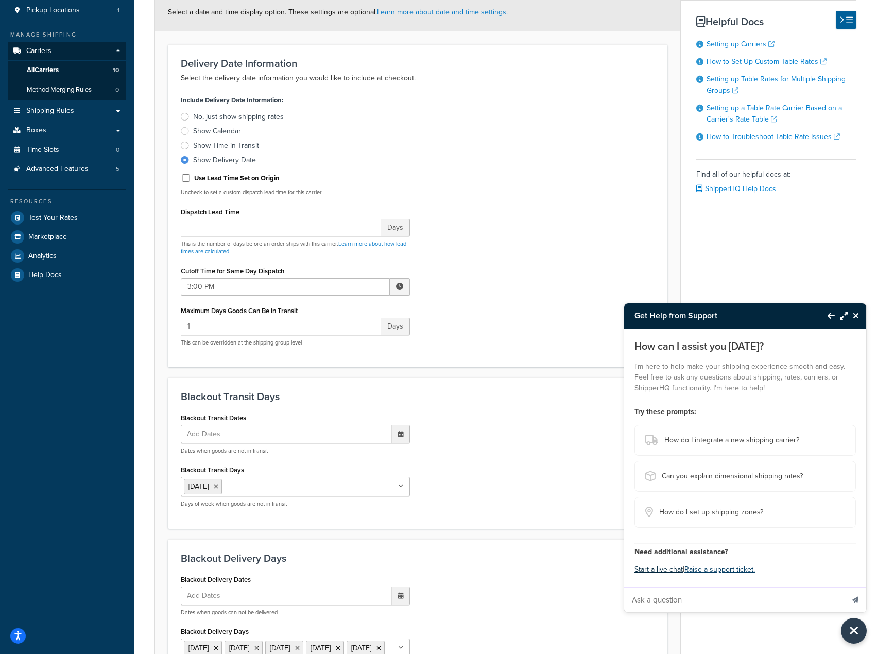
click at [652, 571] on button "Start a live chat" at bounding box center [658, 569] width 48 height 14
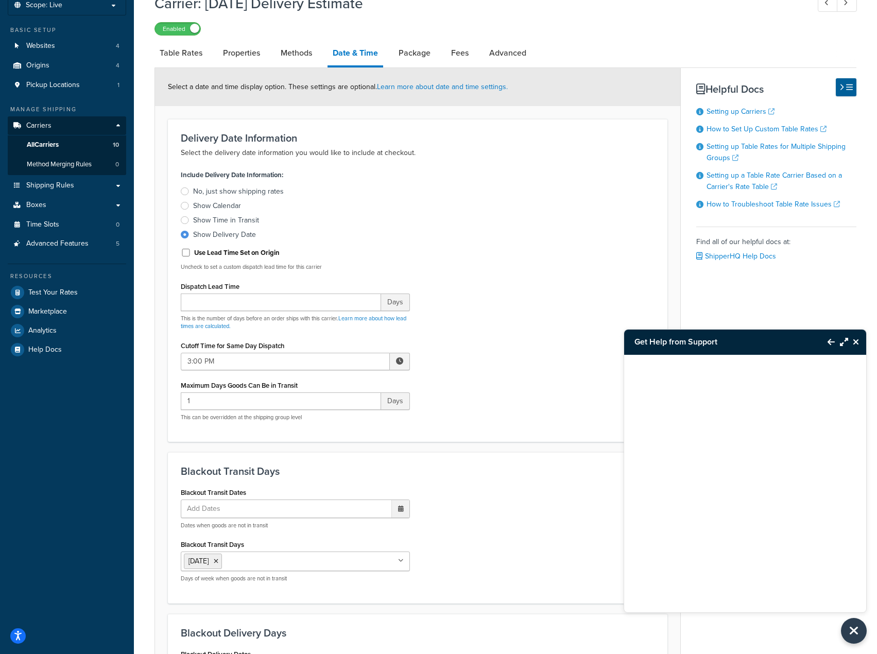
scroll to position [0, 0]
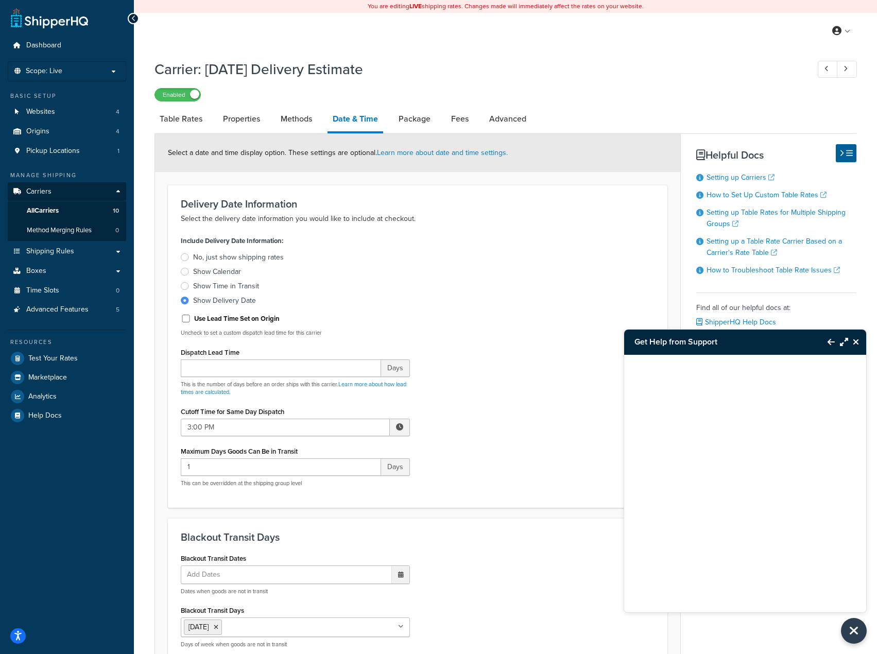
click at [854, 340] on icon "Close Resource Center" at bounding box center [855, 342] width 6 height 8
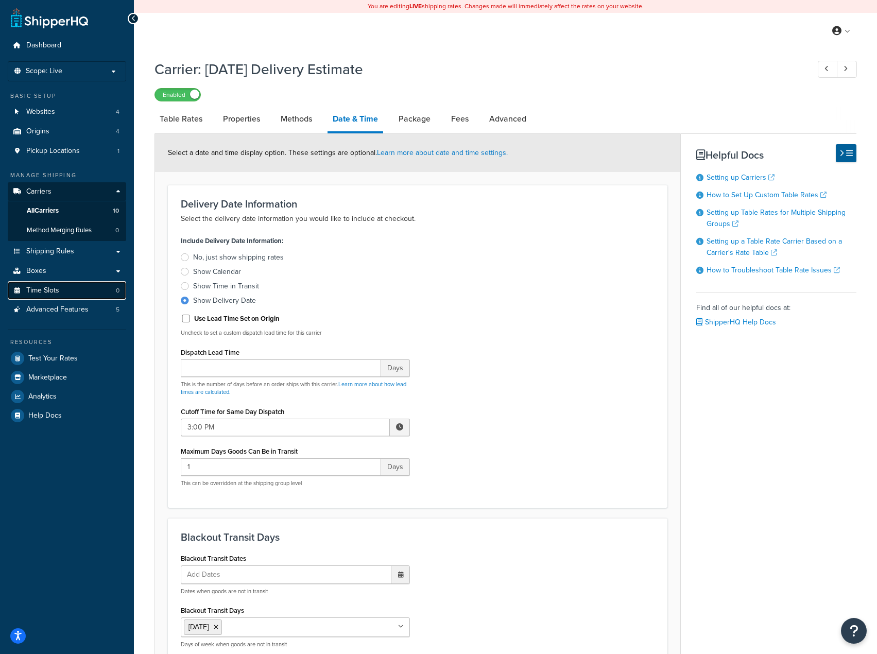
click at [65, 292] on link "Time Slots 0" at bounding box center [67, 290] width 118 height 19
click at [401, 129] on link "Package" at bounding box center [414, 119] width 42 height 25
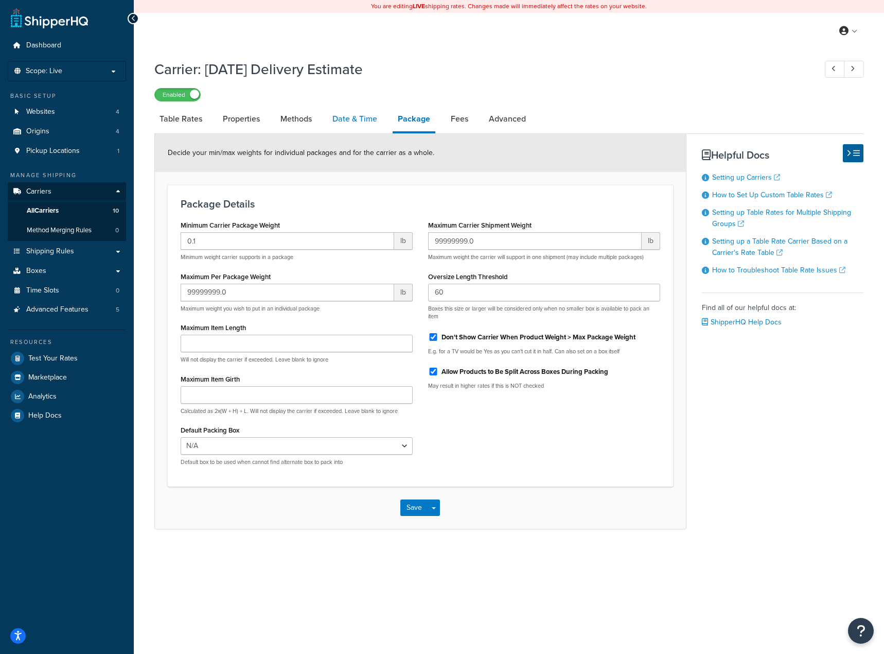
click at [336, 121] on link "Date & Time" at bounding box center [354, 119] width 55 height 25
select select "yMMMEd"
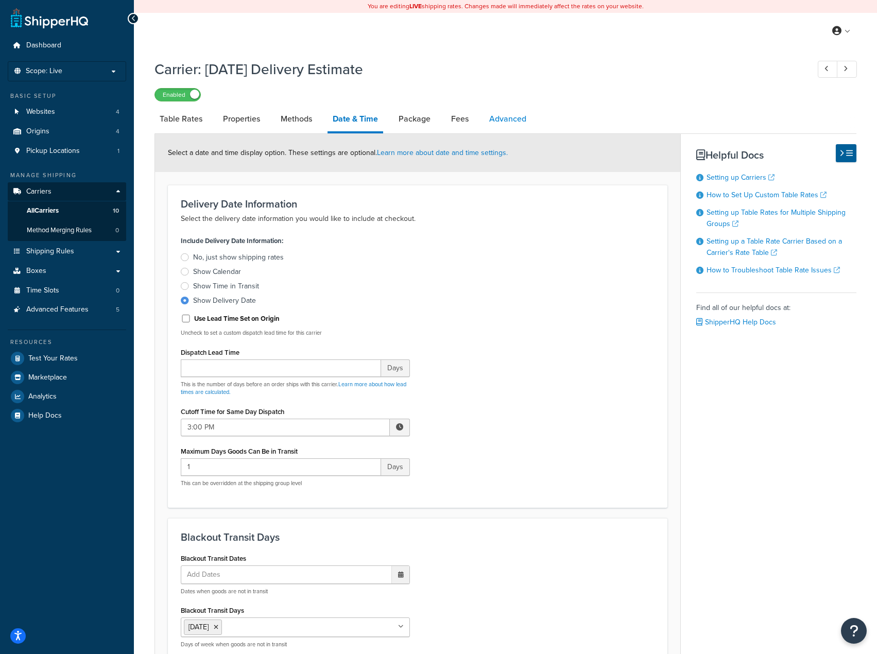
click at [523, 120] on link "Advanced" at bounding box center [507, 119] width 47 height 25
select select "false"
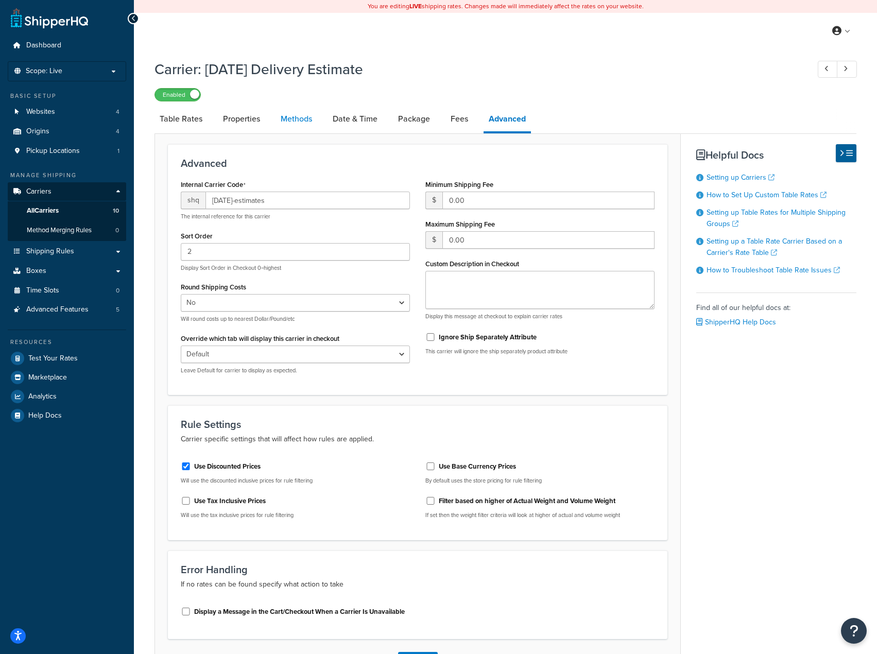
click at [294, 119] on link "Methods" at bounding box center [296, 119] width 42 height 25
select select "25"
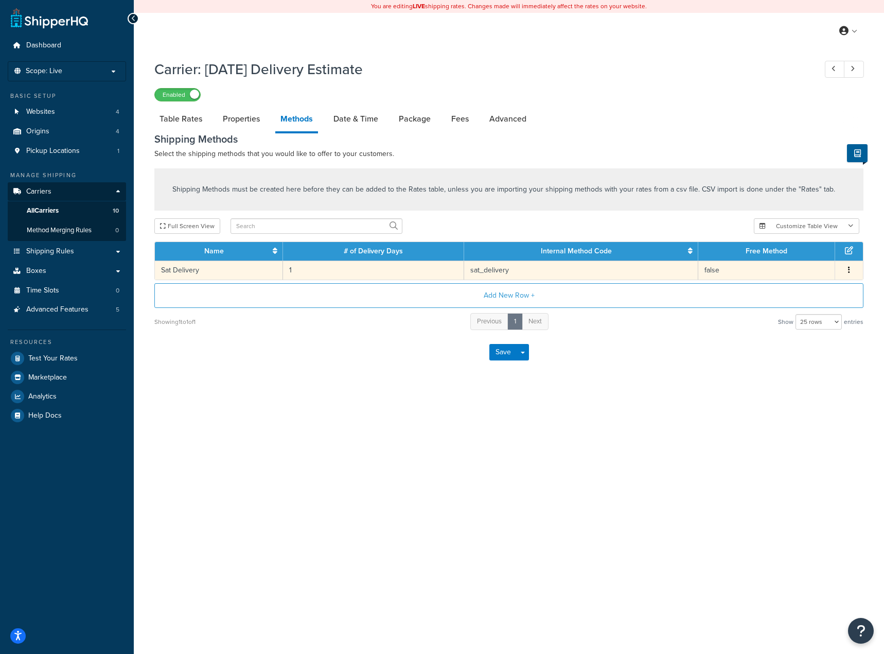
click at [849, 273] on icon "button" at bounding box center [849, 269] width 2 height 7
click at [787, 257] on div "Edit" at bounding box center [796, 261] width 73 height 21
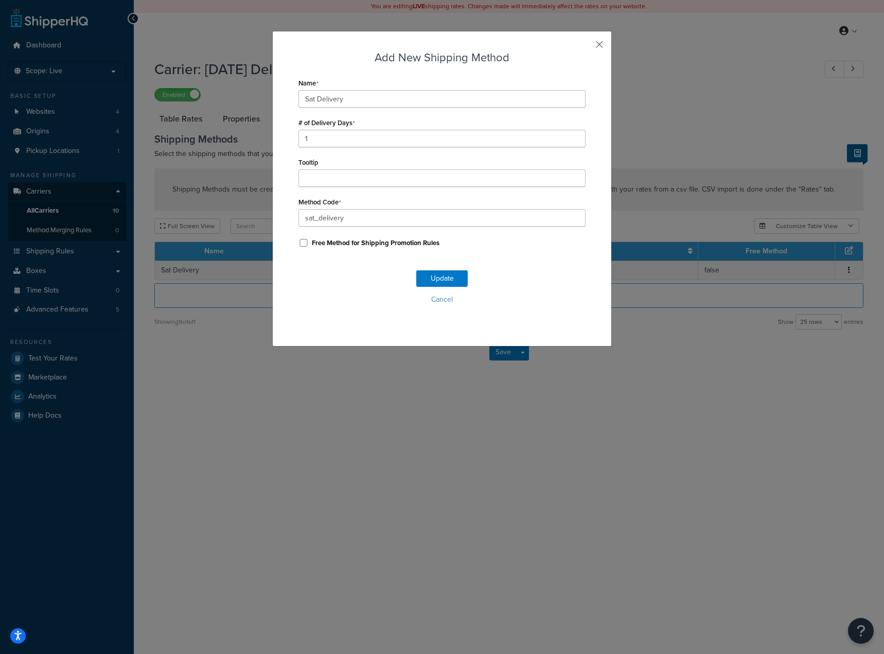
click at [586, 47] on button "button" at bounding box center [584, 48] width 3 height 3
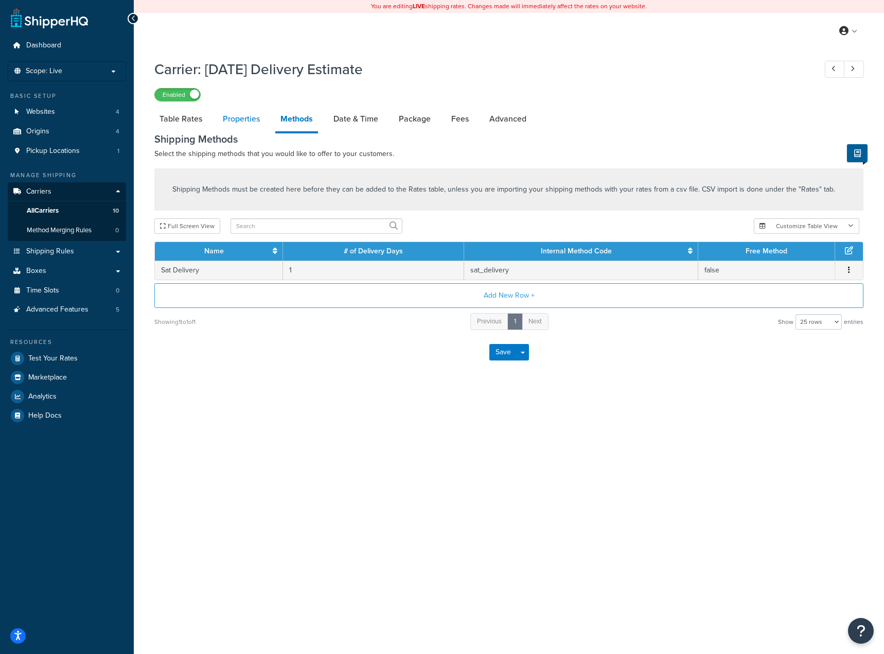
click at [247, 122] on link "Properties" at bounding box center [241, 119] width 47 height 25
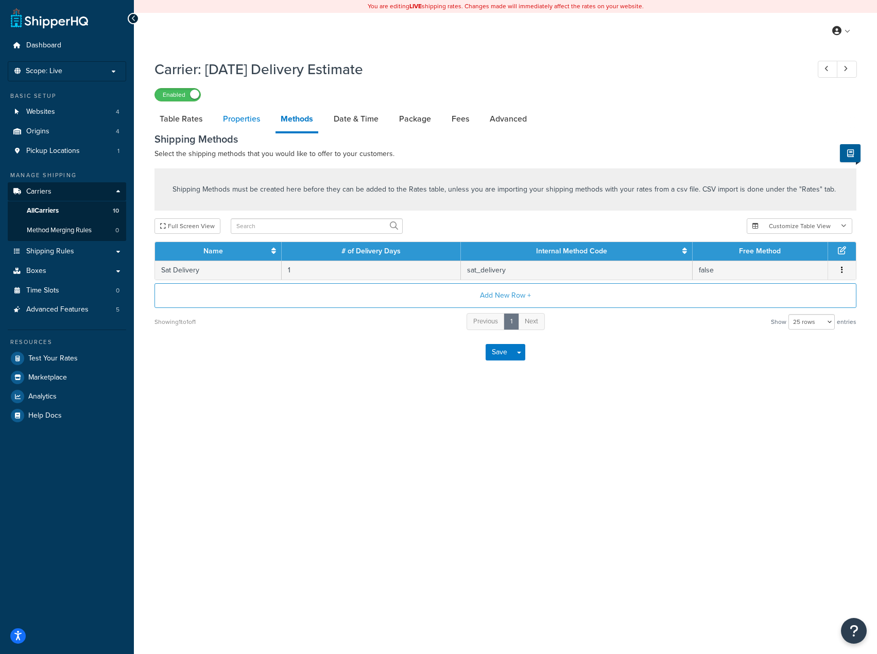
select select "HIGHEST"
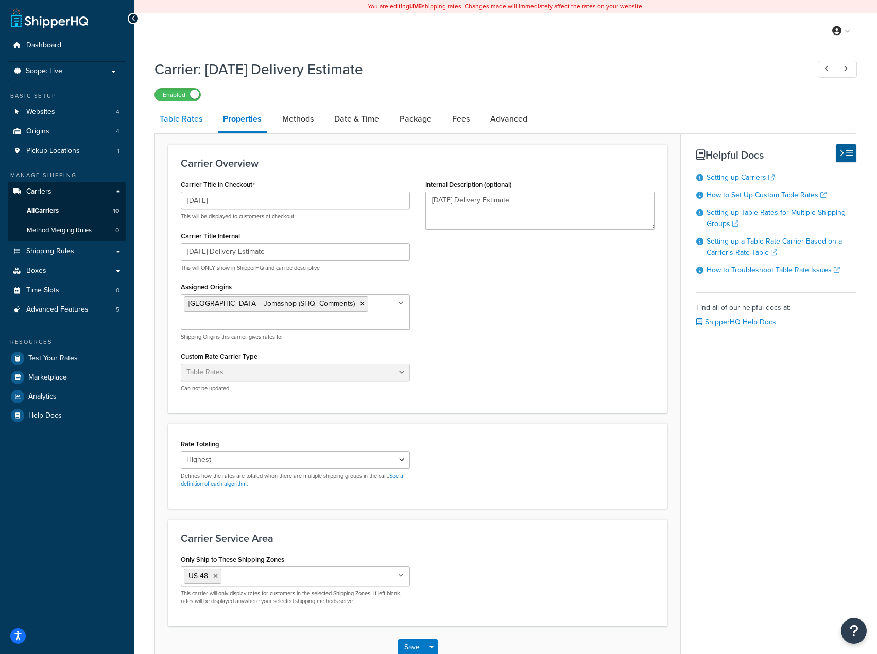
click at [172, 117] on link "Table Rates" at bounding box center [180, 119] width 53 height 25
select select "25"
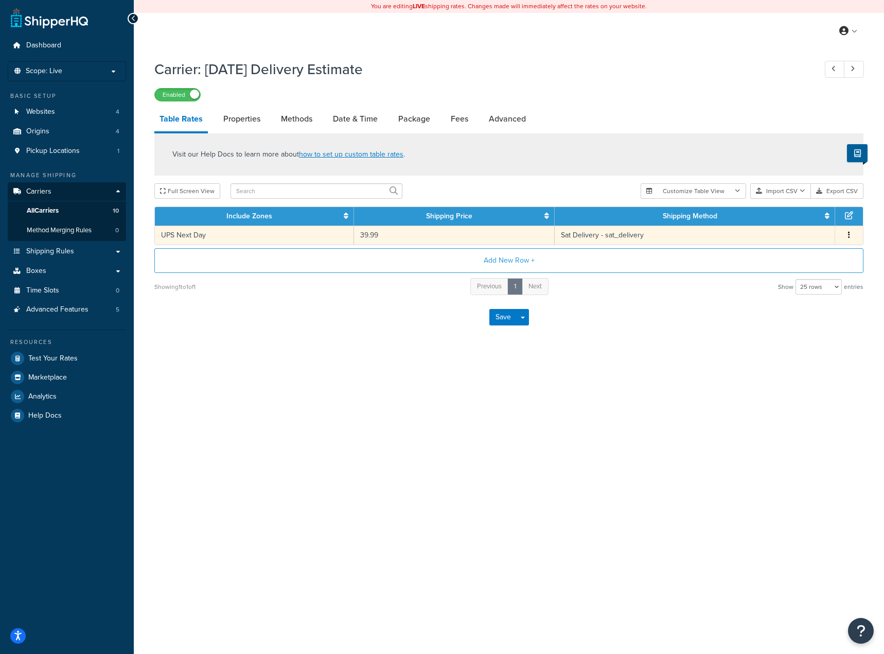
click at [847, 238] on button "button" at bounding box center [849, 235] width 8 height 11
click at [790, 219] on div "Edit" at bounding box center [796, 215] width 73 height 21
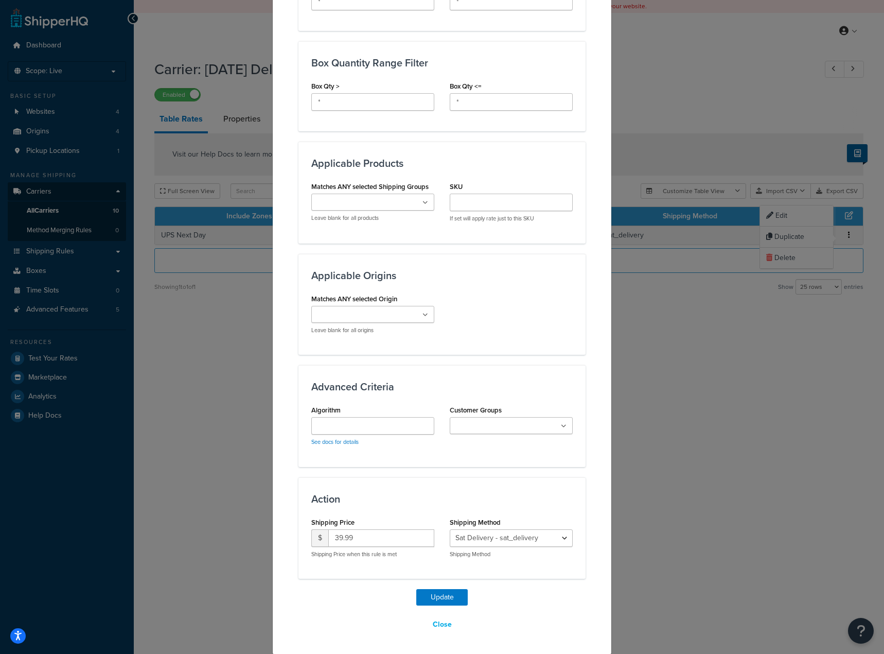
scroll to position [526, 0]
click at [408, 312] on ul at bounding box center [372, 313] width 123 height 17
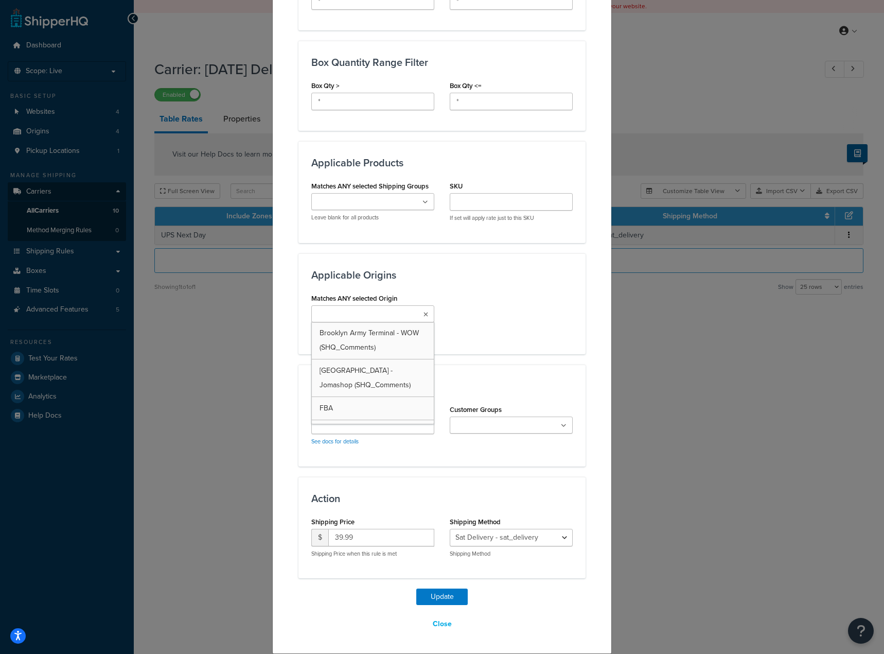
click at [550, 311] on div "Matches ANY selected Origin Brooklyn Army Terminal - WOW (SHQ_Comments) Brookly…" at bounding box center [442, 316] width 277 height 50
click at [362, 207] on input "Matches ANY selected Shipping Groups" at bounding box center [359, 202] width 91 height 11
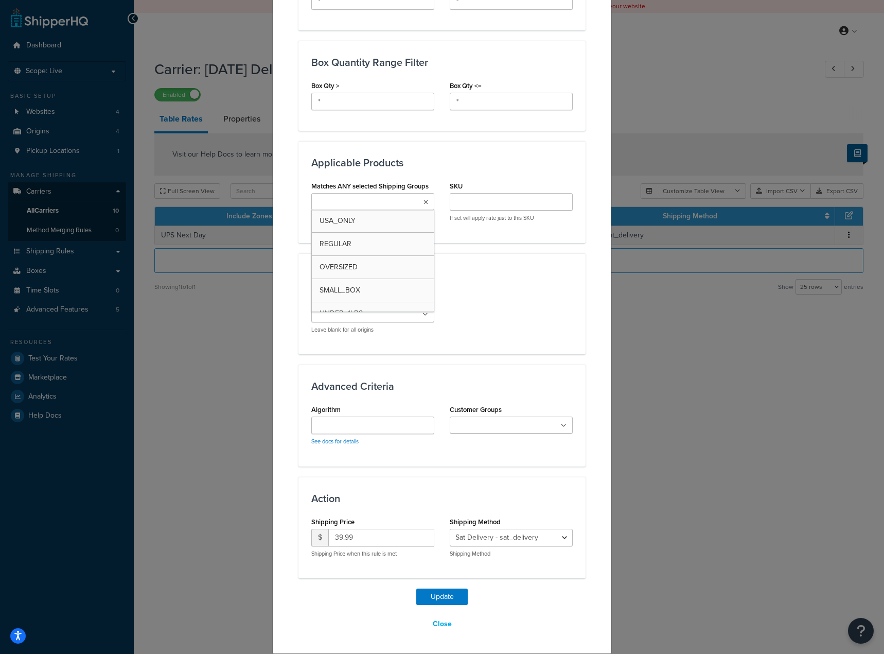
click at [375, 198] on input "Matches ANY selected Shipping Groups" at bounding box center [359, 202] width 91 height 11
click at [505, 311] on div "Matches ANY selected Origin Brooklyn Army Terminal - WOW (SHQ_Comments) Brookly…" at bounding box center [442, 316] width 277 height 50
click at [396, 311] on ul at bounding box center [372, 313] width 123 height 17
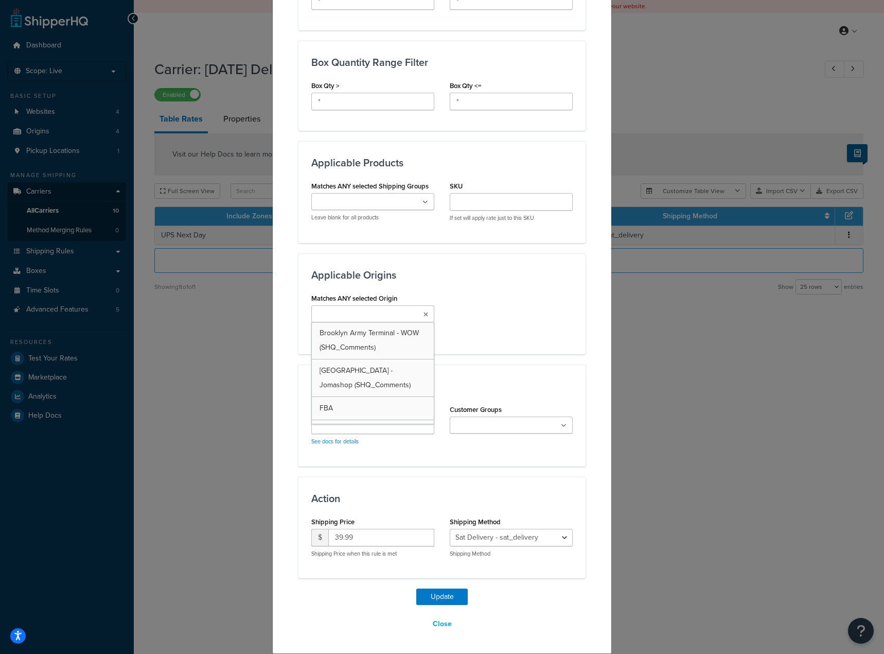
click at [396, 311] on ul at bounding box center [372, 313] width 123 height 17
click at [501, 291] on div "Matches ANY selected Origin Brooklyn Army Terminal - WOW (SHQ_Comments) Brookly…" at bounding box center [442, 316] width 277 height 50
click at [407, 315] on ul at bounding box center [372, 313] width 123 height 17
click at [466, 296] on div "Matches ANY selected Origin Brooklyn Army Terminal - WOW (SHQ_Comments) Brookly…" at bounding box center [442, 316] width 277 height 50
click at [331, 441] on link "See docs for details" at bounding box center [334, 441] width 47 height 8
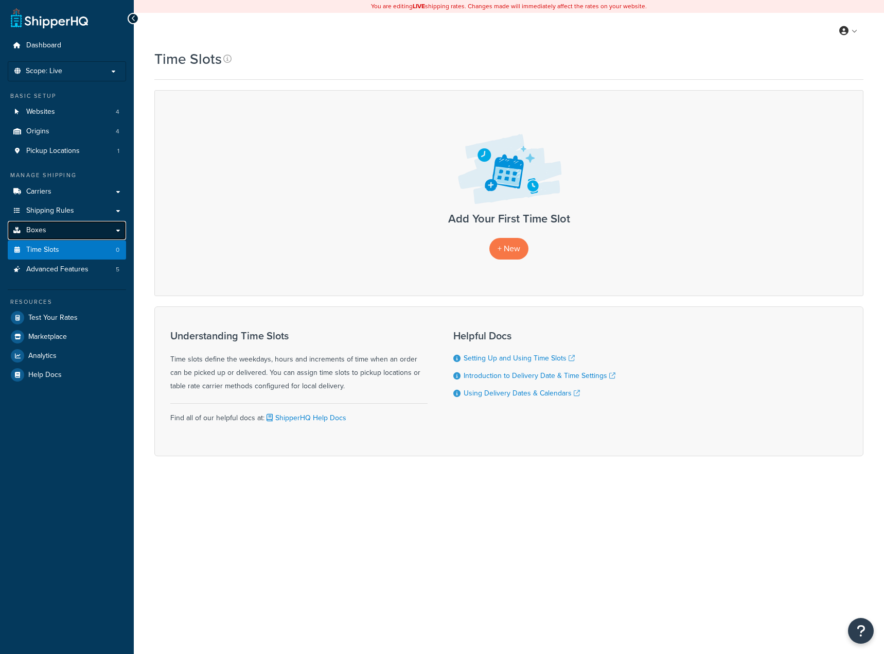
click at [59, 229] on link "Boxes" at bounding box center [67, 230] width 118 height 19
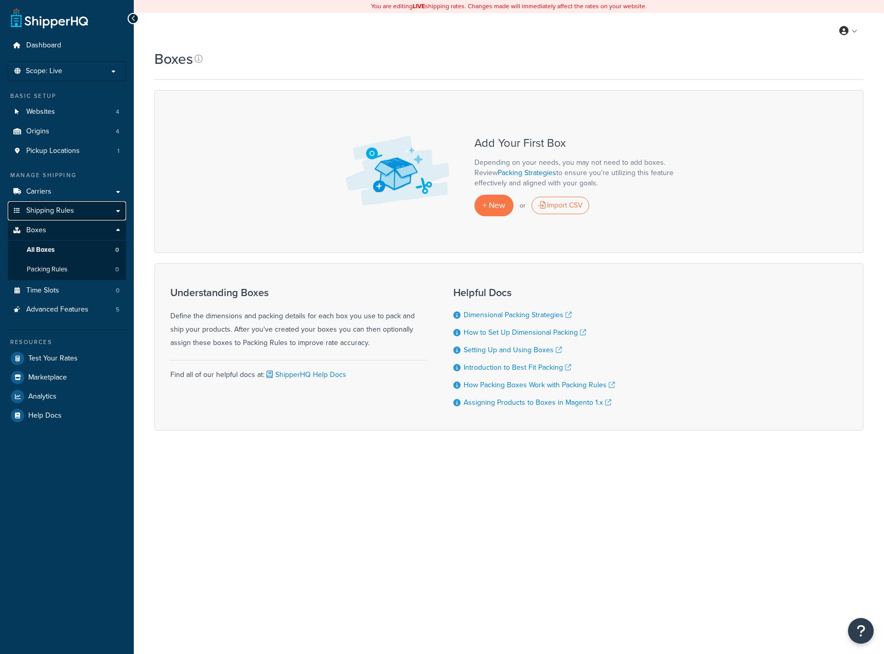
click at [60, 215] on span "Shipping Rules" at bounding box center [50, 210] width 48 height 9
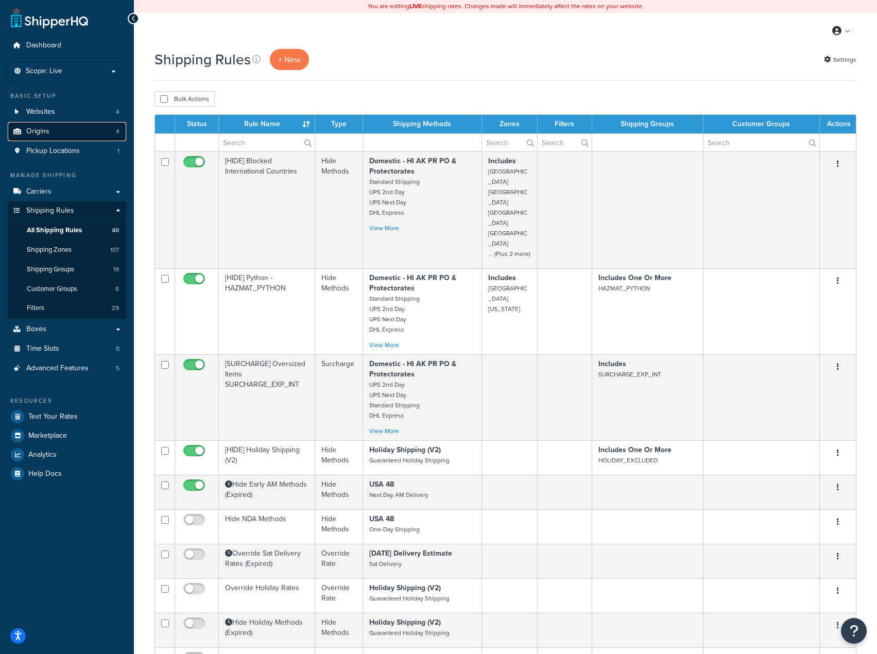
click at [56, 130] on link "Origins 4" at bounding box center [67, 131] width 118 height 19
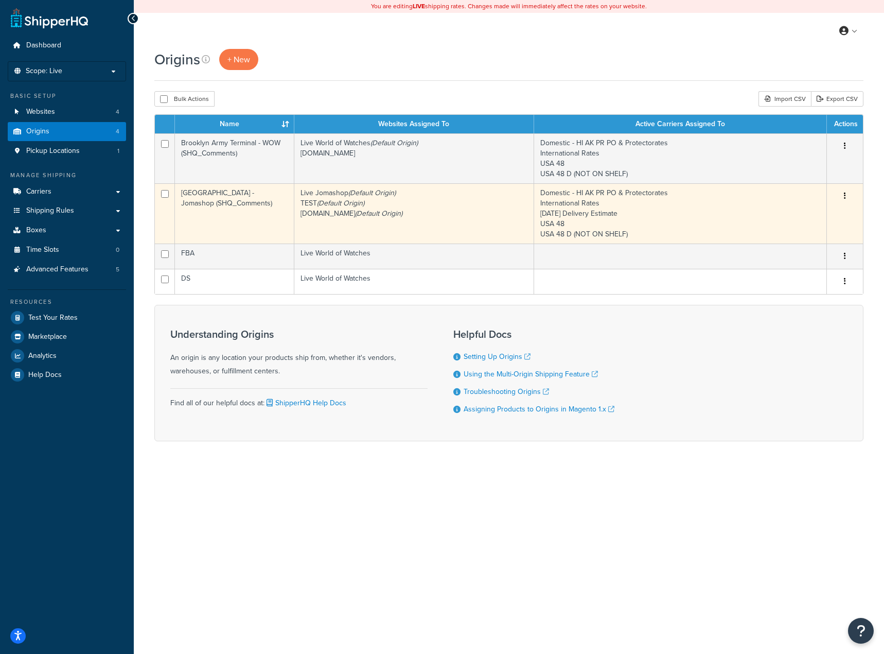
click at [843, 198] on button "button" at bounding box center [845, 196] width 14 height 16
click at [797, 214] on link "Edit" at bounding box center [811, 215] width 81 height 21
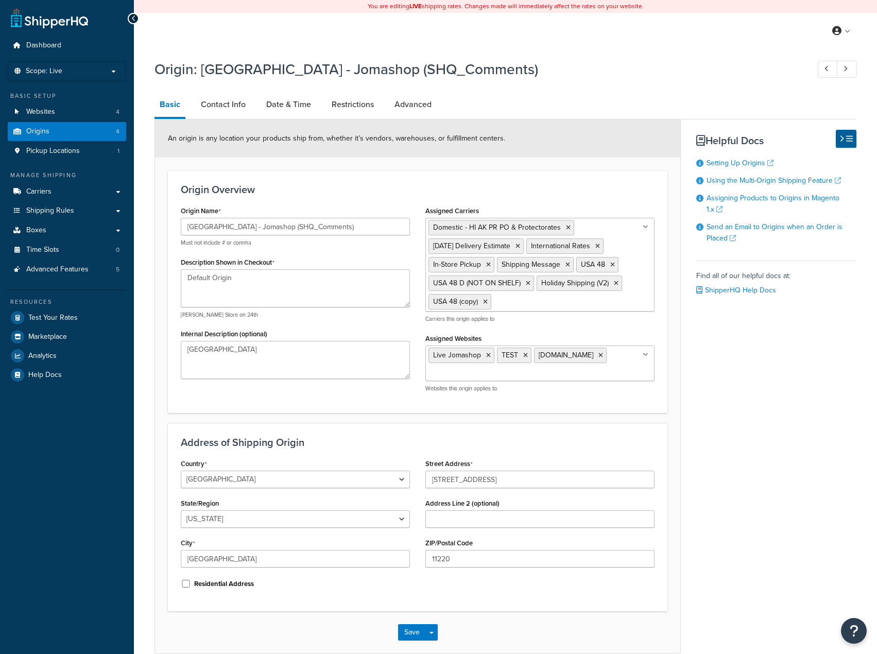
select select "32"
click at [234, 109] on link "Contact Info" at bounding box center [223, 104] width 55 height 25
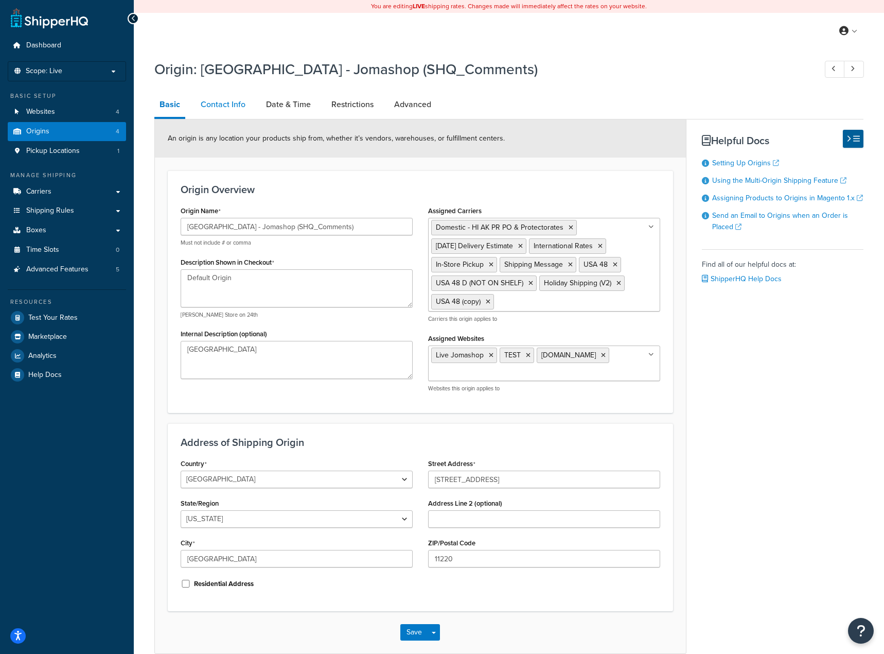
select select "order_placed"
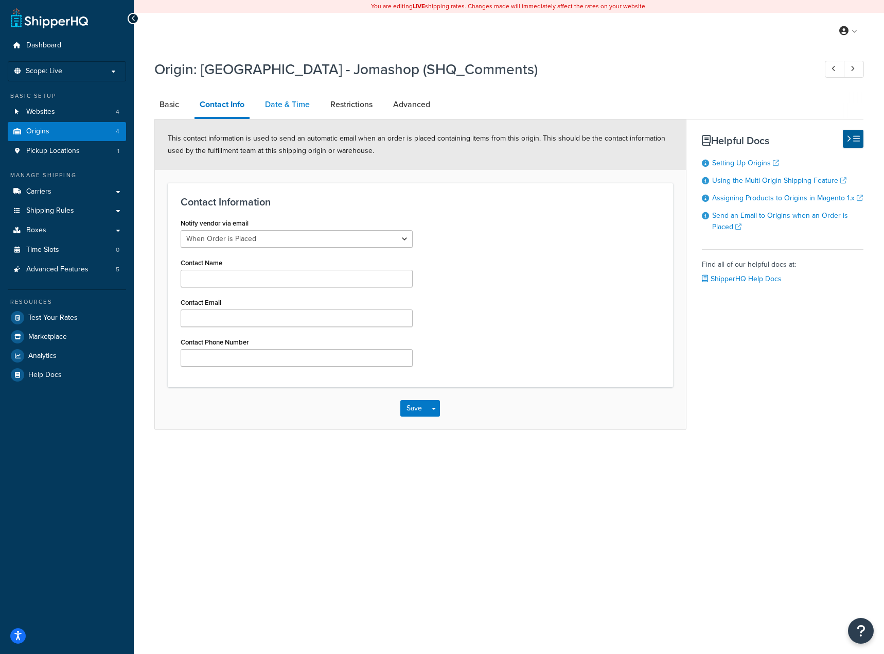
click at [295, 97] on link "Date & Time" at bounding box center [287, 104] width 55 height 25
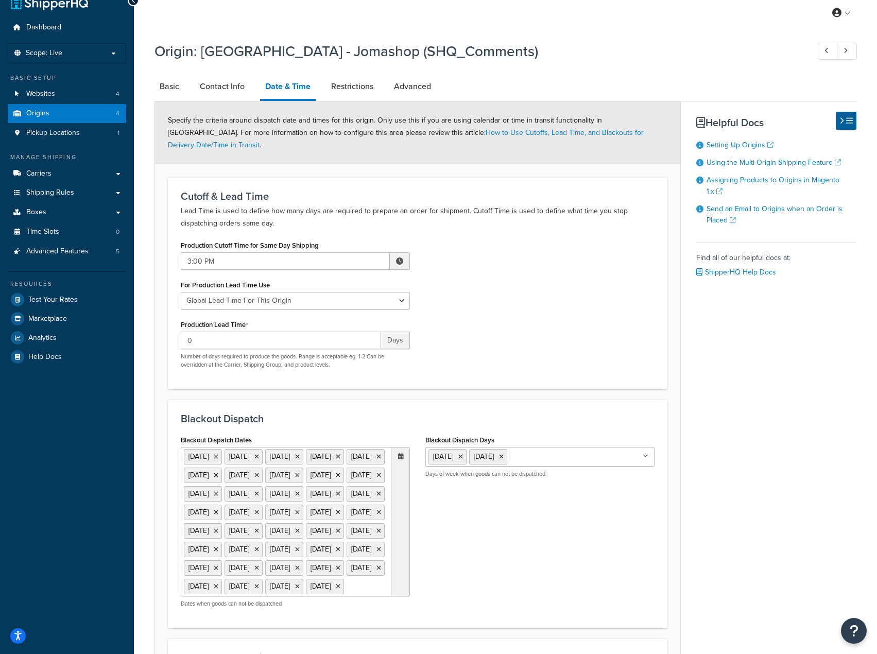
scroll to position [3, 0]
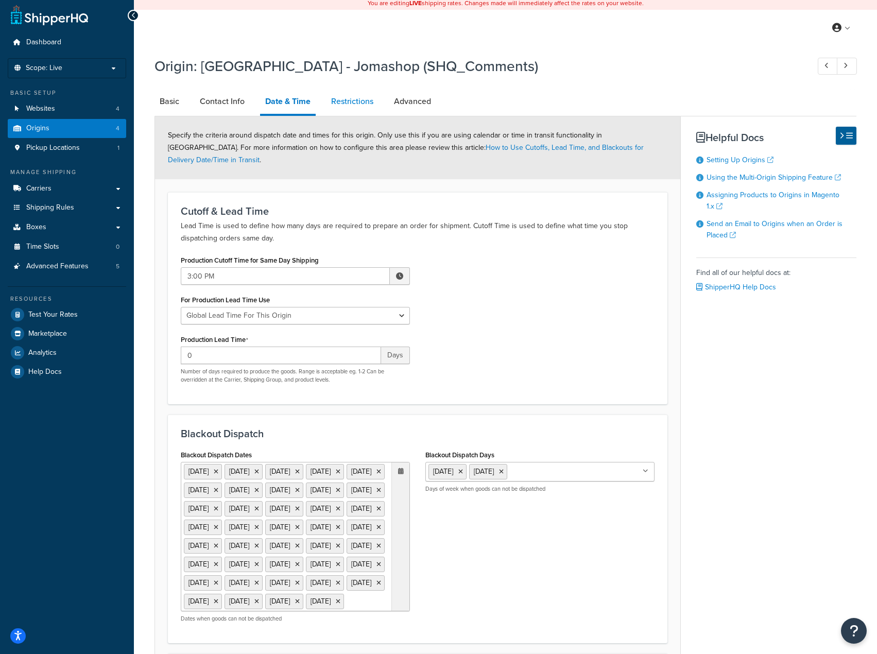
click at [351, 102] on link "Restrictions" at bounding box center [352, 101] width 52 height 25
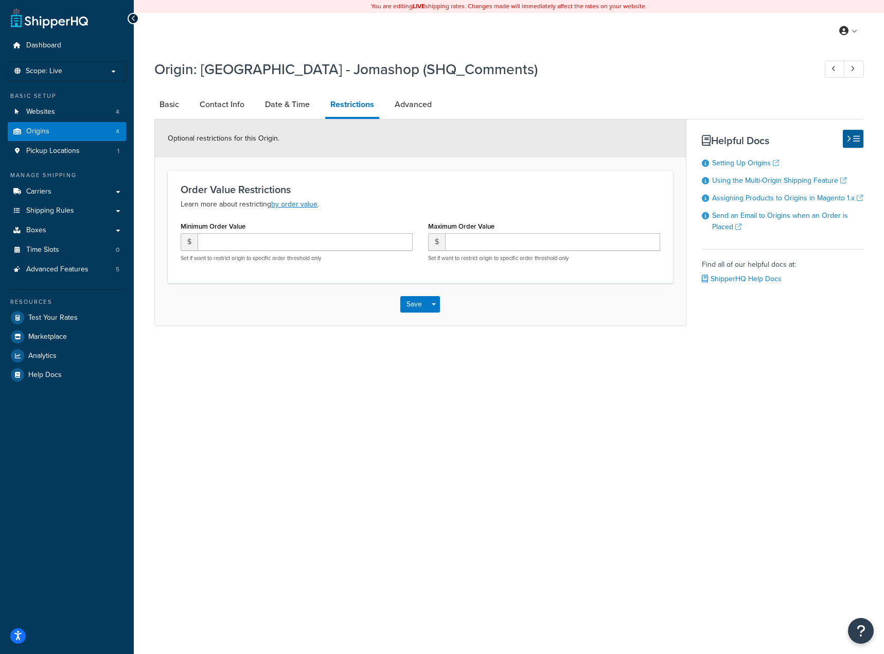
click at [444, 106] on li "Advanced" at bounding box center [419, 104] width 58 height 25
click at [414, 107] on link "Advanced" at bounding box center [413, 104] width 47 height 25
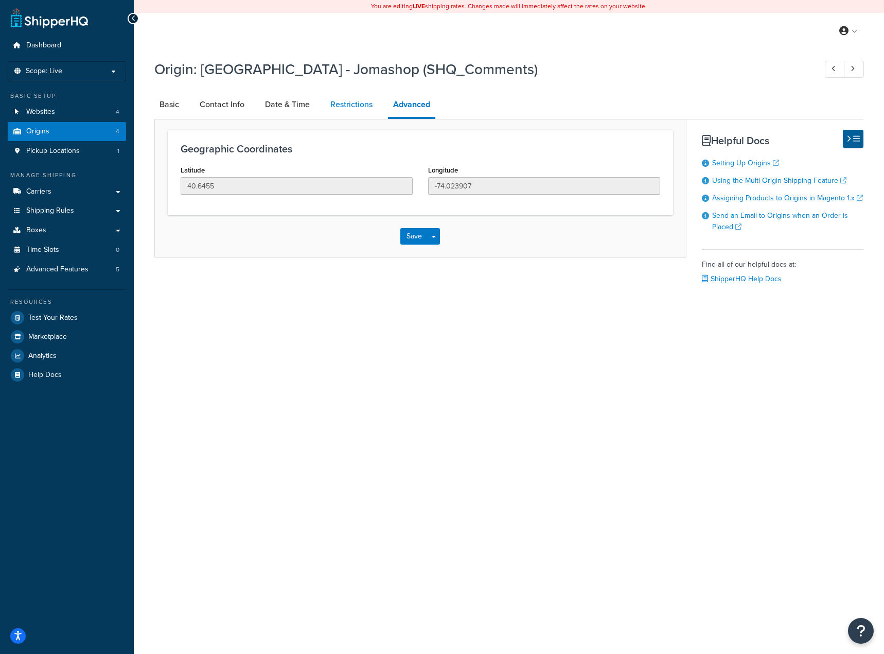
click at [344, 105] on link "Restrictions" at bounding box center [351, 104] width 52 height 25
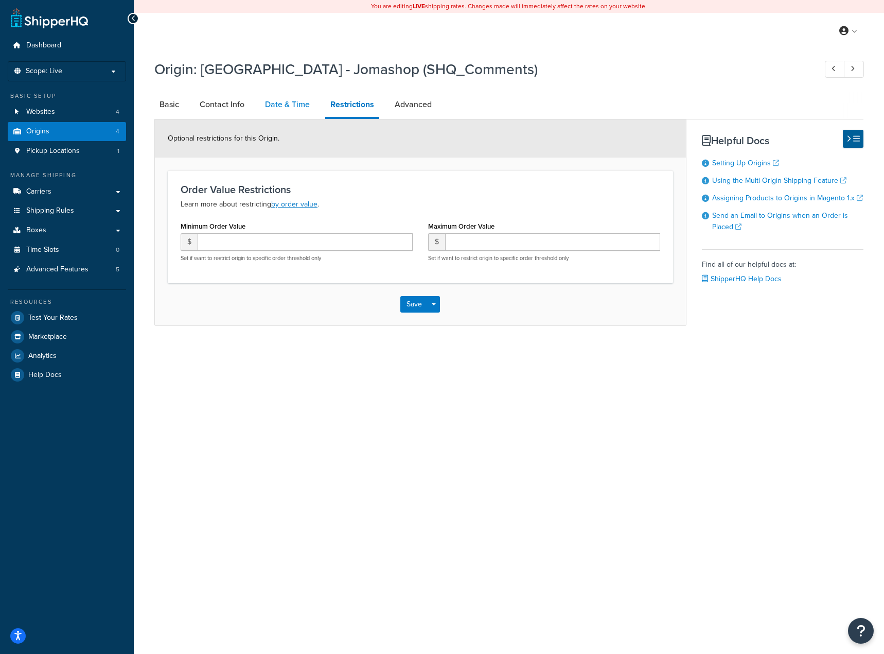
click at [291, 107] on link "Date & Time" at bounding box center [287, 104] width 55 height 25
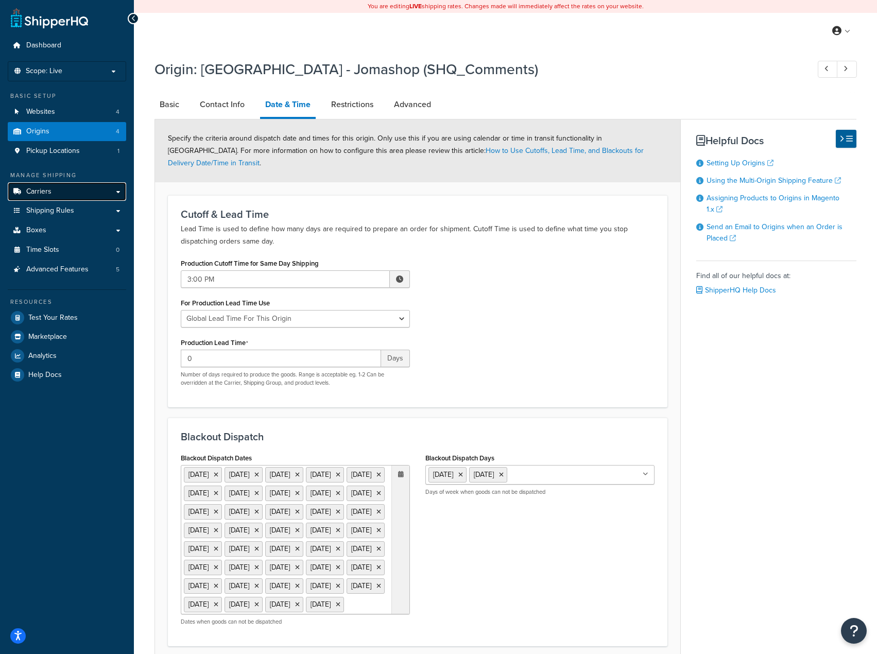
click at [56, 190] on link "Carriers" at bounding box center [67, 191] width 118 height 19
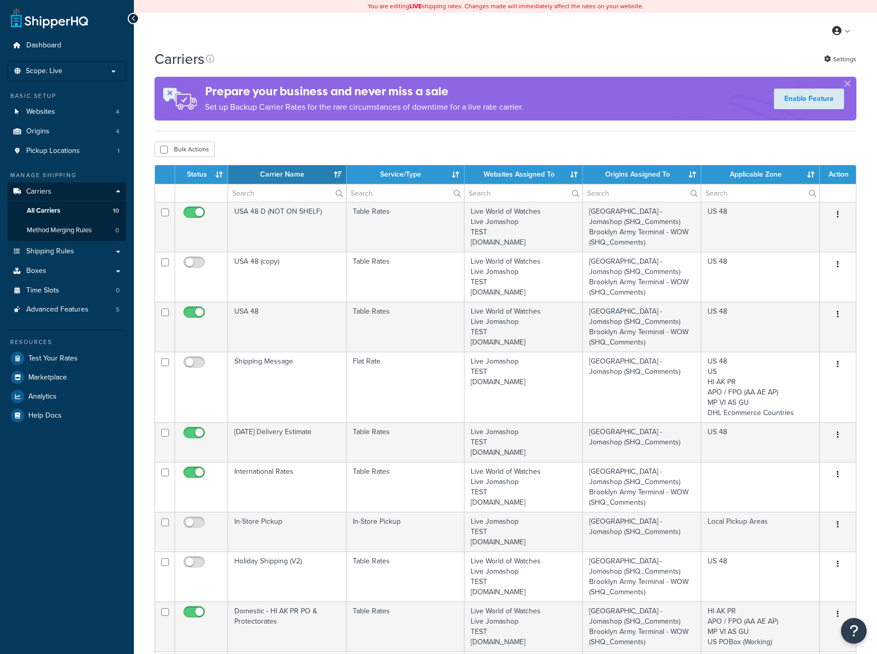
select select "15"
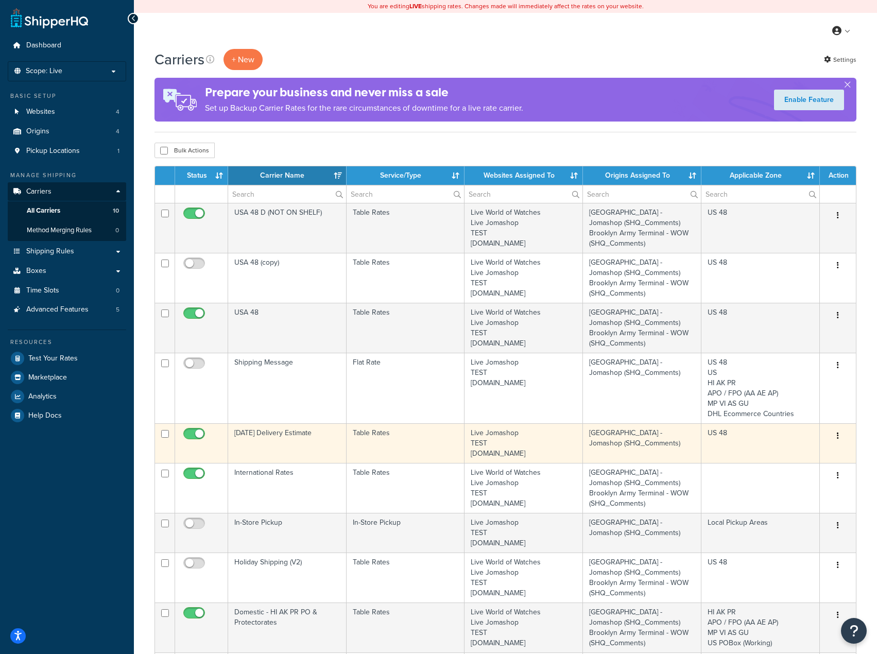
click at [836, 437] on button "button" at bounding box center [837, 436] width 14 height 16
click at [781, 456] on link "Edit" at bounding box center [795, 456] width 81 height 21
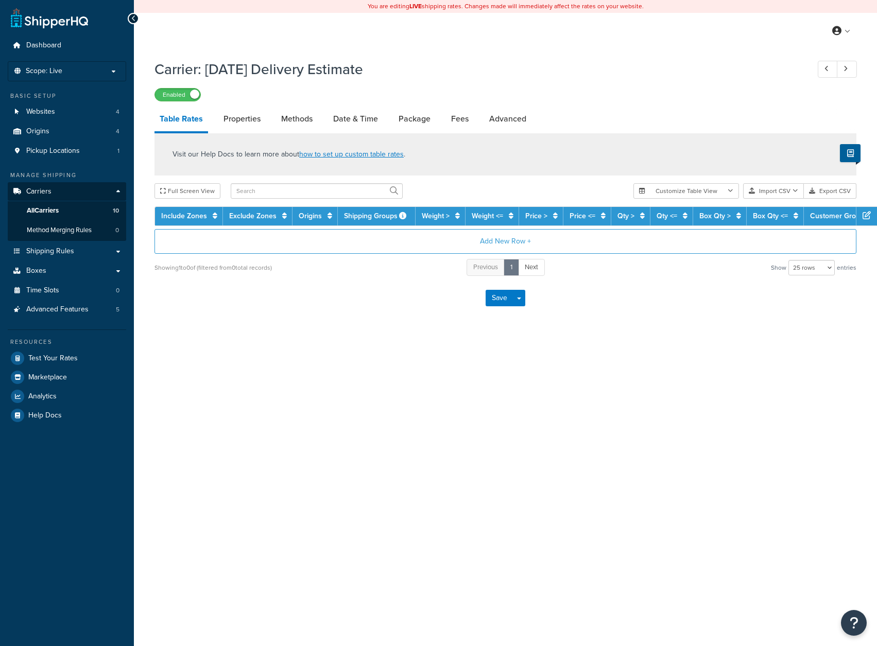
select select "25"
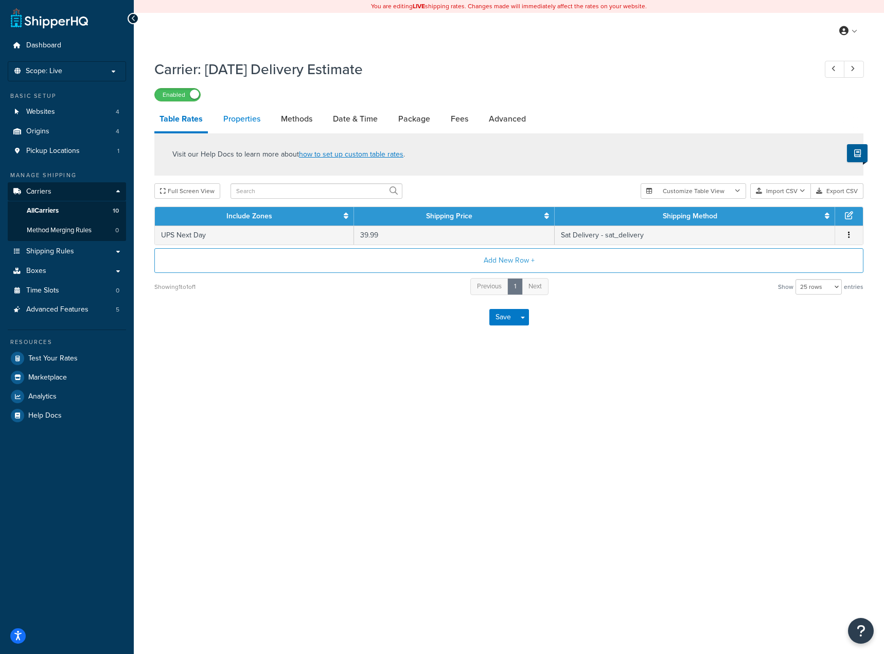
click at [236, 115] on link "Properties" at bounding box center [241, 119] width 47 height 25
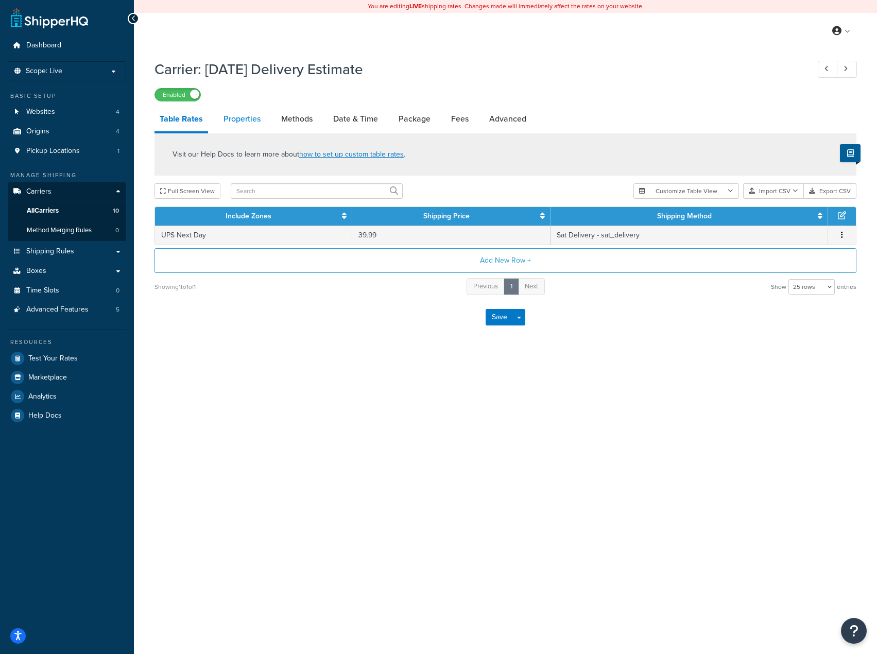
select select "HIGHEST"
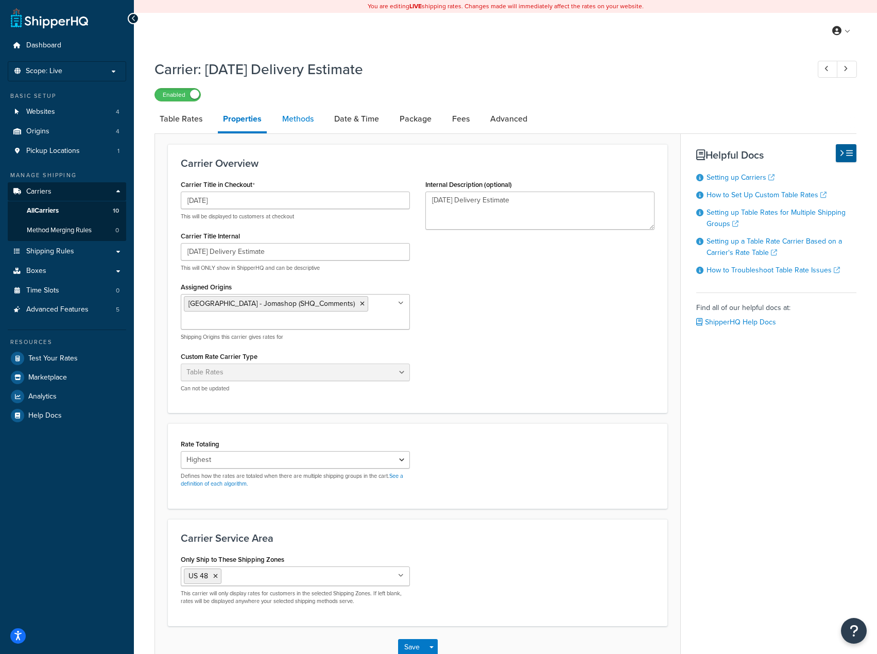
click at [294, 117] on link "Methods" at bounding box center [298, 119] width 42 height 25
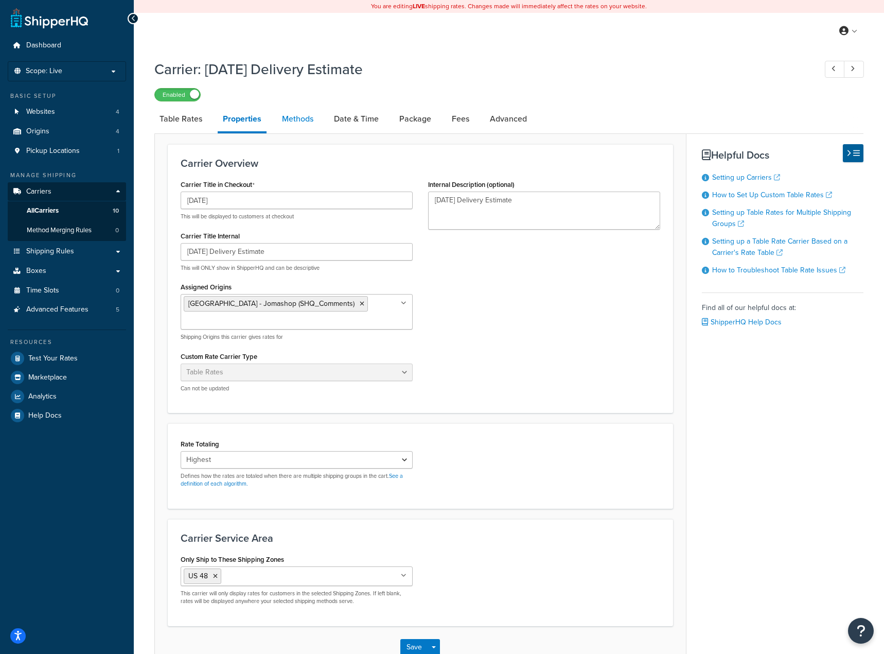
select select "25"
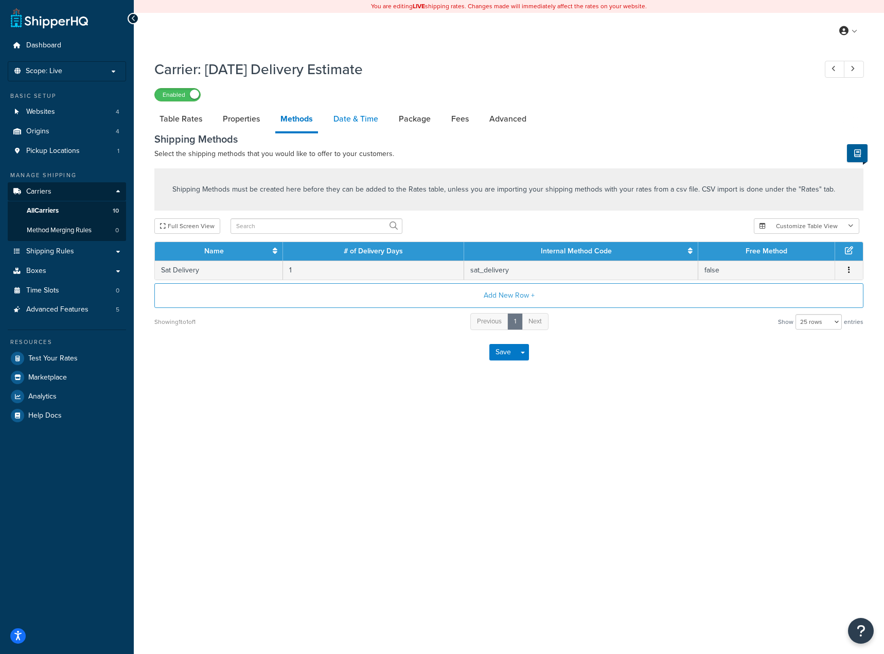
click at [343, 124] on link "Date & Time" at bounding box center [355, 119] width 55 height 25
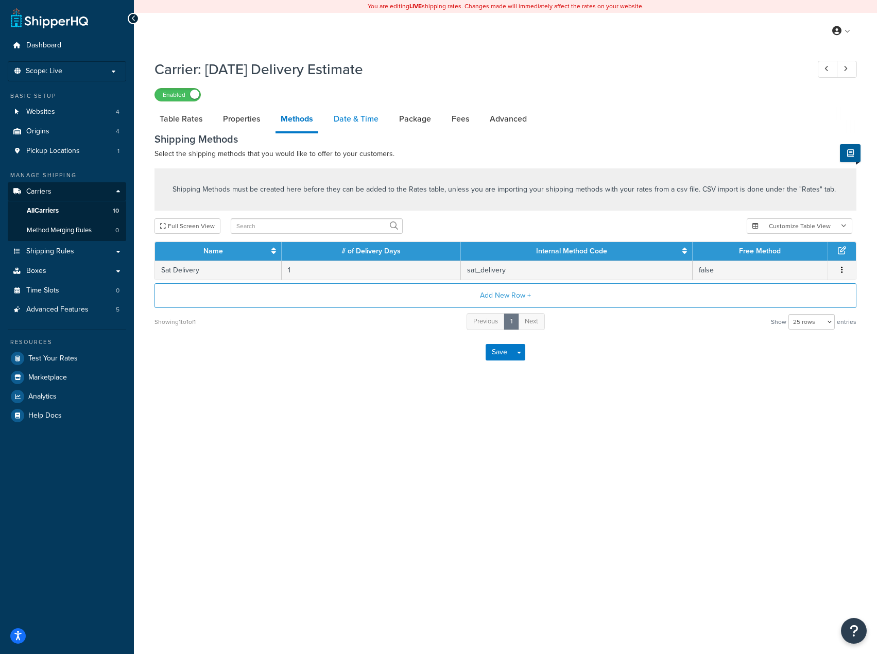
select select "yMMMEd"
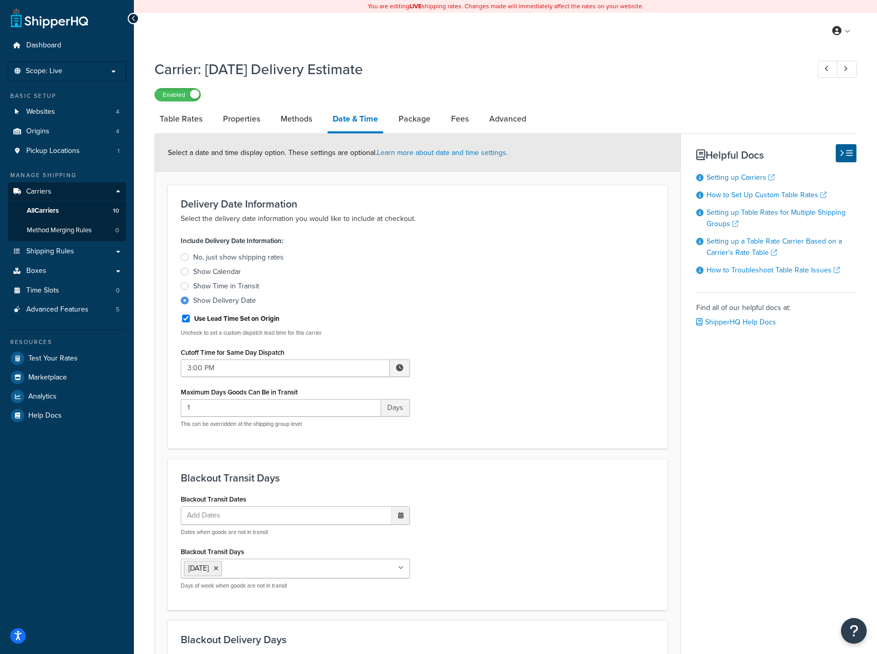
drag, startPoint x: 529, startPoint y: 227, endPoint x: 478, endPoint y: 255, distance: 57.3
click at [478, 255] on div "Include Delivery Date Information: No, just show shipping rates Show Calendar S…" at bounding box center [417, 334] width 489 height 202
click at [412, 126] on link "Package" at bounding box center [414, 119] width 42 height 25
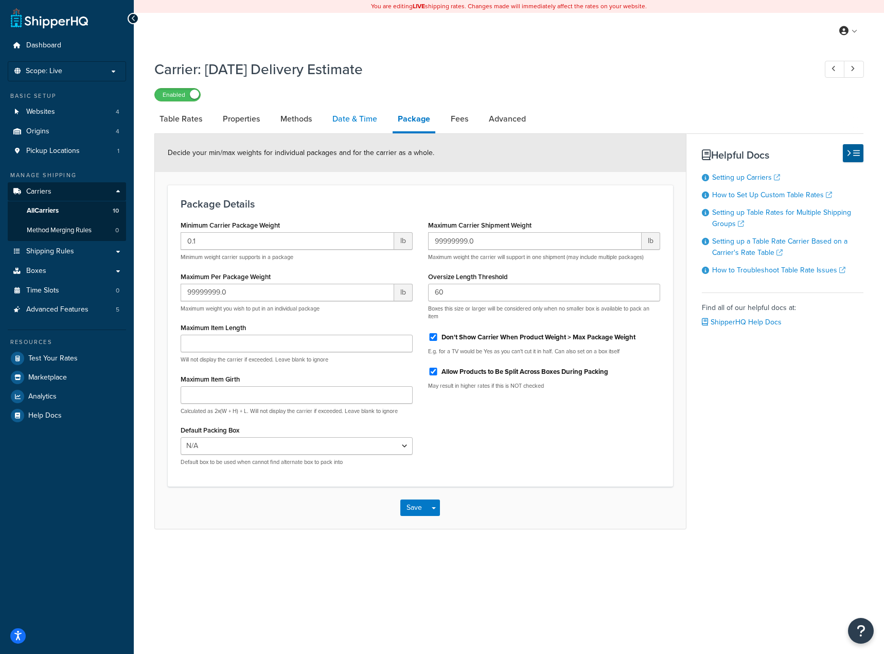
click at [347, 122] on link "Date & Time" at bounding box center [354, 119] width 55 height 25
select select "yMMMEd"
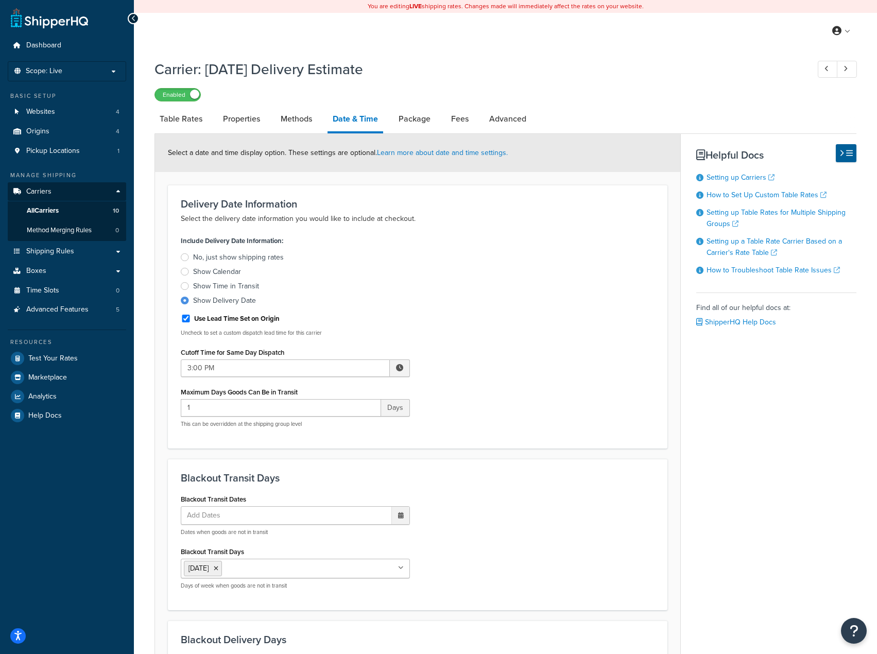
click at [246, 320] on label "Use Lead Time Set on Origin" at bounding box center [236, 318] width 85 height 9
click at [191, 320] on input "Use Lead Time Set on Origin" at bounding box center [186, 318] width 10 height 8
checkbox input "false"
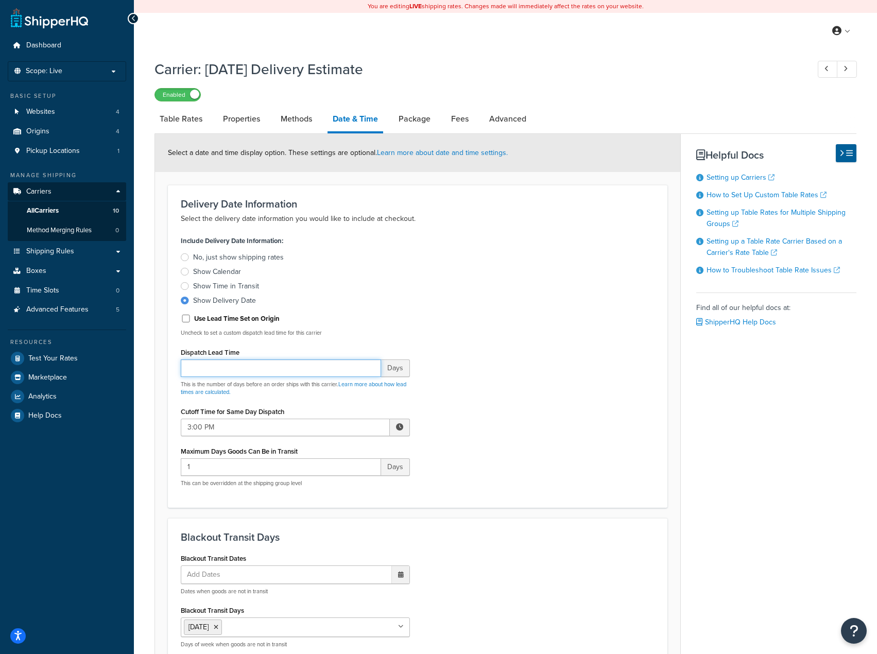
click at [250, 363] on input "Dispatch Lead Time" at bounding box center [281, 367] width 200 height 17
type input "0"
click at [566, 383] on div "Include Delivery Date Information: No, just show shipping rates Show Calendar S…" at bounding box center [417, 363] width 489 height 261
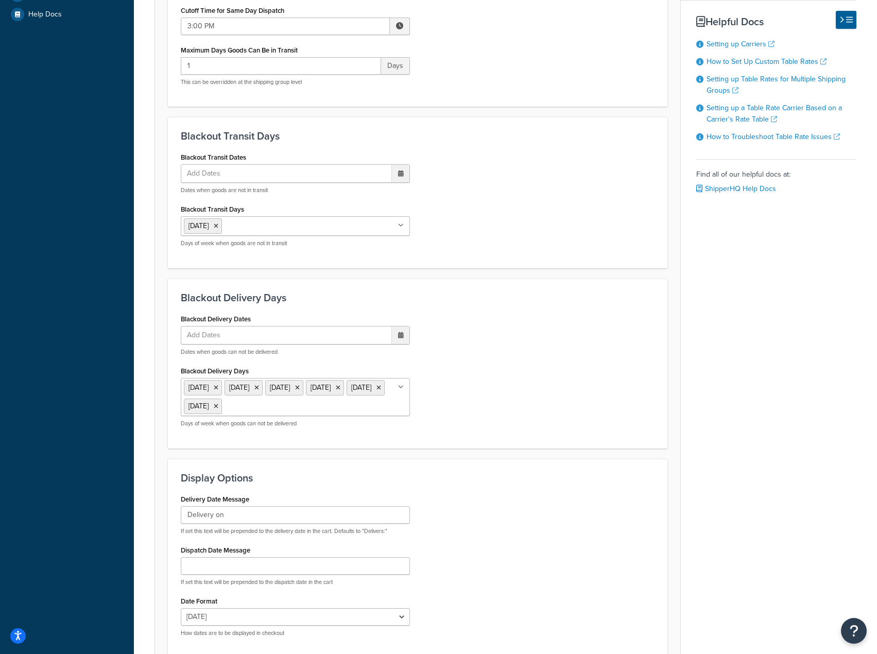
scroll to position [501, 0]
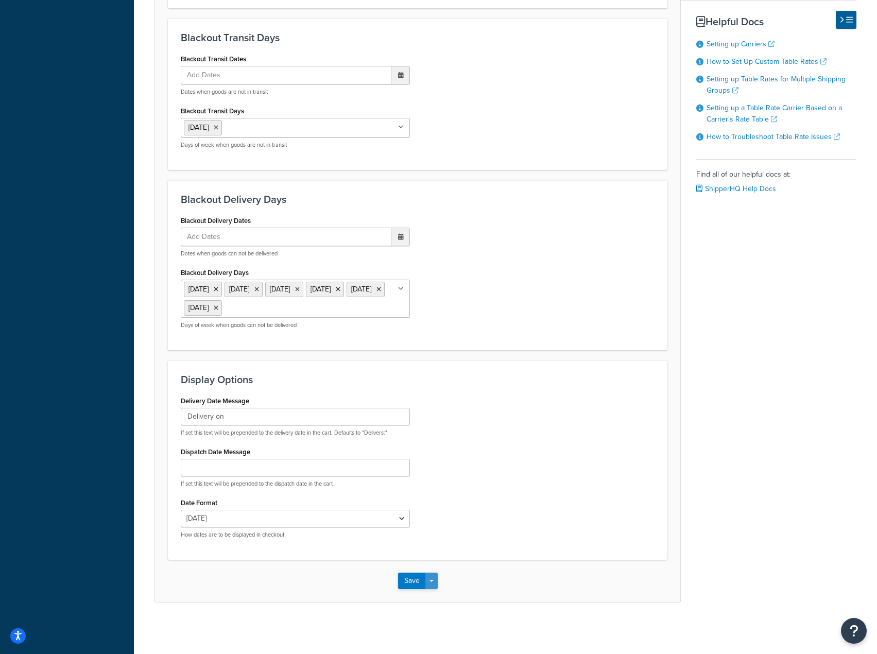
click at [431, 580] on button "Save Dropdown" at bounding box center [431, 580] width 12 height 16
click at [424, 596] on button "Save and Edit" at bounding box center [435, 600] width 75 height 22
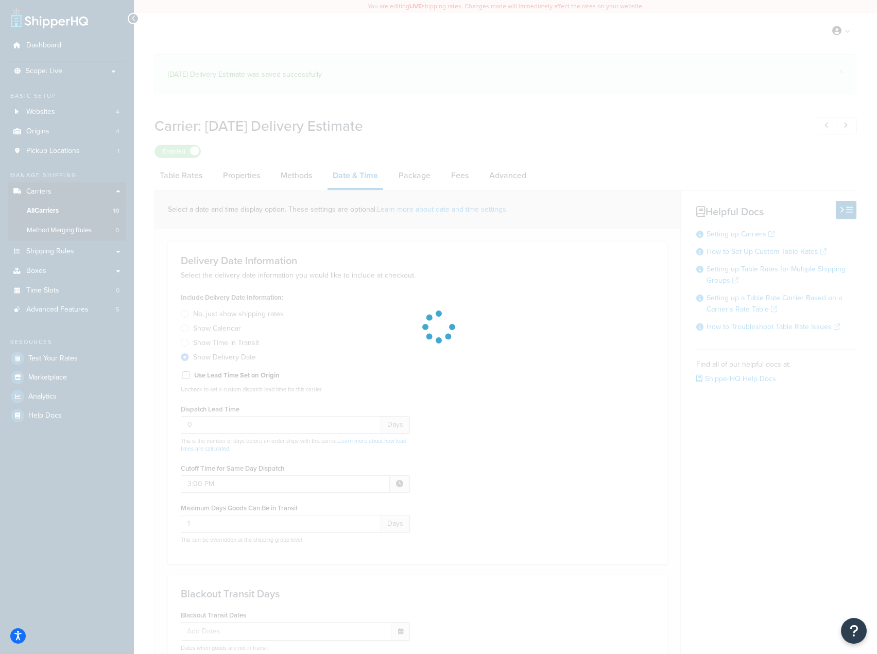
select select "yMMMEd"
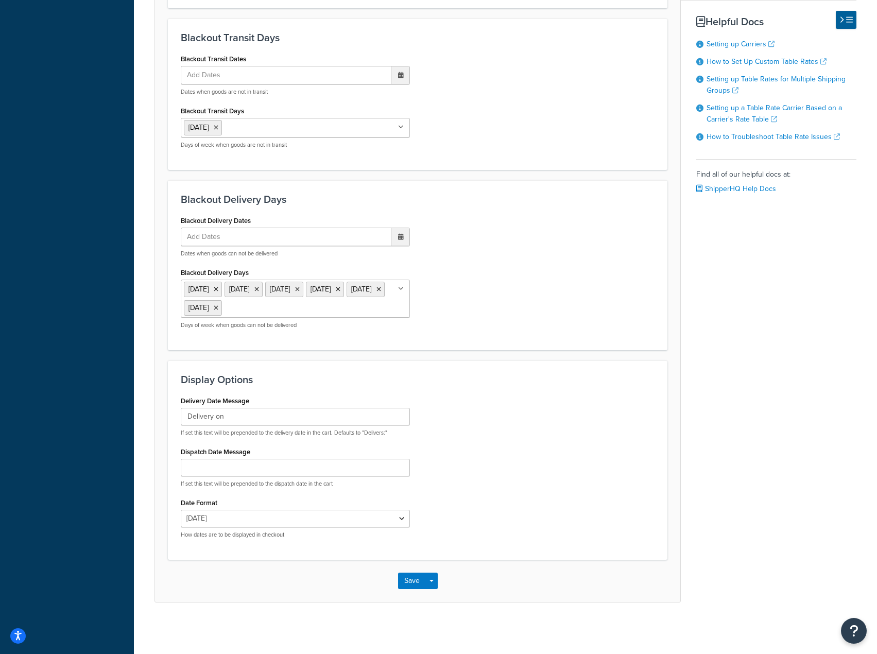
click at [515, 415] on div "Delivery Date Message Delivery on If set this text will be prepended to the del…" at bounding box center [417, 469] width 489 height 153
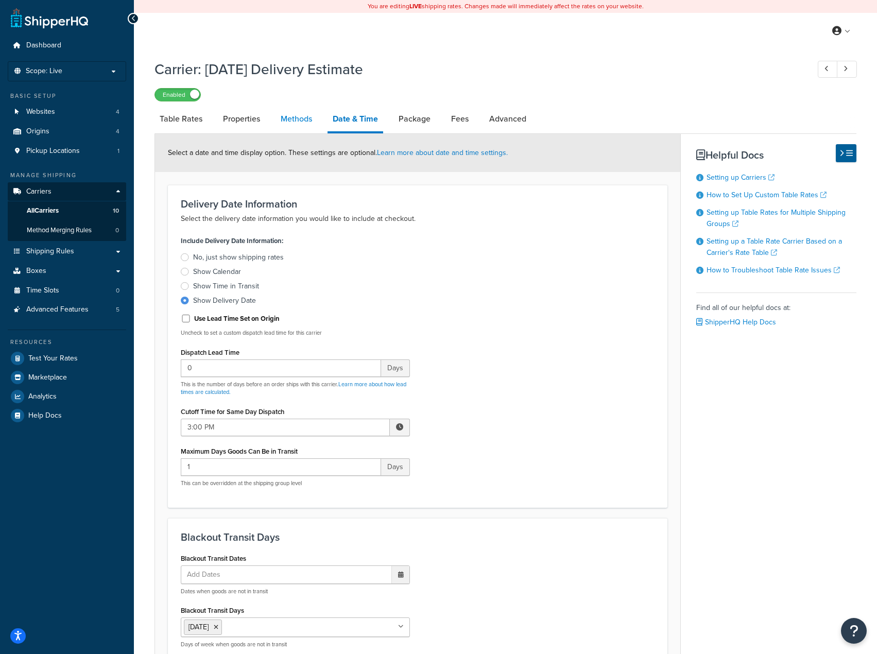
click at [298, 125] on link "Methods" at bounding box center [296, 119] width 42 height 25
select select "25"
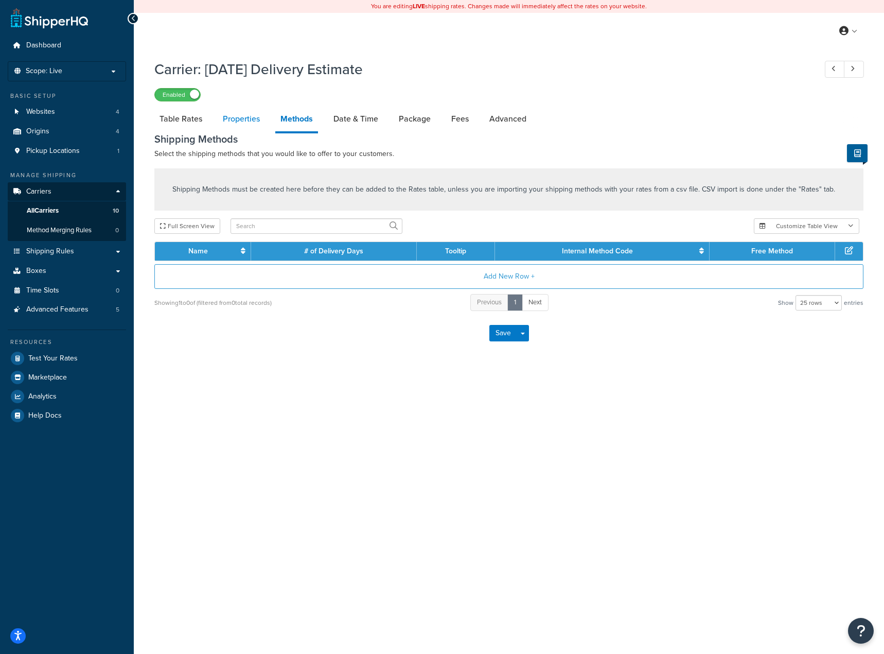
click at [233, 124] on link "Properties" at bounding box center [241, 119] width 47 height 25
select select "HIGHEST"
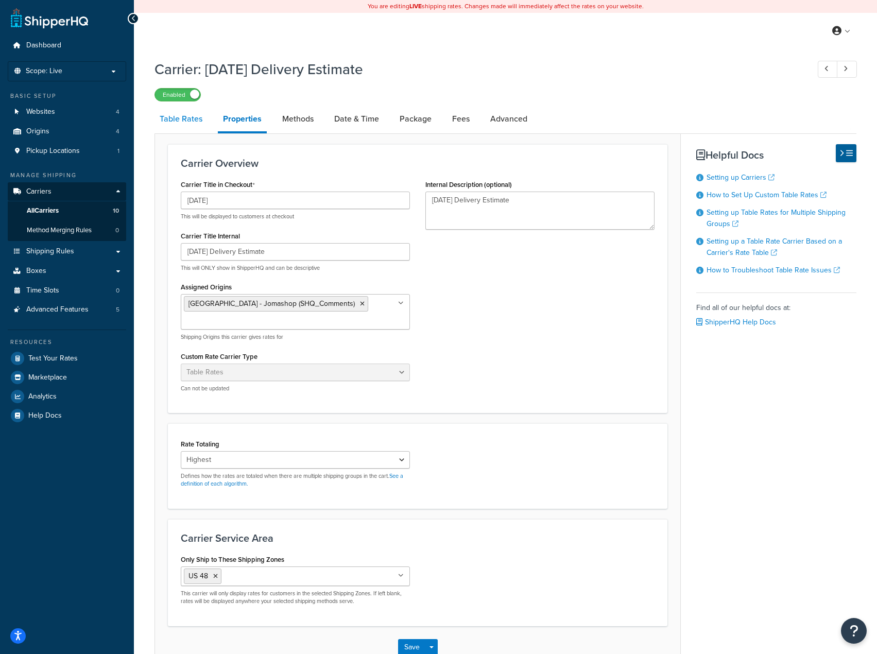
click at [181, 122] on link "Table Rates" at bounding box center [180, 119] width 53 height 25
select select "25"
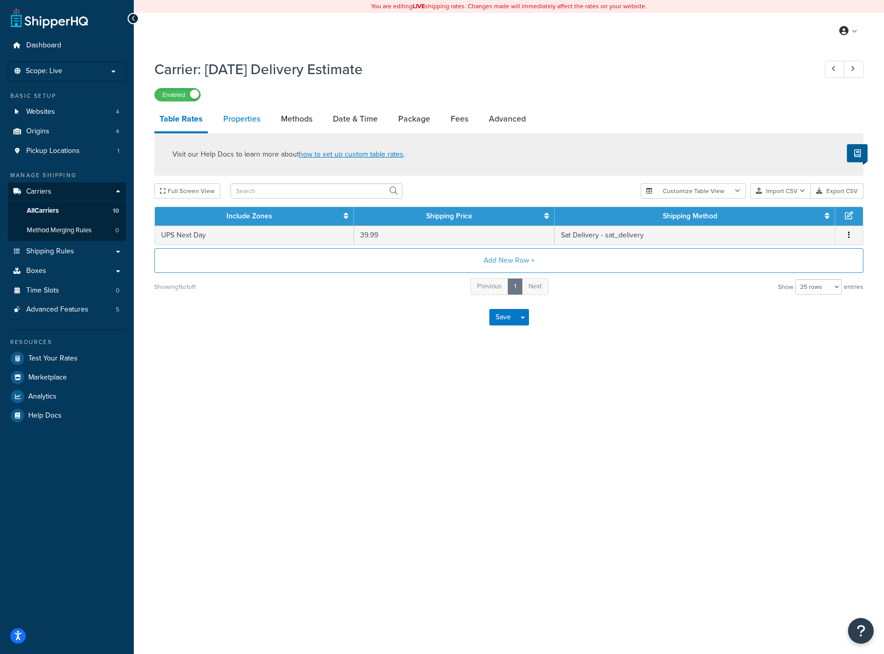
click at [226, 119] on link "Properties" at bounding box center [241, 119] width 47 height 25
select select "HIGHEST"
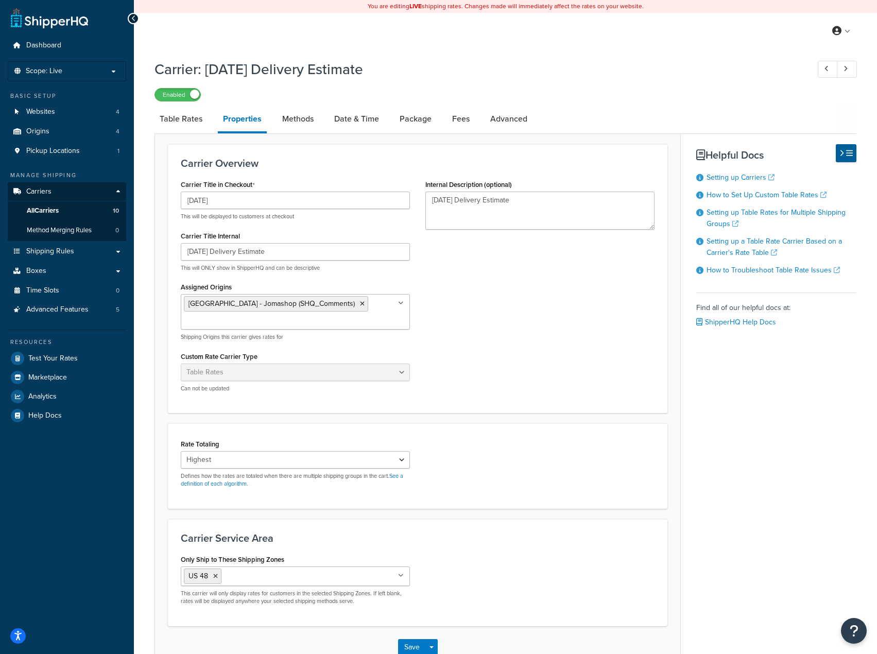
click at [275, 117] on li "Properties" at bounding box center [247, 120] width 59 height 27
click at [302, 117] on link "Methods" at bounding box center [298, 119] width 42 height 25
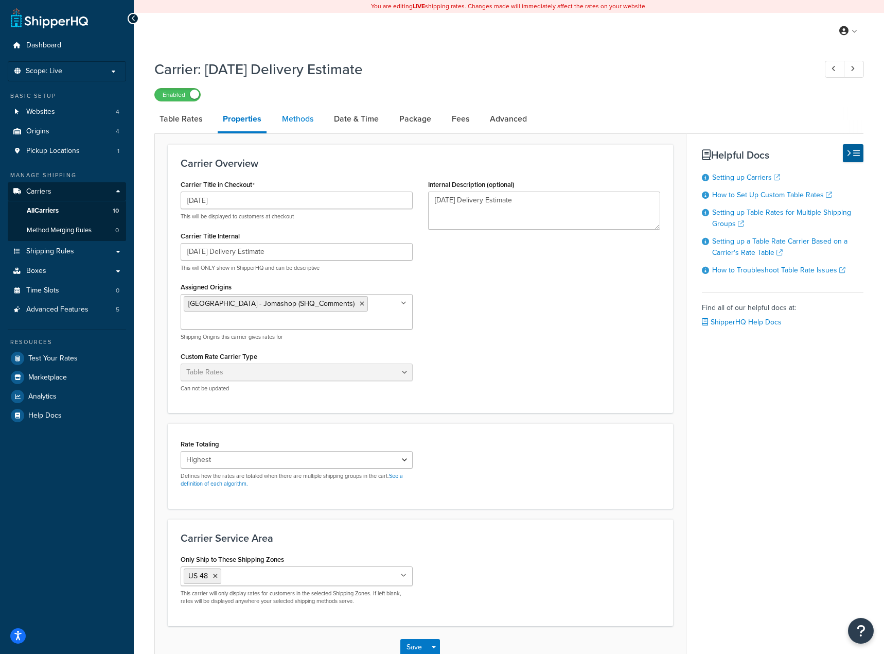
select select "25"
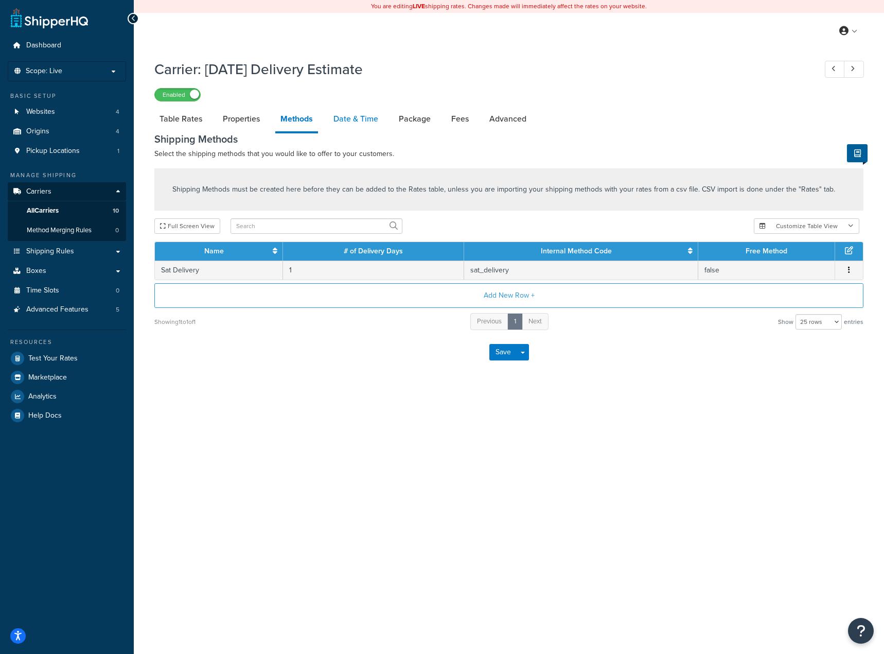
click at [347, 118] on link "Date & Time" at bounding box center [355, 119] width 55 height 25
select select "yMMMEd"
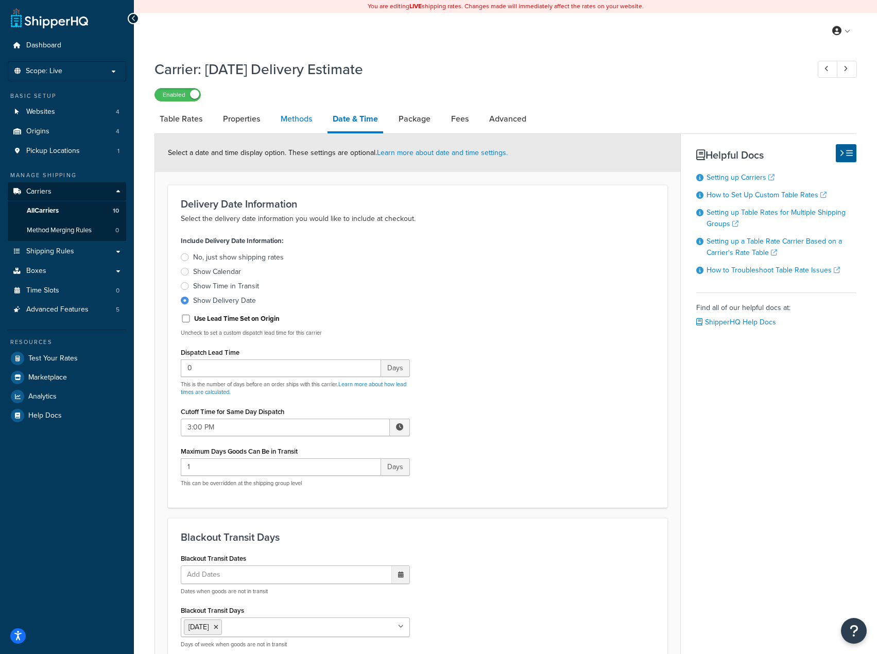
click at [301, 121] on link "Methods" at bounding box center [296, 119] width 42 height 25
select select "25"
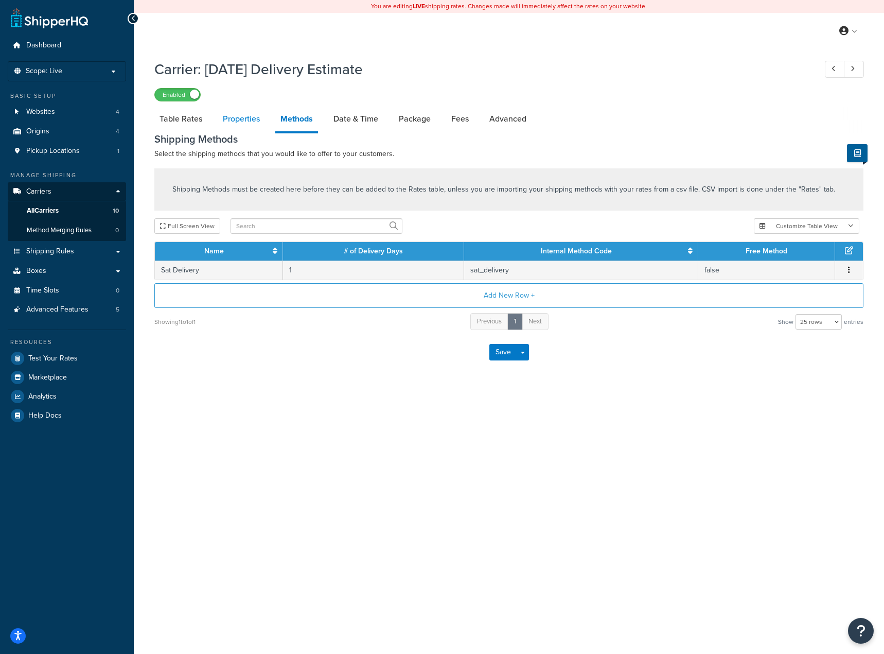
click at [248, 126] on link "Properties" at bounding box center [241, 119] width 47 height 25
select select "HIGHEST"
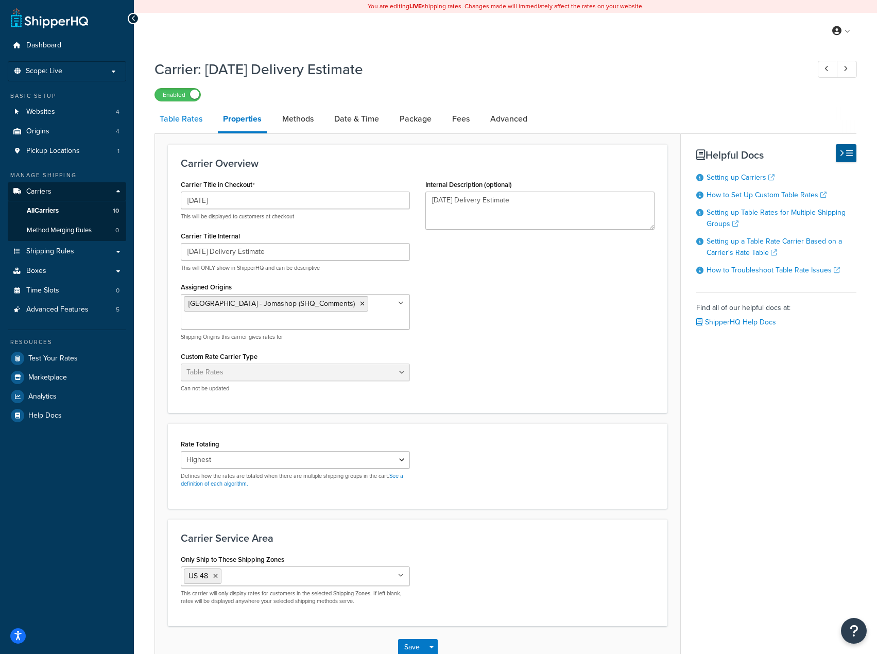
click at [173, 118] on link "Table Rates" at bounding box center [180, 119] width 53 height 25
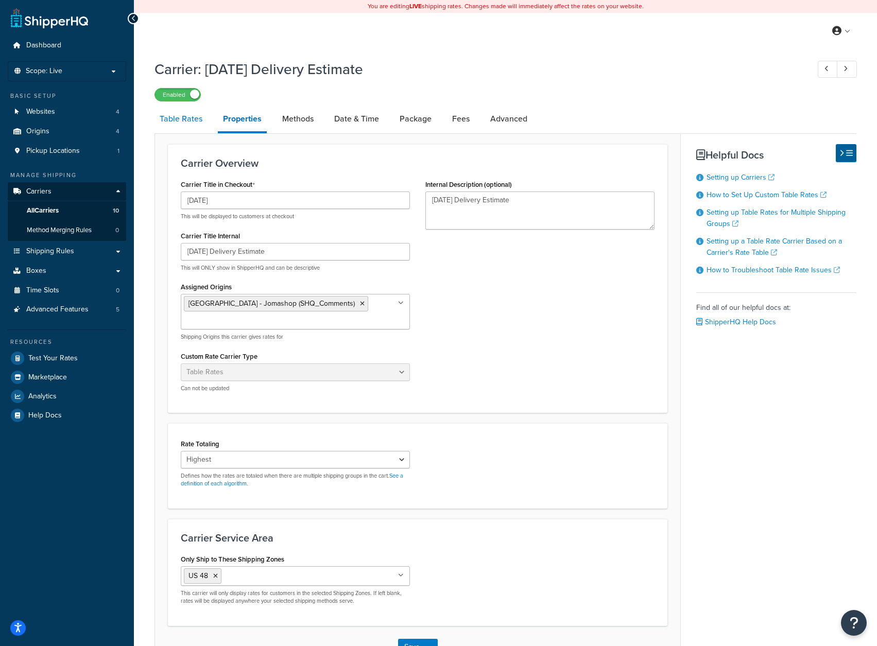
select select "25"
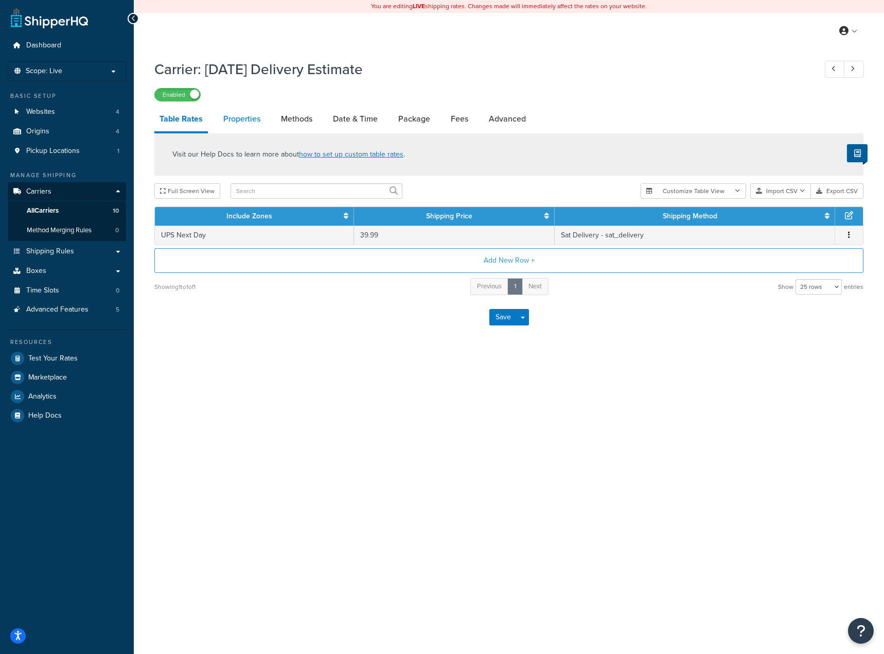
click at [233, 119] on link "Properties" at bounding box center [241, 119] width 47 height 25
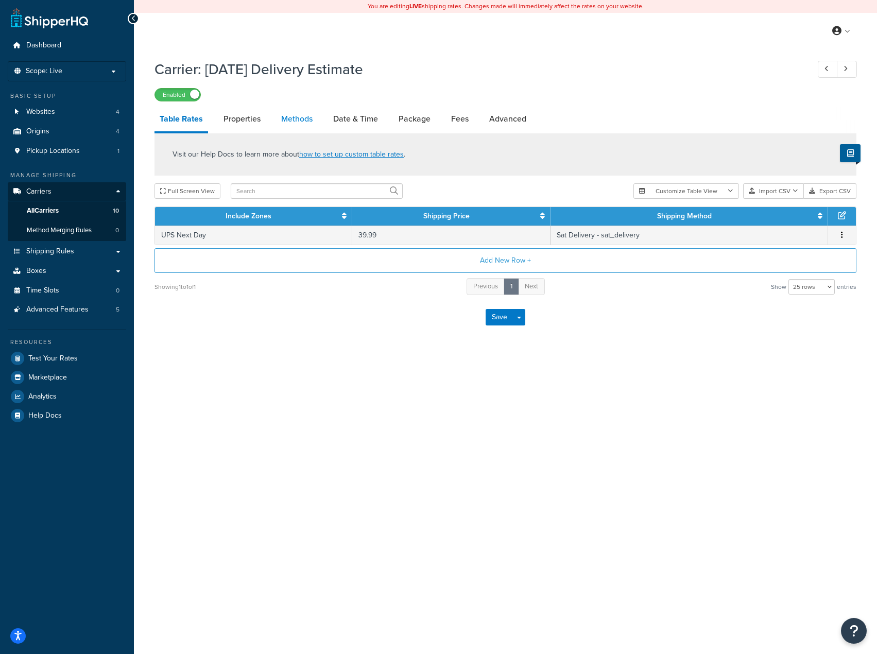
select select "HIGHEST"
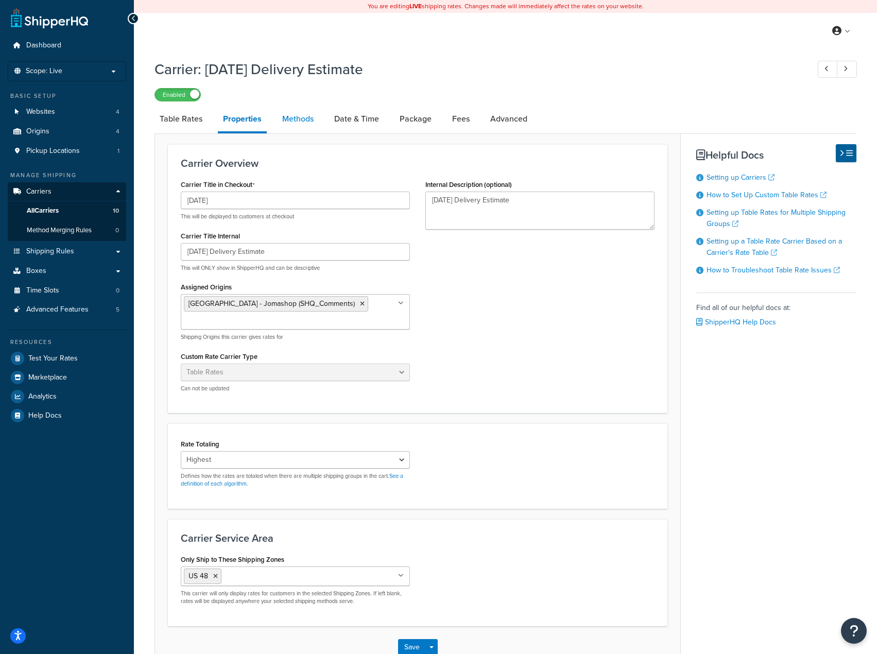
click at [309, 122] on link "Methods" at bounding box center [298, 119] width 42 height 25
select select "25"
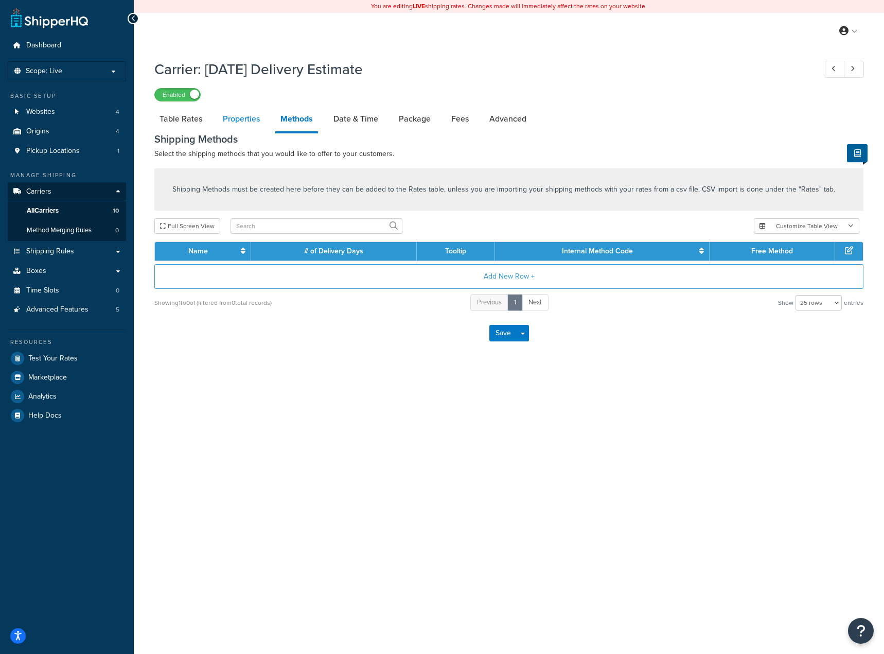
click at [244, 120] on link "Properties" at bounding box center [241, 119] width 47 height 25
select select "HIGHEST"
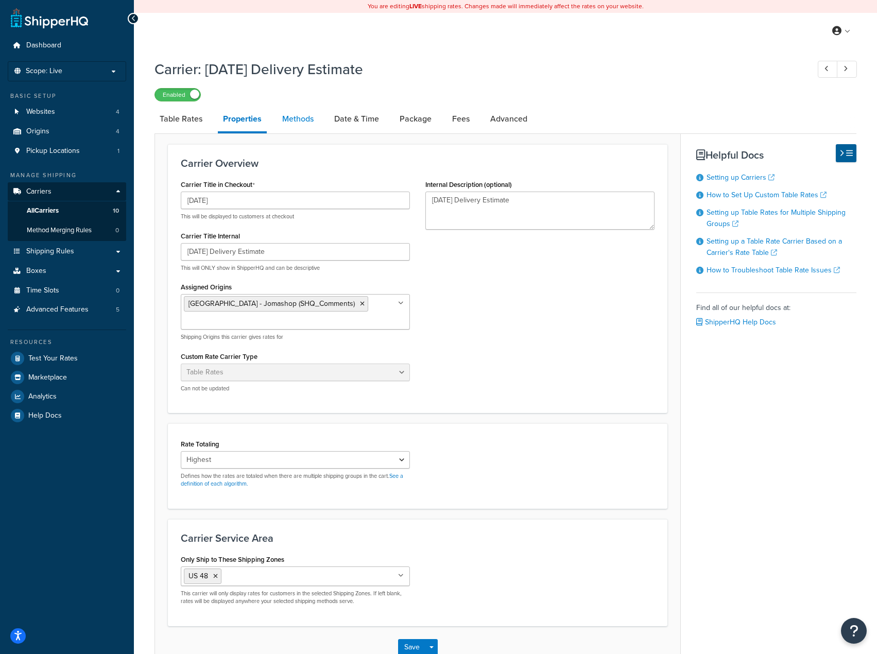
click at [297, 122] on link "Methods" at bounding box center [298, 119] width 42 height 25
select select "25"
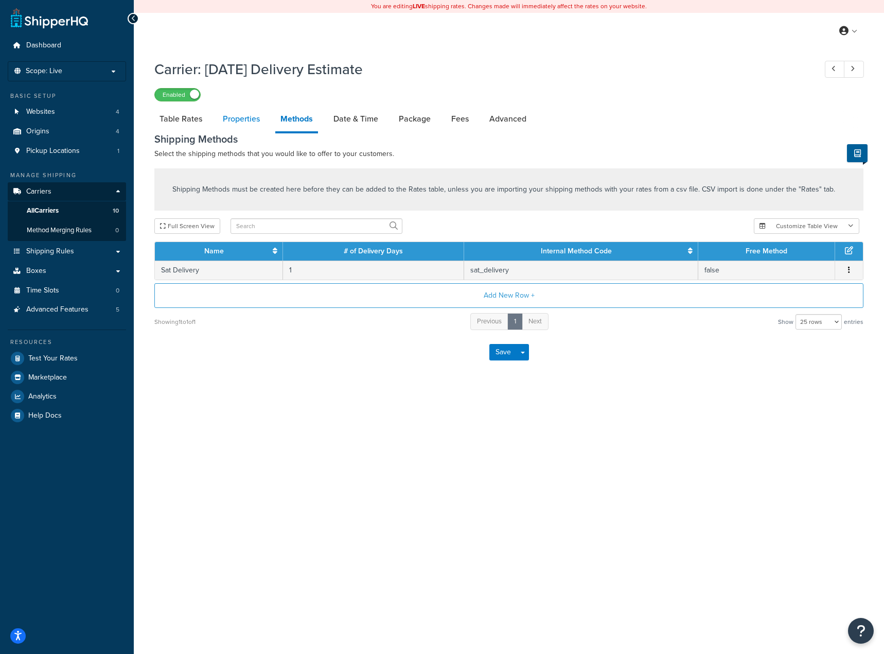
click at [228, 125] on link "Properties" at bounding box center [241, 119] width 47 height 25
select select "HIGHEST"
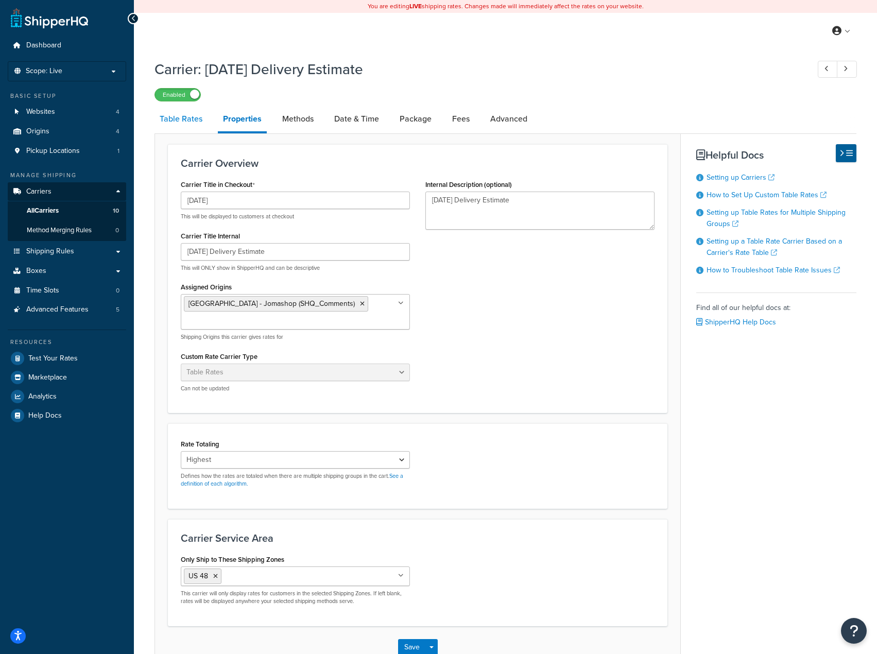
click at [171, 122] on link "Table Rates" at bounding box center [180, 119] width 53 height 25
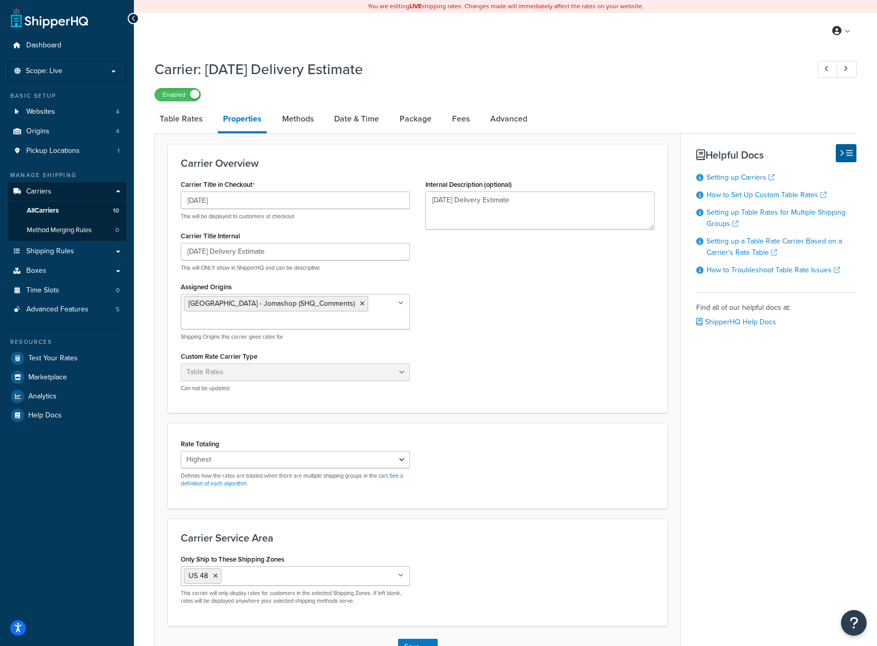
select select "25"
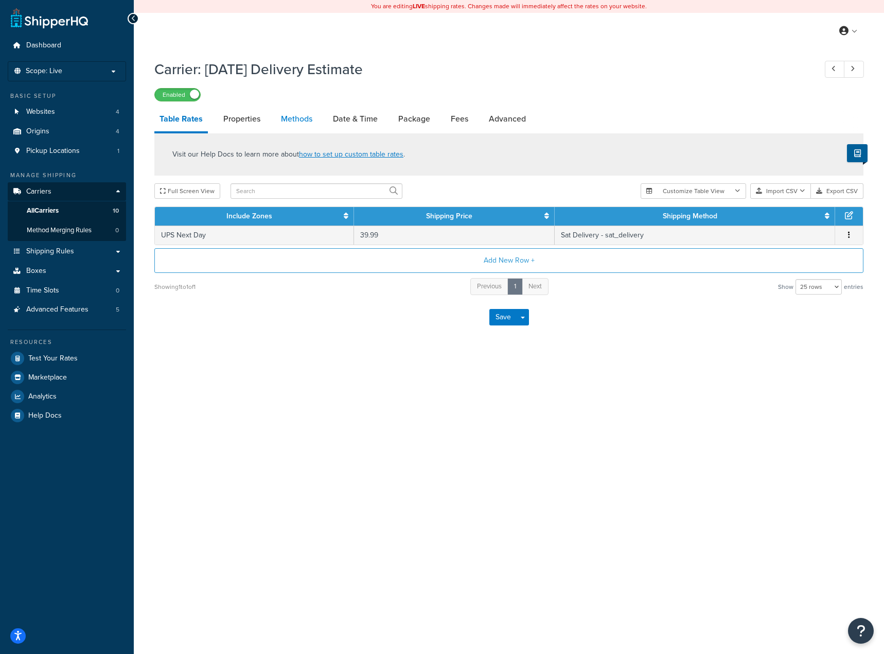
click at [303, 121] on link "Methods" at bounding box center [297, 119] width 42 height 25
select select "25"
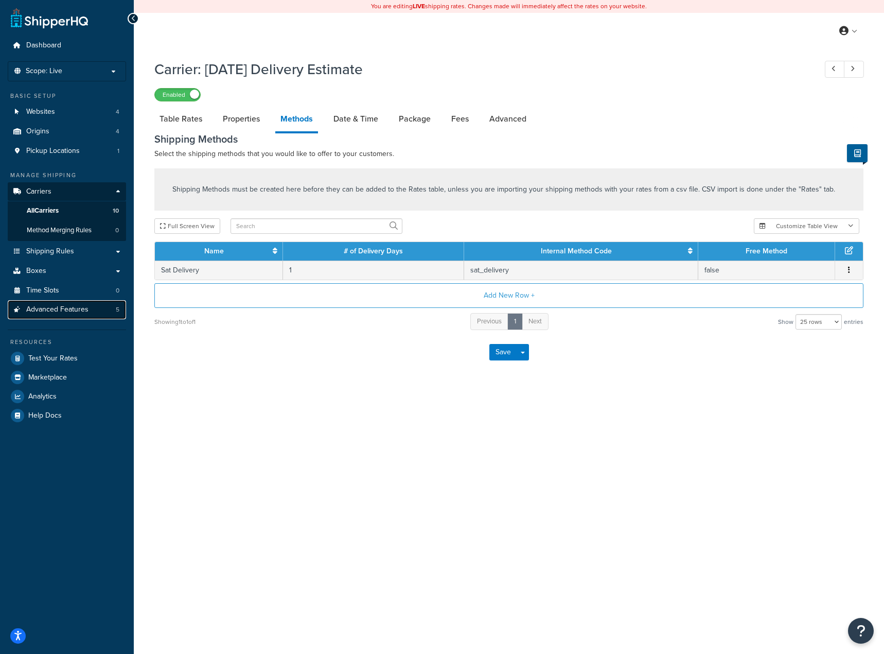
click at [74, 309] on span "Advanced Features" at bounding box center [57, 309] width 62 height 9
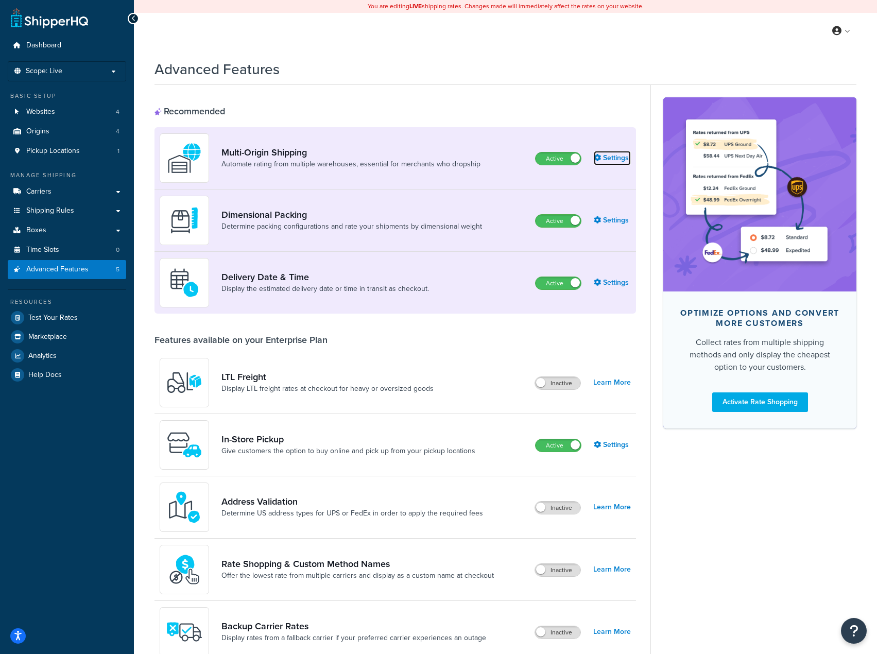
click at [622, 156] on link "Settings" at bounding box center [611, 158] width 37 height 14
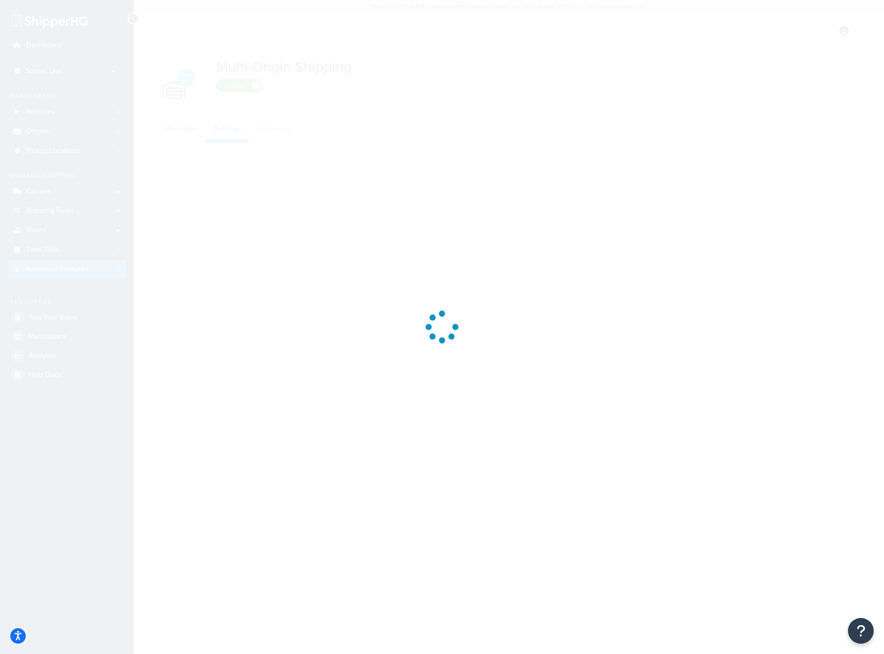
select select "false"
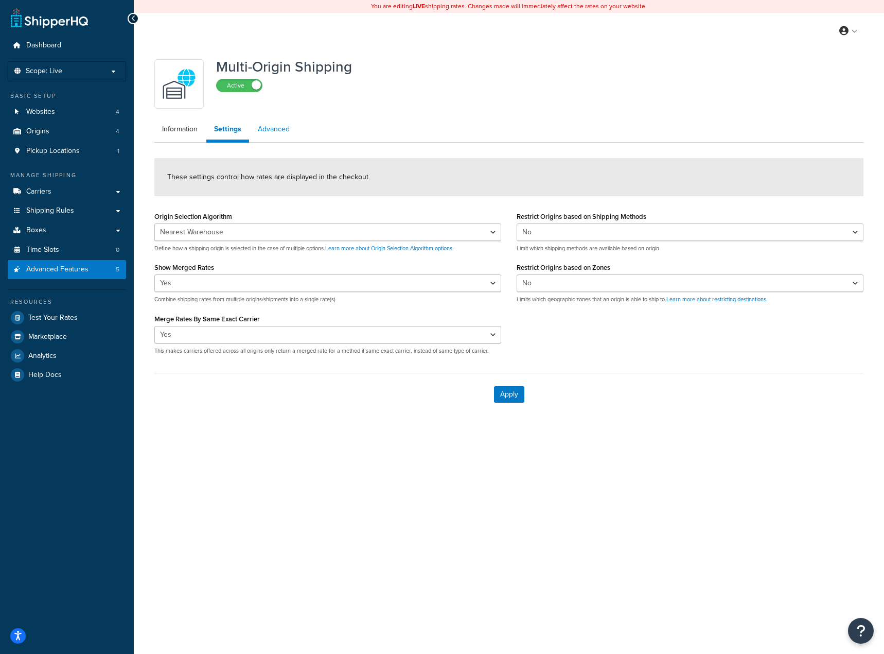
click at [277, 135] on link "Advanced" at bounding box center [273, 129] width 47 height 21
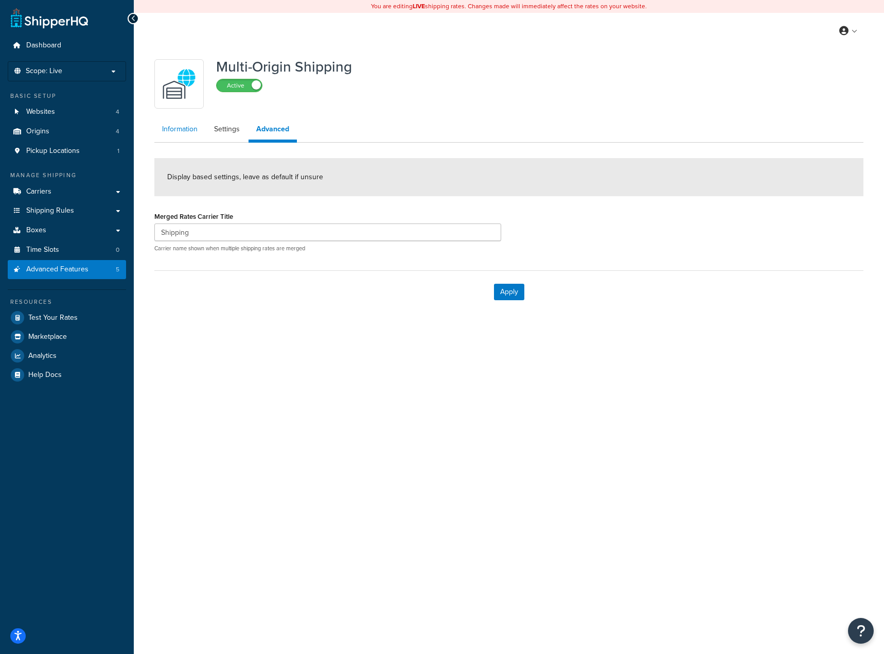
click at [192, 136] on link "Information" at bounding box center [179, 129] width 51 height 21
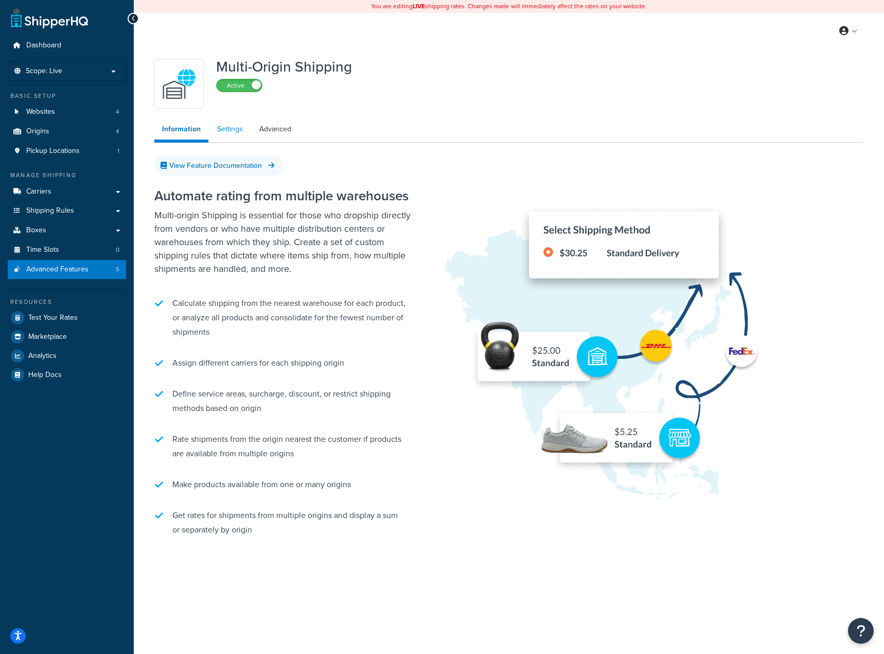
click at [238, 121] on link "Settings" at bounding box center [229, 129] width 41 height 21
select select "false"
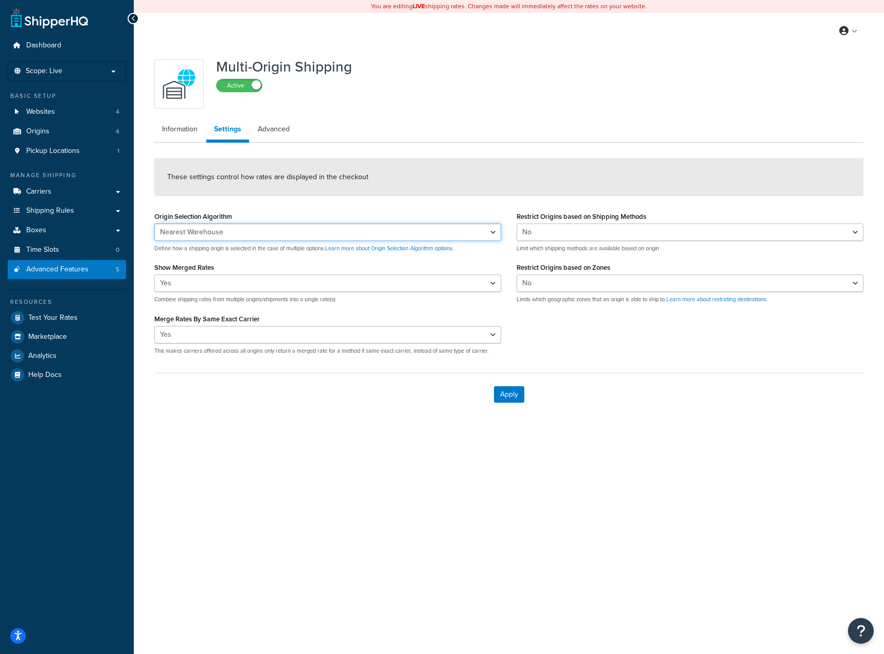
click at [220, 227] on select "Nearest Warehouse Fewest Warehouses" at bounding box center [327, 231] width 347 height 17
click at [59, 111] on link "Websites 4" at bounding box center [67, 111] width 118 height 19
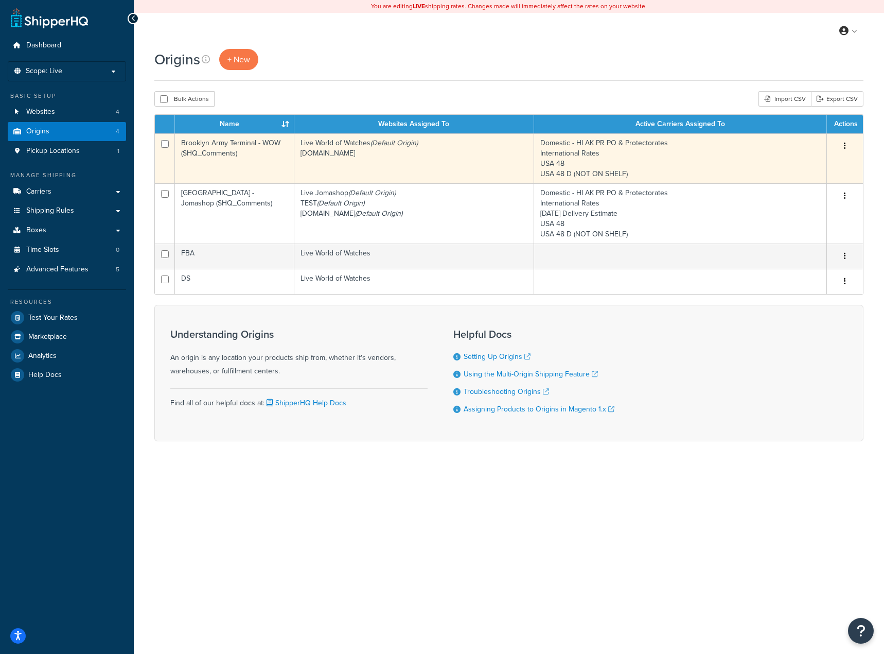
click at [847, 146] on button "button" at bounding box center [845, 146] width 14 height 16
click at [792, 165] on link "Edit" at bounding box center [811, 165] width 81 height 21
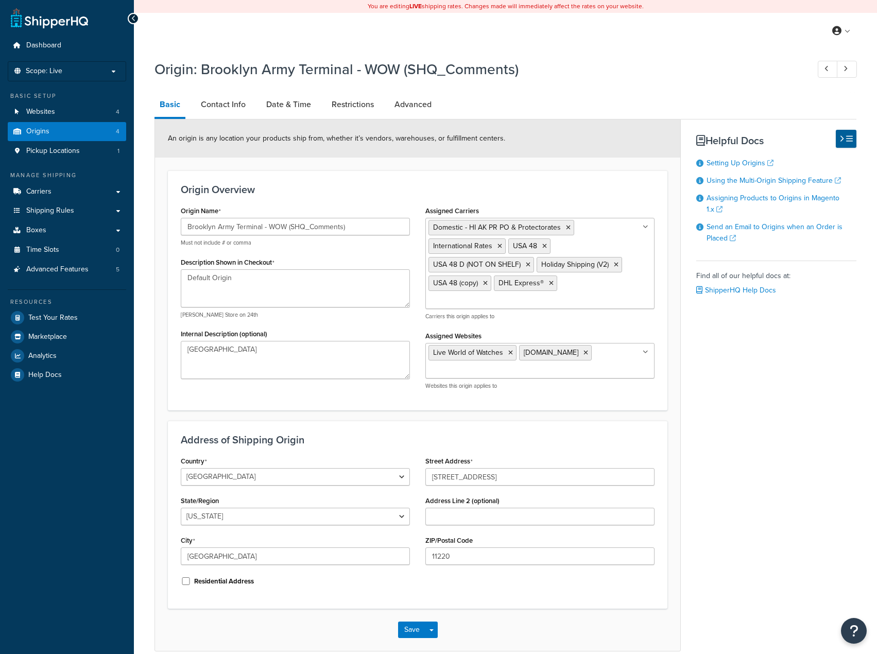
select select "32"
click at [290, 107] on link "Date & Time" at bounding box center [288, 104] width 55 height 25
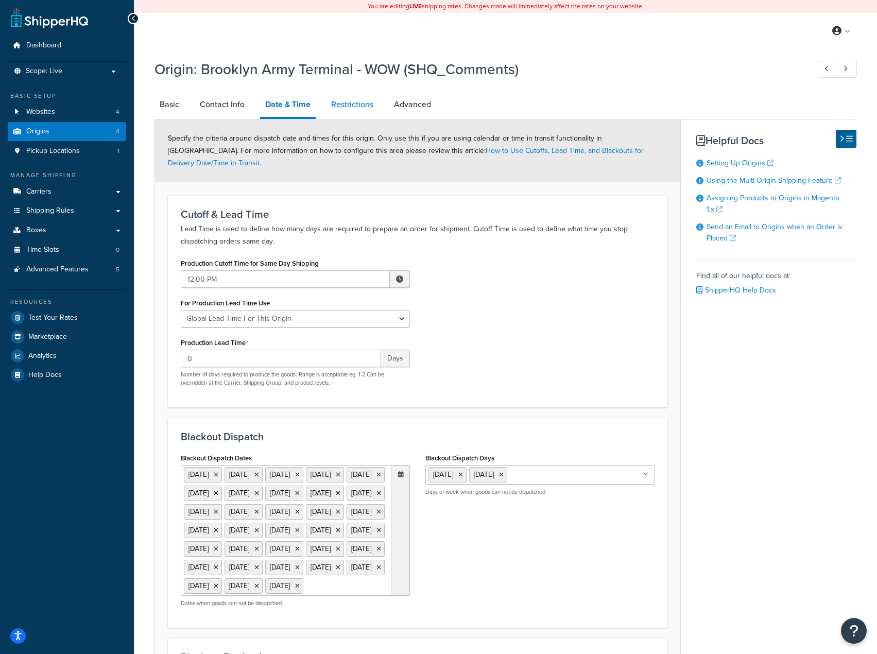
click at [339, 107] on link "Restrictions" at bounding box center [352, 104] width 52 height 25
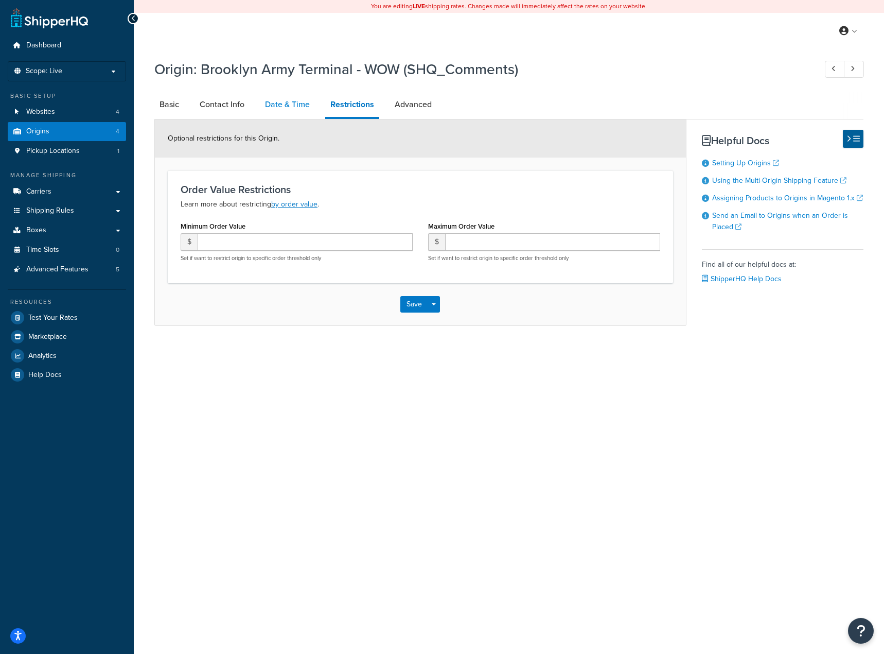
click at [275, 105] on link "Date & Time" at bounding box center [287, 104] width 55 height 25
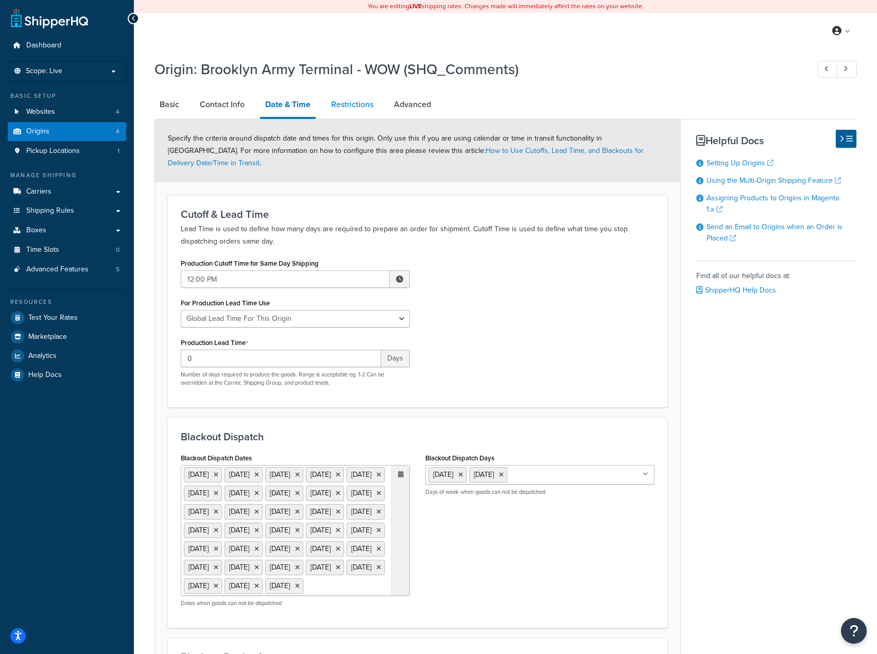
click at [359, 102] on link "Restrictions" at bounding box center [352, 104] width 52 height 25
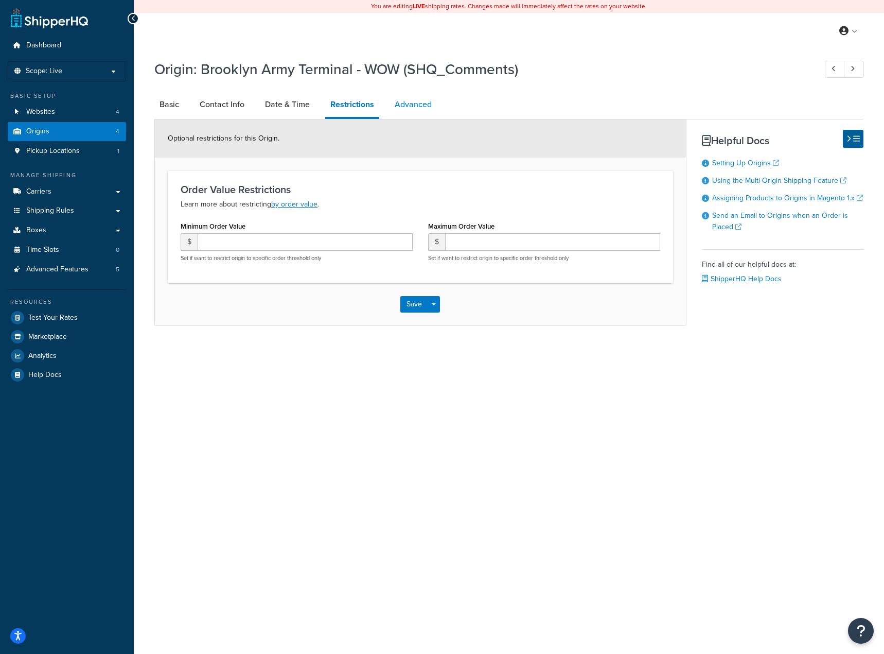
click at [410, 101] on link "Advanced" at bounding box center [413, 104] width 47 height 25
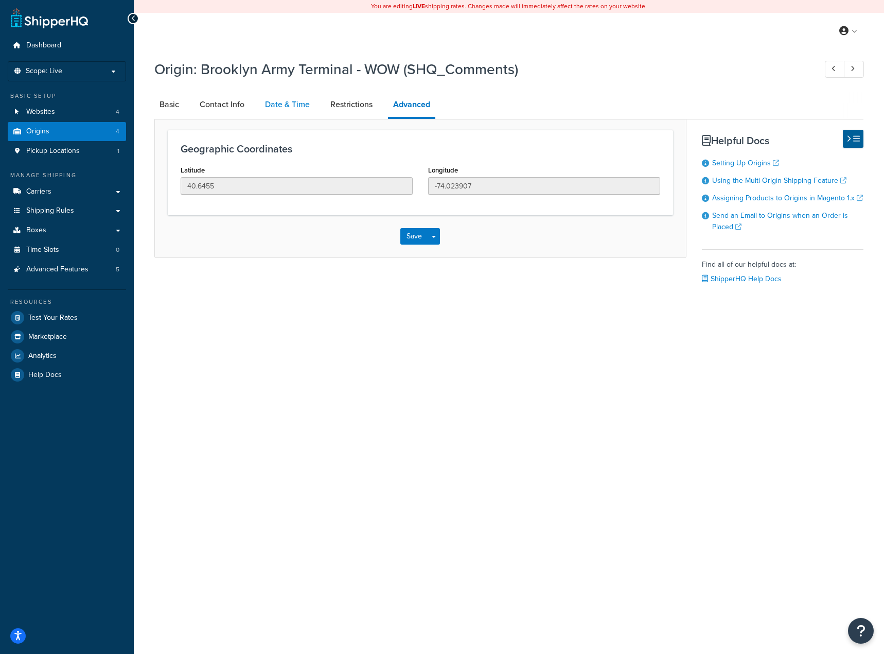
click at [301, 106] on link "Date & Time" at bounding box center [287, 104] width 55 height 25
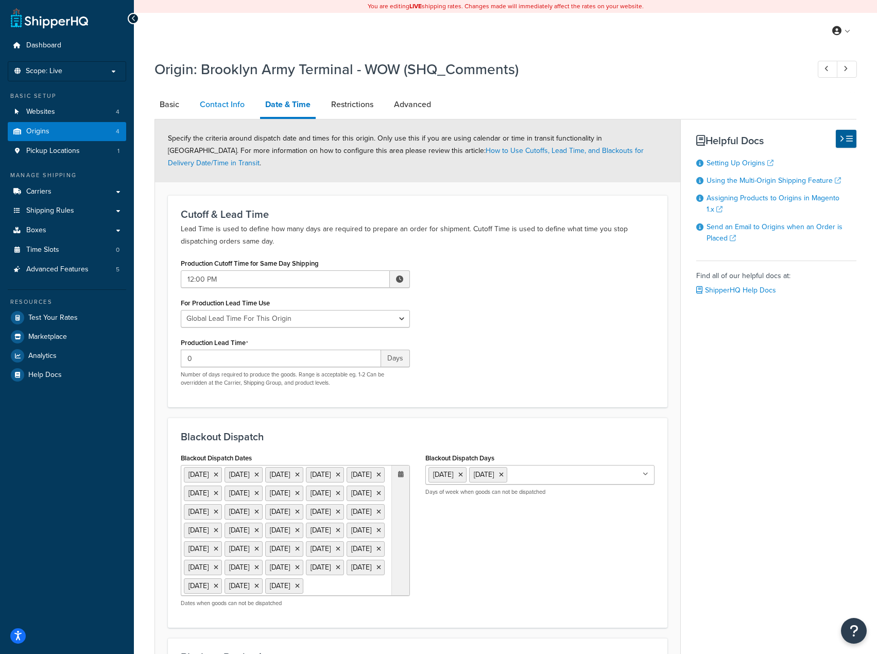
click at [231, 103] on link "Contact Info" at bounding box center [222, 104] width 55 height 25
select select "order_placed"
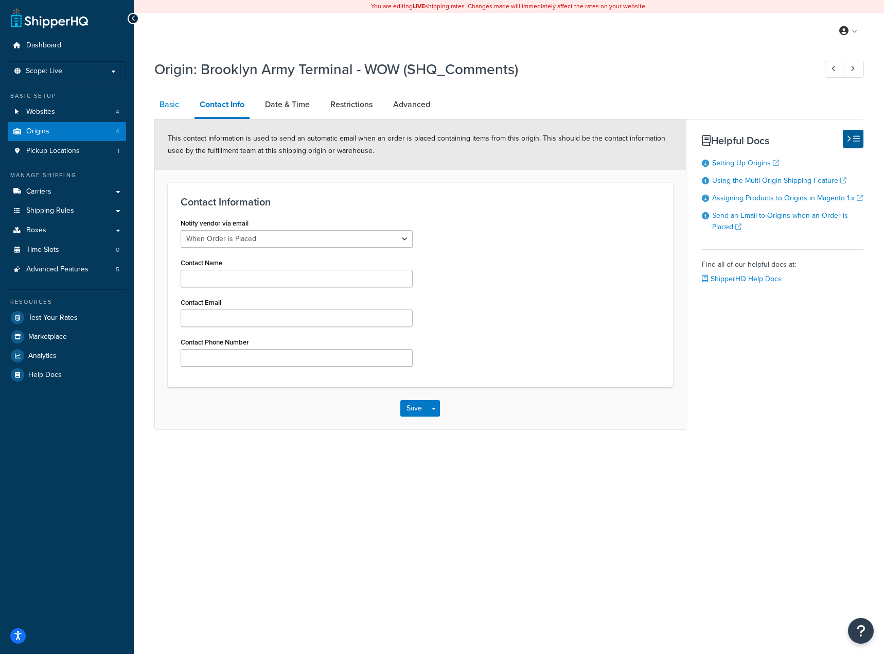
click at [163, 107] on link "Basic" at bounding box center [169, 104] width 30 height 25
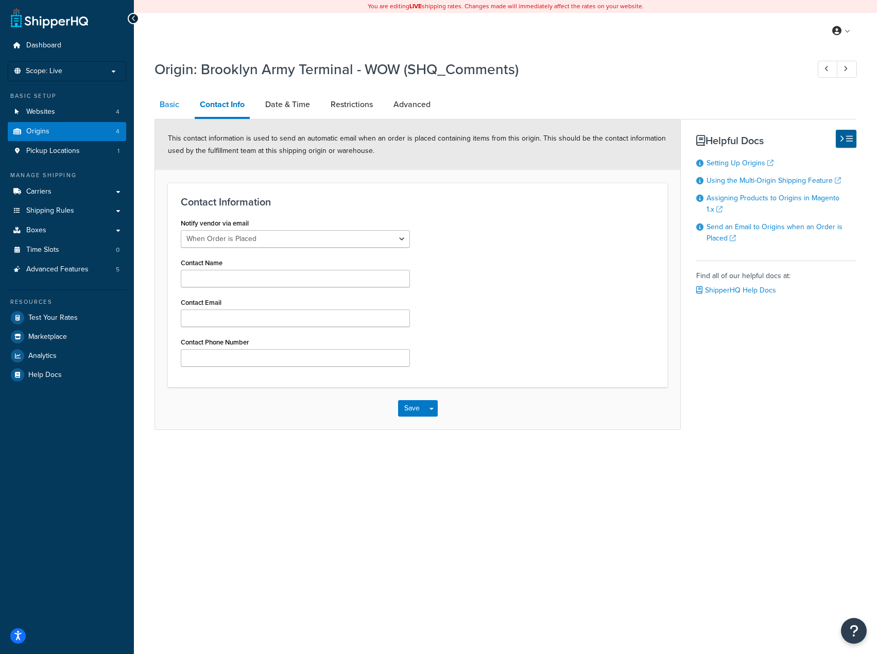
select select "32"
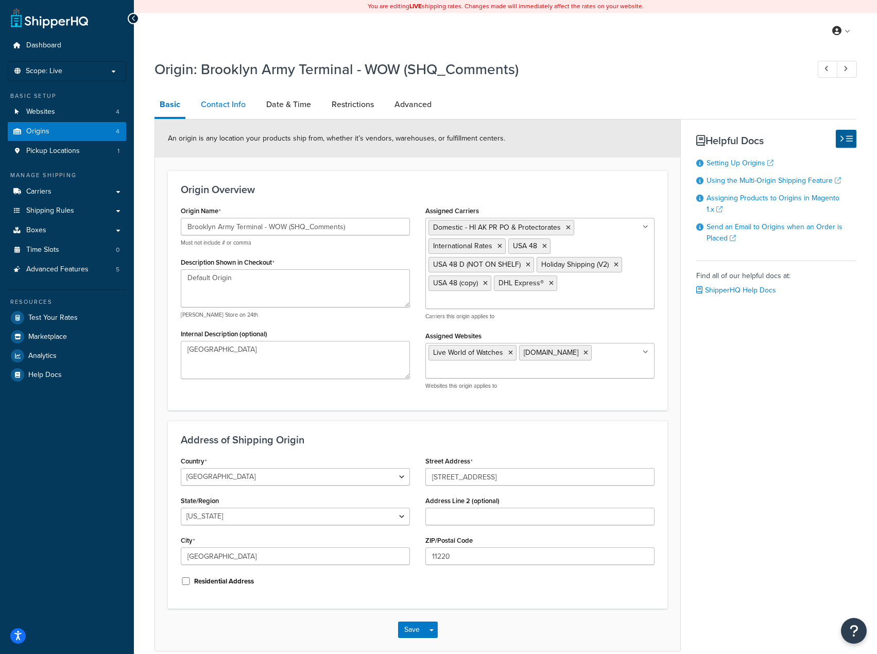
click at [227, 106] on link "Contact Info" at bounding box center [223, 104] width 55 height 25
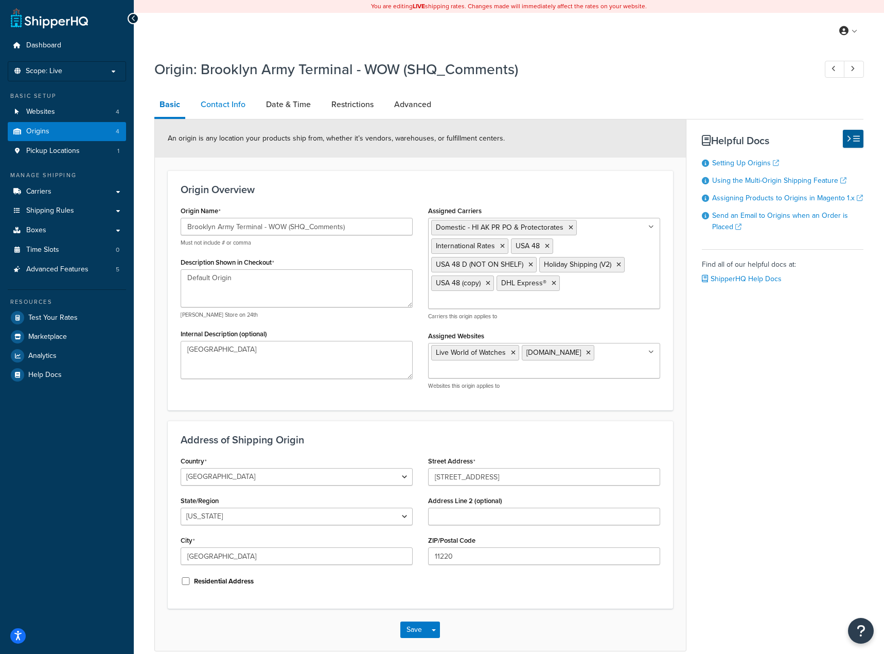
select select "order_placed"
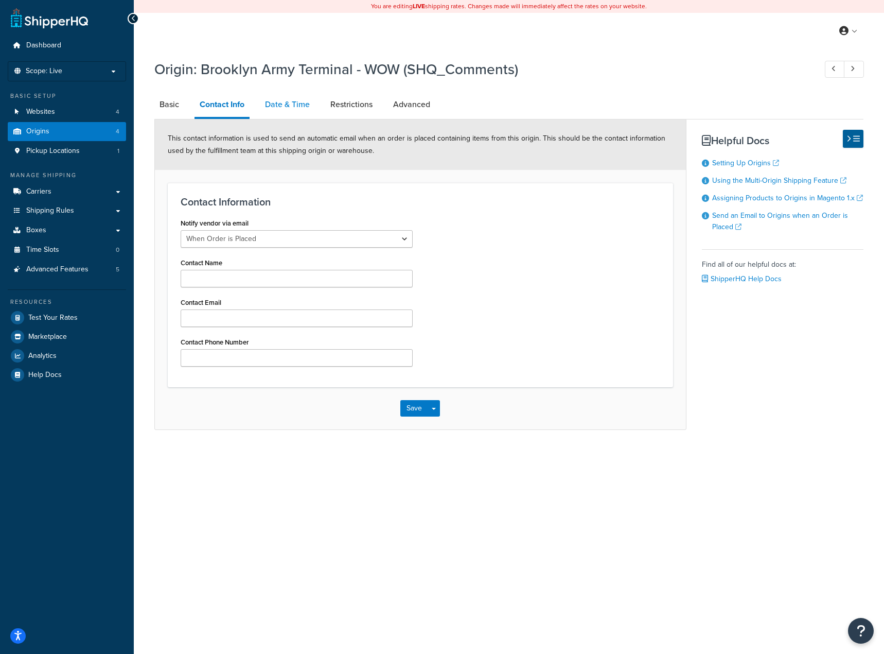
click at [315, 105] on link "Date & Time" at bounding box center [287, 104] width 55 height 25
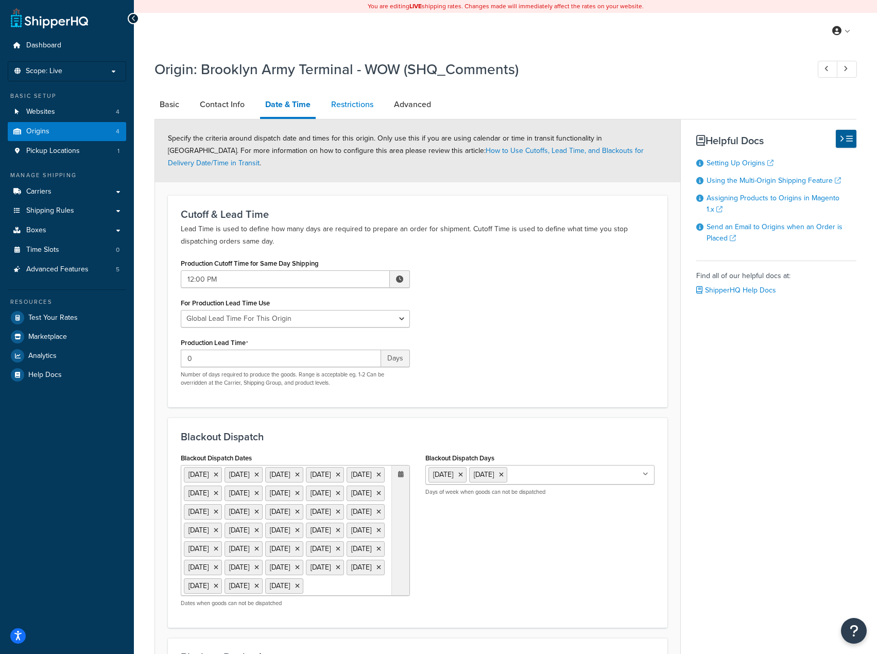
click at [362, 104] on link "Restrictions" at bounding box center [352, 104] width 52 height 25
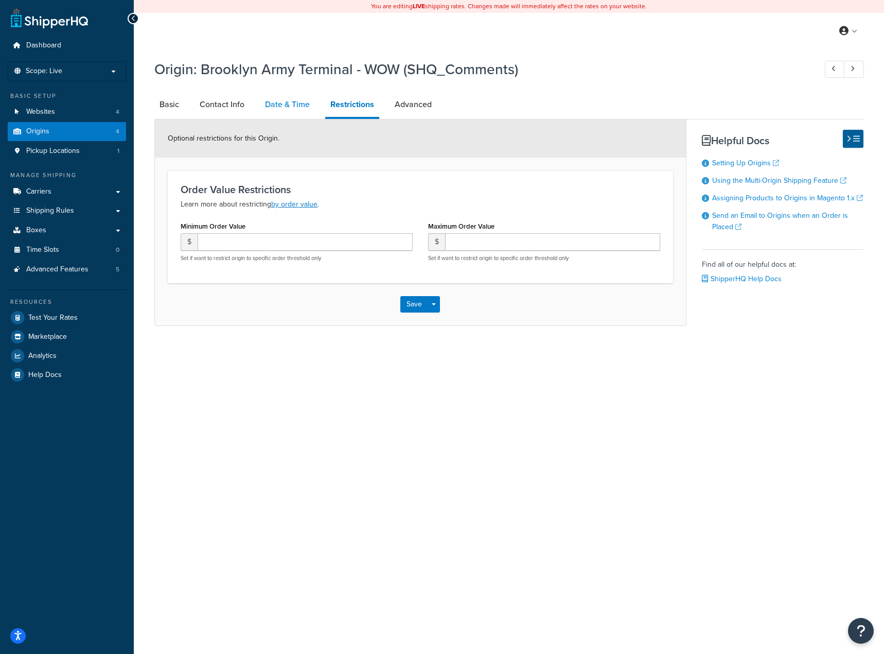
click at [288, 107] on link "Date & Time" at bounding box center [287, 104] width 55 height 25
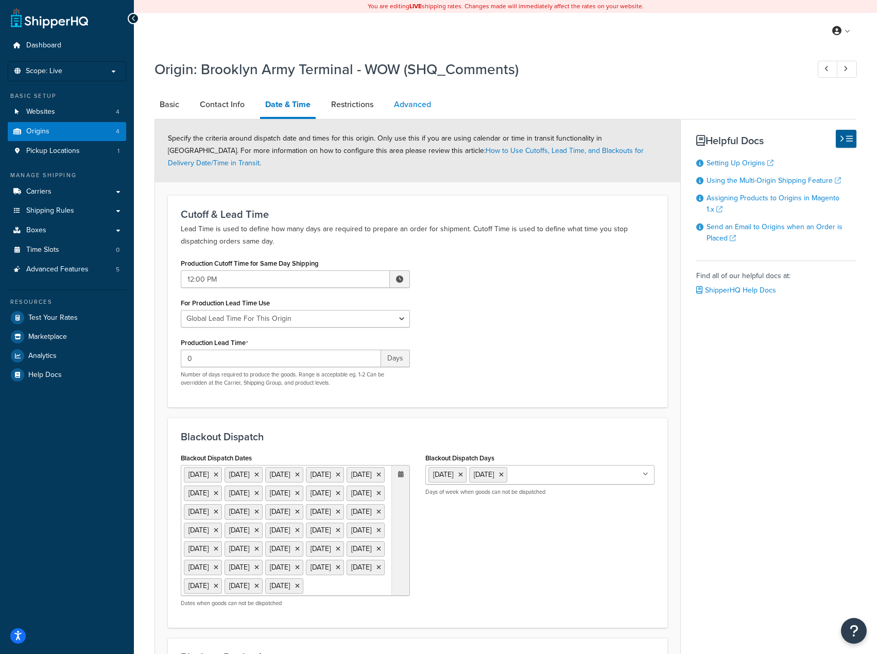
click at [403, 99] on link "Advanced" at bounding box center [412, 104] width 47 height 25
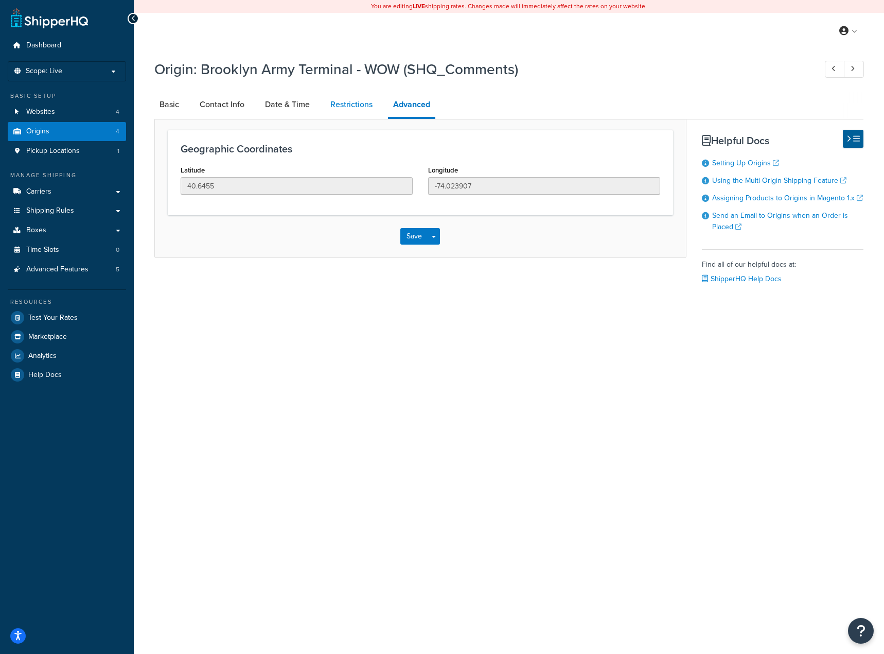
click at [346, 103] on link "Restrictions" at bounding box center [351, 104] width 52 height 25
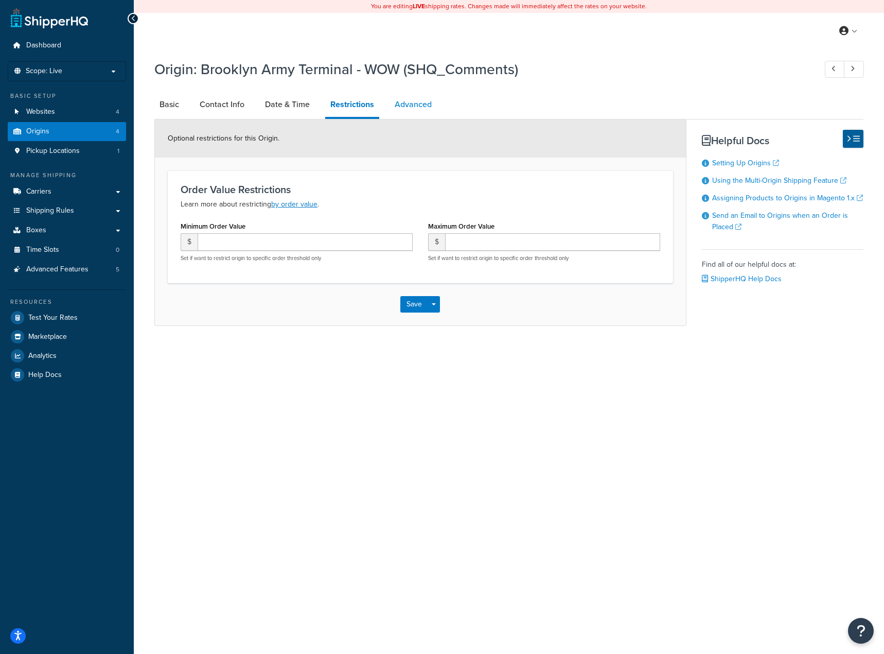
click at [409, 101] on link "Advanced" at bounding box center [413, 104] width 47 height 25
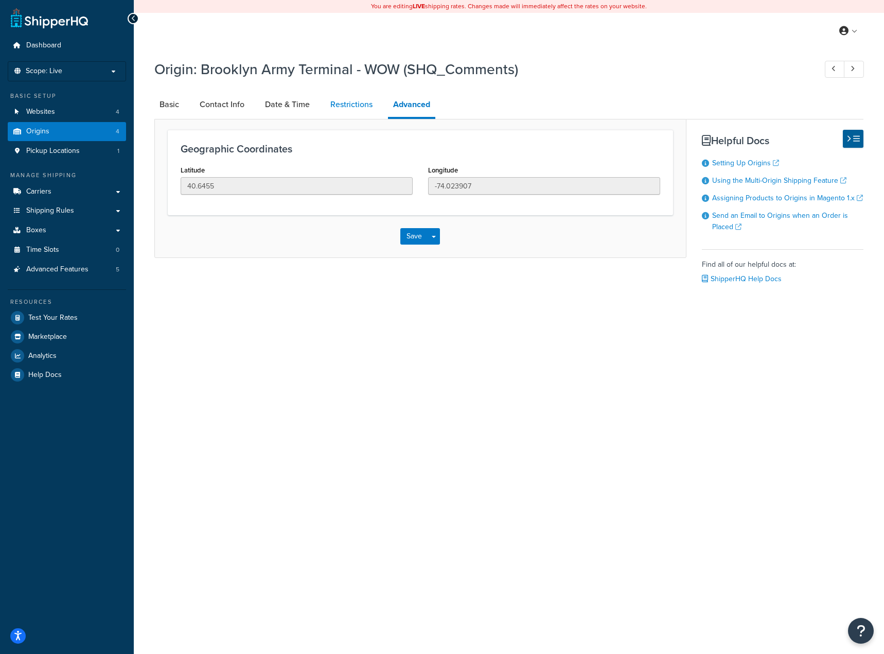
click at [345, 100] on link "Restrictions" at bounding box center [351, 104] width 52 height 25
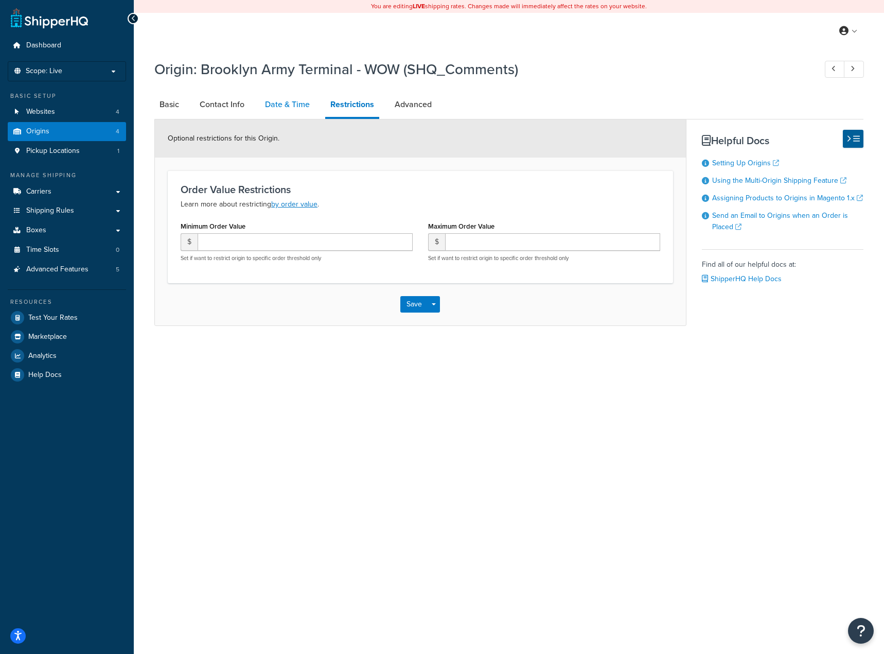
click at [279, 104] on link "Date & Time" at bounding box center [287, 104] width 55 height 25
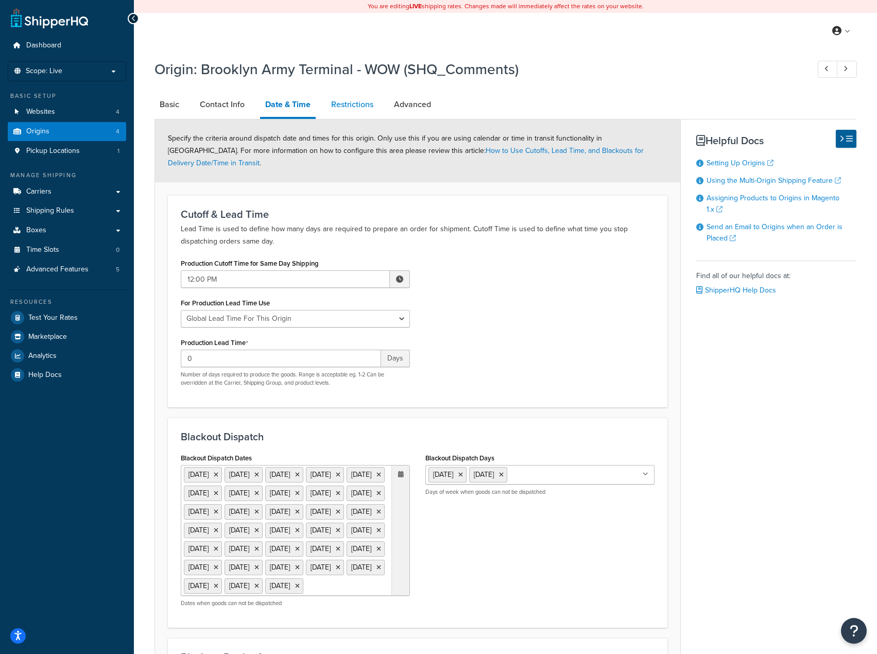
click at [341, 103] on link "Restrictions" at bounding box center [352, 104] width 52 height 25
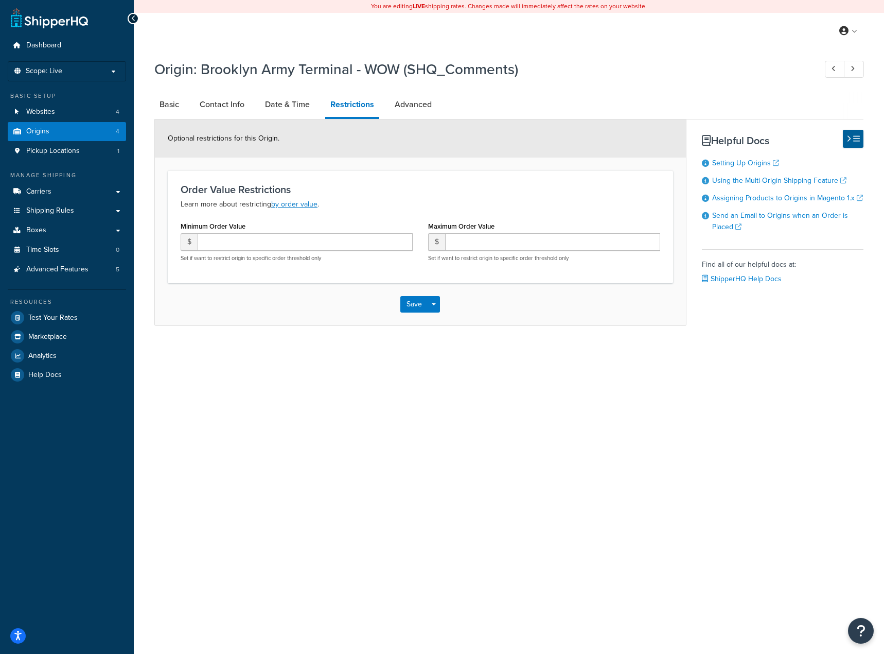
click at [596, 586] on div "You are editing LIVE shipping rates. Changes made will immediately affect the r…" at bounding box center [509, 327] width 750 height 654
click at [417, 465] on div "You are editing LIVE shipping rates. Changes made will immediately affect the r…" at bounding box center [509, 327] width 750 height 654
click at [265, 110] on link "Date & Time" at bounding box center [287, 104] width 55 height 25
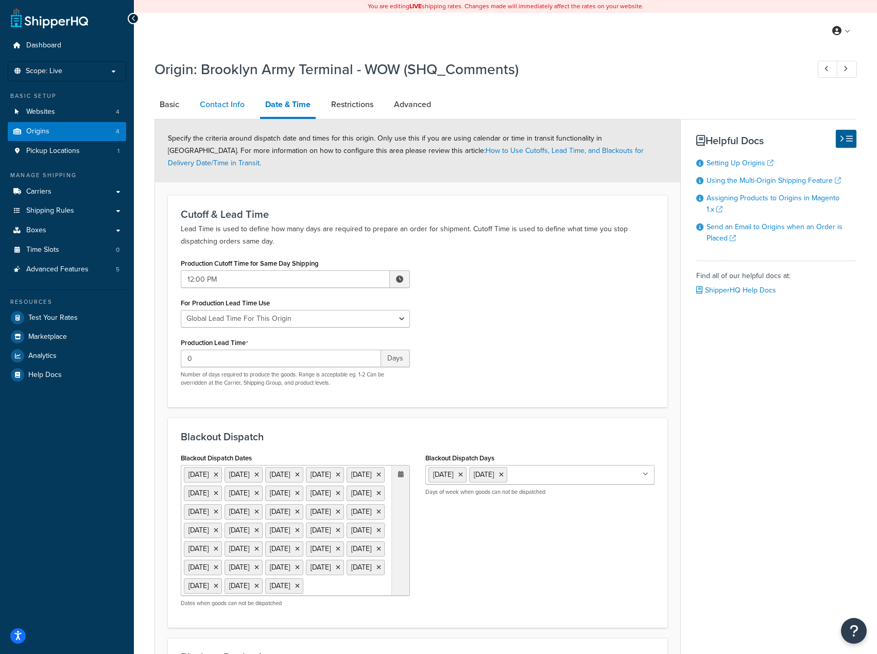
click at [222, 108] on link "Contact Info" at bounding box center [222, 104] width 55 height 25
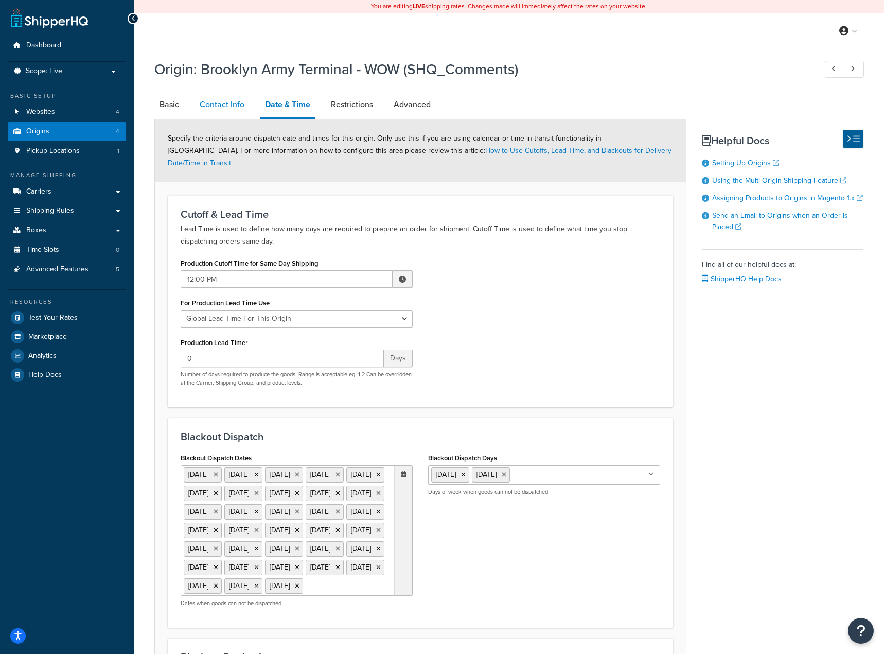
select select "order_placed"
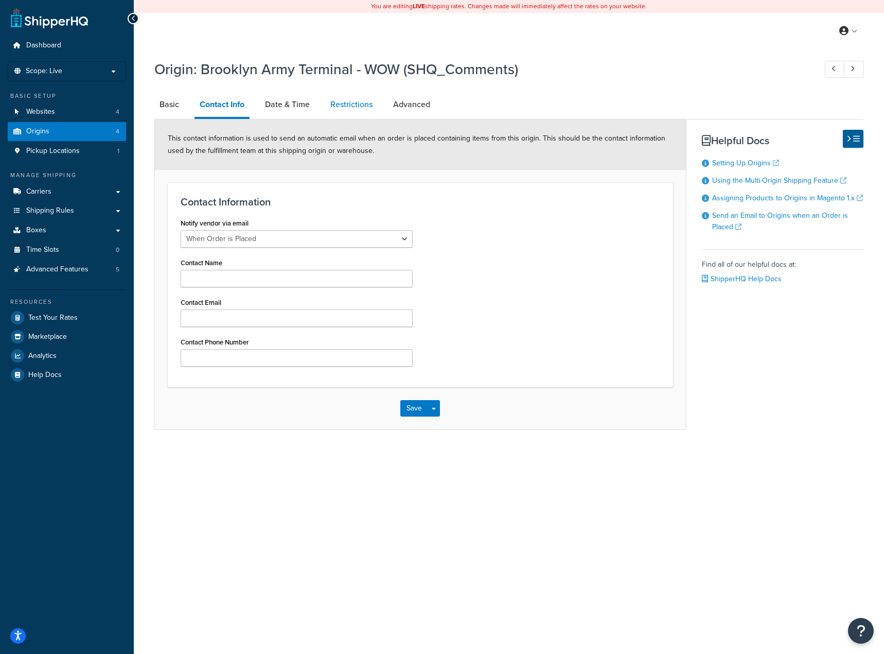
click at [369, 96] on link "Restrictions" at bounding box center [351, 104] width 52 height 25
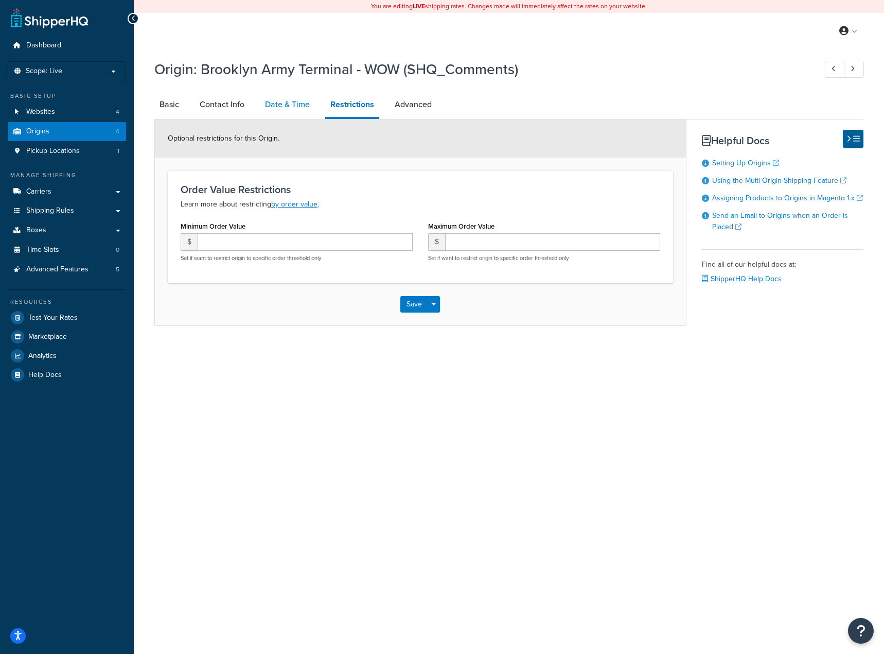
click at [270, 99] on link "Date & Time" at bounding box center [287, 104] width 55 height 25
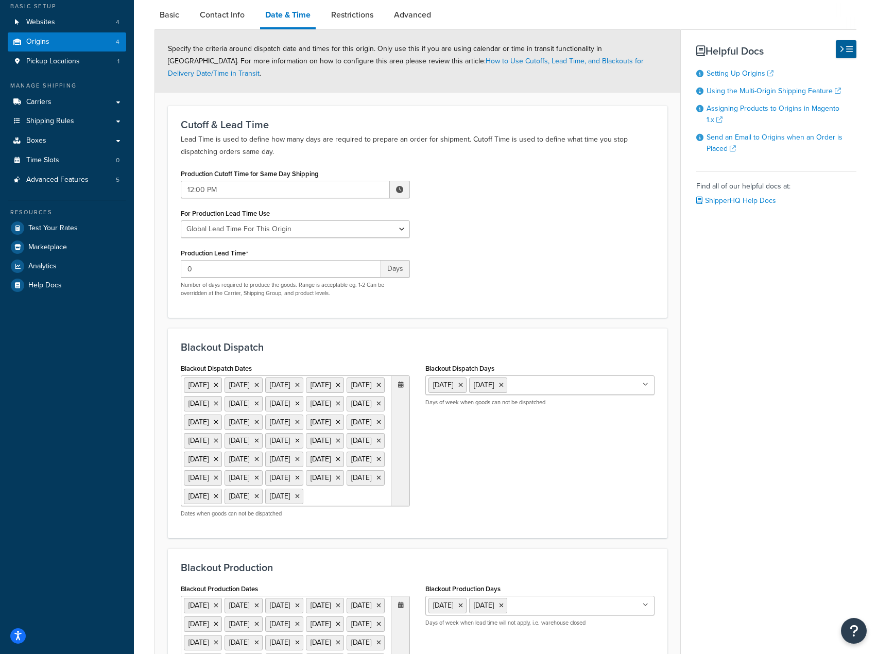
scroll to position [51, 0]
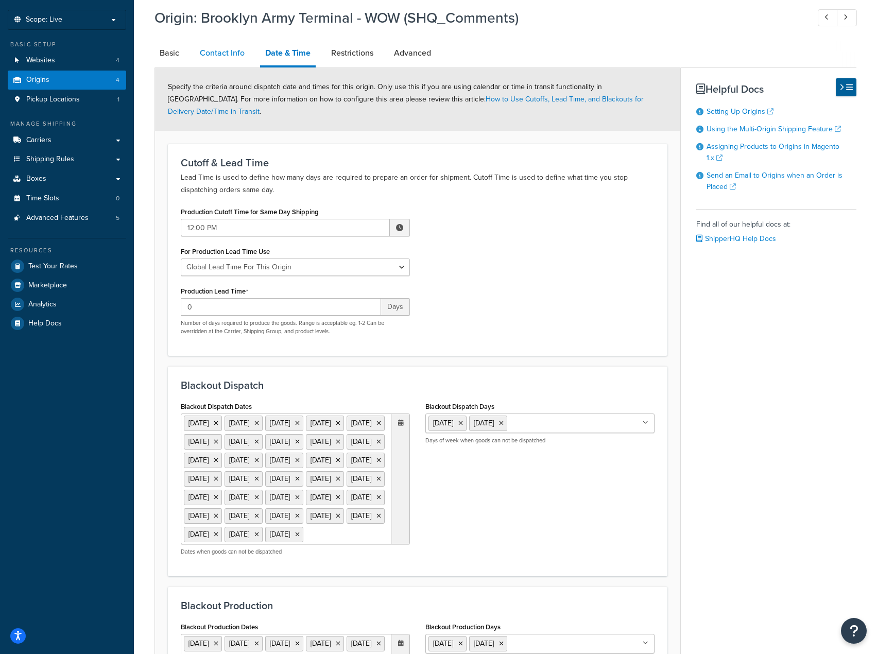
click at [229, 52] on link "Contact Info" at bounding box center [222, 53] width 55 height 25
select select "order_placed"
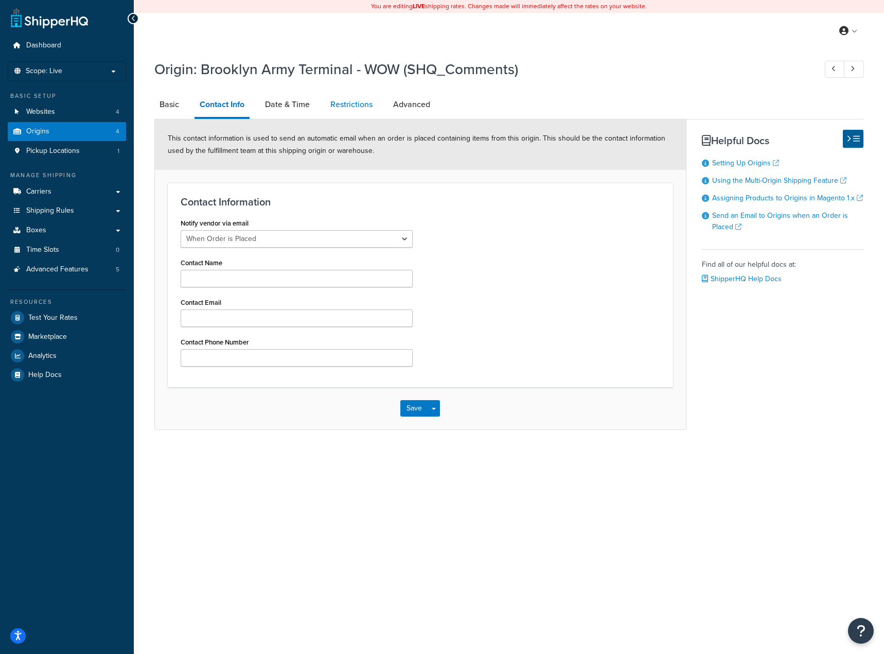
click at [347, 103] on link "Restrictions" at bounding box center [351, 104] width 52 height 25
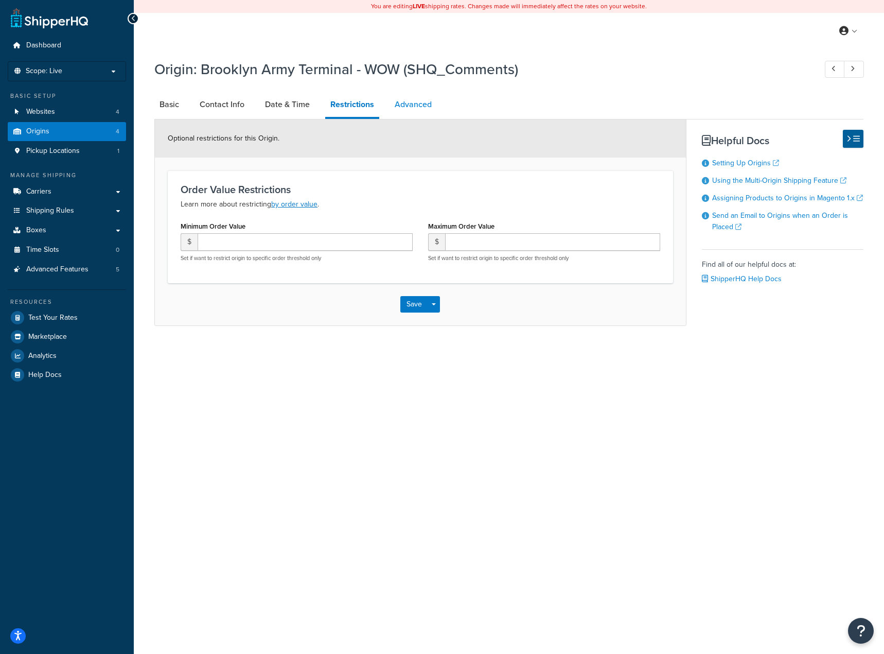
click at [432, 106] on link "Advanced" at bounding box center [413, 104] width 47 height 25
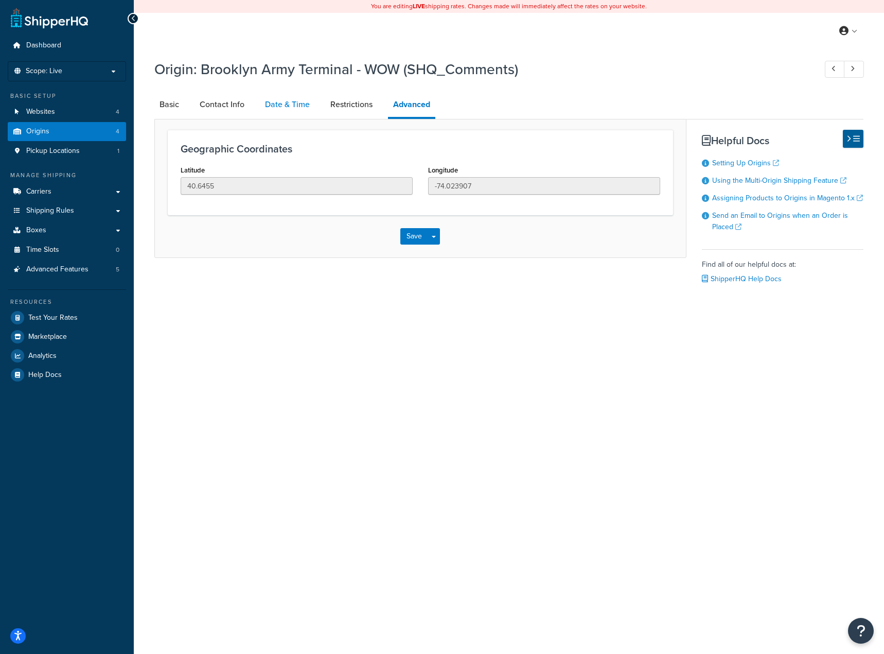
click at [290, 102] on link "Date & Time" at bounding box center [287, 104] width 55 height 25
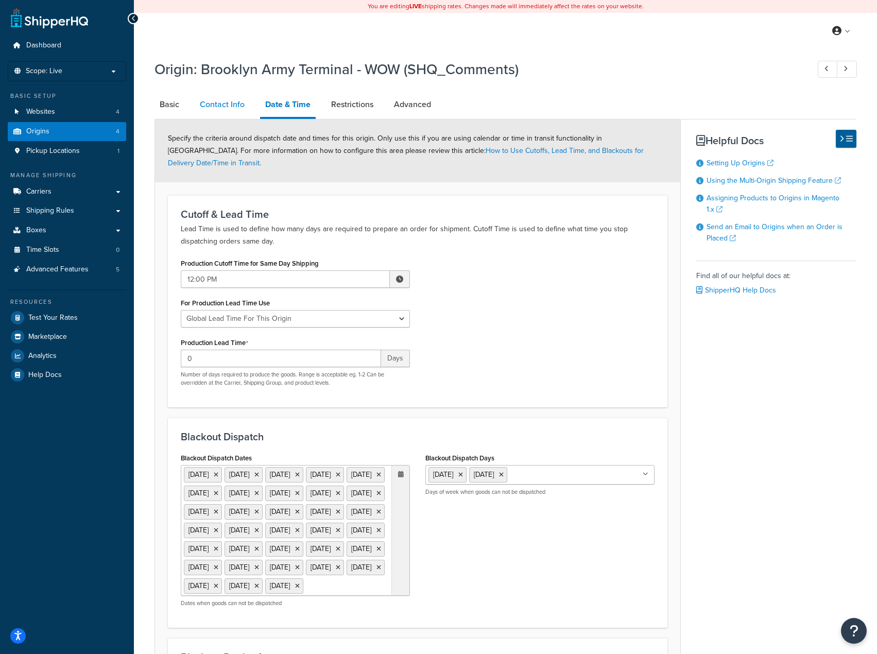
click at [230, 111] on link "Contact Info" at bounding box center [222, 104] width 55 height 25
select select "order_placed"
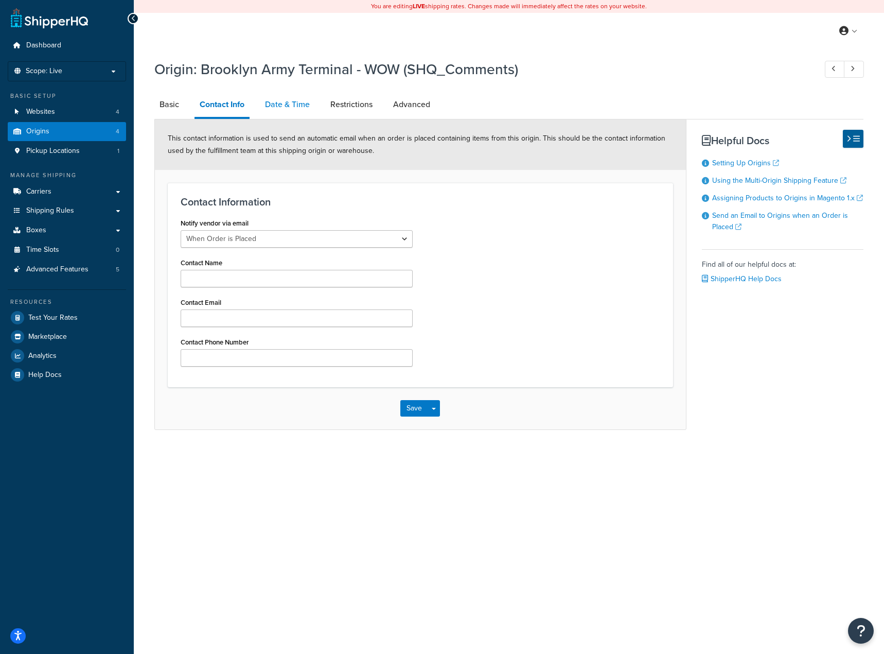
click at [268, 110] on link "Date & Time" at bounding box center [287, 104] width 55 height 25
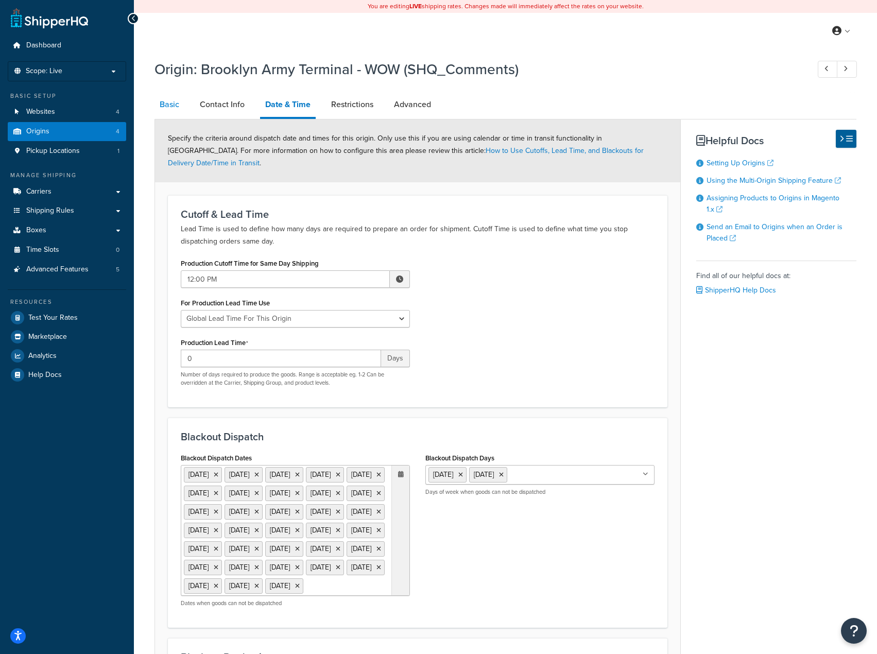
click at [171, 108] on link "Basic" at bounding box center [169, 104] width 30 height 25
select select "32"
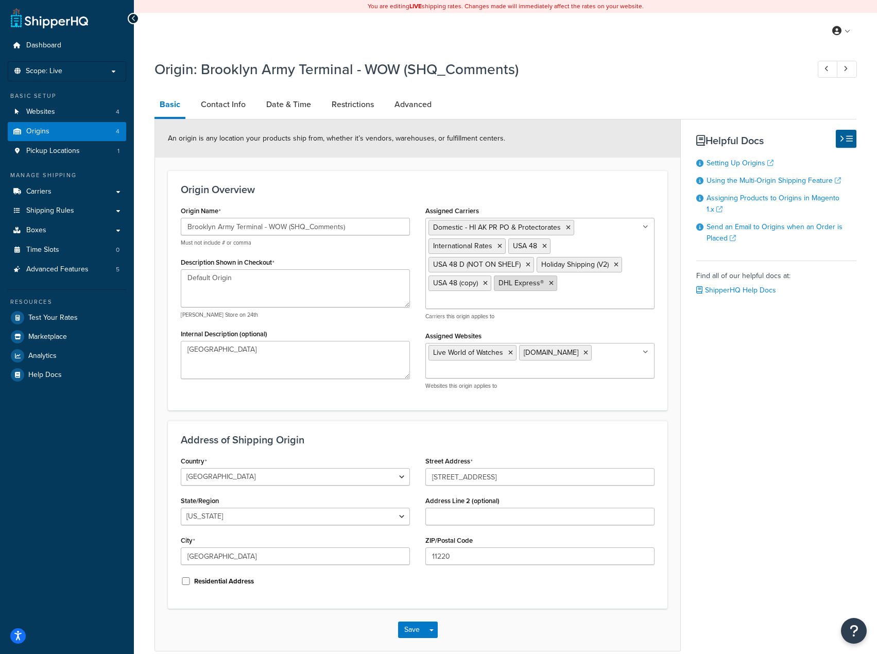
click at [550, 284] on icon at bounding box center [551, 283] width 5 height 6
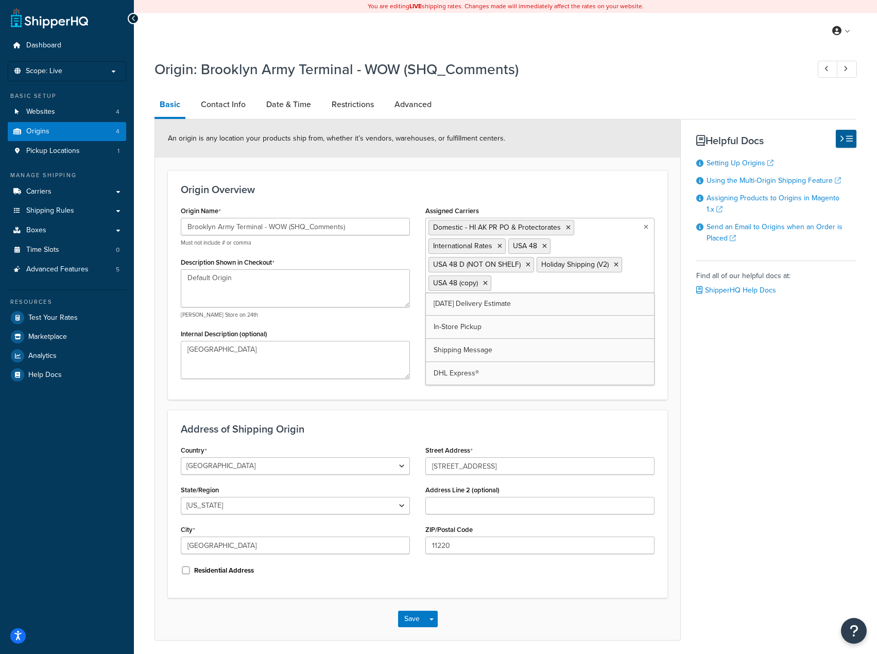
click at [500, 282] on input "Assigned Carriers" at bounding box center [539, 282] width 91 height 11
click at [483, 284] on icon at bounding box center [485, 283] width 5 height 6
click at [526, 266] on icon at bounding box center [528, 264] width 5 height 6
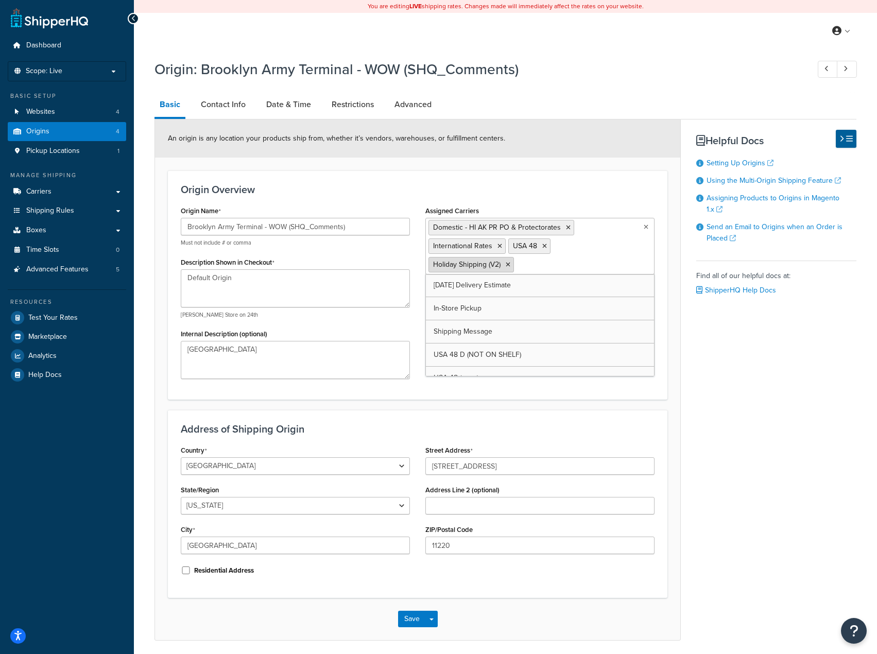
click at [509, 266] on icon at bounding box center [507, 264] width 5 height 6
click at [497, 247] on icon at bounding box center [499, 246] width 5 height 6
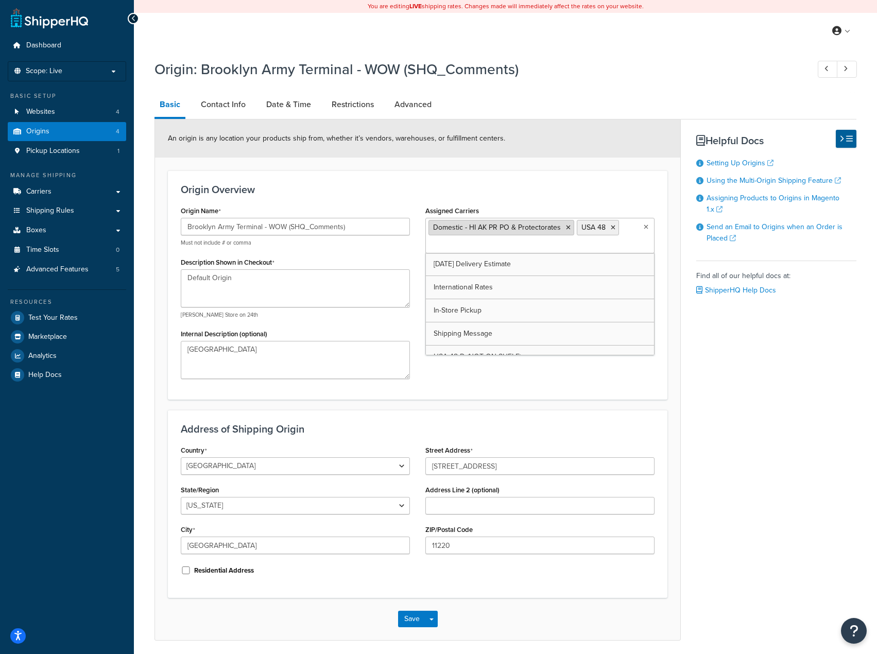
click at [568, 232] on li "Domestic - HI AK PR PO & Protectorates" at bounding box center [501, 227] width 146 height 15
click at [566, 230] on icon at bounding box center [568, 227] width 5 height 6
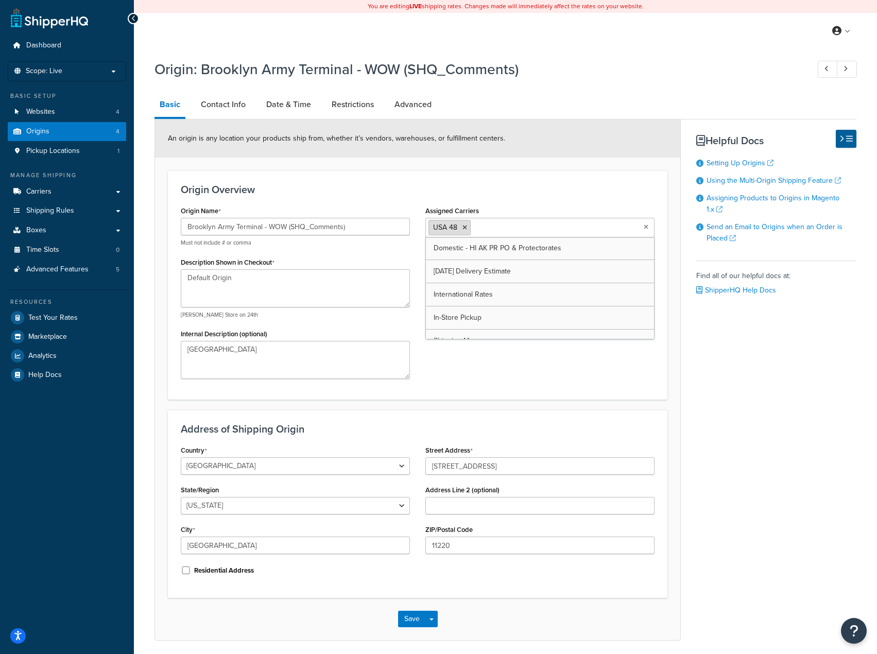
click at [464, 225] on icon at bounding box center [464, 227] width 5 height 6
click at [609, 154] on div "An origin is any location your products ship from, whether it’s vendors, wareho…" at bounding box center [417, 138] width 525 height 38
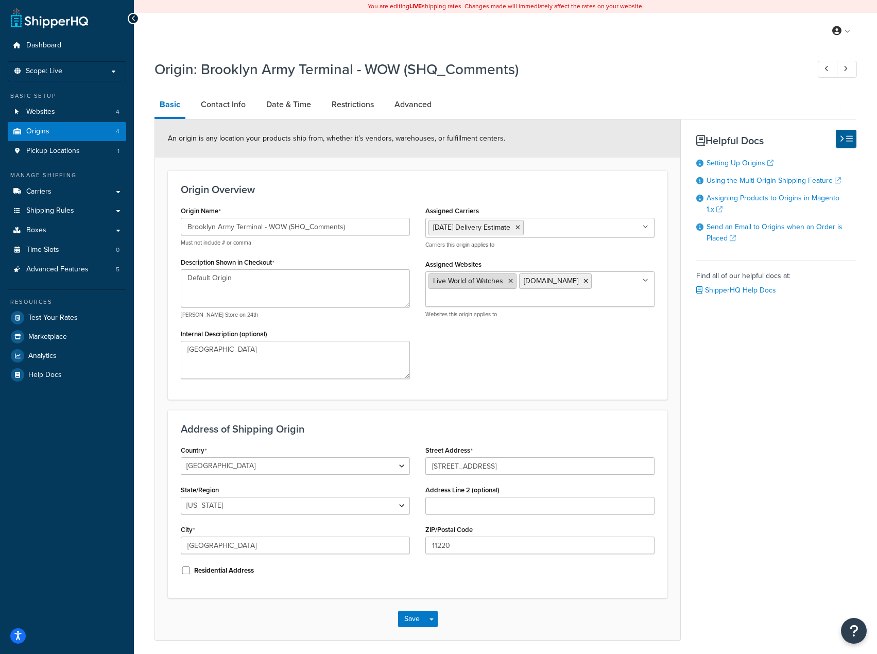
click at [512, 281] on icon at bounding box center [510, 281] width 5 height 6
click at [511, 397] on div "Origin Overview Origin Name Brooklyn Army Terminal - WOW (SHQ_Comments) Must no…" at bounding box center [417, 284] width 499 height 229
drag, startPoint x: 378, startPoint y: 225, endPoint x: 106, endPoint y: 199, distance: 273.1
click at [106, 199] on div "Dashboard Scope: Live Basic Setup Websites 4 Origins 4 Pickup Locations 1 Manag…" at bounding box center [438, 346] width 877 height 692
click at [265, 227] on input "Brooklyn Army Terminal - WOW (SHQ_Comments)" at bounding box center [295, 226] width 229 height 17
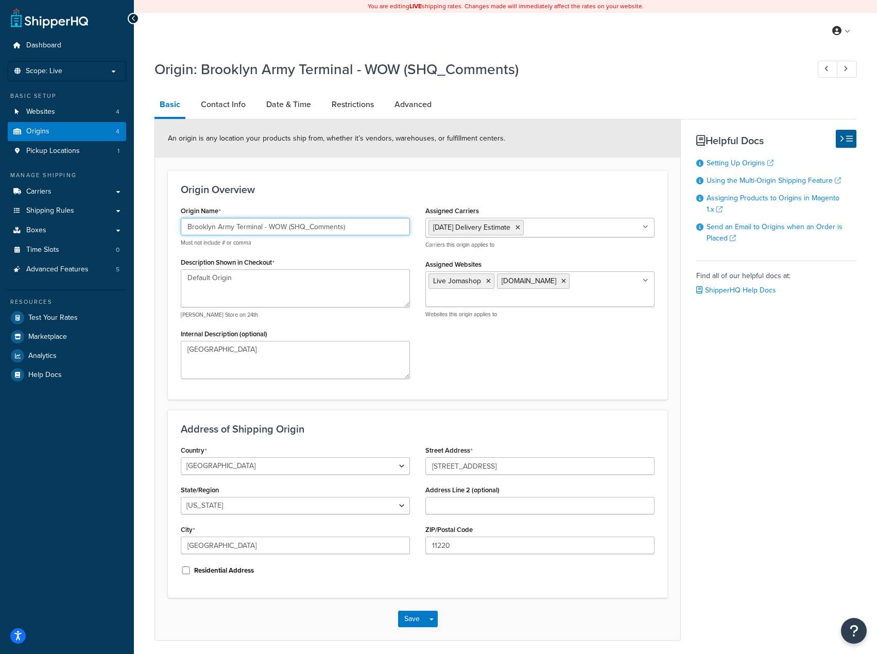
click at [268, 227] on input "Brooklyn Army Terminal - WOW (SHQ_Comments)" at bounding box center [295, 226] width 229 height 17
drag, startPoint x: 360, startPoint y: 224, endPoint x: 78, endPoint y: 217, distance: 282.1
click at [78, 217] on div "Dashboard Scope: Live Basic Setup Websites 4 Origins 4 Pickup Locations 1 Manag…" at bounding box center [438, 346] width 877 height 692
type input "[DATE] Delivery Estimate"
click at [434, 620] on button "Save Dropdown" at bounding box center [431, 618] width 12 height 16
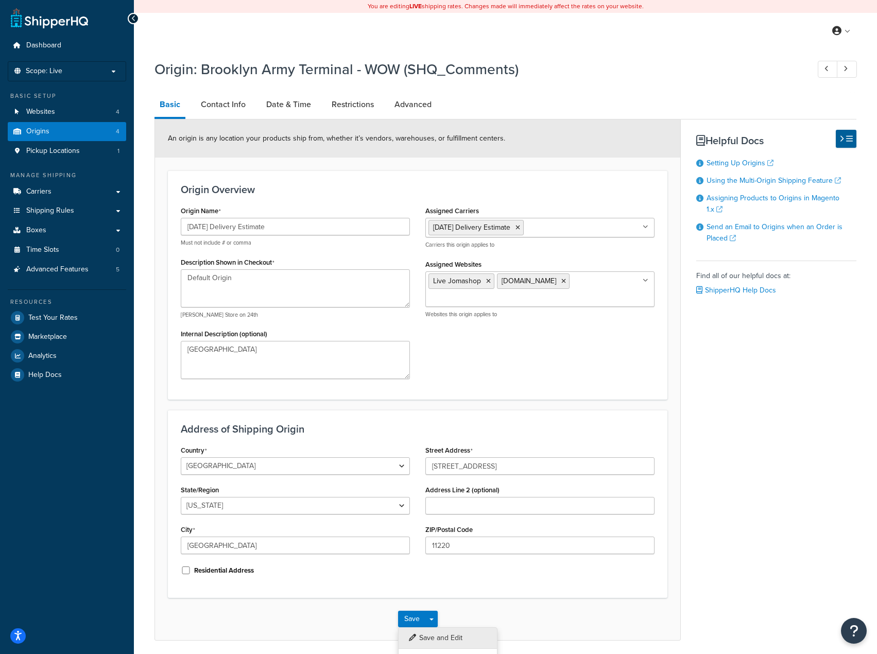
click at [422, 638] on button "Save and Edit" at bounding box center [447, 638] width 99 height 22
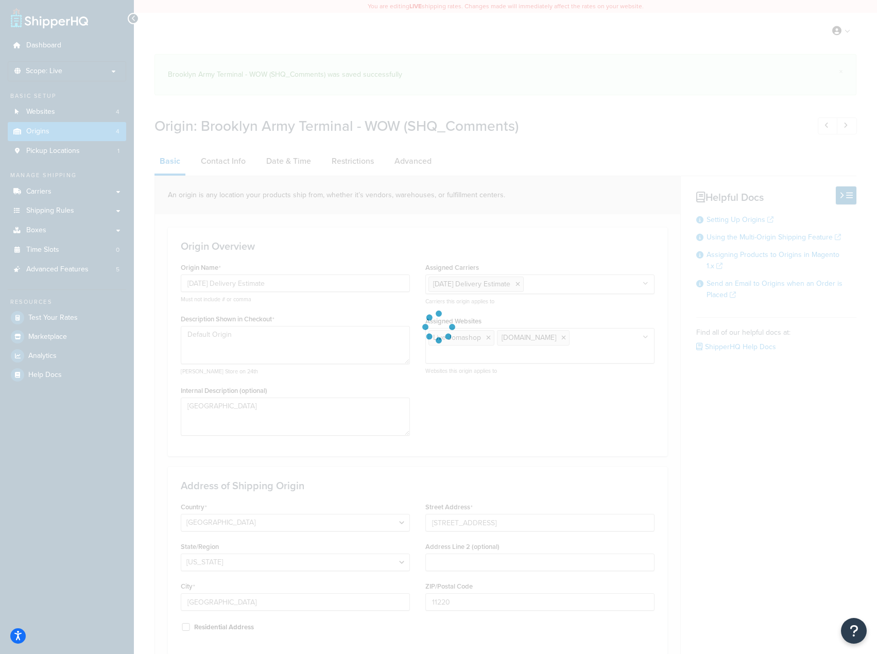
select select "32"
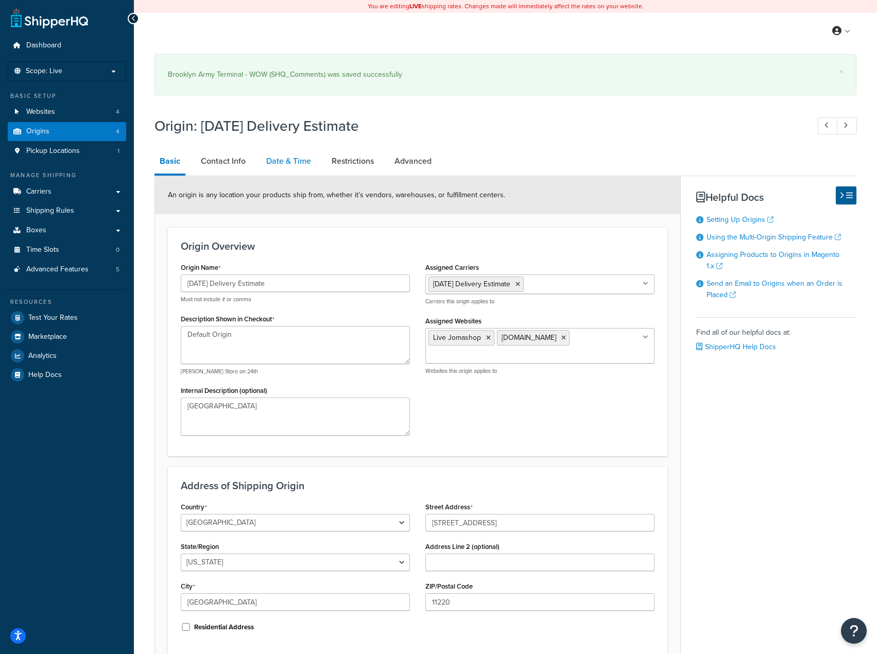
click at [290, 149] on link "Date & Time" at bounding box center [288, 161] width 55 height 25
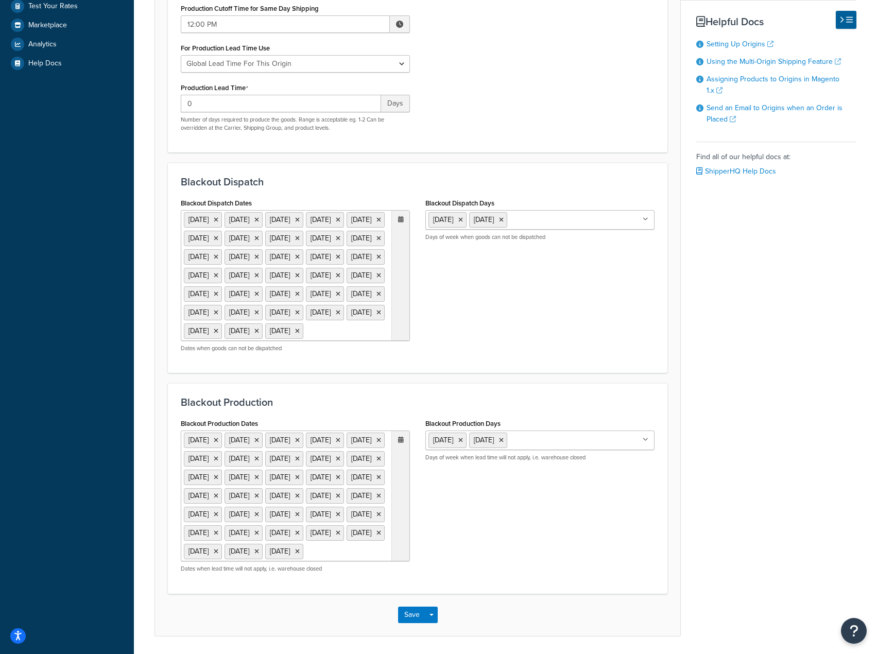
scroll to position [412, 0]
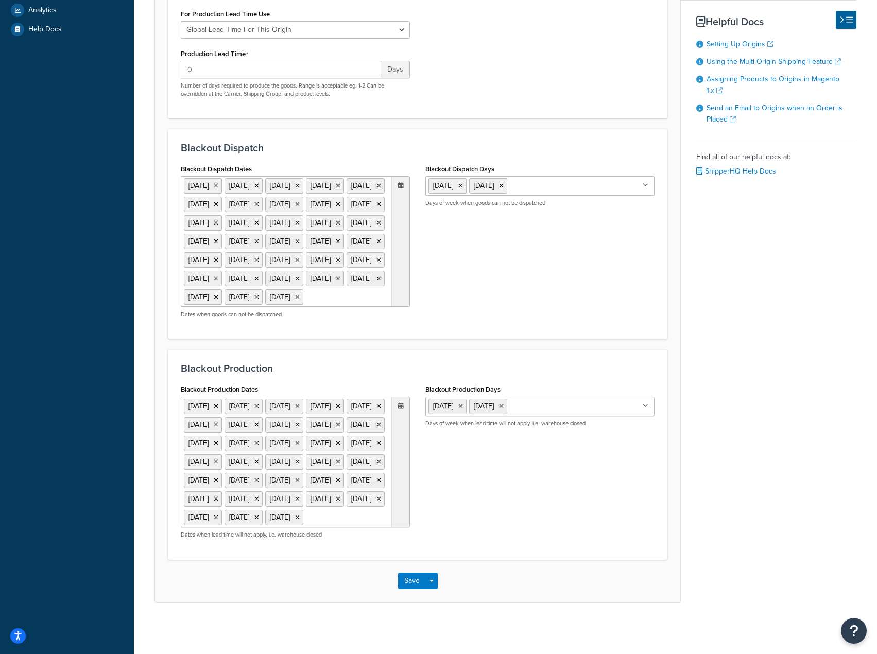
click at [539, 180] on input "Blackout Dispatch Days" at bounding box center [555, 185] width 91 height 11
click at [573, 400] on input "Blackout Production Days" at bounding box center [555, 405] width 91 height 11
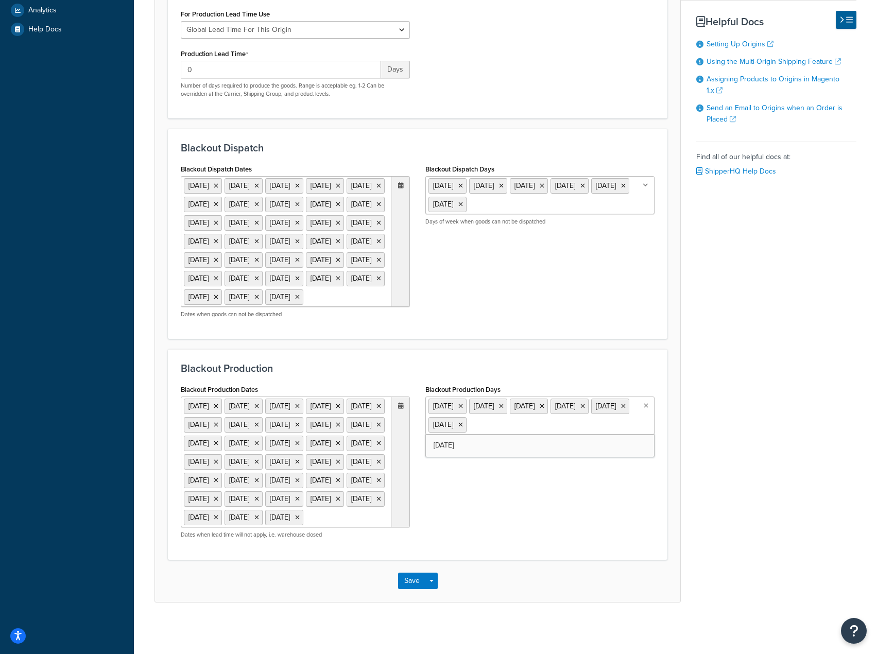
click at [538, 540] on div "Blackout Production Dates 25 Dec 2025 27 Nov 2025 1 Sep 2025 25 Dec 2026 26 Nov…" at bounding box center [417, 464] width 489 height 164
click at [409, 572] on div "Save Save Dropdown Save and Edit Save and Duplicate Save and Create New" at bounding box center [417, 580] width 525 height 42
click at [417, 586] on button "Save" at bounding box center [412, 580] width 28 height 16
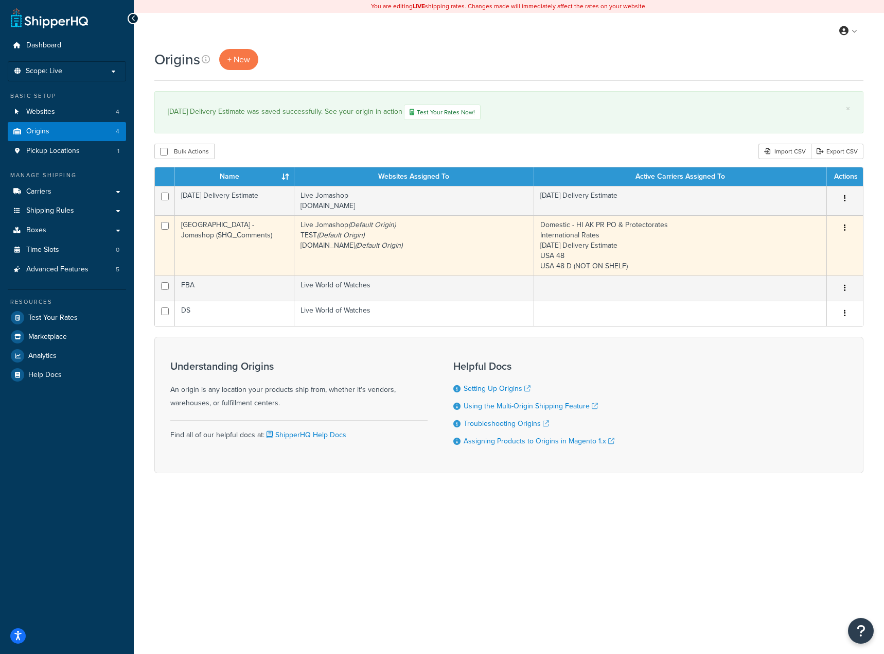
click at [845, 230] on icon "button" at bounding box center [845, 227] width 2 height 7
click at [791, 248] on link "Edit" at bounding box center [811, 247] width 81 height 21
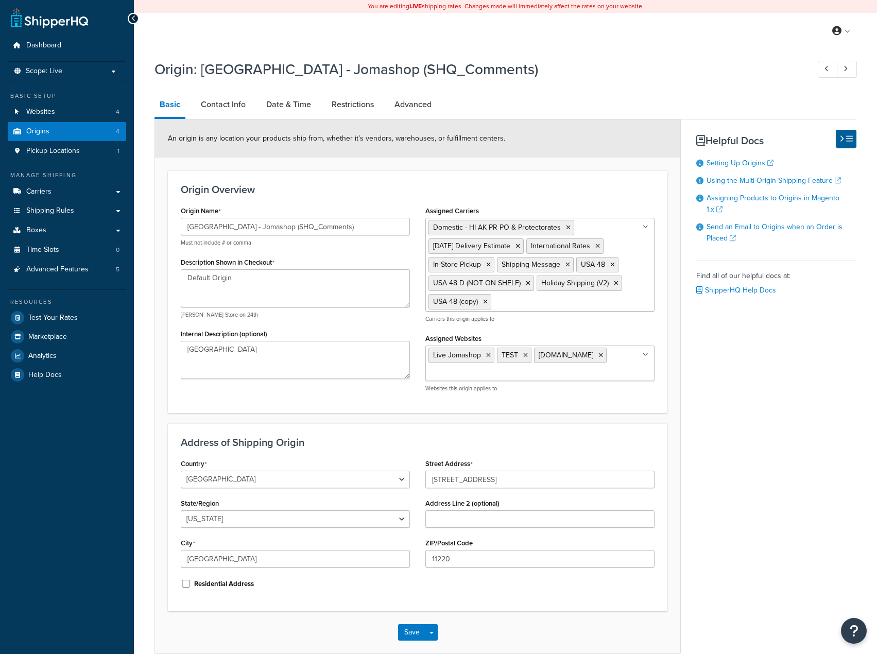
select select "32"
click at [238, 112] on link "Contact Info" at bounding box center [223, 104] width 55 height 25
select select "order_placed"
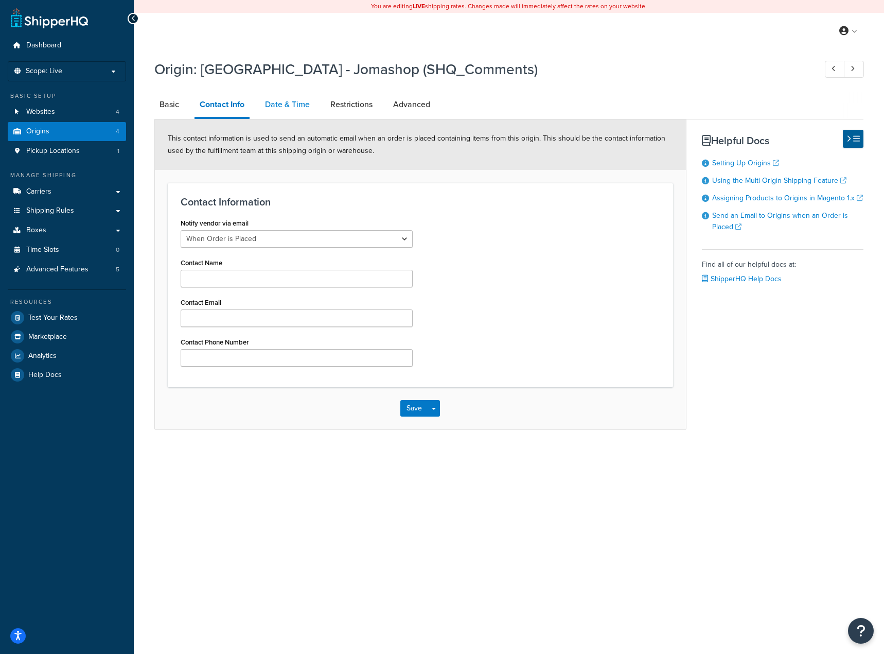
click at [289, 108] on link "Date & Time" at bounding box center [287, 104] width 55 height 25
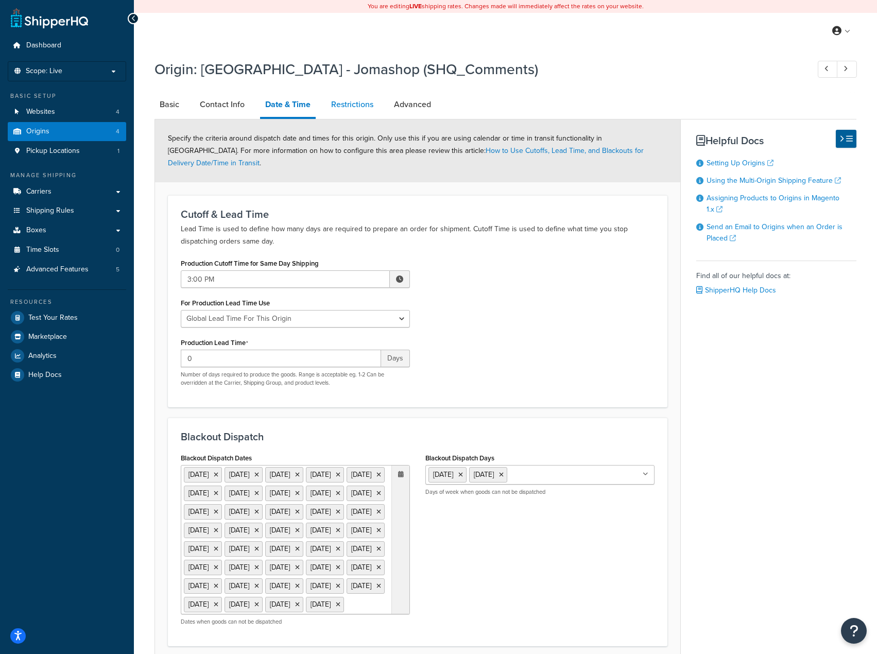
click at [358, 106] on link "Restrictions" at bounding box center [352, 104] width 52 height 25
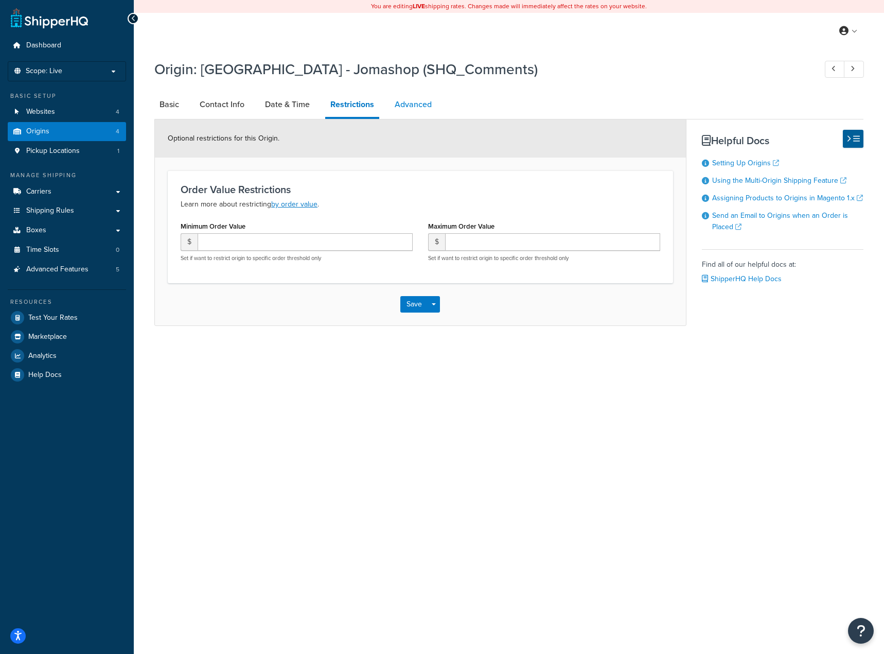
click at [394, 107] on link "Advanced" at bounding box center [413, 104] width 47 height 25
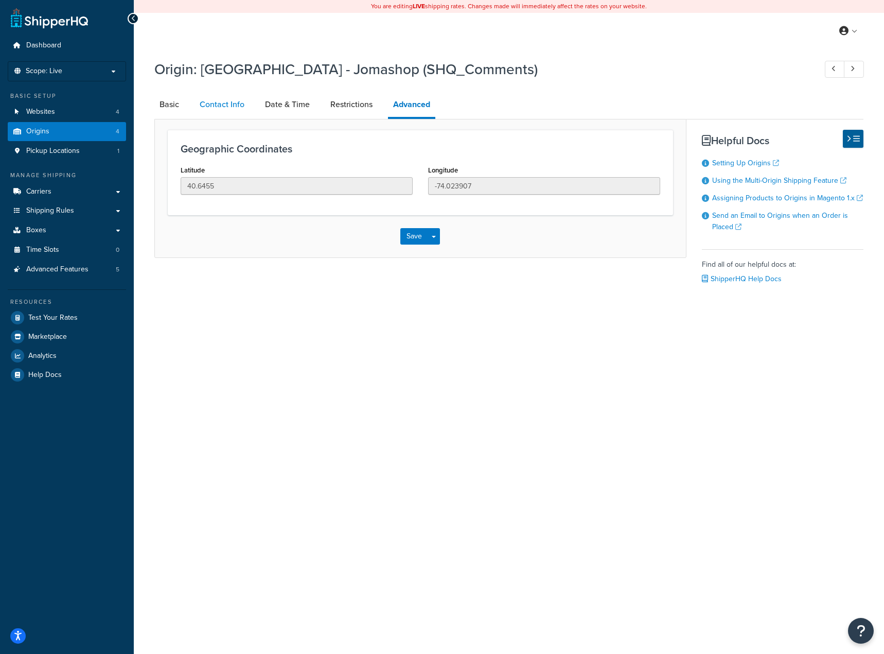
click at [205, 107] on link "Contact Info" at bounding box center [222, 104] width 55 height 25
select select "order_placed"
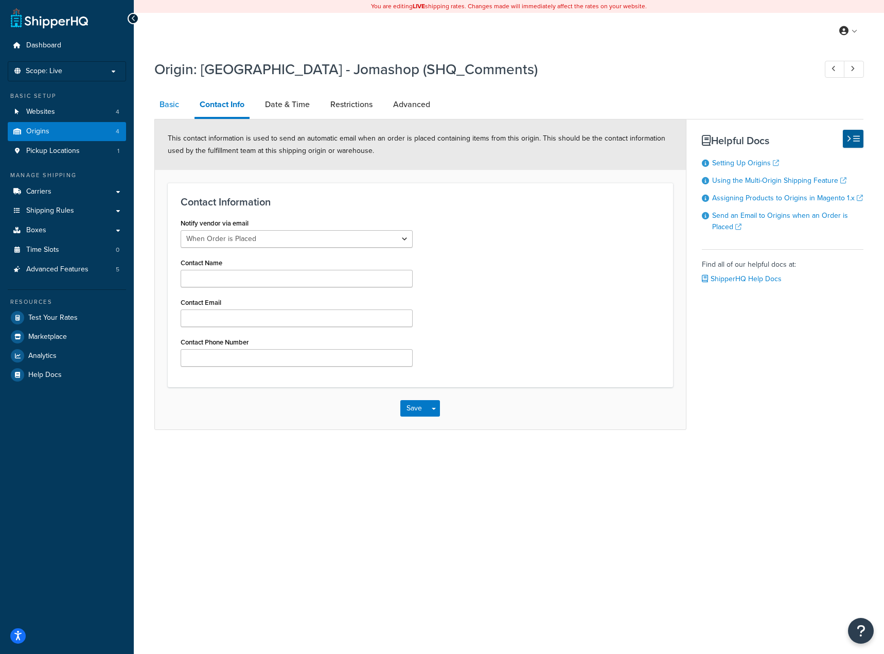
click at [170, 107] on link "Basic" at bounding box center [169, 104] width 30 height 25
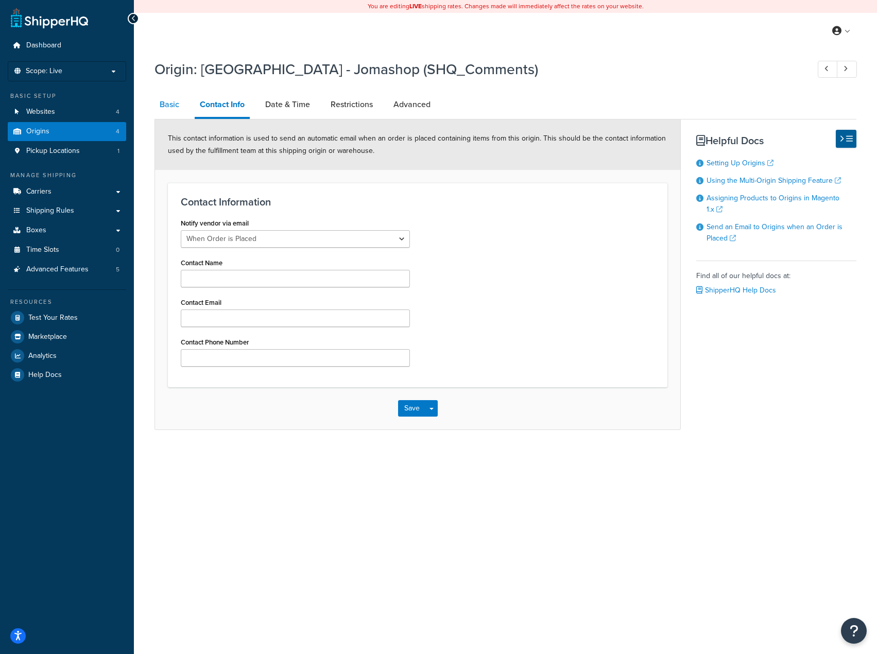
select select "32"
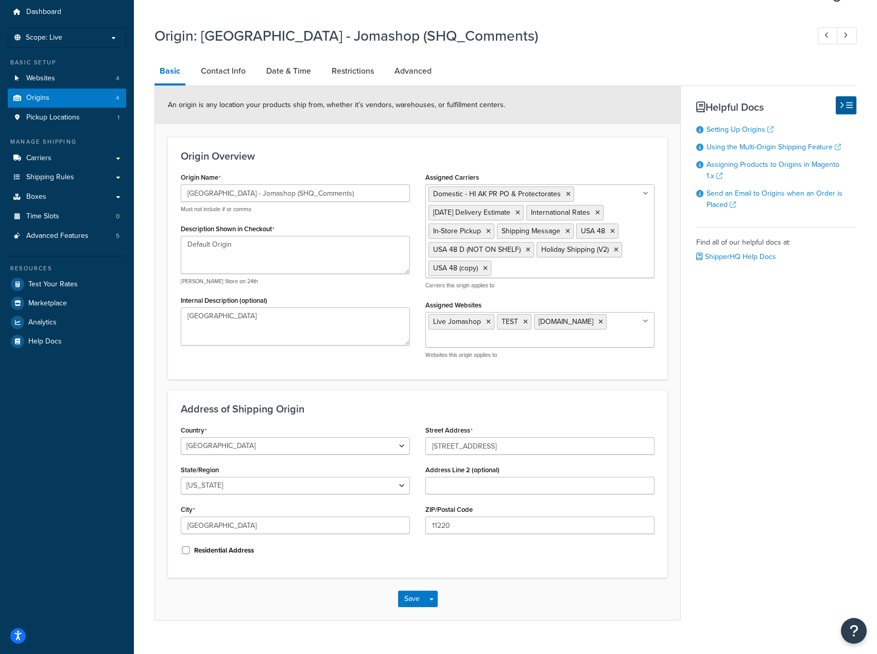
scroll to position [51, 0]
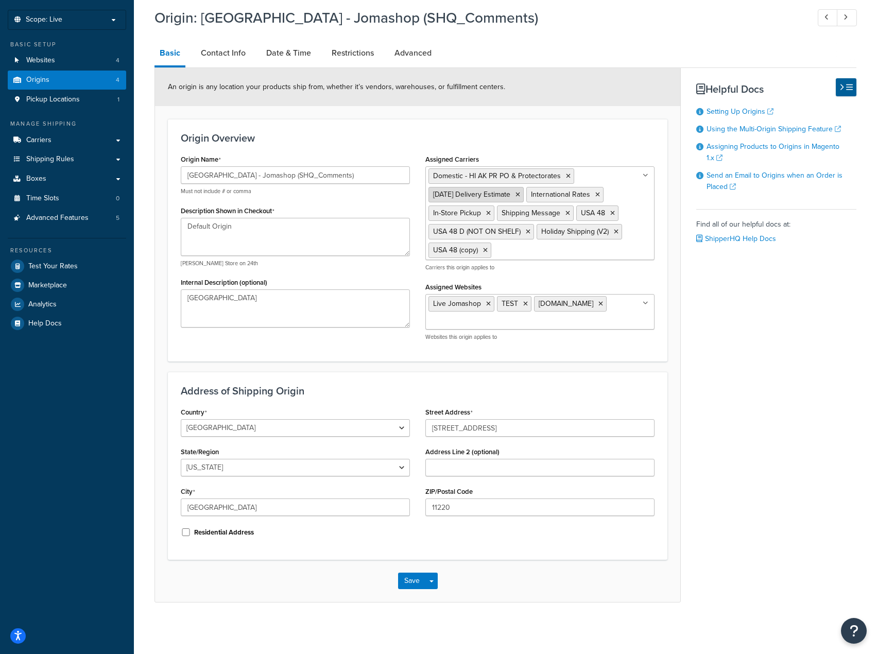
click at [520, 196] on icon at bounding box center [517, 194] width 5 height 6
click at [716, 385] on div "Basic Contact Info Date & Time Restrictions Advanced An origin is any location …" at bounding box center [505, 322] width 702 height 562
click at [427, 583] on button "Save Dropdown" at bounding box center [431, 580] width 12 height 16
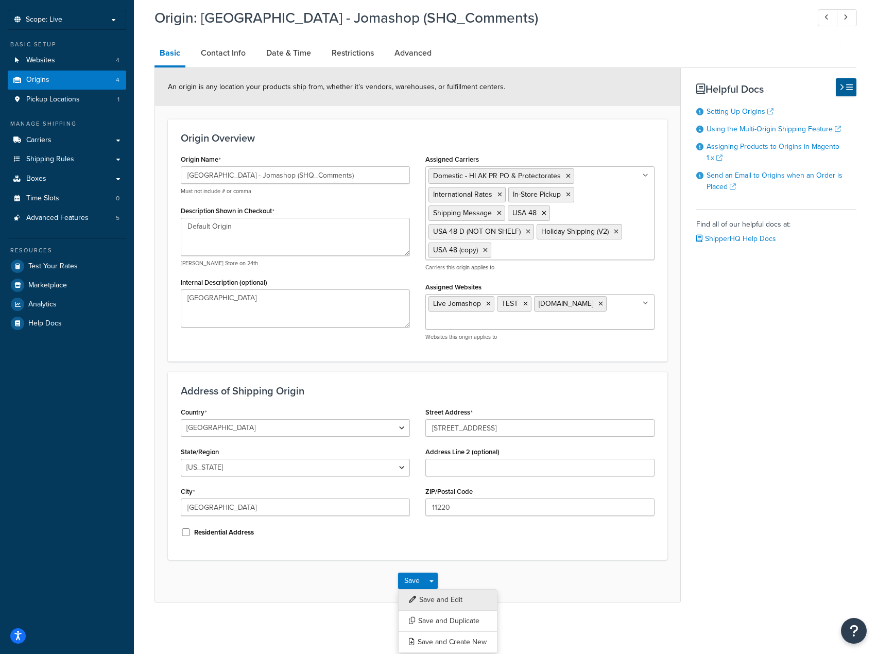
click at [418, 602] on button "Save and Edit" at bounding box center [447, 600] width 99 height 22
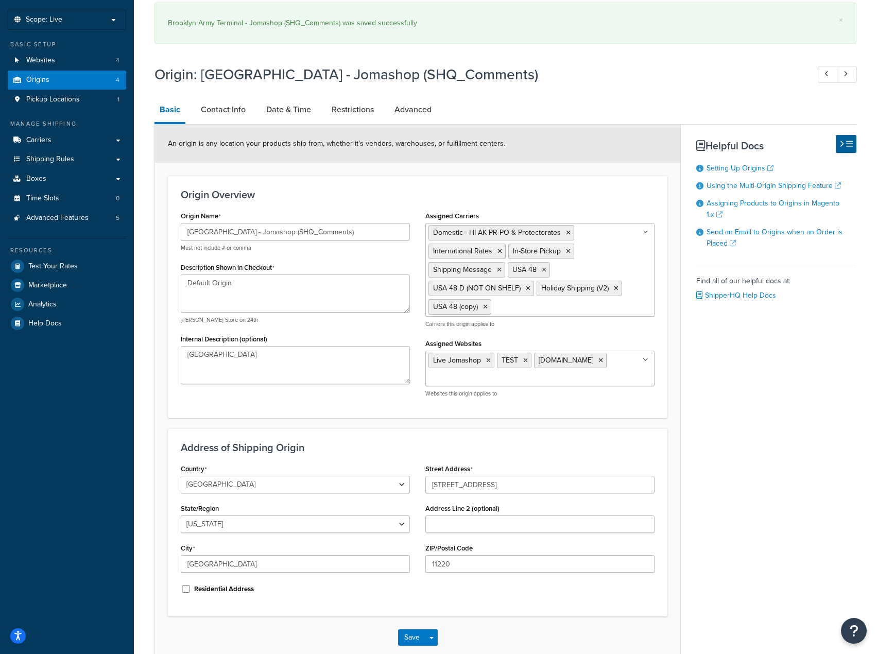
scroll to position [0, 0]
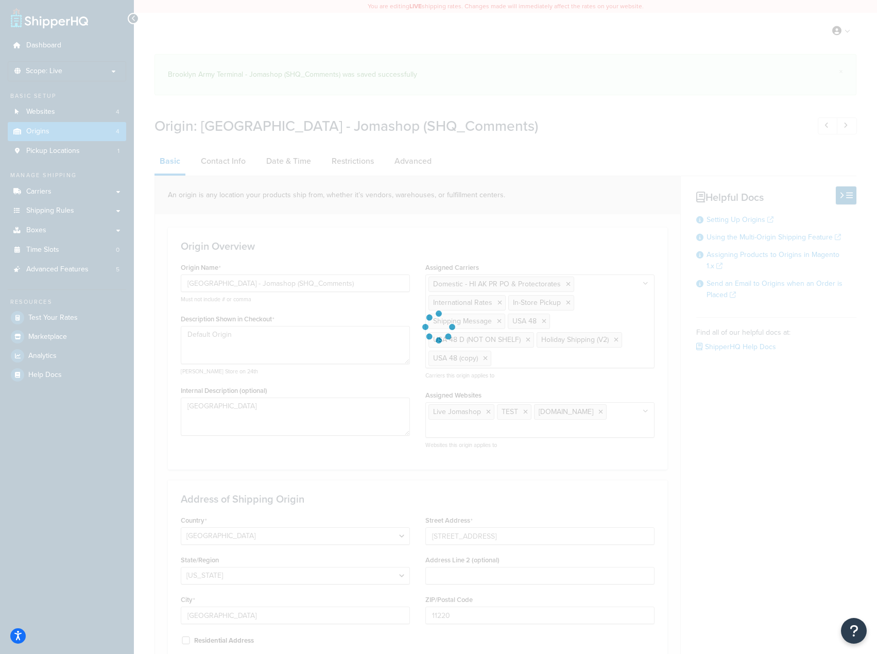
select select "32"
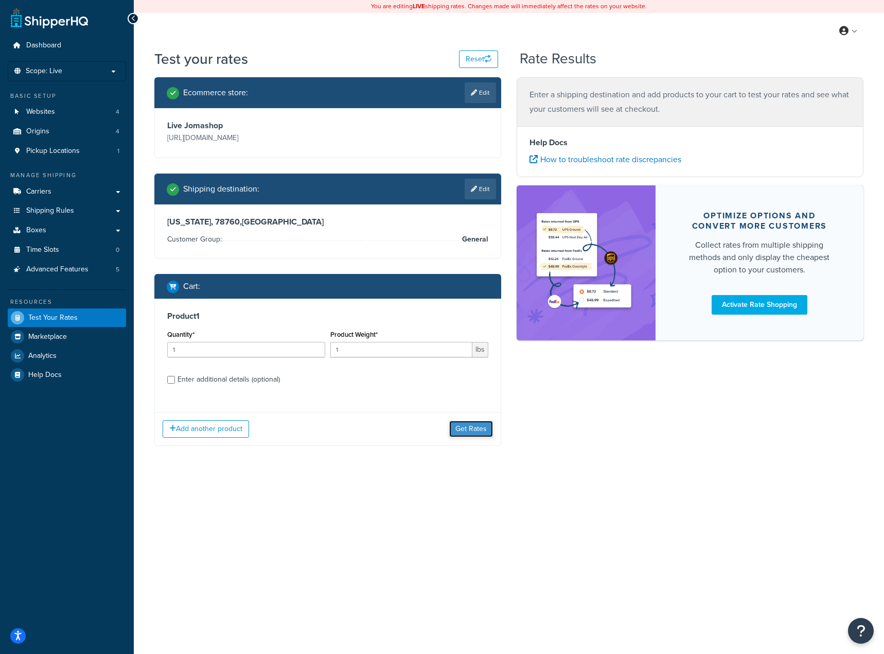
click at [475, 433] on button "Get Rates" at bounding box center [471, 429] width 44 height 16
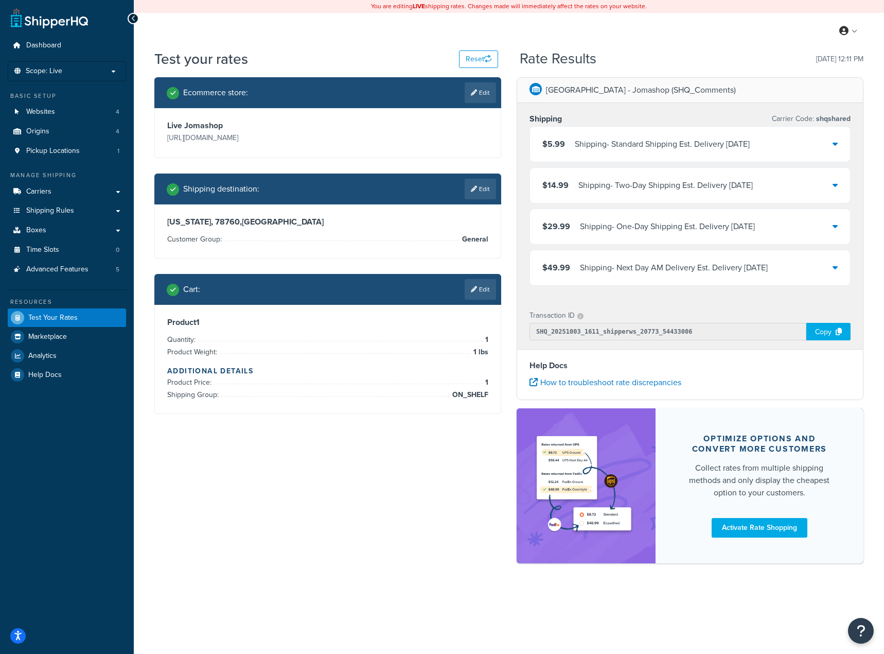
click at [628, 271] on div "Shipping - Next Day AM Delivery Est. Delivery [DATE]" at bounding box center [674, 267] width 188 height 14
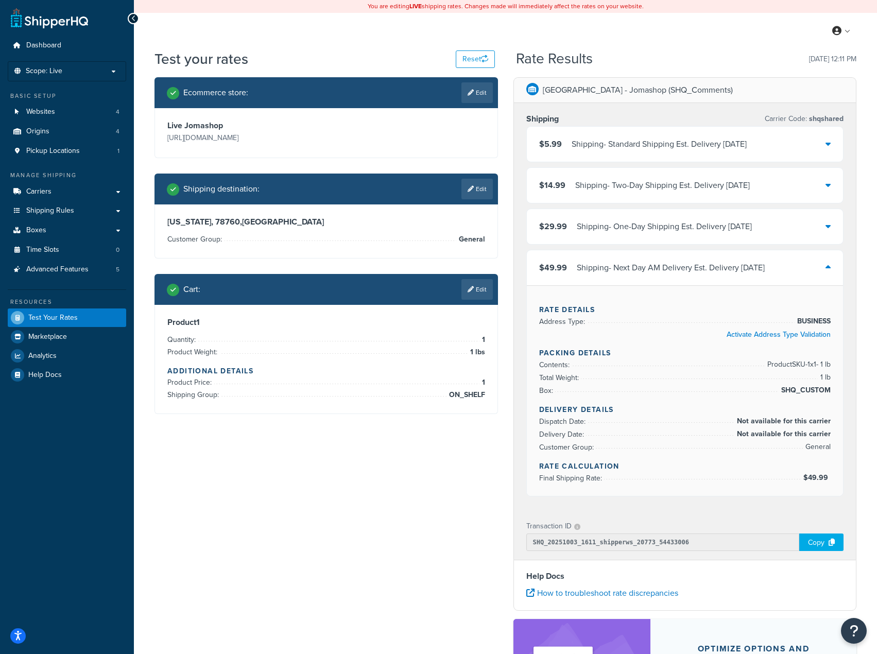
click at [662, 86] on p "[GEOGRAPHIC_DATA] - Jomashop (SHQ_Comments)" at bounding box center [637, 90] width 190 height 14
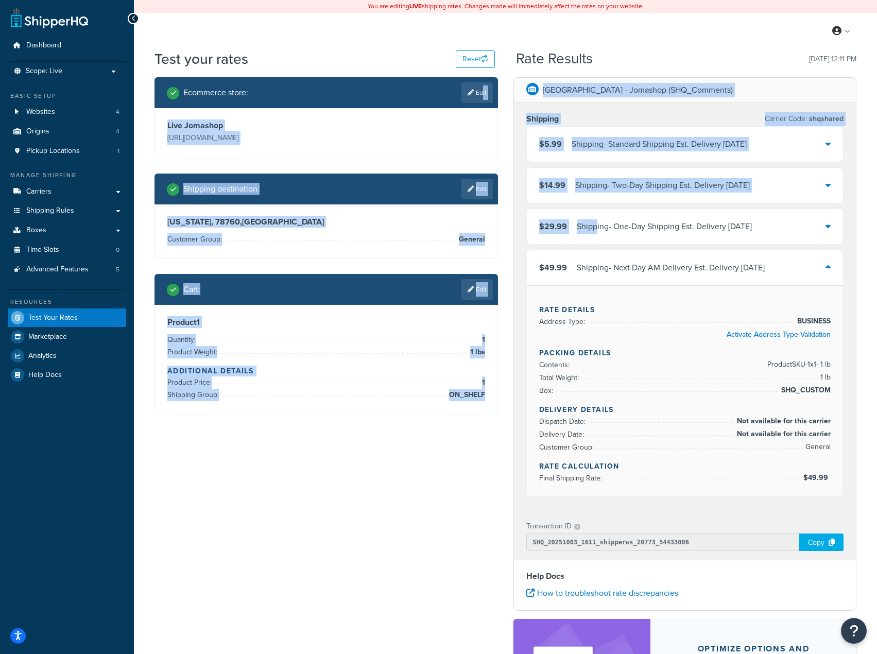
drag, startPoint x: 480, startPoint y: 94, endPoint x: 597, endPoint y: 236, distance: 184.0
click at [596, 235] on div "Ecommerce store : Edit Live Jomashop [URL][DOMAIN_NAME] Shipping destination : …" at bounding box center [505, 429] width 717 height 705
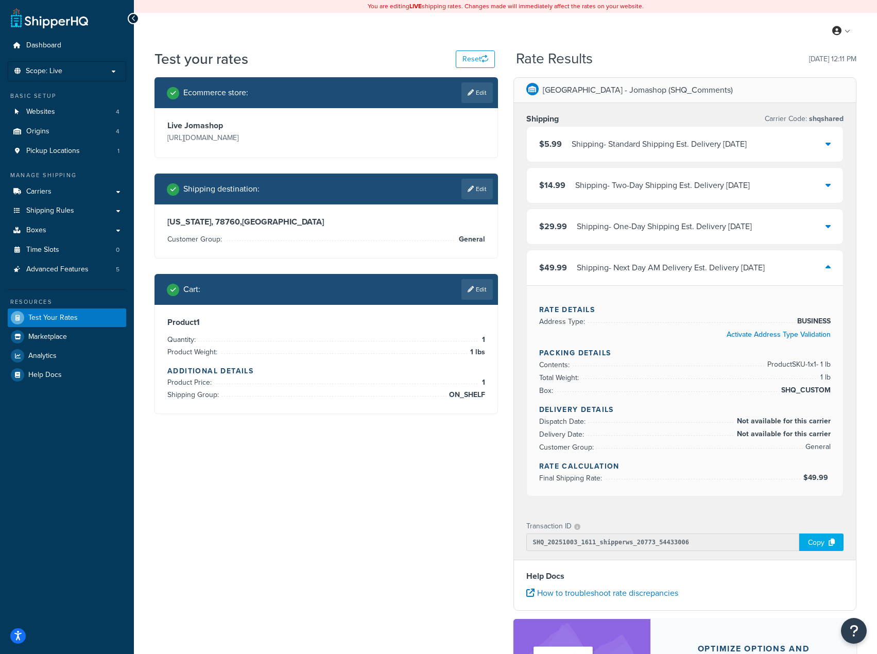
click at [627, 273] on div "Shipping - Next Day AM Delivery Est. Delivery [DATE]" at bounding box center [670, 267] width 188 height 14
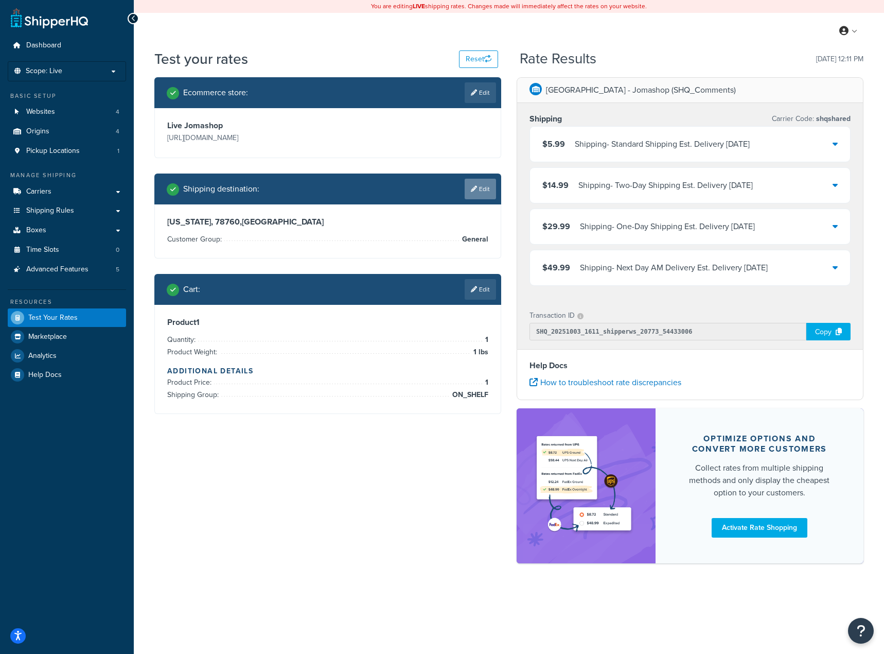
click at [479, 189] on link "Edit" at bounding box center [480, 189] width 31 height 21
select select "[GEOGRAPHIC_DATA]"
select select "General"
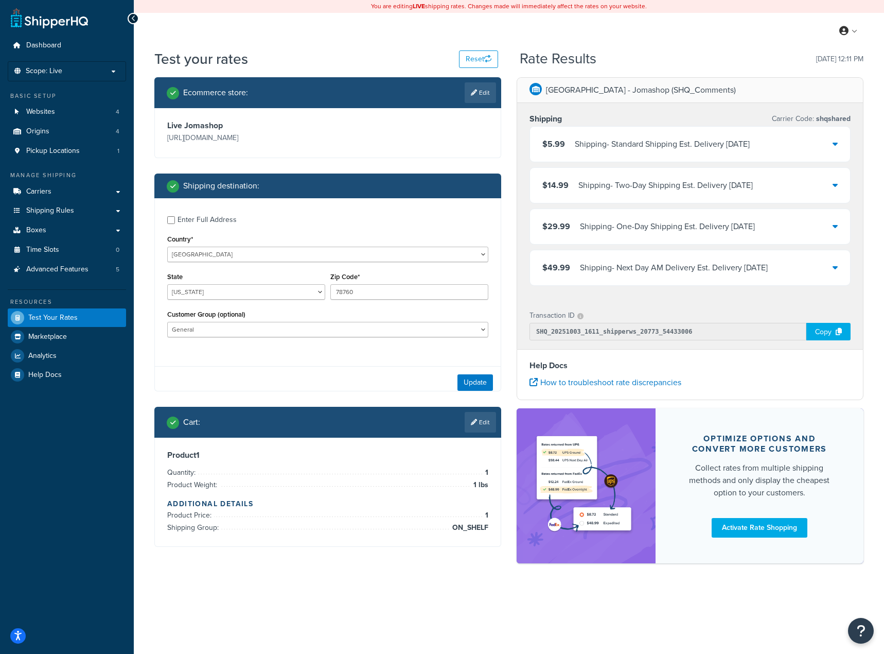
click at [467, 78] on div "Ecommerce store : Edit" at bounding box center [327, 92] width 347 height 31
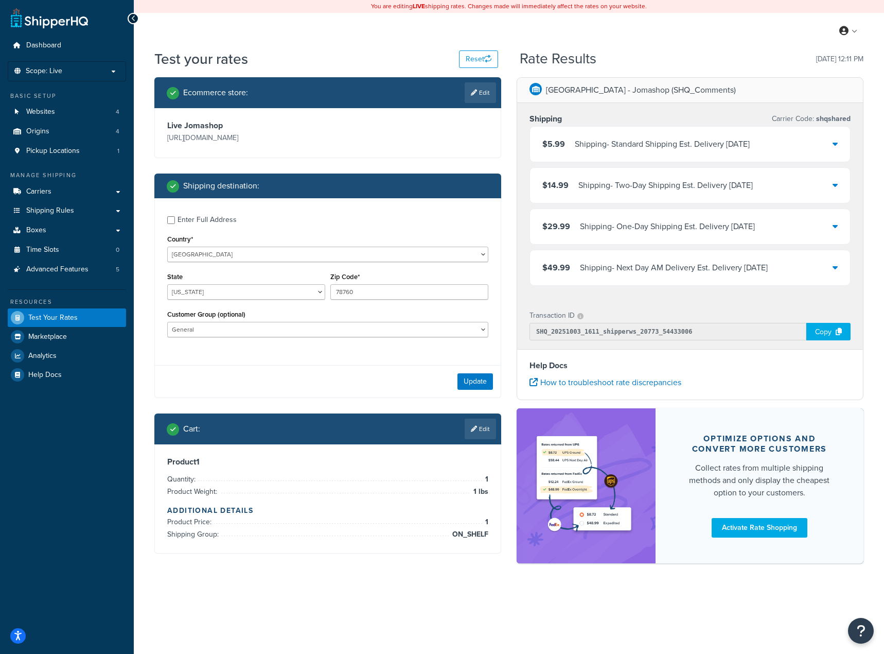
click at [479, 78] on div "Ecommerce store : Edit" at bounding box center [327, 92] width 347 height 31
click at [484, 93] on link "Edit" at bounding box center [480, 92] width 31 height 21
select select "c593598c520429d542d6944a9ea1c6d4"
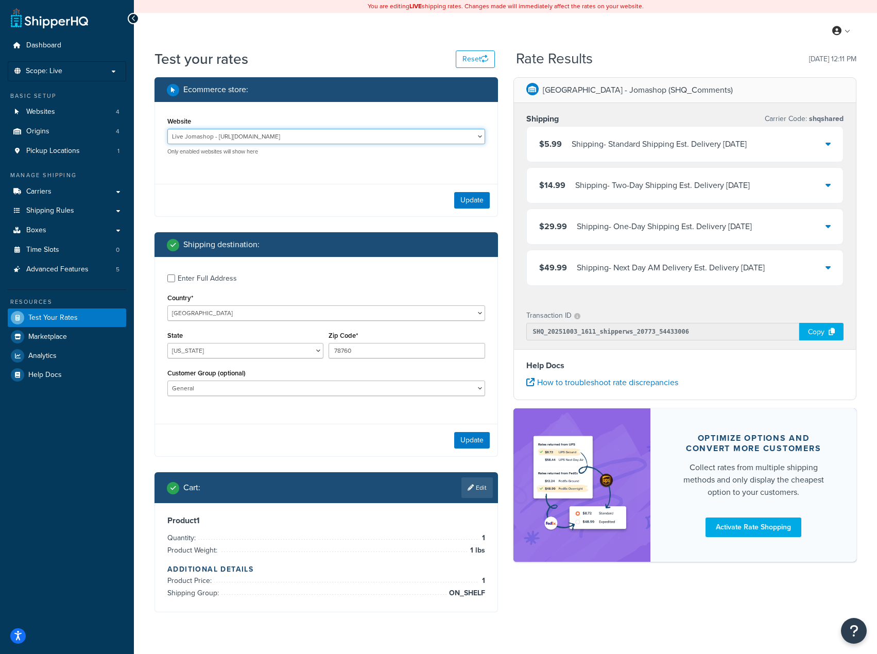
click at [465, 136] on select "[DOMAIN_NAME] - [DOMAIN_NAME] Live Jomashop - [URL][DOMAIN_NAME] TEST - [DOMAIN…" at bounding box center [326, 136] width 318 height 15
click at [464, 135] on select "[DOMAIN_NAME] - [DOMAIN_NAME] Live Jomashop - [URL][DOMAIN_NAME] TEST - [DOMAIN…" at bounding box center [326, 136] width 318 height 15
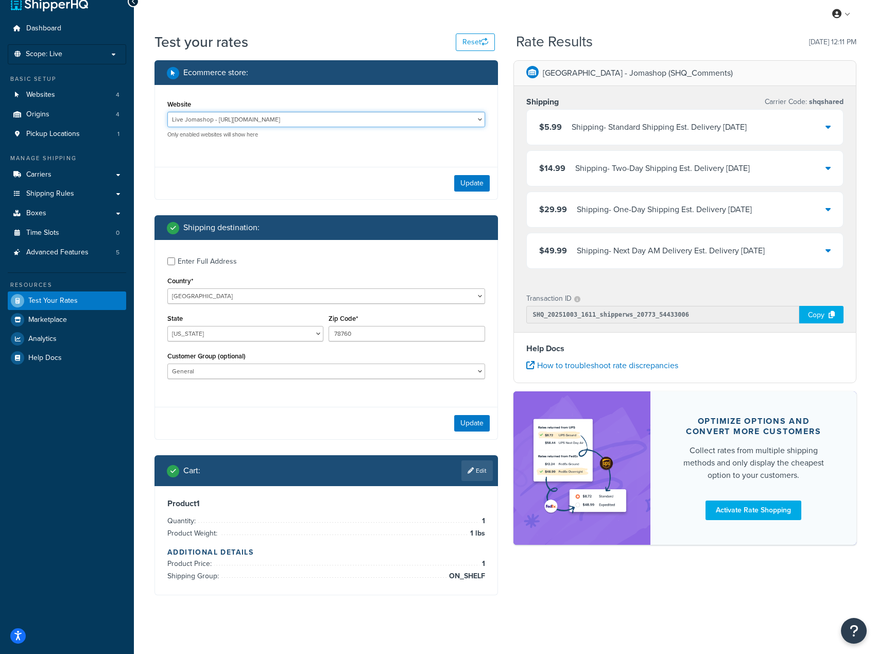
scroll to position [26, 0]
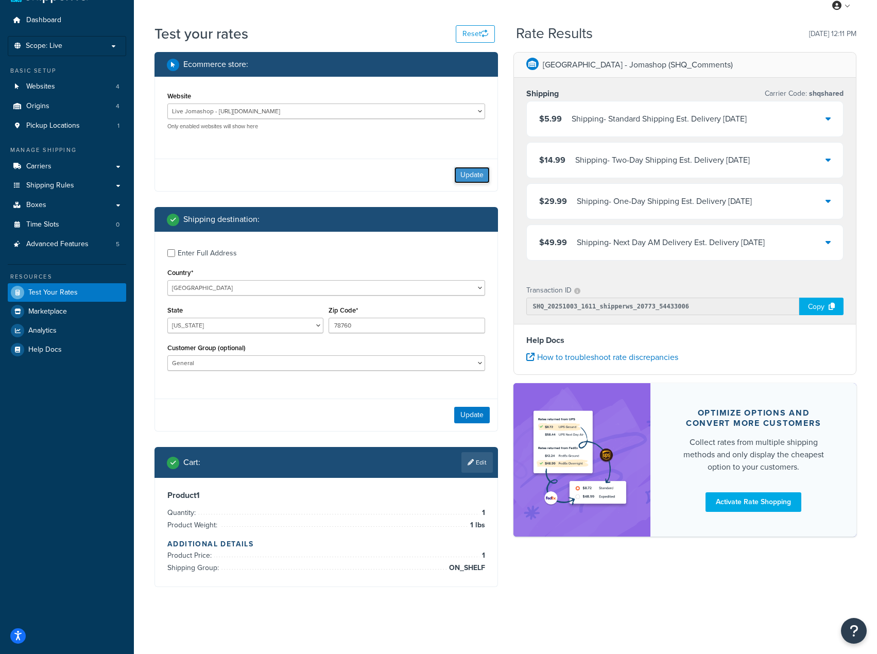
click at [474, 169] on button "Update" at bounding box center [472, 175] width 36 height 16
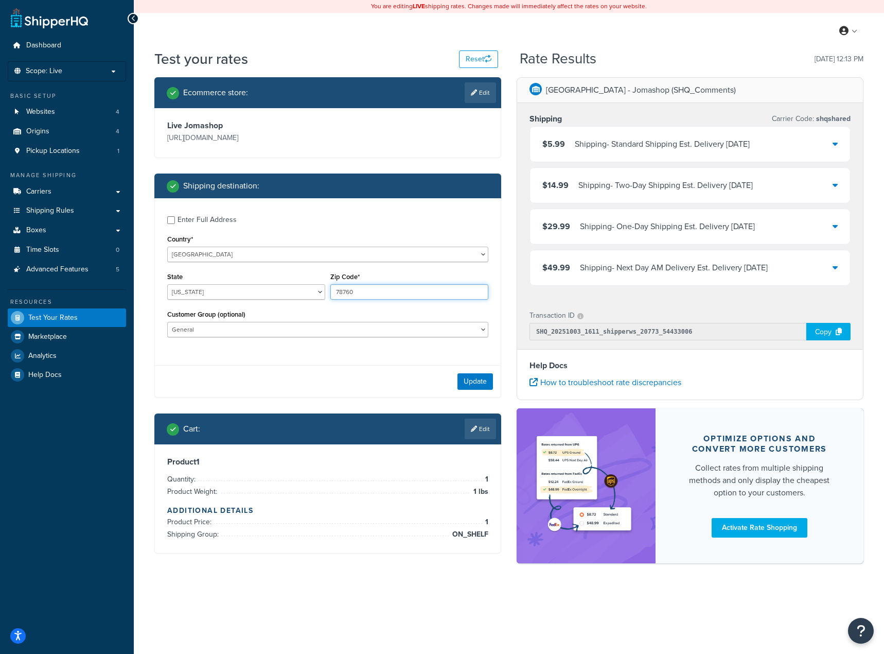
drag, startPoint x: 419, startPoint y: 294, endPoint x: 349, endPoint y: 291, distance: 69.6
click at [349, 291] on input "78760" at bounding box center [409, 291] width 158 height 15
type input "78761"
click at [476, 389] on button "Update" at bounding box center [476, 381] width 36 height 16
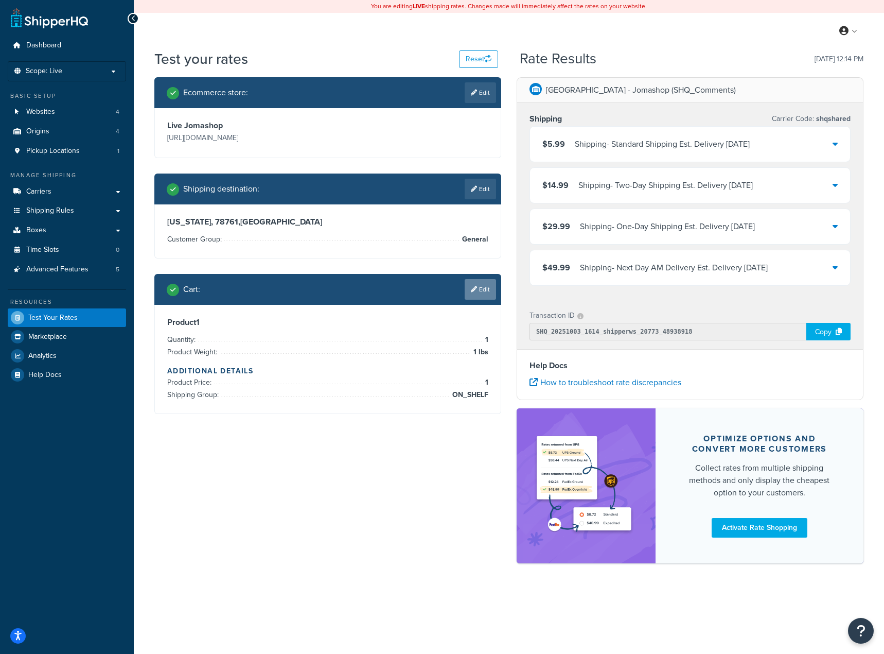
click at [481, 290] on link "Edit" at bounding box center [480, 289] width 31 height 21
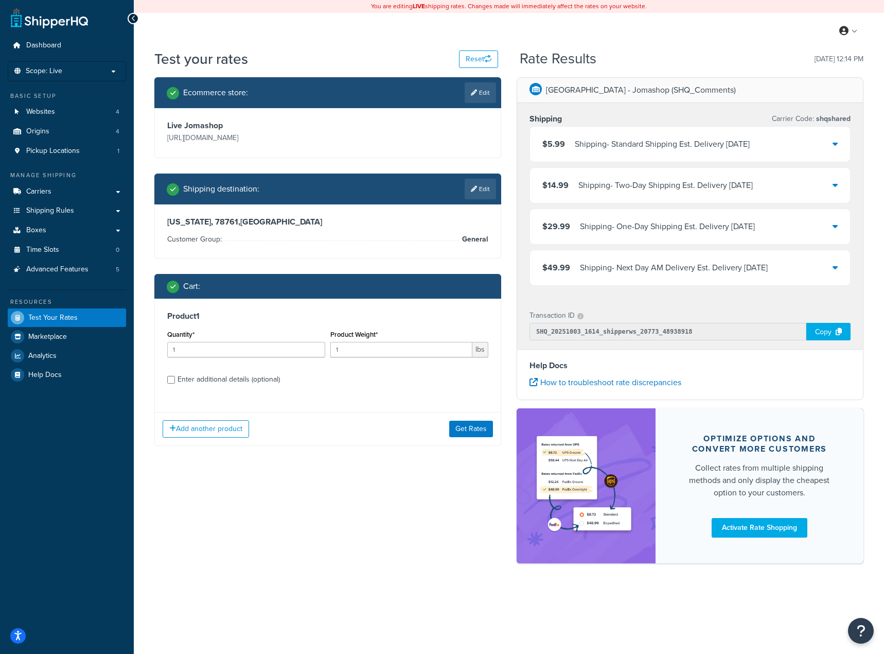
drag, startPoint x: 216, startPoint y: 383, endPoint x: 226, endPoint y: 383, distance: 9.8
click at [217, 383] on div "Enter additional details (optional)" at bounding box center [229, 379] width 102 height 14
click at [175, 383] on input "Enter additional details (optional)" at bounding box center [171, 380] width 8 height 8
checkbox input "true"
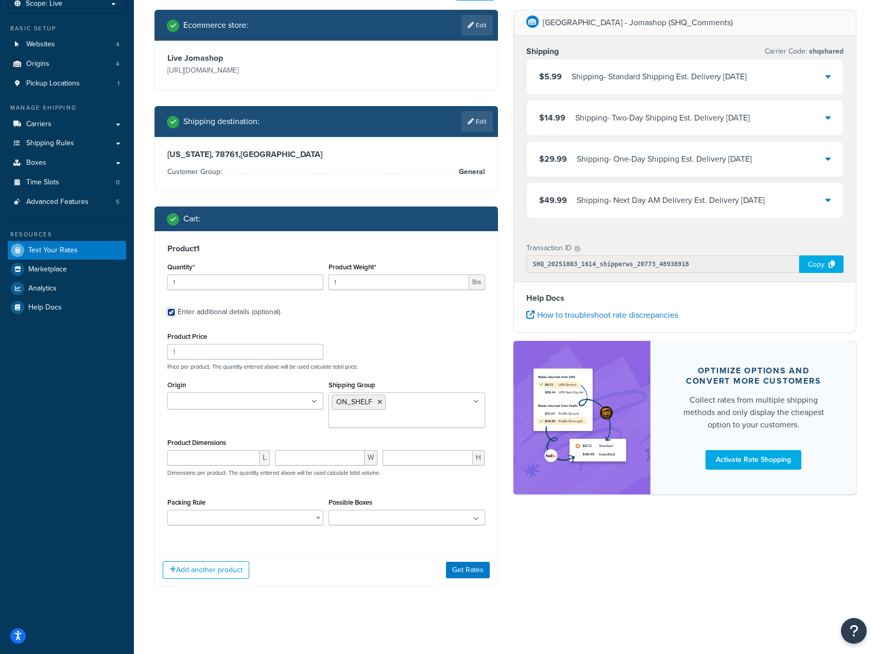
scroll to position [68, 0]
drag, startPoint x: 361, startPoint y: 279, endPoint x: 319, endPoint y: 282, distance: 42.8
click at [313, 280] on div "Quantity* 1 Product Weight* 1 lbs" at bounding box center [326, 279] width 323 height 38
type input "2"
click at [466, 564] on button "Get Rates" at bounding box center [468, 570] width 44 height 16
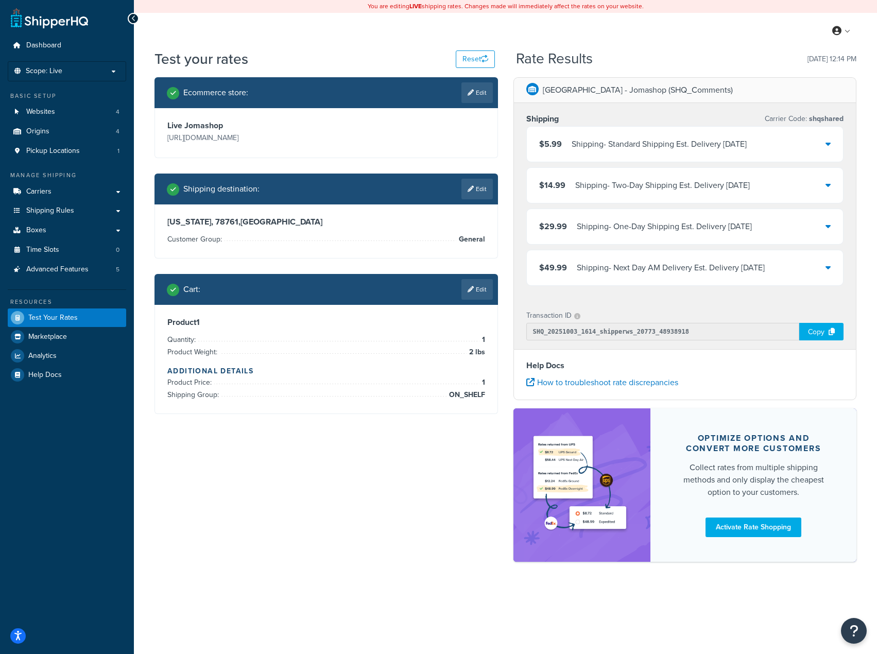
scroll to position [0, 0]
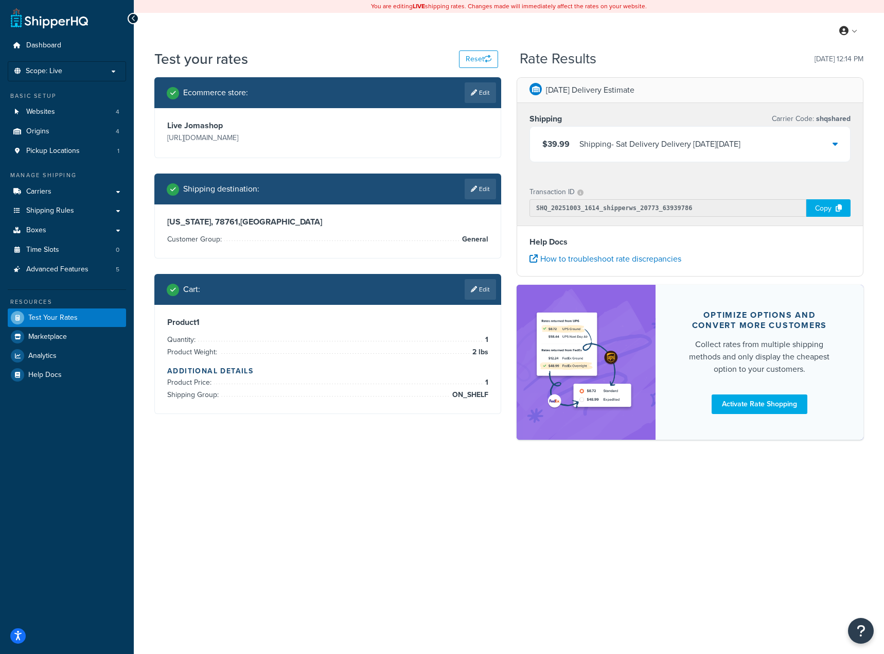
click at [619, 150] on div "Shipping - Sat Delivery Delivery on Sat, Oct 11, 2025" at bounding box center [660, 144] width 161 height 14
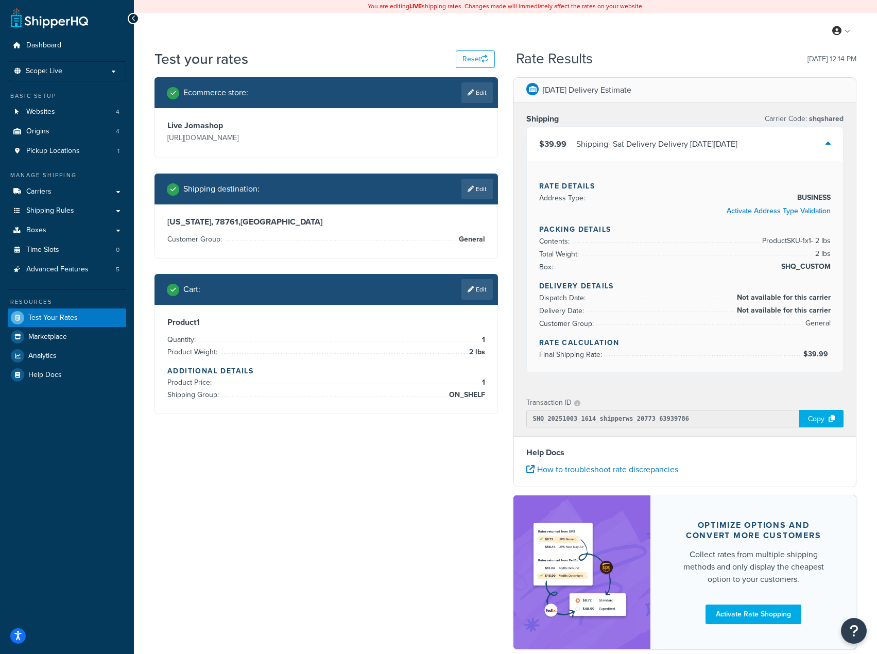
click at [622, 148] on div "Shipping - Sat Delivery Delivery on Sat, Oct 11, 2025" at bounding box center [656, 144] width 161 height 14
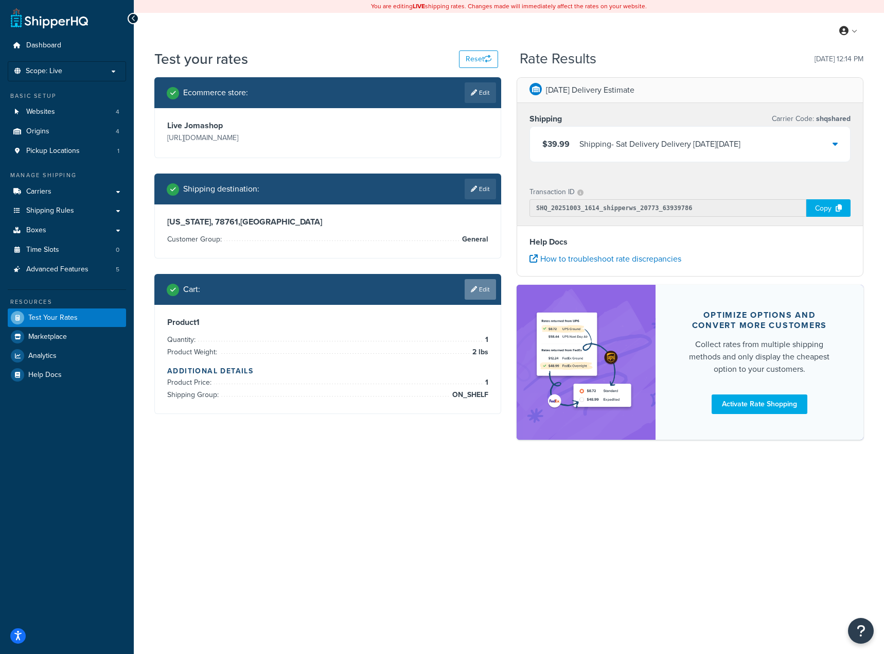
click at [466, 280] on link "Edit" at bounding box center [480, 289] width 31 height 21
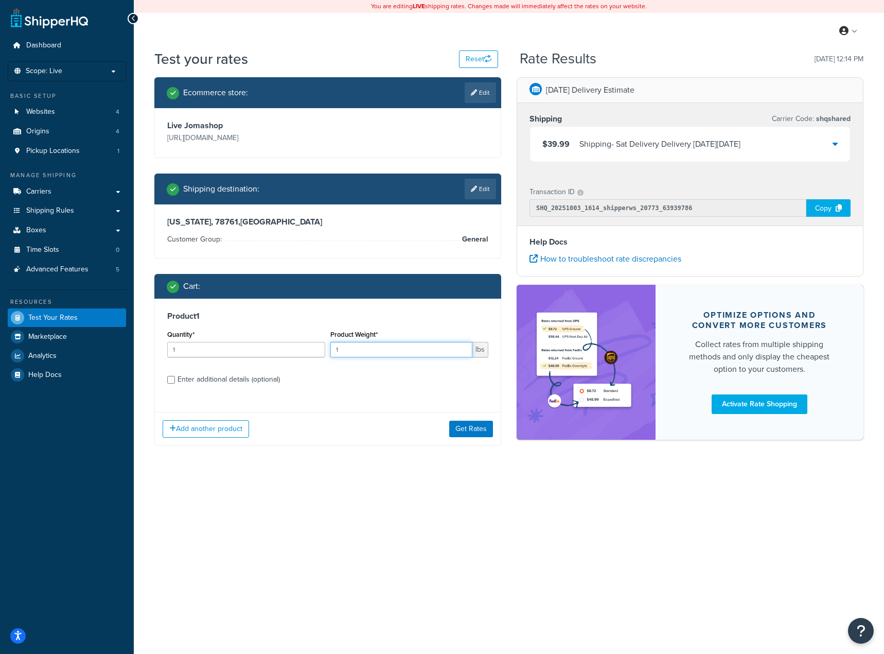
drag, startPoint x: 374, startPoint y: 350, endPoint x: 315, endPoint y: 345, distance: 58.9
click at [315, 345] on div "Quantity* 1 Product Weight* 1 lbs" at bounding box center [328, 346] width 326 height 38
type input "2"
click at [467, 431] on button "Get Rates" at bounding box center [471, 429] width 44 height 16
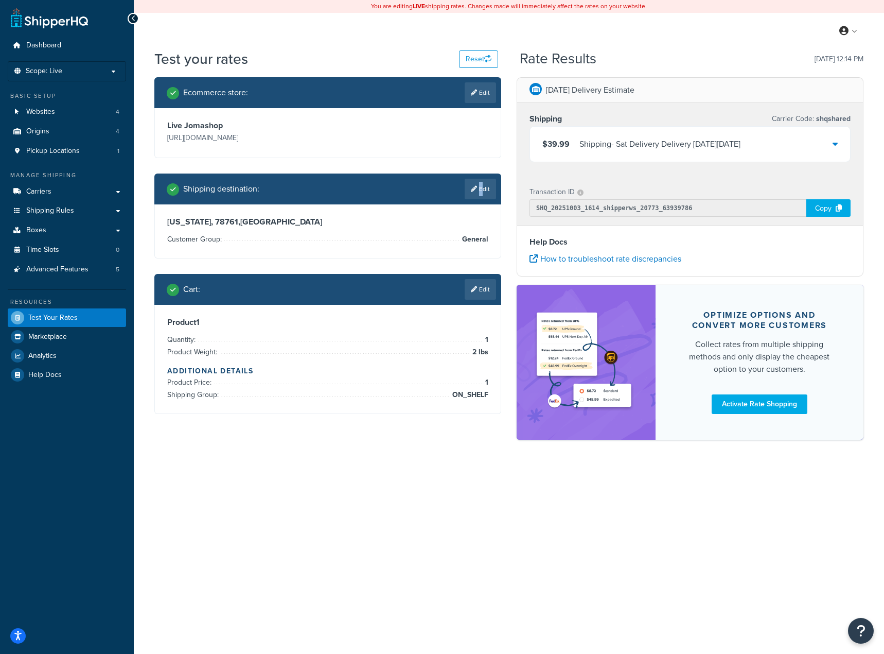
drag, startPoint x: 479, startPoint y: 197, endPoint x: 470, endPoint y: 201, distance: 9.4
click at [479, 196] on link "Edit" at bounding box center [480, 189] width 31 height 21
select select "TX"
select select "General"
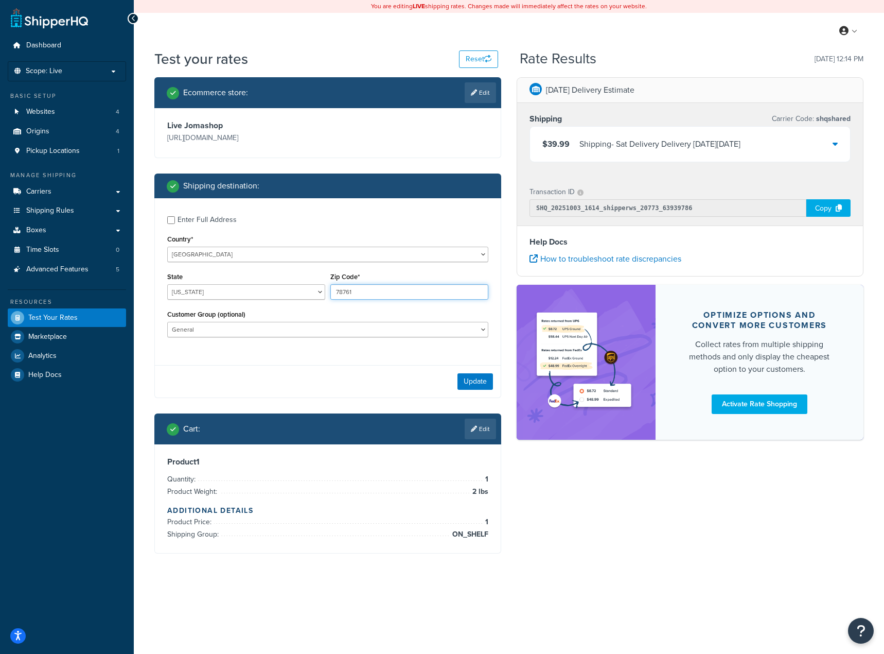
drag, startPoint x: 351, startPoint y: 292, endPoint x: 359, endPoint y: 292, distance: 8.2
click at [358, 292] on input "78761" at bounding box center [409, 291] width 158 height 15
click at [347, 294] on input "78761" at bounding box center [409, 291] width 158 height 15
click at [347, 293] on input "78761" at bounding box center [409, 291] width 158 height 15
drag, startPoint x: 349, startPoint y: 293, endPoint x: 367, endPoint y: 293, distance: 18.0
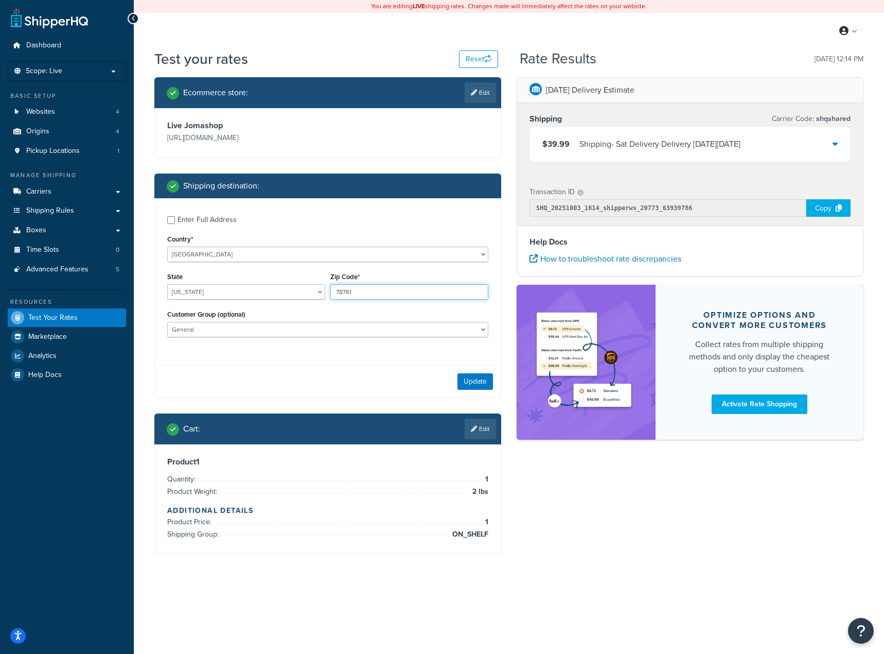
click at [364, 294] on input "78761" at bounding box center [409, 291] width 158 height 15
type input "78762"
click at [470, 383] on button "Update" at bounding box center [476, 381] width 36 height 16
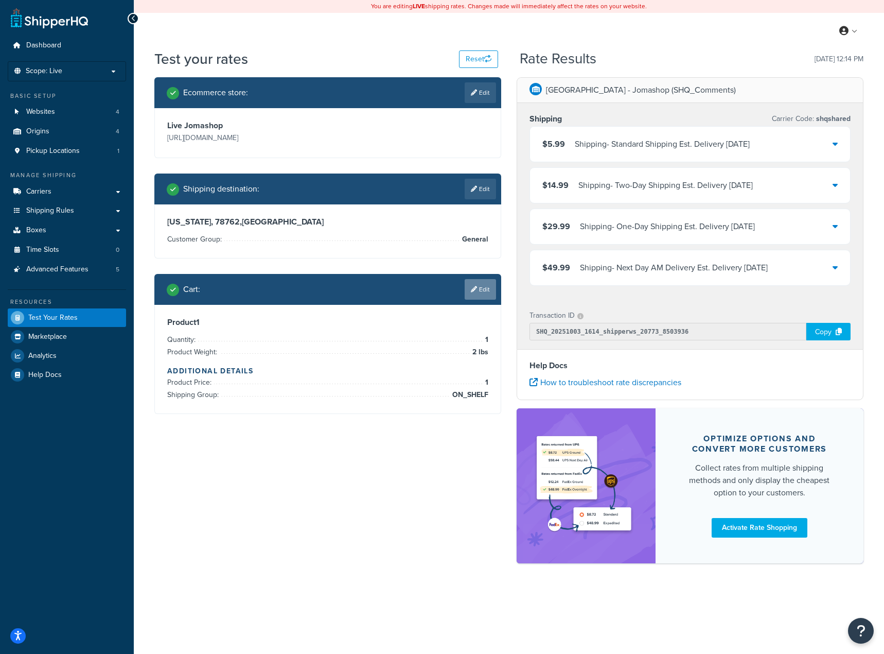
click at [483, 291] on link "Edit" at bounding box center [480, 289] width 31 height 21
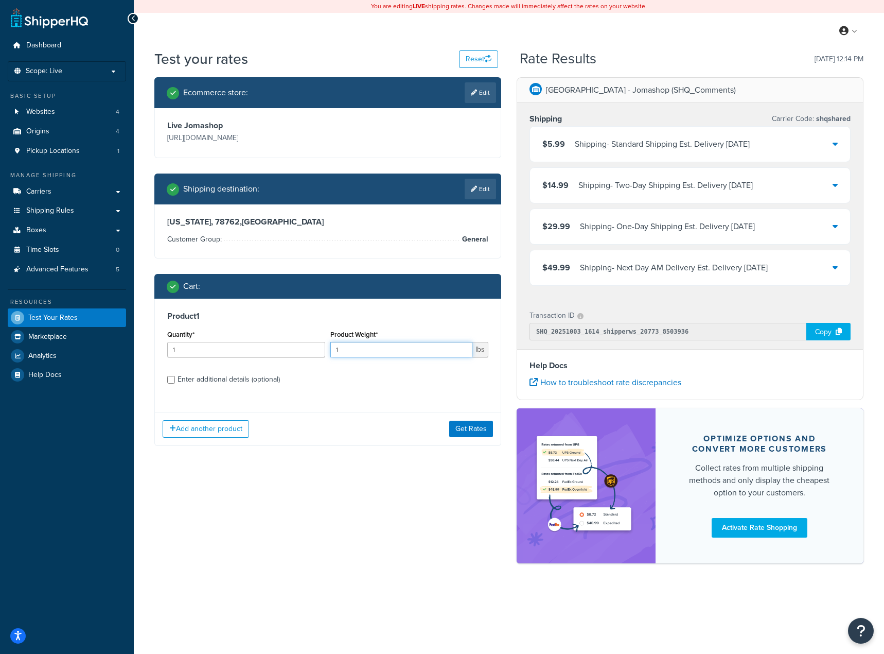
drag, startPoint x: 377, startPoint y: 348, endPoint x: 339, endPoint y: 347, distance: 38.1
click at [341, 347] on input "1" at bounding box center [401, 349] width 142 height 15
type input "12"
click at [470, 426] on button "Get Rates" at bounding box center [471, 429] width 44 height 16
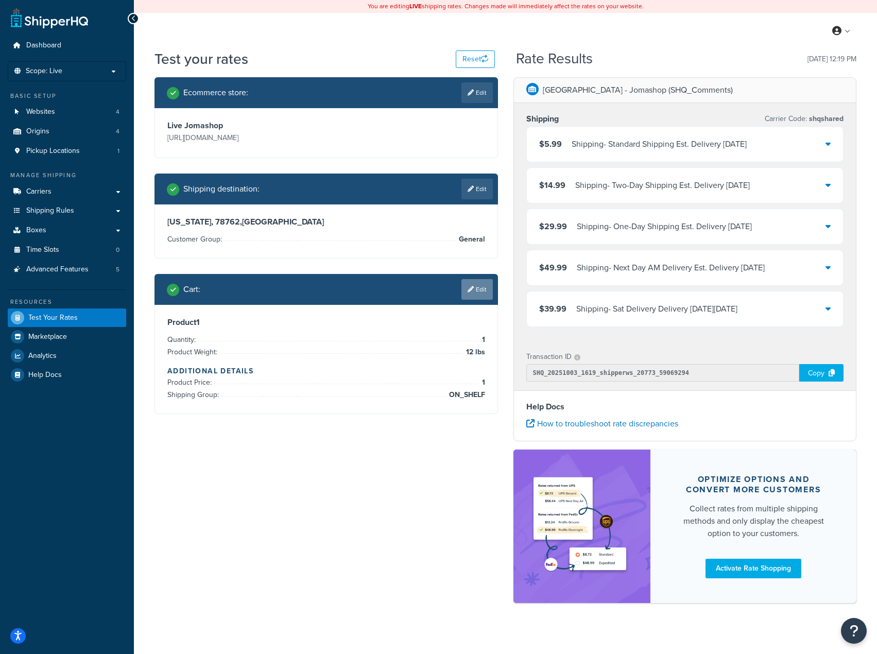
click at [475, 285] on link "Edit" at bounding box center [476, 289] width 31 height 21
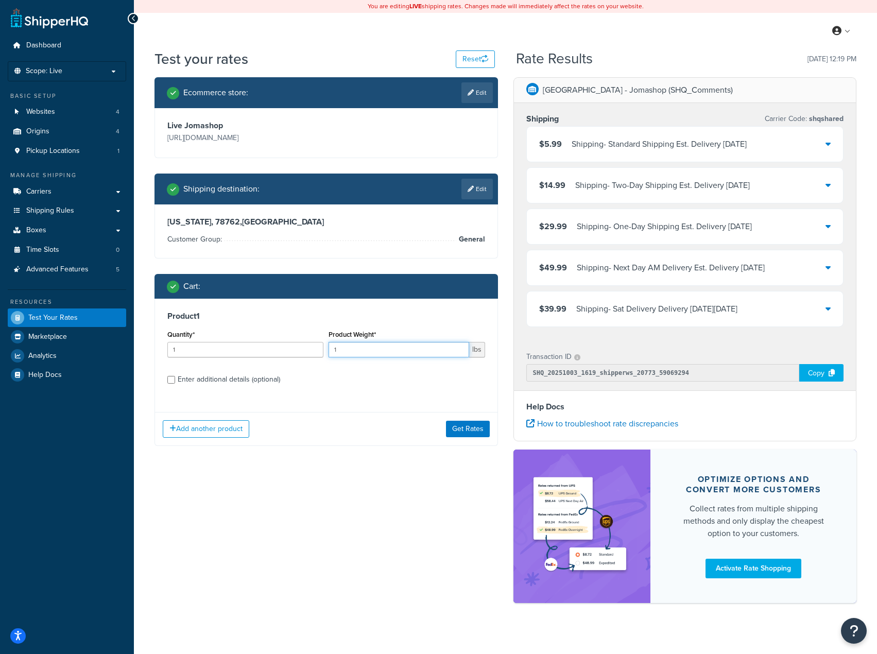
click at [356, 352] on input "1" at bounding box center [398, 349] width 140 height 15
type input "13"
click at [470, 434] on button "Get Rates" at bounding box center [468, 429] width 44 height 16
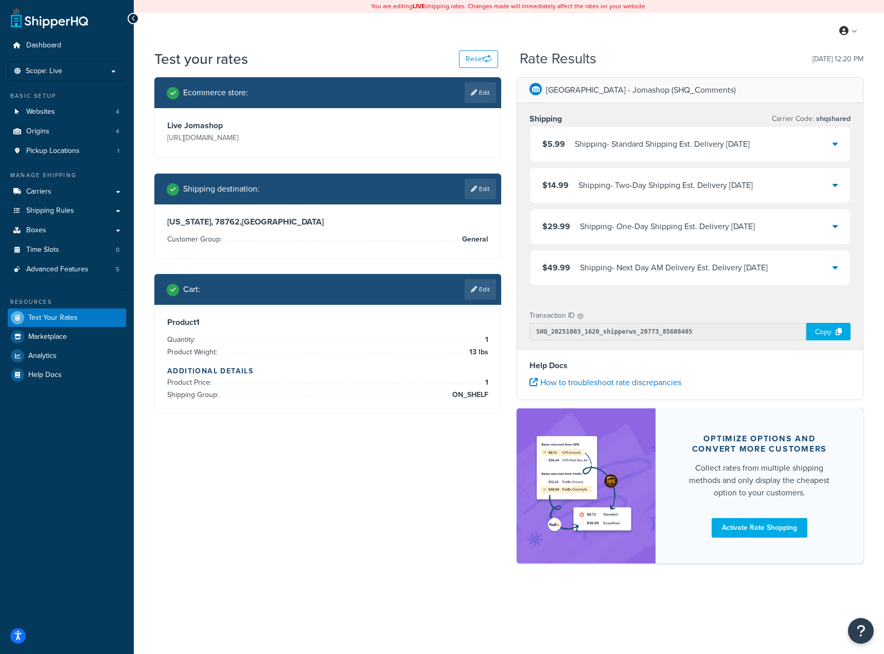
click at [472, 278] on div "Cart : Edit" at bounding box center [327, 289] width 347 height 31
drag, startPoint x: 480, startPoint y: 284, endPoint x: 415, endPoint y: 235, distance: 80.8
click at [415, 235] on div "Ecommerce store : Edit Live Jomashop https://www.jomashop.com Shipping destinat…" at bounding box center [328, 253] width 362 height 352
click at [408, 242] on li "Customer Group: General" at bounding box center [327, 239] width 321 height 12
click at [476, 285] on link "Edit" at bounding box center [480, 289] width 31 height 21
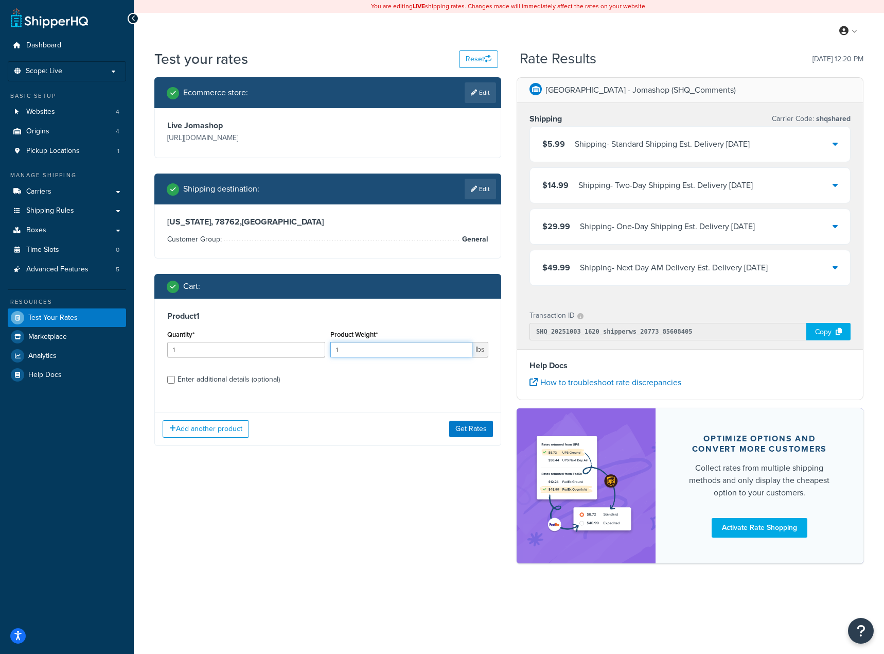
click at [351, 351] on input "1" at bounding box center [401, 349] width 142 height 15
type input "10"
click at [470, 442] on div "Add another product Get Rates" at bounding box center [328, 428] width 346 height 33
click at [475, 429] on button "Get Rates" at bounding box center [471, 429] width 44 height 16
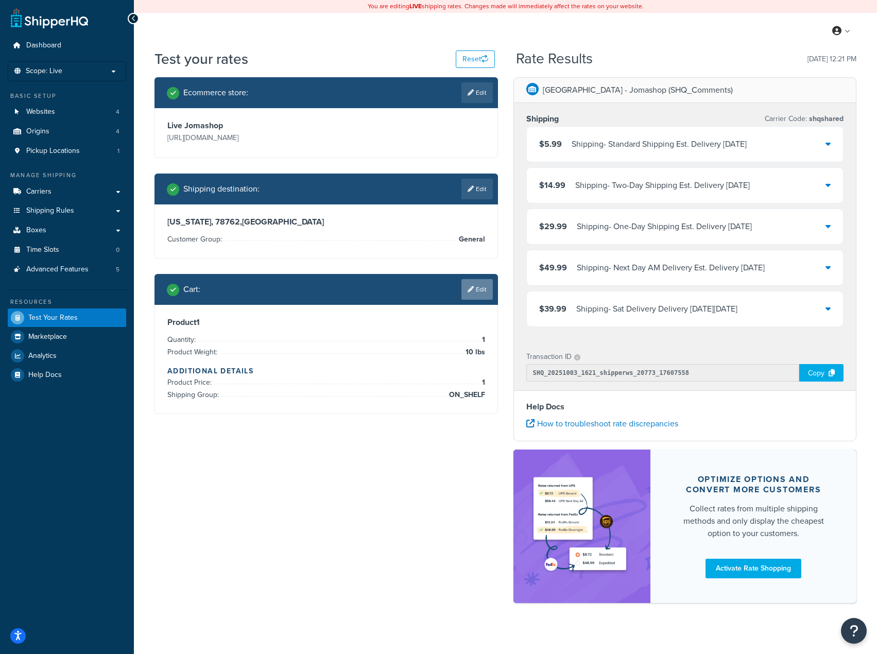
click at [481, 285] on link "Edit" at bounding box center [476, 289] width 31 height 21
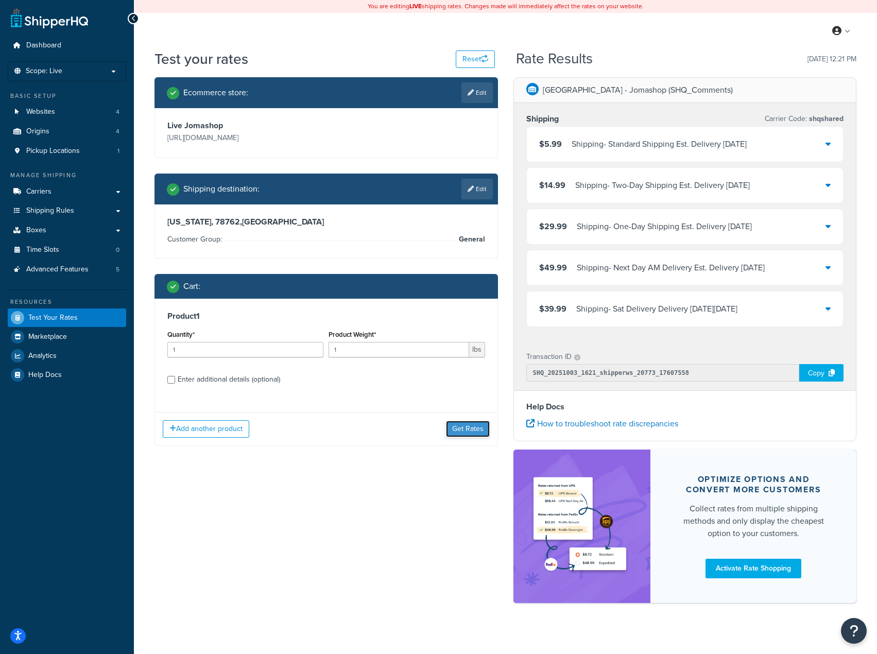
click at [468, 430] on button "Get Rates" at bounding box center [468, 429] width 44 height 16
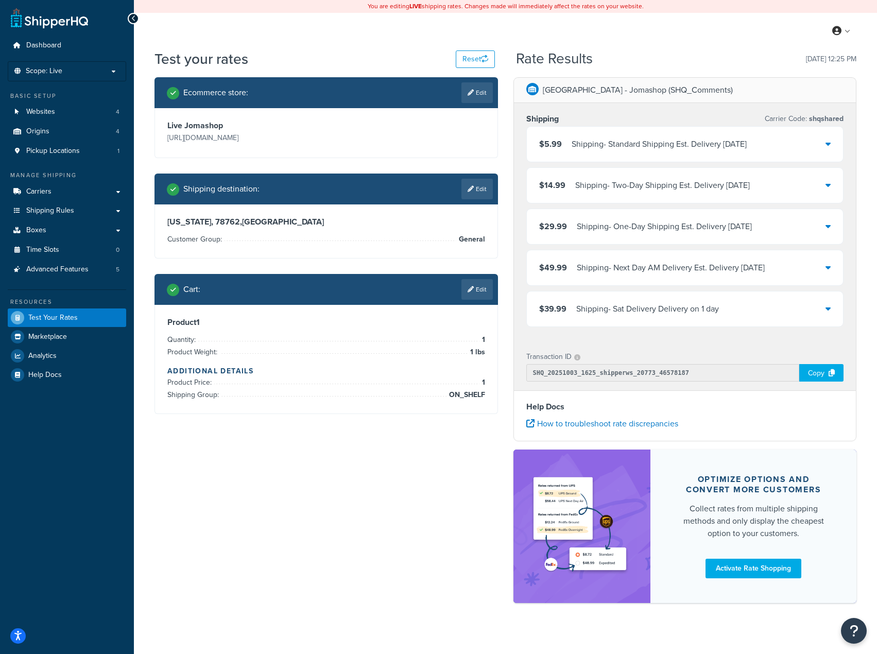
click at [652, 316] on div "Shipping - Sat Delivery Delivery on 1 day" at bounding box center [647, 309] width 143 height 14
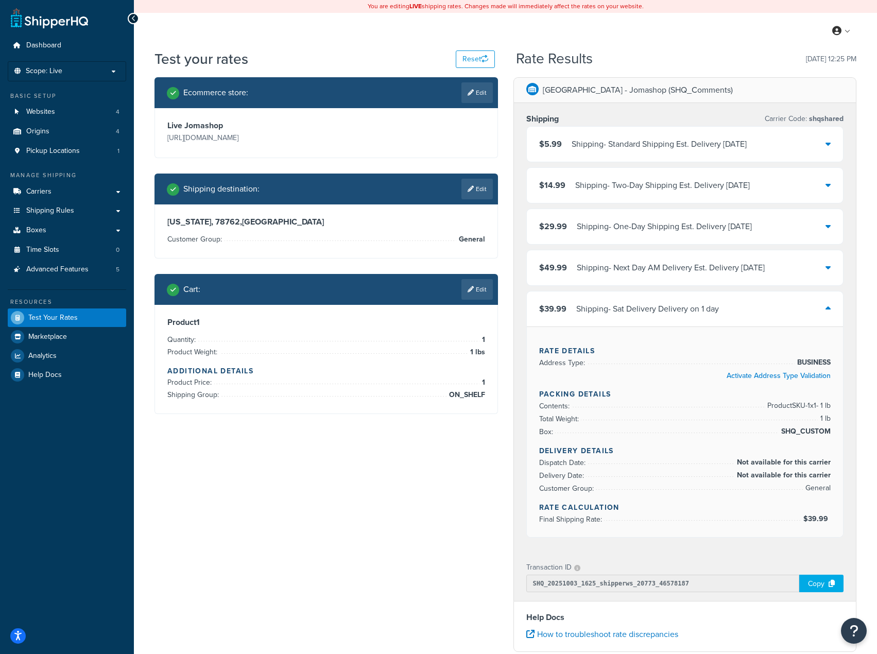
click at [699, 311] on div "Shipping - Sat Delivery Delivery on 1 day" at bounding box center [647, 309] width 143 height 14
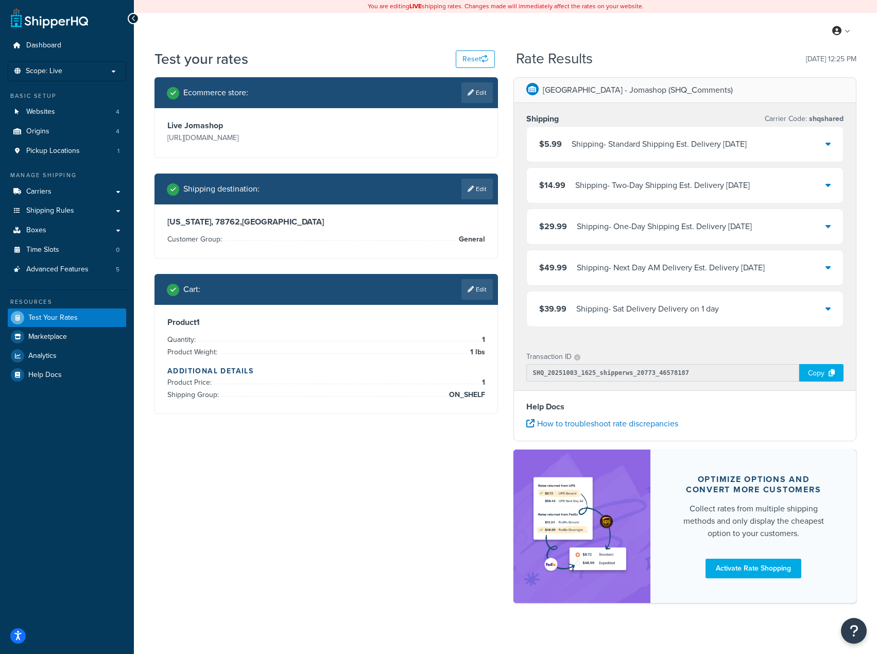
click at [699, 311] on div "Shipping - Sat Delivery Delivery on 1 day" at bounding box center [647, 309] width 143 height 14
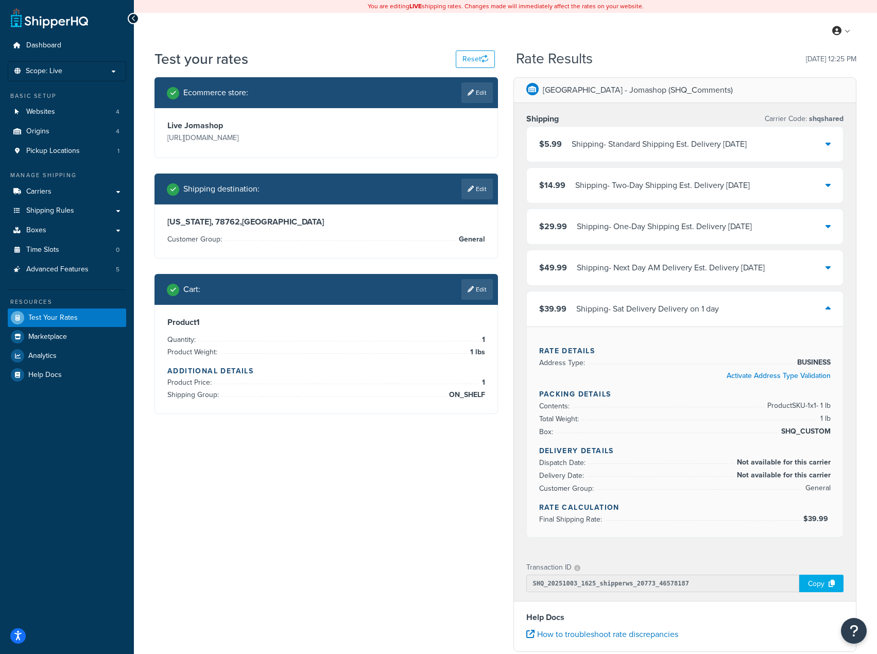
drag, startPoint x: 489, startPoint y: 289, endPoint x: 484, endPoint y: 296, distance: 8.4
click at [488, 290] on link "Edit" at bounding box center [476, 289] width 31 height 21
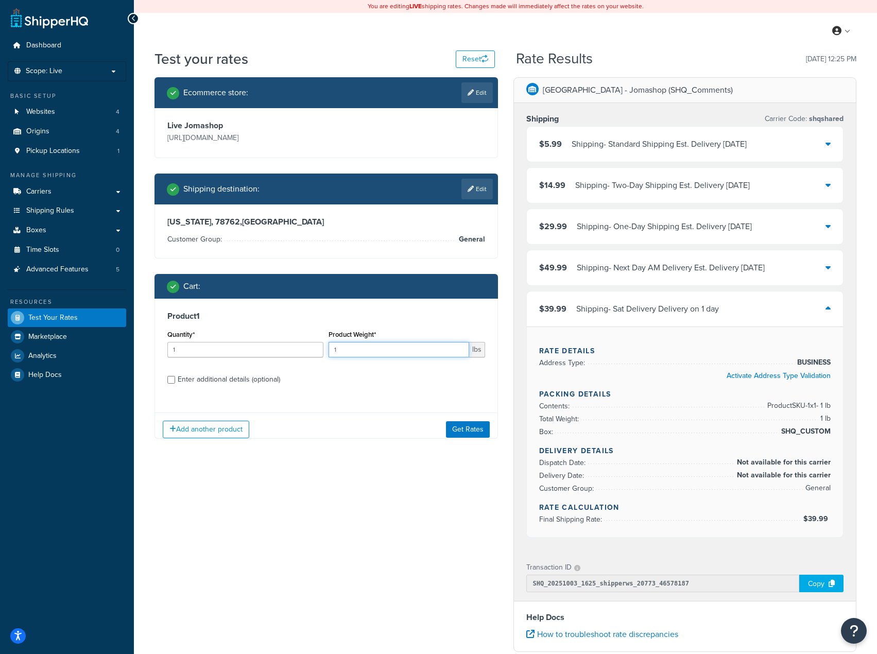
drag, startPoint x: 381, startPoint y: 346, endPoint x: 337, endPoint y: 350, distance: 44.4
click at [337, 348] on input "1" at bounding box center [398, 349] width 140 height 15
type input "12"
click at [473, 437] on div "Add another product Get Rates" at bounding box center [326, 428] width 342 height 33
click at [472, 435] on button "Get Rates" at bounding box center [468, 429] width 44 height 16
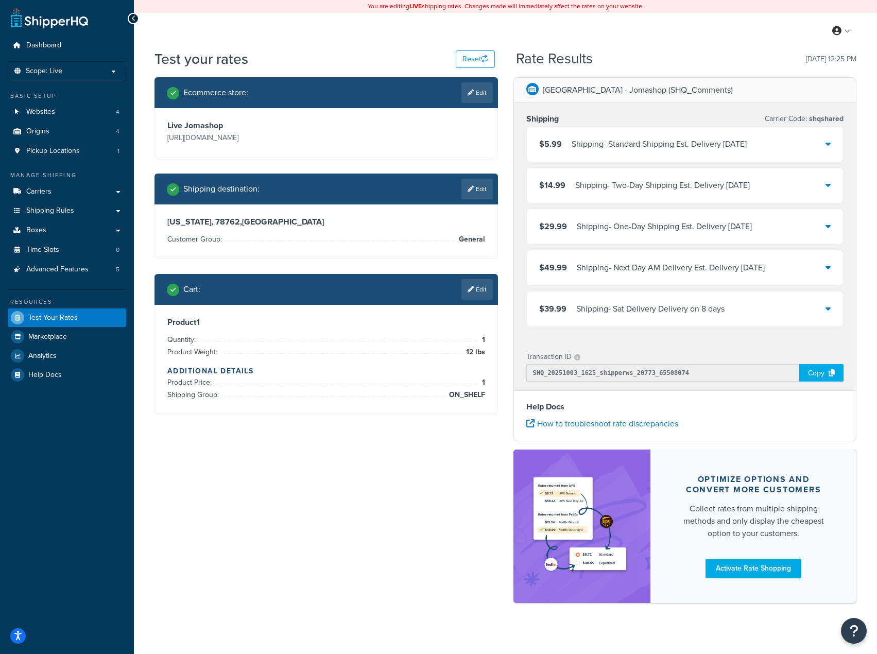
click at [675, 321] on div "$39.99 Shipping - Sat Delivery Delivery on 8 days" at bounding box center [685, 308] width 317 height 35
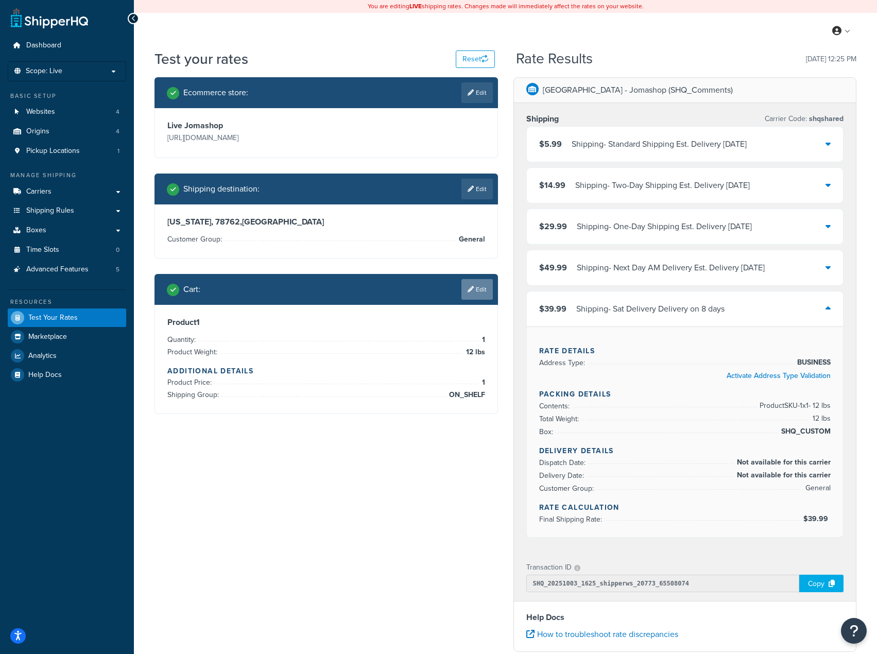
click at [479, 300] on div "Cart : Edit" at bounding box center [325, 289] width 343 height 31
click at [480, 291] on link "Edit" at bounding box center [476, 289] width 31 height 21
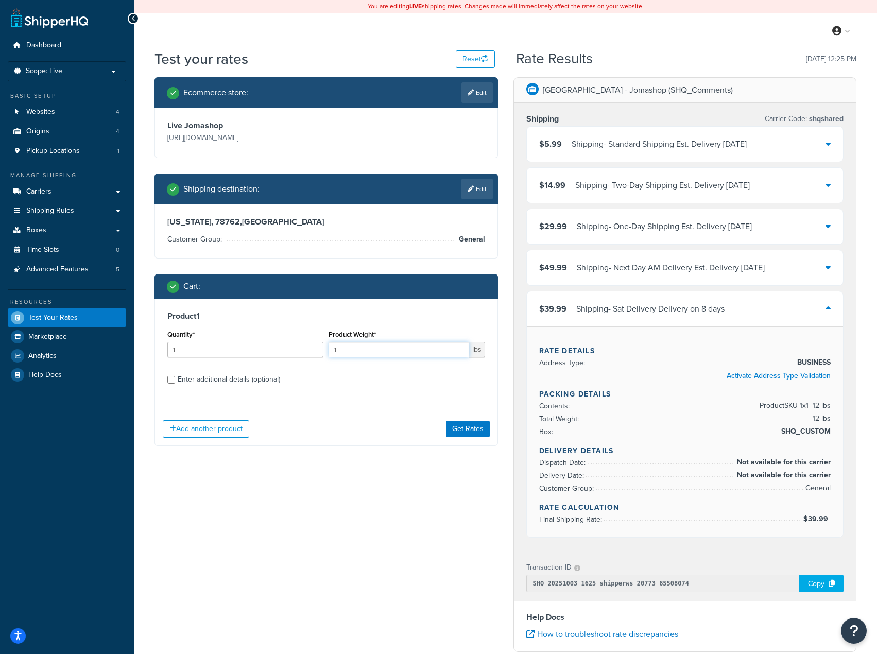
click at [406, 353] on input "1" at bounding box center [398, 349] width 140 height 15
type input "12"
click at [460, 428] on button "Get Rates" at bounding box center [468, 429] width 44 height 16
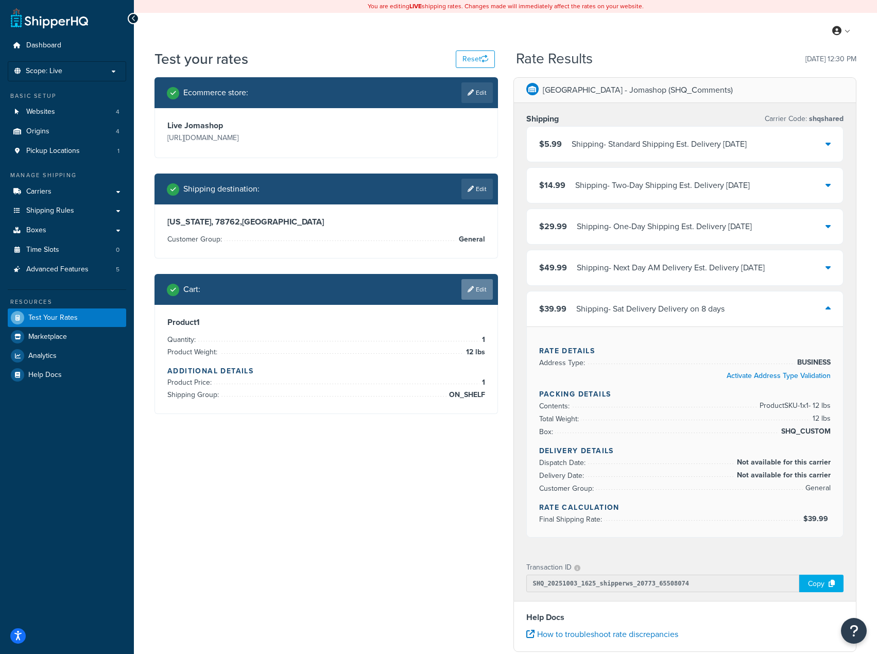
click at [477, 294] on link "Edit" at bounding box center [476, 289] width 31 height 21
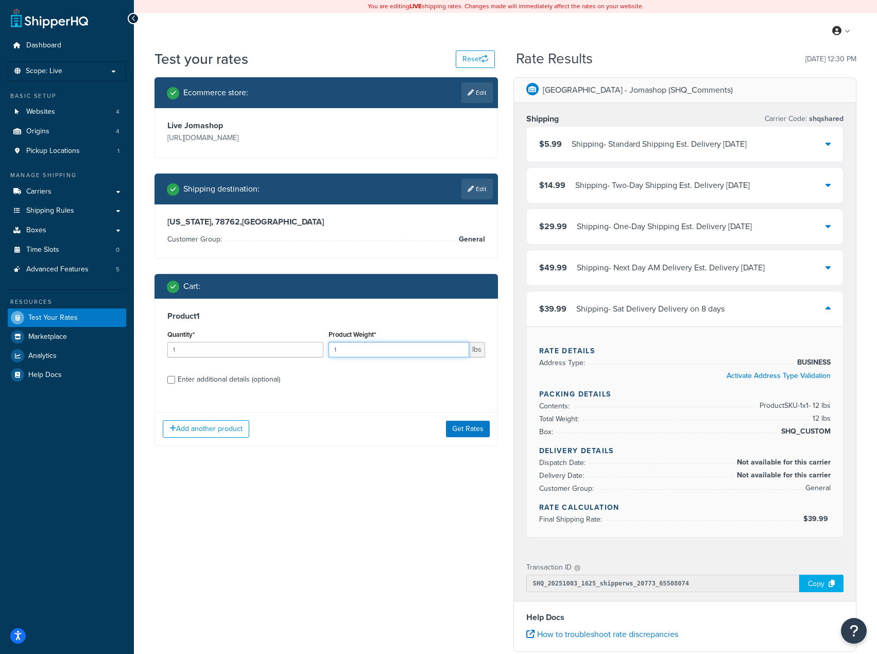
click at [396, 343] on input "1" at bounding box center [398, 349] width 140 height 15
click at [466, 420] on div "Add another product Get Rates" at bounding box center [326, 428] width 342 height 33
click at [469, 424] on button "Get Rates" at bounding box center [468, 429] width 44 height 16
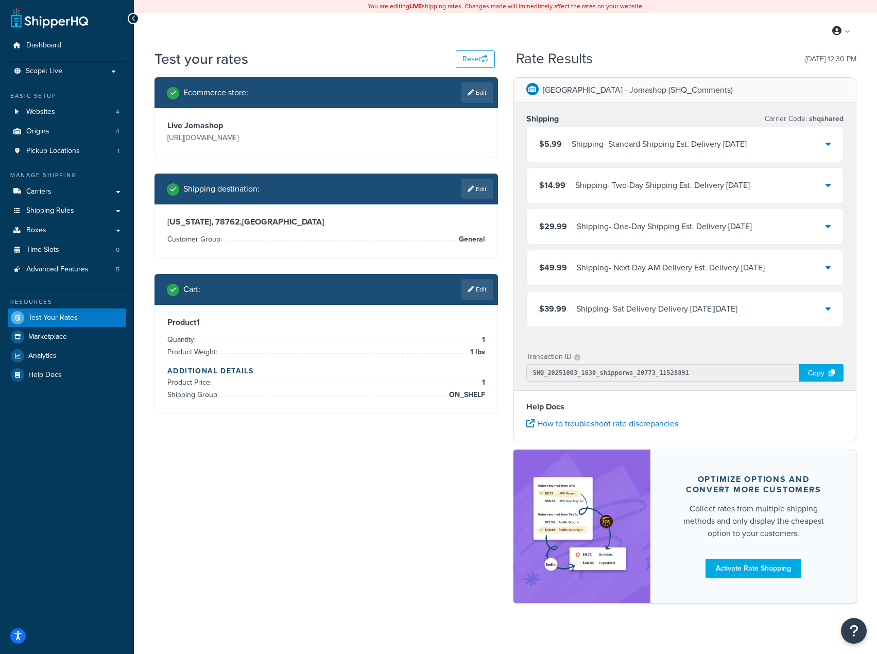
click at [602, 314] on div "Shipping - Sat Delivery Delivery on Sat, Oct 4, 2025" at bounding box center [656, 309] width 161 height 14
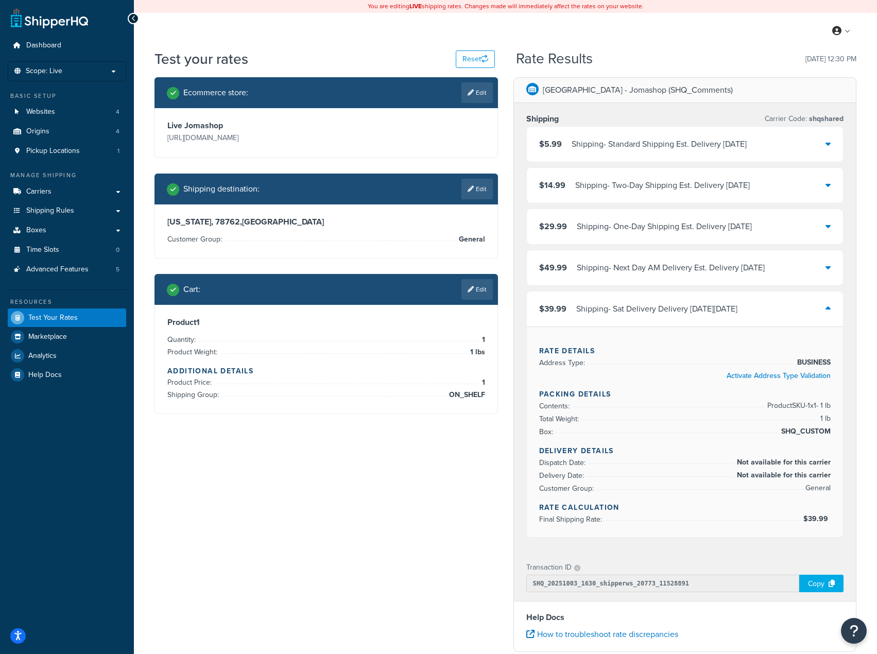
click at [642, 307] on div "Shipping - Sat Delivery Delivery on Sat, Oct 4, 2025" at bounding box center [656, 309] width 161 height 14
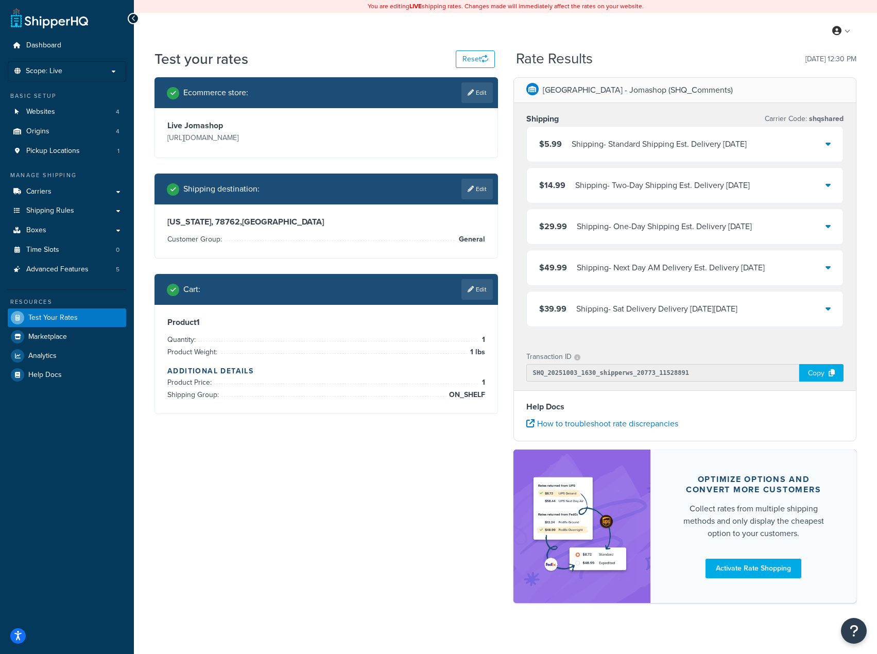
click at [642, 307] on div "Shipping - Sat Delivery Delivery on Sat, Oct 4, 2025" at bounding box center [656, 309] width 161 height 14
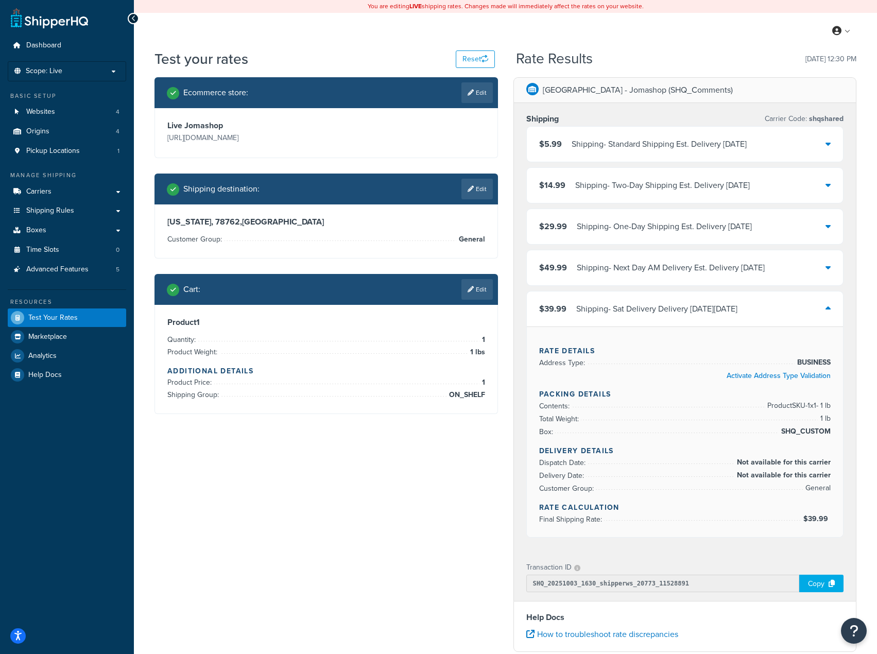
click at [482, 174] on div "Shipping destination : Edit" at bounding box center [325, 188] width 343 height 31
click at [480, 286] on link "Edit" at bounding box center [476, 289] width 31 height 21
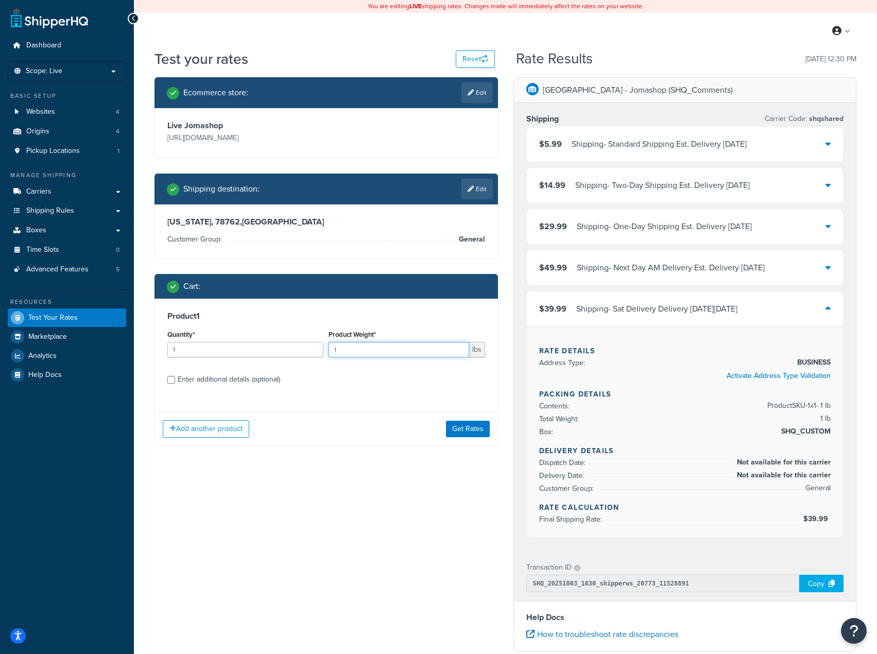
click at [397, 351] on input "1" at bounding box center [398, 349] width 140 height 15
type input "12"
click at [466, 426] on button "Get Rates" at bounding box center [468, 429] width 44 height 16
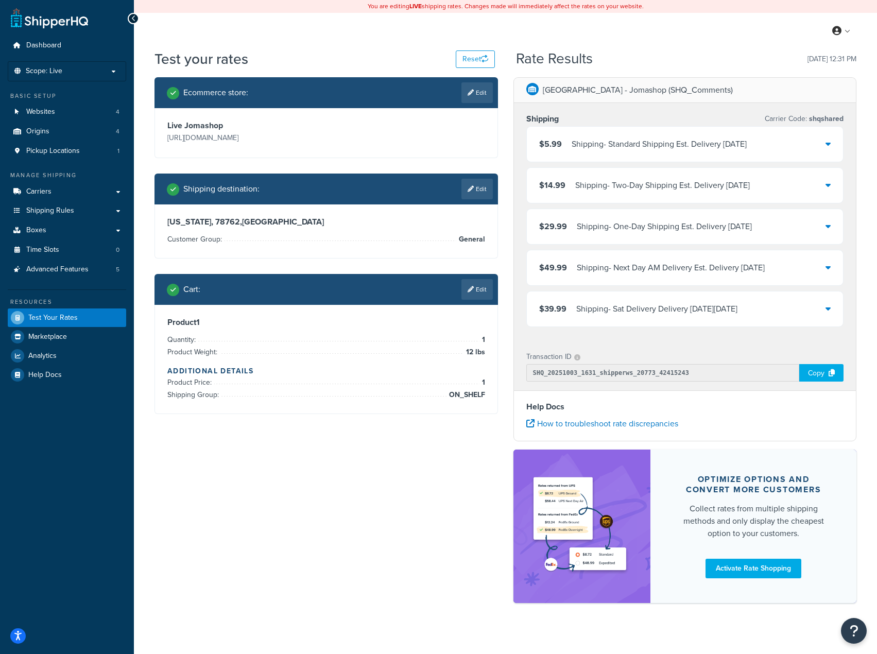
click at [382, 303] on div "Cart : Edit" at bounding box center [325, 289] width 343 height 31
click at [476, 283] on link "Edit" at bounding box center [476, 289] width 31 height 21
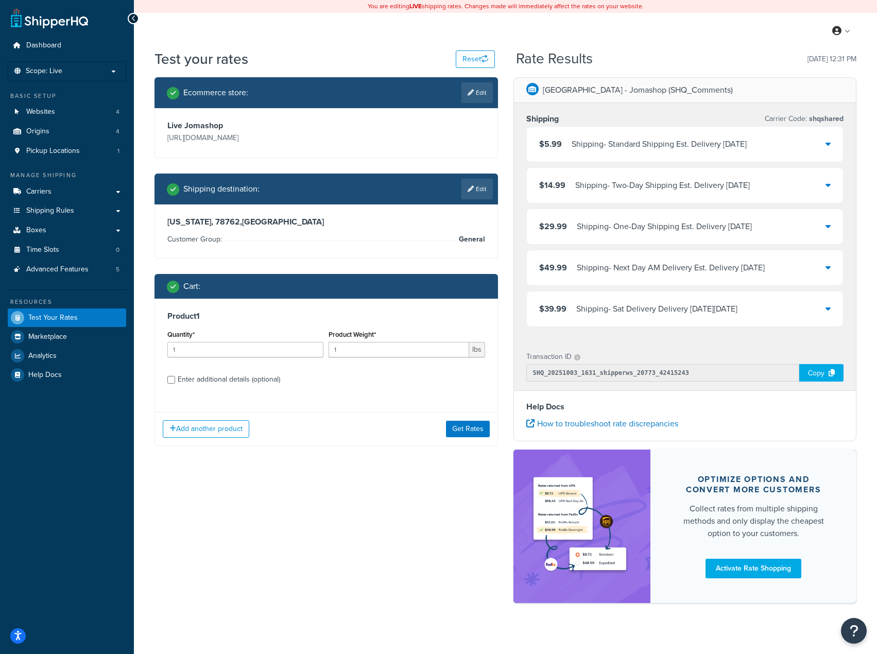
click at [206, 378] on div "Enter additional details (optional)" at bounding box center [229, 379] width 102 height 14
click at [175, 378] on input "Enter additional details (optional)" at bounding box center [171, 380] width 8 height 8
checkbox input "true"
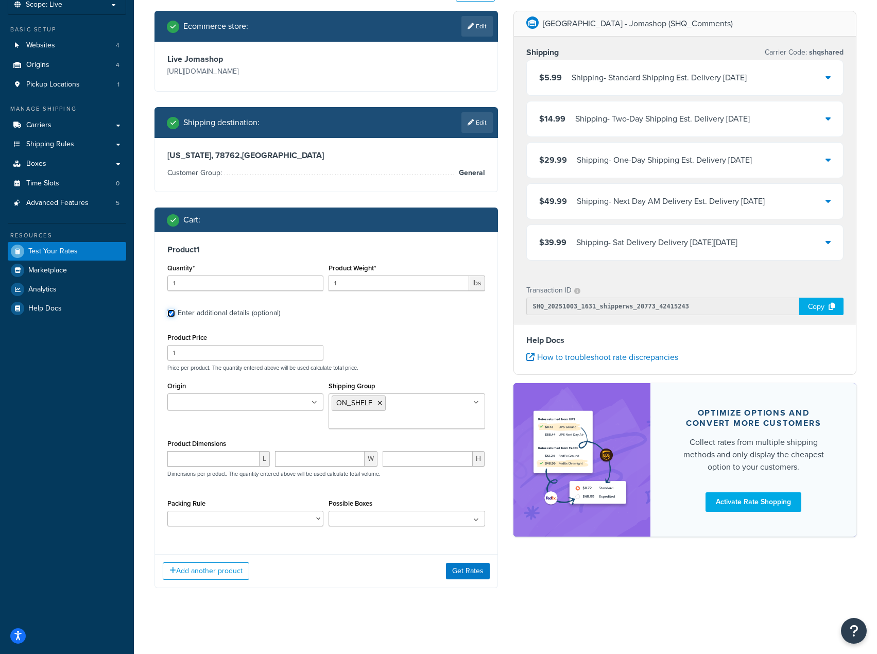
scroll to position [68, 0]
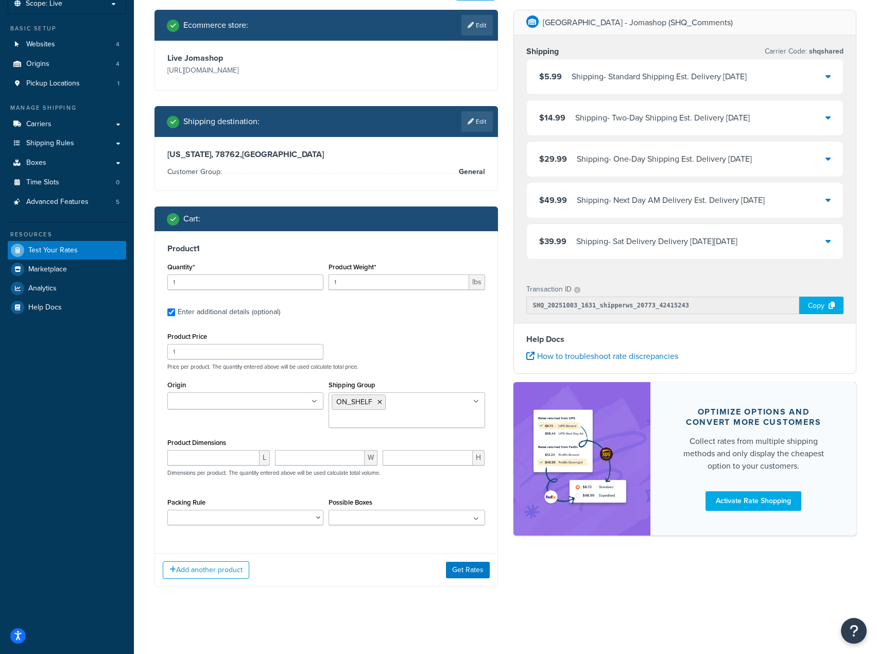
click at [417, 400] on ul "ON_SHELF" at bounding box center [406, 410] width 156 height 36
type input "sa"
click at [452, 364] on p "Price per product. The quantity entered above will be used calculate total pric…" at bounding box center [326, 366] width 323 height 7
click at [443, 370] on div "Product Price 1 Price per product. The quantity entered above will be used calc…" at bounding box center [326, 430] width 318 height 203
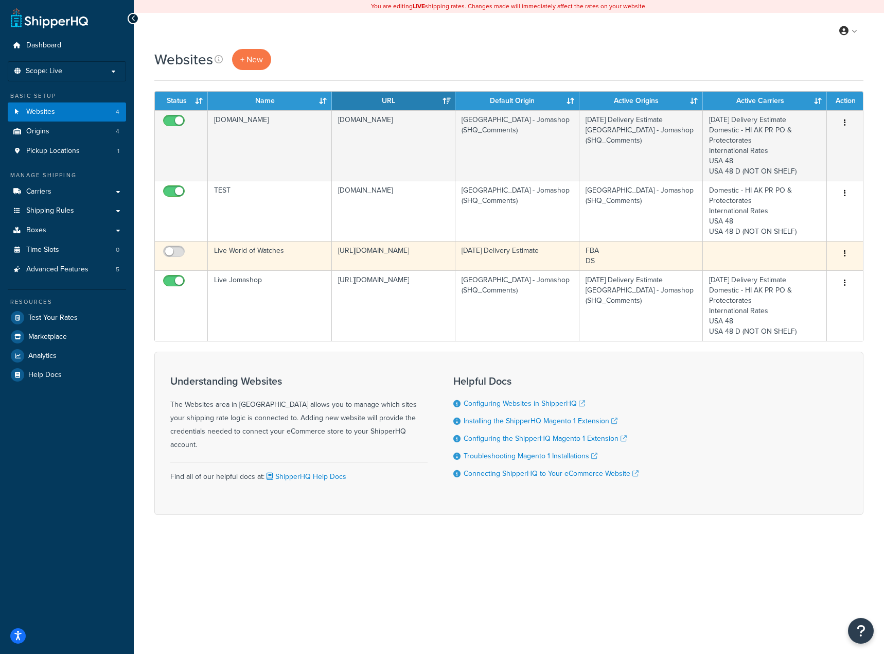
drag, startPoint x: 170, startPoint y: 252, endPoint x: 545, endPoint y: 241, distance: 375.4
click at [544, 241] on tr "Live World of Watches [URL][DOMAIN_NAME] [DATE] Delivery Estimate FBA DS Edit D…" at bounding box center [509, 255] width 708 height 29
click at [841, 253] on button "button" at bounding box center [845, 254] width 14 height 16
click at [804, 270] on link "Edit" at bounding box center [803, 274] width 81 height 21
click at [851, 254] on button "button" at bounding box center [845, 254] width 14 height 16
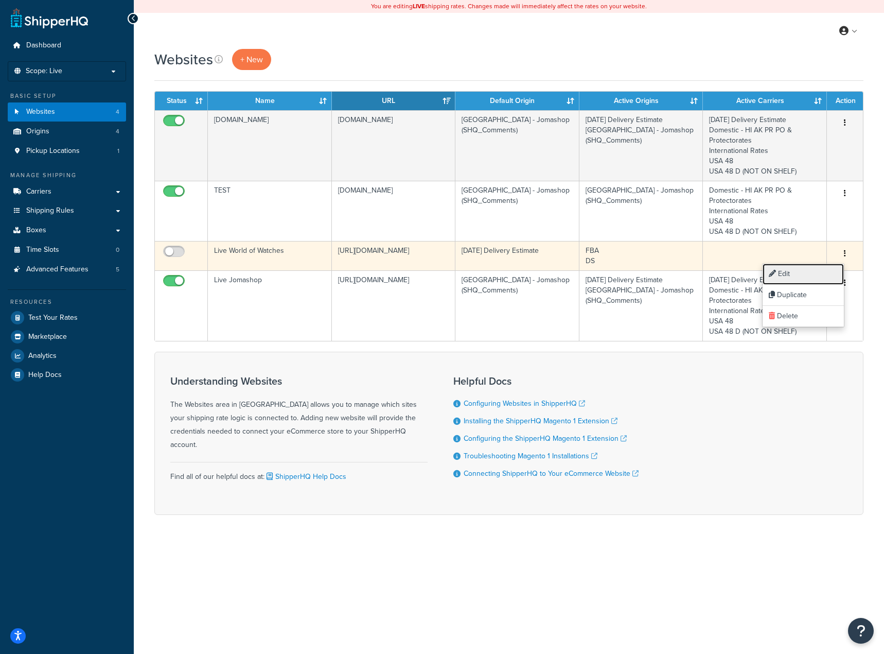
click at [784, 275] on link "Edit" at bounding box center [803, 274] width 81 height 21
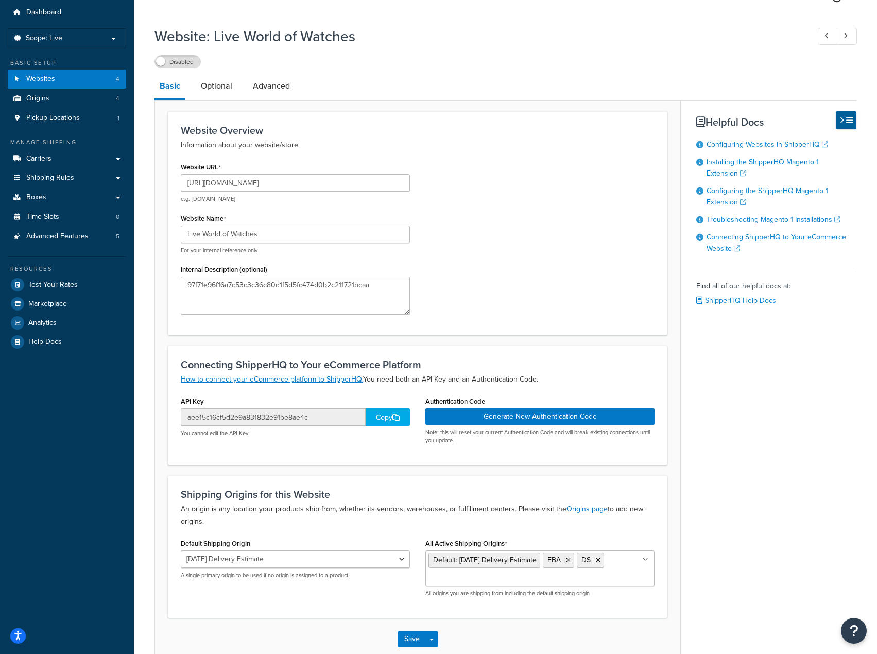
scroll to position [51, 0]
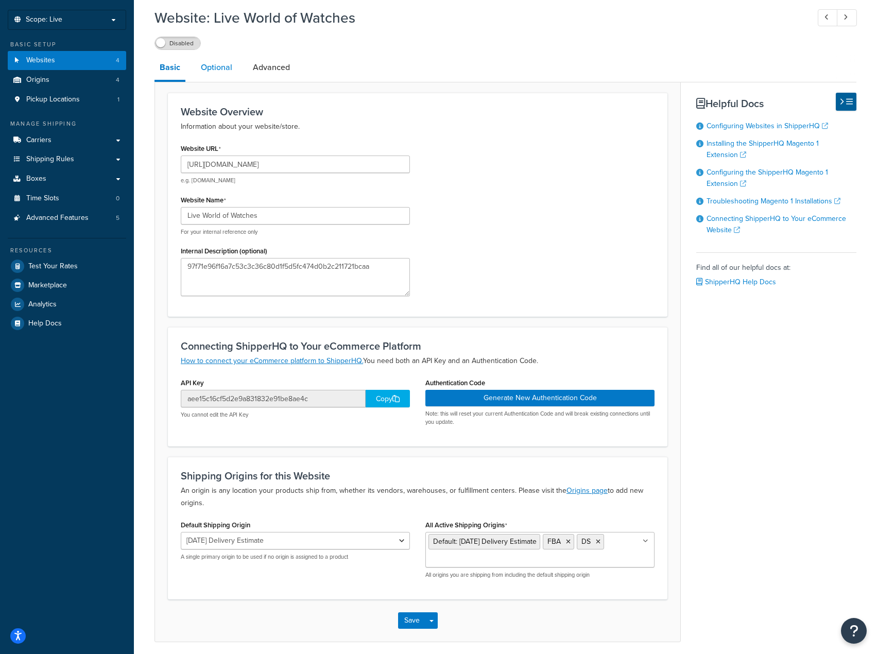
click at [212, 67] on link "Optional" at bounding box center [217, 67] width 42 height 25
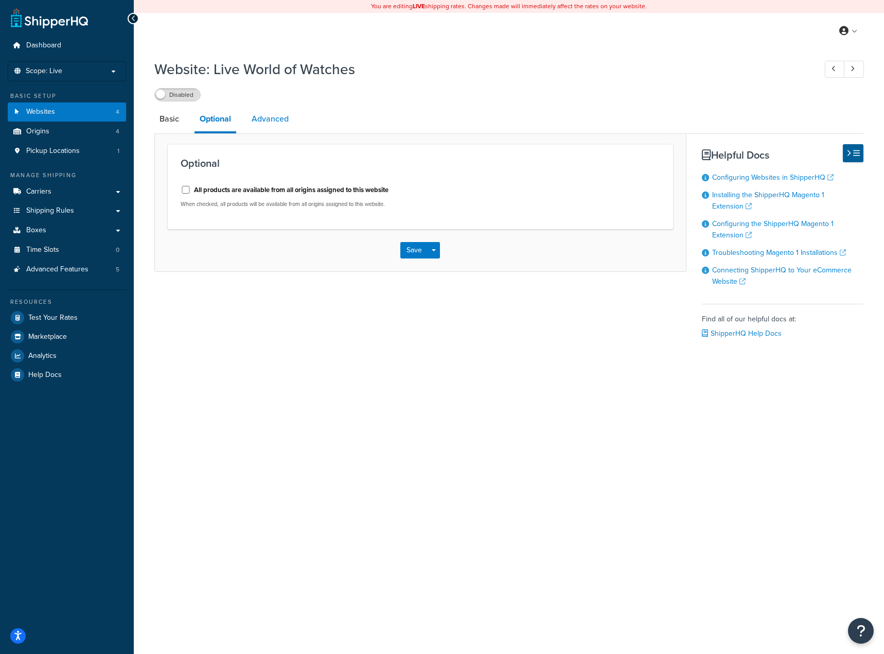
click at [257, 122] on link "Advanced" at bounding box center [270, 119] width 47 height 25
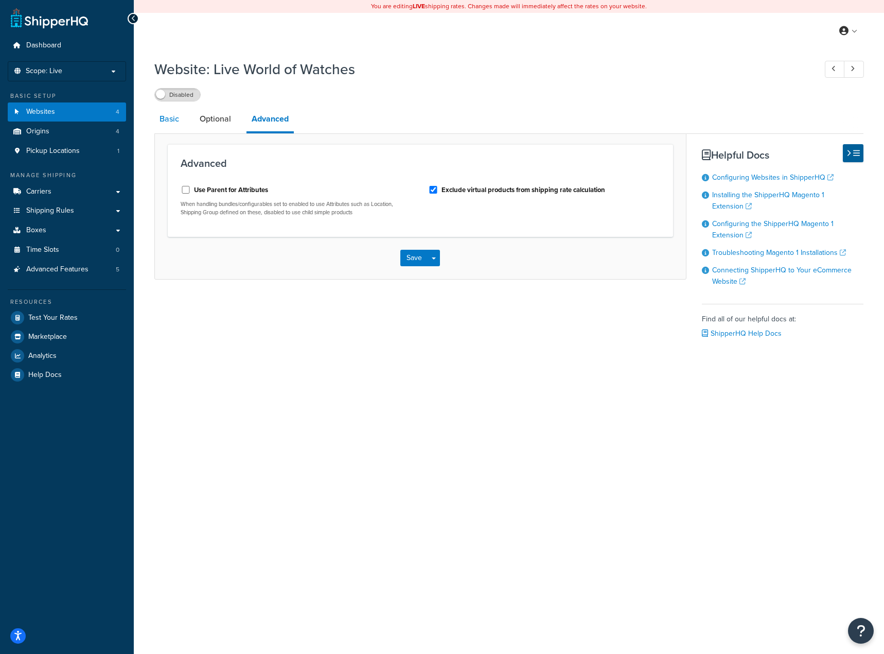
click at [166, 122] on link "Basic" at bounding box center [169, 119] width 30 height 25
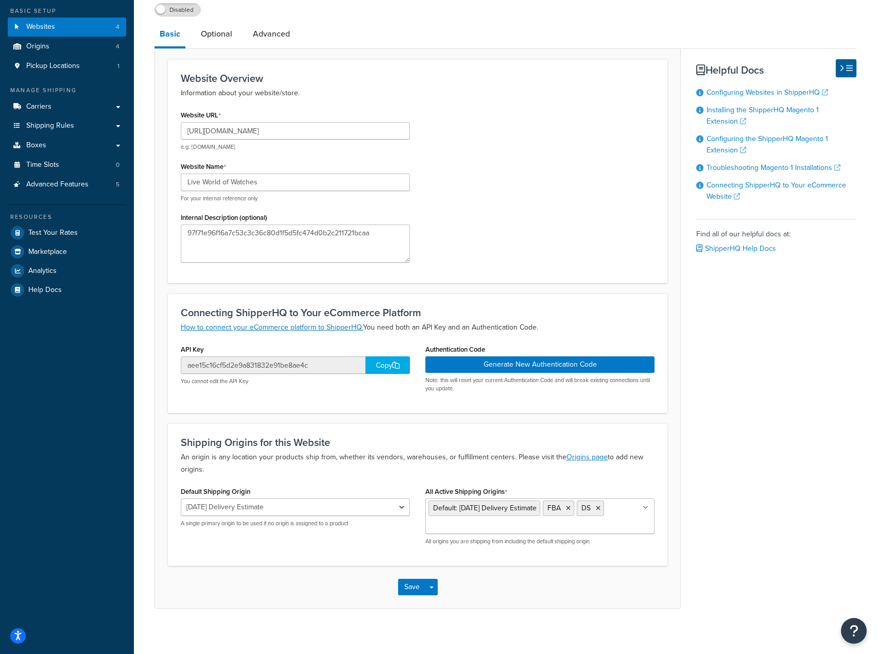
scroll to position [93, 0]
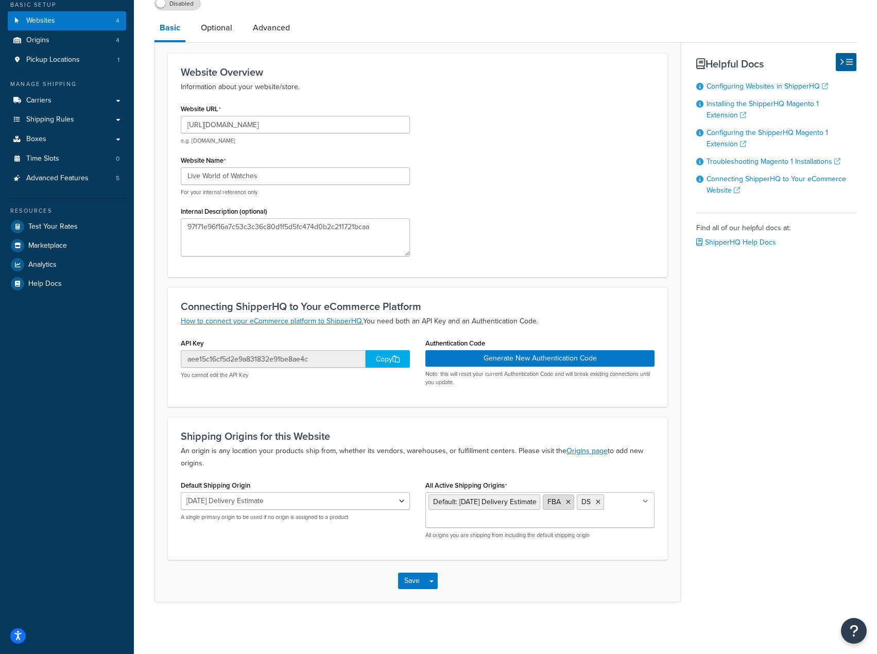
click at [570, 500] on icon at bounding box center [568, 502] width 5 height 6
click at [566, 501] on icon at bounding box center [564, 502] width 5 height 6
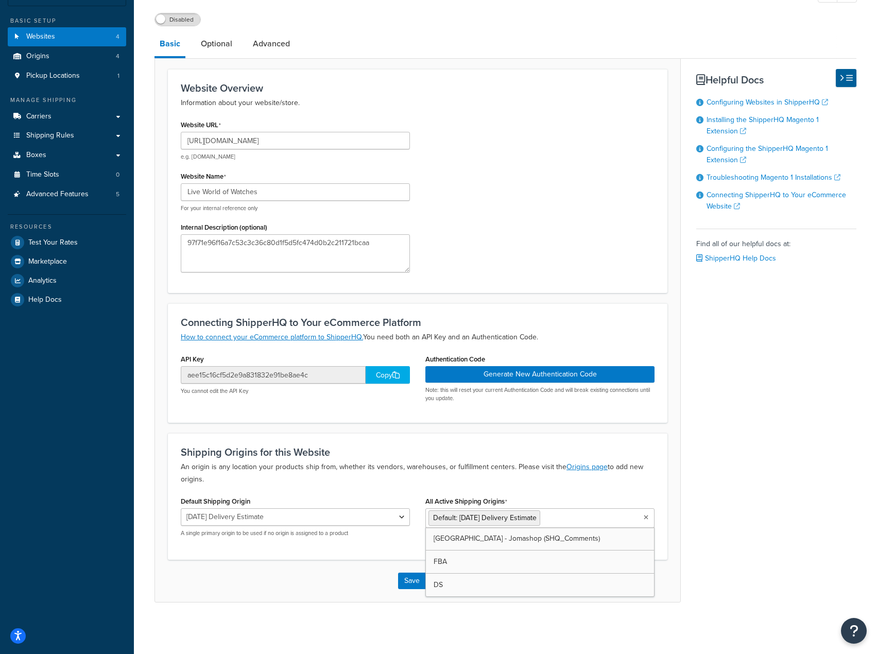
click at [708, 472] on div "Basic Optional Advanced Website Overview Information about your website/store. …" at bounding box center [505, 316] width 702 height 571
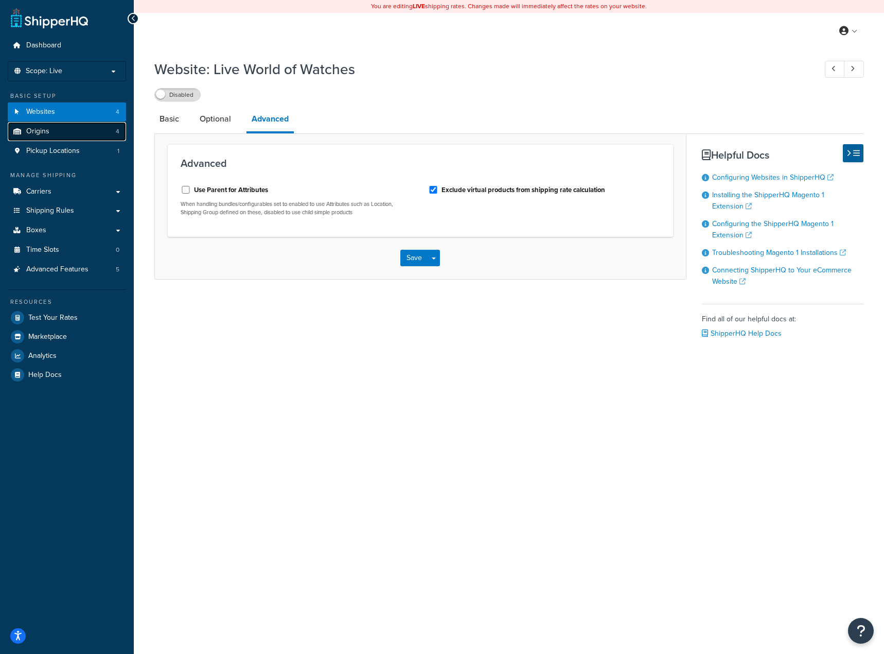
click at [41, 129] on span "Origins" at bounding box center [37, 131] width 23 height 9
click at [47, 109] on span "Websites" at bounding box center [40, 112] width 29 height 9
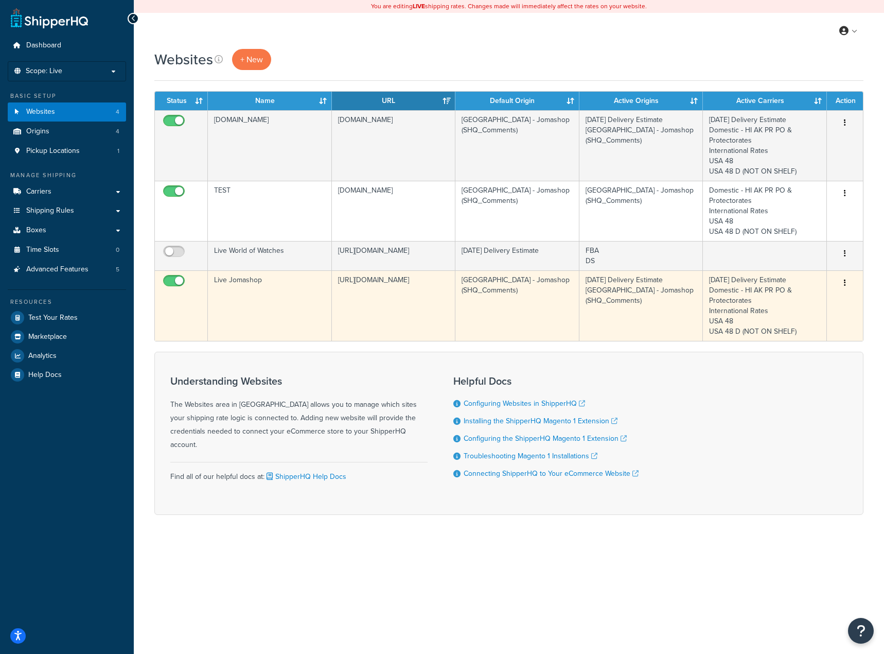
click at [857, 284] on td "Edit Duplicate [GEOGRAPHIC_DATA]" at bounding box center [845, 305] width 36 height 71
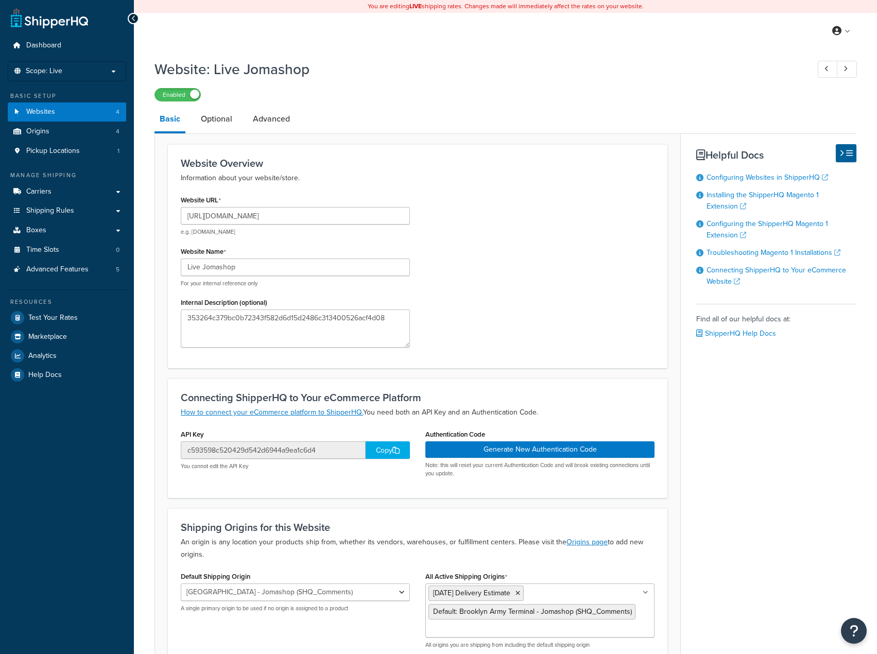
select select "43834"
click at [209, 122] on link "Optional" at bounding box center [217, 119] width 42 height 25
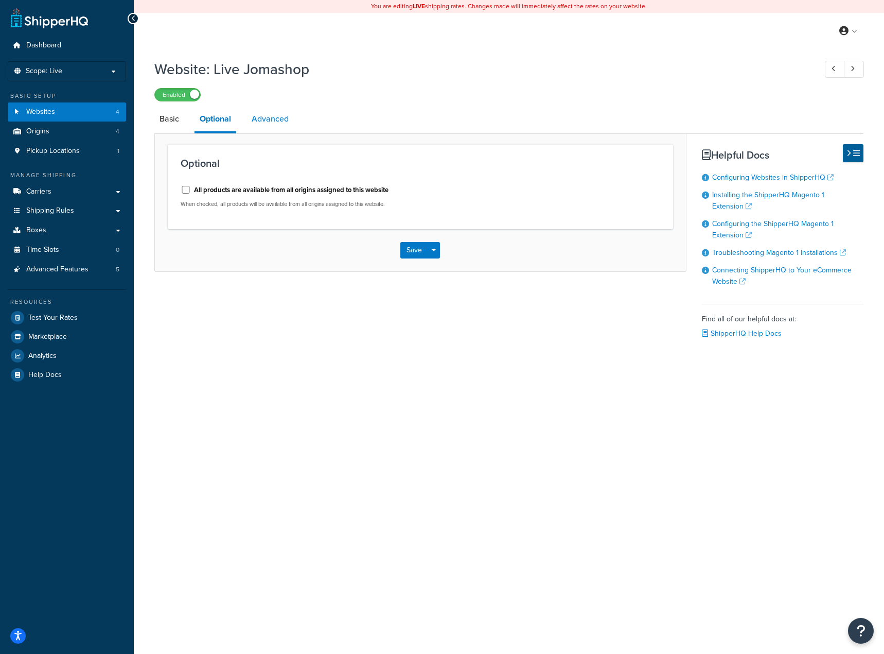
click at [264, 124] on link "Advanced" at bounding box center [270, 119] width 47 height 25
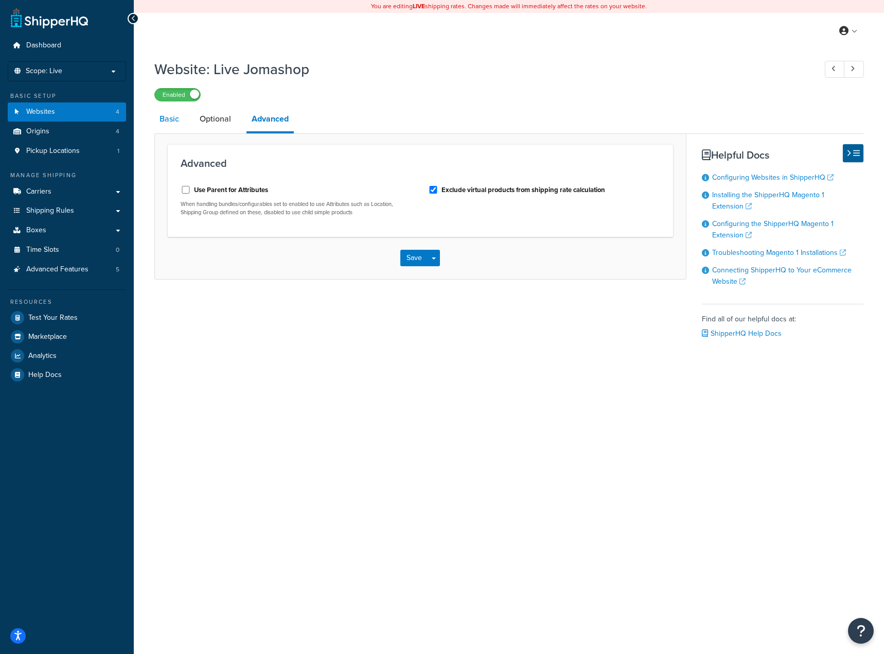
click at [172, 119] on link "Basic" at bounding box center [169, 119] width 30 height 25
select select "43834"
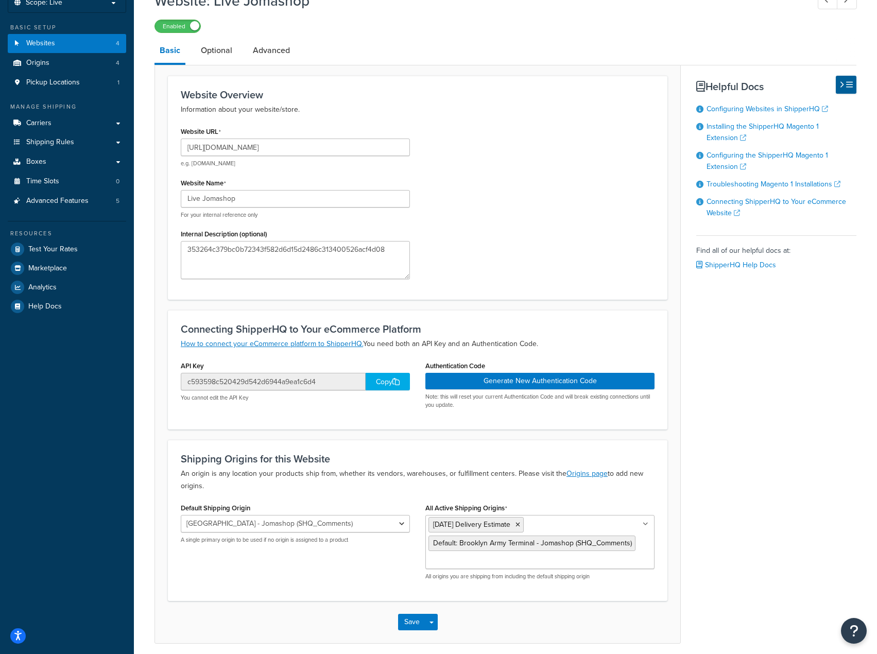
scroll to position [111, 0]
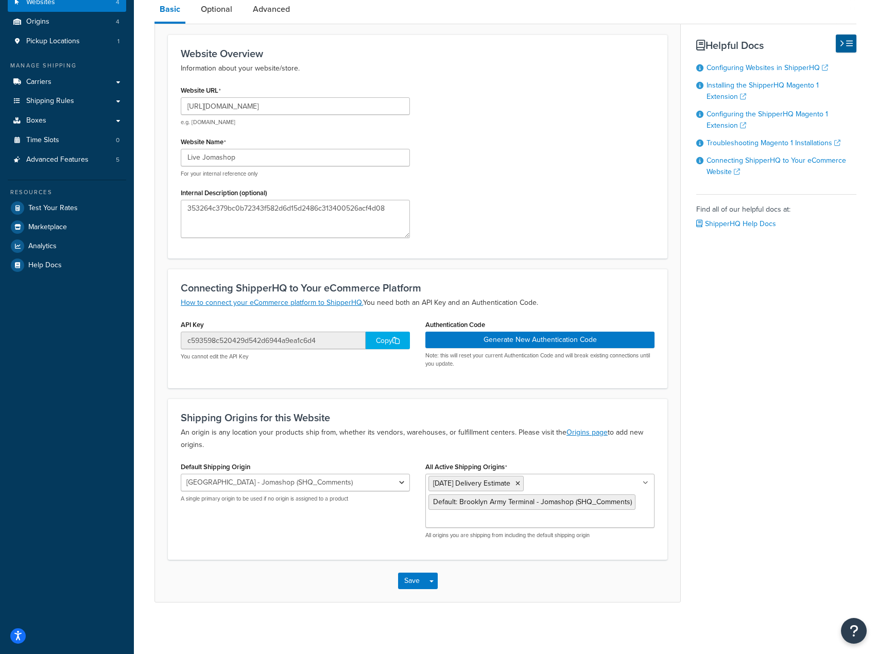
click at [785, 474] on div "Basic Optional Advanced Website Overview Information about your website/store. …" at bounding box center [505, 299] width 702 height 605
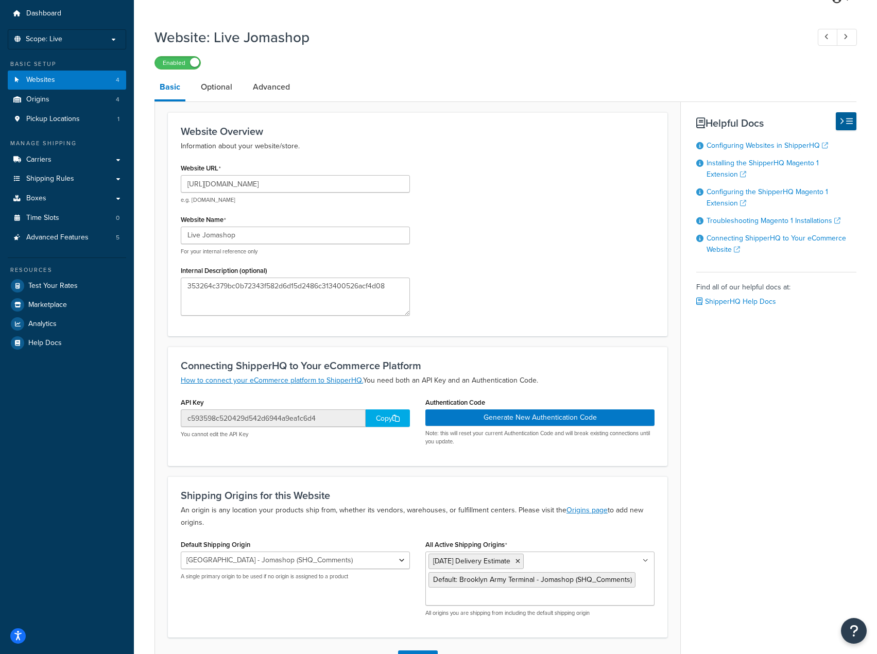
scroll to position [0, 0]
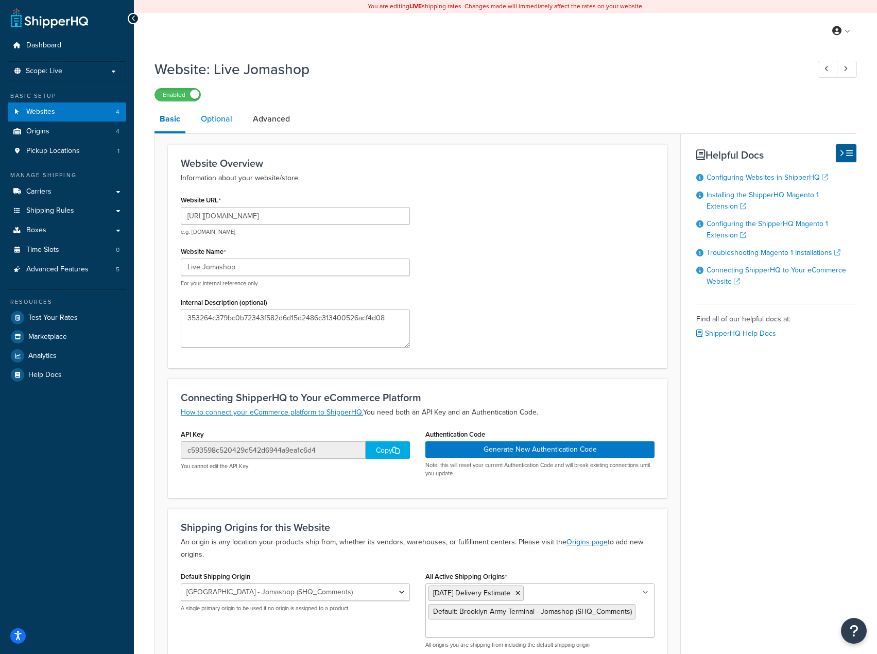
click at [220, 121] on link "Optional" at bounding box center [217, 119] width 42 height 25
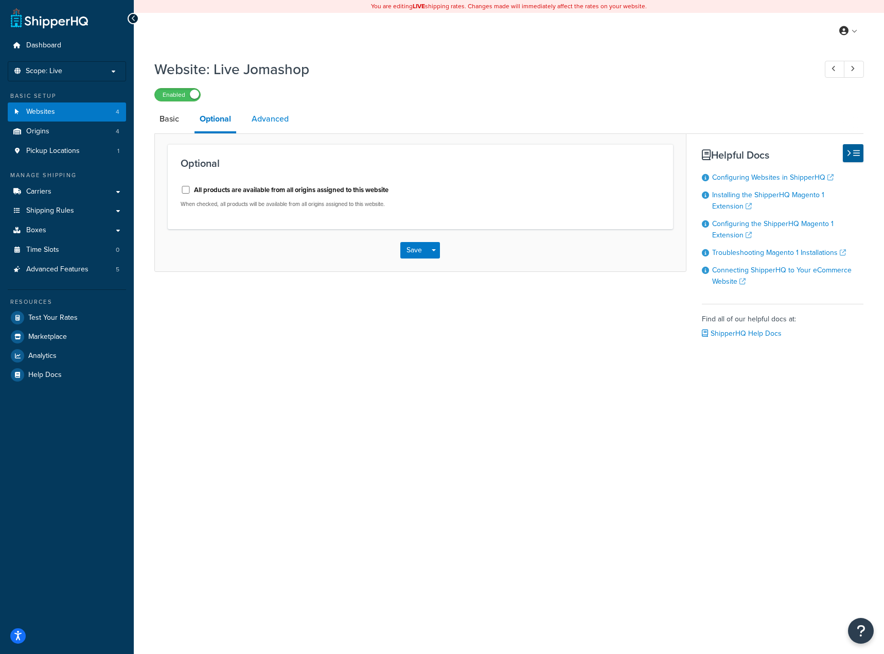
click at [255, 118] on link "Advanced" at bounding box center [270, 119] width 47 height 25
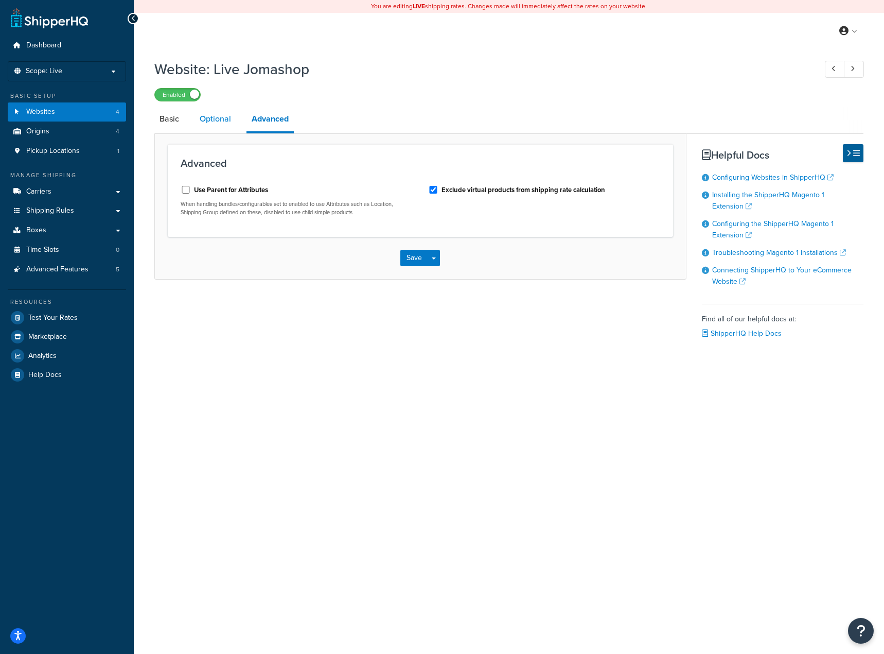
click at [230, 121] on link "Optional" at bounding box center [216, 119] width 42 height 25
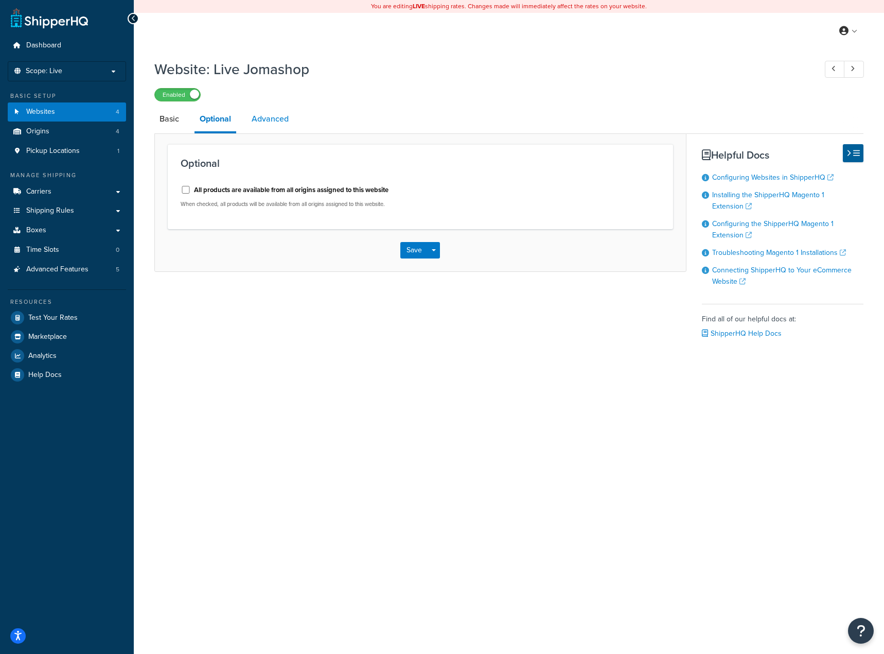
click at [276, 125] on link "Advanced" at bounding box center [270, 119] width 47 height 25
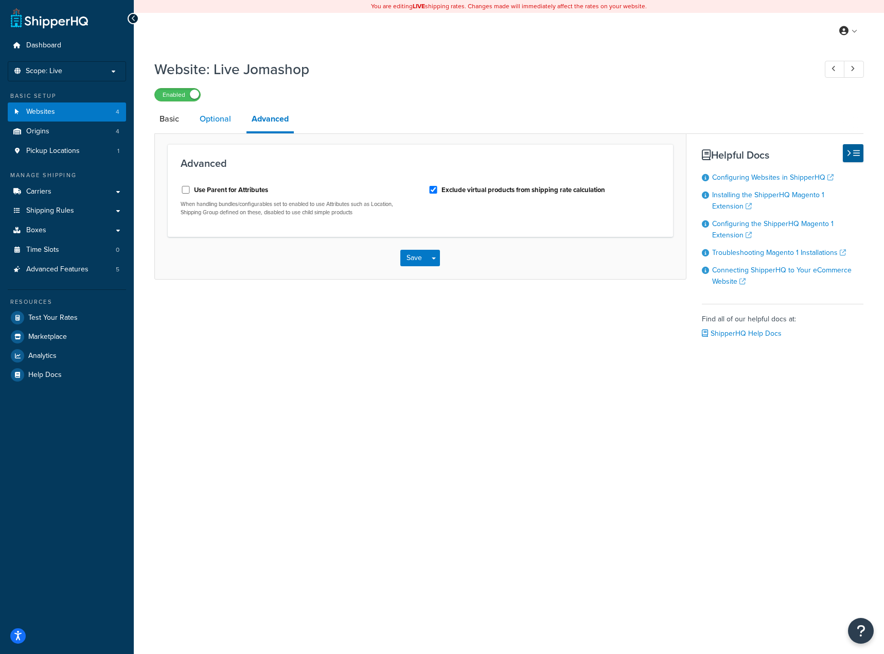
click at [208, 121] on link "Optional" at bounding box center [216, 119] width 42 height 25
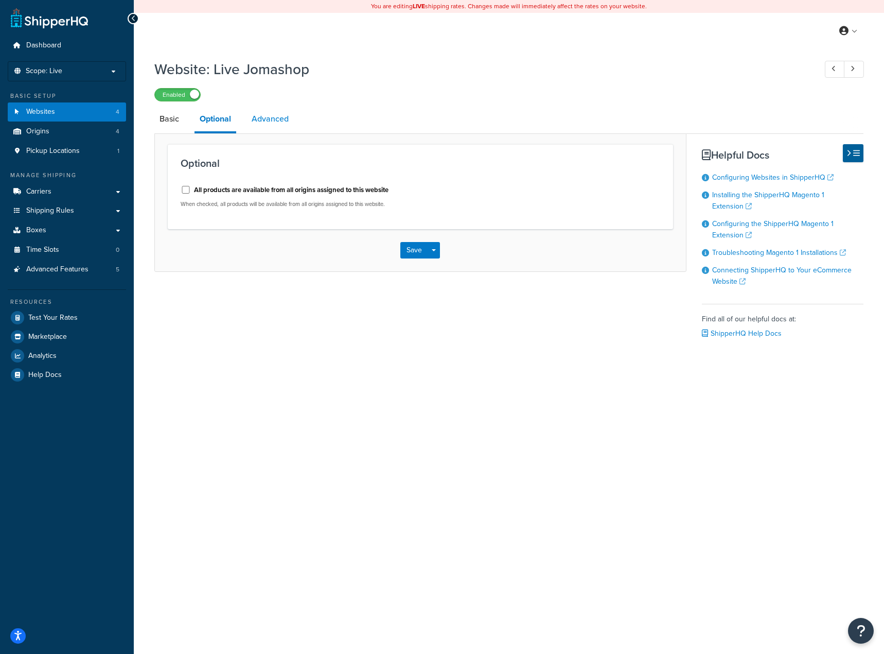
click at [259, 122] on link "Advanced" at bounding box center [270, 119] width 47 height 25
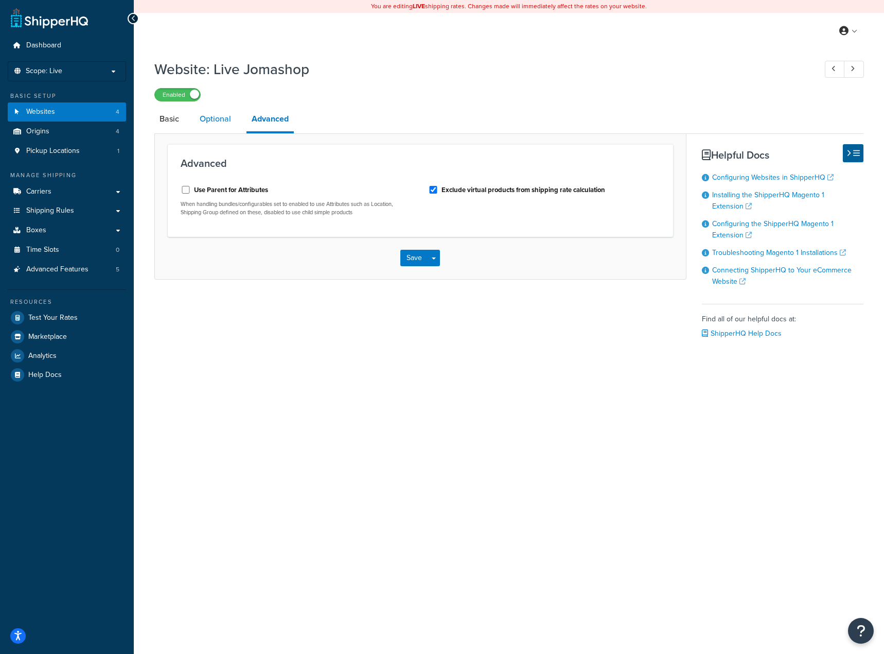
click at [198, 119] on link "Optional" at bounding box center [216, 119] width 42 height 25
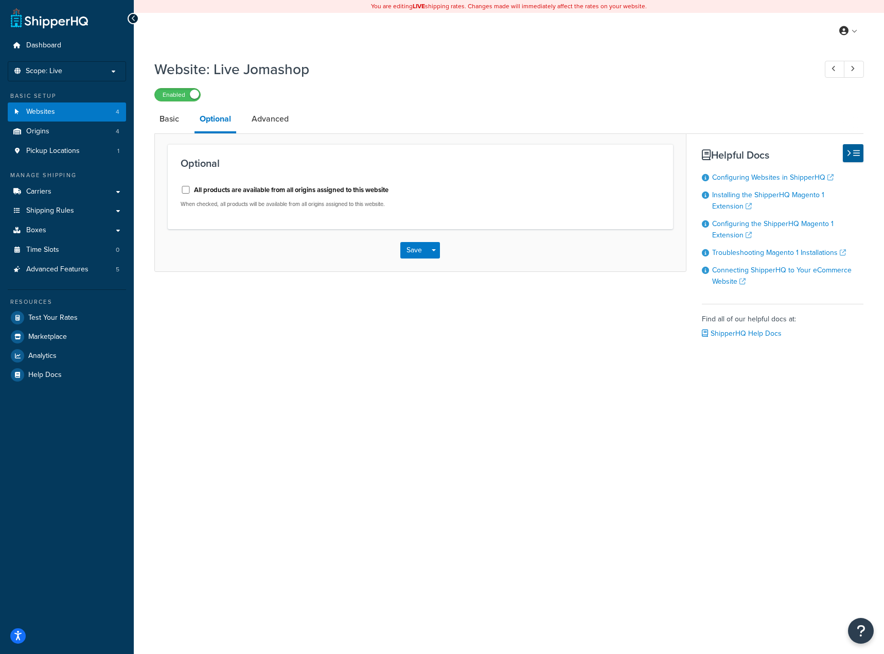
click at [204, 193] on label "All products are available from all origins assigned to this website" at bounding box center [291, 189] width 195 height 9
click at [191, 193] on input "All products are available from all origins assigned to this website" at bounding box center [186, 190] width 10 height 8
checkbox input "true"
click at [265, 120] on link "Advanced" at bounding box center [270, 119] width 47 height 25
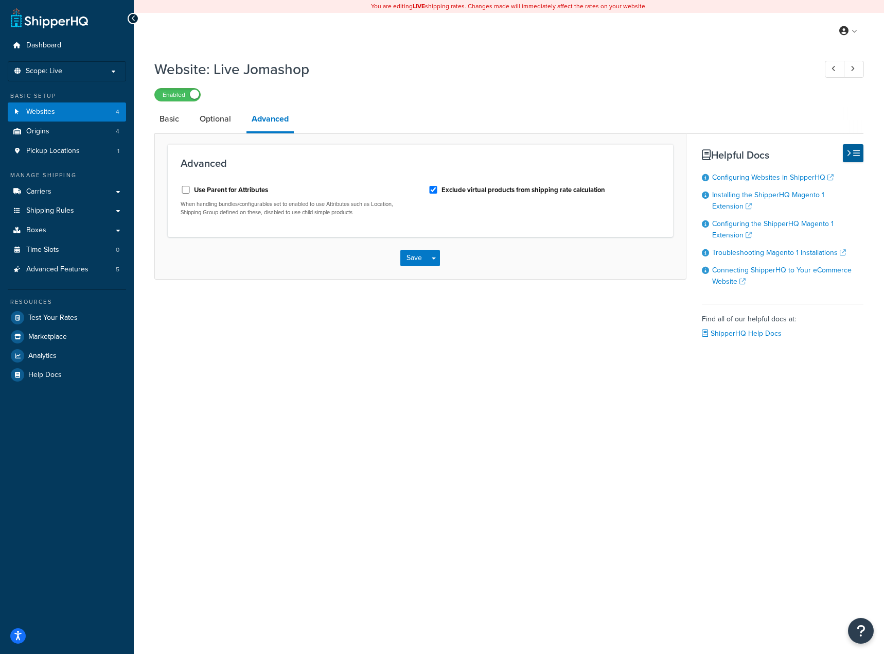
click at [241, 121] on li "Optional" at bounding box center [221, 119] width 52 height 25
click at [215, 119] on link "Optional" at bounding box center [216, 119] width 42 height 25
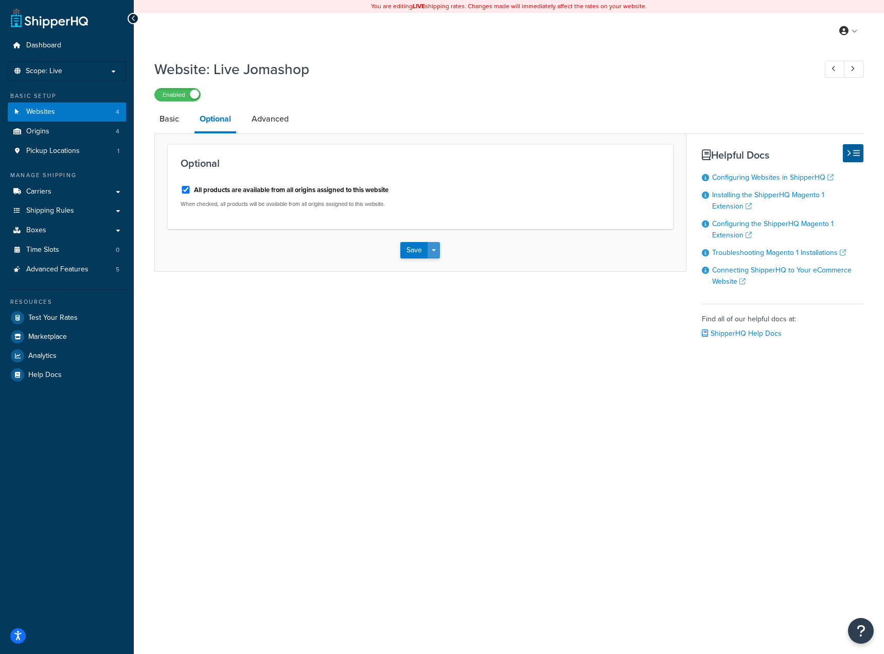
click at [435, 250] on button "Save Dropdown" at bounding box center [434, 250] width 12 height 16
click at [431, 248] on button "Save Dropdown" at bounding box center [434, 250] width 12 height 16
click at [432, 251] on span "button" at bounding box center [434, 250] width 4 height 2
click at [429, 275] on button "Save and Edit" at bounding box center [449, 269] width 99 height 22
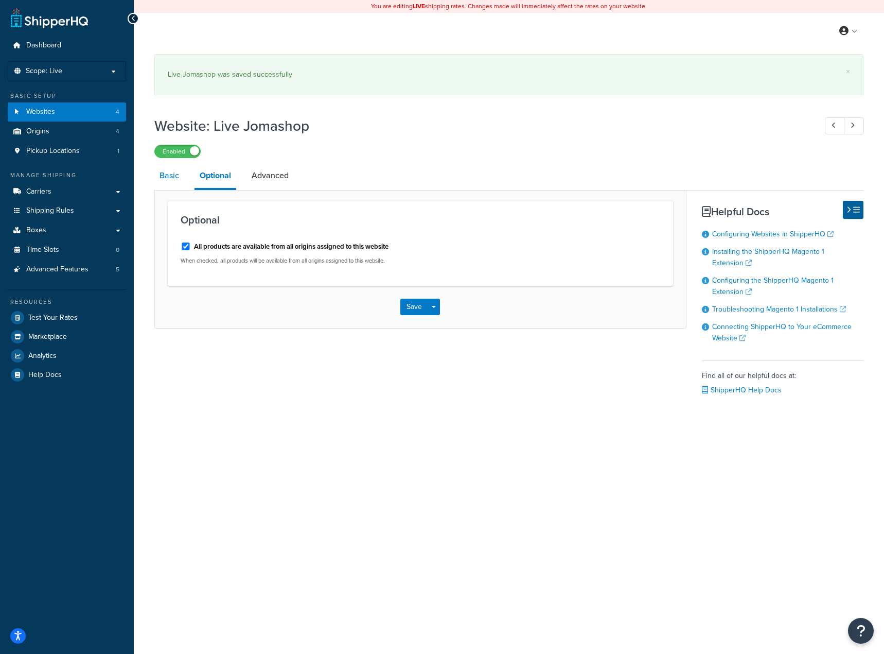
click at [170, 178] on link "Basic" at bounding box center [169, 175] width 30 height 25
select select "43834"
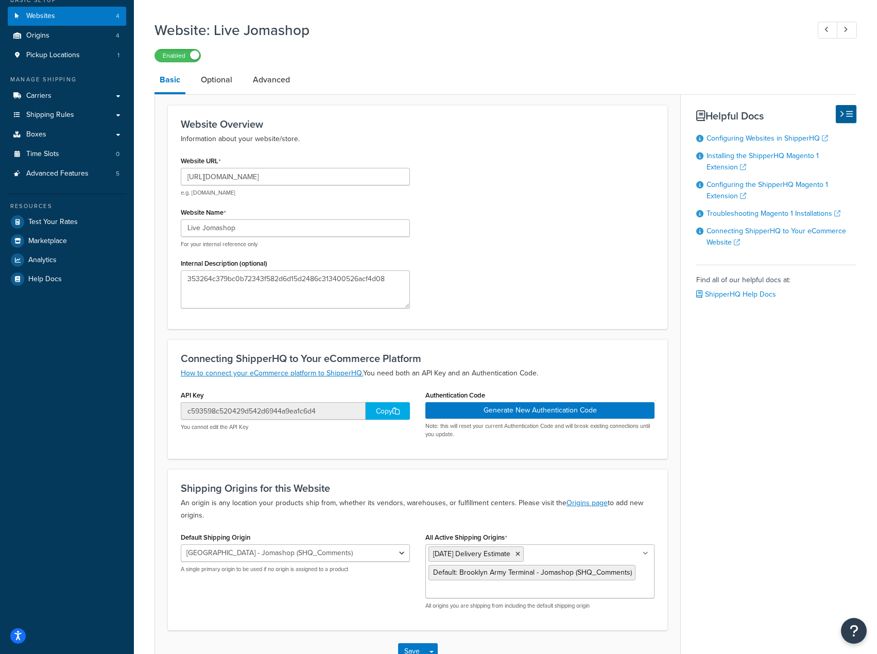
scroll to position [168, 0]
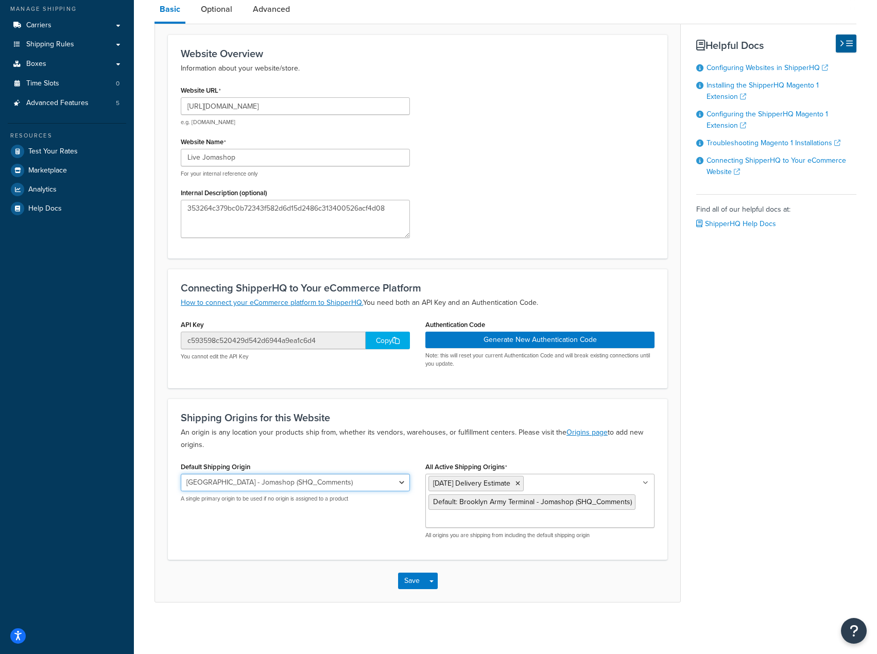
click at [339, 479] on select "Saturday Delivery Estimate Brooklyn Army Terminal - Jomashop (SHQ_Comments) FBA…" at bounding box center [295, 482] width 229 height 17
click at [340, 479] on select "Saturday Delivery Estimate Brooklyn Army Terminal - Jomashop (SHQ_Comments) FBA…" at bounding box center [295, 482] width 229 height 17
click at [338, 445] on p "An origin is any location your products ship from, whether its vendors, warehou…" at bounding box center [418, 438] width 474 height 25
click at [287, 483] on select "Saturday Delivery Estimate Brooklyn Army Terminal - Jomashop (SHQ_Comments) FBA…" at bounding box center [295, 482] width 229 height 17
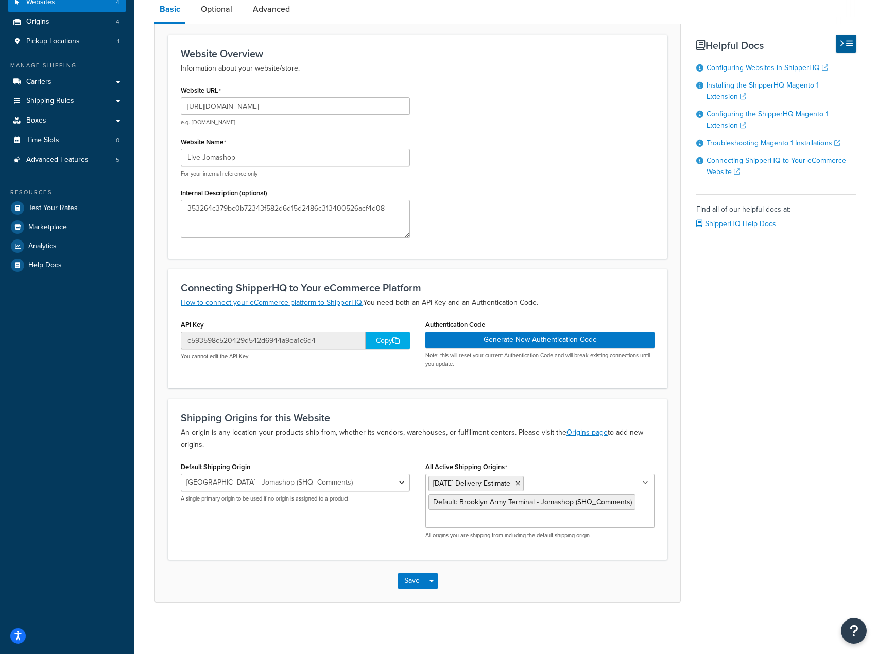
click at [282, 439] on p "An origin is any location your products ship from, whether its vendors, warehou…" at bounding box center [418, 438] width 474 height 25
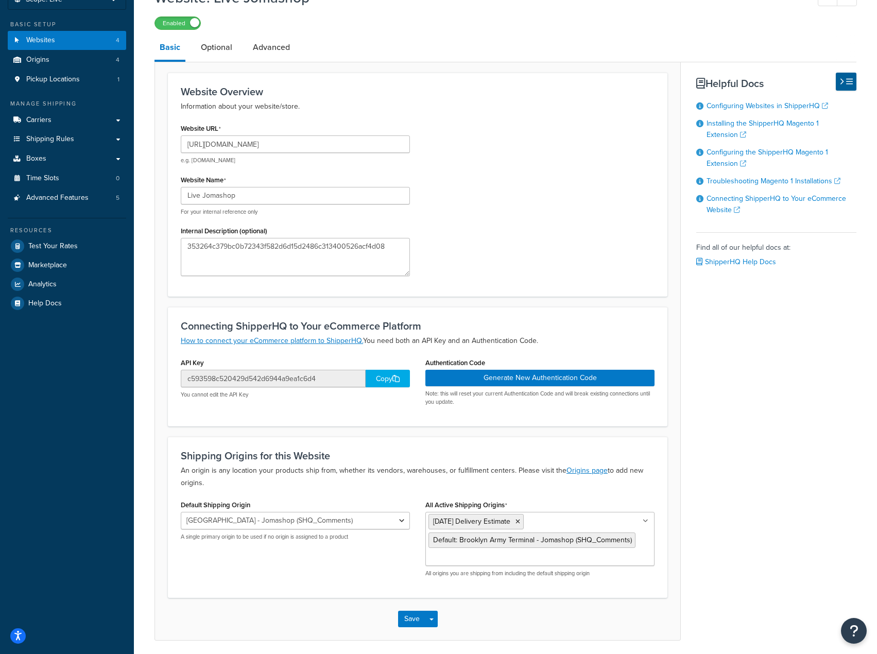
scroll to position [0, 0]
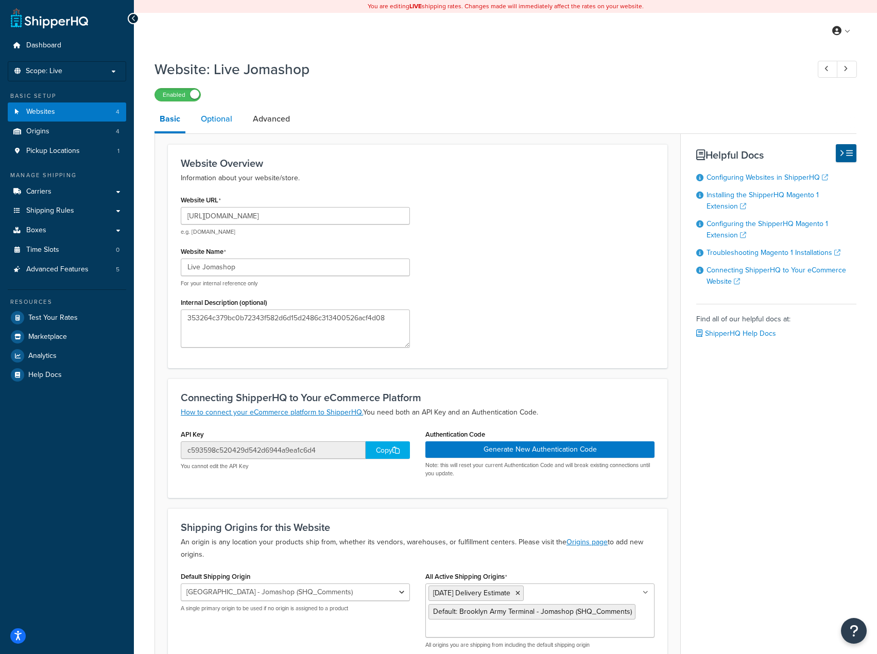
click at [212, 114] on link "Optional" at bounding box center [217, 119] width 42 height 25
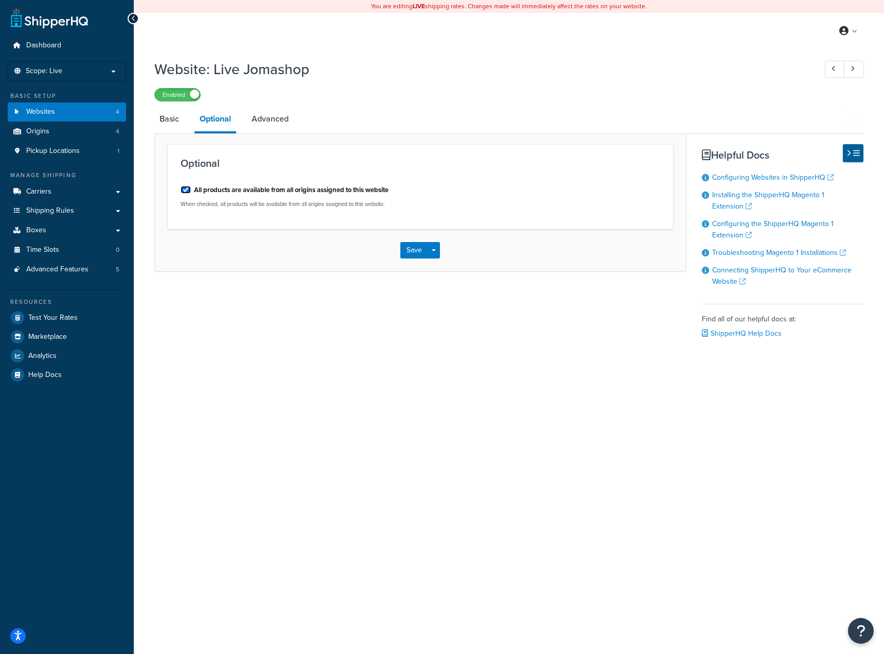
click at [185, 188] on input "All products are available from all origins assigned to this website" at bounding box center [186, 190] width 10 height 8
checkbox input "false"
click at [433, 254] on button "Save Dropdown" at bounding box center [434, 250] width 12 height 16
click at [430, 273] on button "Save and Edit" at bounding box center [449, 269] width 99 height 22
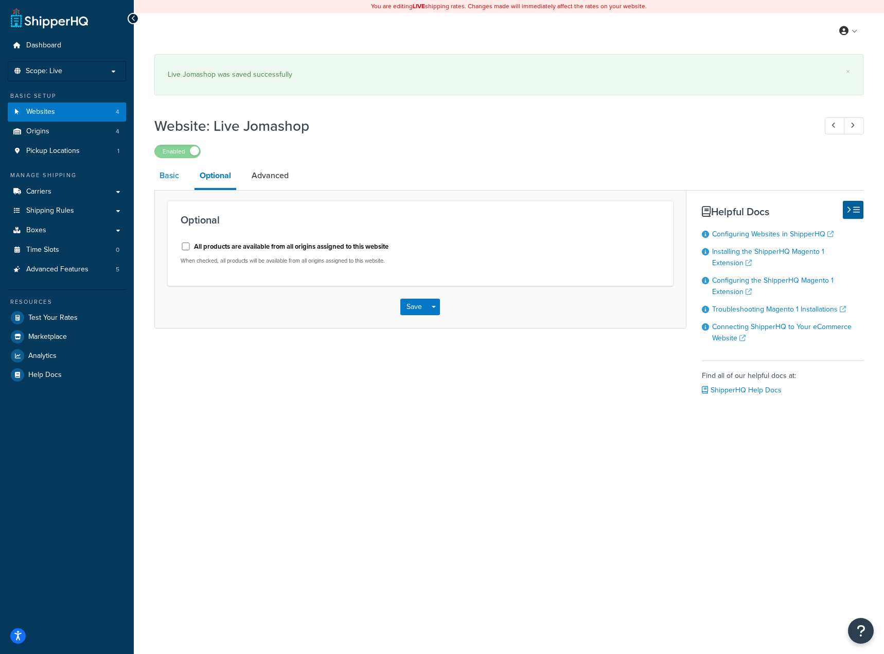
click at [173, 125] on div "Dashboard Scope: Live Basic Setup Websites 4 Origins 4 Pickup Locations 1 Manag…" at bounding box center [442, 327] width 884 height 654
click at [170, 163] on link "Basic" at bounding box center [169, 175] width 30 height 25
select select "43834"
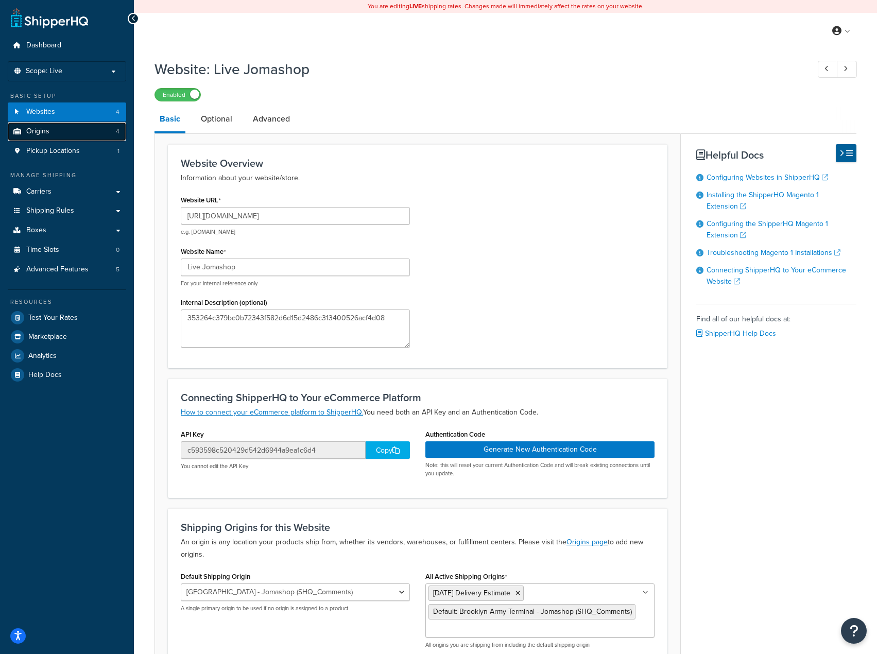
click at [37, 127] on span "Origins" at bounding box center [37, 131] width 23 height 9
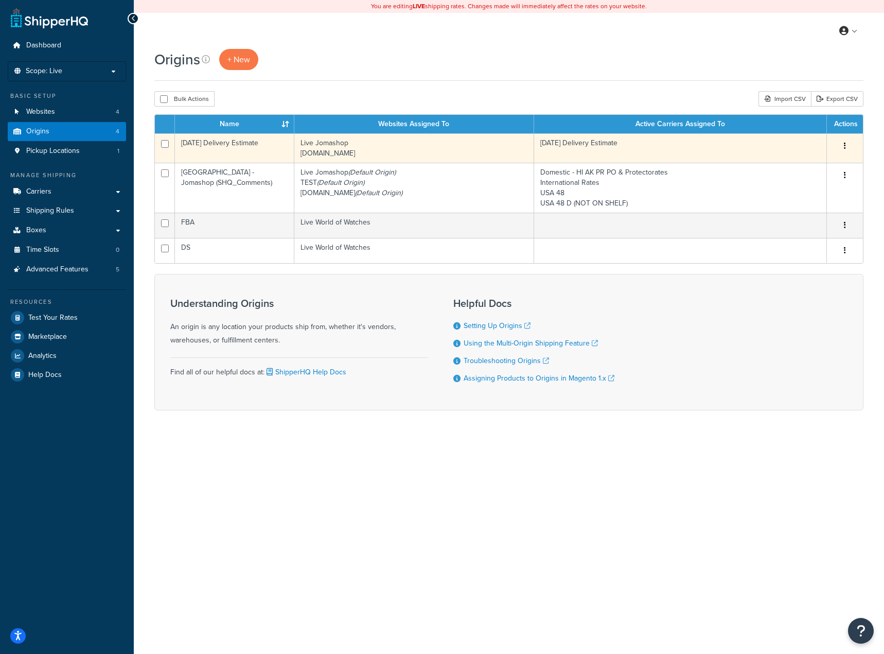
click at [161, 145] on input "checkbox" at bounding box center [165, 144] width 8 height 8
checkbox input "true"
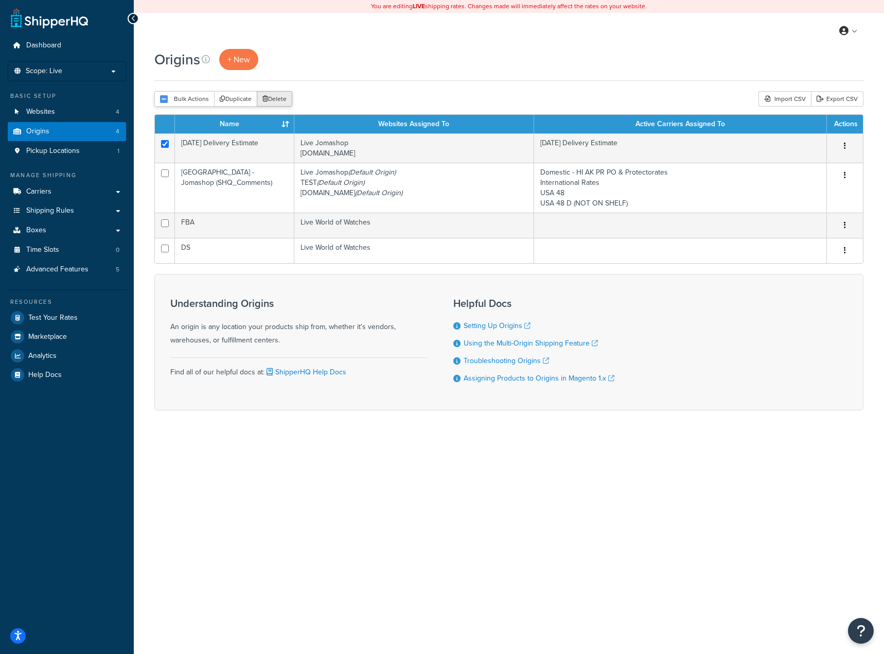
click at [275, 100] on button "Delete" at bounding box center [275, 98] width 36 height 15
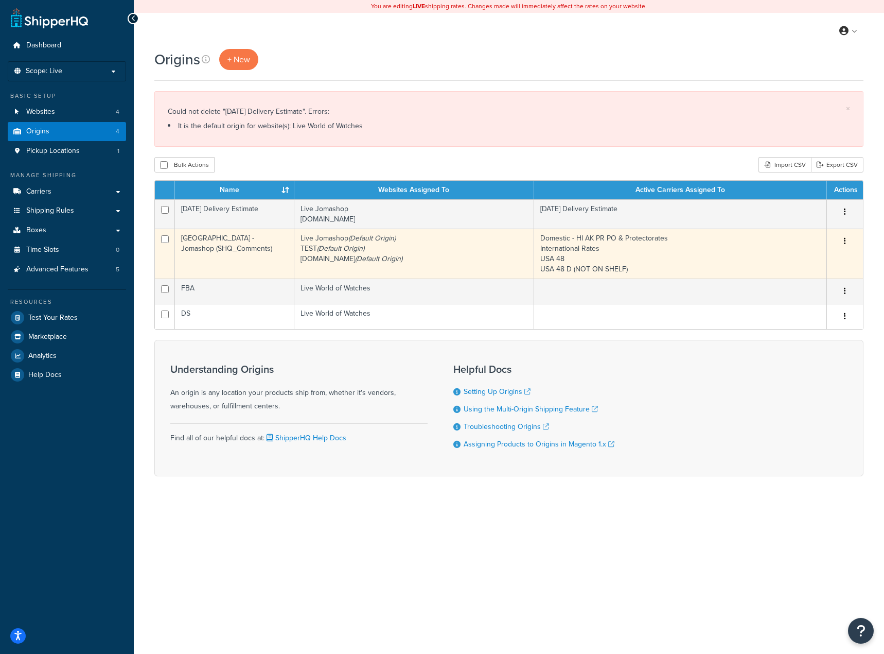
click at [845, 243] on icon "button" at bounding box center [845, 240] width 2 height 7
click at [787, 258] on link "Edit" at bounding box center [811, 260] width 81 height 21
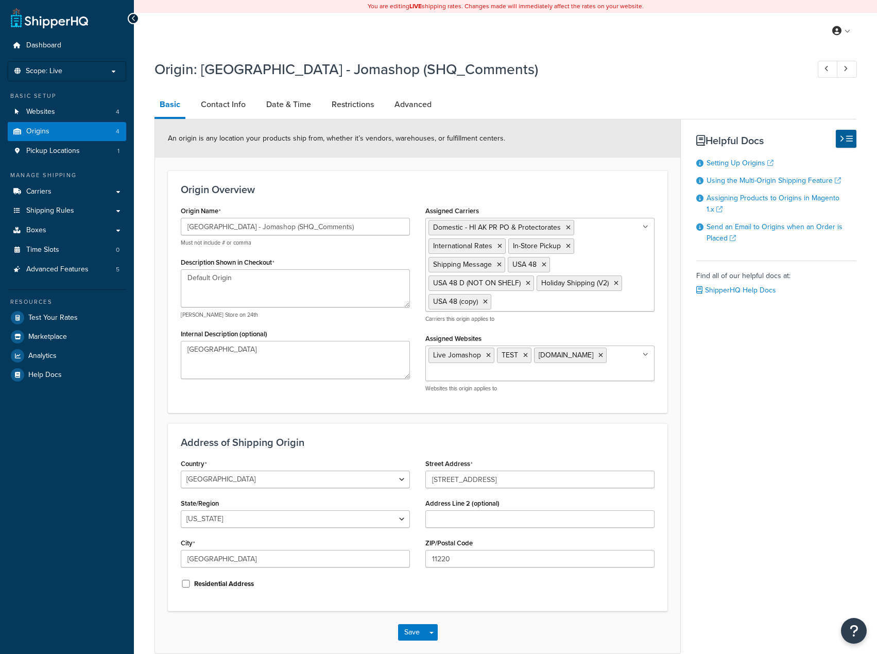
select select "32"
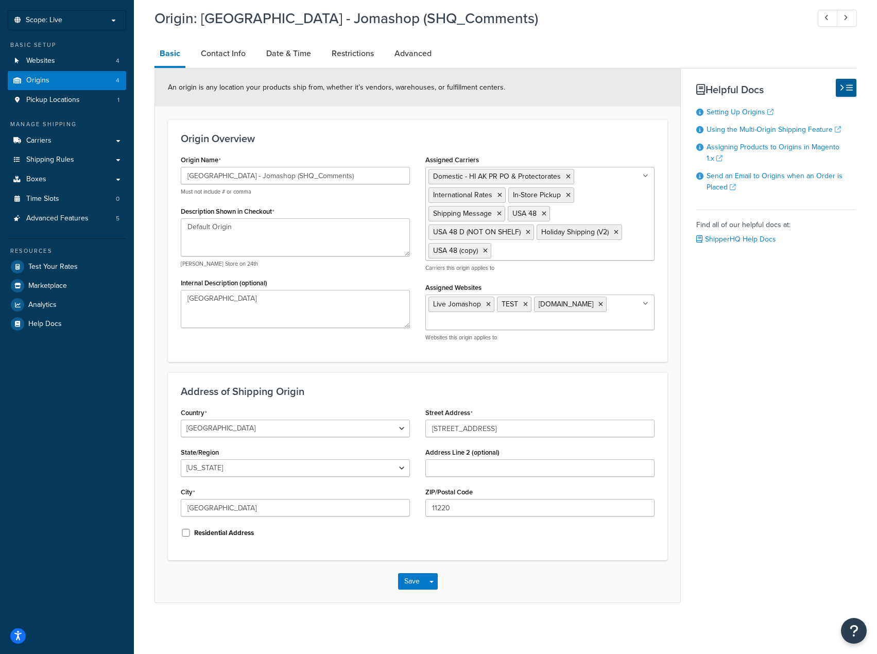
scroll to position [52, 0]
click at [237, 59] on link "Contact Info" at bounding box center [223, 53] width 55 height 25
select select "order_placed"
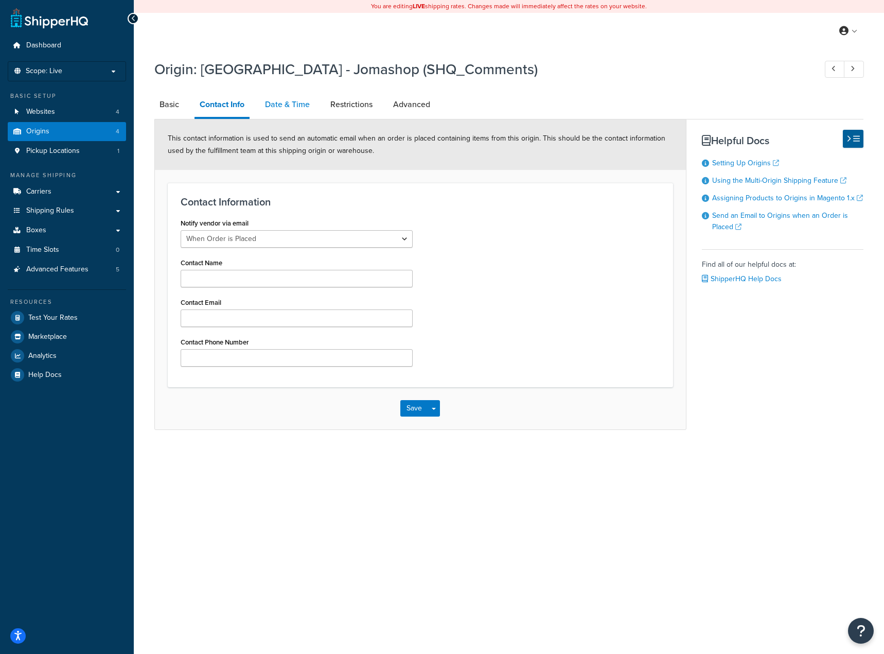
click at [292, 111] on link "Date & Time" at bounding box center [287, 104] width 55 height 25
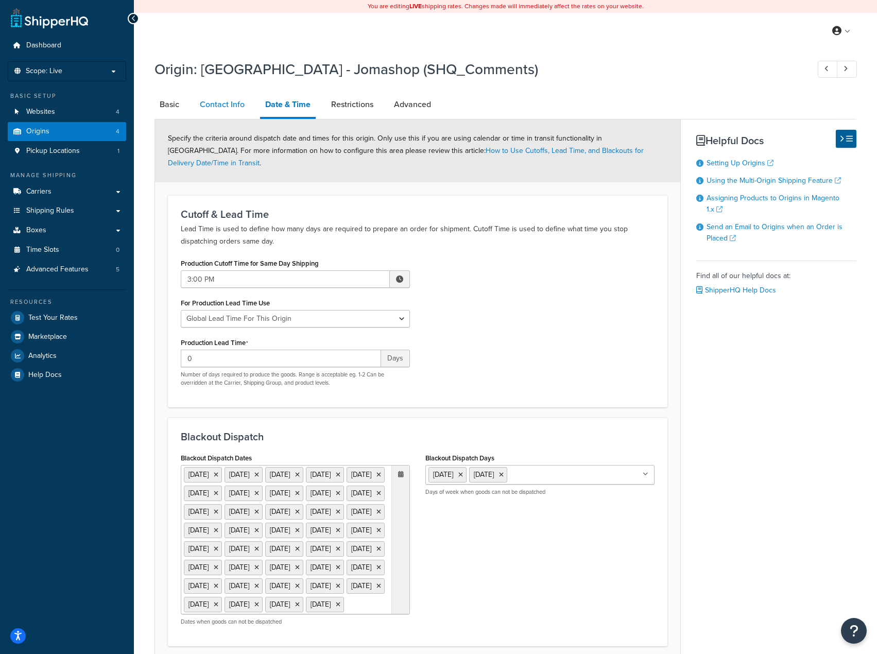
click at [215, 103] on link "Contact Info" at bounding box center [222, 104] width 55 height 25
select select "order_placed"
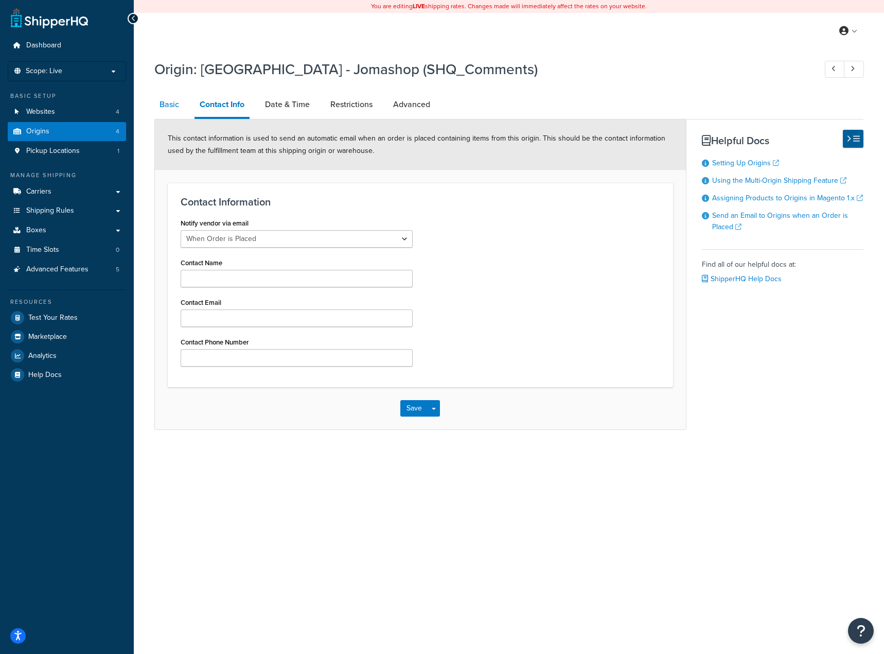
click at [167, 104] on link "Basic" at bounding box center [169, 104] width 30 height 25
select select "32"
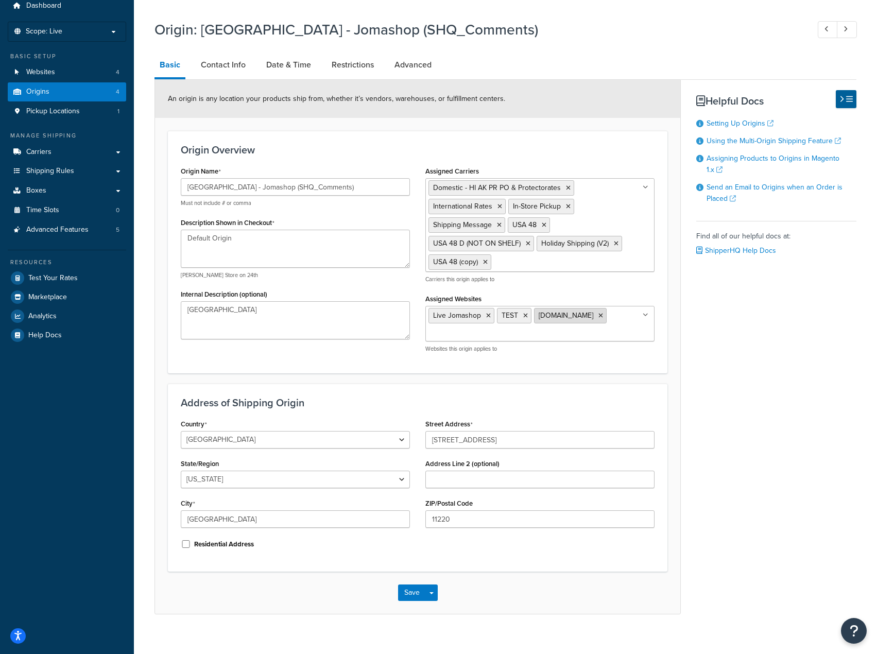
scroll to position [52, 0]
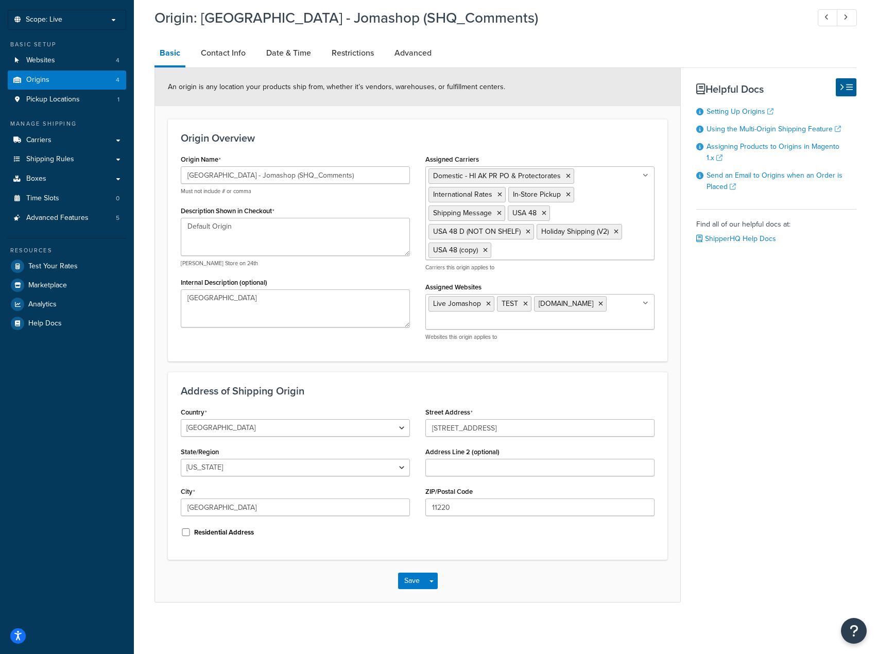
click at [340, 52] on link "Restrictions" at bounding box center [352, 53] width 52 height 25
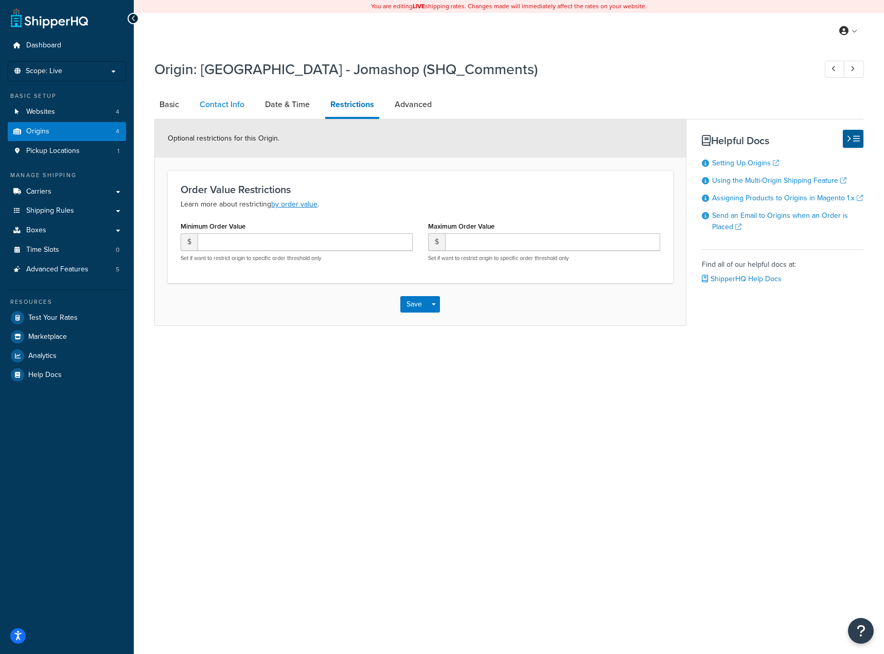
click at [228, 104] on link "Contact Info" at bounding box center [222, 104] width 55 height 25
select select "order_placed"
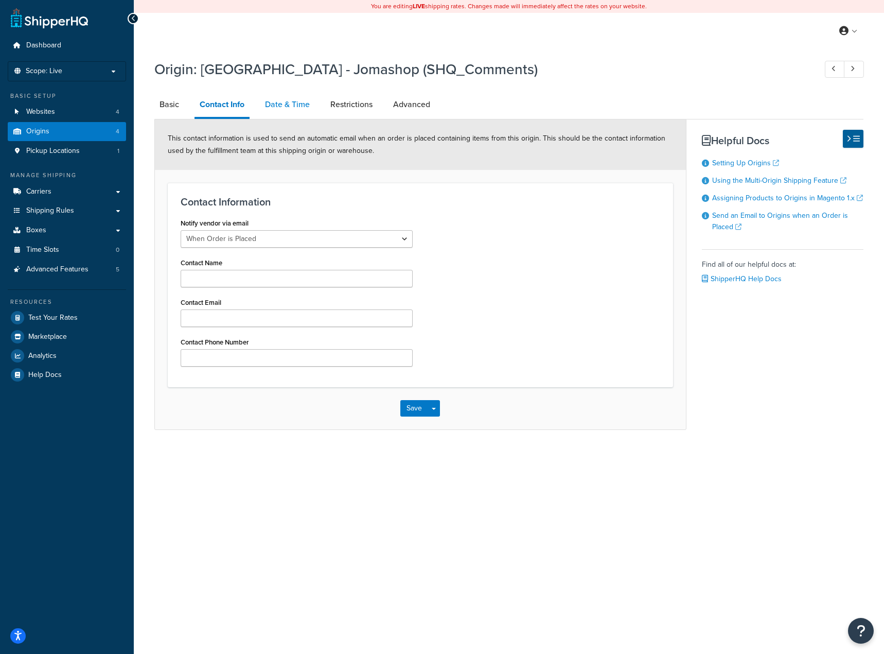
click at [276, 107] on link "Date & Time" at bounding box center [287, 104] width 55 height 25
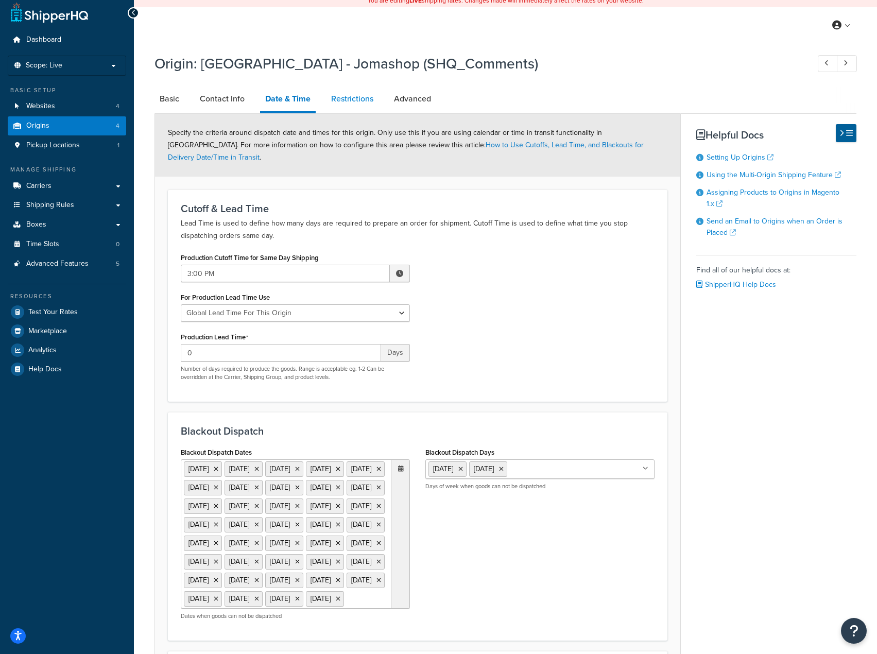
scroll to position [3, 0]
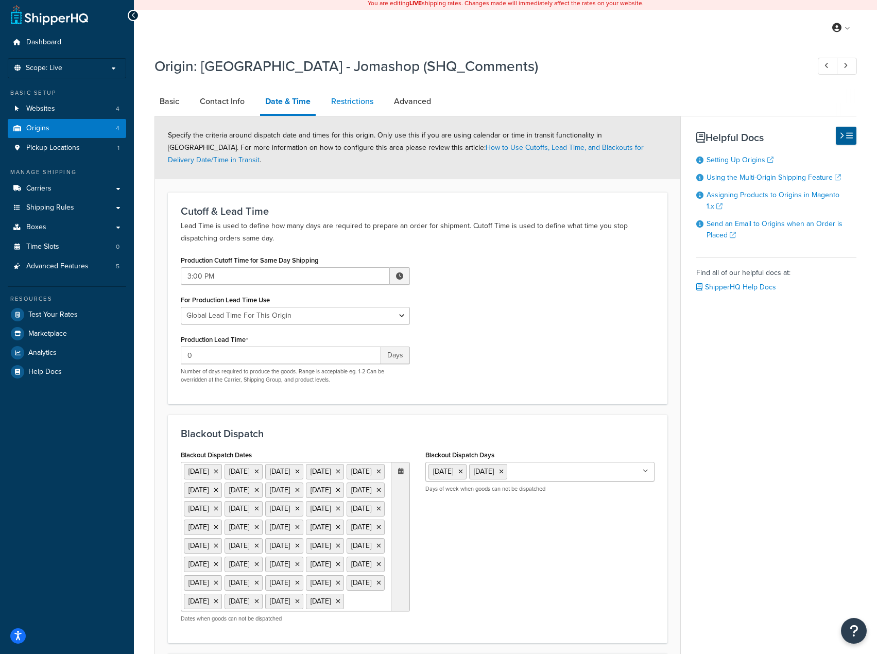
click at [362, 91] on link "Restrictions" at bounding box center [352, 101] width 52 height 25
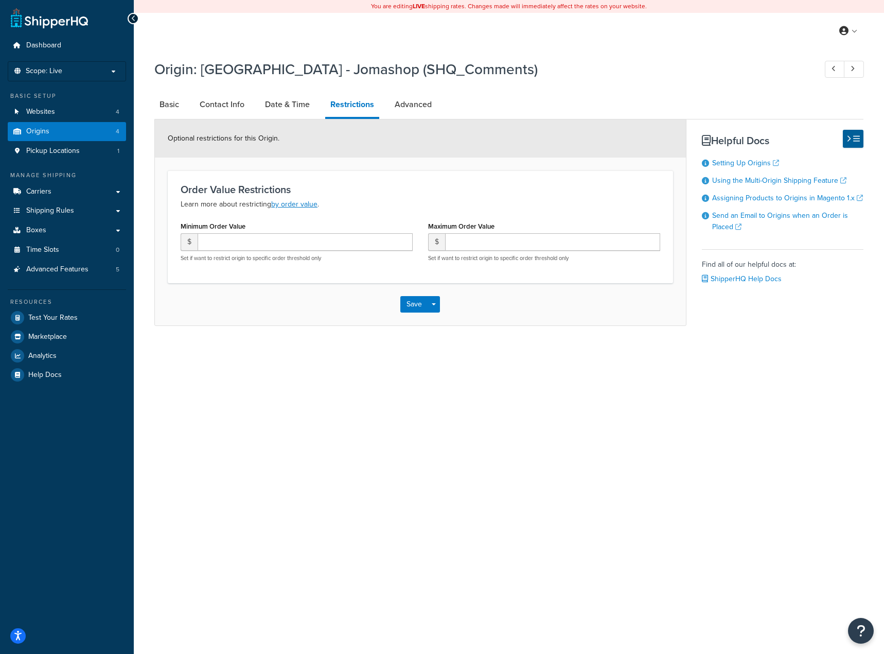
click at [361, 103] on link "Restrictions" at bounding box center [352, 105] width 54 height 27
click at [404, 110] on link "Advanced" at bounding box center [413, 104] width 47 height 25
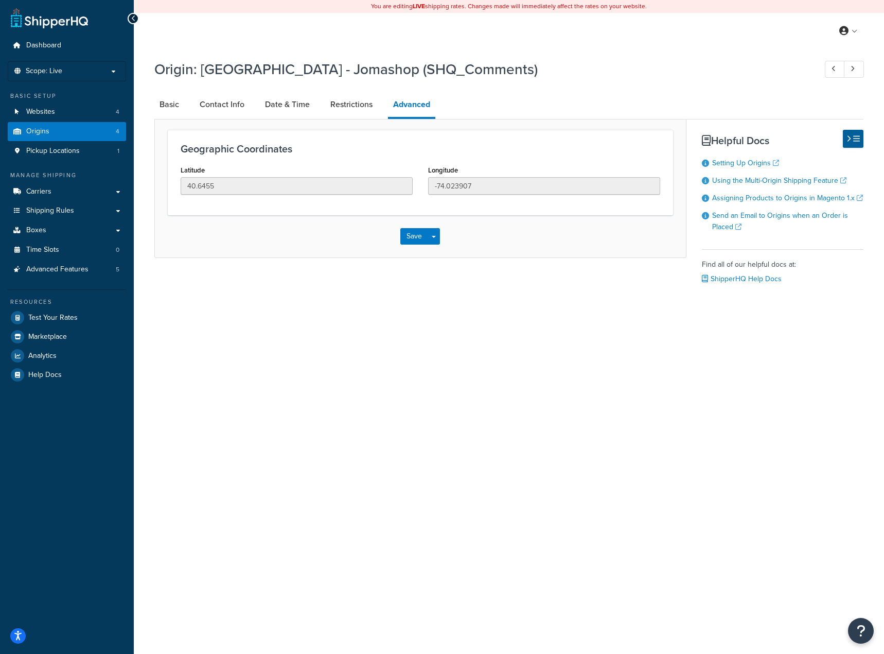
click at [254, 112] on li "Contact Info" at bounding box center [227, 104] width 65 height 25
click at [207, 102] on link "Contact Info" at bounding box center [222, 104] width 55 height 25
select select "order_placed"
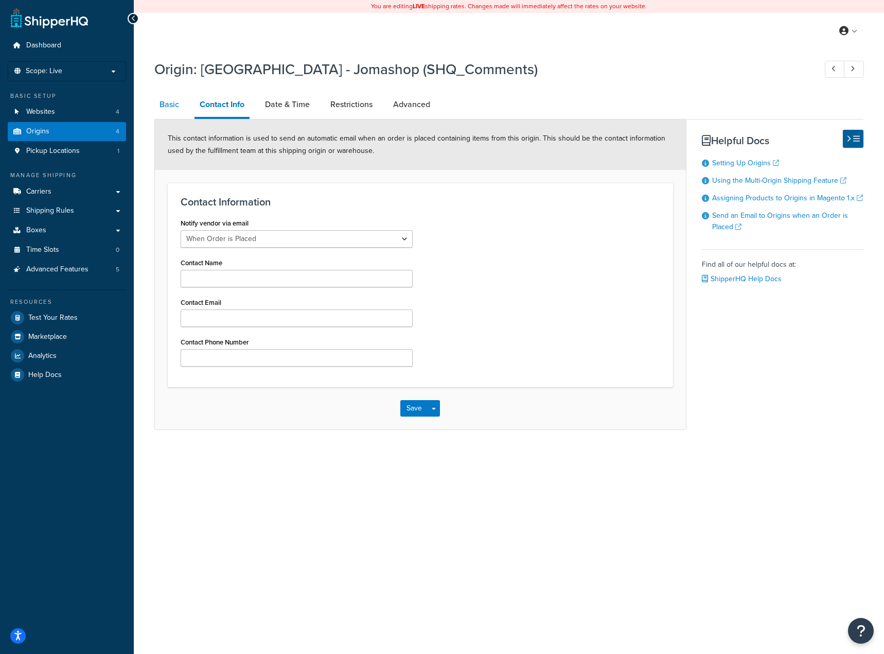
click at [178, 106] on link "Basic" at bounding box center [169, 104] width 30 height 25
select select "32"
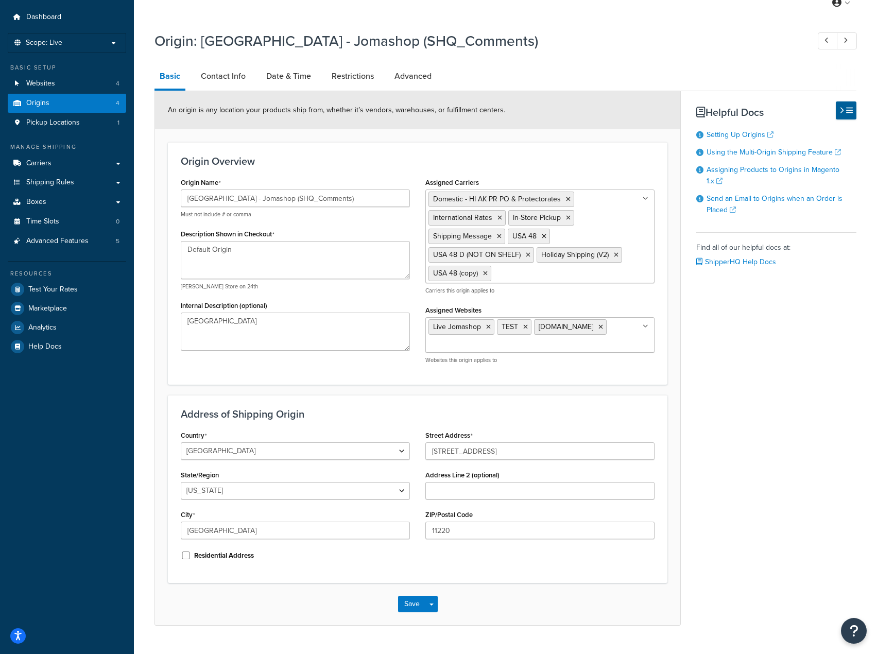
scroll to position [52, 0]
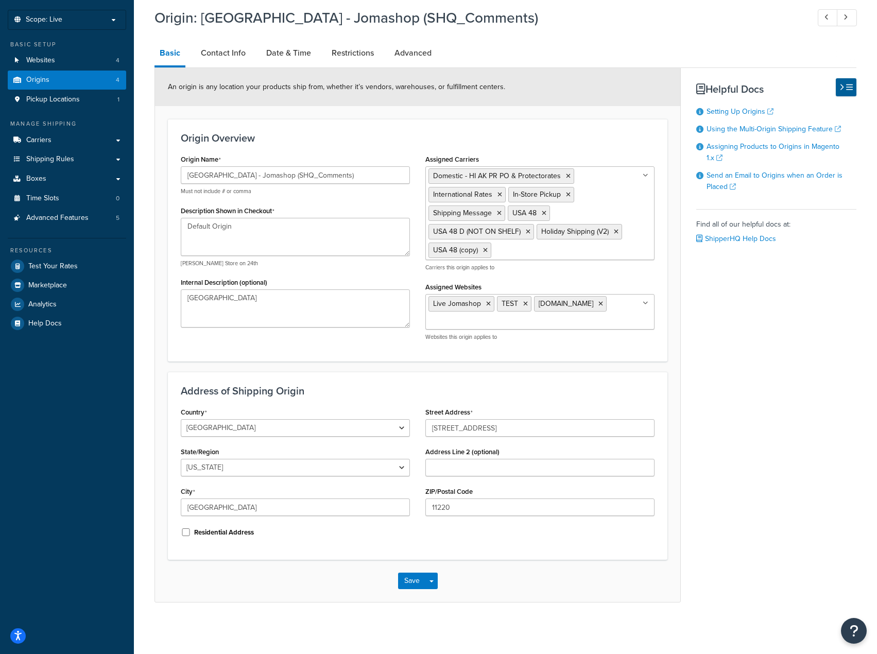
click at [559, 254] on input "Assigned Carriers" at bounding box center [539, 249] width 91 height 11
click at [415, 580] on button "Save" at bounding box center [412, 580] width 28 height 16
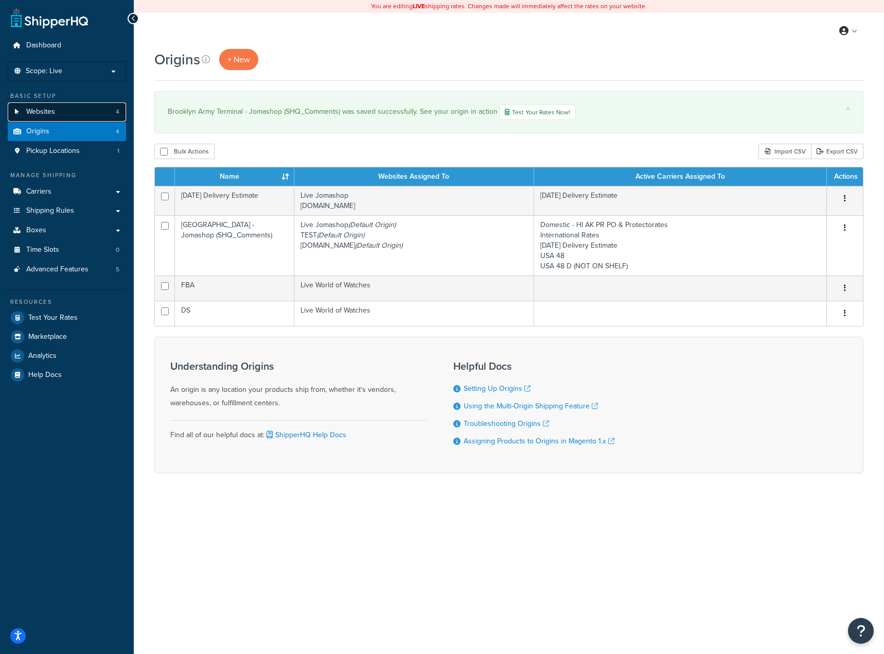
click at [62, 109] on link "Websites 4" at bounding box center [67, 111] width 118 height 19
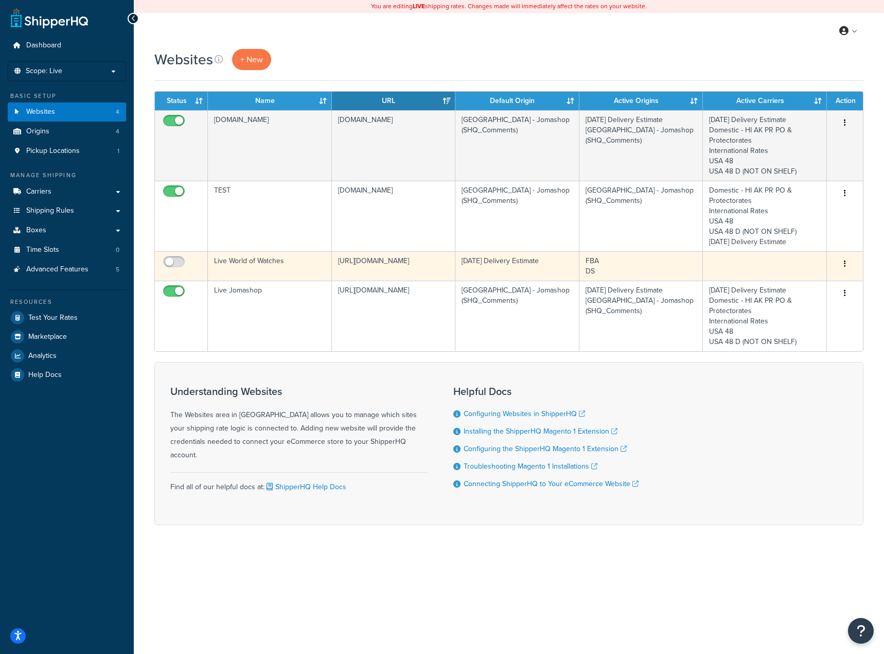
click at [843, 263] on button "button" at bounding box center [845, 264] width 14 height 16
click at [794, 327] on link "Delete" at bounding box center [803, 326] width 81 height 21
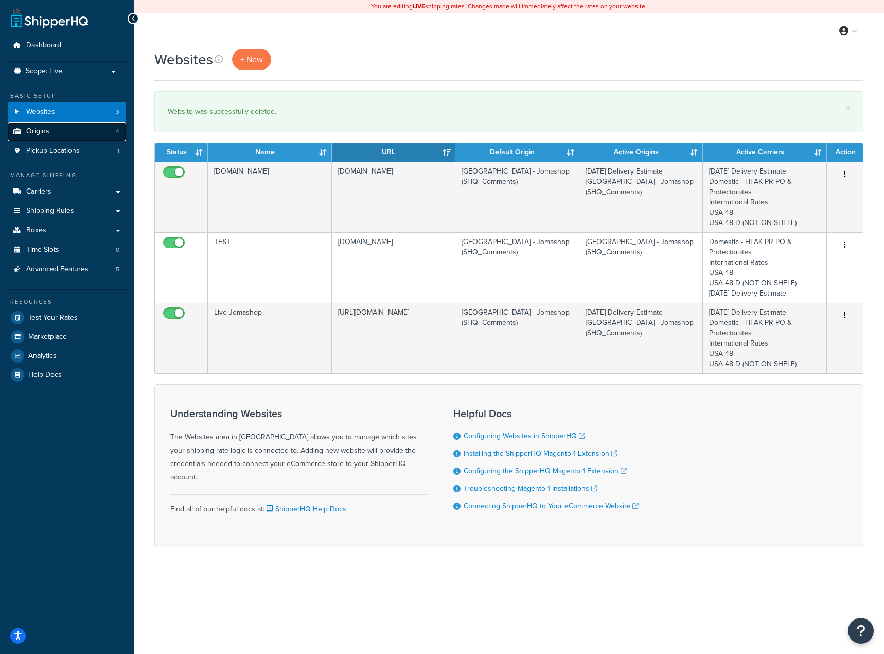
click at [29, 132] on span "Origins" at bounding box center [37, 131] width 23 height 9
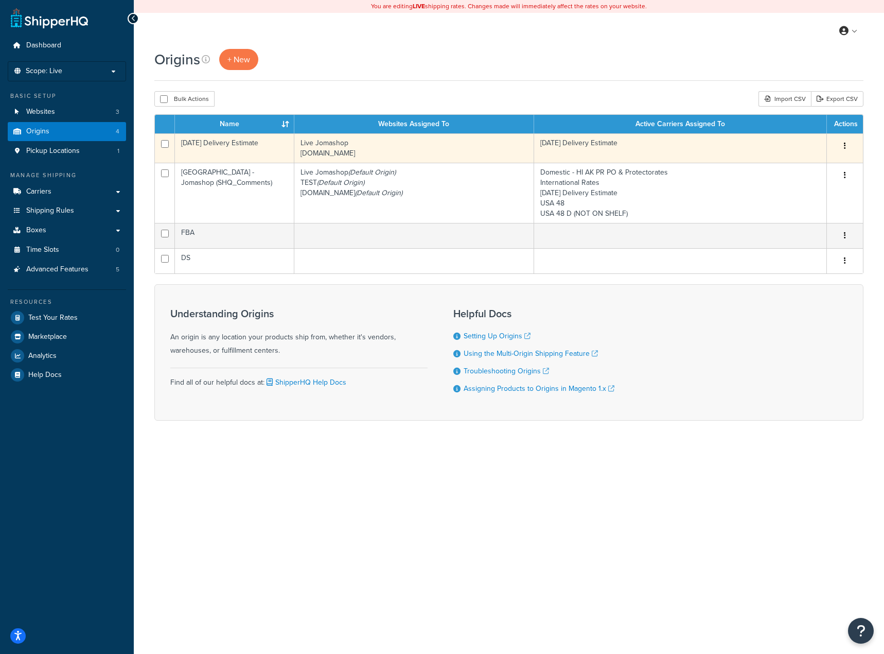
click at [844, 147] on icon "button" at bounding box center [845, 145] width 2 height 7
click at [786, 208] on link "Delete" at bounding box center [811, 207] width 81 height 21
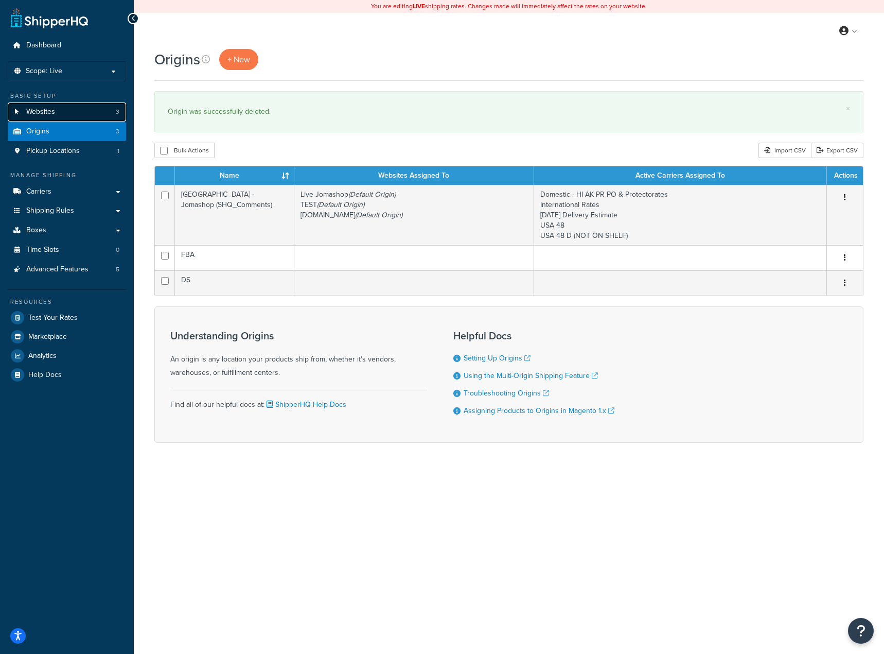
click at [47, 108] on span "Websites" at bounding box center [40, 112] width 29 height 9
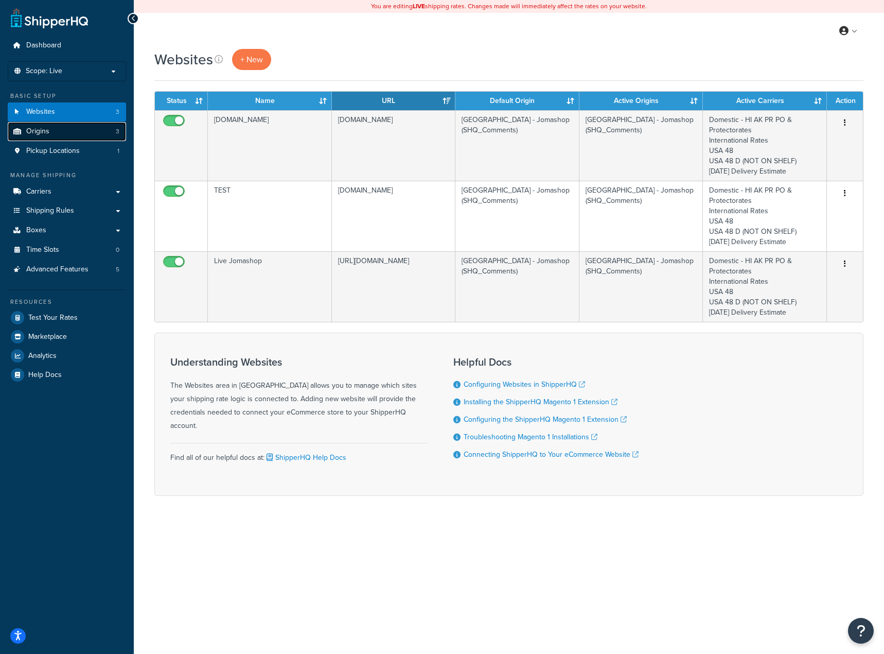
click at [50, 124] on link "Origins 3" at bounding box center [67, 131] width 118 height 19
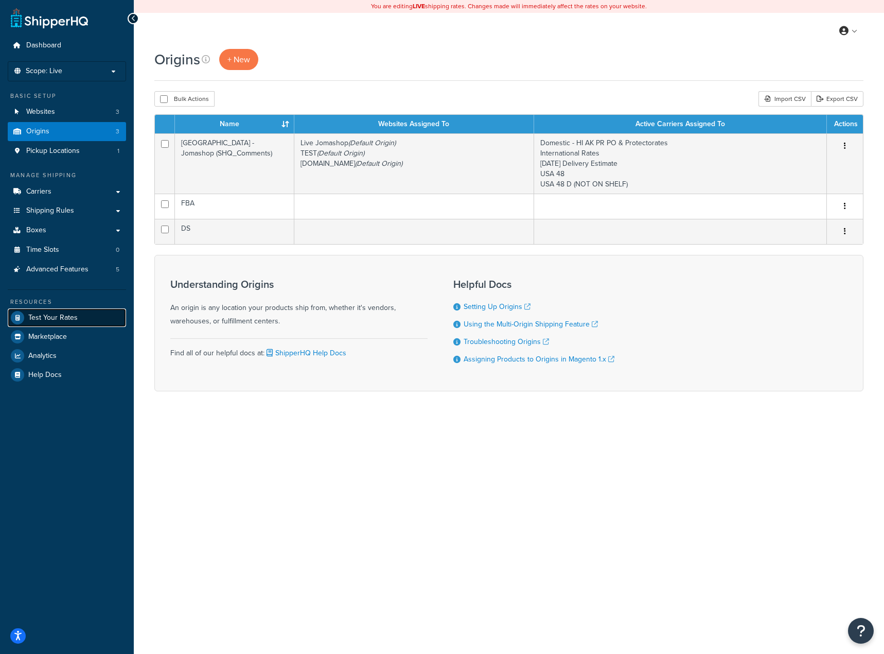
click at [47, 314] on span "Test Your Rates" at bounding box center [52, 317] width 49 height 9
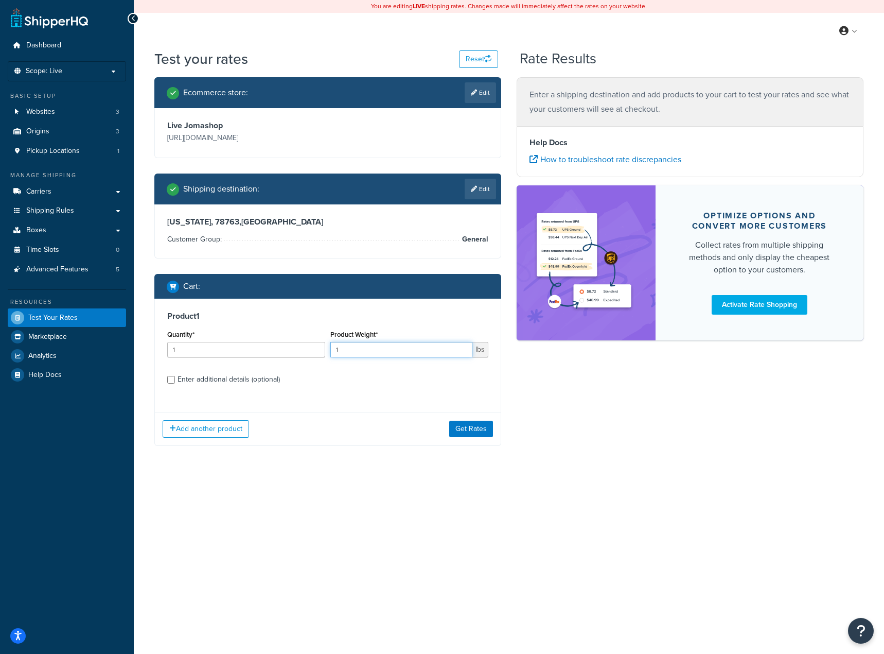
drag, startPoint x: 357, startPoint y: 355, endPoint x: 330, endPoint y: 354, distance: 26.3
click at [332, 354] on input "1" at bounding box center [401, 349] width 142 height 15
type input "2"
click at [465, 429] on button "Get Rates" at bounding box center [471, 429] width 44 height 16
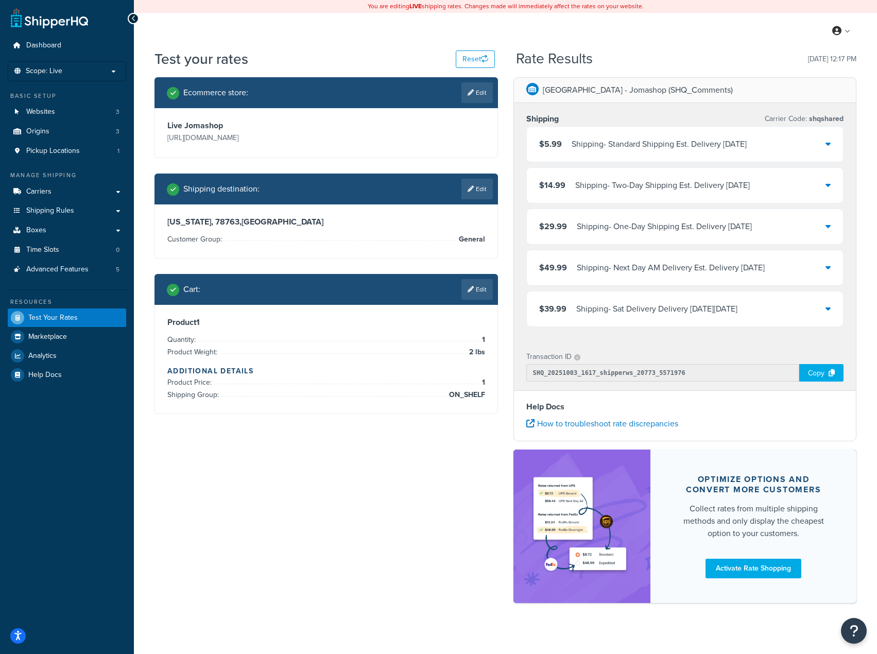
click at [627, 316] on div "Shipping - Sat Delivery Delivery [DATE][DATE]" at bounding box center [656, 309] width 161 height 14
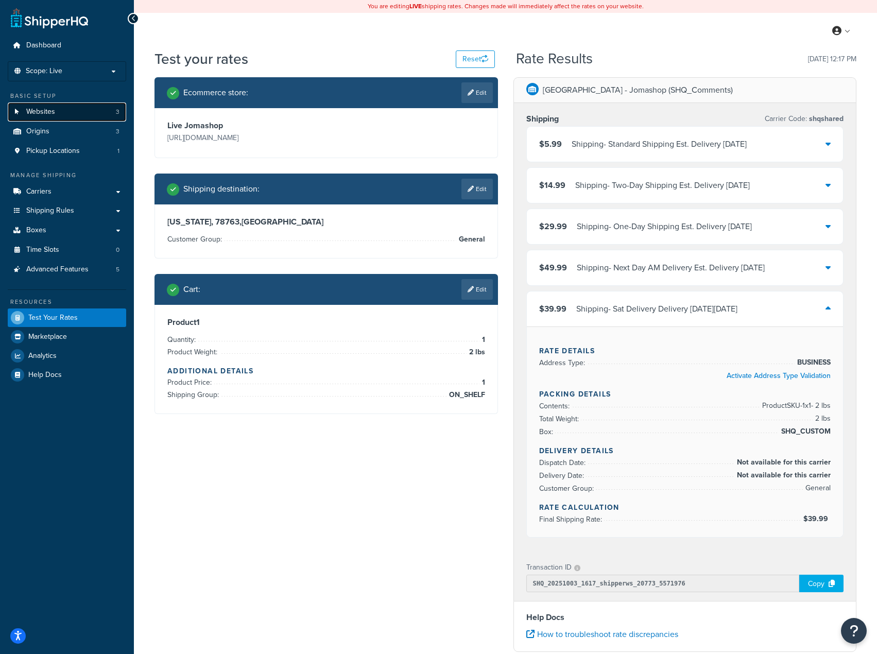
click at [58, 118] on link "Websites 3" at bounding box center [67, 111] width 118 height 19
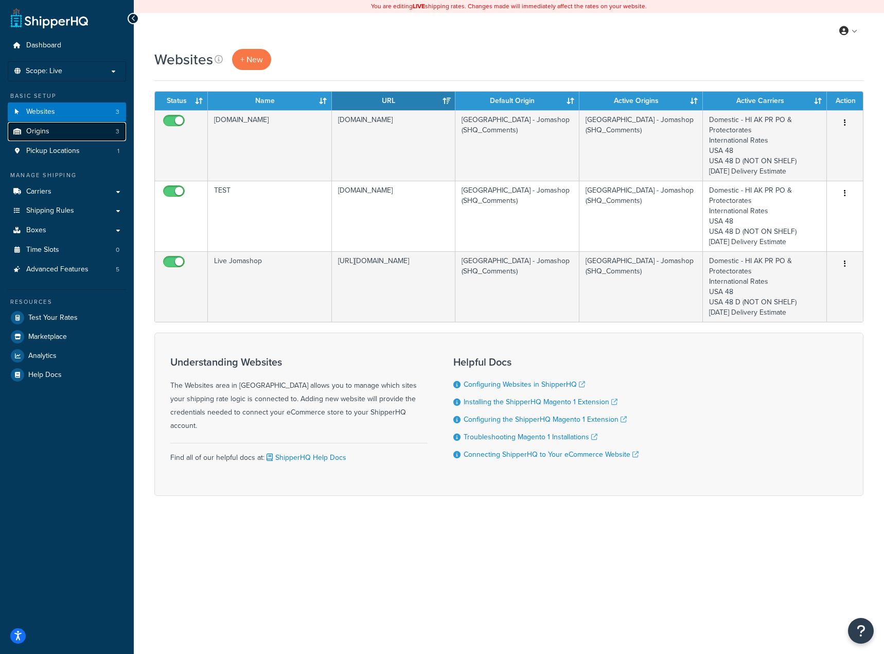
click at [58, 129] on link "Origins 3" at bounding box center [67, 131] width 118 height 19
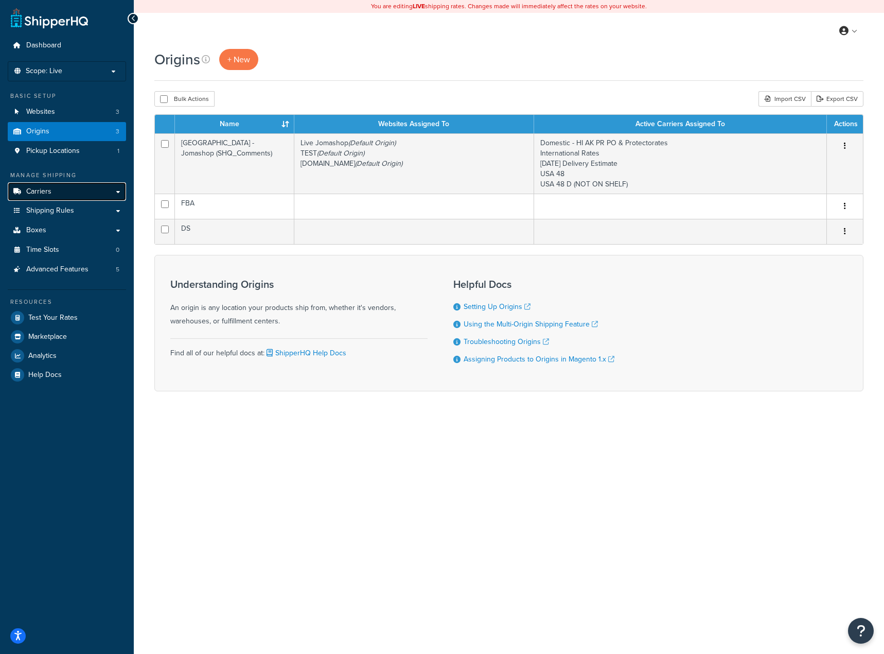
click at [66, 196] on link "Carriers" at bounding box center [67, 191] width 118 height 19
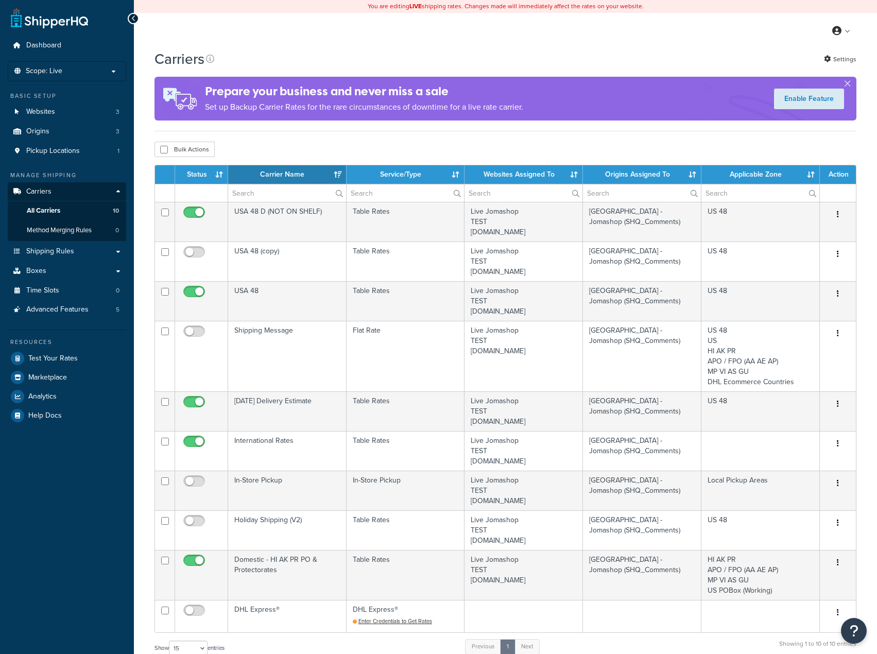
select select "15"
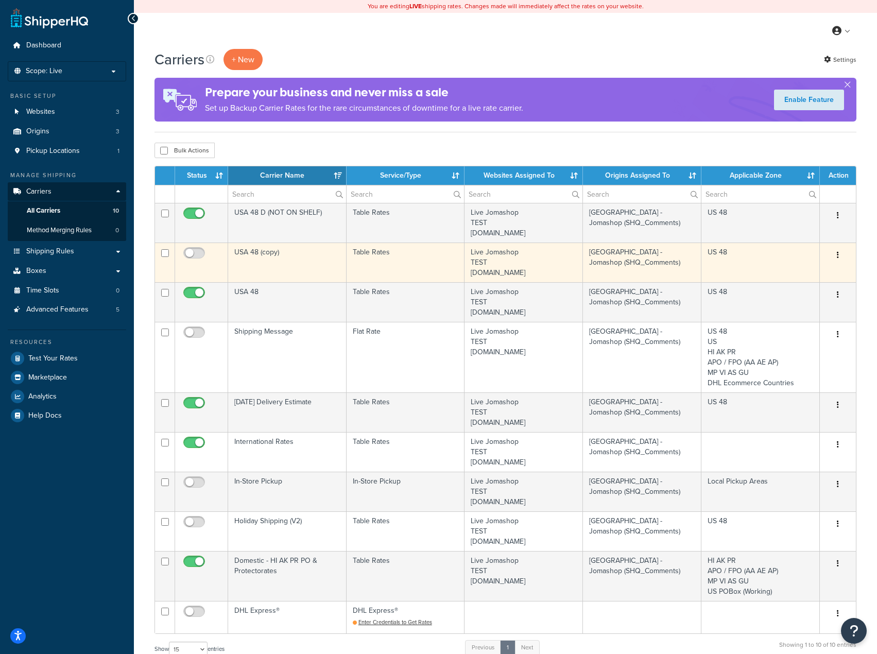
click at [837, 257] on icon "button" at bounding box center [837, 254] width 2 height 7
click at [783, 320] on link "Delete" at bounding box center [795, 318] width 81 height 21
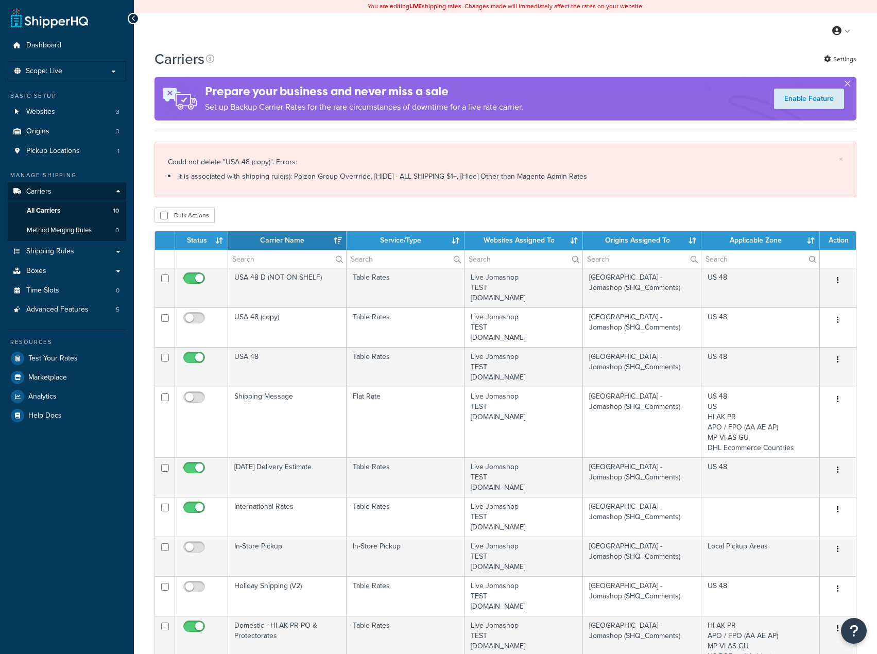
select select "15"
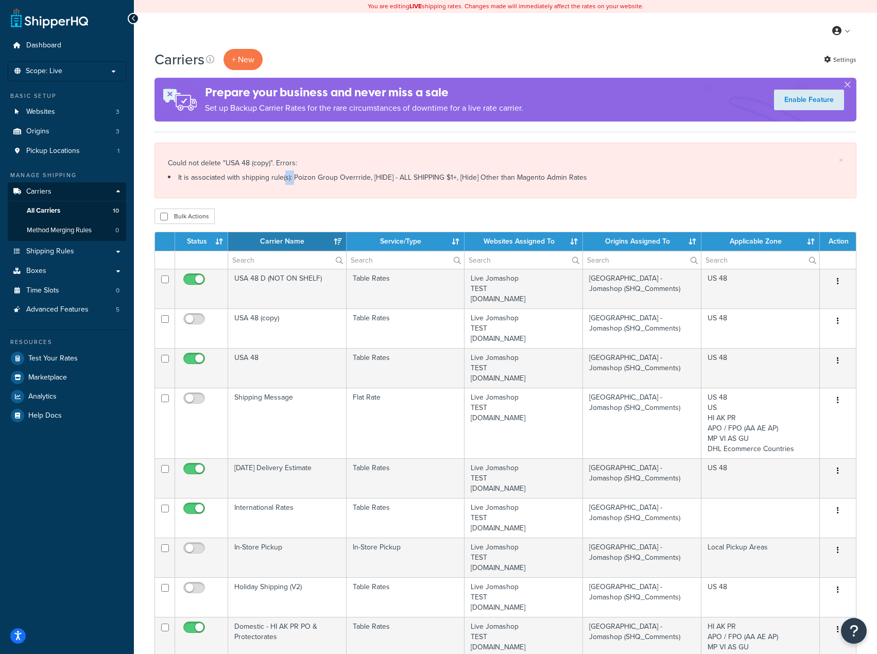
drag, startPoint x: 319, startPoint y: 180, endPoint x: 410, endPoint y: 190, distance: 91.7
click at [361, 181] on li "It is associated with shipping rule(s): Poizon Group Overrride, [HIDE] - ALL SH…" at bounding box center [505, 177] width 675 height 14
click at [538, 178] on li "It is associated with shipping rule(s): Poizon Group Overrride, [HIDE] - ALL SH…" at bounding box center [505, 177] width 675 height 14
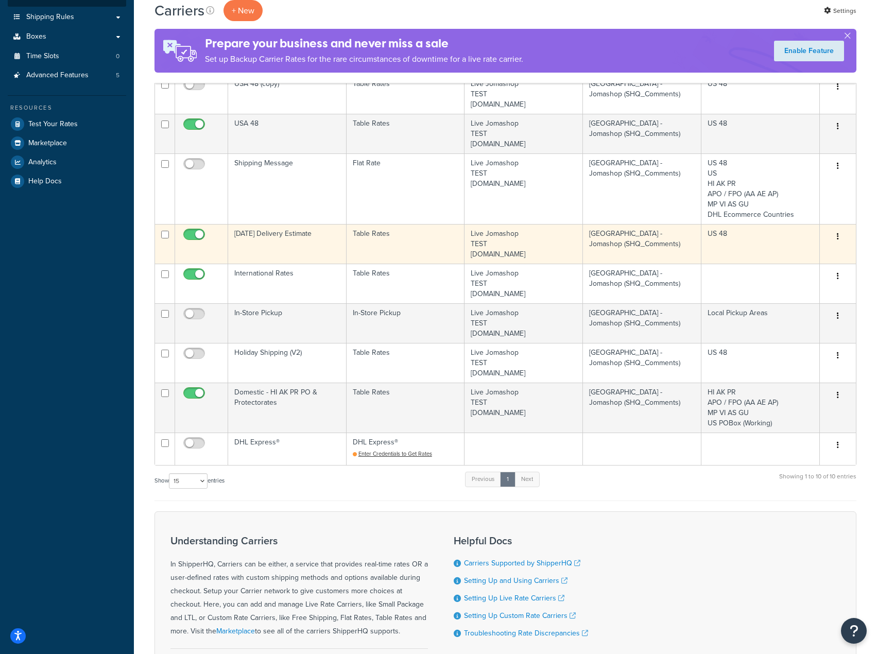
scroll to position [257, 0]
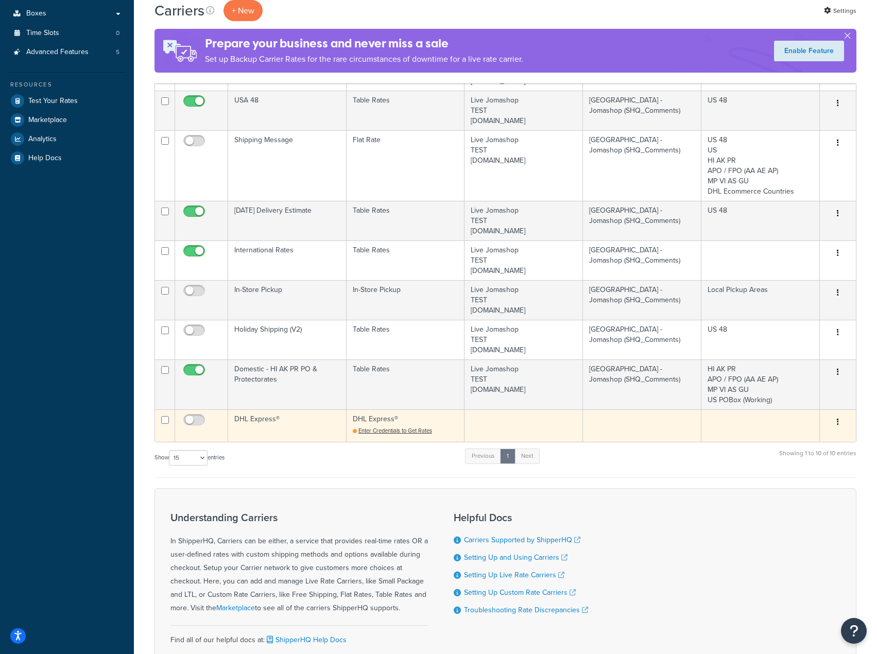
click at [838, 422] on button "button" at bounding box center [837, 422] width 14 height 16
click at [793, 488] on link "Delete" at bounding box center [795, 485] width 81 height 21
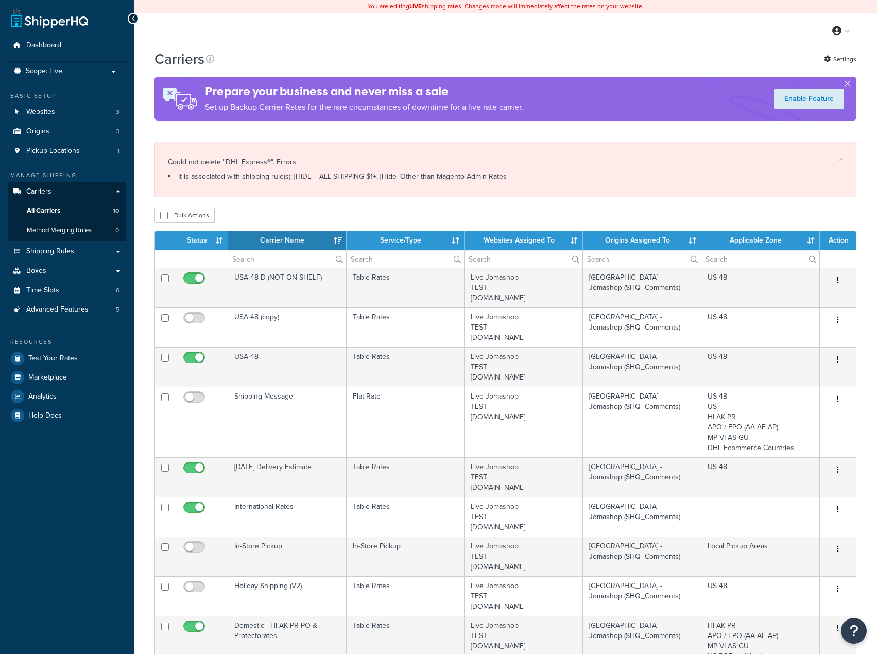
select select "15"
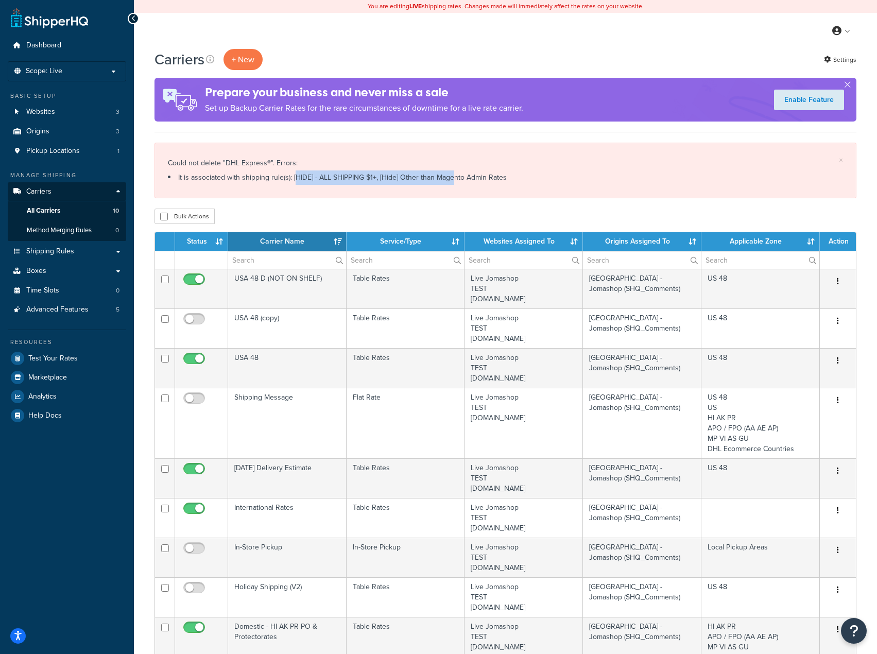
drag, startPoint x: 359, startPoint y: 173, endPoint x: 511, endPoint y: 181, distance: 151.5
click at [467, 173] on li "It is associated with shipping rule(s): [HIDE] - ALL SHIPPING $1+, [Hide] Other…" at bounding box center [505, 177] width 675 height 14
click at [532, 177] on li "It is associated with shipping rule(s): [HIDE] - ALL SHIPPING $1+, [Hide] Other…" at bounding box center [505, 177] width 675 height 14
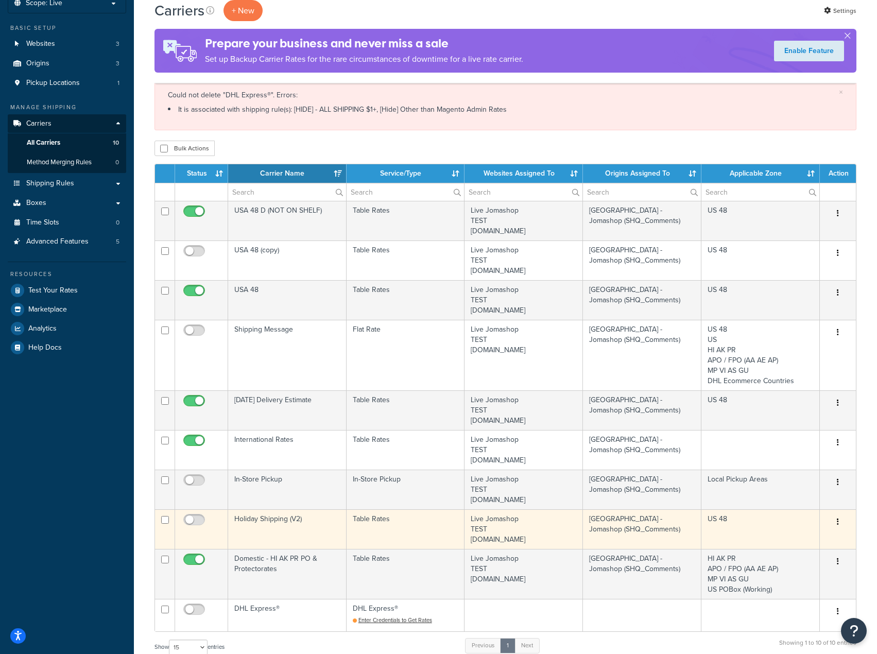
scroll to position [103, 0]
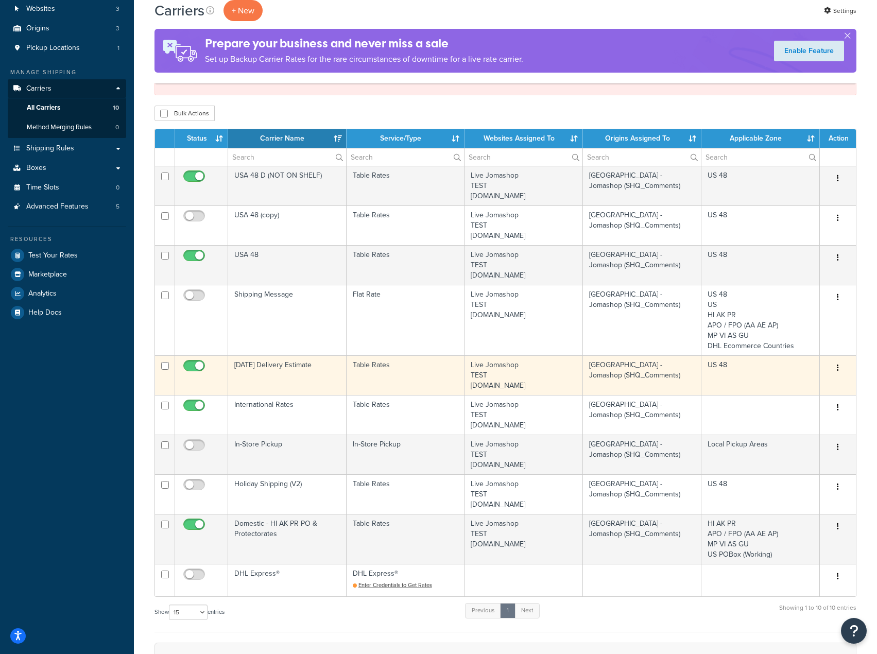
click at [839, 374] on button "button" at bounding box center [837, 368] width 14 height 16
click at [784, 385] on link "Edit" at bounding box center [795, 388] width 81 height 21
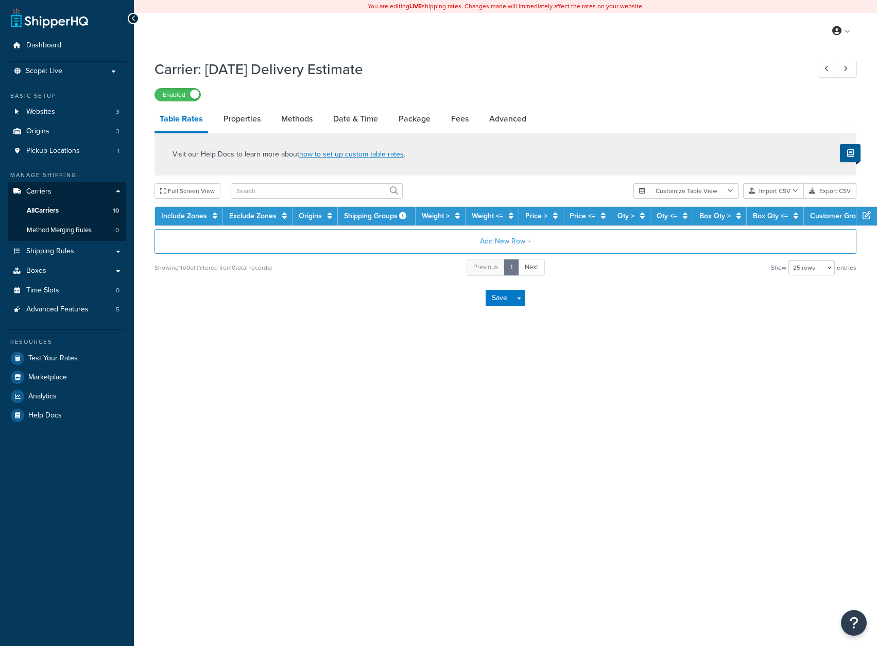
select select "25"
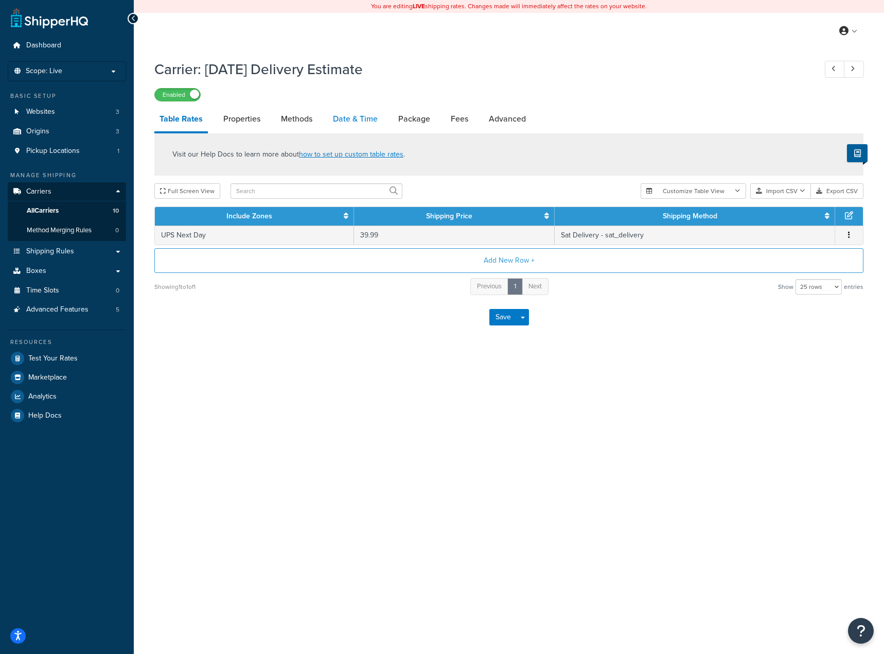
click at [349, 116] on link "Date & Time" at bounding box center [355, 119] width 55 height 25
select select "yMMMEd"
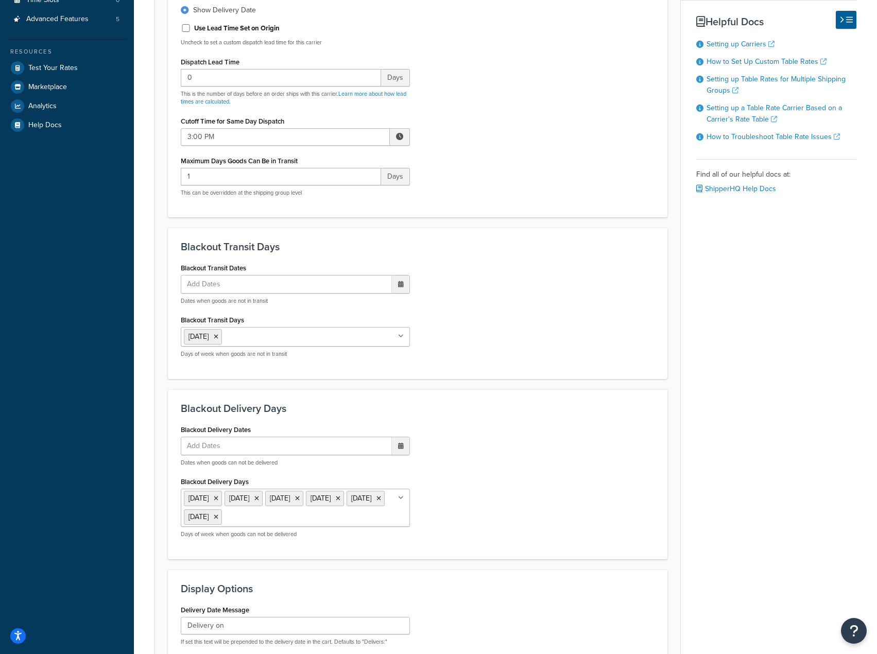
scroll to position [309, 0]
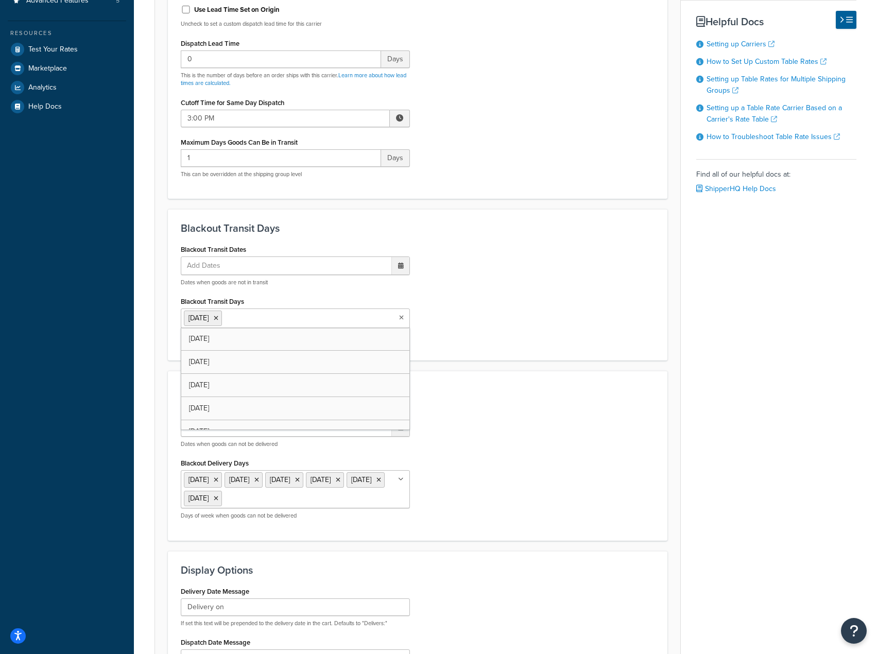
click at [246, 317] on input "Blackout Transit Days" at bounding box center [269, 317] width 91 height 11
click at [500, 299] on div "Blackout Transit Dates Add Dates ‹ [DATE] › Su Mo Tu We Th Fr Sa 28 29 30 1 2 3…" at bounding box center [417, 295] width 489 height 106
click at [299, 322] on input "Blackout Transit Days" at bounding box center [269, 317] width 91 height 11
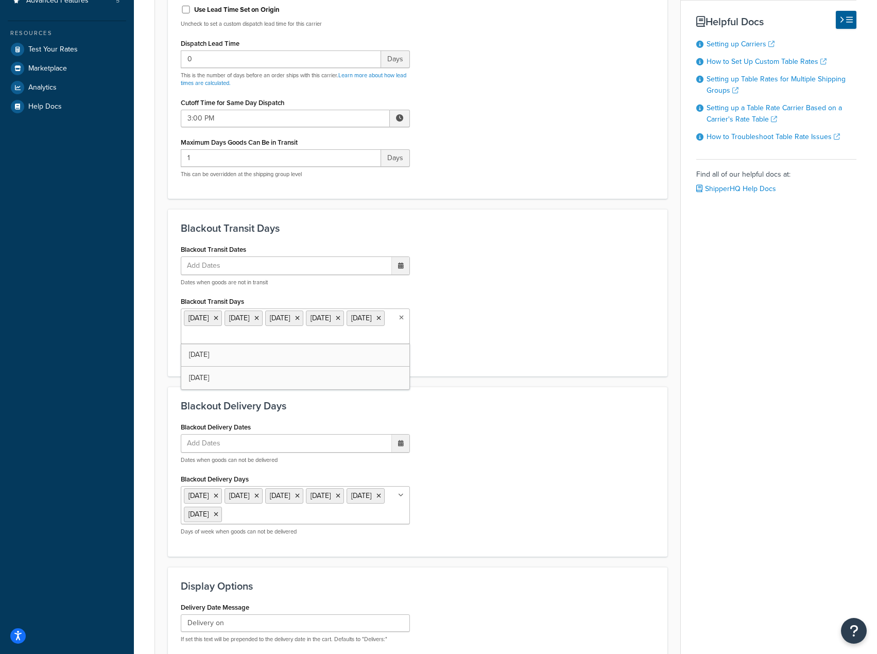
click at [621, 317] on div "Blackout Transit Dates Add Dates ‹ October 2025 › Su Mo Tu We Th Fr Sa 28 29 30…" at bounding box center [417, 302] width 489 height 121
click at [535, 529] on div "Blackout Delivery Dates Add Dates ‹ October 2025 › Su Mo Tu We Th Fr Sa 28 29 3…" at bounding box center [417, 481] width 489 height 124
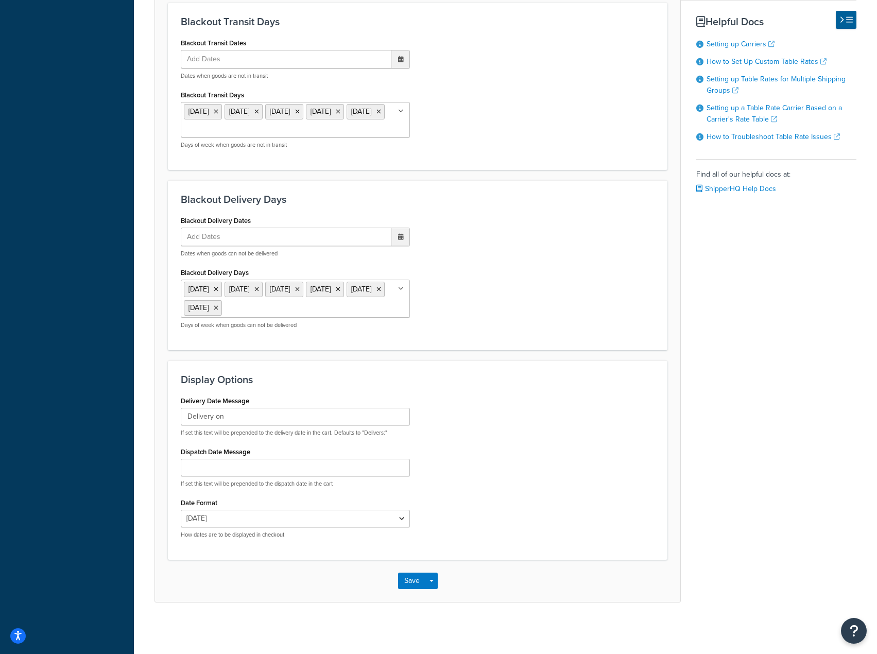
scroll to position [519, 0]
click at [436, 587] on button "Save Dropdown" at bounding box center [431, 580] width 12 height 16
click at [427, 600] on button "Save and Edit" at bounding box center [435, 600] width 75 height 22
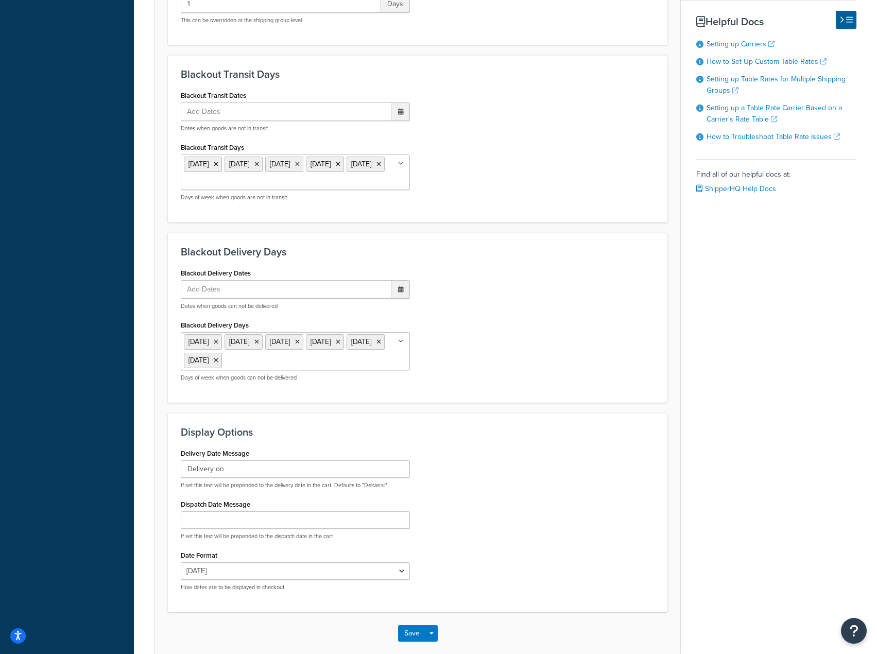
scroll to position [0, 0]
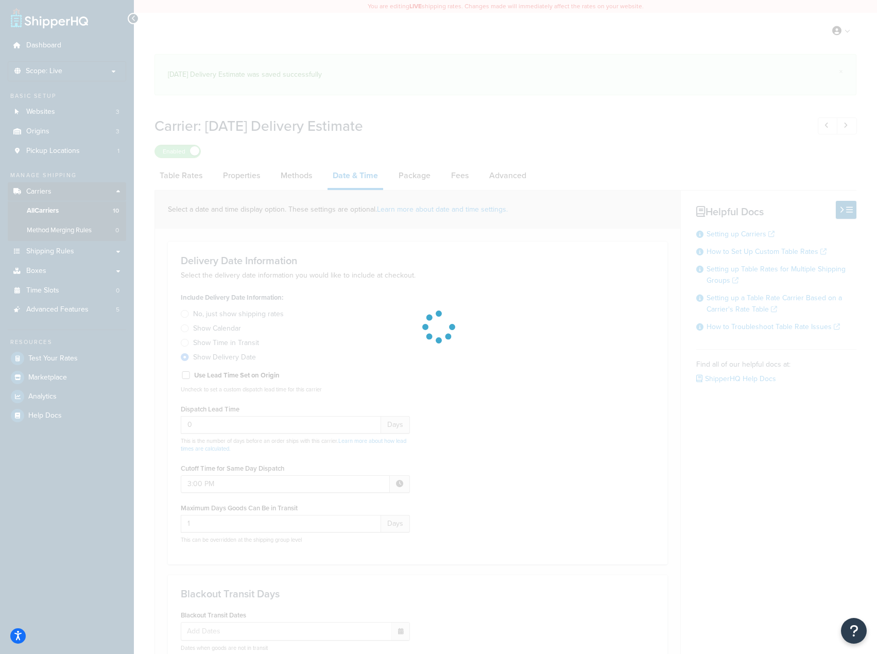
select select "yMMMEd"
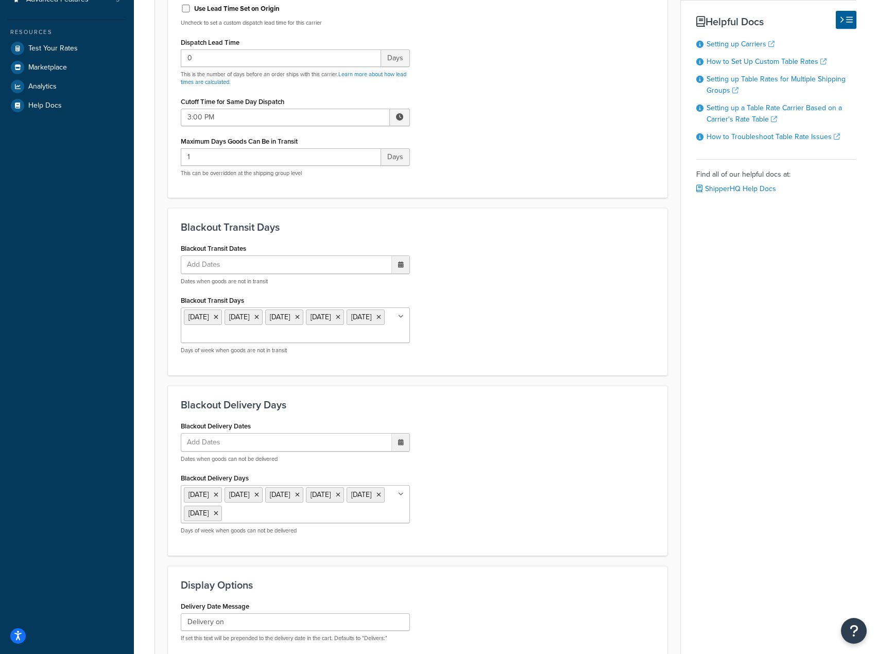
scroll to position [309, 0]
click at [340, 499] on icon at bounding box center [338, 496] width 5 height 6
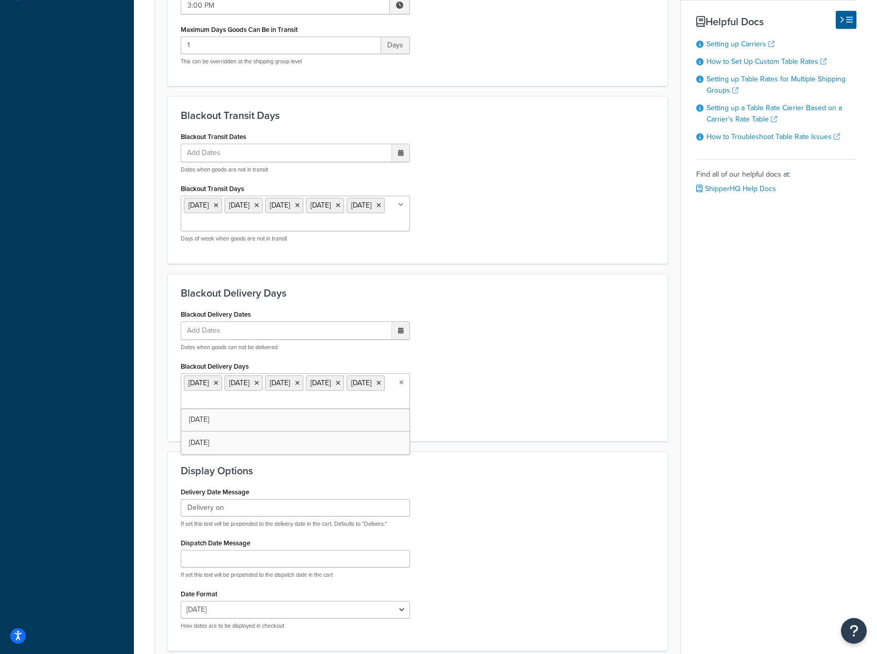
scroll to position [519, 0]
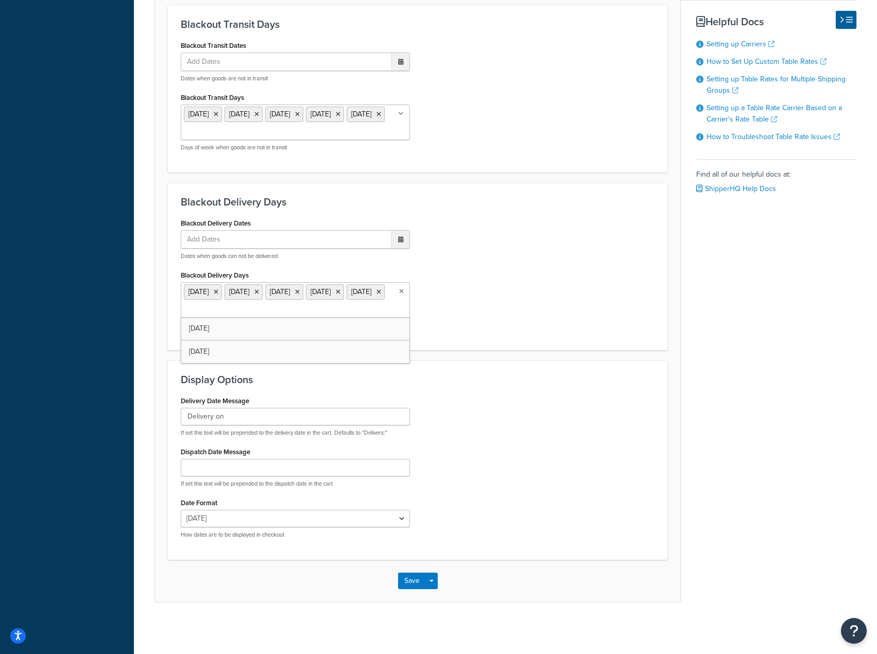
click at [568, 474] on div "Delivery Date Message Delivery on If set this text will be prepended to the del…" at bounding box center [417, 469] width 489 height 153
click at [411, 583] on button "Save" at bounding box center [412, 580] width 28 height 16
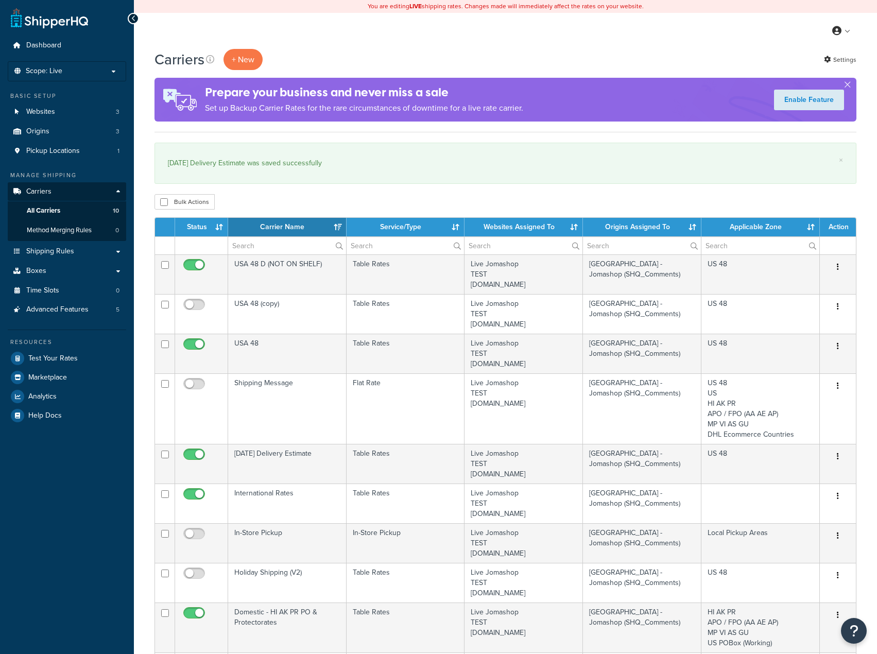
select select "15"
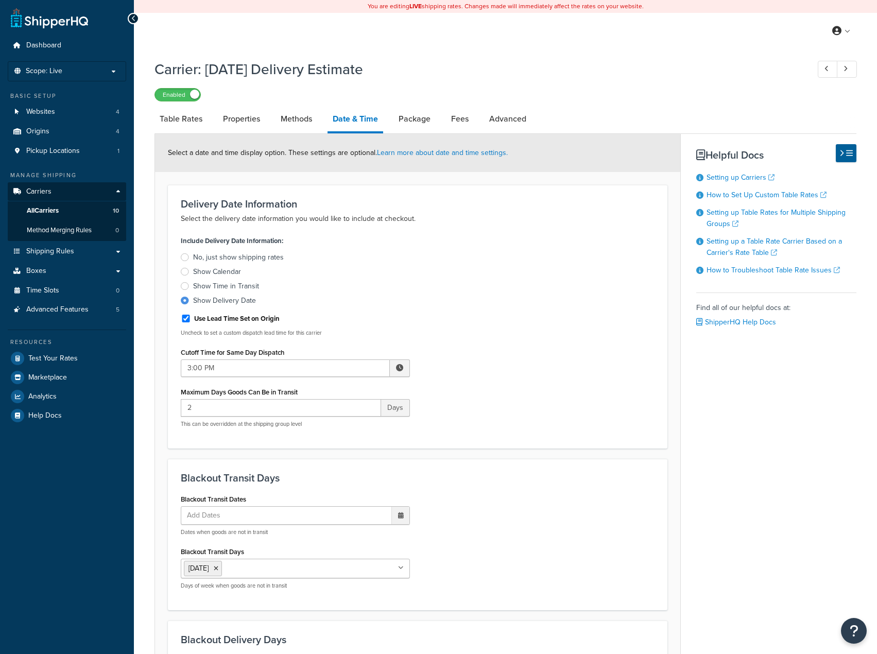
select select "yMMMEd"
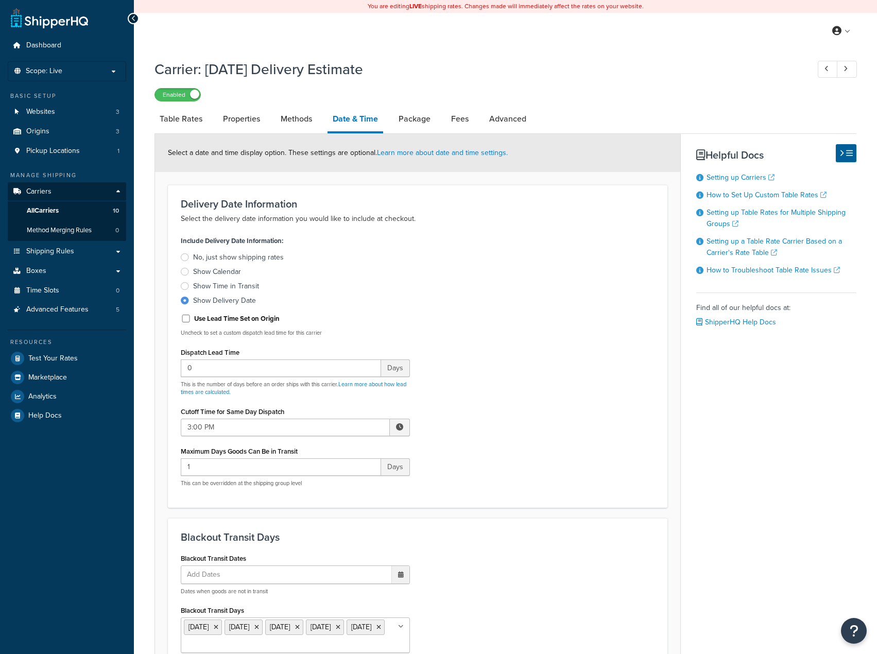
select select "yMMMEd"
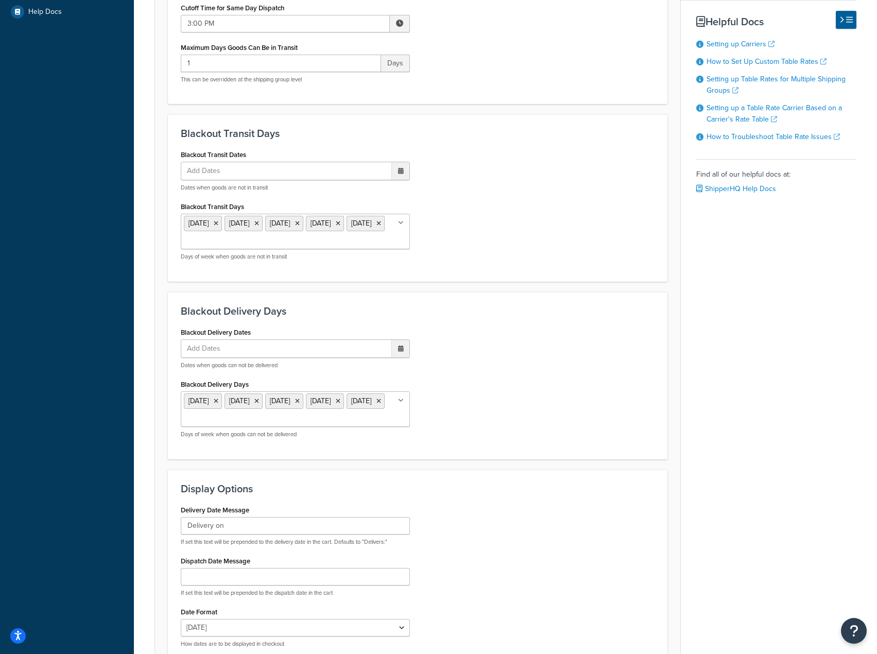
scroll to position [463, 0]
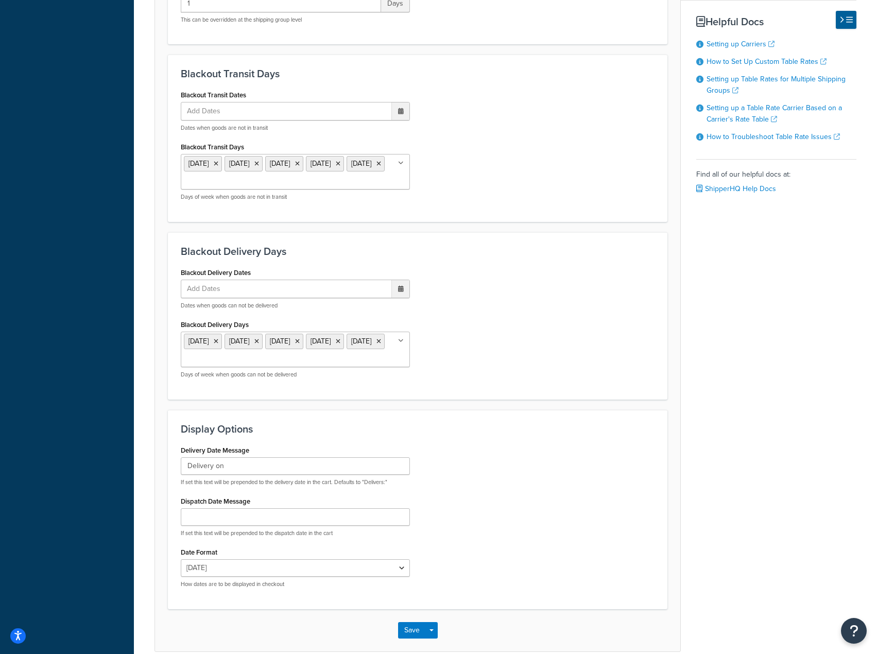
click at [355, 362] on ul "Monday Tuesday Wednesday Friday Sunday" at bounding box center [295, 349] width 229 height 36
click at [517, 356] on div "Blackout Delivery Dates Add Dates ‹ October 2025 › Su Mo Tu We Th Fr Sa 28 29 3…" at bounding box center [417, 327] width 489 height 124
click at [409, 641] on button "Save" at bounding box center [412, 632] width 28 height 16
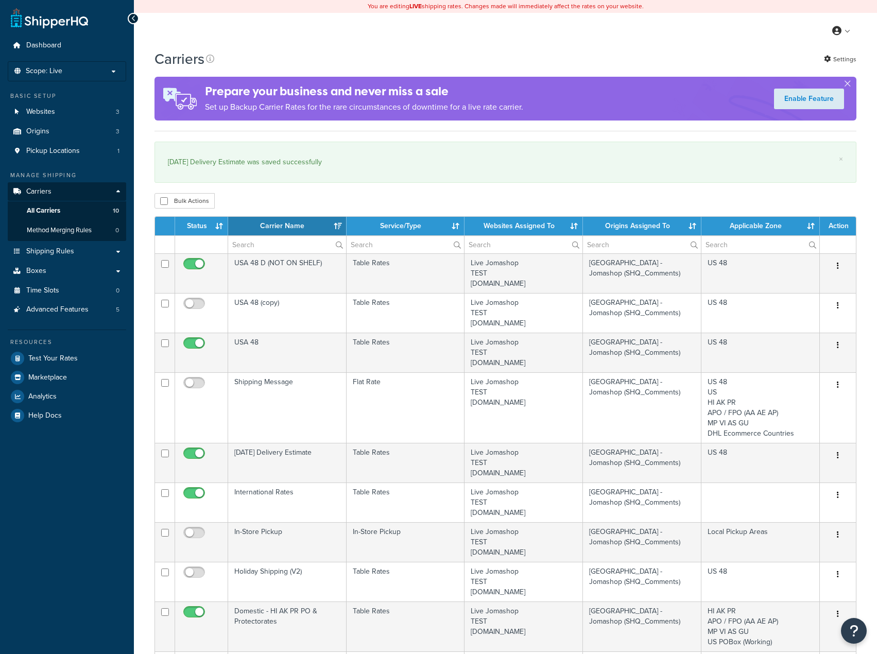
select select "15"
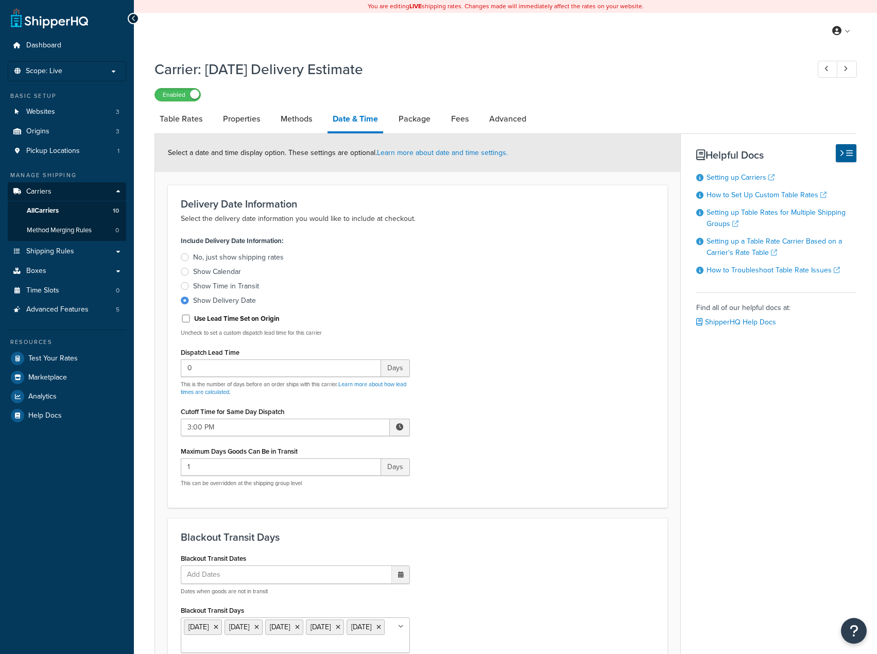
select select "yMMMEd"
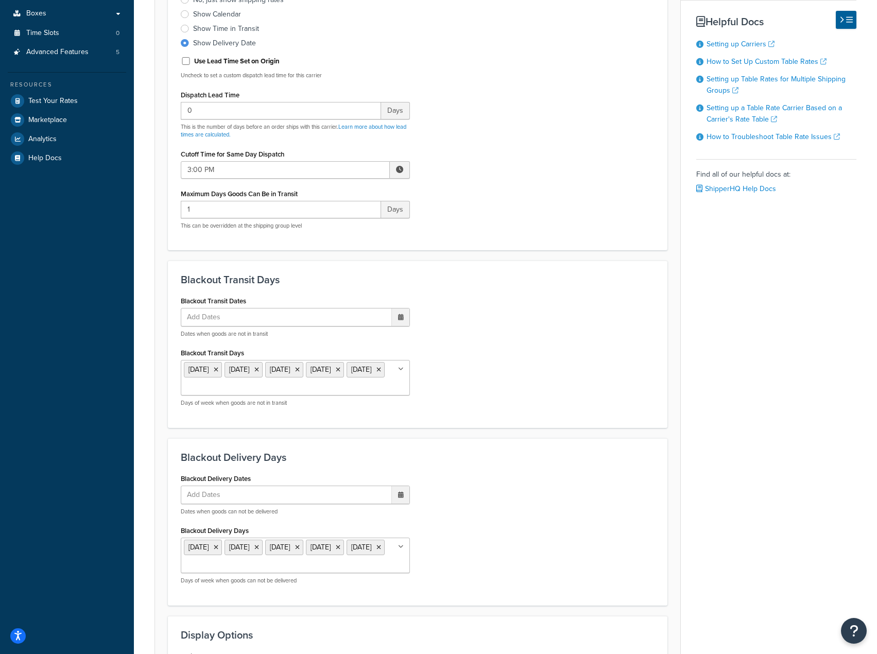
scroll to position [412, 0]
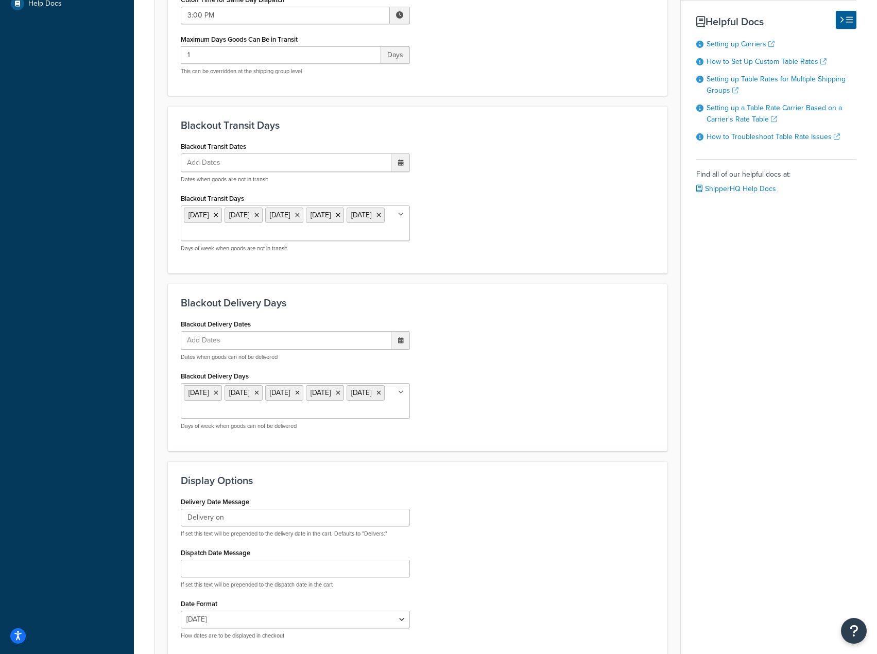
click at [275, 415] on input "Blackout Delivery Days" at bounding box center [229, 410] width 91 height 11
click at [327, 231] on ul "Monday Tuesday Wednesday Thursday Sunday" at bounding box center [295, 223] width 229 height 36
click at [579, 339] on div "Blackout Delivery Dates Add Dates ‹ October 2025 › Su Mo Tu We Th Fr Sa 28 29 3…" at bounding box center [417, 379] width 489 height 124
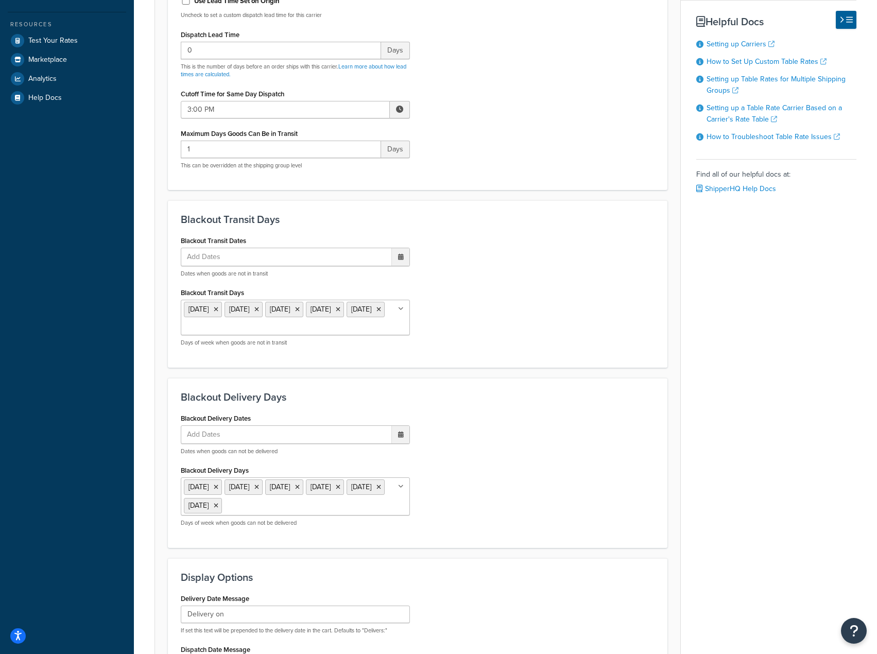
scroll to position [309, 0]
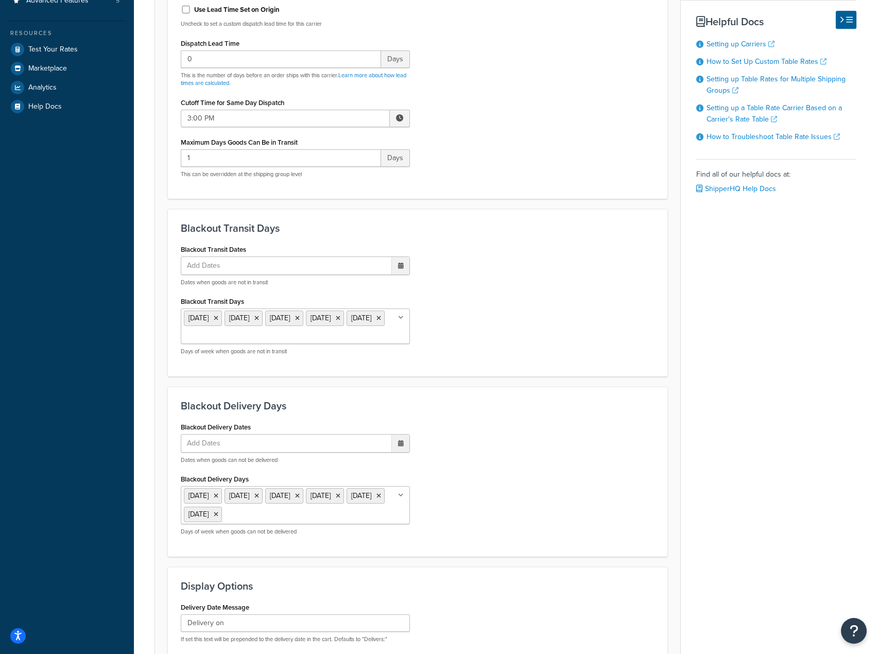
click at [362, 344] on ul "Monday Tuesday Wednesday Thursday Sunday" at bounding box center [295, 326] width 229 height 36
click at [585, 461] on div "Blackout Delivery Dates Add Dates ‹ October 2025 › Su Mo Tu We Th Fr Sa 28 29 3…" at bounding box center [417, 481] width 489 height 124
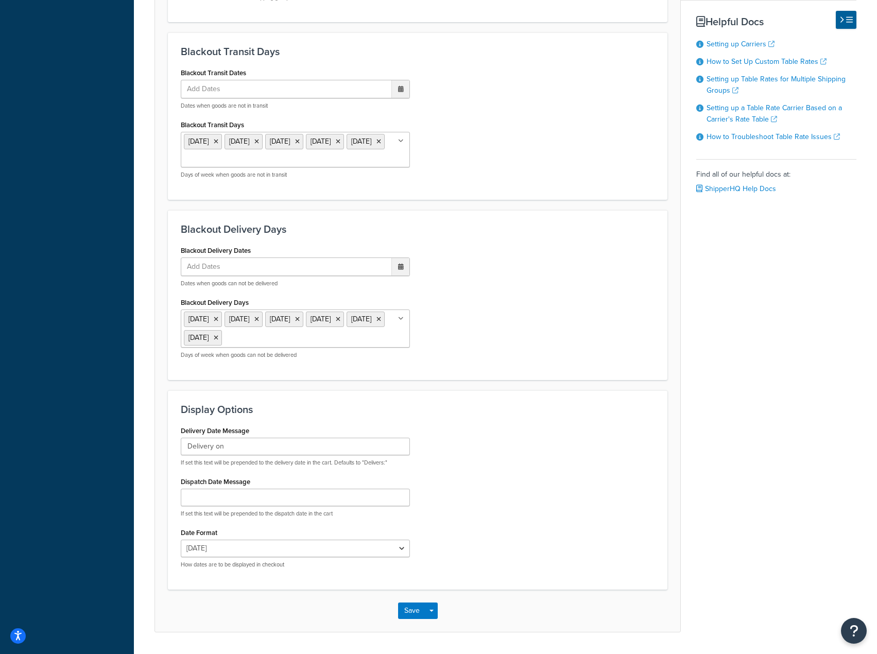
scroll to position [519, 0]
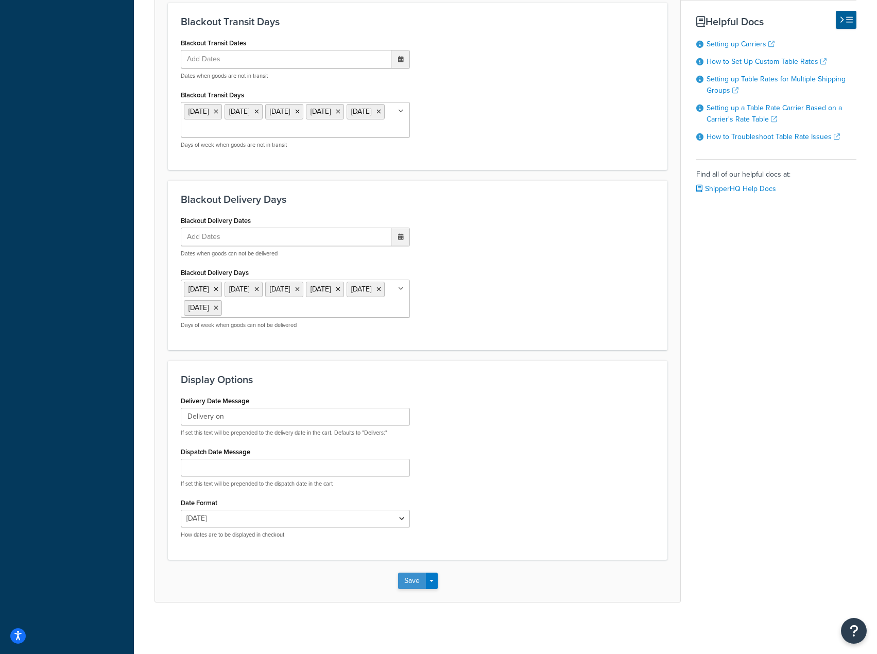
click at [410, 575] on button "Save" at bounding box center [412, 580] width 28 height 16
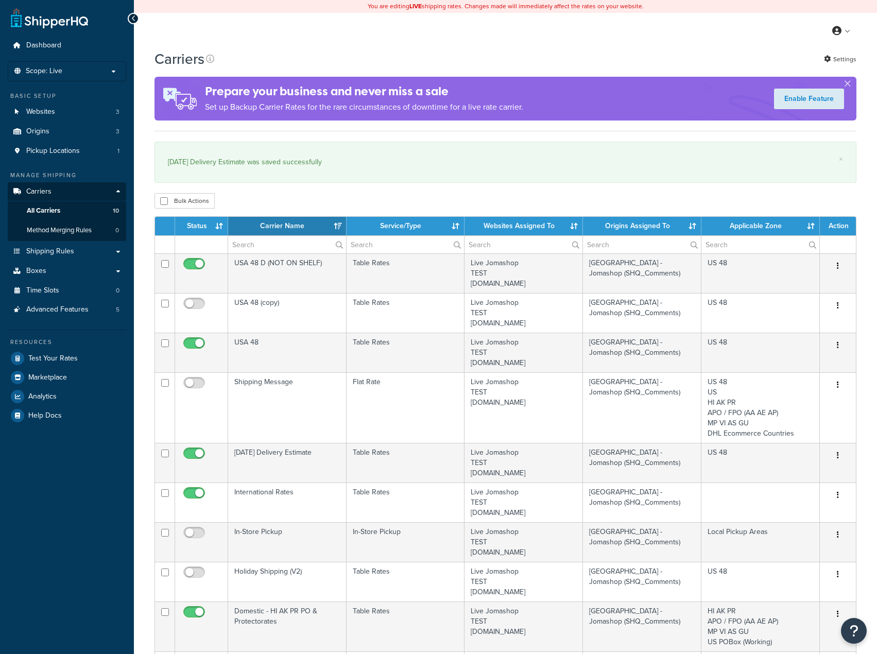
select select "15"
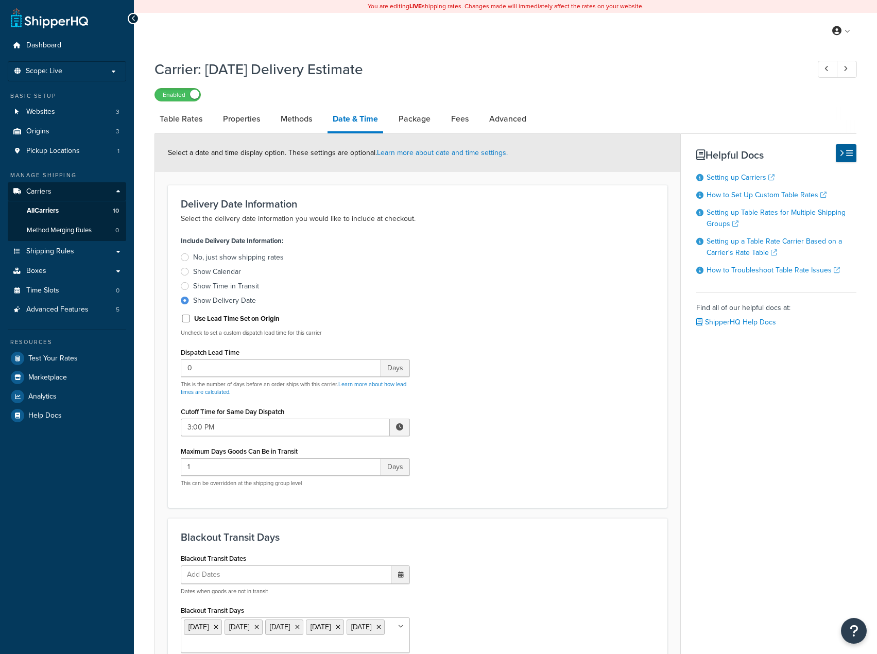
select select "yMMMEd"
click at [250, 320] on label "Use Lead Time Set on Origin" at bounding box center [236, 318] width 85 height 9
click at [191, 320] on input "Use Lead Time Set on Origin" at bounding box center [186, 318] width 10 height 8
checkbox input "true"
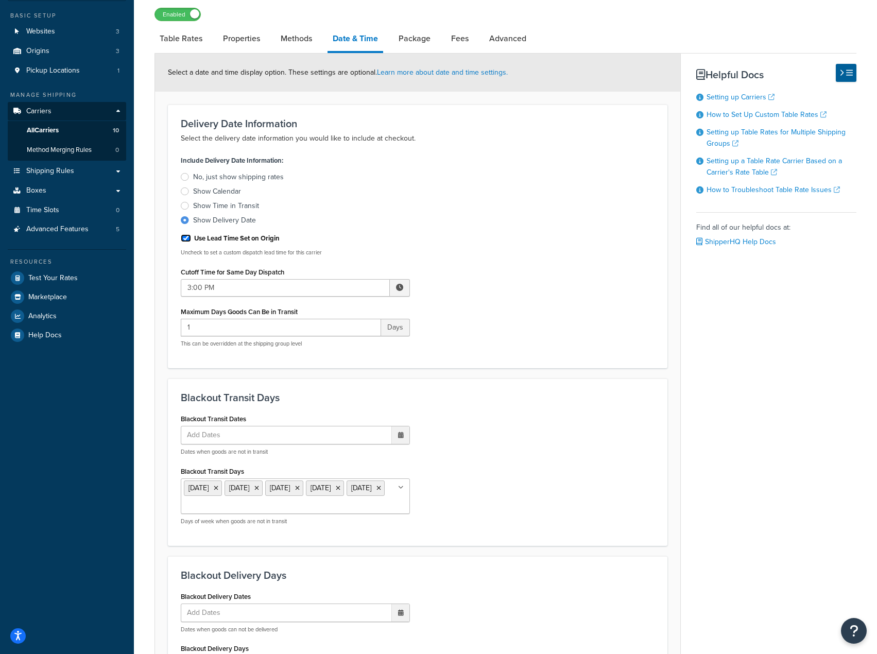
scroll to position [206, 0]
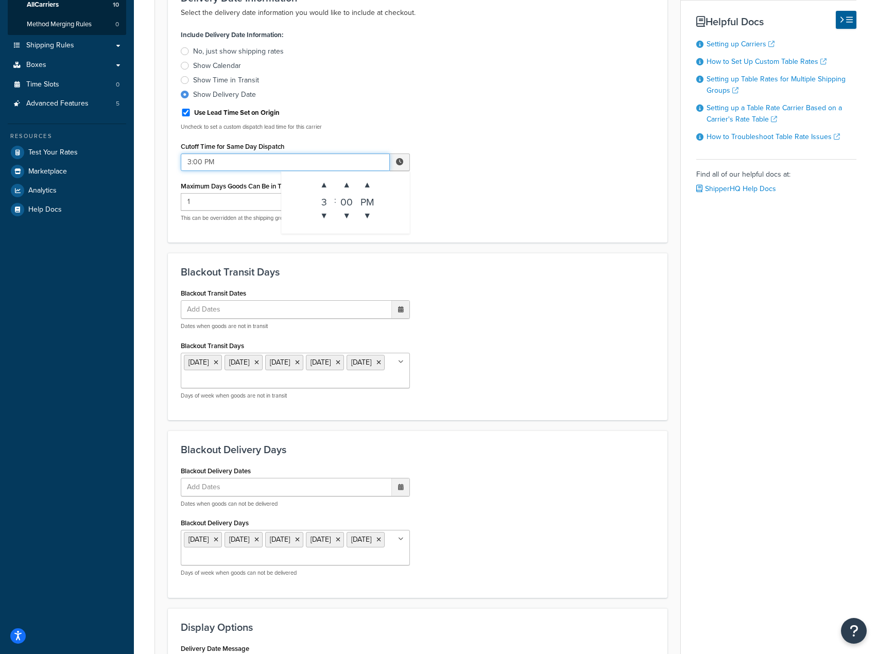
drag, startPoint x: 194, startPoint y: 164, endPoint x: 177, endPoint y: 165, distance: 16.5
click at [179, 164] on div "Include Delivery Date Information: No, just show shipping rates Show Calendar S…" at bounding box center [295, 128] width 244 height 202
click at [221, 166] on input "1000 PM" at bounding box center [285, 161] width 209 height 17
click at [185, 164] on input "100 PM" at bounding box center [285, 161] width 209 height 17
drag, startPoint x: 214, startPoint y: 168, endPoint x: 122, endPoint y: 156, distance: 92.8
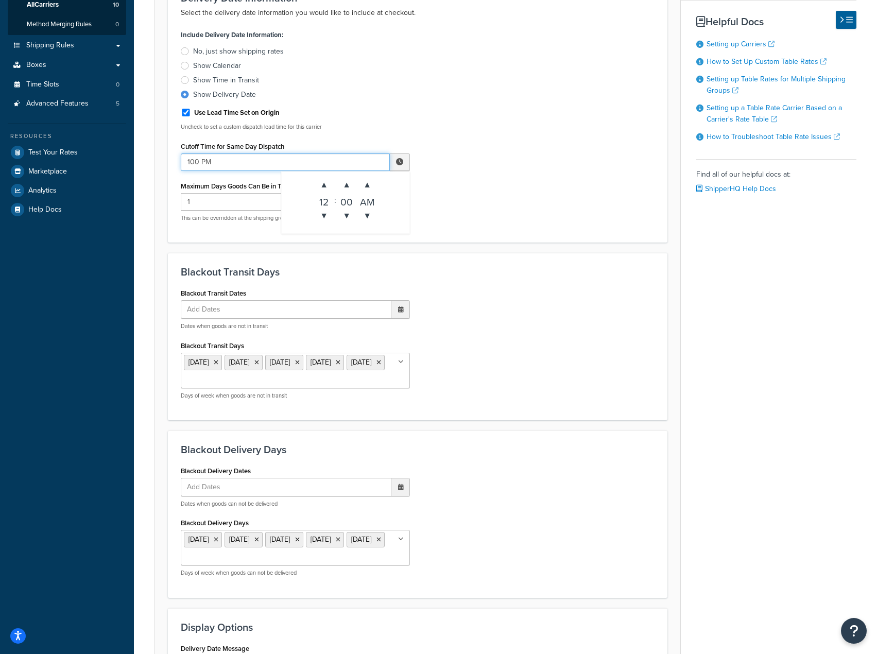
click at [122, 156] on div "Dashboard Scope: Live Basic Setup Websites 3 Origins 3 Pickup Locations 1 Manag…" at bounding box center [438, 347] width 877 height 1107
click at [329, 190] on span "▲" at bounding box center [323, 184] width 21 height 21
click at [326, 221] on span "▼" at bounding box center [323, 215] width 21 height 21
click at [320, 180] on span "▲" at bounding box center [323, 184] width 21 height 21
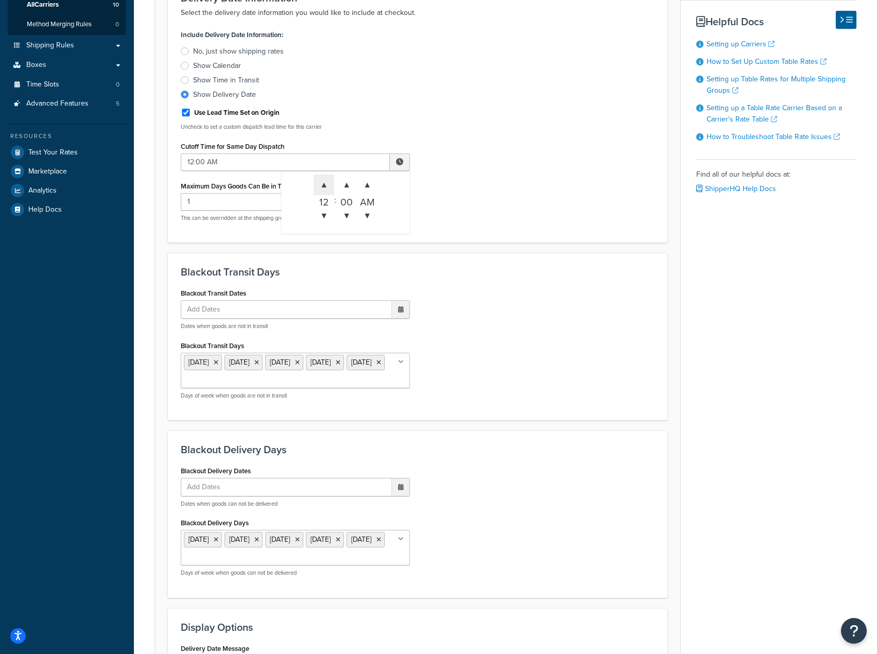
click at [322, 182] on span "▲" at bounding box center [323, 184] width 21 height 21
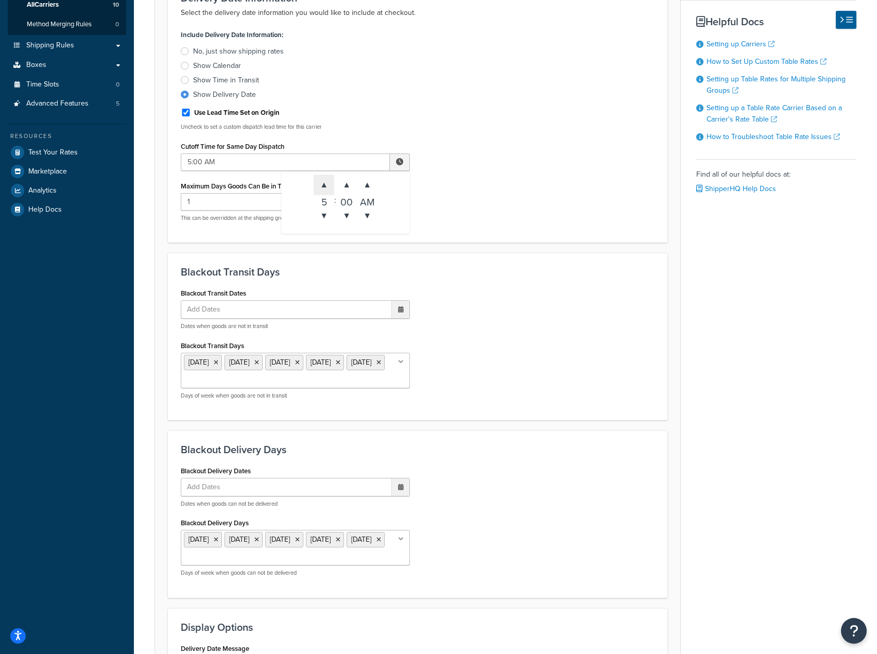
click at [322, 182] on span "▲" at bounding box center [323, 184] width 21 height 21
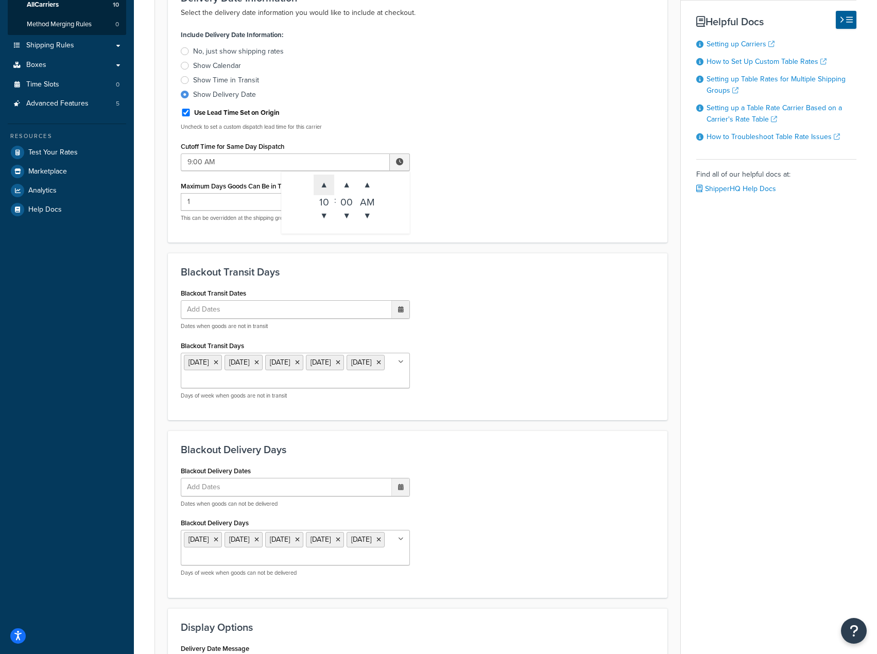
type input "10:00 AM"
click at [606, 221] on div "Include Delivery Date Information: No, just show shipping rates Show Calendar S…" at bounding box center [417, 128] width 489 height 202
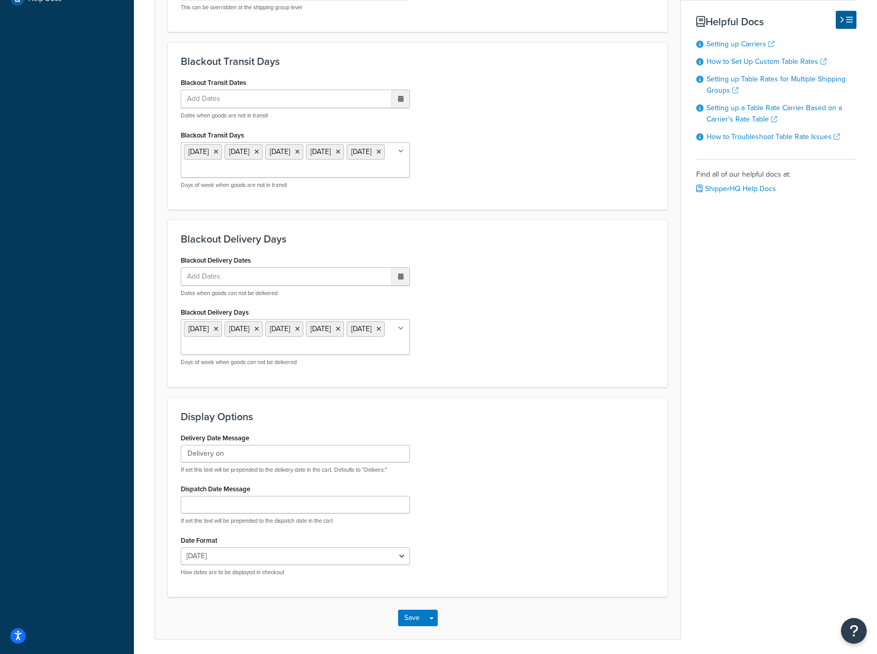
scroll to position [460, 0]
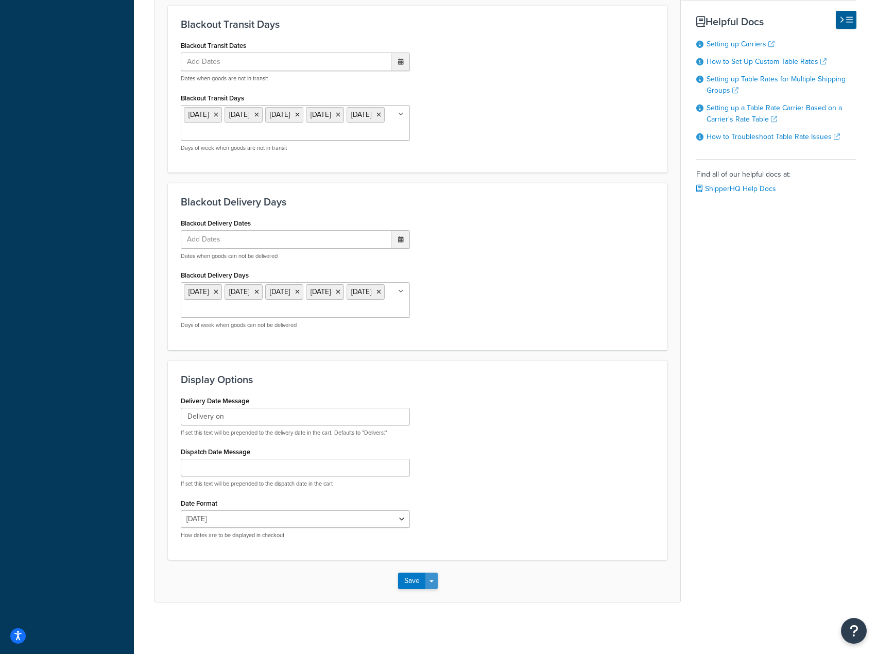
click at [432, 583] on button "Save Dropdown" at bounding box center [431, 580] width 12 height 16
click at [430, 597] on button "Save and Edit" at bounding box center [435, 600] width 75 height 22
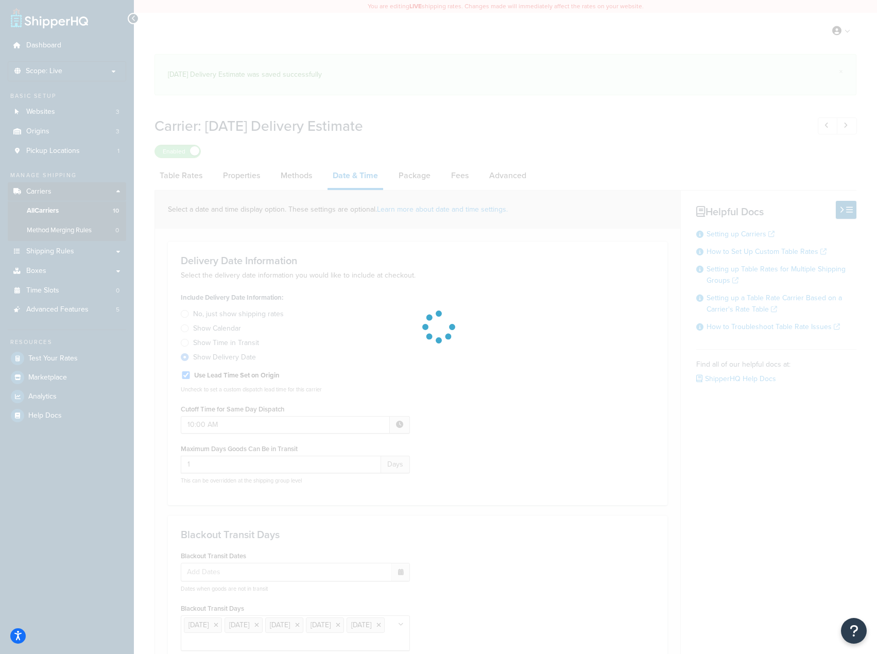
select select "yMMMEd"
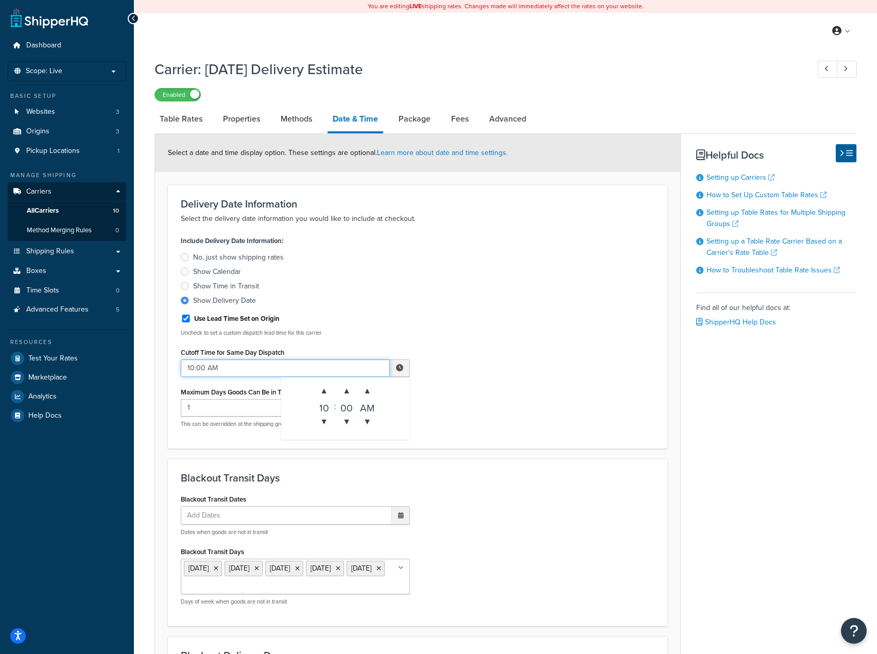
drag, startPoint x: 191, startPoint y: 372, endPoint x: 181, endPoint y: 371, distance: 10.3
click at [181, 371] on input "10:00 AM" at bounding box center [285, 367] width 209 height 17
drag, startPoint x: 229, startPoint y: 372, endPoint x: 132, endPoint y: 361, distance: 96.9
click at [134, 361] on div "Carrier: Saturday Delivery Estimate Enabled Table Rates Properties Methods Date…" at bounding box center [505, 567] width 743 height 1027
click at [401, 376] on span at bounding box center [400, 367] width 20 height 17
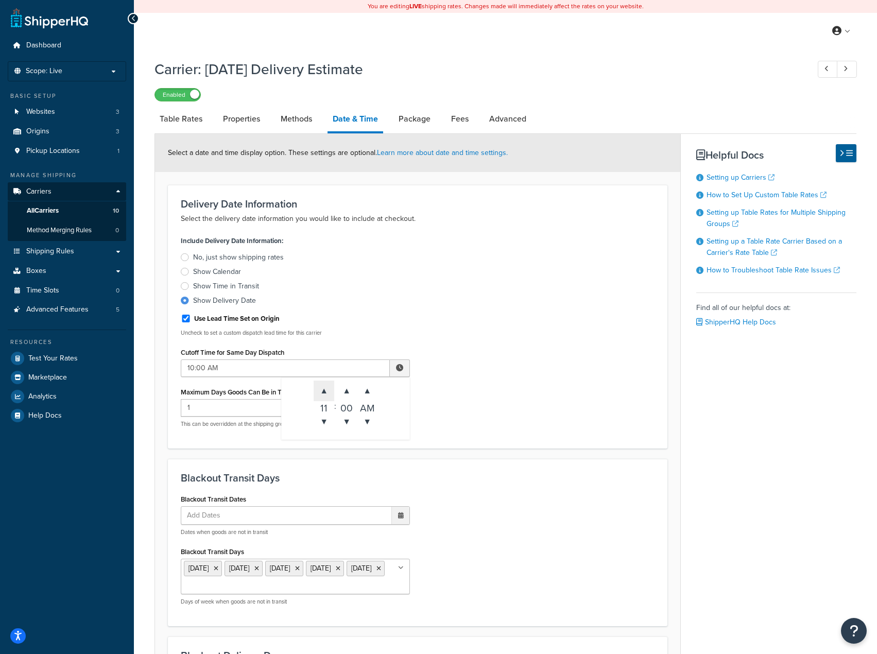
click at [326, 397] on span "▲" at bounding box center [323, 390] width 21 height 21
click at [326, 423] on span "▼" at bounding box center [323, 421] width 21 height 21
click at [364, 424] on span "▼" at bounding box center [367, 421] width 21 height 21
click at [322, 426] on span "▼" at bounding box center [323, 421] width 21 height 21
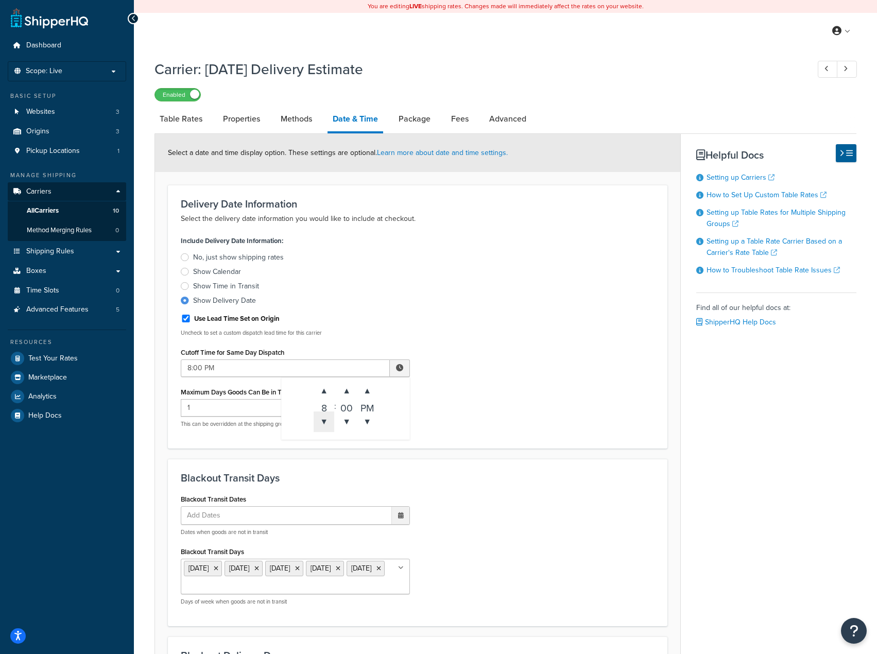
click at [322, 426] on span "▼" at bounding box center [323, 421] width 21 height 21
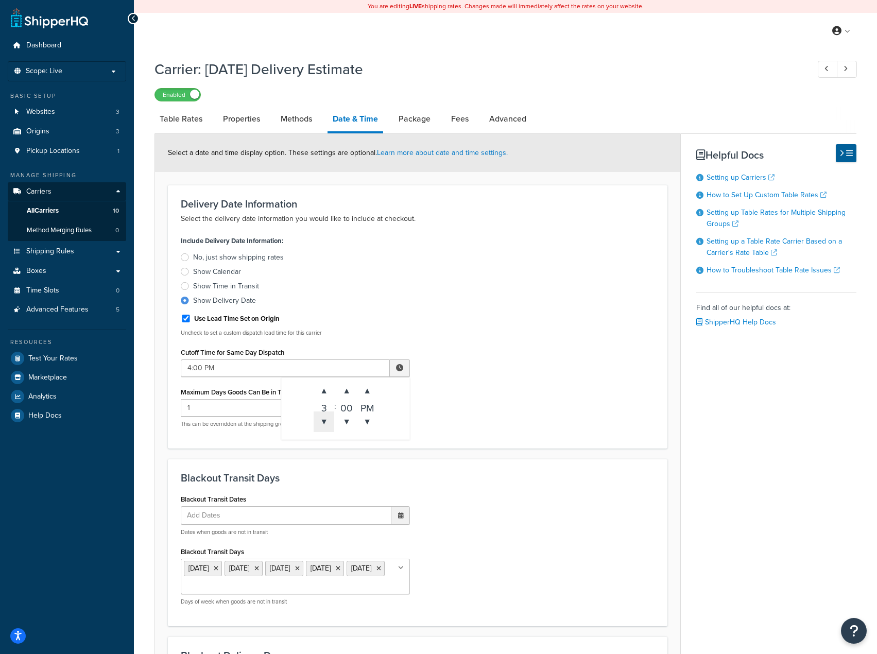
type input "3:00 PM"
click at [494, 424] on div "Include Delivery Date Information: No, just show shipping rates Show Calendar S…" at bounding box center [417, 334] width 489 height 202
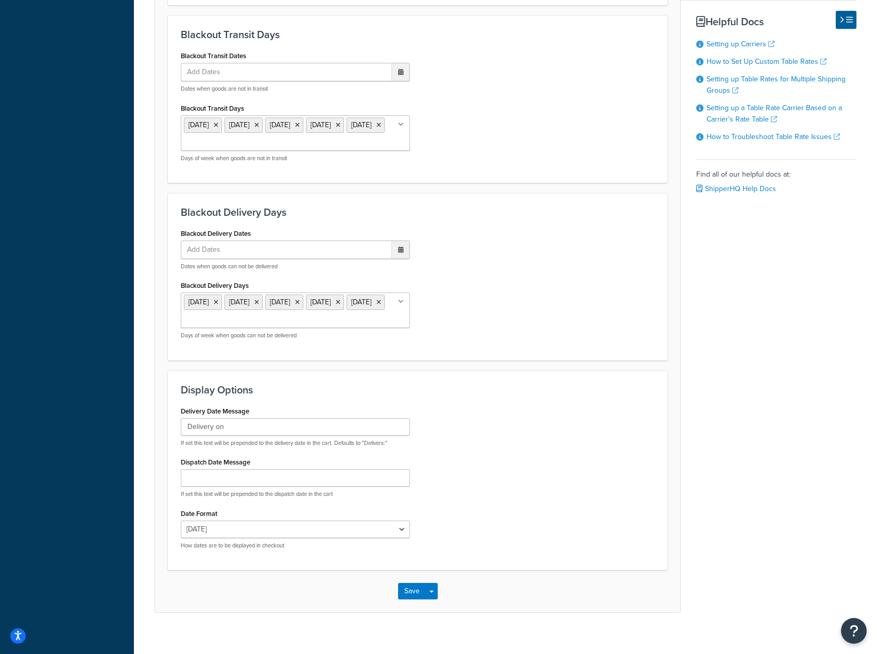
scroll to position [460, 0]
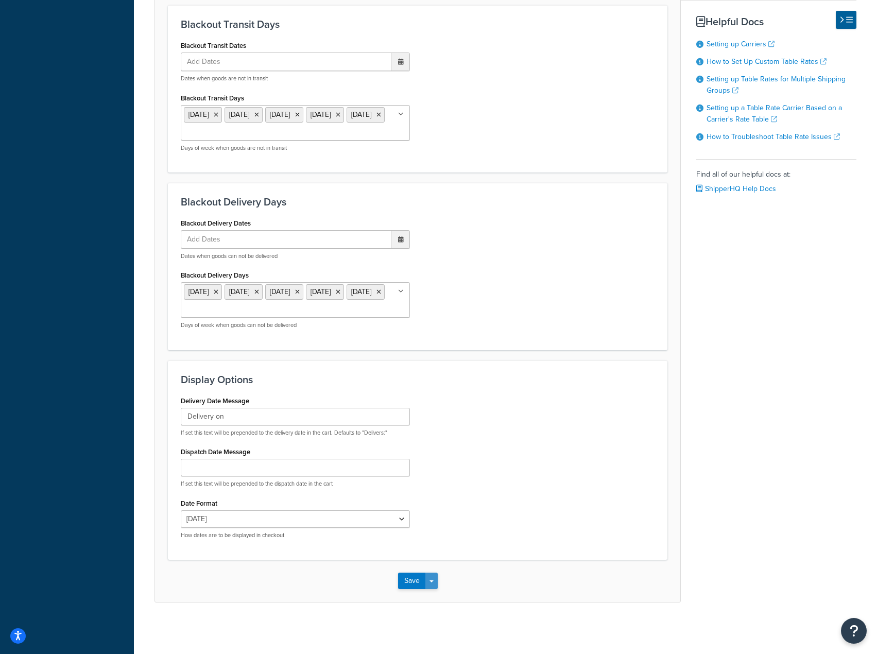
click at [430, 585] on button "Save Dropdown" at bounding box center [431, 580] width 12 height 16
click at [426, 598] on button "Save and Edit" at bounding box center [435, 600] width 75 height 22
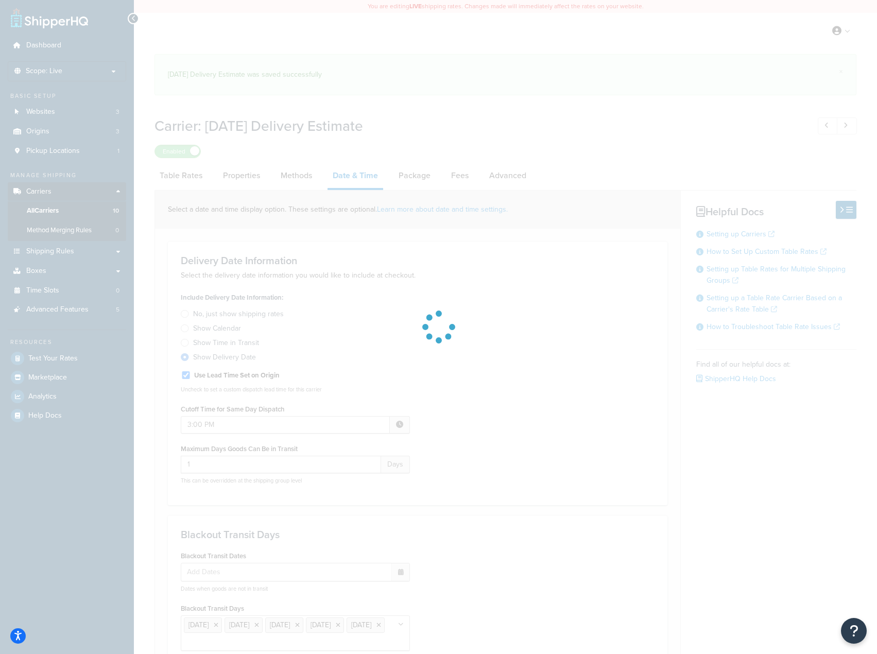
select select "yMMMEd"
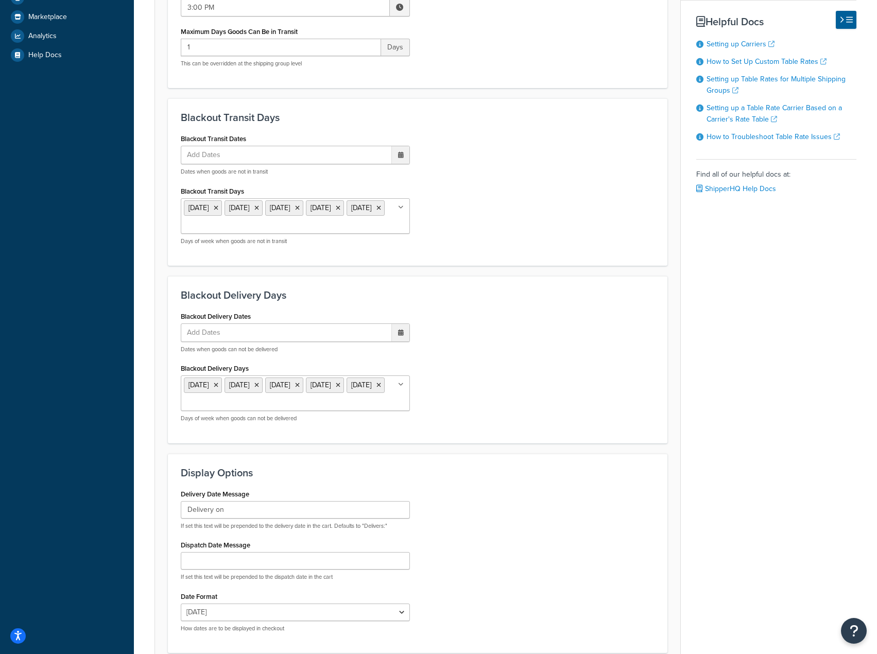
scroll to position [412, 0]
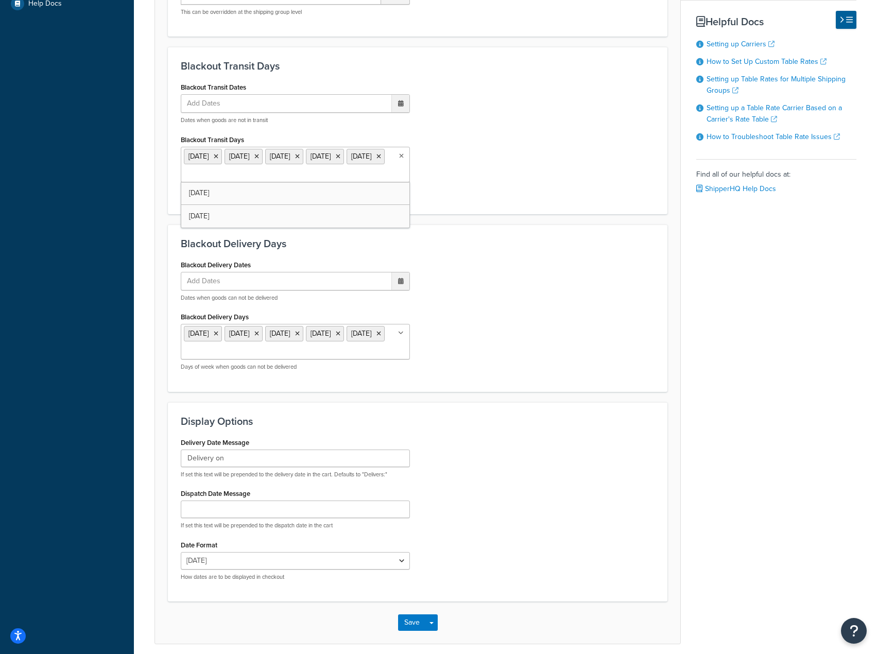
click at [401, 156] on icon at bounding box center [401, 156] width 5 height 6
click at [376, 160] on icon at bounding box center [378, 156] width 5 height 6
click at [221, 162] on li "Monday" at bounding box center [203, 156] width 38 height 15
click at [218, 159] on icon at bounding box center [216, 156] width 5 height 6
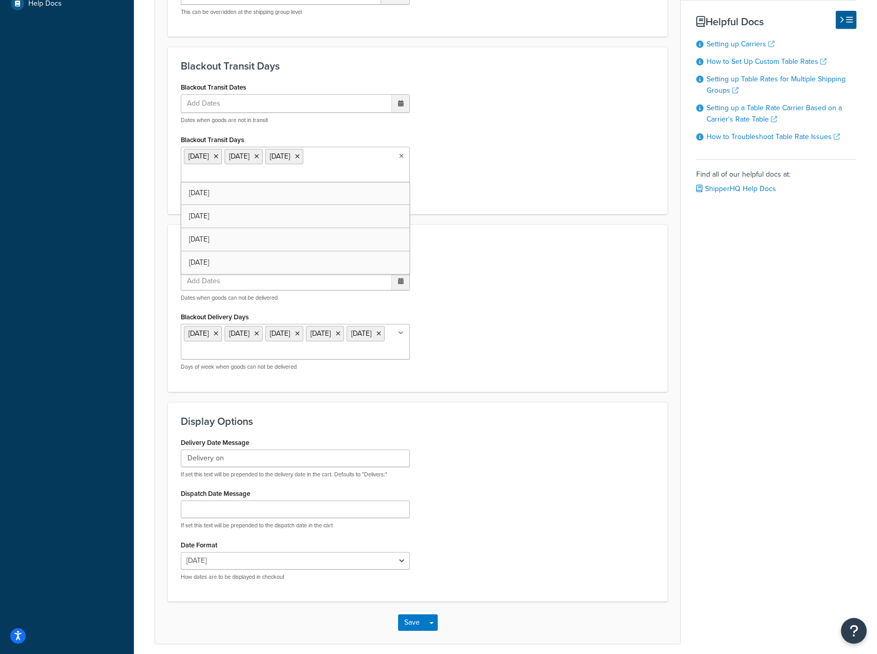
click at [218, 159] on icon at bounding box center [216, 156] width 5 height 6
click at [229, 159] on span "Wednesday" at bounding box center [239, 156] width 20 height 11
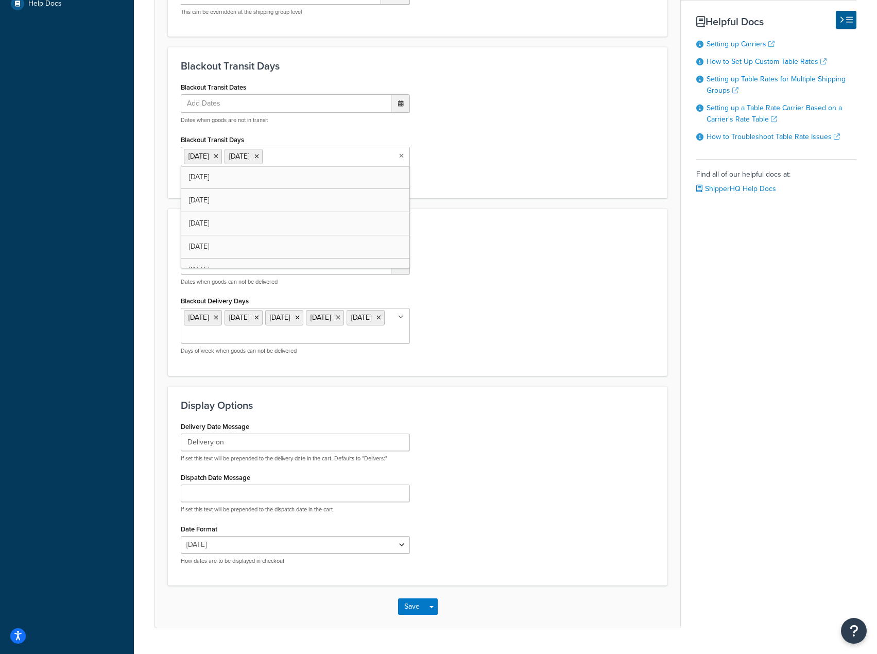
click at [208, 159] on span "Wednesday" at bounding box center [198, 156] width 20 height 11
click at [218, 157] on icon at bounding box center [216, 156] width 5 height 6
click at [218, 159] on icon at bounding box center [216, 156] width 5 height 6
drag, startPoint x: 488, startPoint y: 174, endPoint x: 490, endPoint y: 198, distance: 23.2
click at [488, 175] on div "Blackout Transit Dates Add Dates ‹ October 2025 › Su Mo Tu We Th Fr Sa 28 29 30…" at bounding box center [417, 132] width 489 height 104
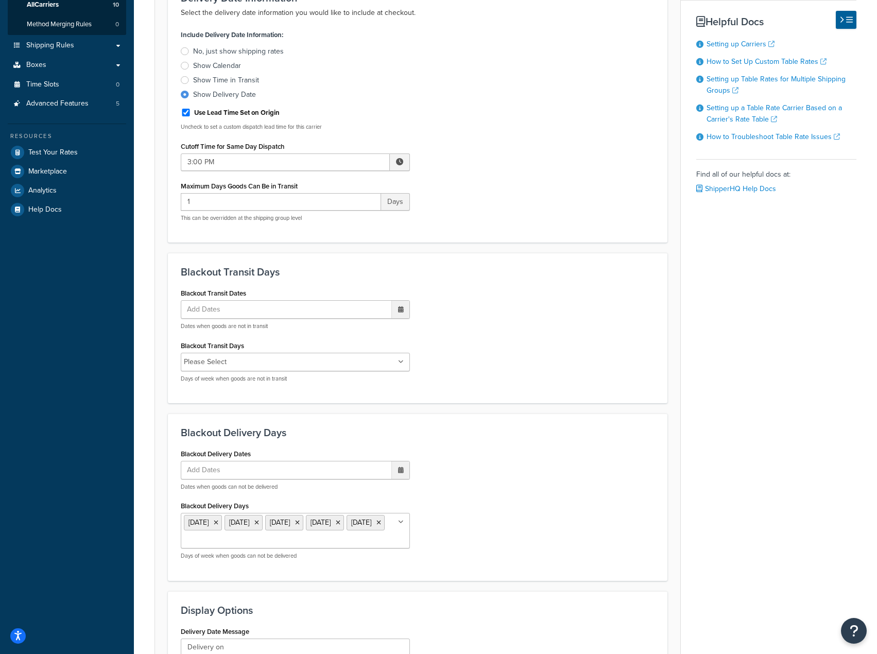
scroll to position [441, 0]
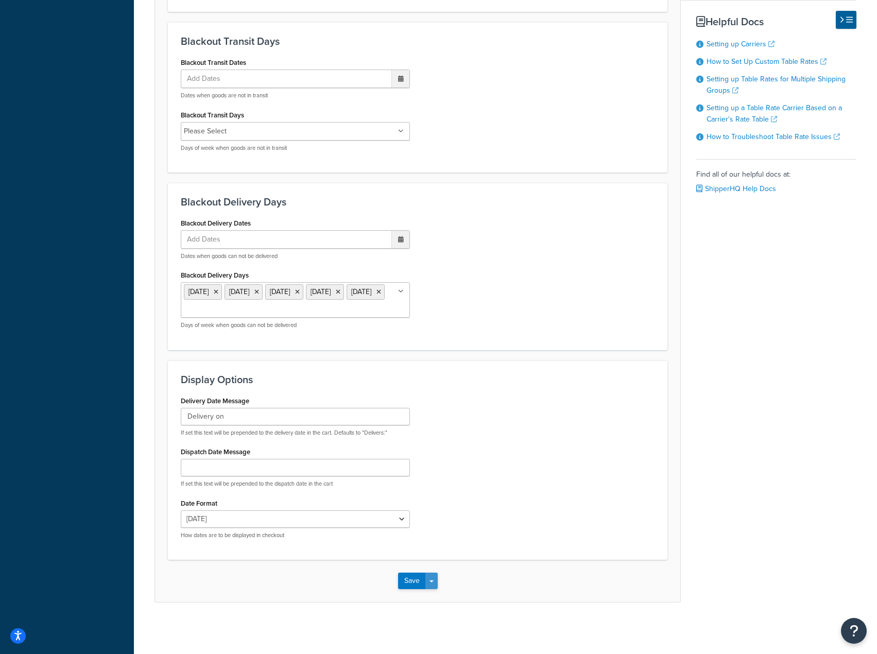
click at [429, 582] on button "Save Dropdown" at bounding box center [431, 580] width 12 height 16
click at [428, 600] on button "Save and Edit" at bounding box center [435, 600] width 75 height 22
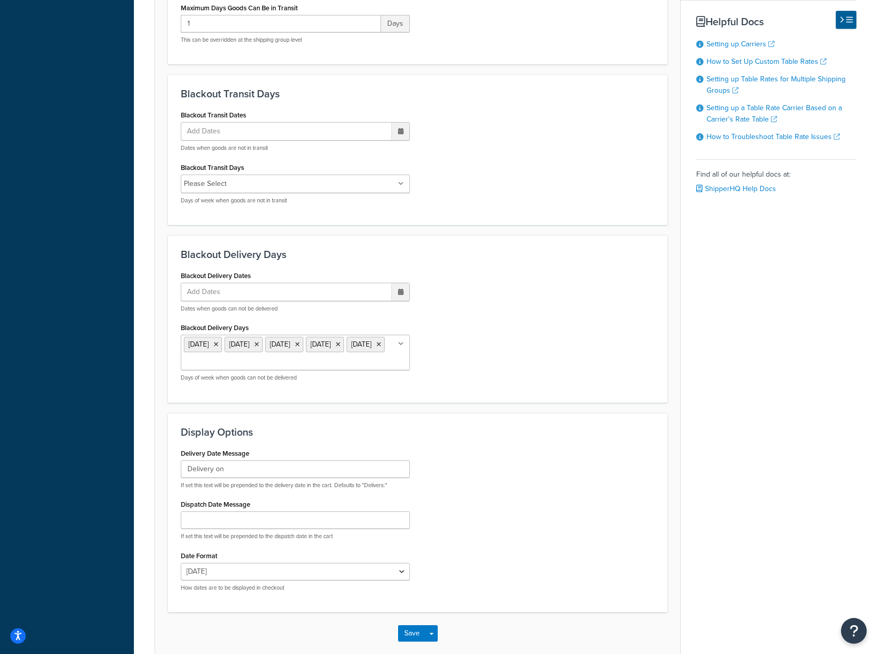
scroll to position [0, 0]
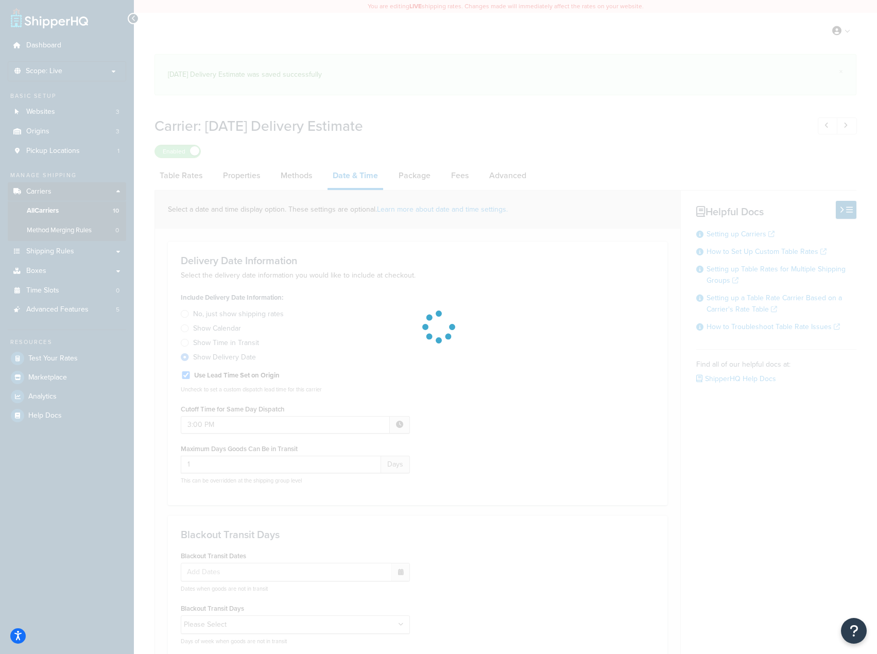
select select "yMMMEd"
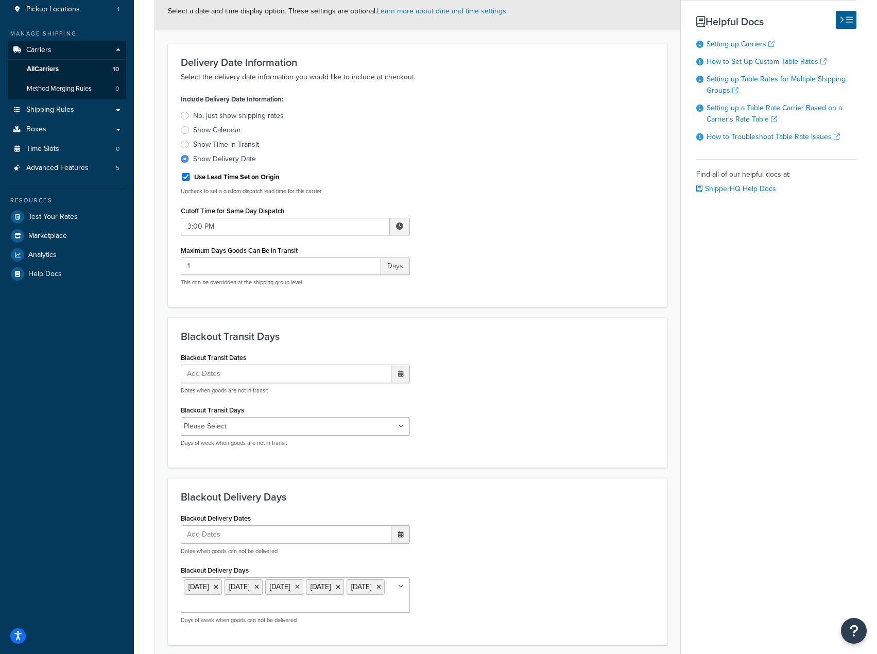
scroll to position [132, 0]
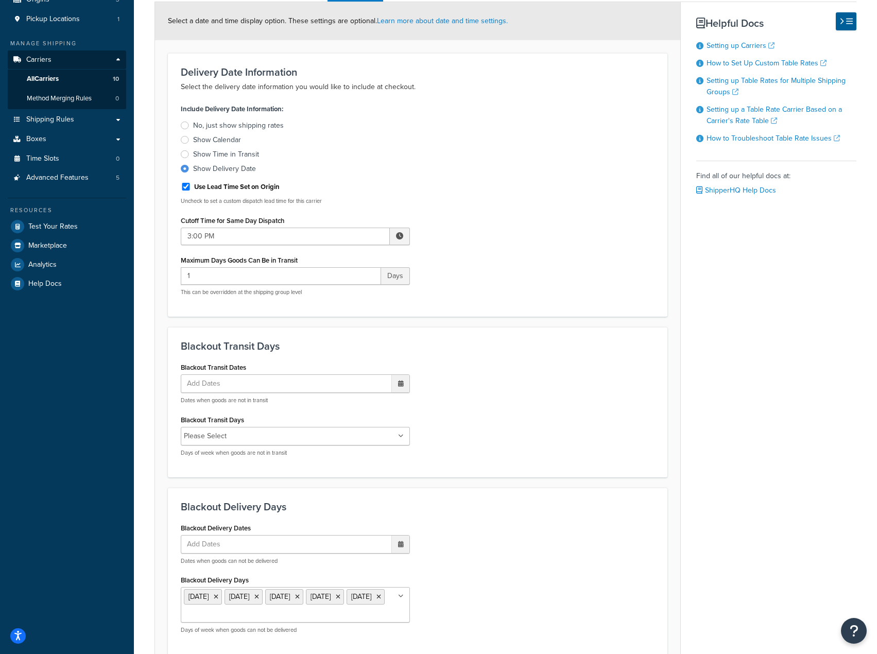
click at [240, 154] on div "Show Time in Transit" at bounding box center [226, 154] width 66 height 10
click at [0, 0] on input "Show Time in Transit" at bounding box center [0, 0] width 0 height 0
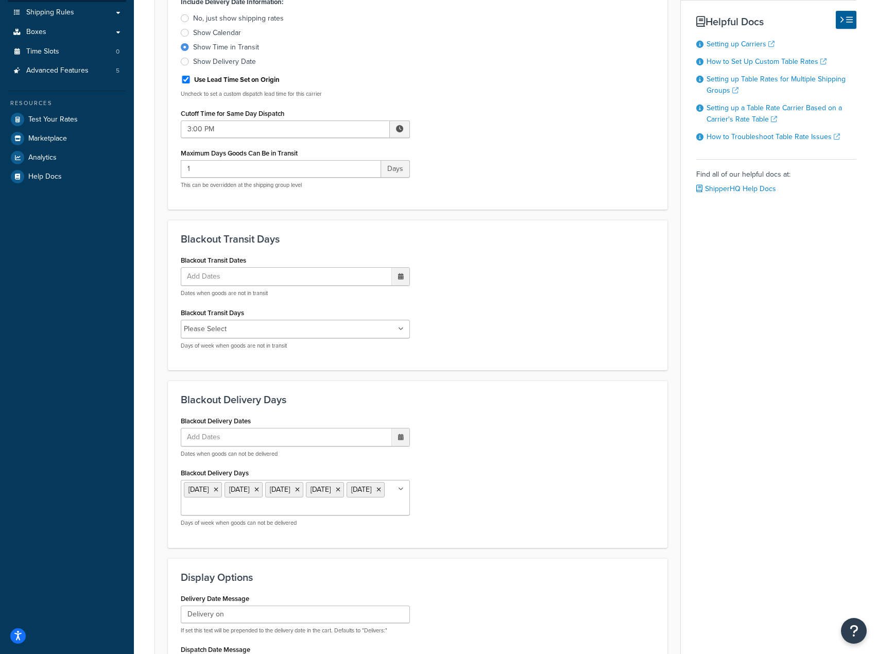
scroll to position [338, 0]
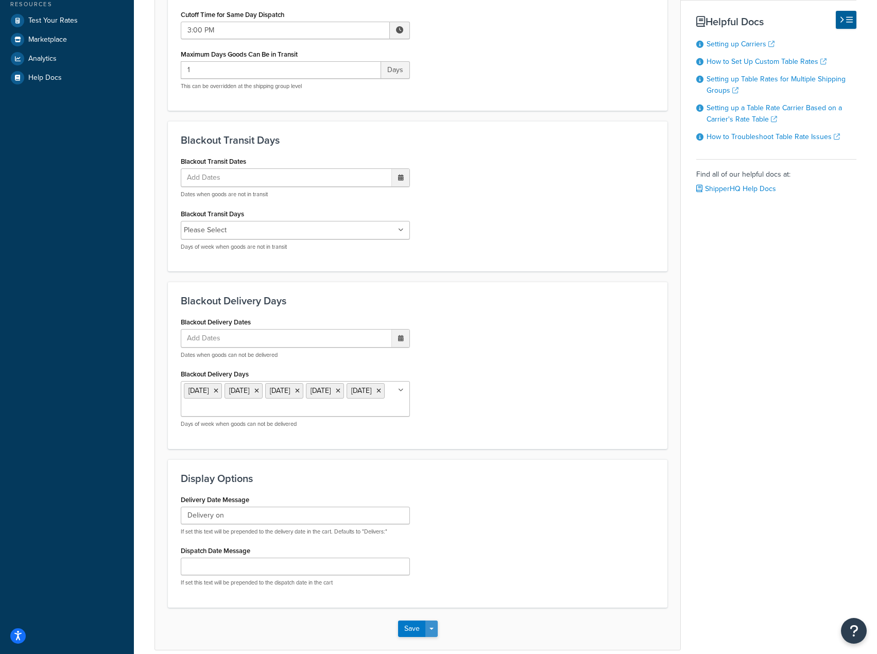
click at [425, 637] on button "Save Dropdown" at bounding box center [431, 628] width 12 height 16
click at [444, 653] on button "Save and Edit" at bounding box center [435, 648] width 75 height 22
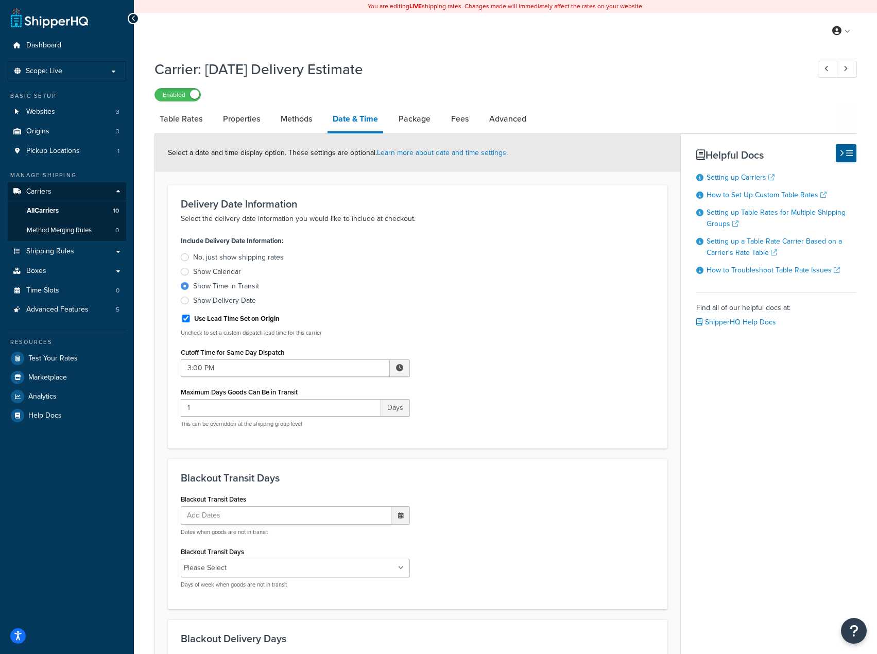
click at [232, 304] on div "Show Delivery Date" at bounding box center [224, 300] width 63 height 10
click at [0, 0] on input "Show Delivery Date" at bounding box center [0, 0] width 0 height 0
select select "yMMMEd"
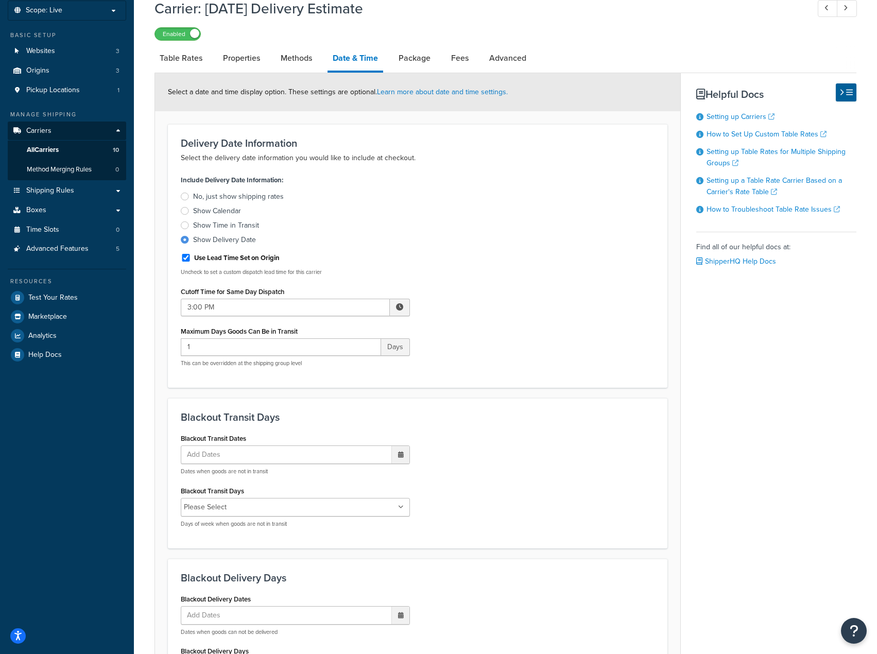
scroll to position [154, 0]
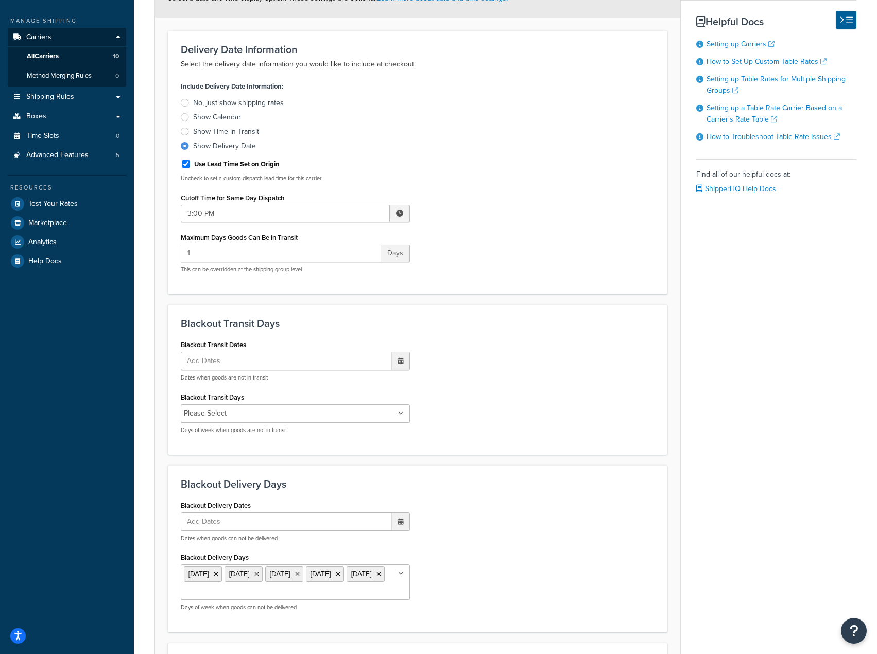
click at [223, 131] on div "Show Time in Transit" at bounding box center [226, 132] width 66 height 10
click at [0, 0] on input "Show Time in Transit" at bounding box center [0, 0] width 0 height 0
click at [394, 214] on span at bounding box center [400, 213] width 20 height 17
click at [325, 270] on span "▼" at bounding box center [323, 267] width 21 height 21
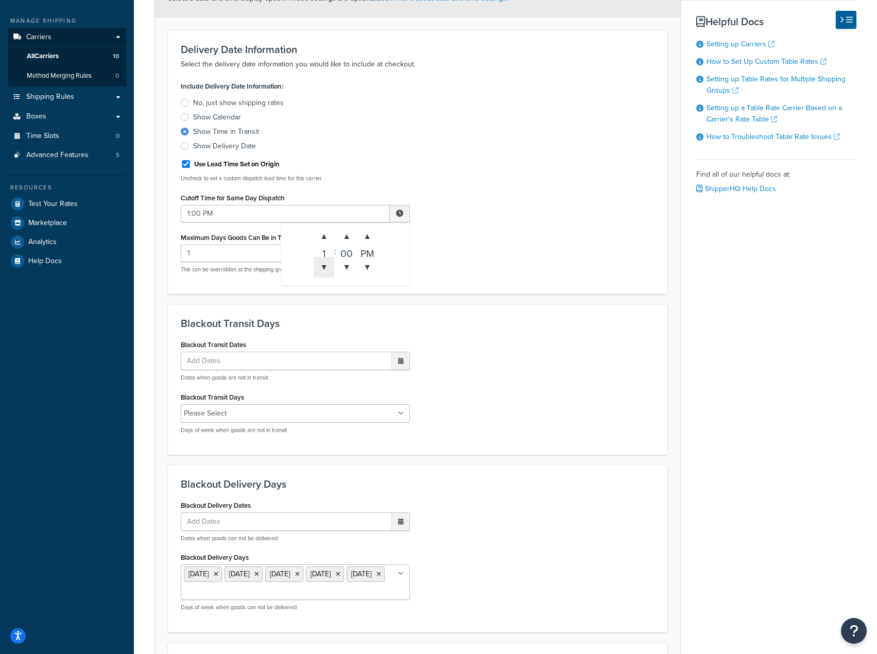
click at [325, 270] on span "▼" at bounding box center [323, 267] width 21 height 21
type input "9:00 AM"
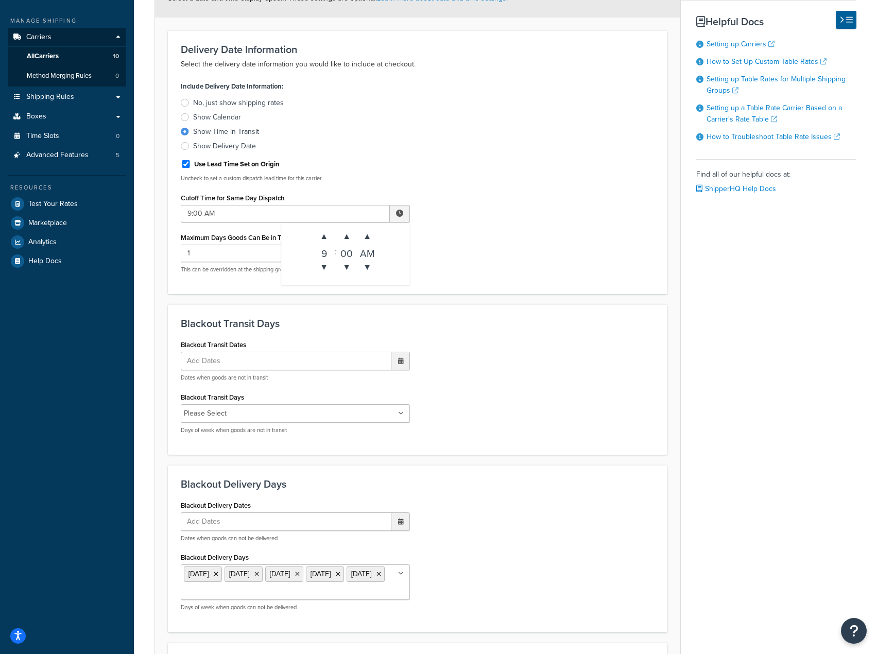
click at [479, 268] on div "Include Delivery Date Information: No, just show shipping rates Show Calendar S…" at bounding box center [417, 180] width 489 height 202
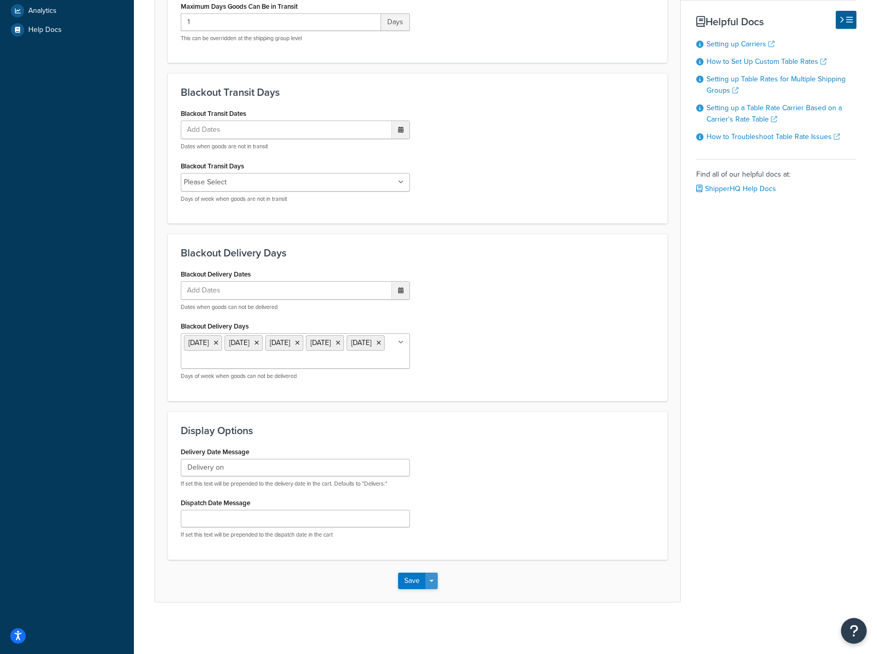
click at [431, 581] on span "button" at bounding box center [431, 581] width 4 height 2
click at [434, 604] on button "Save and Edit" at bounding box center [435, 600] width 75 height 22
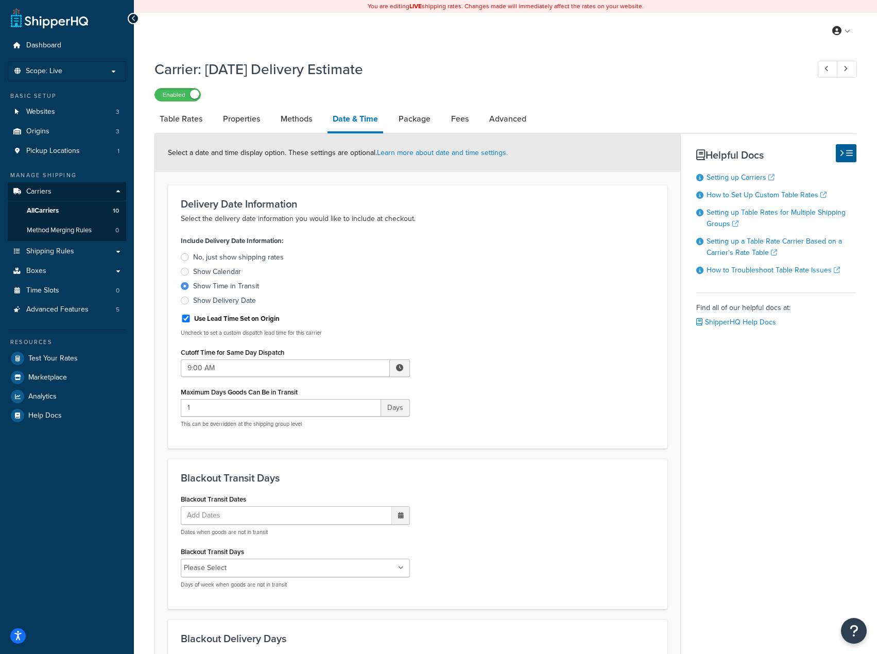
click at [246, 303] on div "Show Delivery Date" at bounding box center [224, 300] width 63 height 10
click at [0, 0] on input "Show Delivery Date" at bounding box center [0, 0] width 0 height 0
select select "yMMMEd"
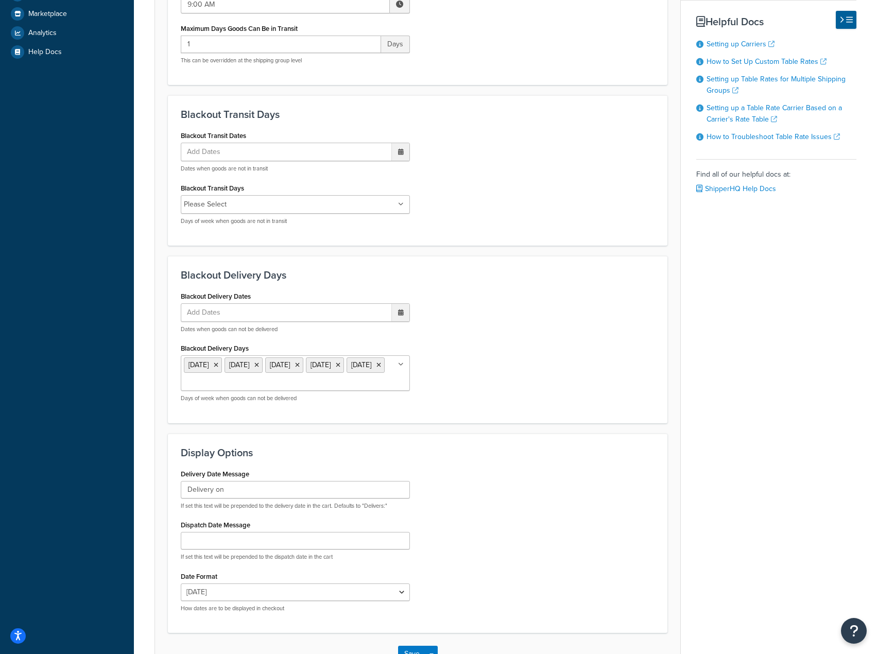
scroll to position [441, 0]
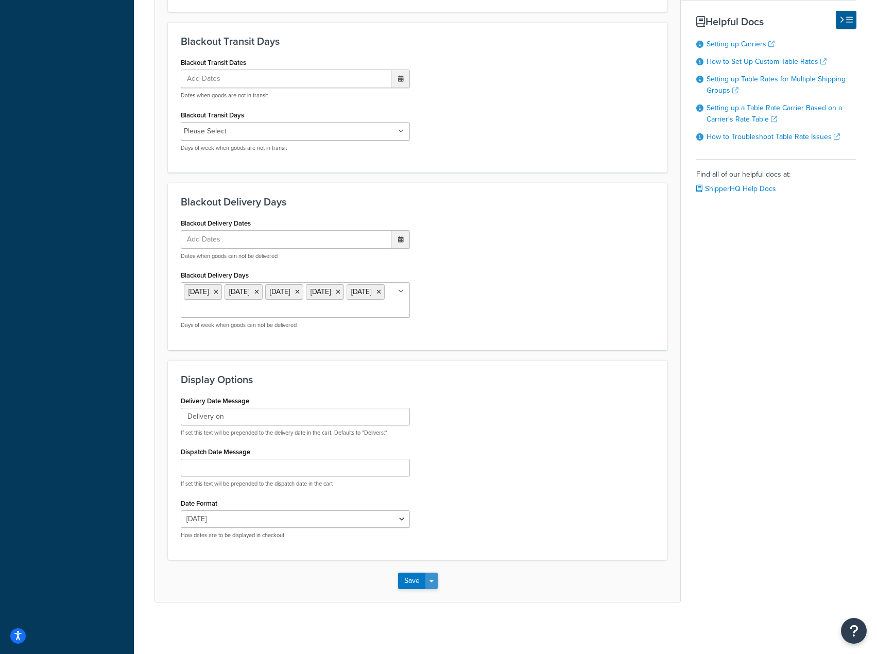
click at [427, 577] on button "Save Dropdown" at bounding box center [431, 580] width 12 height 16
click at [429, 581] on span "button" at bounding box center [431, 581] width 4 height 2
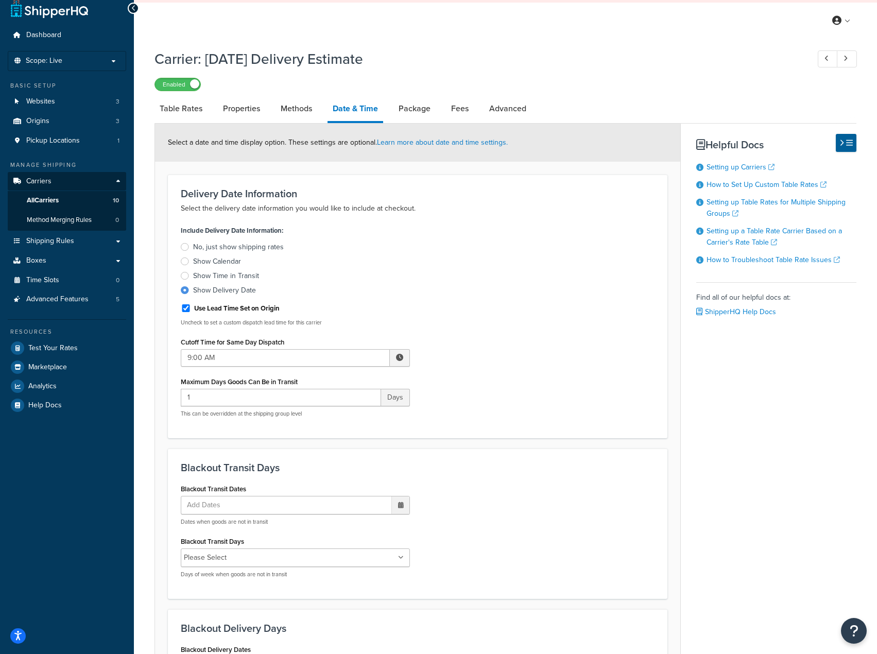
scroll to position [0, 0]
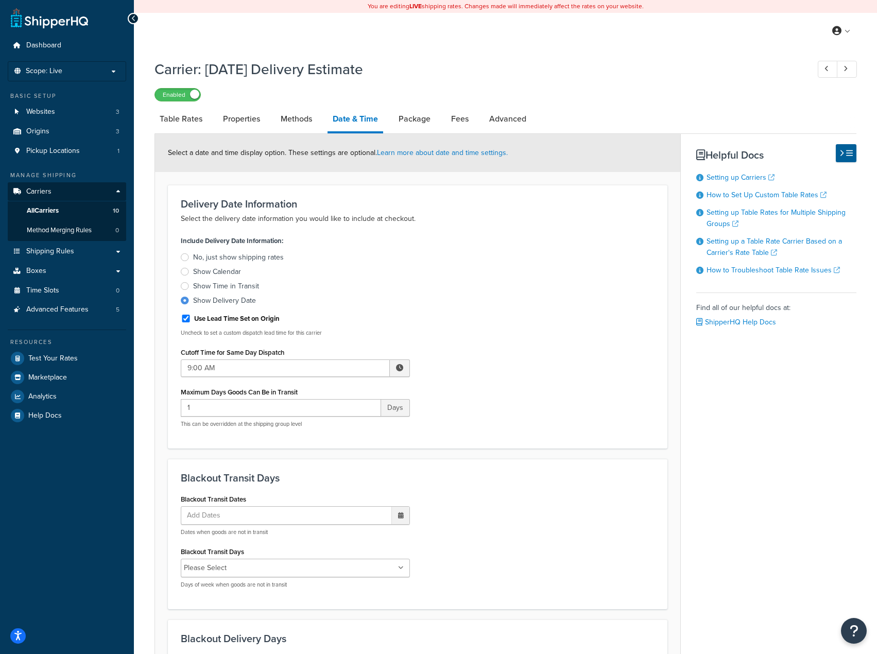
click at [208, 272] on div "Show Calendar" at bounding box center [217, 272] width 48 height 10
click at [0, 0] on input "Show Calendar" at bounding box center [0, 0] width 0 height 0
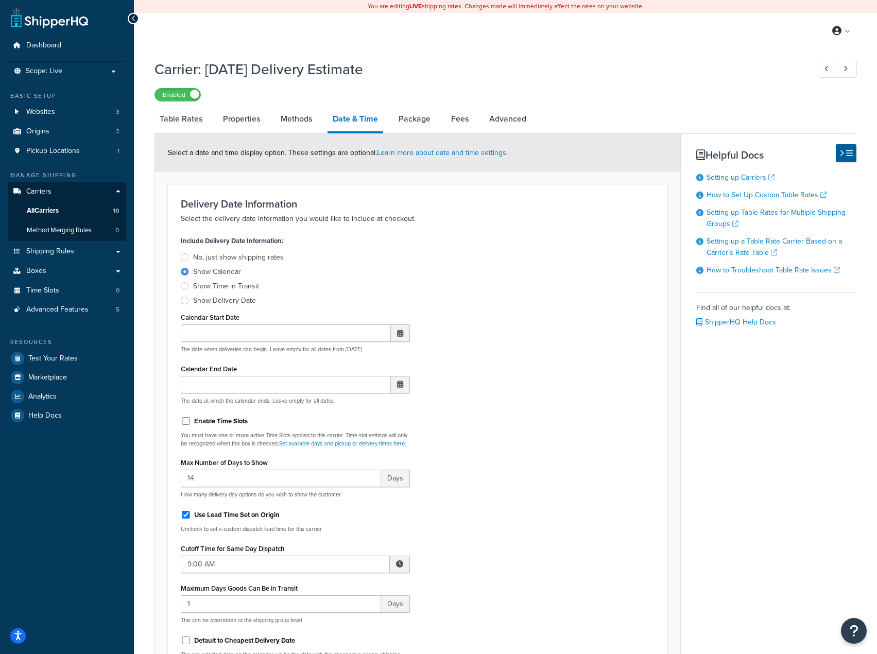
click at [208, 272] on div "Show Calendar" at bounding box center [217, 272] width 48 height 10
click at [0, 0] on input "Show Calendar" at bounding box center [0, 0] width 0 height 0
click at [204, 308] on div "Include Delivery Date Information: No, just show shipping rates Show Calendar S…" at bounding box center [295, 453] width 244 height 441
click at [204, 306] on div "Show Delivery Date" at bounding box center [224, 300] width 63 height 10
click at [0, 0] on input "Show Delivery Date" at bounding box center [0, 0] width 0 height 0
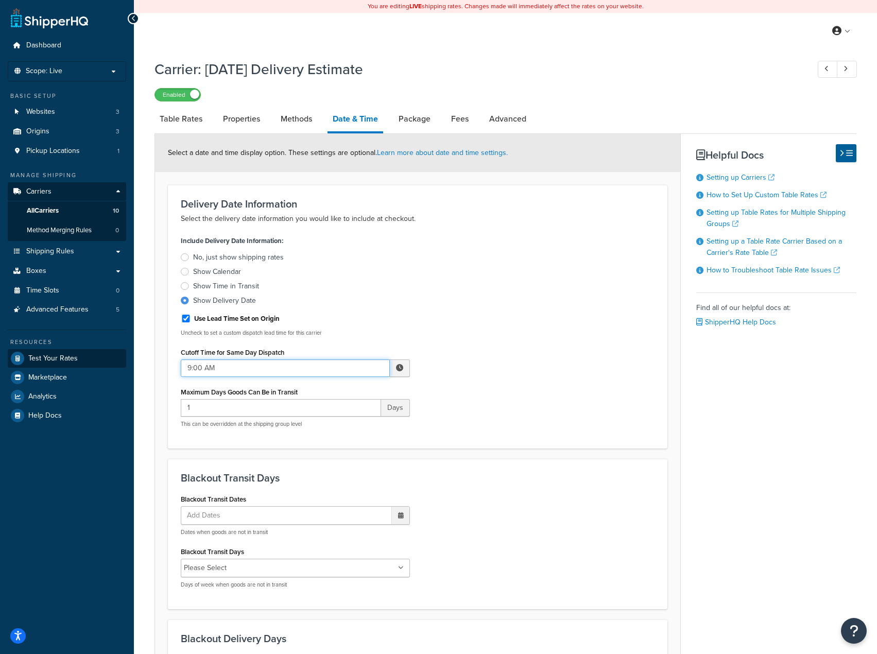
drag, startPoint x: 226, startPoint y: 371, endPoint x: 104, endPoint y: 357, distance: 122.8
click at [106, 357] on div "Dashboard Scope: Live Basic Setup Websites 3 Origins 3 Pickup Locations 1 Manag…" at bounding box center [438, 545] width 877 height 1090
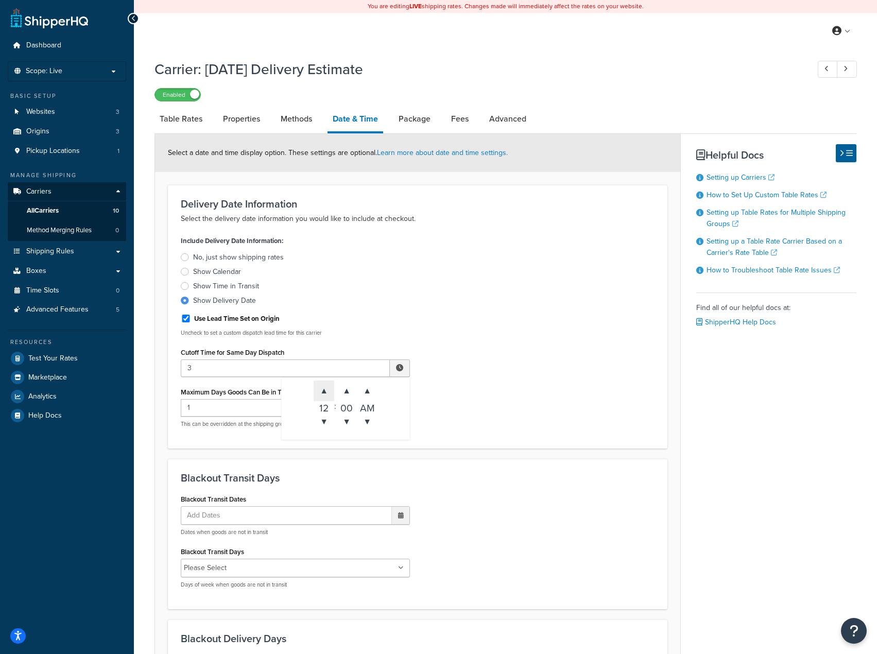
click at [324, 400] on span "▲" at bounding box center [323, 390] width 21 height 21
click at [321, 394] on span "▲" at bounding box center [323, 390] width 21 height 21
click at [365, 424] on span "▼" at bounding box center [367, 421] width 21 height 21
type input "3:00 PM"
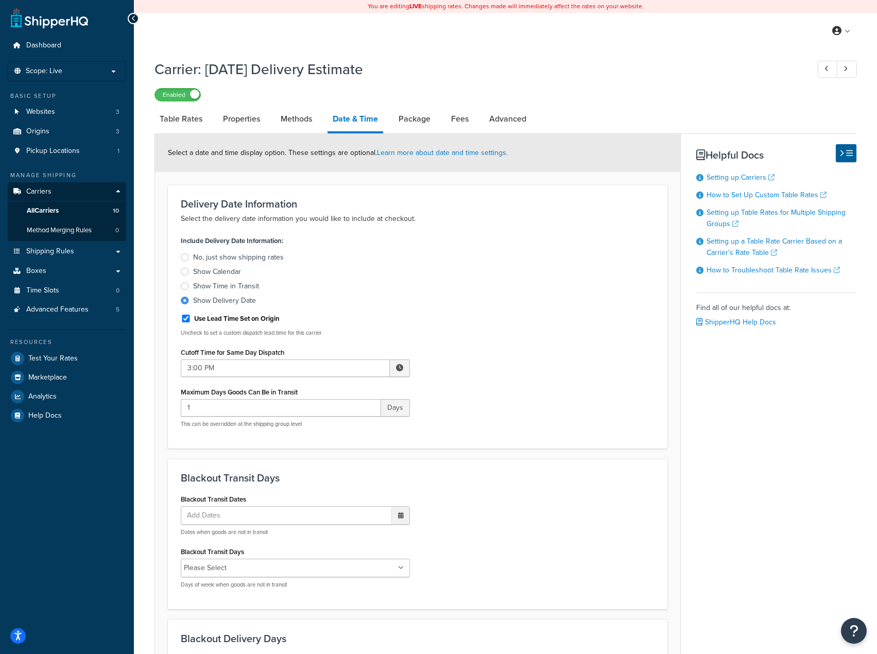
click at [487, 453] on form "Select a date and time display option. These settings are optional. Learn more …" at bounding box center [417, 586] width 525 height 904
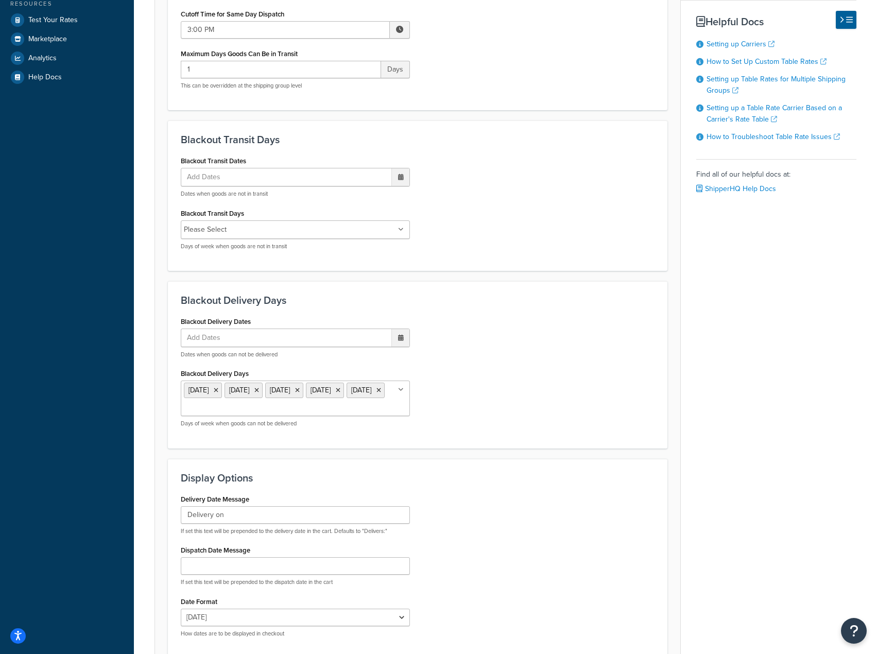
scroll to position [441, 0]
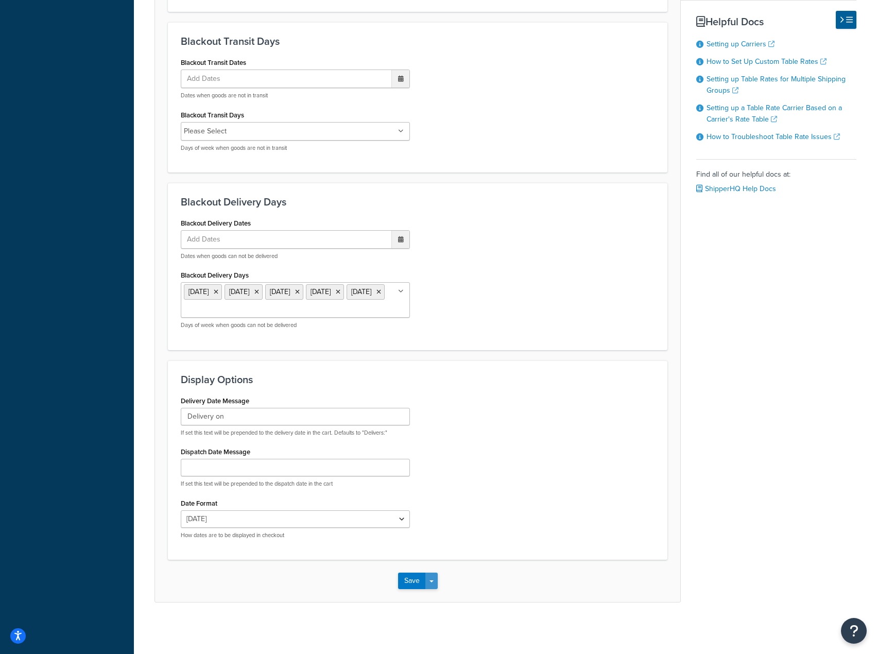
click at [433, 575] on button "Save Dropdown" at bounding box center [431, 580] width 12 height 16
click at [421, 596] on button "Save and Edit" at bounding box center [435, 600] width 75 height 22
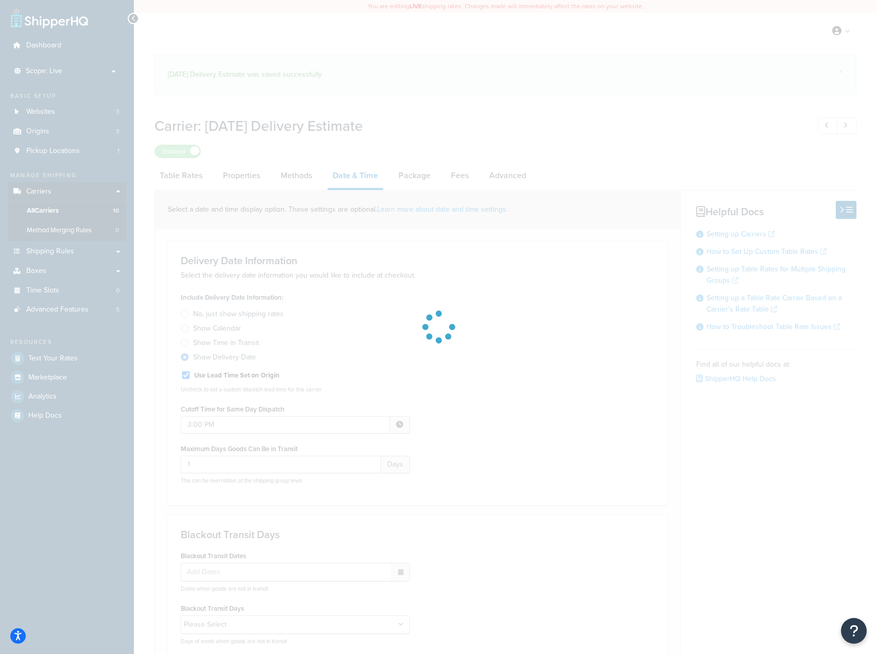
select select "yMMMEd"
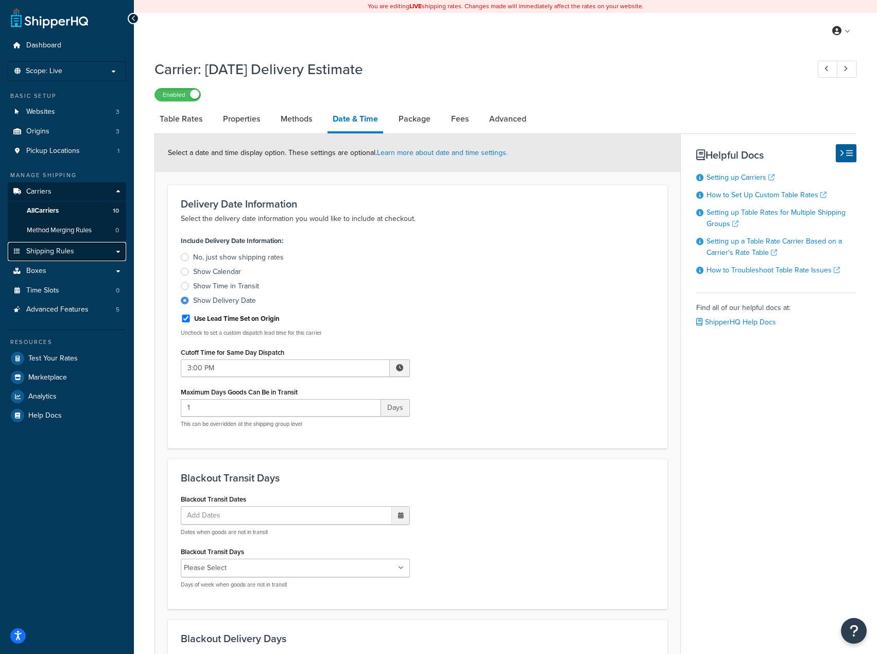
click at [119, 254] on link "Shipping Rules" at bounding box center [67, 251] width 118 height 19
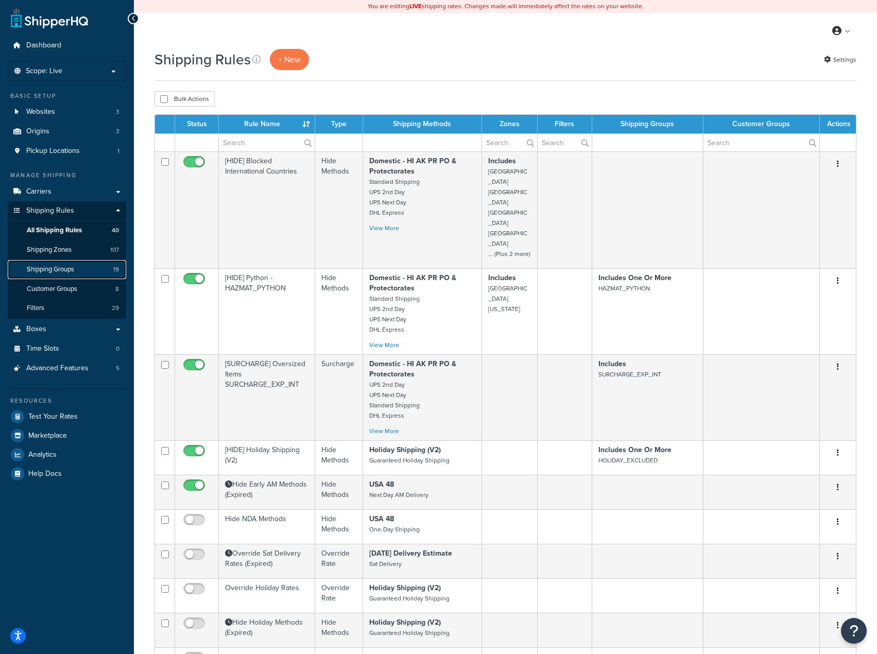
click at [57, 270] on span "Shipping Groups" at bounding box center [50, 269] width 47 height 9
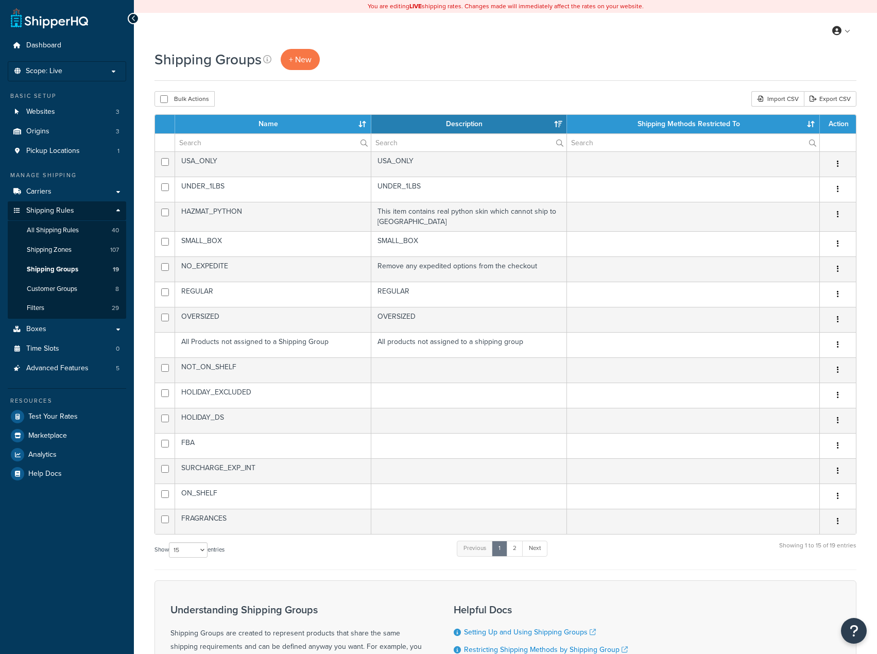
select select "15"
click at [296, 52] on link "+ New" at bounding box center [300, 59] width 39 height 21
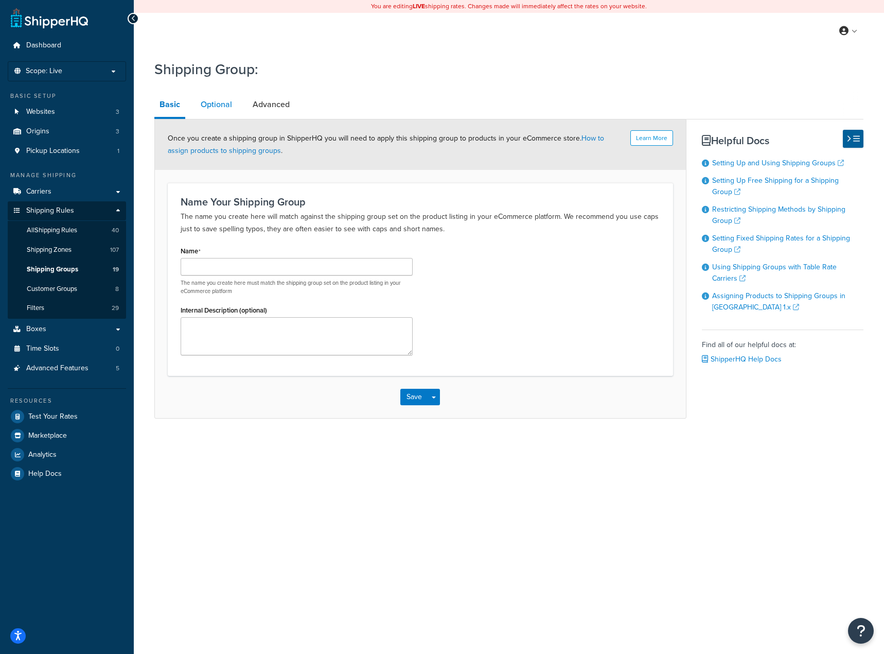
click at [223, 113] on link "Optional" at bounding box center [217, 104] width 42 height 25
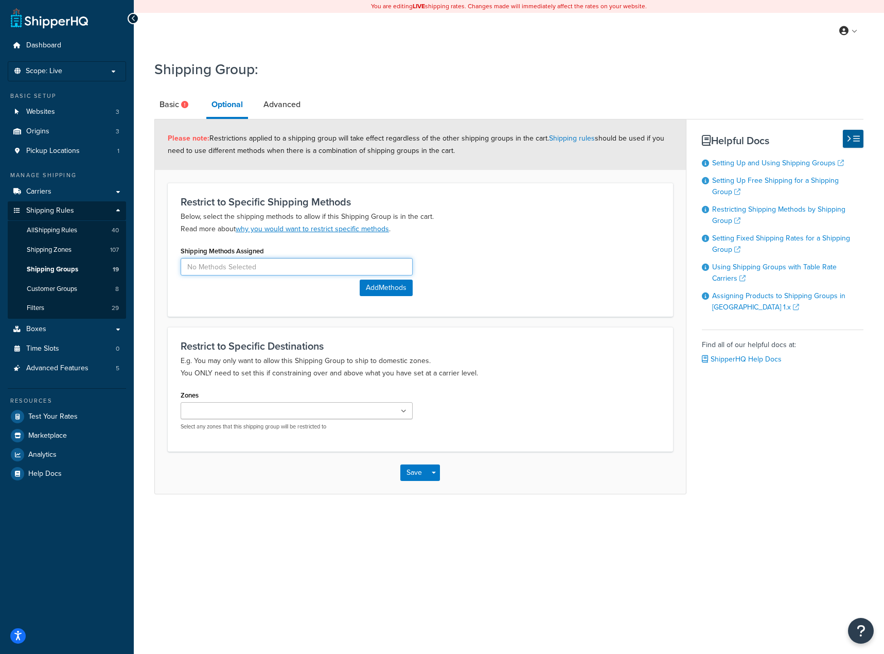
click at [270, 268] on input at bounding box center [297, 266] width 232 height 17
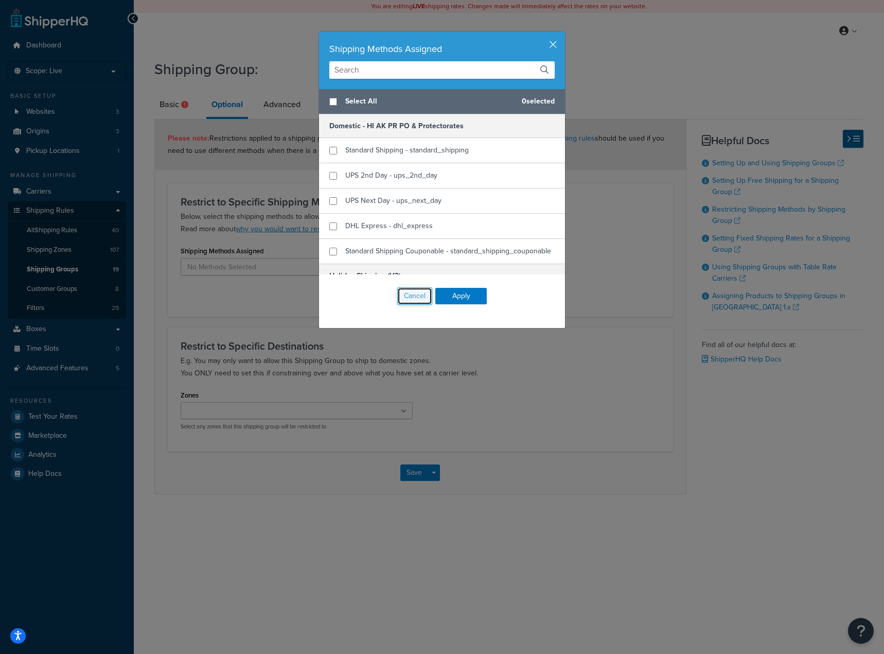
click at [406, 302] on button "Cancel" at bounding box center [414, 295] width 35 height 17
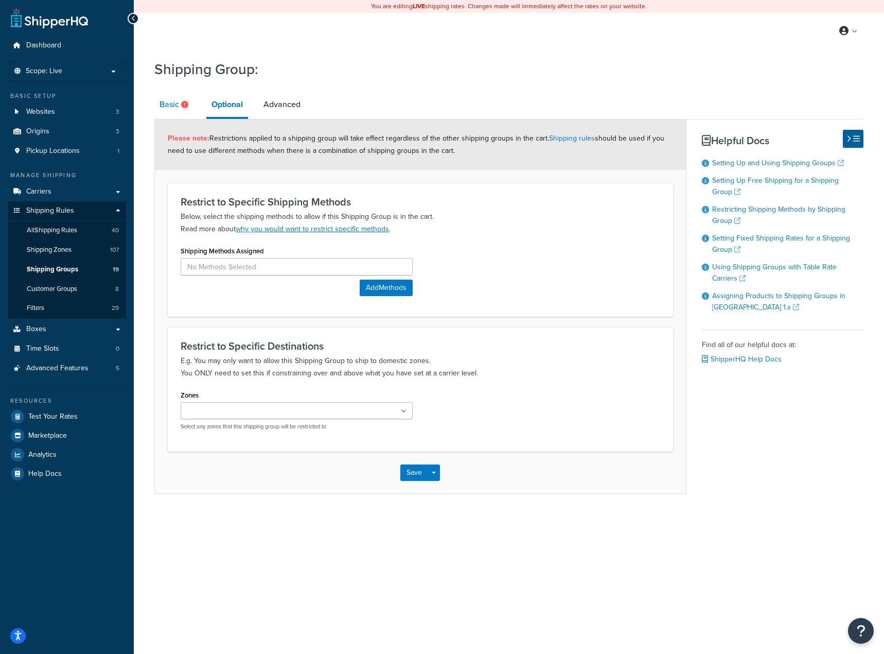
click at [176, 93] on link "Basic" at bounding box center [175, 104] width 42 height 25
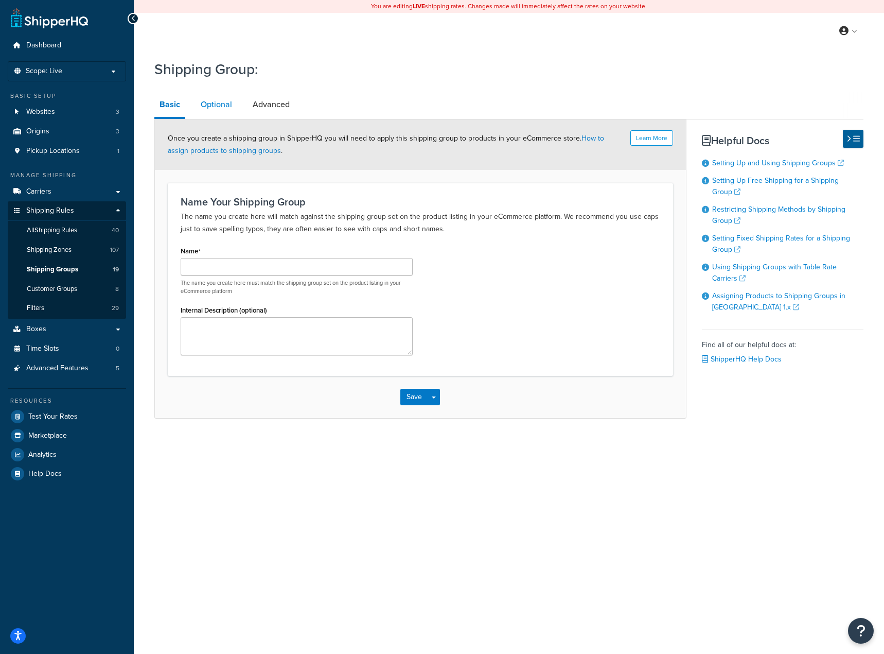
click at [220, 103] on link "Optional" at bounding box center [217, 104] width 42 height 25
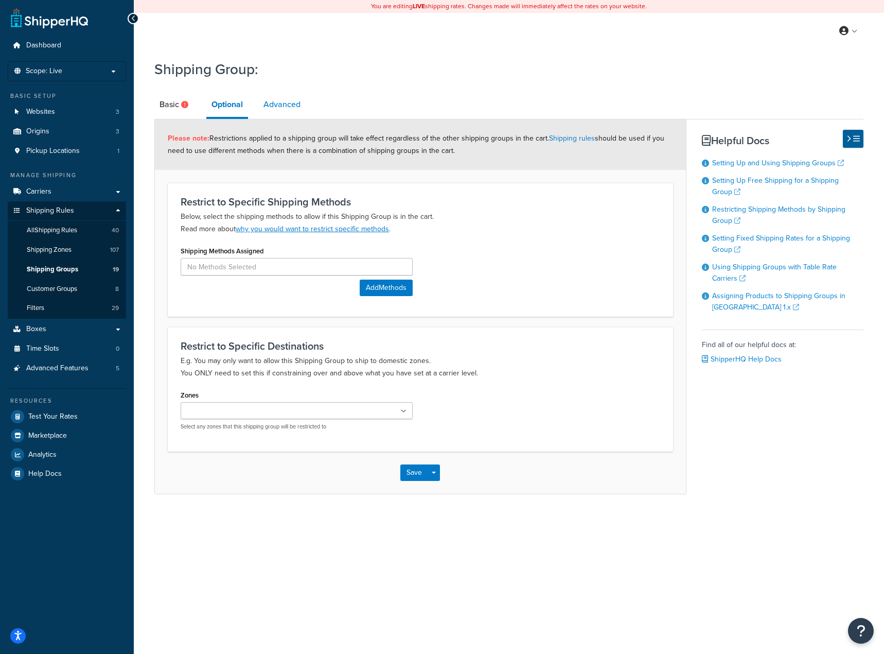
click at [279, 107] on link "Advanced" at bounding box center [281, 104] width 47 height 25
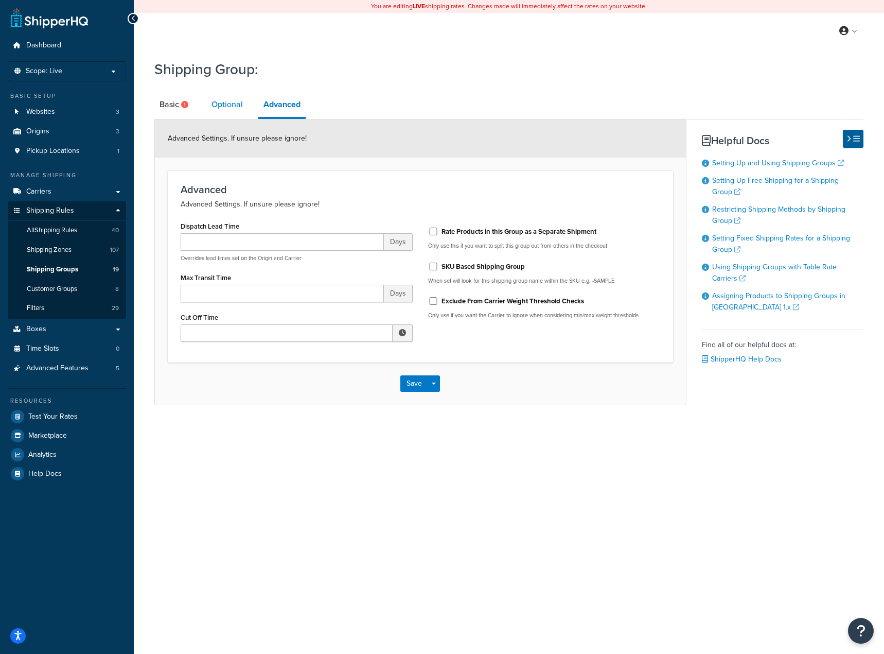
click at [221, 109] on link "Optional" at bounding box center [227, 104] width 42 height 25
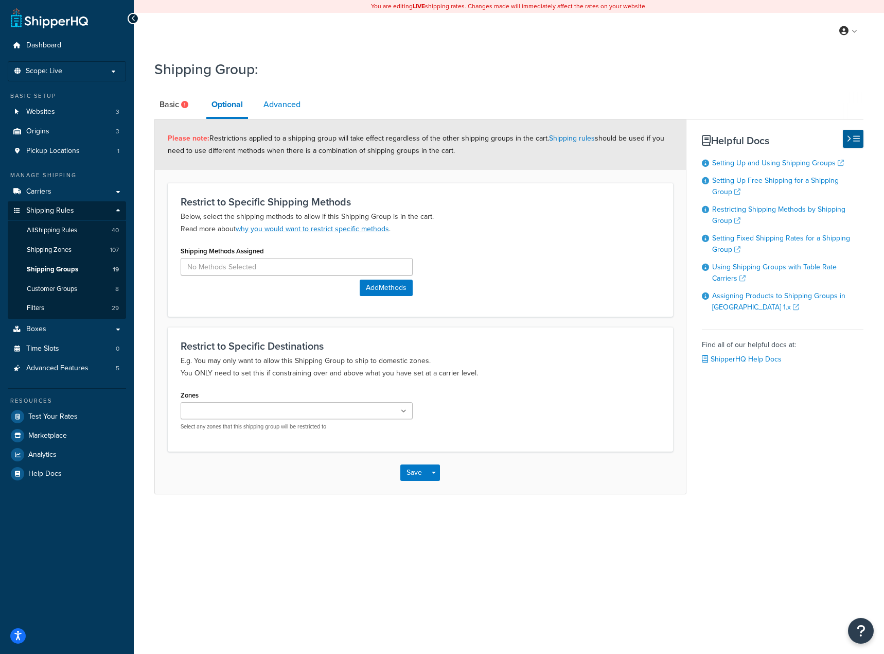
click at [274, 111] on link "Advanced" at bounding box center [281, 104] width 47 height 25
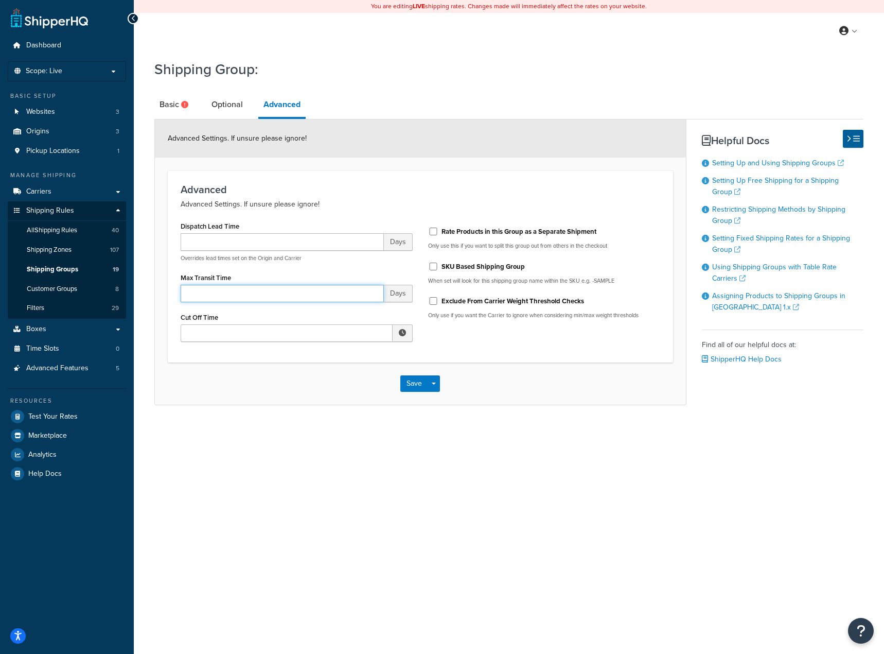
click at [360, 296] on input "Max Transit Time" at bounding box center [282, 293] width 203 height 17
click at [402, 239] on span "Days" at bounding box center [398, 241] width 29 height 17
click at [308, 301] on input "Max Transit Time" at bounding box center [282, 293] width 203 height 17
type input "1"
click at [436, 269] on input "SKU Based Shipping Group" at bounding box center [433, 266] width 10 height 8
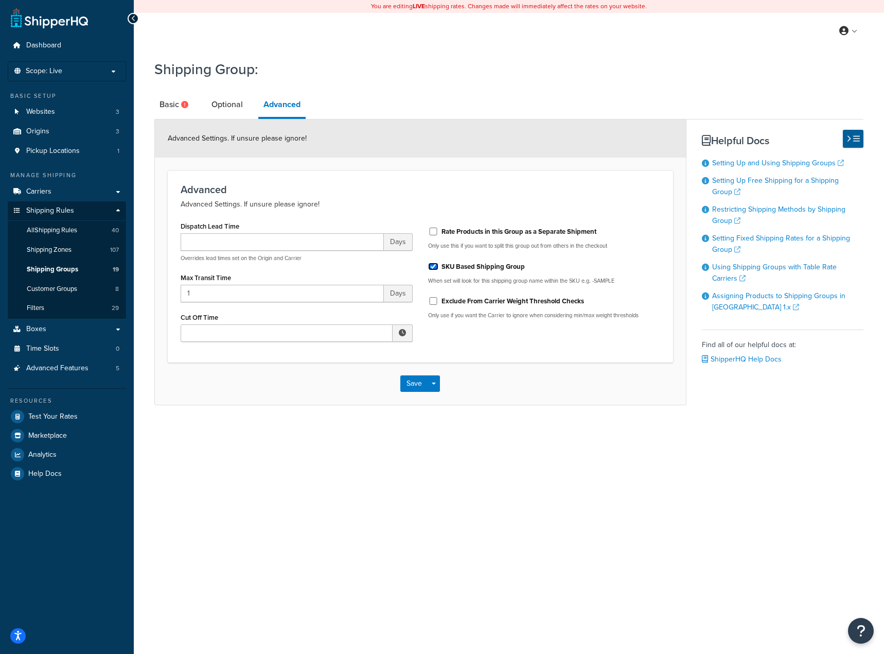
click at [435, 269] on input "SKU Based Shipping Group" at bounding box center [433, 266] width 10 height 8
click at [434, 269] on input "SKU Based Shipping Group" at bounding box center [433, 266] width 10 height 8
drag, startPoint x: 501, startPoint y: 285, endPoint x: 610, endPoint y: 284, distance: 109.1
click at [610, 284] on p "When set will look for this shipping group name within the SKU e.g. -SAMPLE" at bounding box center [544, 281] width 232 height 8
click at [626, 284] on p "When set will look for this shipping group name within the SKU e.g. -SAMPLE" at bounding box center [544, 281] width 232 height 8
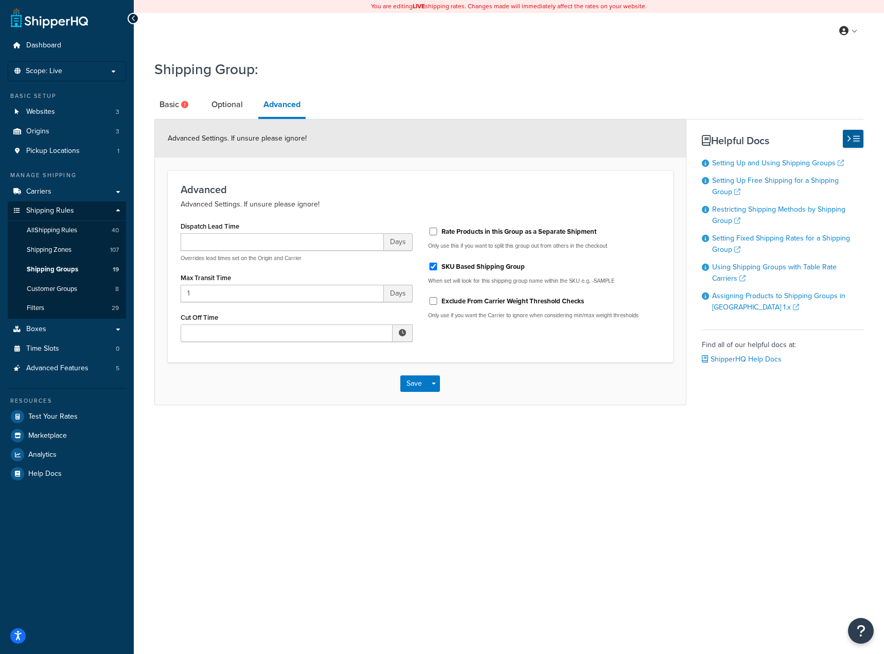
click at [488, 268] on label "SKU Based Shipping Group" at bounding box center [483, 266] width 83 height 9
click at [439, 268] on input "SKU Based Shipping Group" at bounding box center [433, 266] width 10 height 8
checkbox input "false"
click at [224, 104] on link "Optional" at bounding box center [227, 104] width 42 height 25
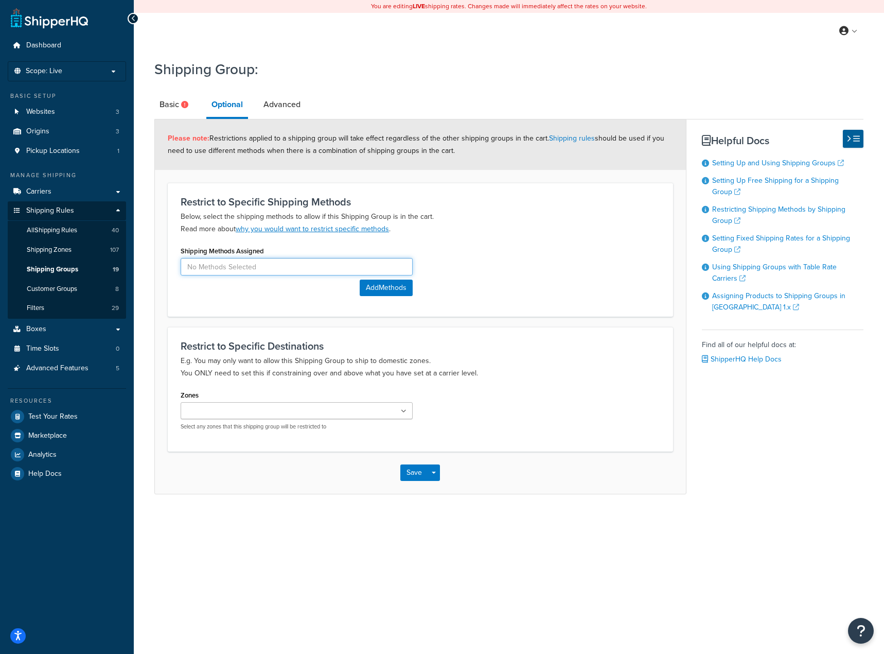
click at [313, 274] on input at bounding box center [297, 266] width 232 height 17
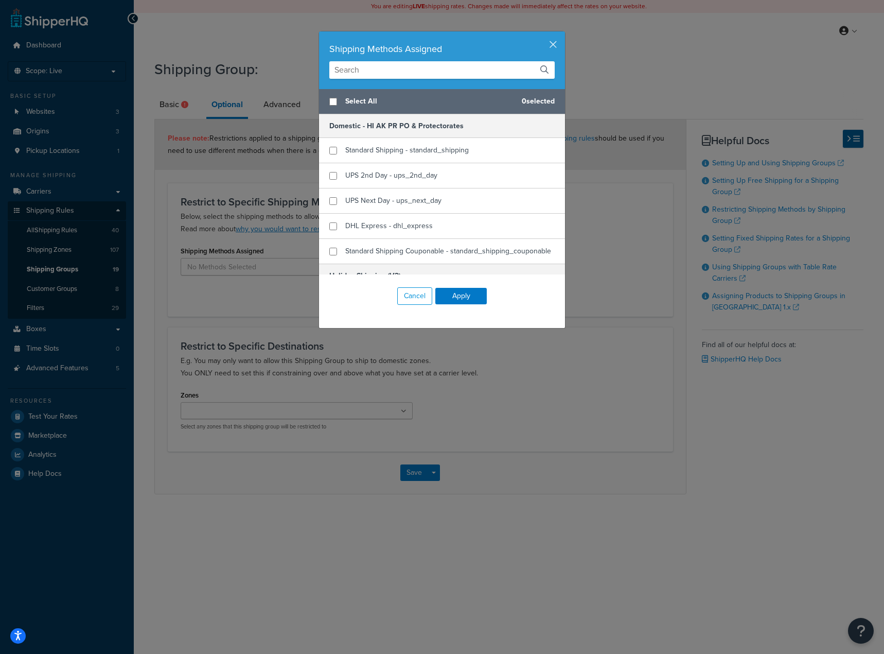
click at [388, 67] on input "text" at bounding box center [441, 69] width 225 height 17
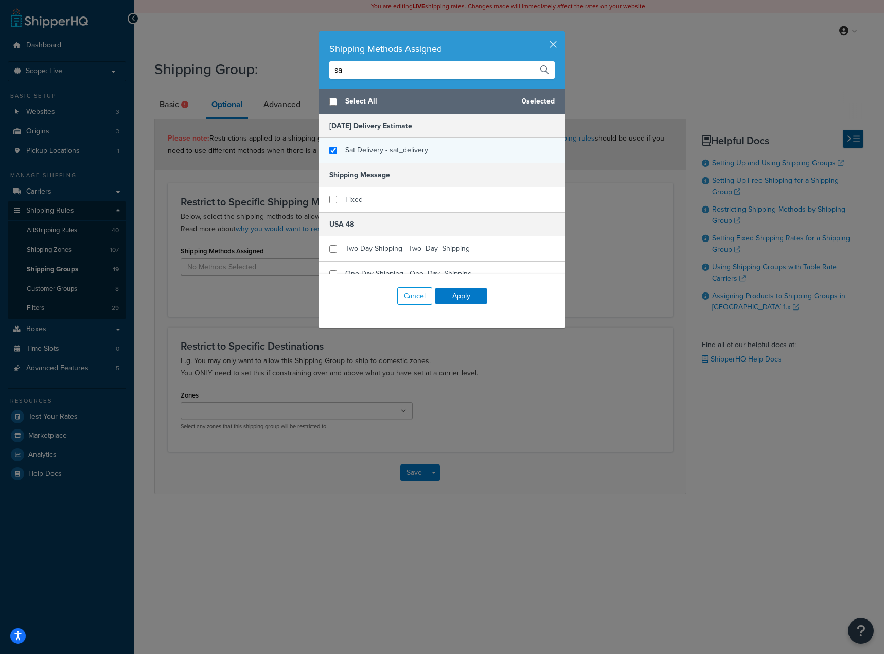
type input "sa"
checkbox input "true"
click at [380, 147] on span "Sat Delivery - sat_delivery" at bounding box center [386, 150] width 83 height 11
click at [451, 298] on button "Apply" at bounding box center [460, 296] width 51 height 16
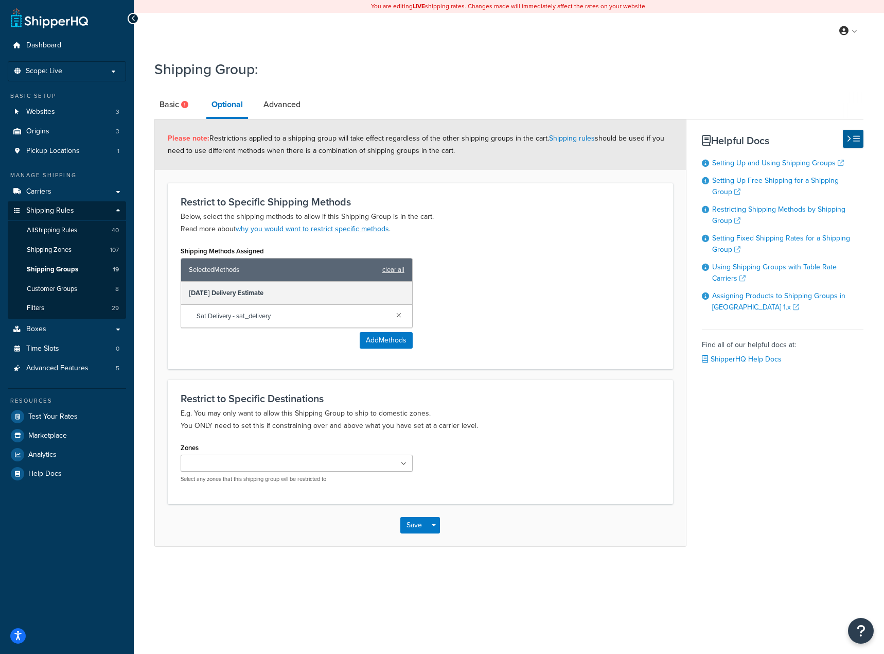
click at [267, 471] on ul at bounding box center [297, 462] width 232 height 17
click at [178, 100] on link "Basic" at bounding box center [175, 104] width 42 height 25
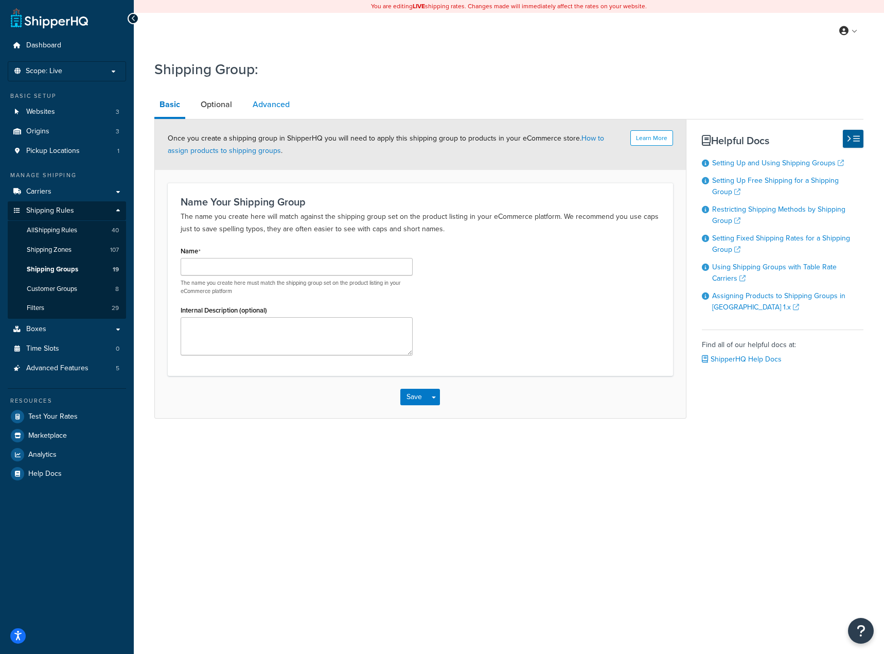
click at [267, 108] on link "Advanced" at bounding box center [271, 104] width 47 height 25
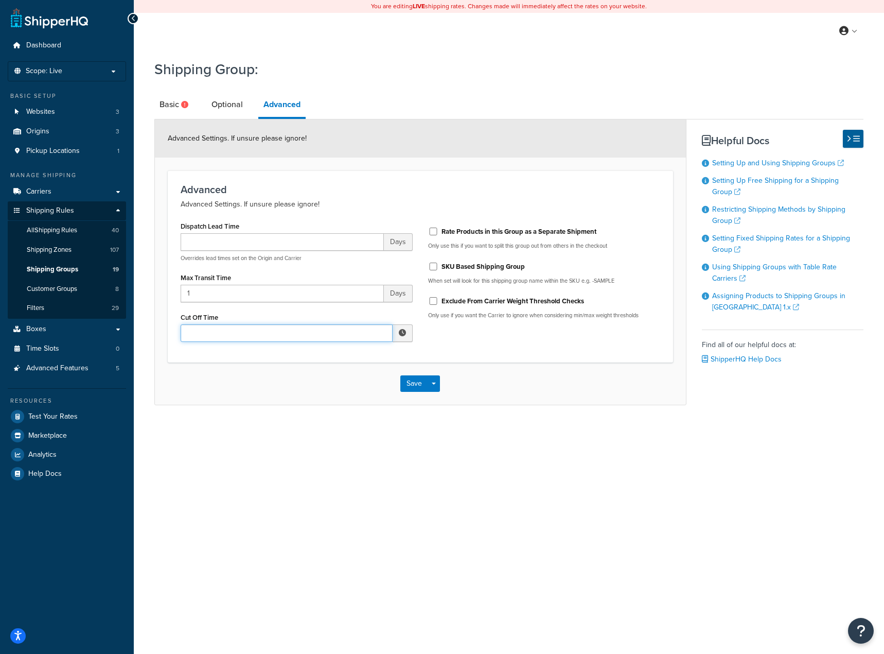
click at [285, 340] on input "Cut Off Time" at bounding box center [287, 332] width 212 height 17
click at [329, 358] on span "▲" at bounding box center [327, 355] width 21 height 21
click at [328, 358] on span "▲" at bounding box center [327, 355] width 21 height 21
click at [369, 387] on span "▼" at bounding box center [370, 386] width 21 height 21
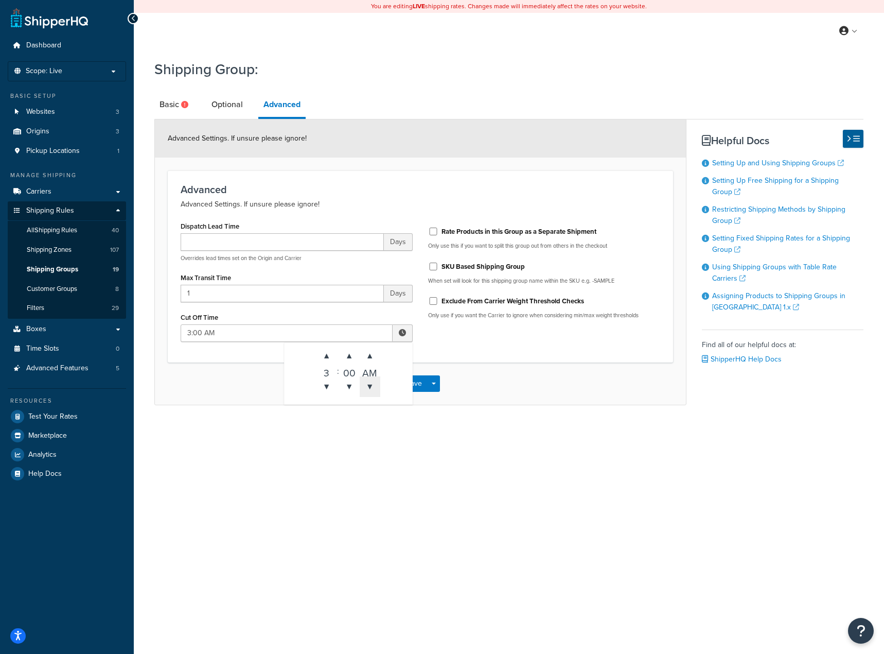
type input "3:00 PM"
click at [302, 472] on div "You are editing LIVE shipping rates. Changes made will immediately affect the r…" at bounding box center [509, 327] width 750 height 654
click at [246, 243] on input "Dispatch Lead Time" at bounding box center [282, 241] width 203 height 17
click at [303, 216] on div "Advanced Advanced Settings. If unsure please ignore! Dispatch Lead Time Days Ov…" at bounding box center [420, 265] width 505 height 191
click at [242, 238] on input "Dispatch Lead Time" at bounding box center [282, 241] width 203 height 17
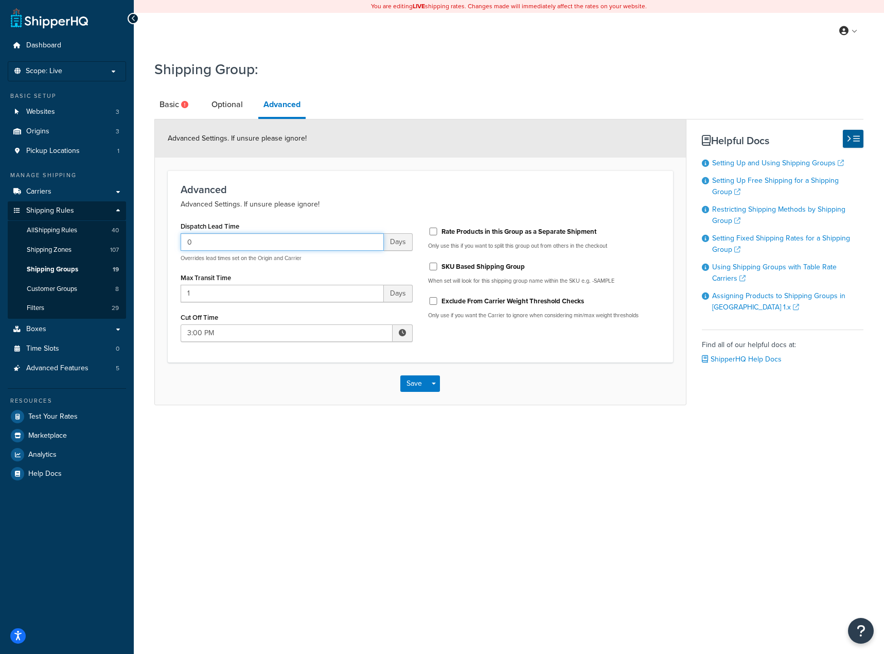
type input "0"
click at [412, 214] on div "Advanced Advanced Settings. If unsure please ignore! Dispatch Lead Time 0 Days …" at bounding box center [420, 265] width 505 height 191
click at [437, 267] on input "SKU Based Shipping Group" at bounding box center [433, 266] width 10 height 8
click at [435, 269] on input "SKU Based Shipping Group" at bounding box center [433, 266] width 10 height 8
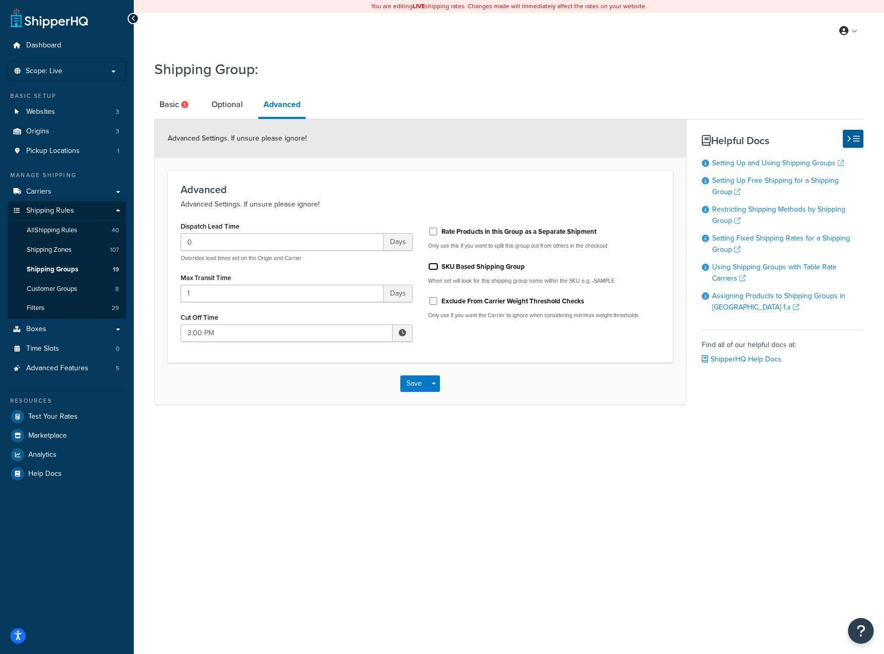
checkbox input "true"
drag, startPoint x: 428, startPoint y: 384, endPoint x: 441, endPoint y: 412, distance: 30.2
click at [441, 412] on div "Shipping Group: Basic Optional Advanced Advanced Settings. If unsure please ign…" at bounding box center [509, 242] width 750 height 377
click at [164, 101] on link "Basic" at bounding box center [175, 104] width 42 height 25
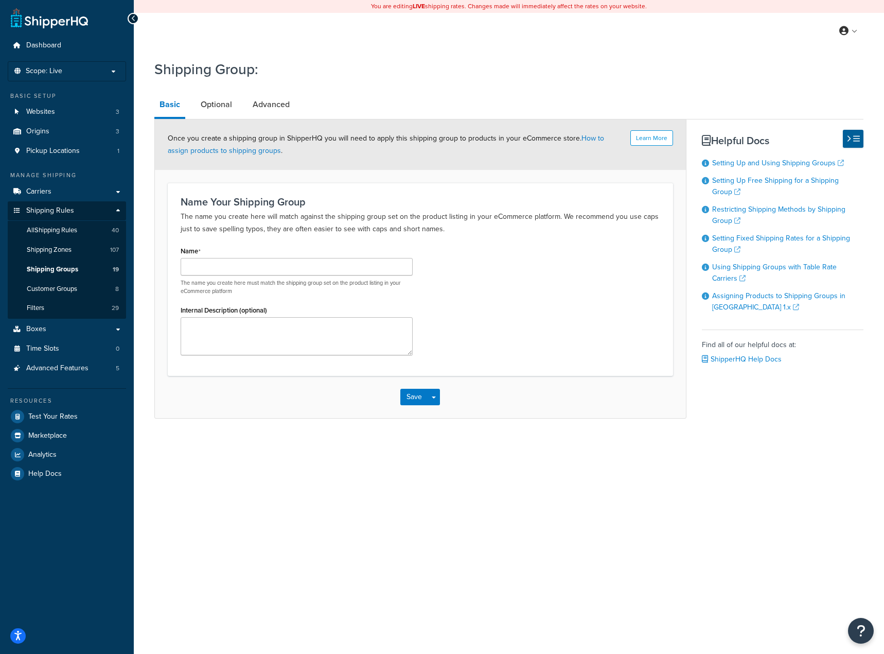
click at [170, 105] on link "Basic" at bounding box center [169, 105] width 31 height 27
click at [272, 266] on input "Name" at bounding box center [297, 266] width 232 height 17
type input "Sat Test"
click at [431, 397] on button "Save Dropdown" at bounding box center [434, 397] width 12 height 16
click at [443, 412] on button "Save and Edit" at bounding box center [449, 416] width 99 height 22
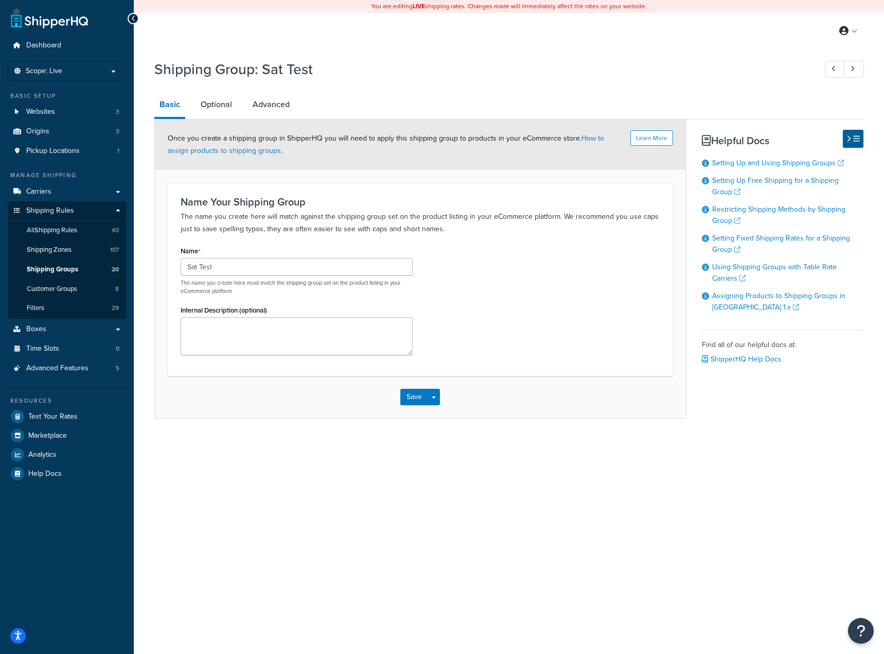
click at [272, 136] on div "Basic Optional Advanced Learn More Once you create a shipping group in ShipperH…" at bounding box center [508, 255] width 709 height 326
click at [271, 116] on link "Advanced" at bounding box center [271, 104] width 47 height 25
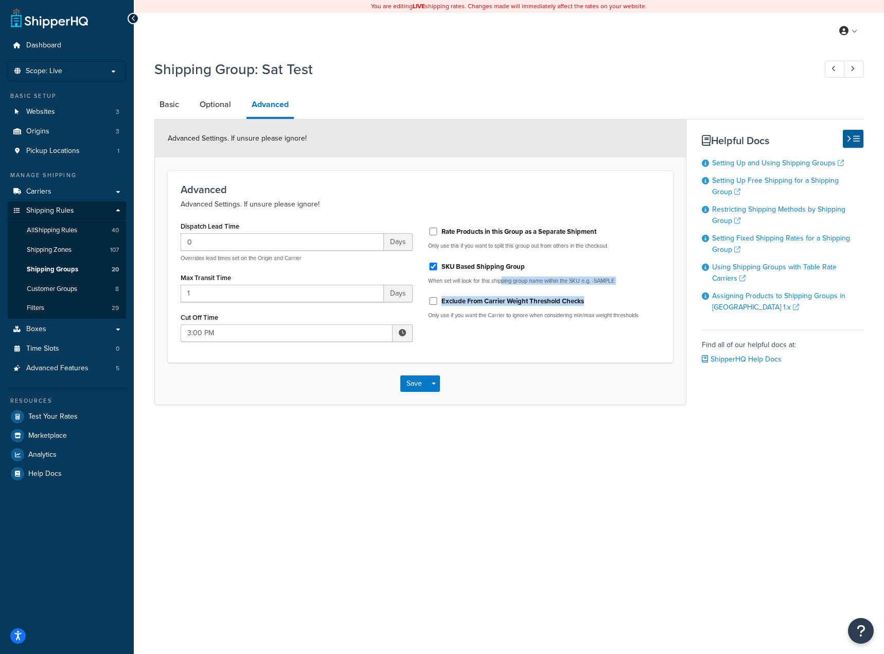
drag, startPoint x: 503, startPoint y: 283, endPoint x: 650, endPoint y: 288, distance: 146.8
click at [650, 288] on div "Rate Products in this Group as a Separate Shipment Only use this if you want to…" at bounding box center [545, 273] width 248 height 108
click at [646, 279] on p "When set will look for this shipping group name within the SKU e.g. -SAMPLE" at bounding box center [544, 281] width 232 height 8
click at [433, 230] on input "Rate Products in this Group as a Separate Shipment" at bounding box center [433, 231] width 10 height 8
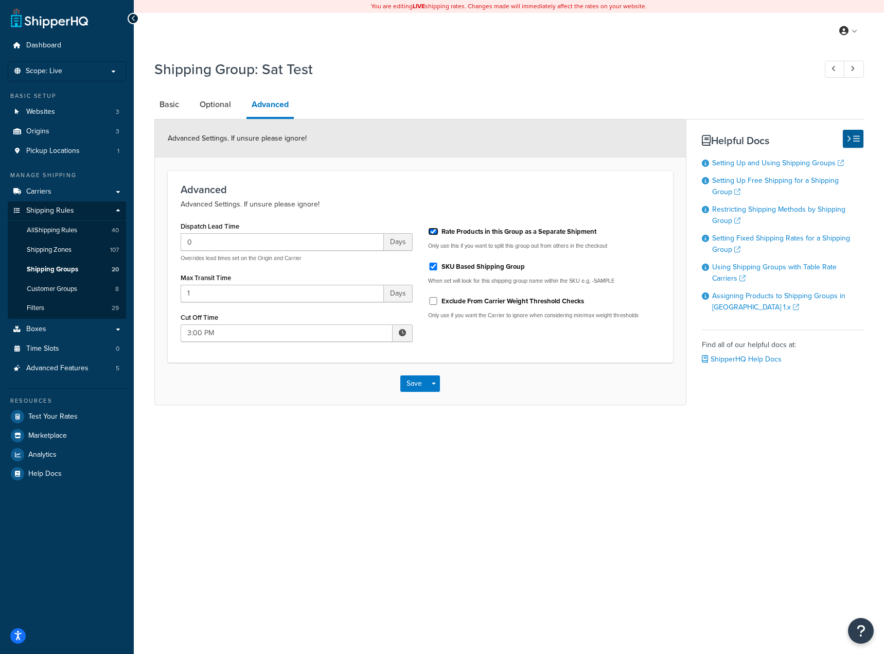
checkbox input "false"
click at [50, 195] on span "Carriers" at bounding box center [38, 191] width 25 height 9
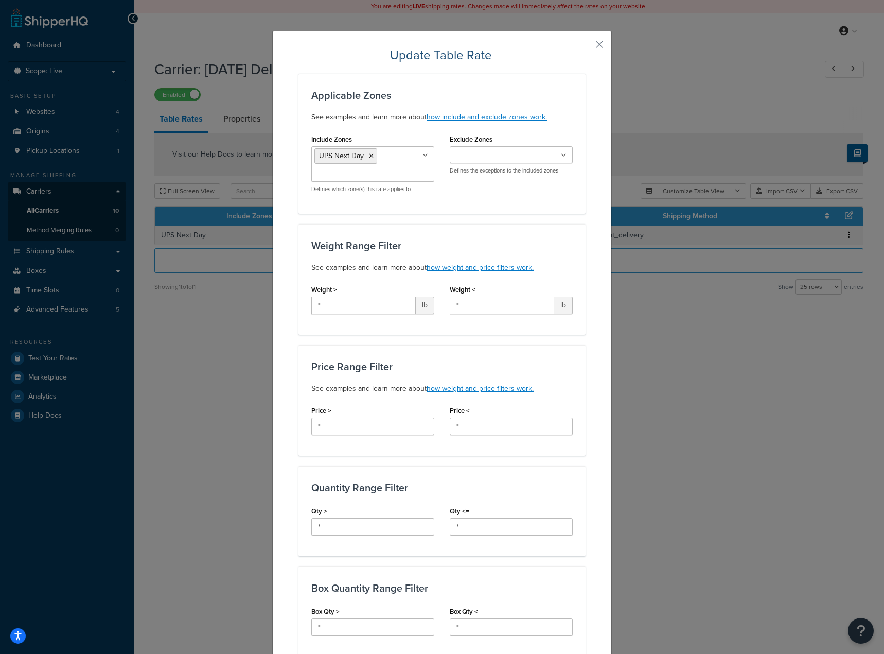
select select "25"
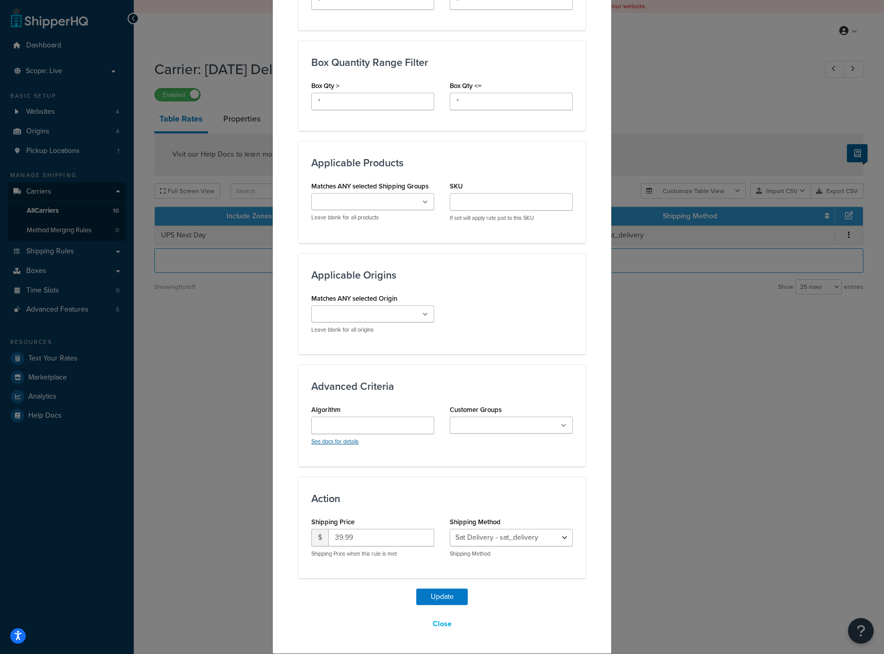
click at [332, 442] on link "See docs for details" at bounding box center [334, 441] width 47 height 8
click at [497, 198] on input "SKU" at bounding box center [511, 201] width 123 height 17
click at [503, 292] on div "Matches ANY selected Origin Brooklyn Army Terminal - WOW (SHQ_Comments) Brookly…" at bounding box center [442, 316] width 277 height 50
click at [423, 201] on icon at bounding box center [426, 202] width 6 height 6
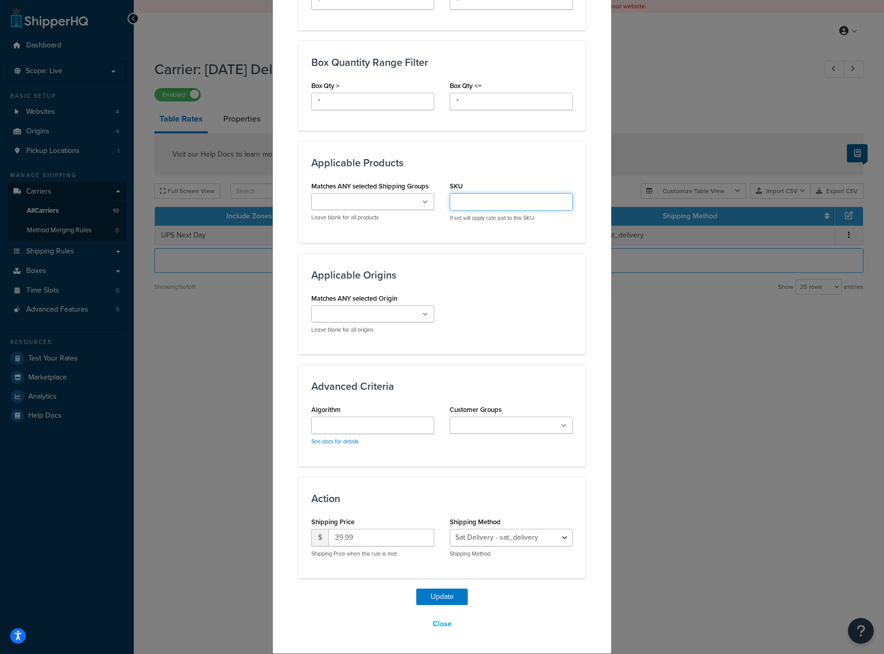
click at [486, 198] on input "SKU" at bounding box center [511, 201] width 123 height 17
click at [384, 197] on input "Matches ANY selected Shipping Groups" at bounding box center [359, 202] width 91 height 11
click at [529, 369] on div "Advanced Criteria Algorithm See docs for details Customer Groups General Tax Ex…" at bounding box center [442, 414] width 287 height 101
click at [413, 313] on ul at bounding box center [372, 313] width 123 height 17
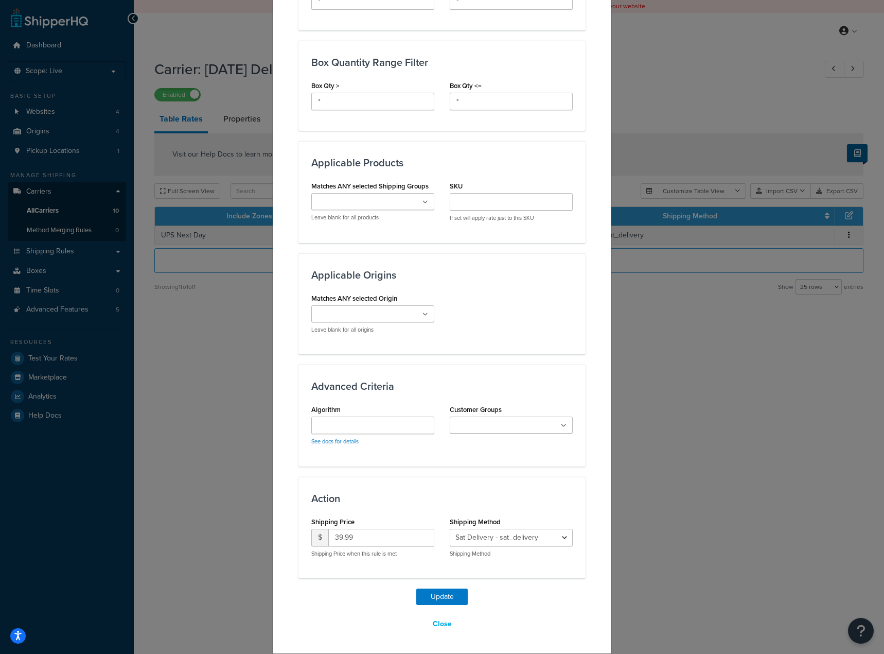
click at [533, 309] on div "Matches ANY selected Origin Brooklyn Army Terminal - WOW (SHQ_Comments) Brookly…" at bounding box center [442, 316] width 277 height 50
click at [386, 433] on input "Algorithm" at bounding box center [372, 424] width 123 height 17
click at [491, 429] on input "Customer Groups" at bounding box center [498, 425] width 91 height 11
click at [515, 336] on div "Matches ANY selected Origin Brooklyn Army Terminal - WOW (SHQ_Comments) Brookly…" at bounding box center [442, 316] width 277 height 50
click at [372, 404] on div "Algorithm See docs for details" at bounding box center [372, 423] width 123 height 43
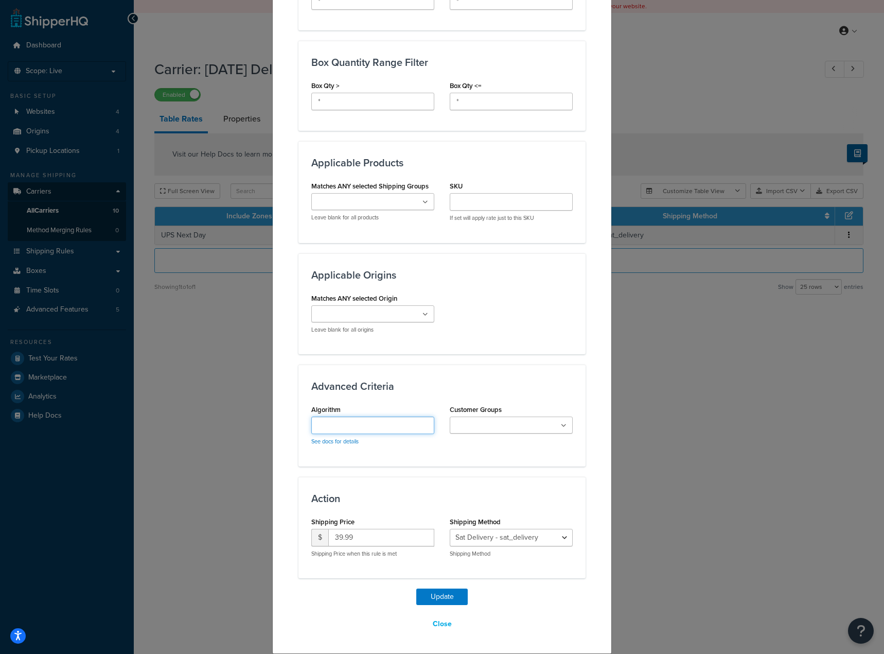
click at [385, 423] on input "Algorithm" at bounding box center [372, 424] width 123 height 17
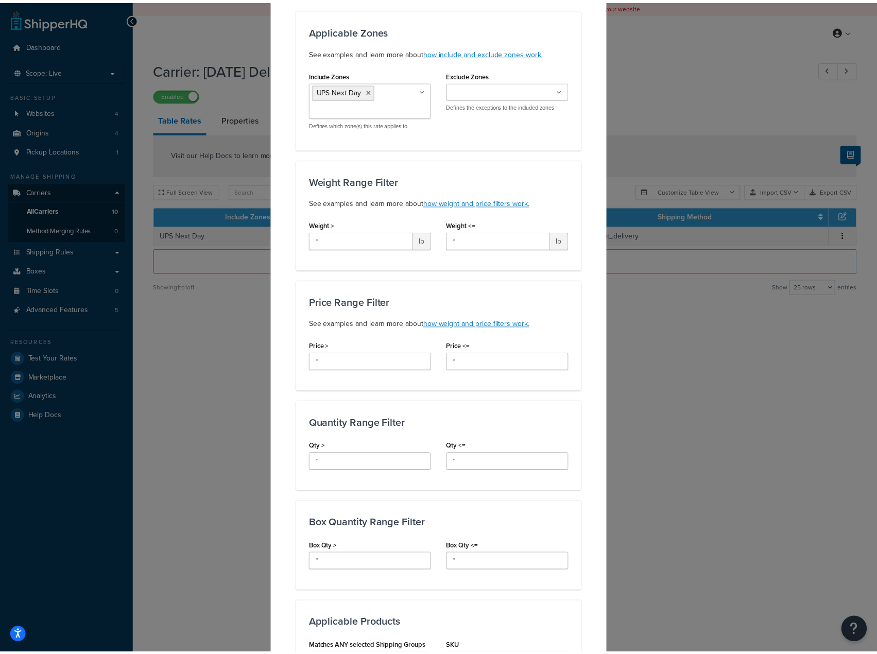
scroll to position [0, 0]
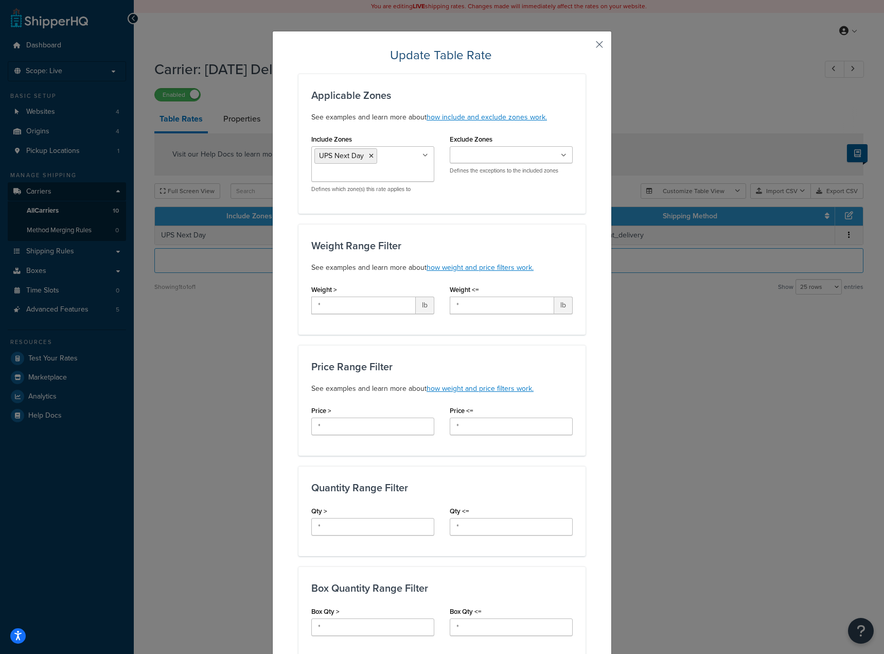
click at [586, 47] on button "button" at bounding box center [584, 48] width 3 height 3
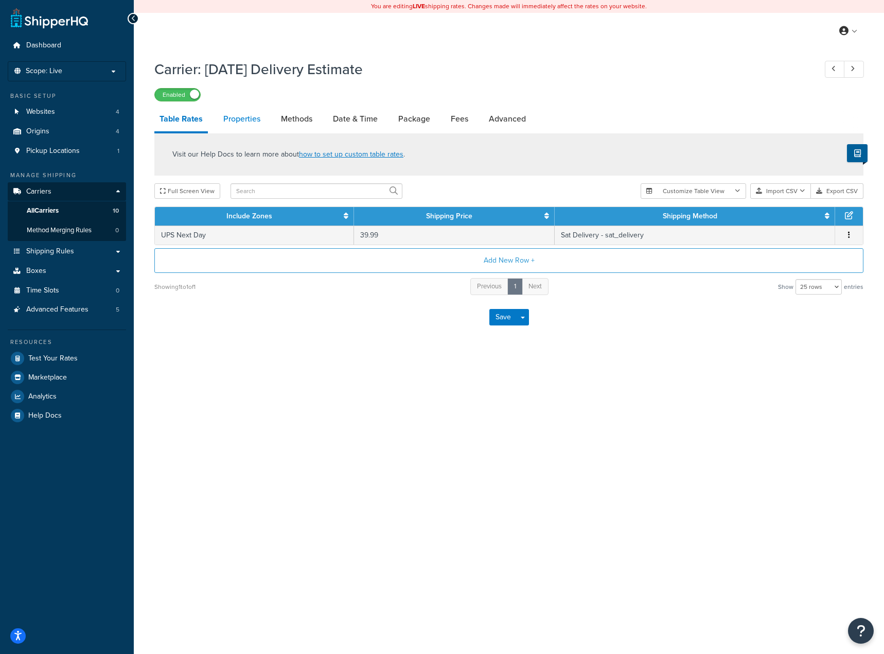
click at [243, 121] on link "Properties" at bounding box center [241, 119] width 47 height 25
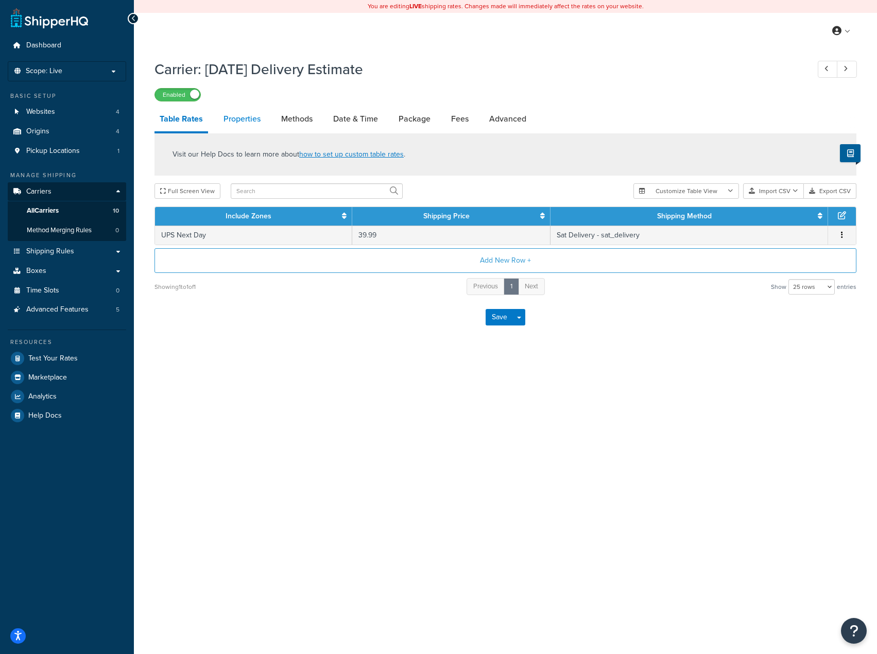
select select "HIGHEST"
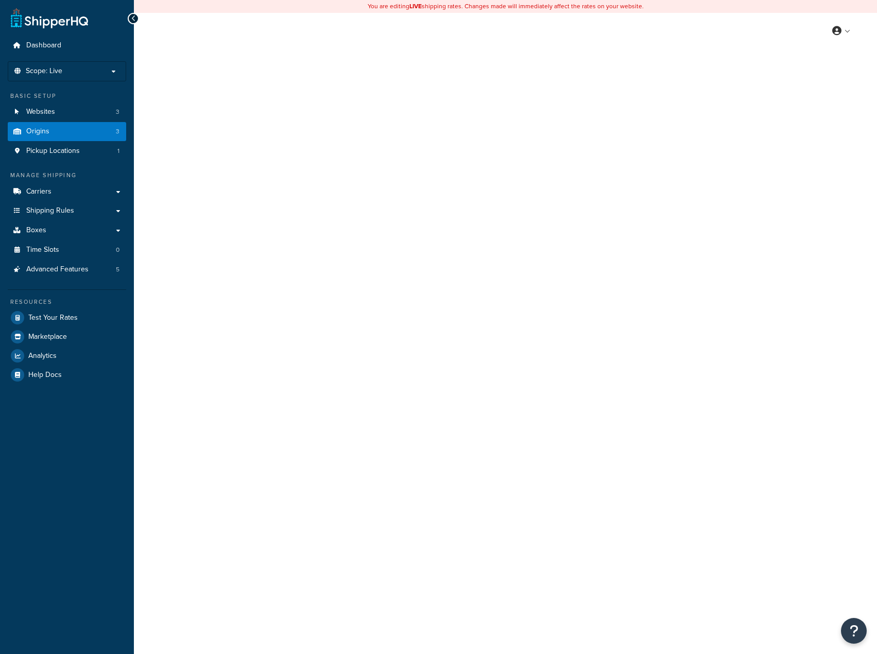
select select "32"
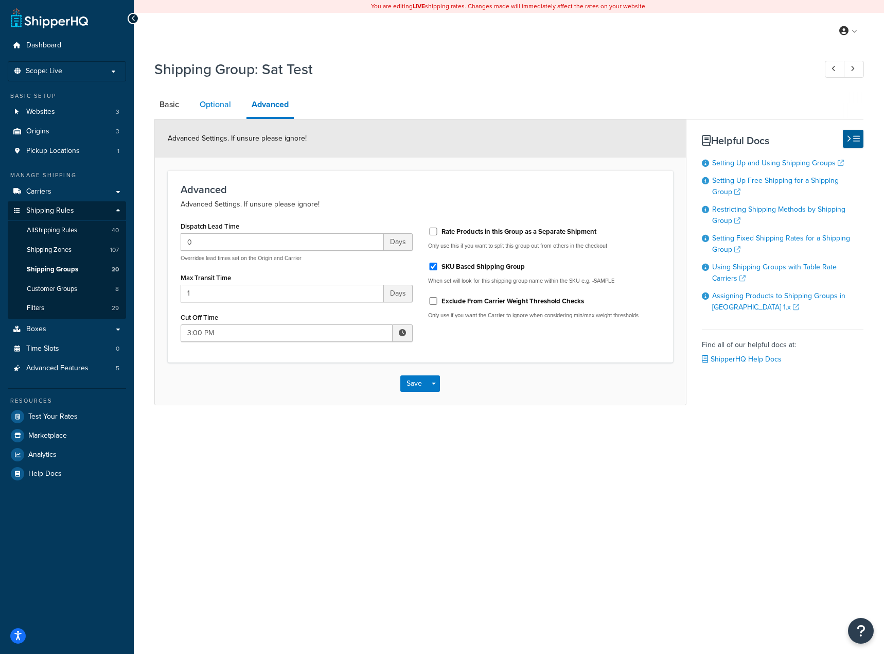
click at [206, 107] on link "Optional" at bounding box center [216, 104] width 42 height 25
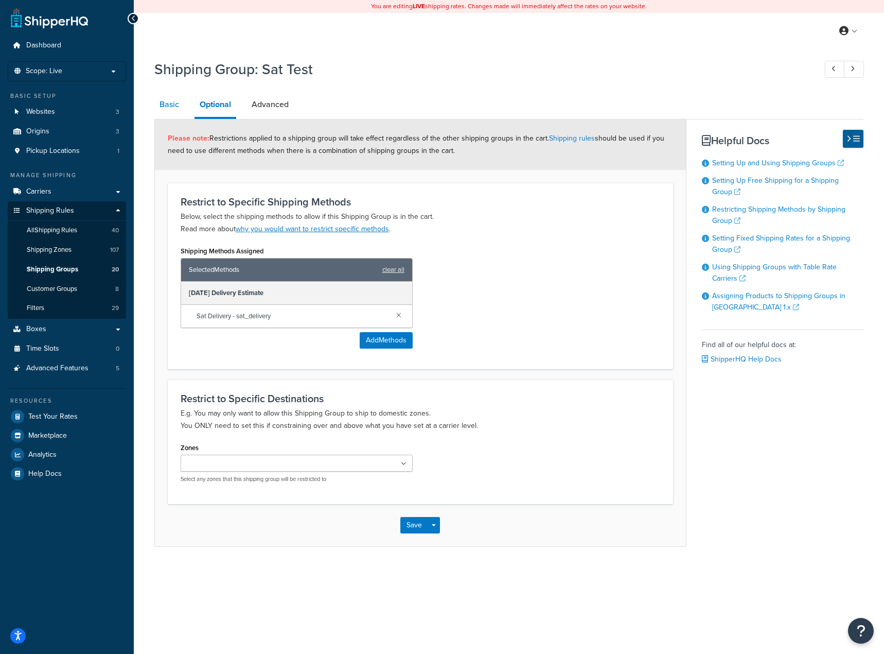
click at [168, 109] on link "Basic" at bounding box center [169, 104] width 30 height 25
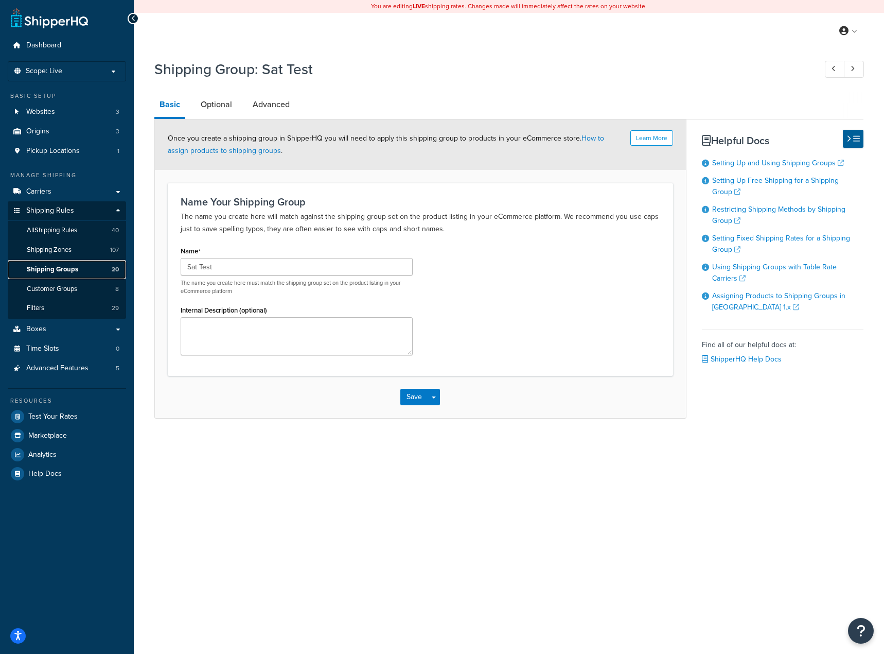
click at [57, 269] on span "Shipping Groups" at bounding box center [52, 269] width 51 height 9
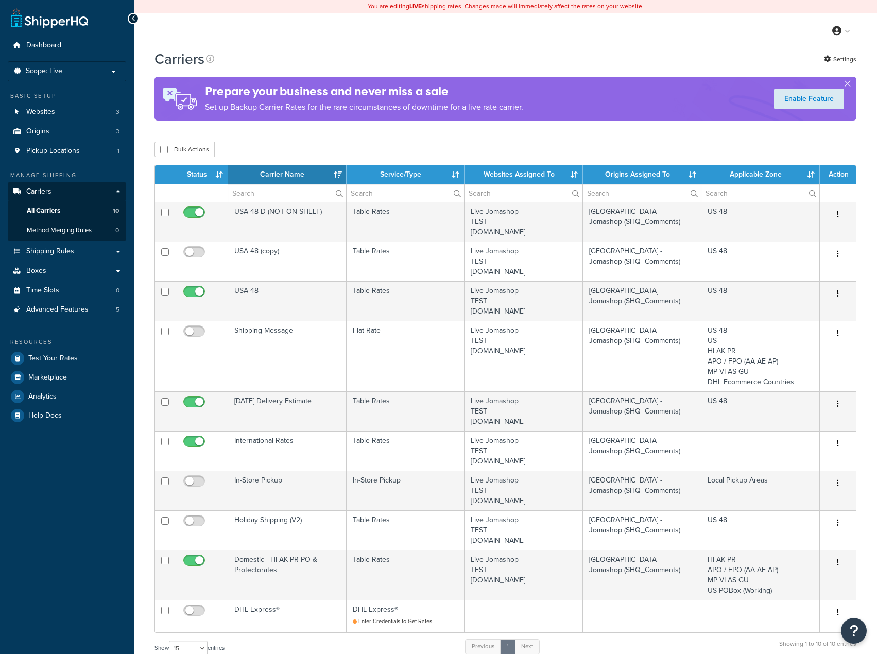
select select "15"
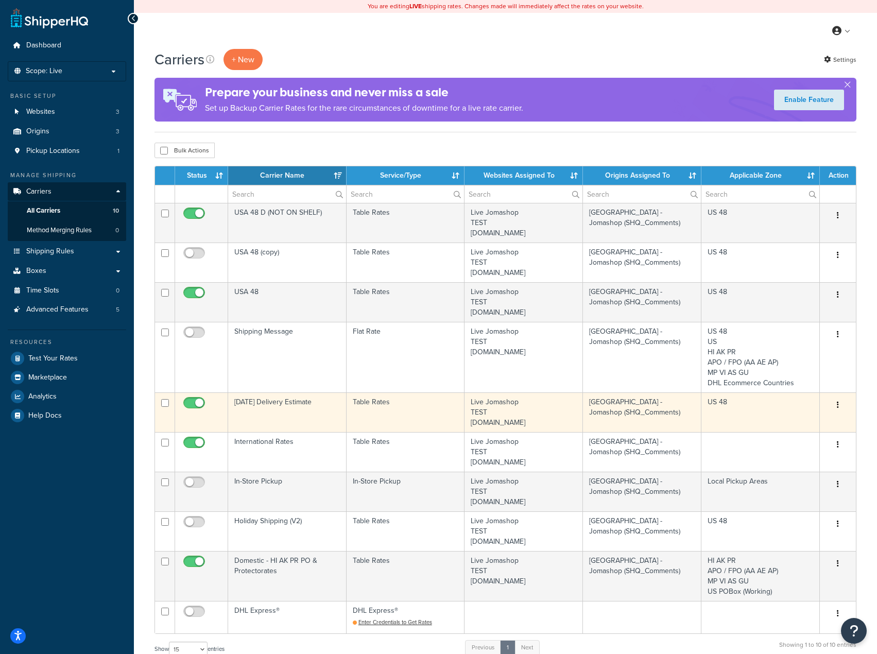
click at [836, 406] on icon "button" at bounding box center [837, 404] width 2 height 7
click at [803, 427] on link "Edit" at bounding box center [795, 425] width 81 height 21
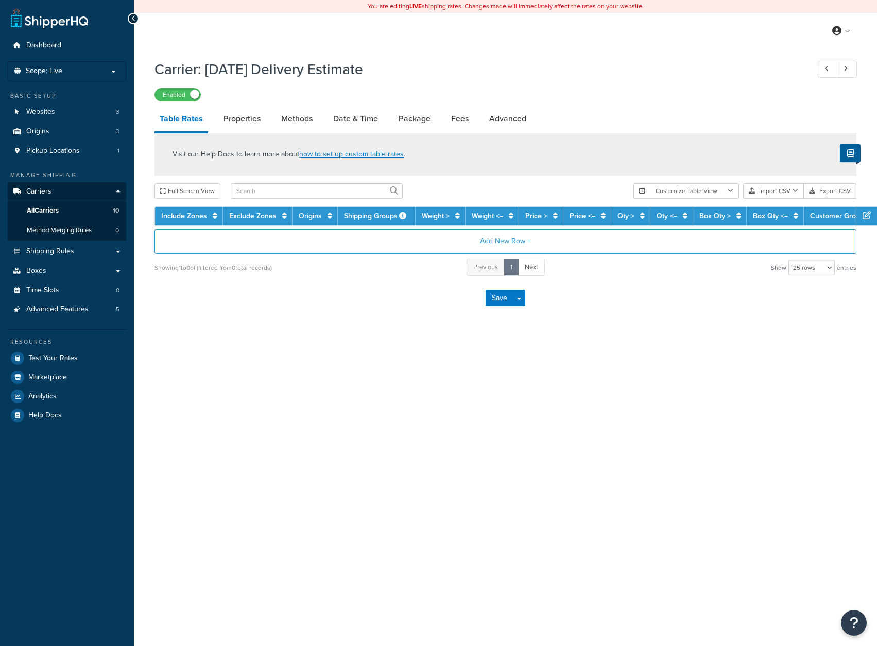
select select "25"
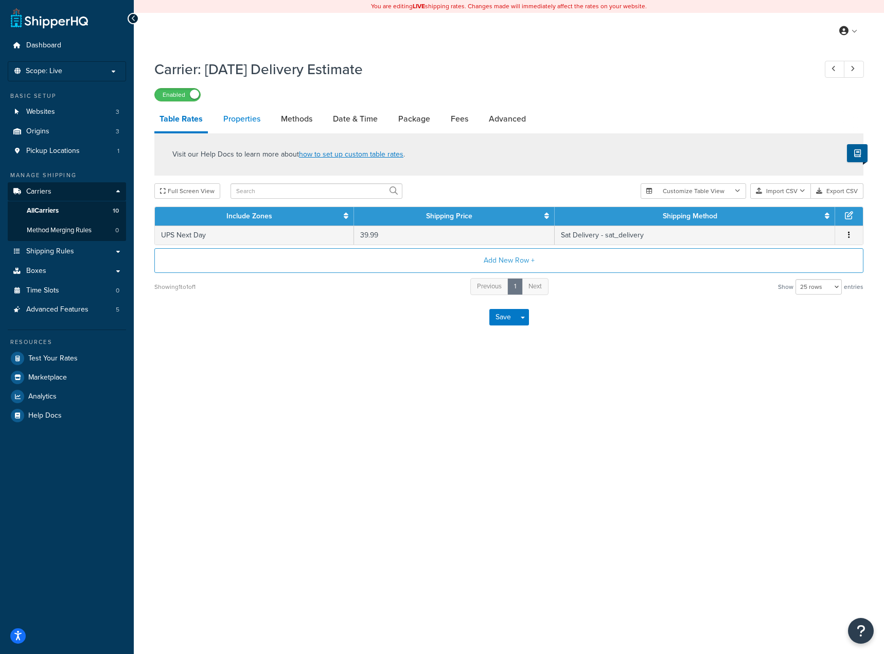
click at [249, 123] on link "Properties" at bounding box center [241, 119] width 47 height 25
select select "HIGHEST"
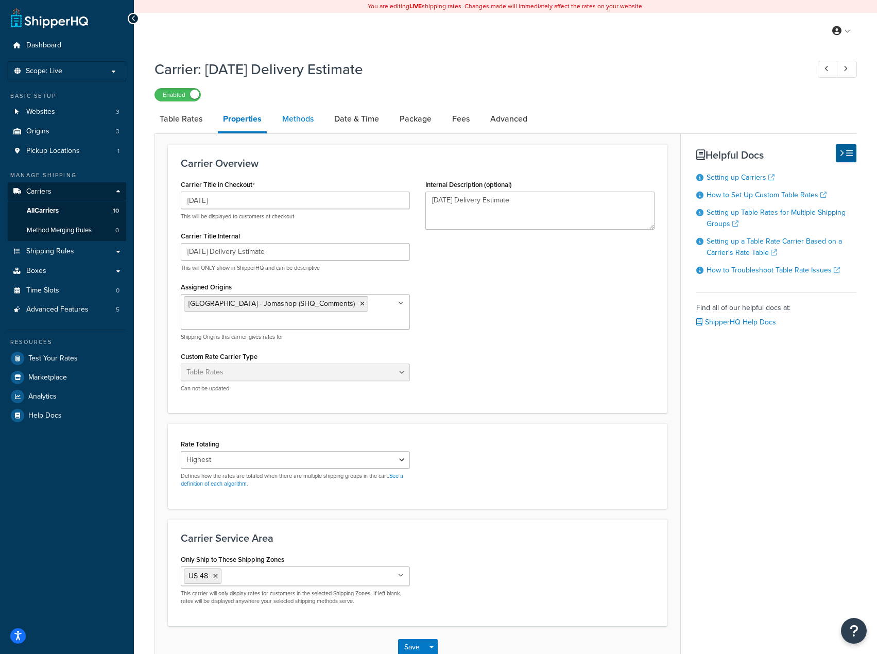
click at [301, 123] on link "Methods" at bounding box center [298, 119] width 42 height 25
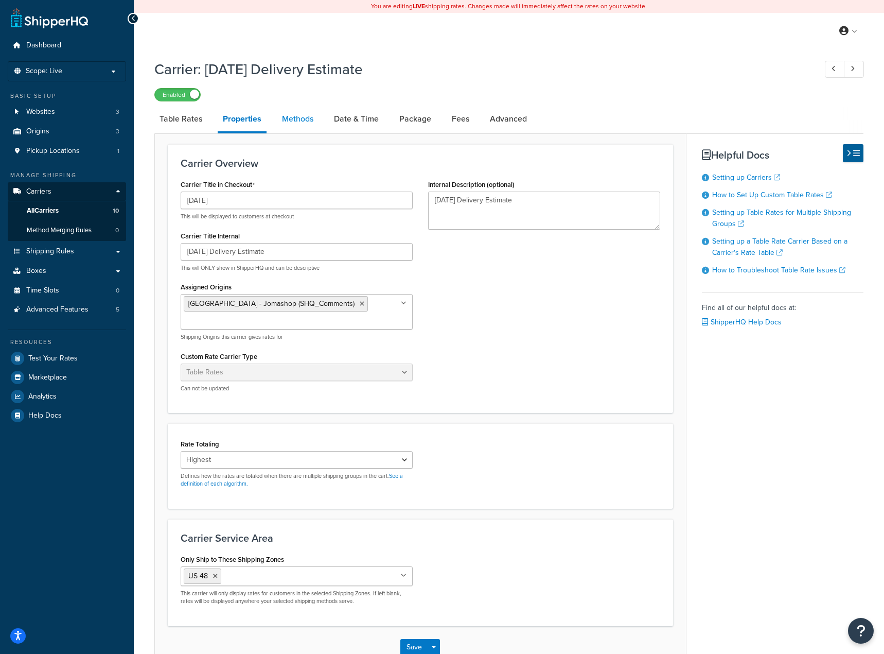
select select "25"
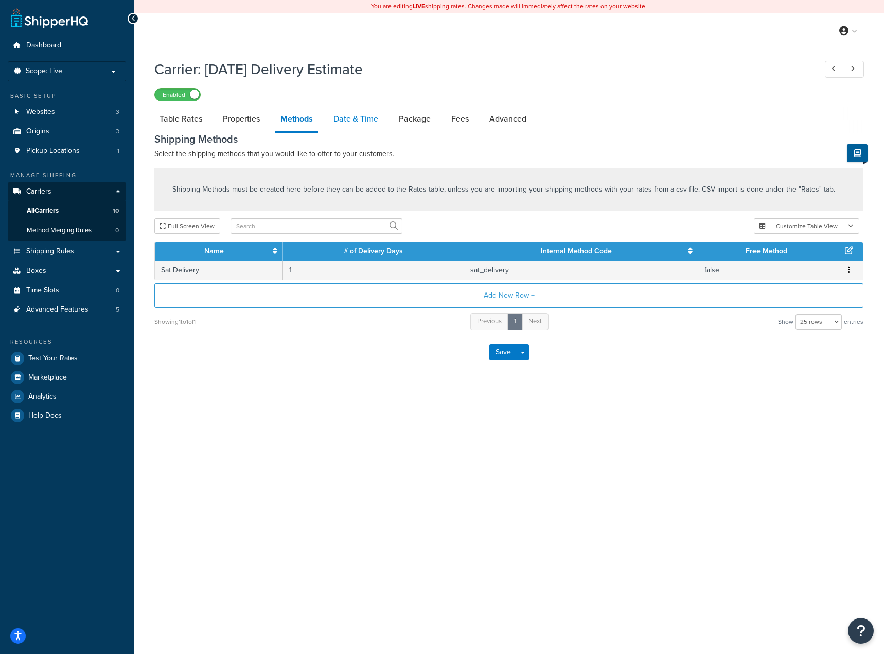
click at [354, 122] on link "Date & Time" at bounding box center [355, 119] width 55 height 25
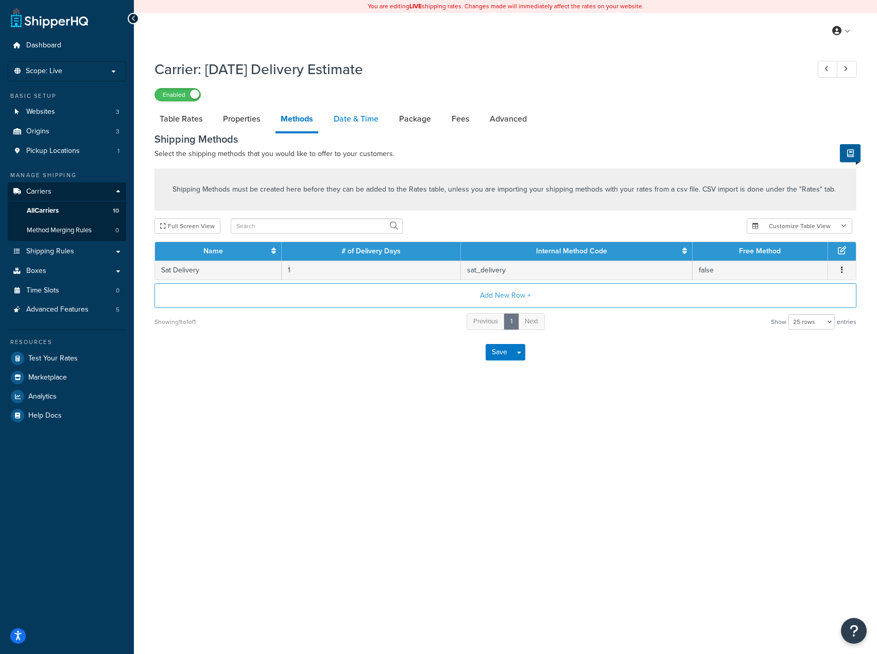
select select "yMMMEd"
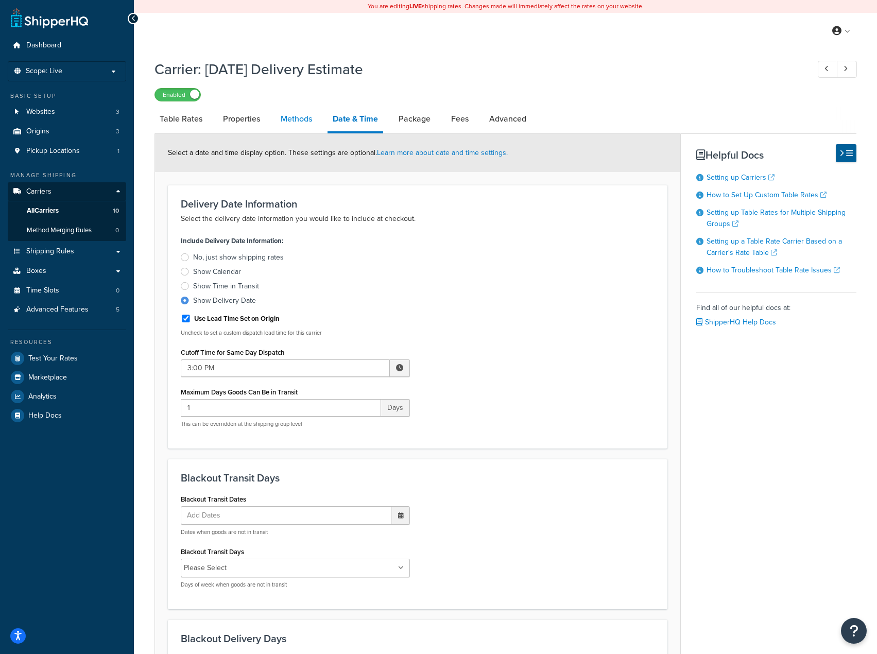
click at [297, 124] on link "Methods" at bounding box center [296, 119] width 42 height 25
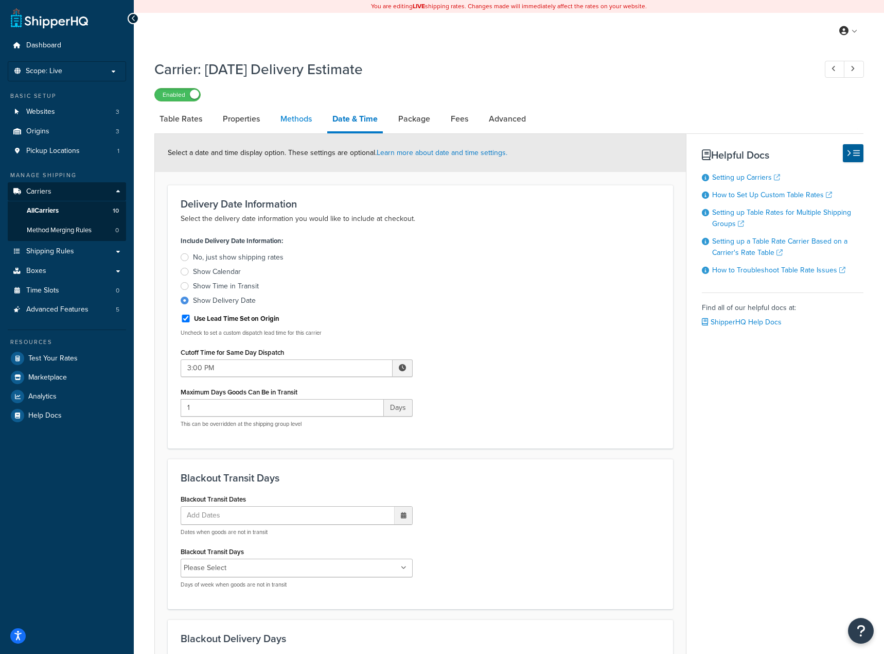
select select "25"
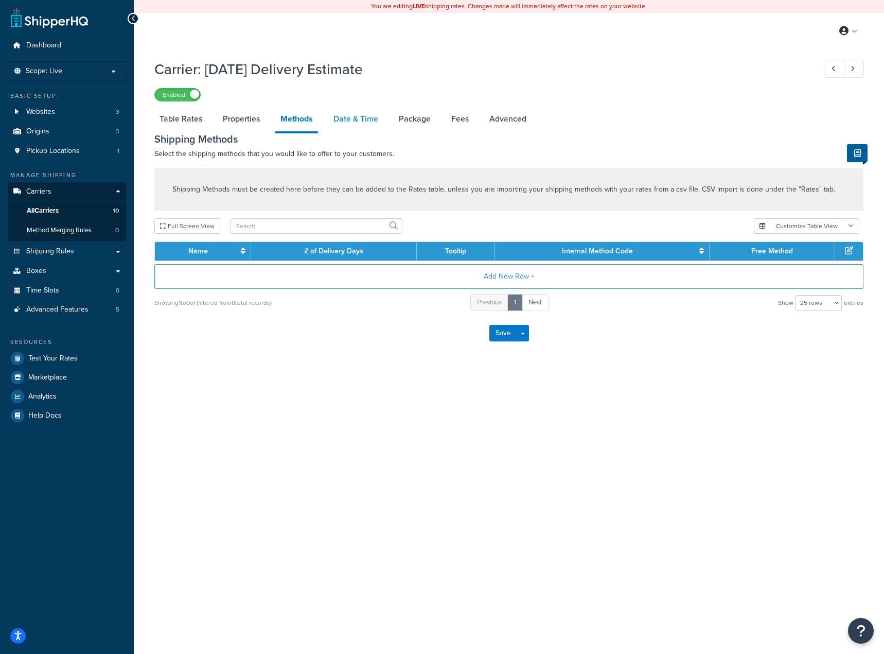
click at [356, 120] on link "Date & Time" at bounding box center [355, 119] width 55 height 25
select select "yMMMEd"
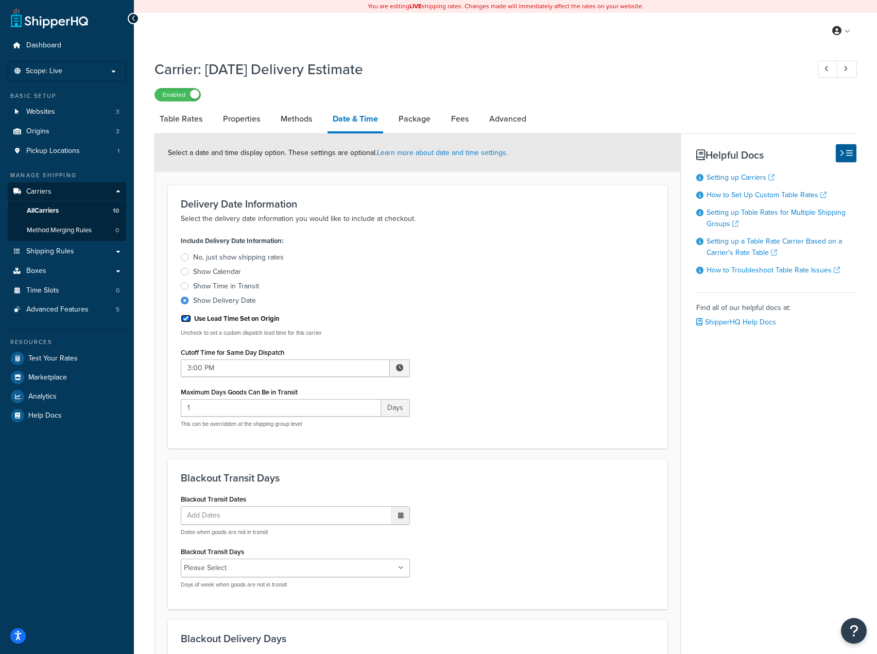
click at [184, 322] on input "Use Lead Time Set on Origin" at bounding box center [186, 318] width 10 height 8
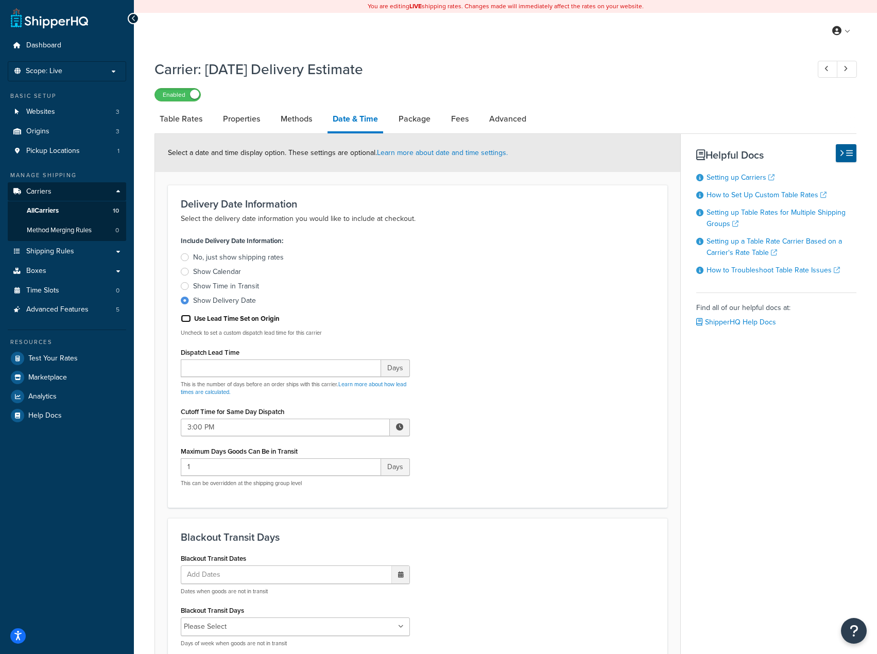
click at [184, 322] on input "Use Lead Time Set on Origin" at bounding box center [186, 318] width 10 height 8
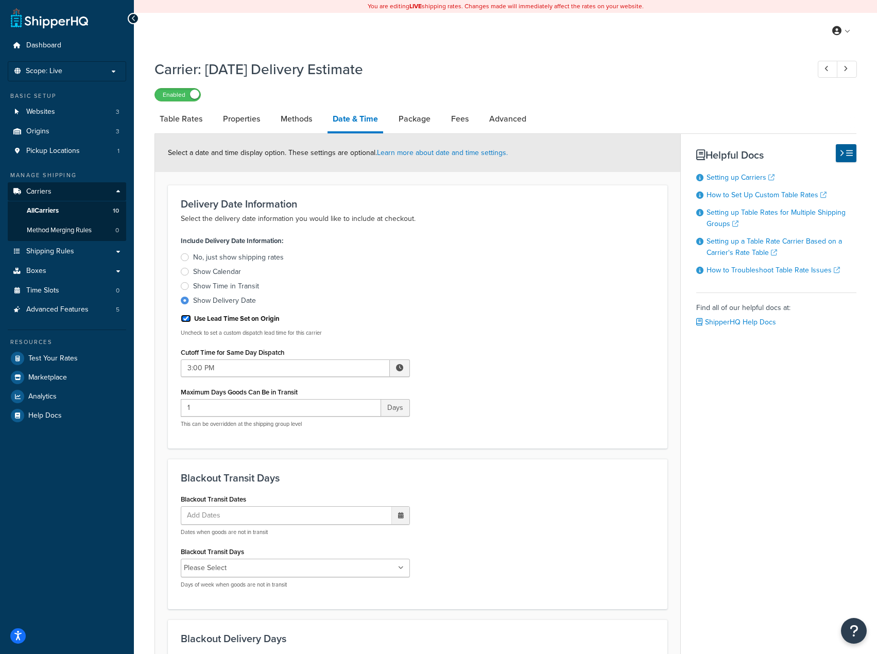
click at [184, 322] on input "Use Lead Time Set on Origin" at bounding box center [186, 318] width 10 height 8
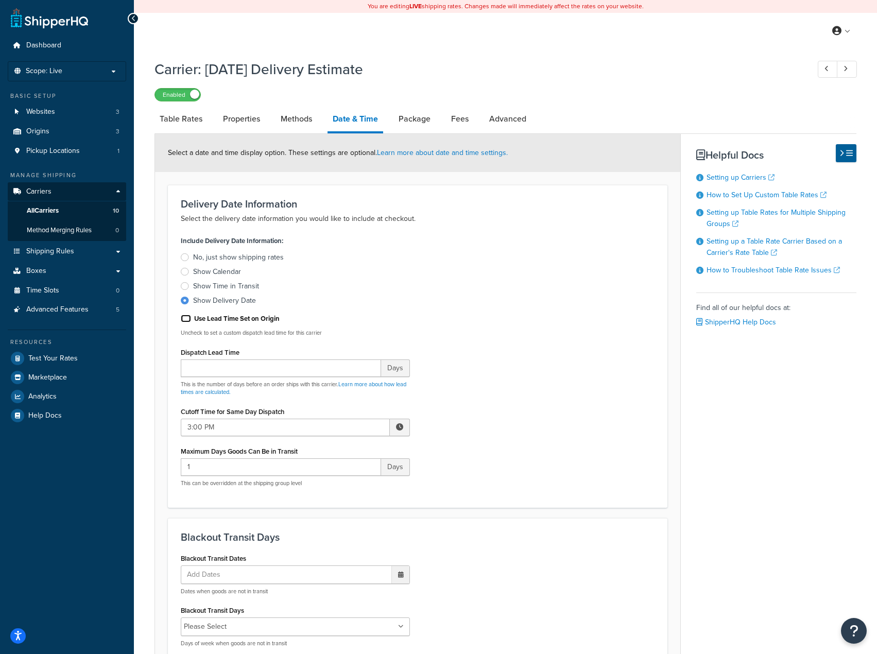
click at [184, 322] on input "Use Lead Time Set on Origin" at bounding box center [186, 318] width 10 height 8
checkbox input "true"
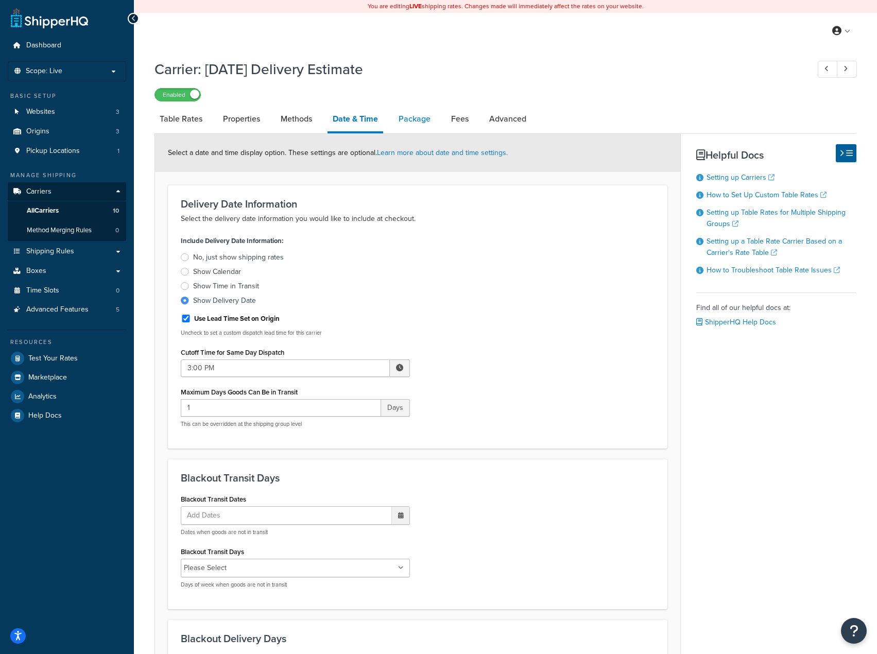
click at [413, 109] on link "Package" at bounding box center [414, 119] width 42 height 25
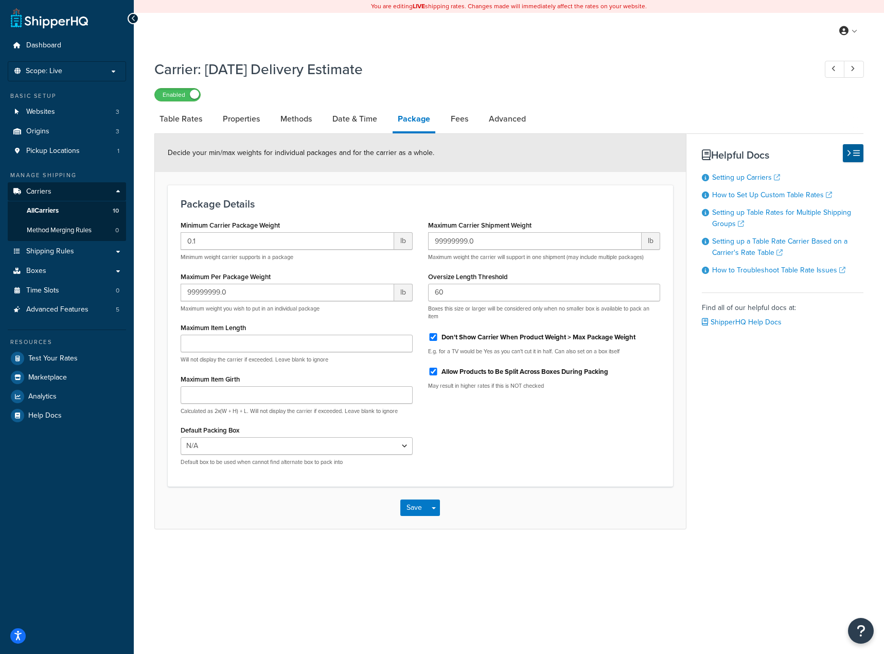
click at [481, 114] on li "Fees" at bounding box center [465, 119] width 38 height 25
click at [495, 119] on link "Advanced" at bounding box center [507, 119] width 47 height 25
select select "false"
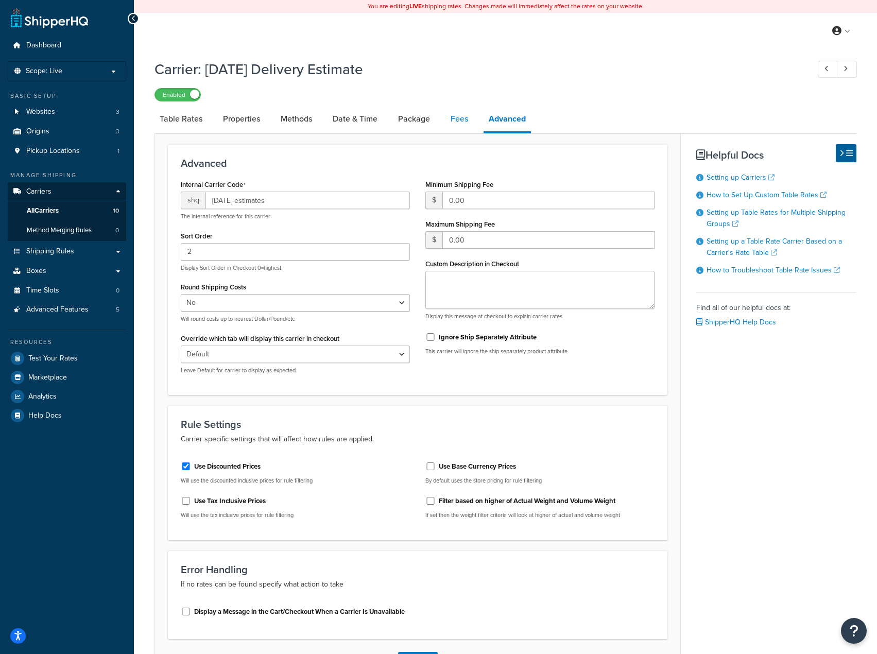
click at [466, 120] on link "Fees" at bounding box center [459, 119] width 28 height 25
select select "AFTER"
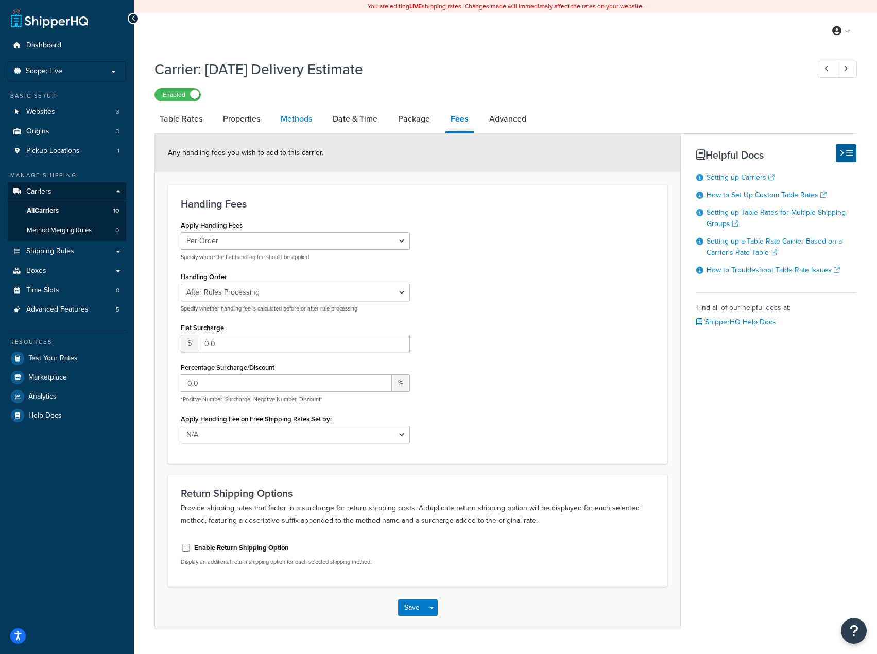
click at [317, 125] on link "Methods" at bounding box center [296, 119] width 42 height 25
select select "25"
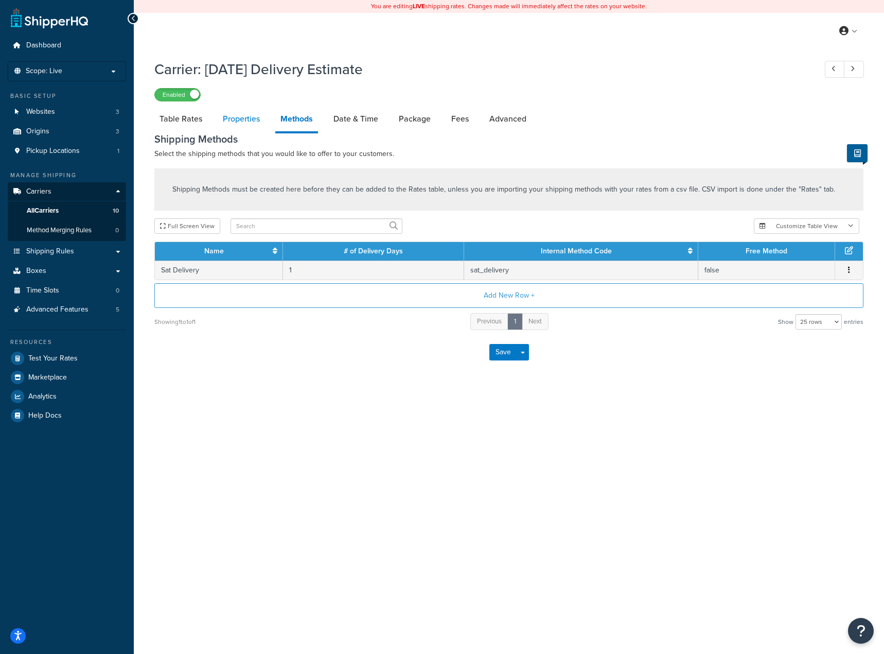
click at [263, 128] on link "Properties" at bounding box center [241, 119] width 47 height 25
select select "HIGHEST"
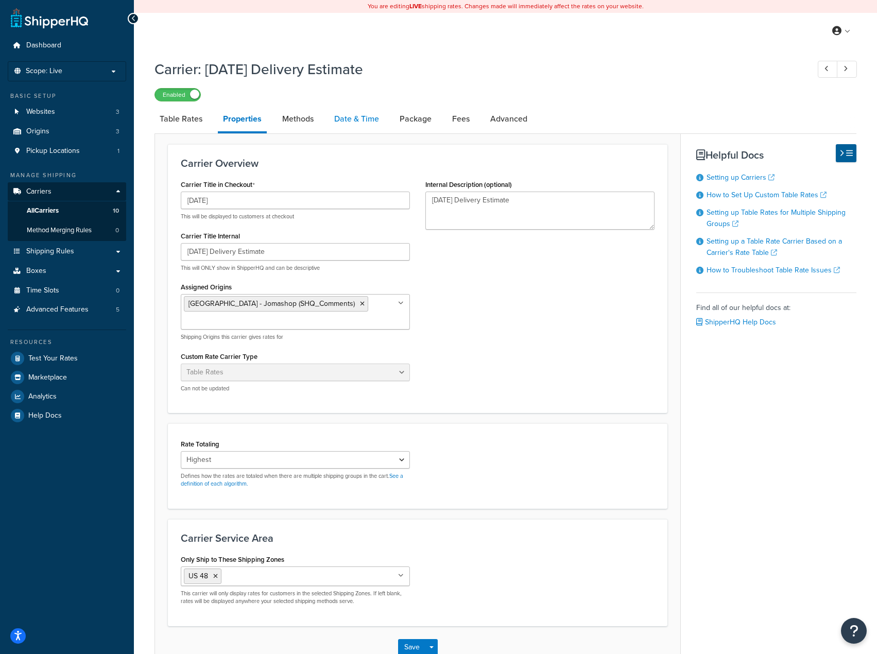
click at [344, 126] on link "Date & Time" at bounding box center [356, 119] width 55 height 25
select select "yMMMEd"
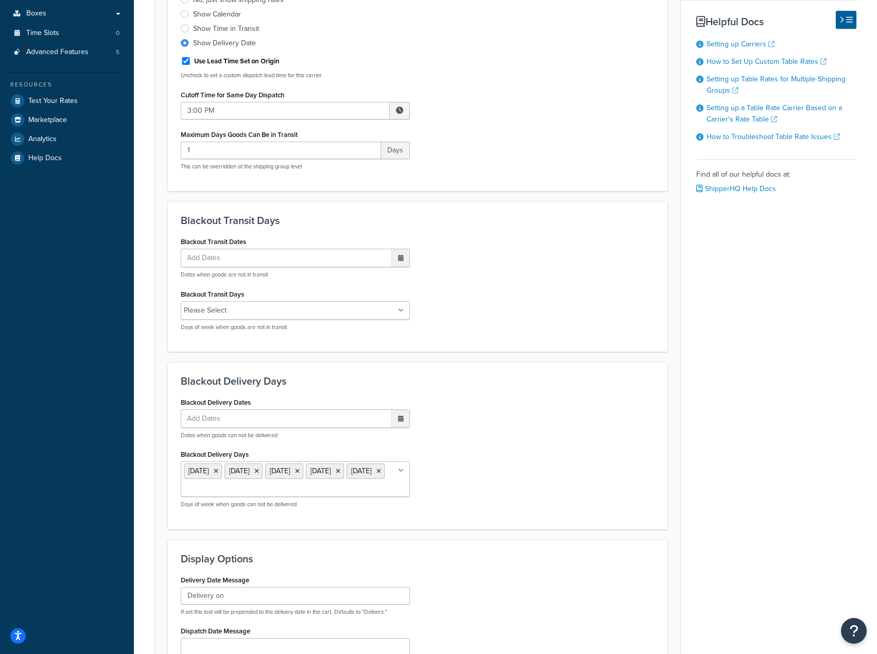
scroll to position [206, 0]
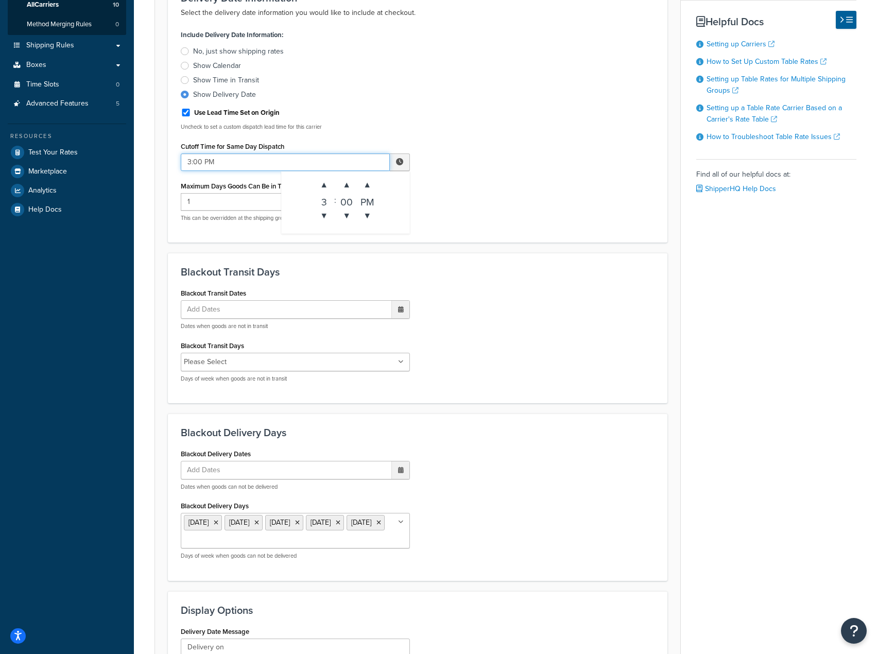
click at [189, 164] on input "3:00 PM" at bounding box center [285, 161] width 209 height 17
click at [399, 162] on span at bounding box center [399, 161] width 7 height 7
click at [328, 214] on span "▼" at bounding box center [323, 215] width 21 height 21
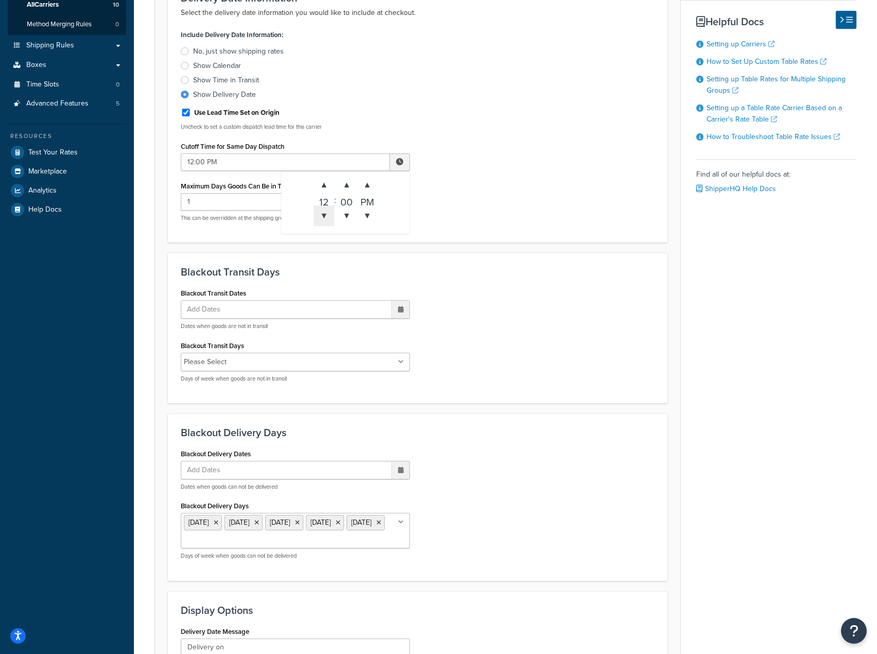
click at [328, 214] on span "▼" at bounding box center [323, 215] width 21 height 21
click at [329, 214] on span "▼" at bounding box center [323, 215] width 21 height 21
type input "9:00 AM"
click at [535, 227] on div "Include Delivery Date Information: No, just show shipping rates Show Calendar S…" at bounding box center [417, 128] width 489 height 202
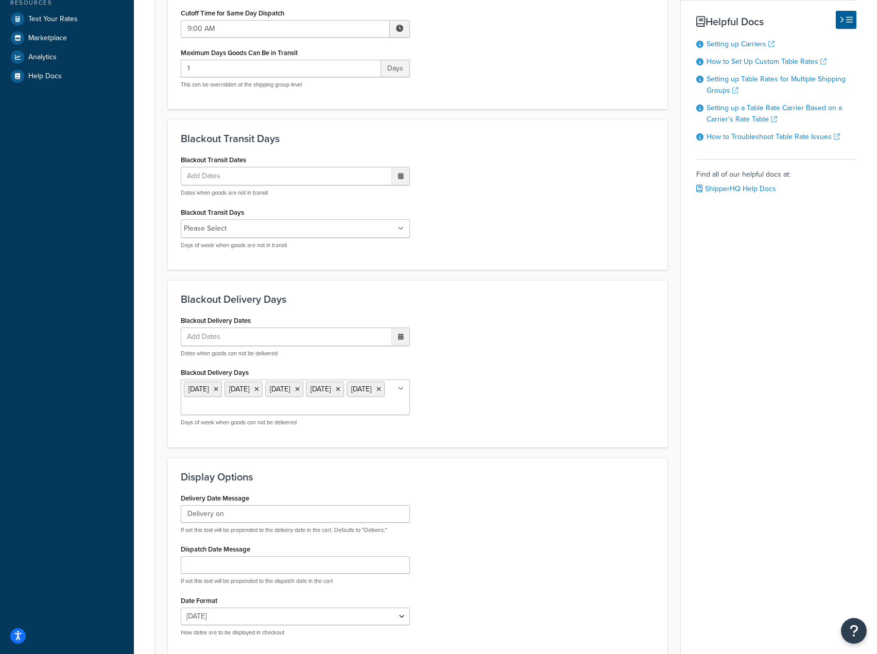
scroll to position [441, 0]
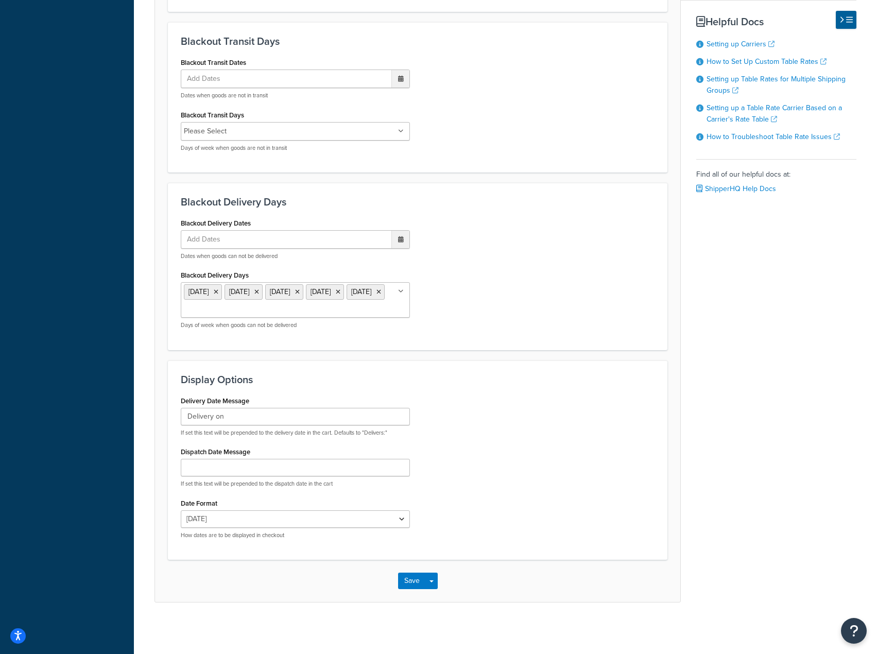
click at [433, 591] on div "Save Save Dropdown Save and Edit" at bounding box center [417, 580] width 525 height 42
click at [429, 580] on button "Save Dropdown" at bounding box center [431, 580] width 12 height 16
click at [431, 597] on button "Save and Edit" at bounding box center [435, 600] width 75 height 22
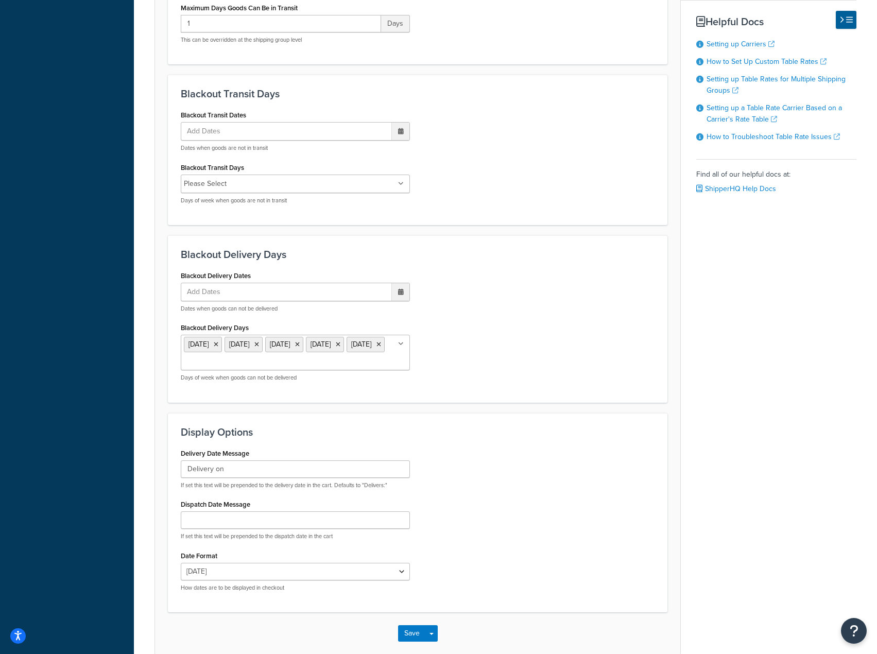
scroll to position [0, 0]
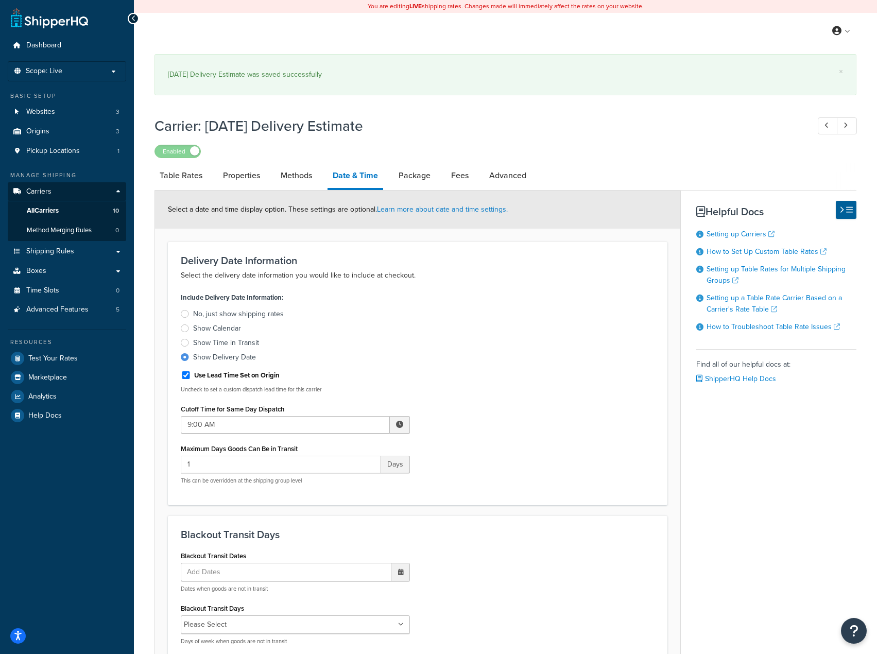
select select "yMMMEd"
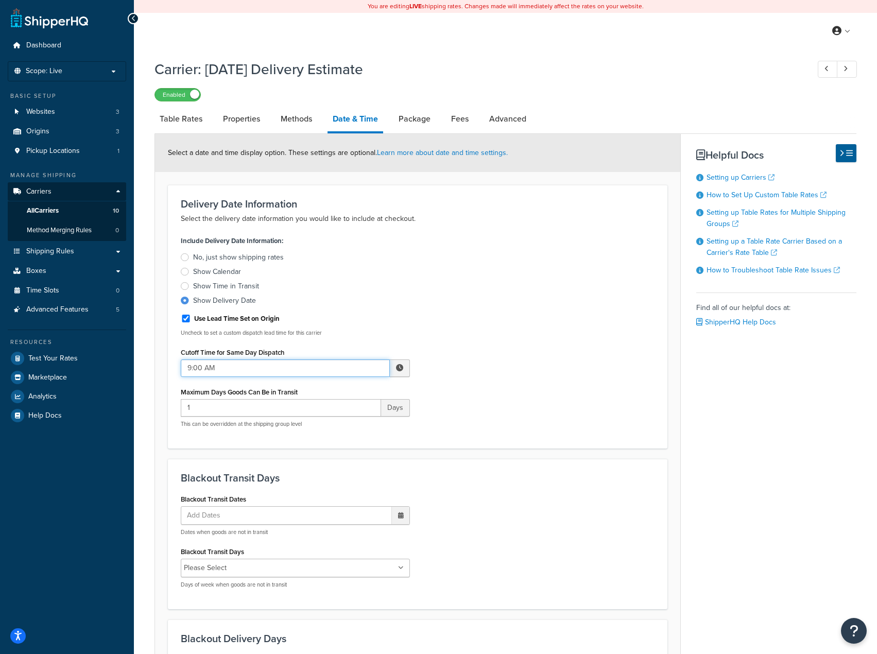
click at [375, 375] on input "9:00 AM" at bounding box center [285, 367] width 209 height 17
click at [329, 396] on span "▲" at bounding box center [323, 390] width 21 height 21
click at [326, 396] on span "▲" at bounding box center [323, 390] width 21 height 21
click at [321, 428] on span "▼" at bounding box center [323, 421] width 21 height 21
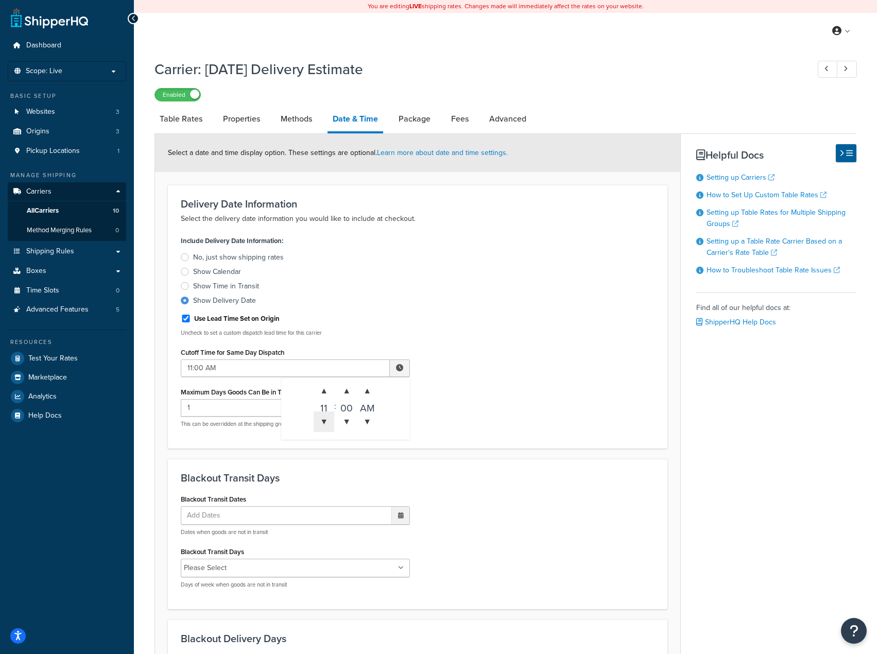
click at [321, 428] on span "▼" at bounding box center [323, 421] width 21 height 21
click at [321, 427] on span "▼" at bounding box center [323, 421] width 21 height 21
click at [323, 394] on span "▲" at bounding box center [323, 390] width 21 height 21
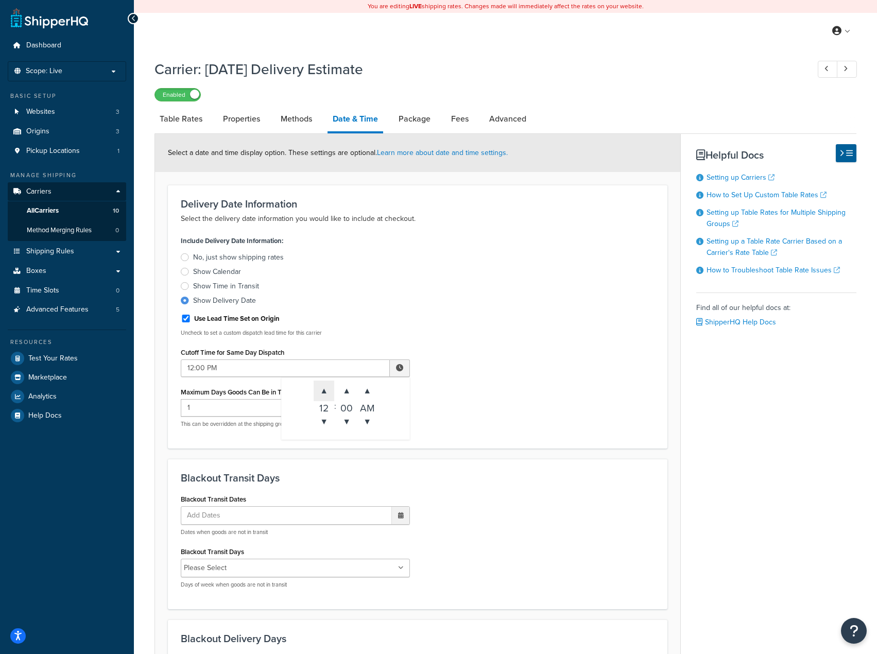
click at [323, 394] on span "▲" at bounding box center [323, 390] width 21 height 21
type input "3:00 PM"
click at [513, 453] on form "Select a date and time display option. These settings are optional. Learn more …" at bounding box center [417, 586] width 525 height 904
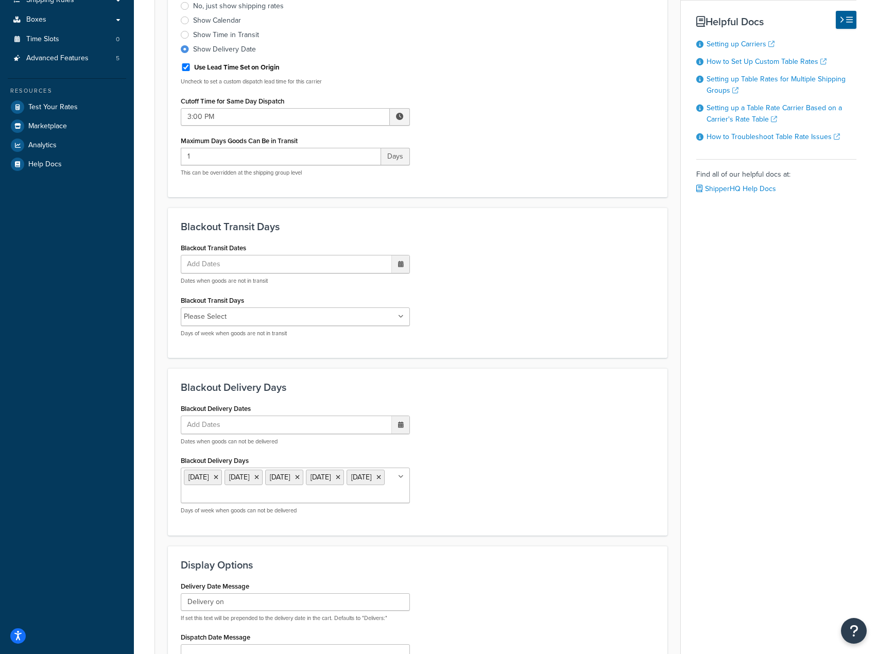
scroll to position [441, 0]
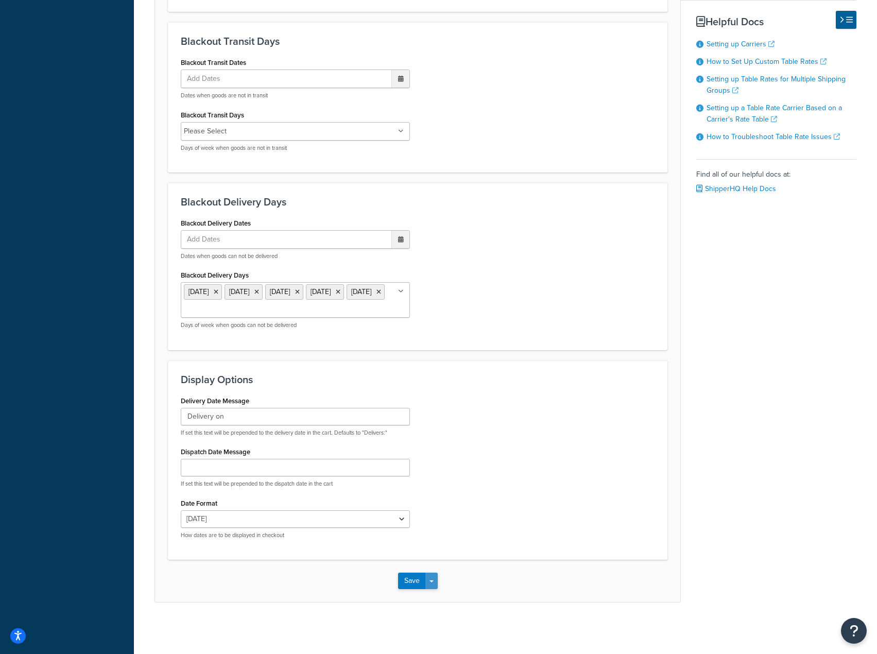
click at [431, 583] on button "Save Dropdown" at bounding box center [431, 580] width 12 height 16
click at [426, 606] on button "Save and Edit" at bounding box center [435, 600] width 75 height 22
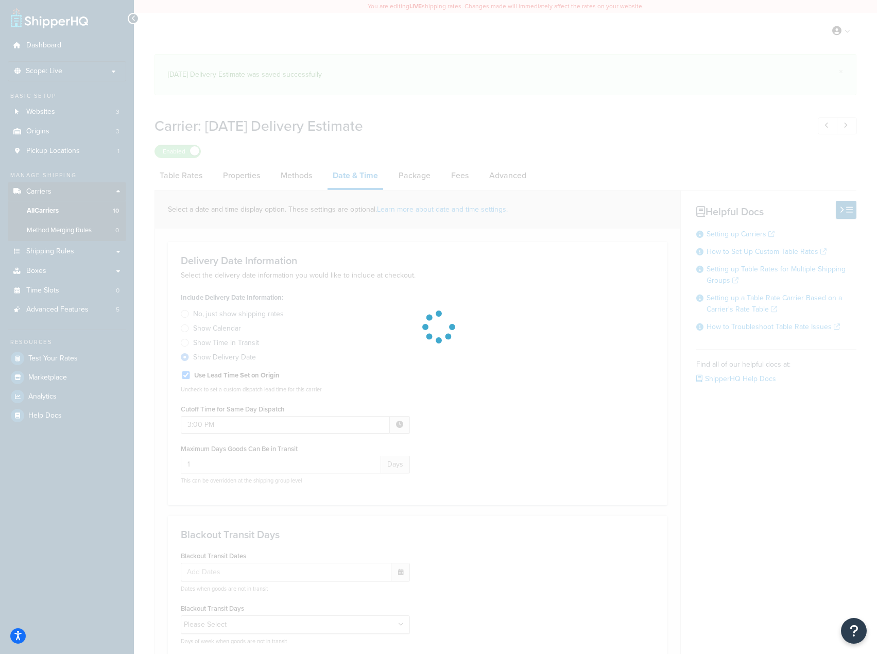
select select "yMMMEd"
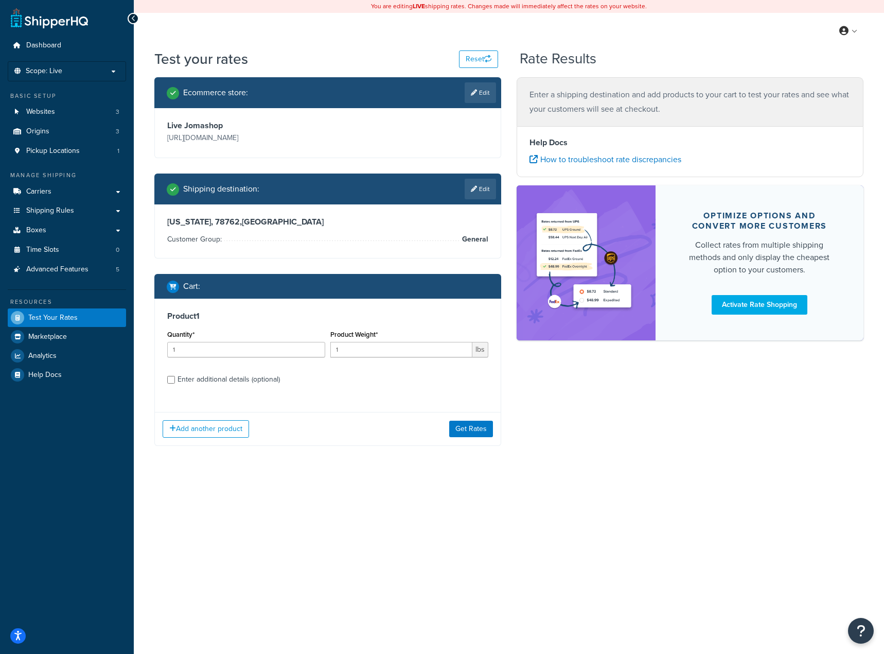
click at [210, 374] on div "Enter additional details (optional)" at bounding box center [229, 379] width 102 height 14
click at [175, 376] on input "Enter additional details (optional)" at bounding box center [171, 380] width 8 height 8
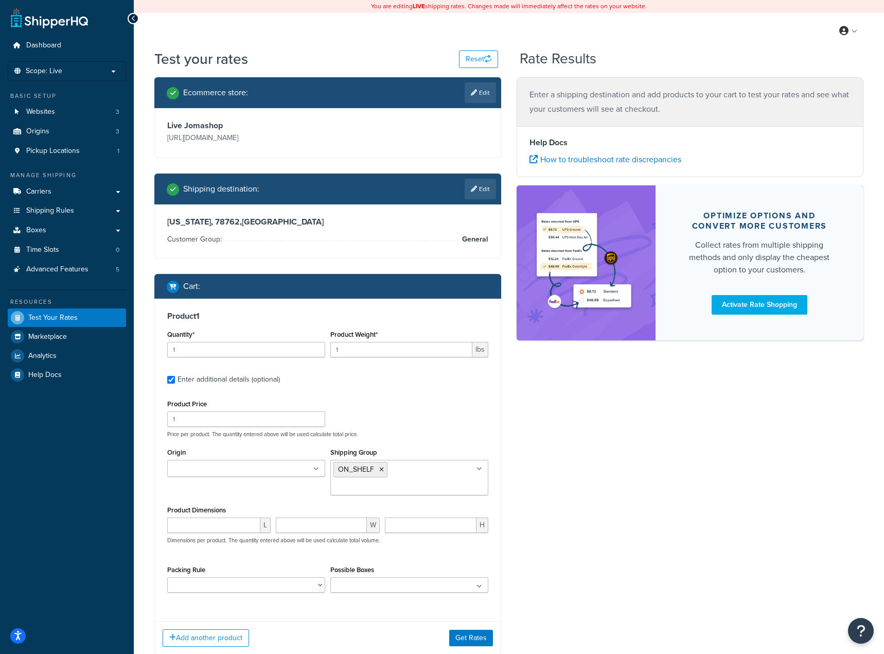
click at [215, 382] on div "Enter additional details (optional)" at bounding box center [229, 379] width 102 height 14
click at [175, 382] on input "Enter additional details (optional)" at bounding box center [171, 380] width 8 height 8
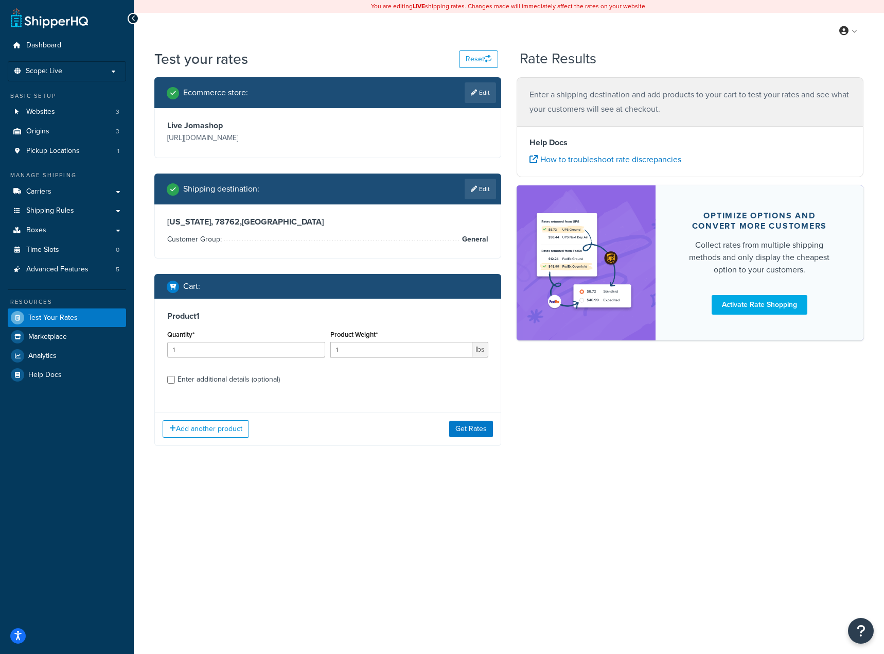
click at [217, 379] on div "Enter additional details (optional)" at bounding box center [229, 379] width 102 height 14
click at [175, 379] on input "Enter additional details (optional)" at bounding box center [171, 380] width 8 height 8
checkbox input "true"
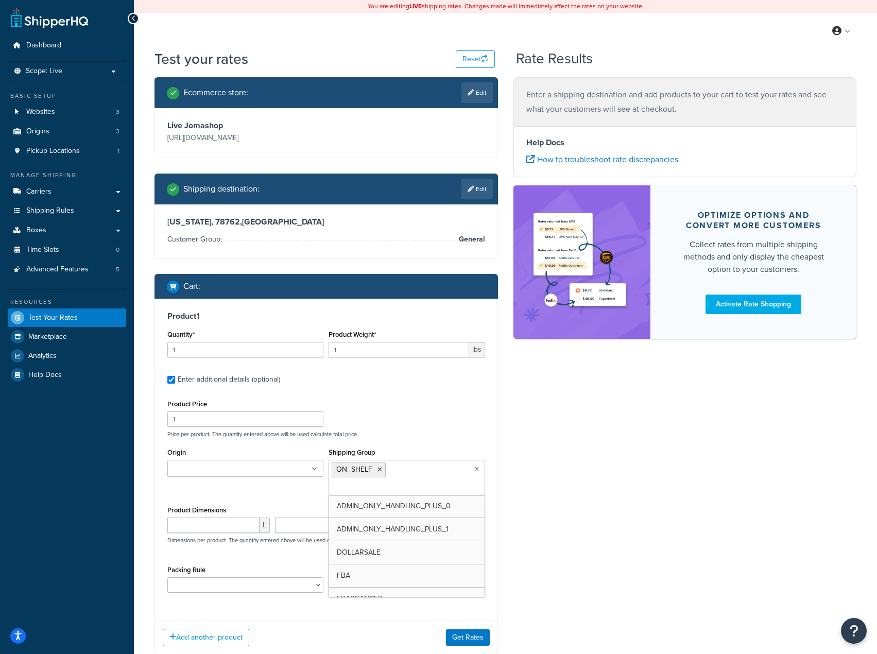
click at [421, 494] on ul "ON_SHELF" at bounding box center [406, 478] width 156 height 36
type input "sa"
click at [596, 567] on div "Ecommerce store : Edit Live Jomashop https://www.jomashop.com Shipping destinat…" at bounding box center [505, 373] width 717 height 592
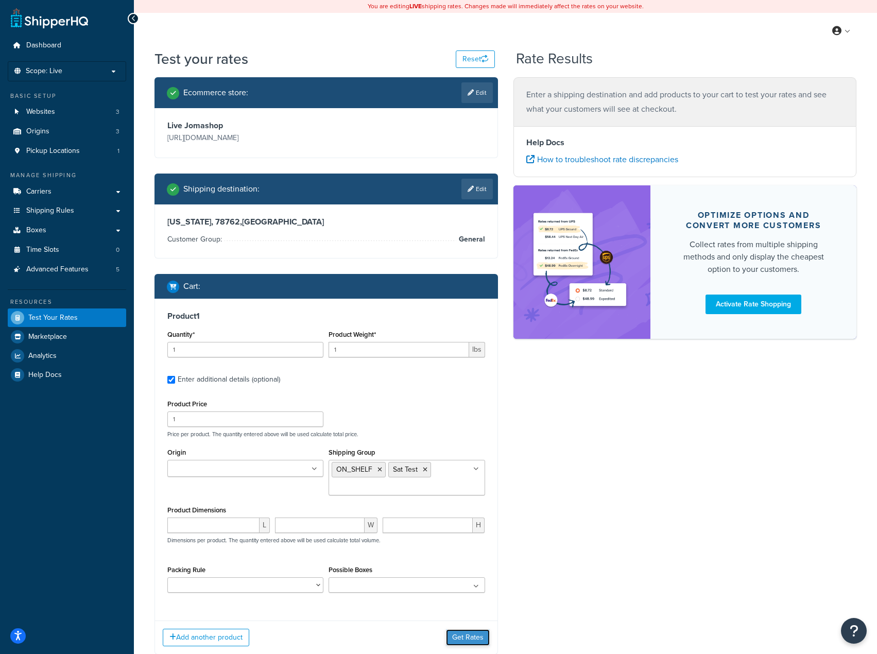
click at [459, 638] on button "Get Rates" at bounding box center [468, 637] width 44 height 16
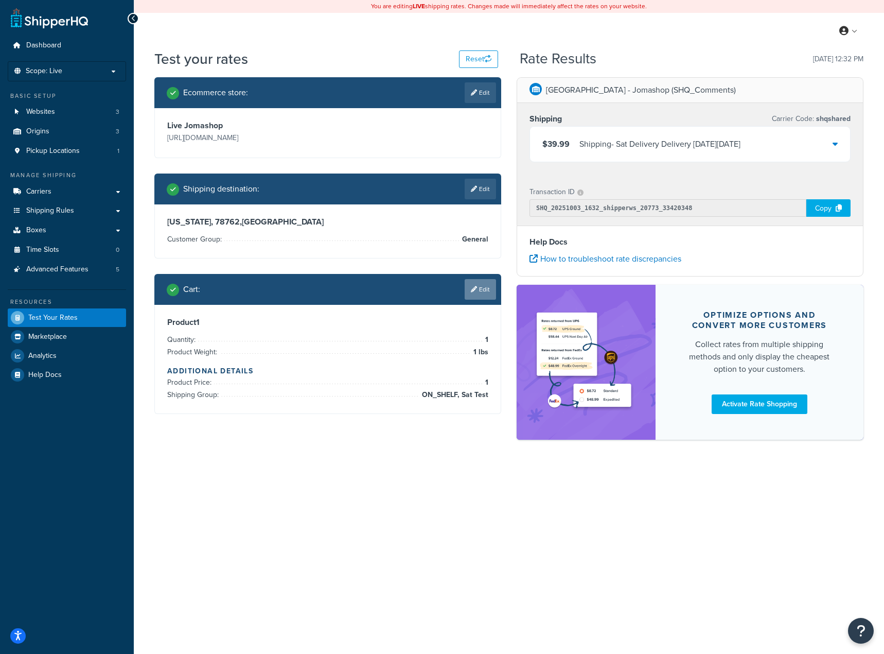
click at [479, 286] on link "Edit" at bounding box center [480, 289] width 31 height 21
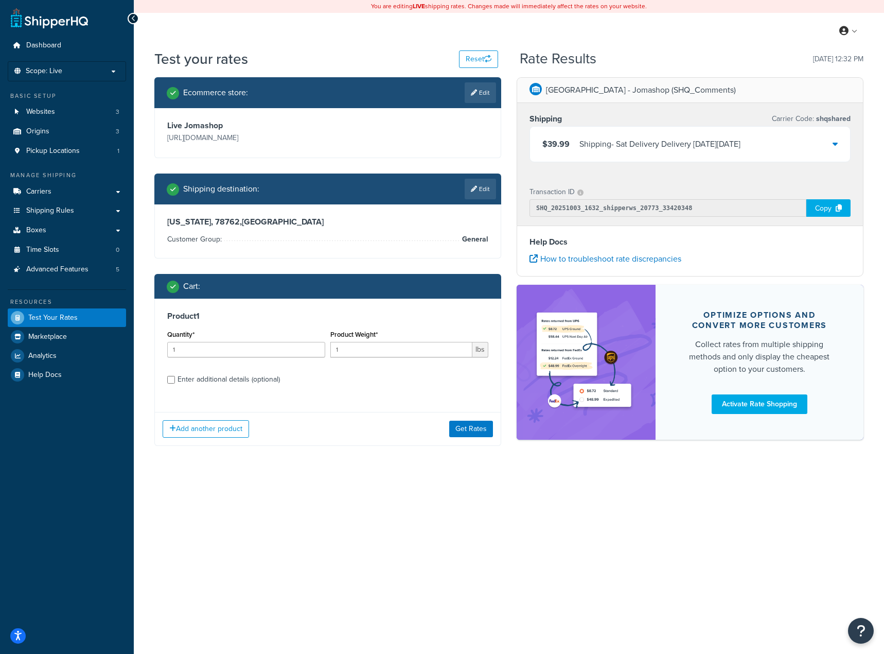
click at [201, 379] on div "Enter additional details (optional)" at bounding box center [229, 379] width 102 height 14
click at [175, 379] on input "Enter additional details (optional)" at bounding box center [171, 380] width 8 height 8
checkbox input "true"
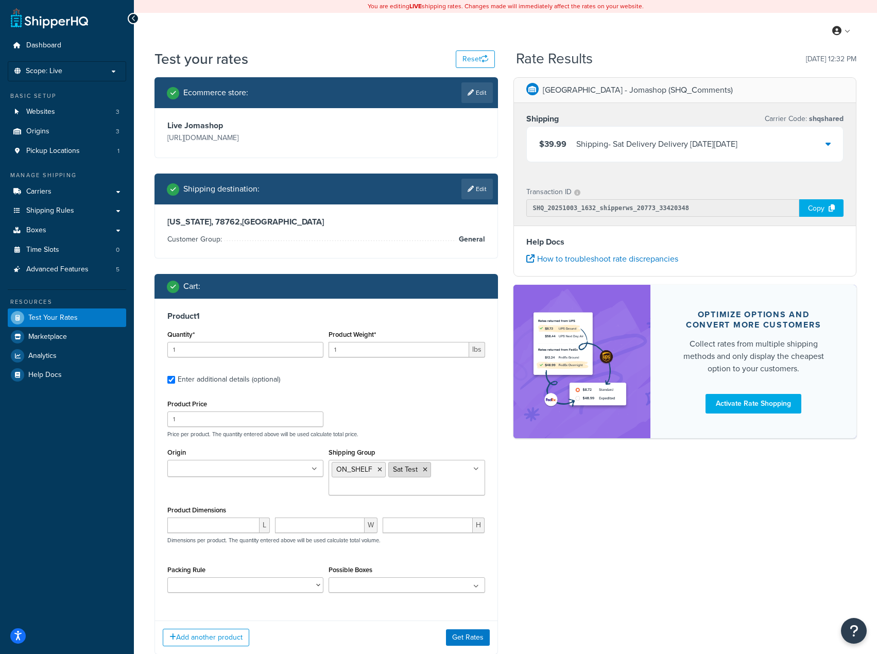
click at [425, 470] on icon at bounding box center [425, 469] width 5 height 6
click at [475, 640] on button "Get Rates" at bounding box center [468, 637] width 44 height 16
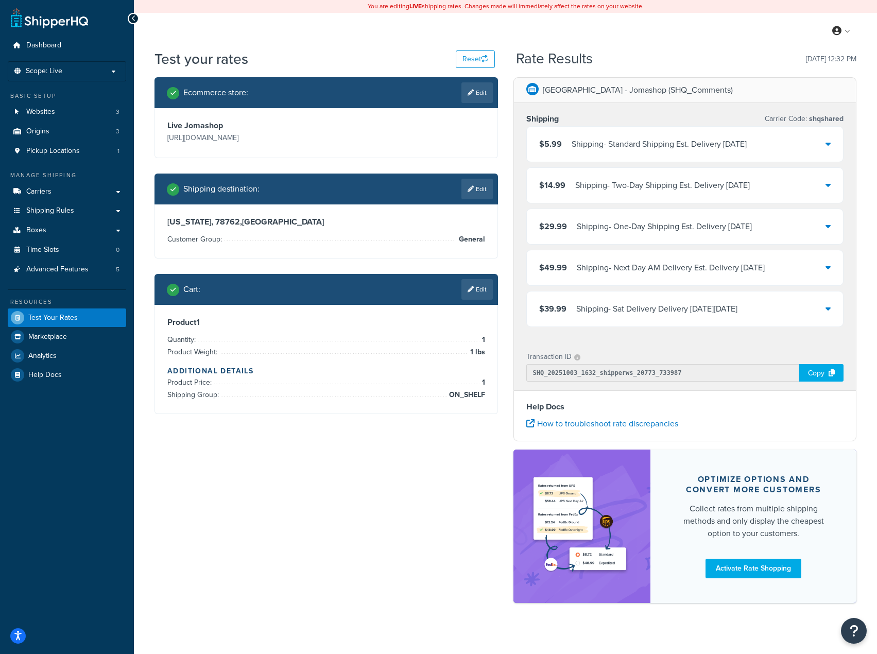
click at [835, 308] on div "$39.99 Shipping - Sat Delivery Delivery on Sat, Oct 11, 2025" at bounding box center [685, 308] width 317 height 35
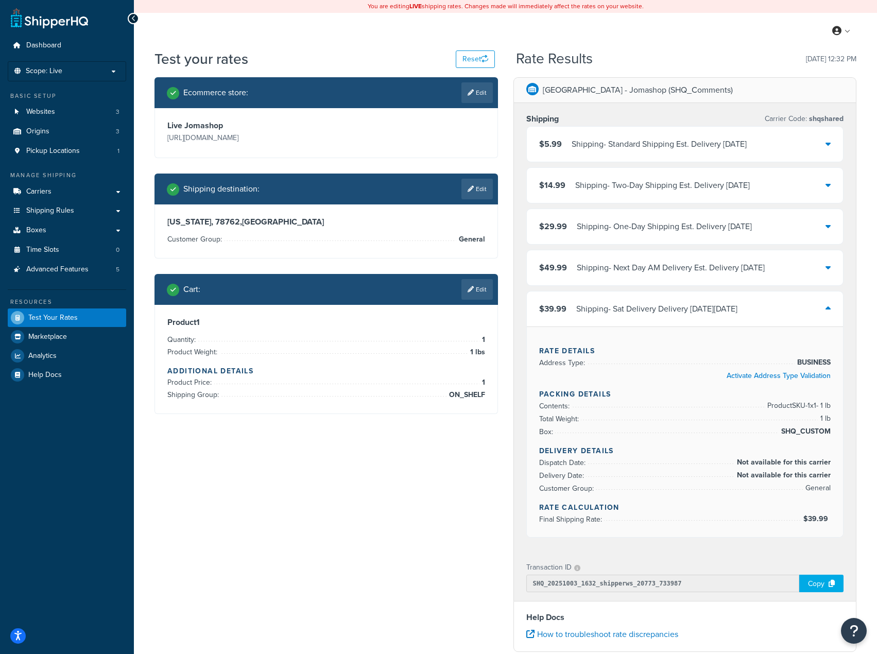
click at [832, 308] on div "$39.99 Shipping - Sat Delivery Delivery on Sat, Oct 11, 2025" at bounding box center [685, 308] width 317 height 35
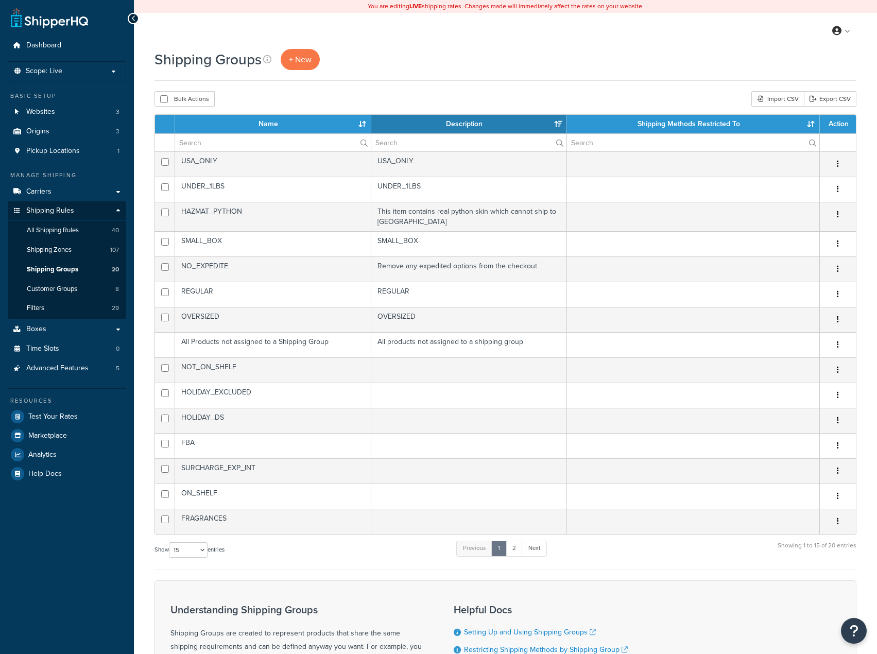
select select "15"
click at [522, 550] on link "2" at bounding box center [513, 547] width 17 height 15
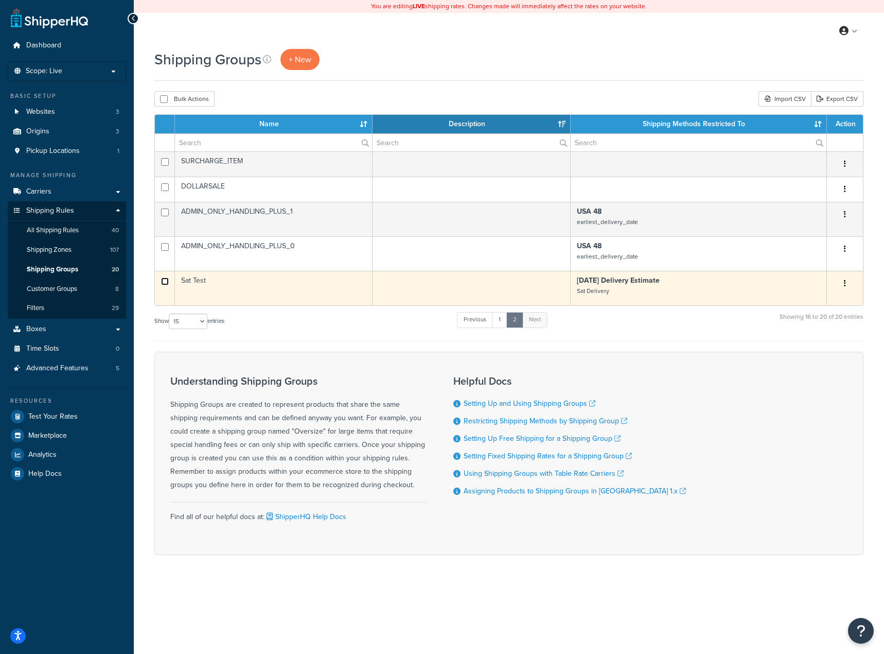
click at [163, 284] on input "checkbox" at bounding box center [165, 281] width 8 height 8
checkbox input "true"
click at [846, 283] on icon "button" at bounding box center [845, 282] width 2 height 7
click at [787, 352] on link "Delete" at bounding box center [803, 346] width 81 height 21
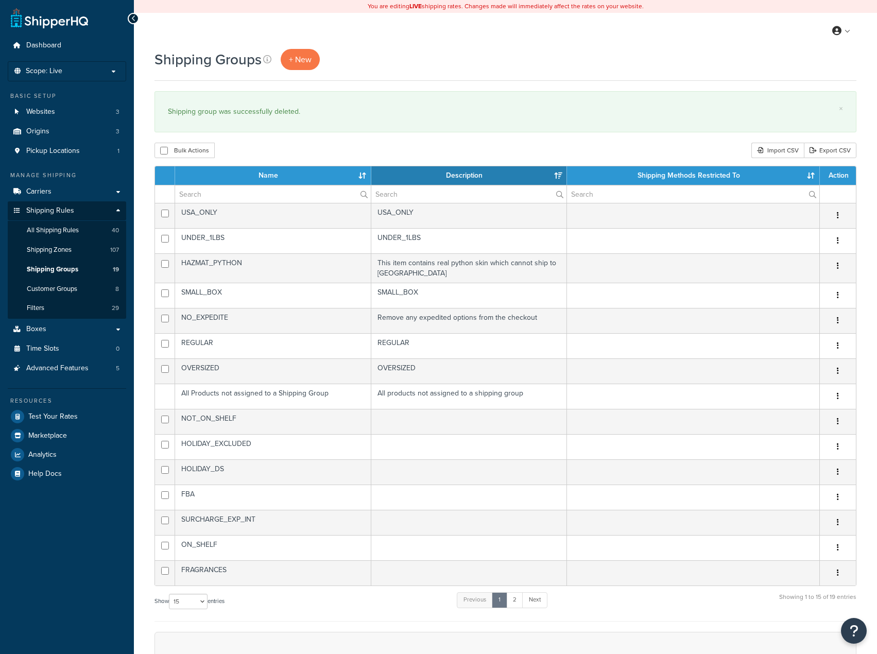
select select "15"
